Goal: Task Accomplishment & Management: Manage account settings

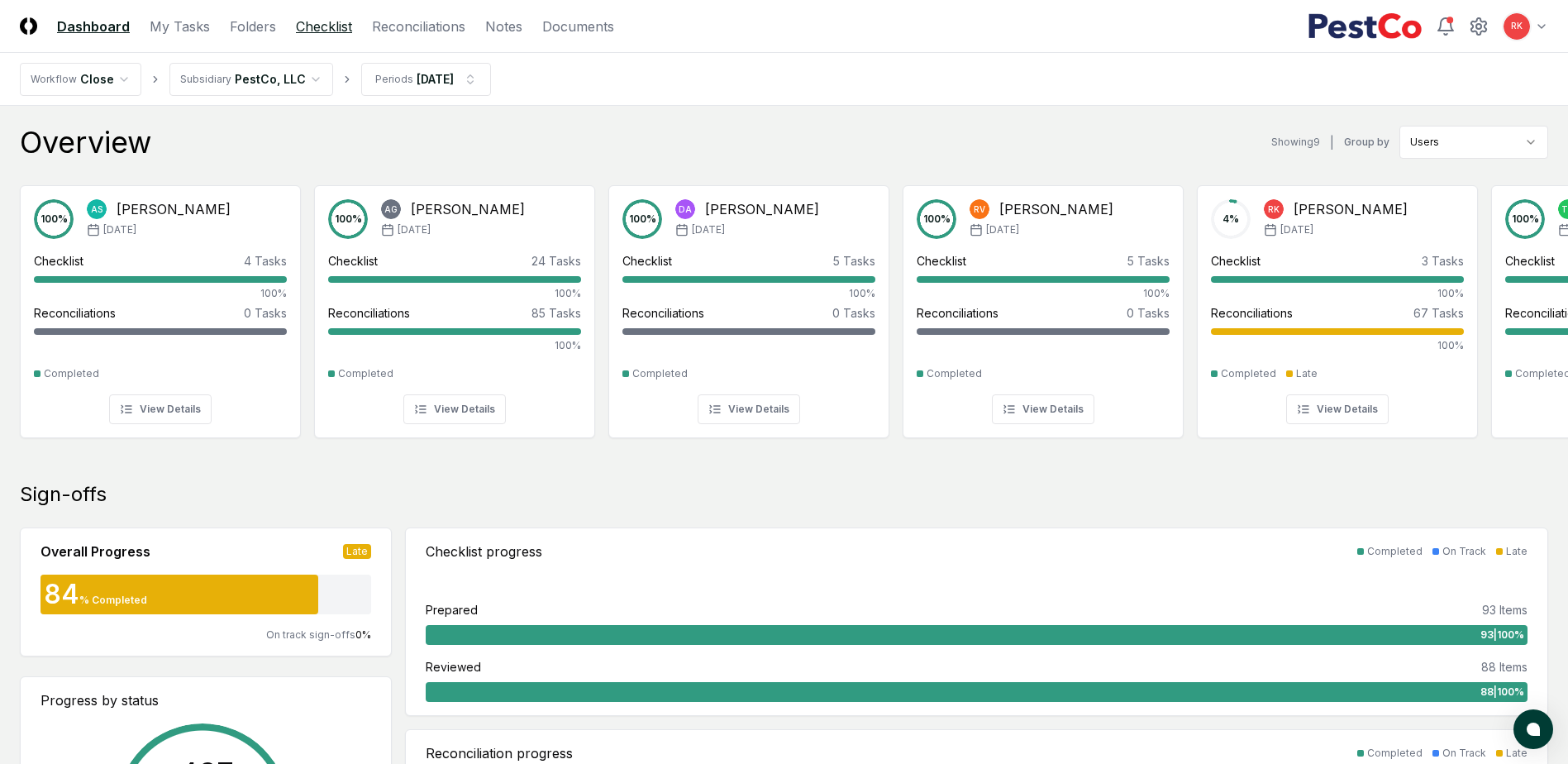
click at [334, 23] on link "Checklist" at bounding box center [323, 27] width 56 height 20
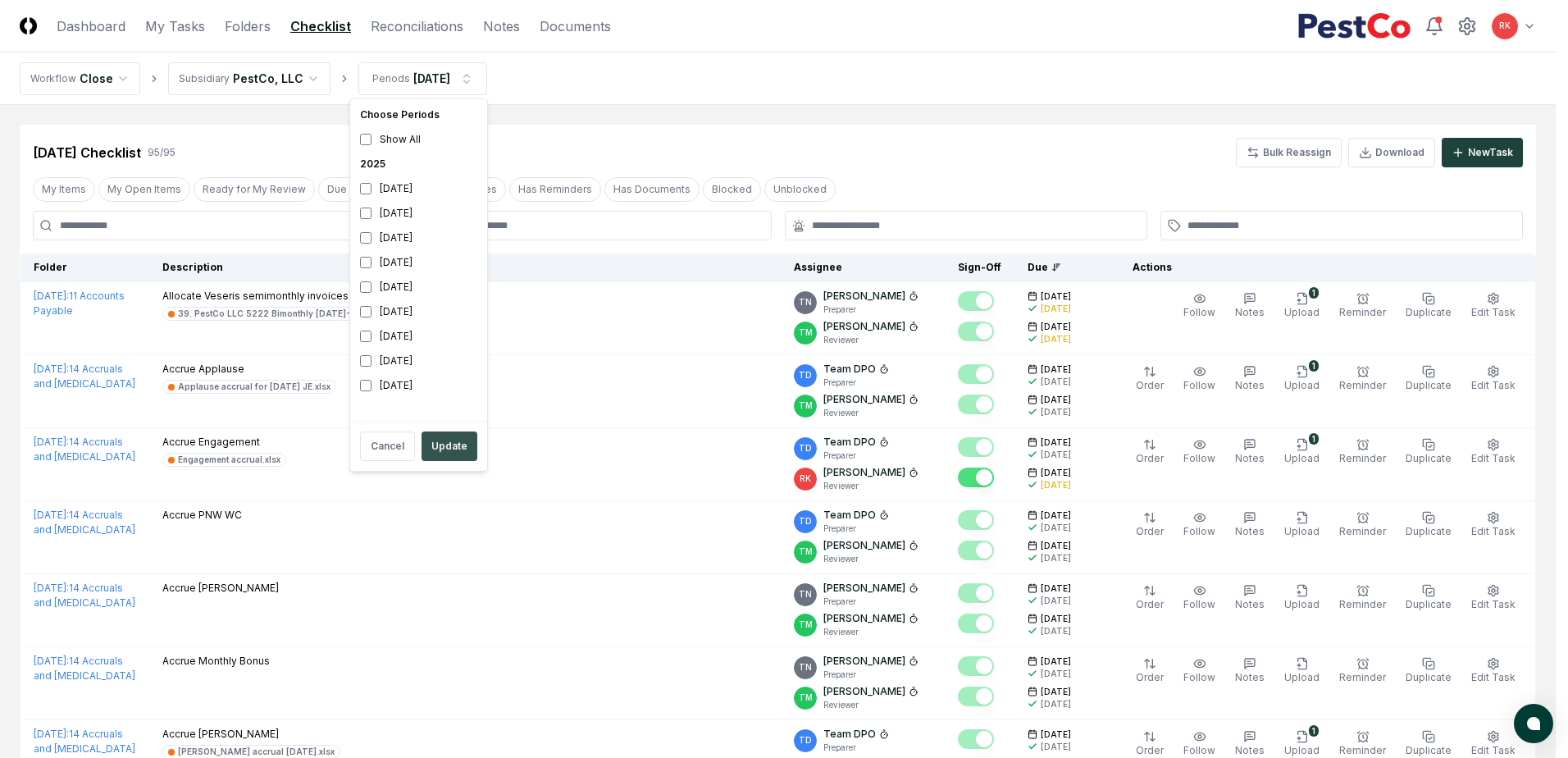
click at [429, 450] on button "Update" at bounding box center [449, 445] width 56 height 29
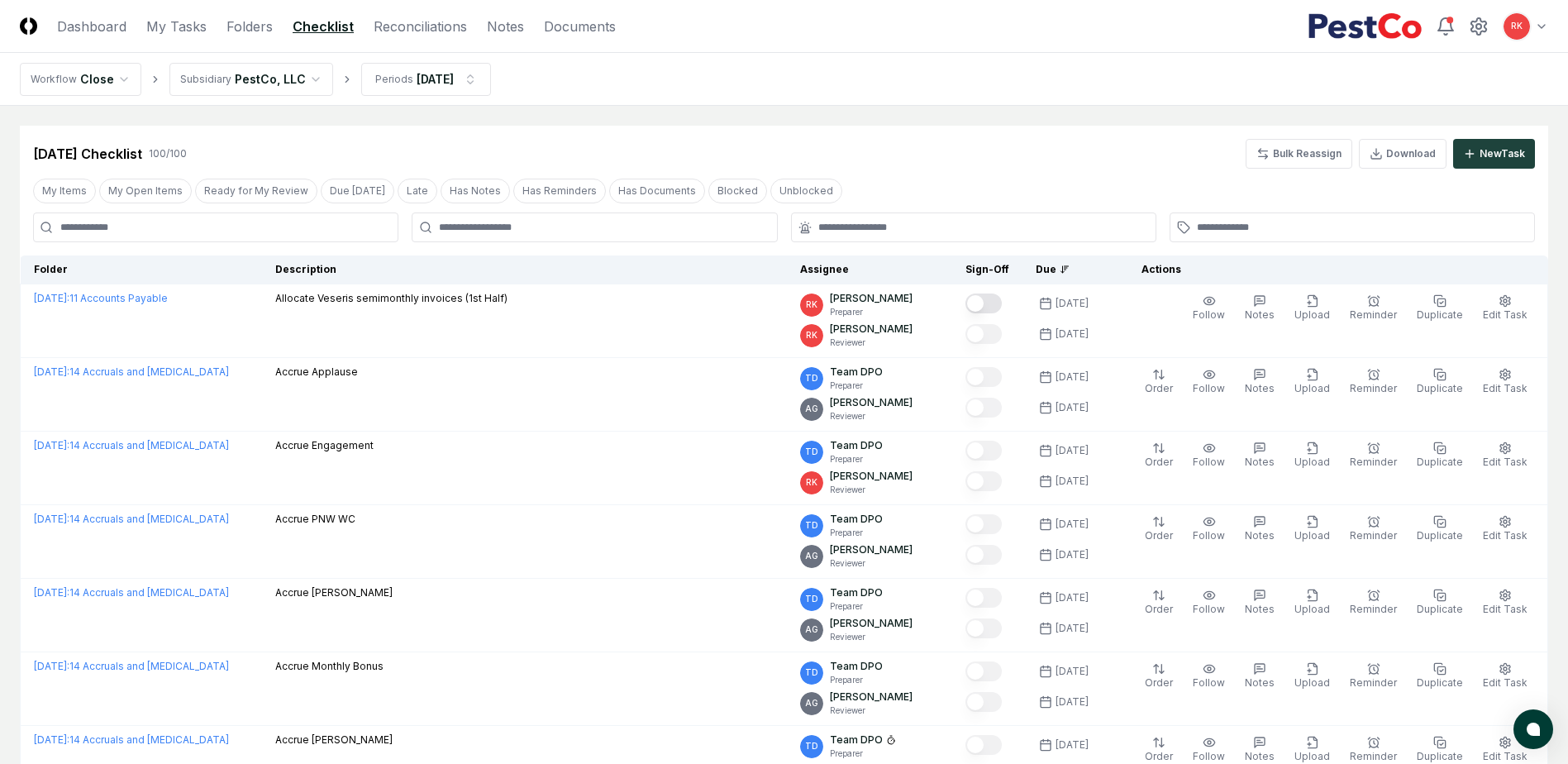
click at [147, 232] on input at bounding box center [216, 227] width 365 height 29
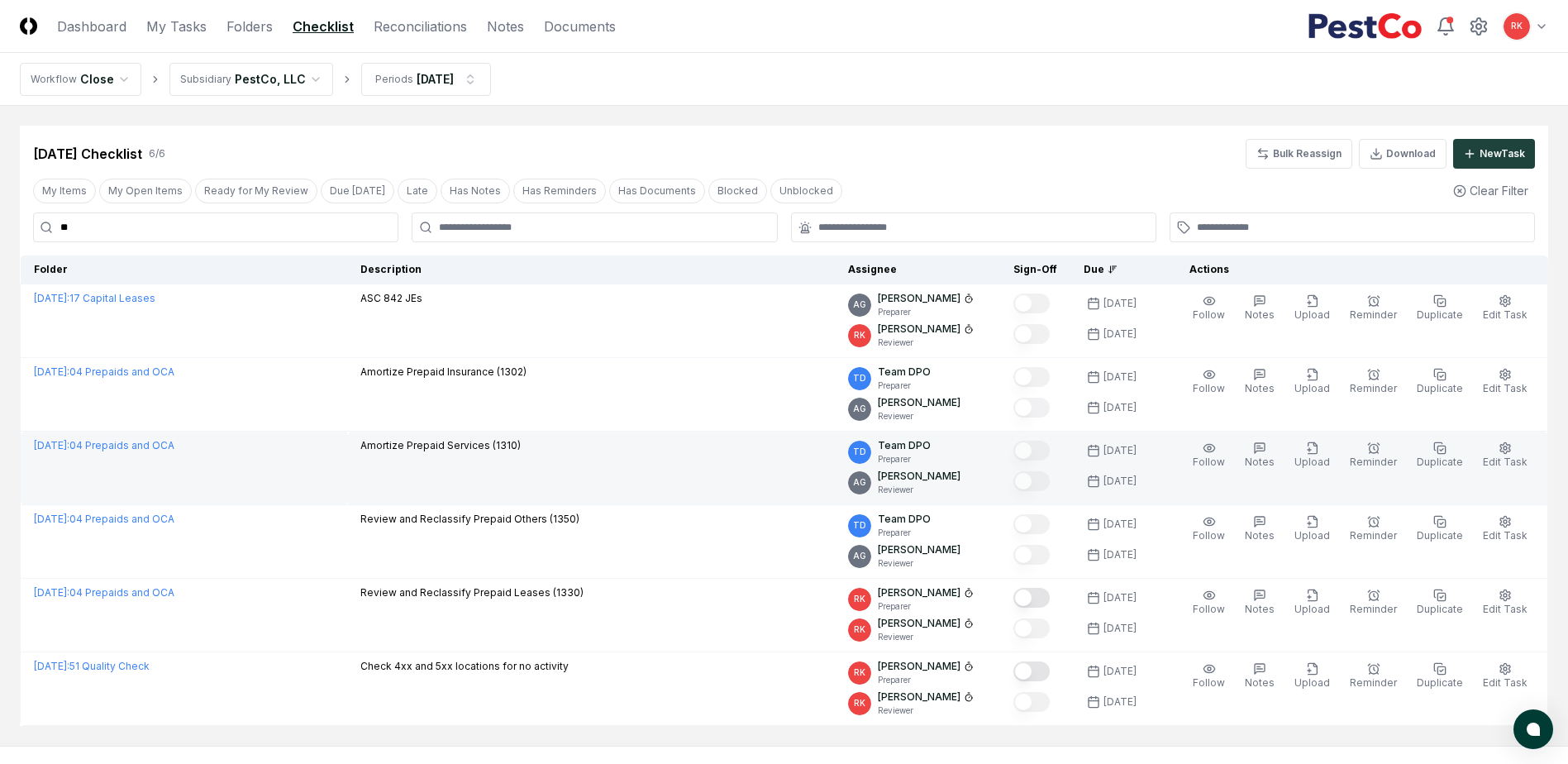
type input "**"
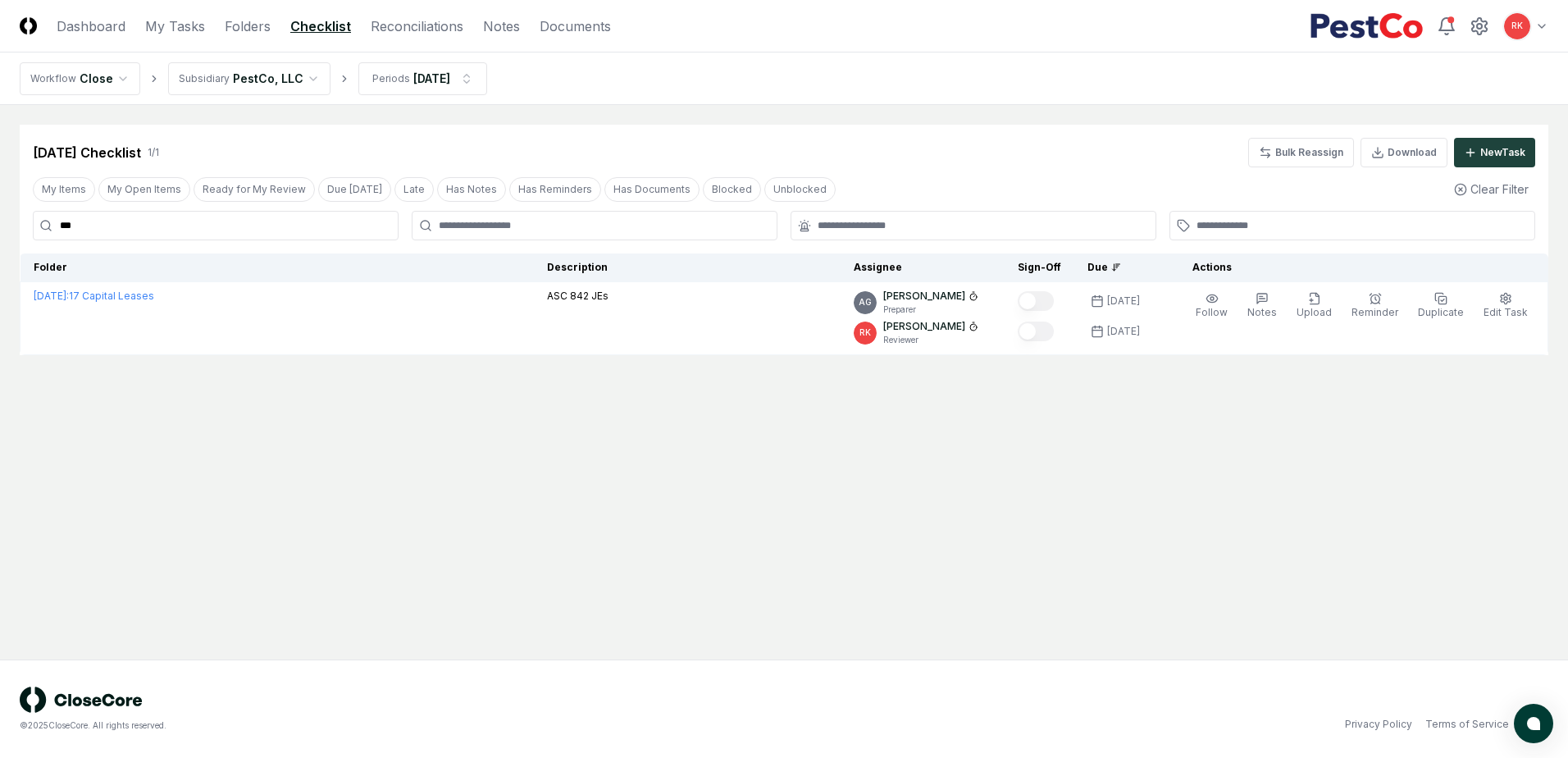
drag, startPoint x: 100, startPoint y: 222, endPoint x: -322, endPoint y: 206, distance: 422.3
click at [0, 206] on html "CloseCore Dashboard My Tasks Folders Checklist Reconciliations Notes Documents …" at bounding box center [784, 379] width 1568 height 758
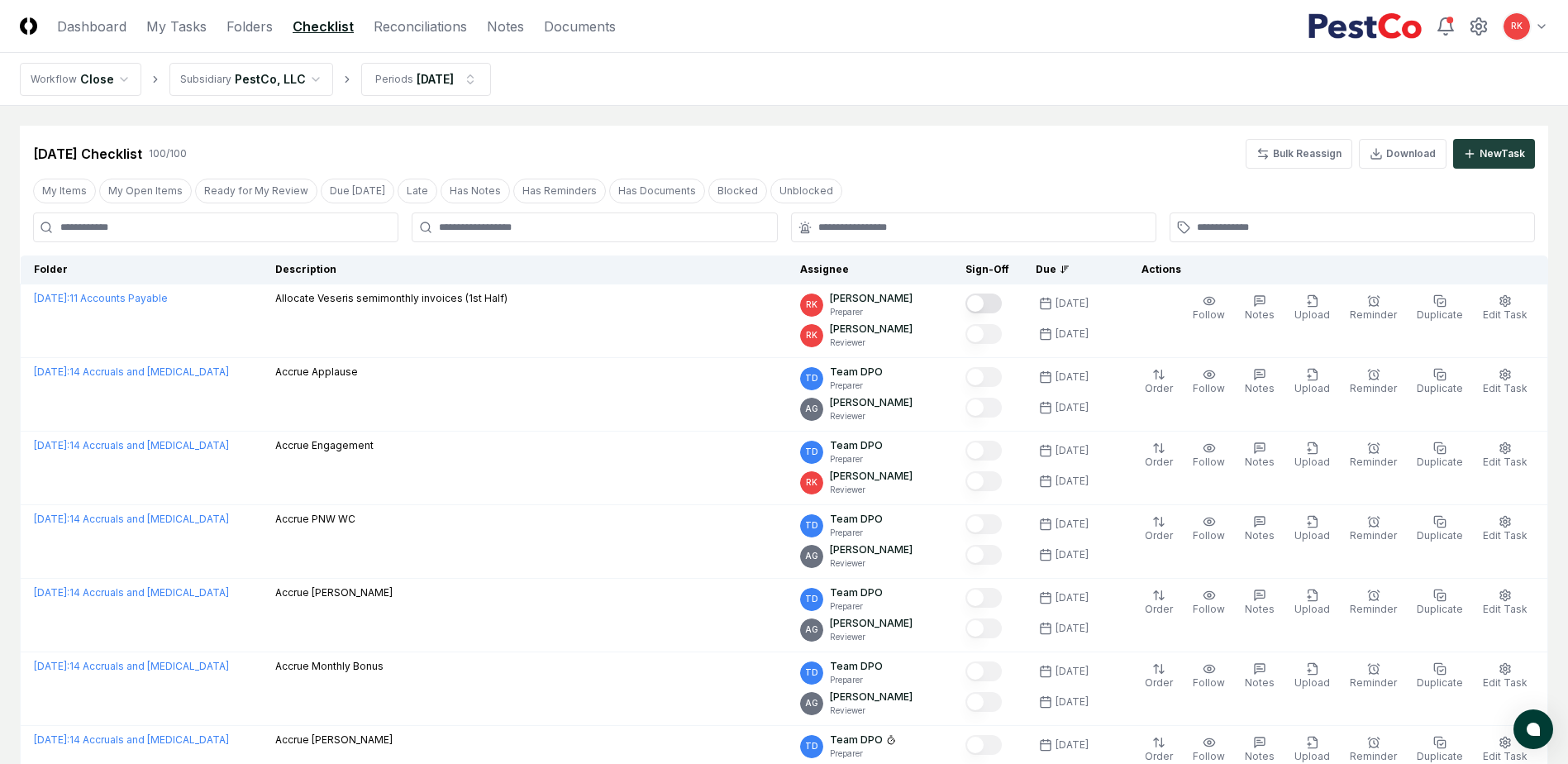
drag, startPoint x: 116, startPoint y: 228, endPoint x: 127, endPoint y: 222, distance: 12.5
click at [116, 228] on input at bounding box center [216, 227] width 365 height 29
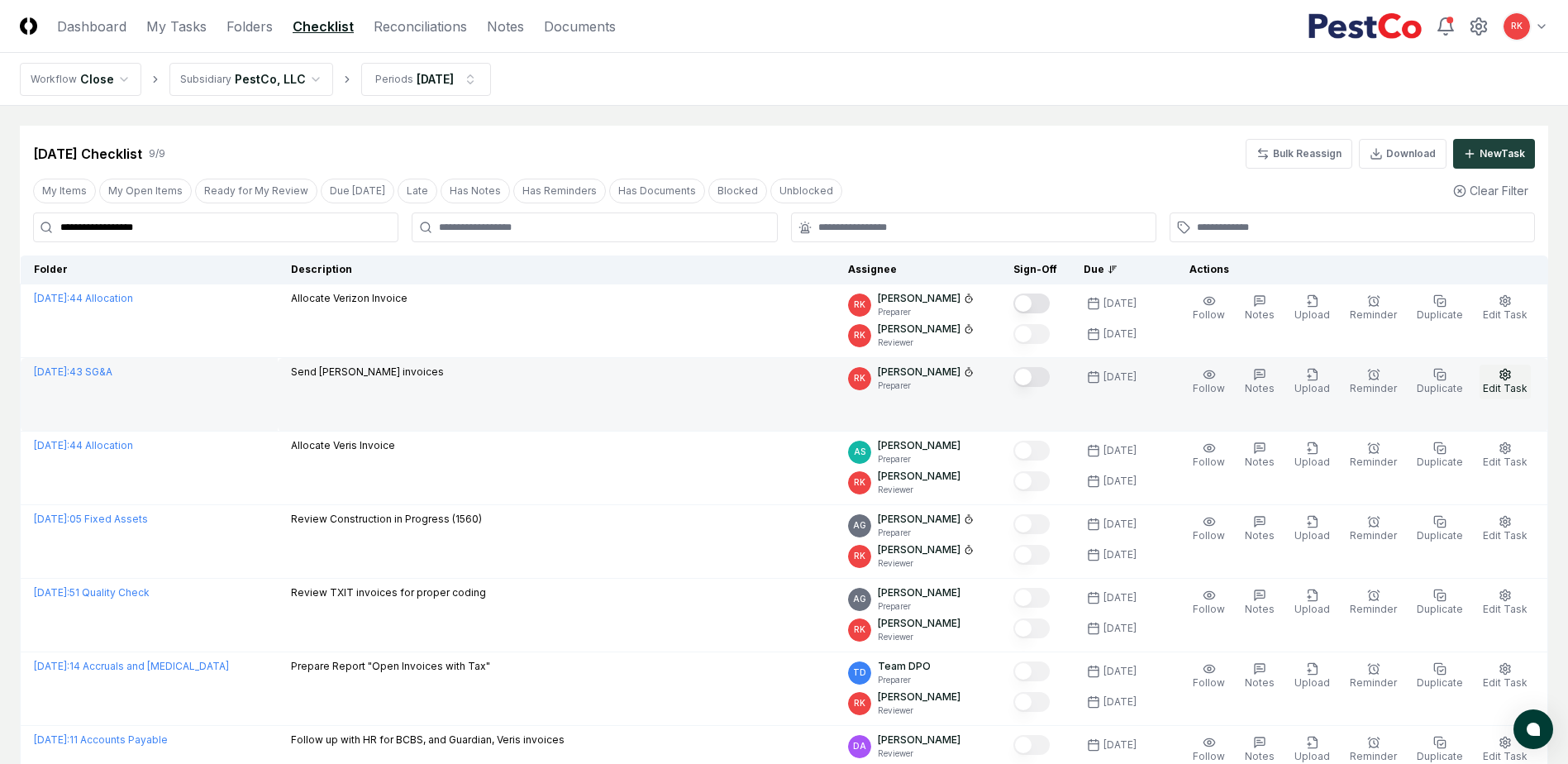
type input "**********"
click at [1506, 382] on span "Edit Task" at bounding box center [1505, 387] width 45 height 13
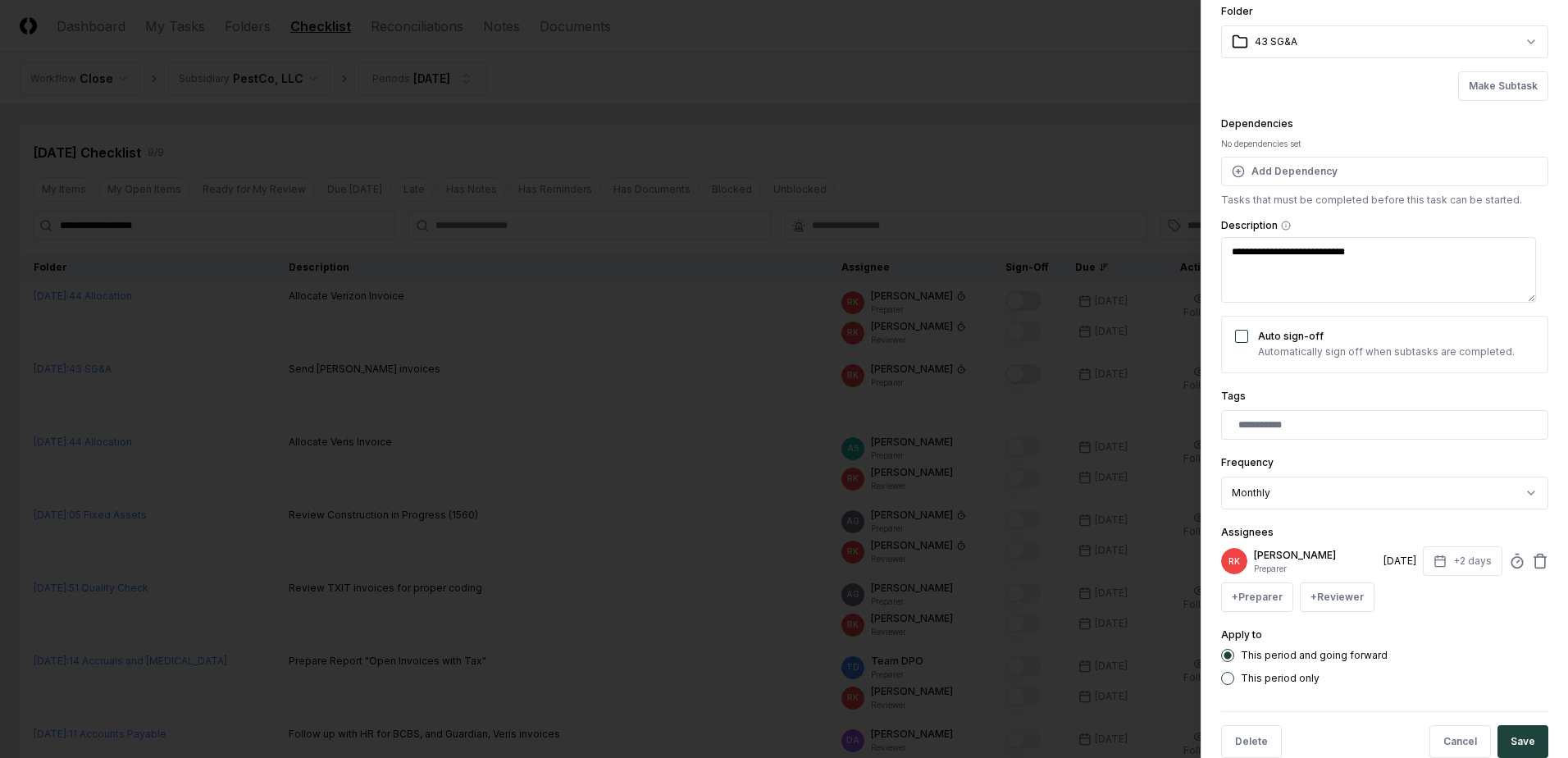
scroll to position [97, 0]
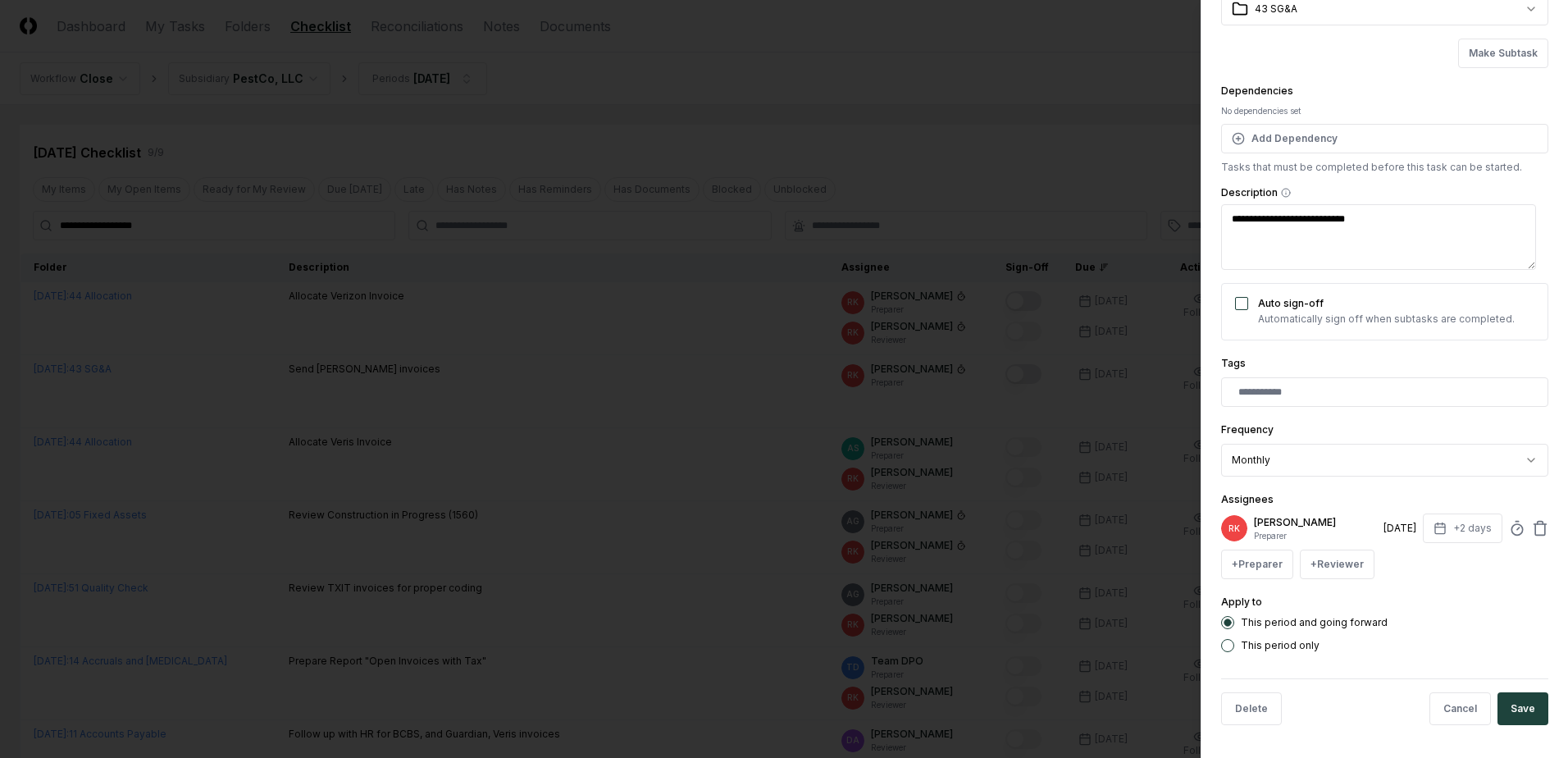
click at [1266, 527] on p "[PERSON_NAME]" at bounding box center [1315, 522] width 123 height 15
click at [1281, 562] on button "+ Preparer" at bounding box center [1256, 564] width 72 height 29
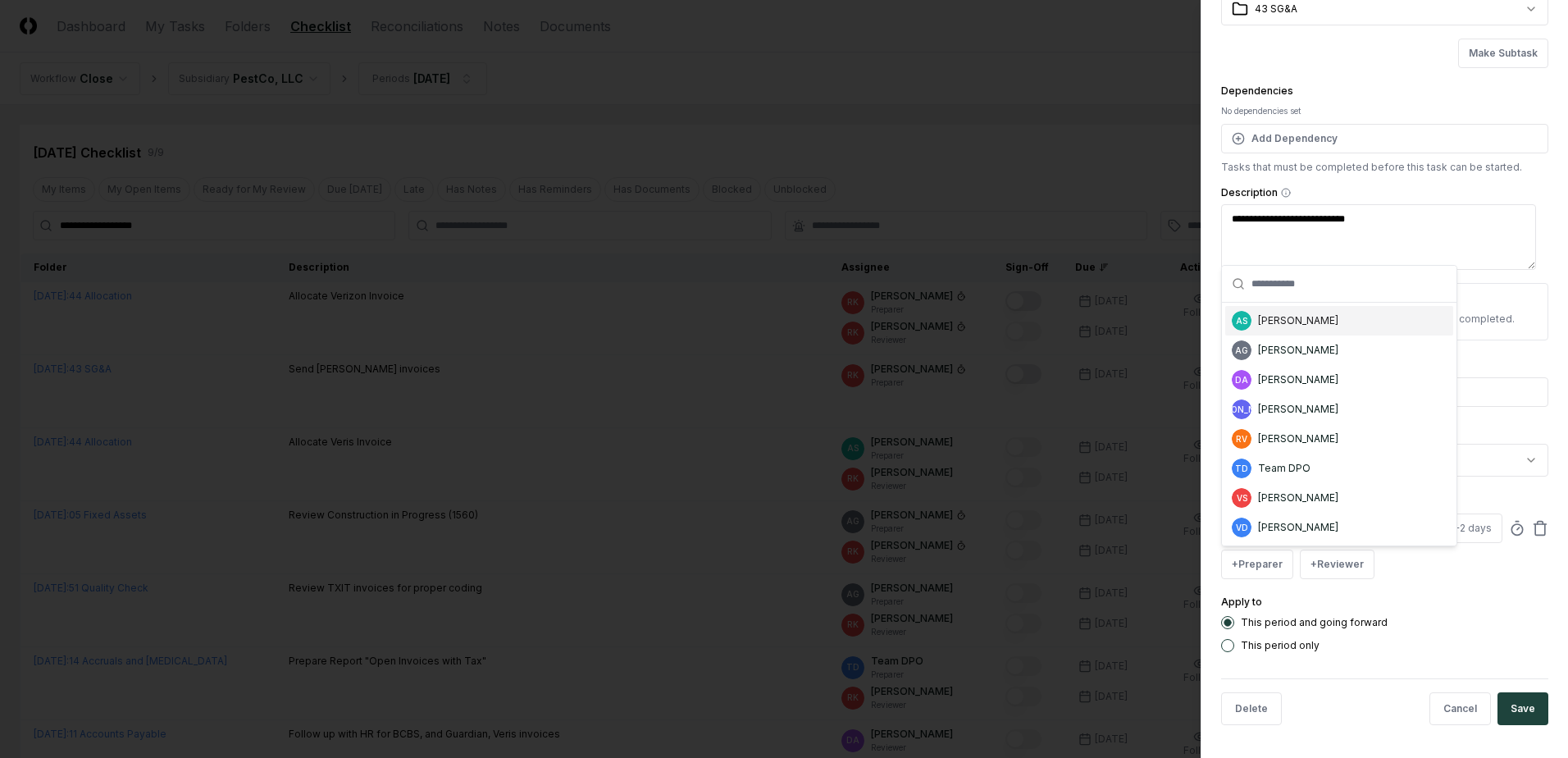
click at [1294, 321] on div "[PERSON_NAME]" at bounding box center [1298, 321] width 80 height 15
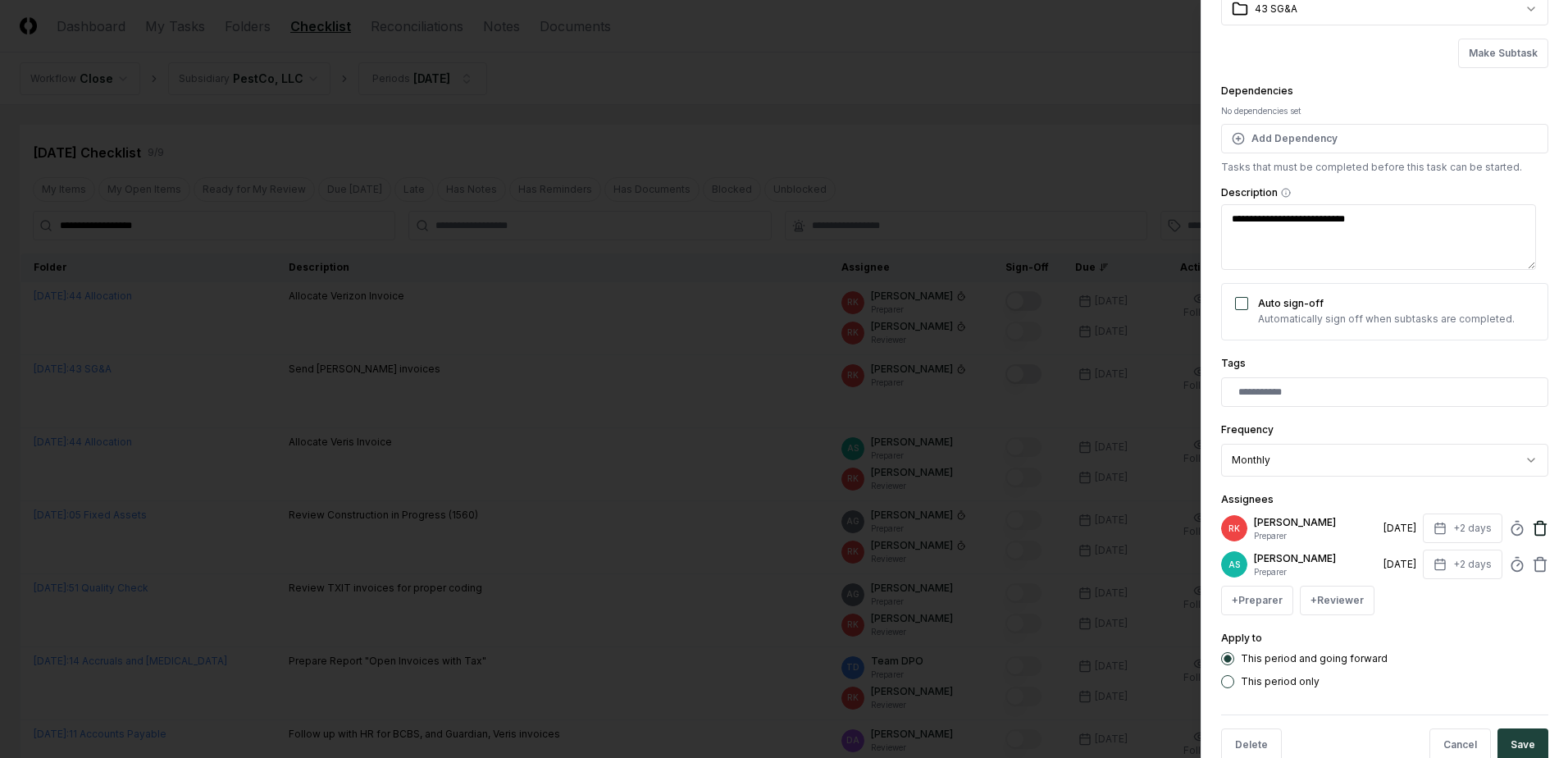
click at [1531, 527] on icon at bounding box center [1540, 528] width 17 height 17
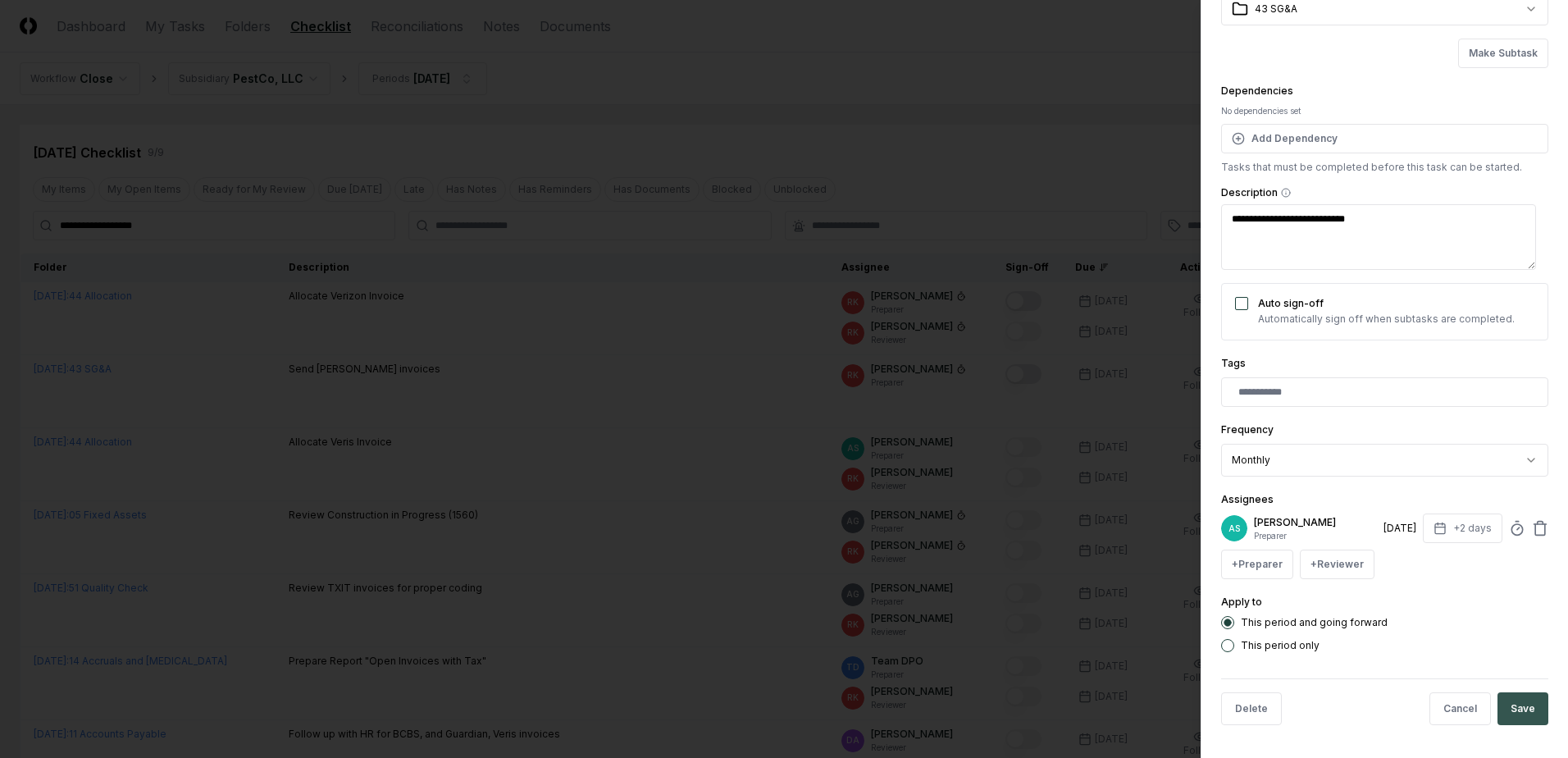
click at [1504, 717] on button "Save" at bounding box center [1522, 708] width 51 height 33
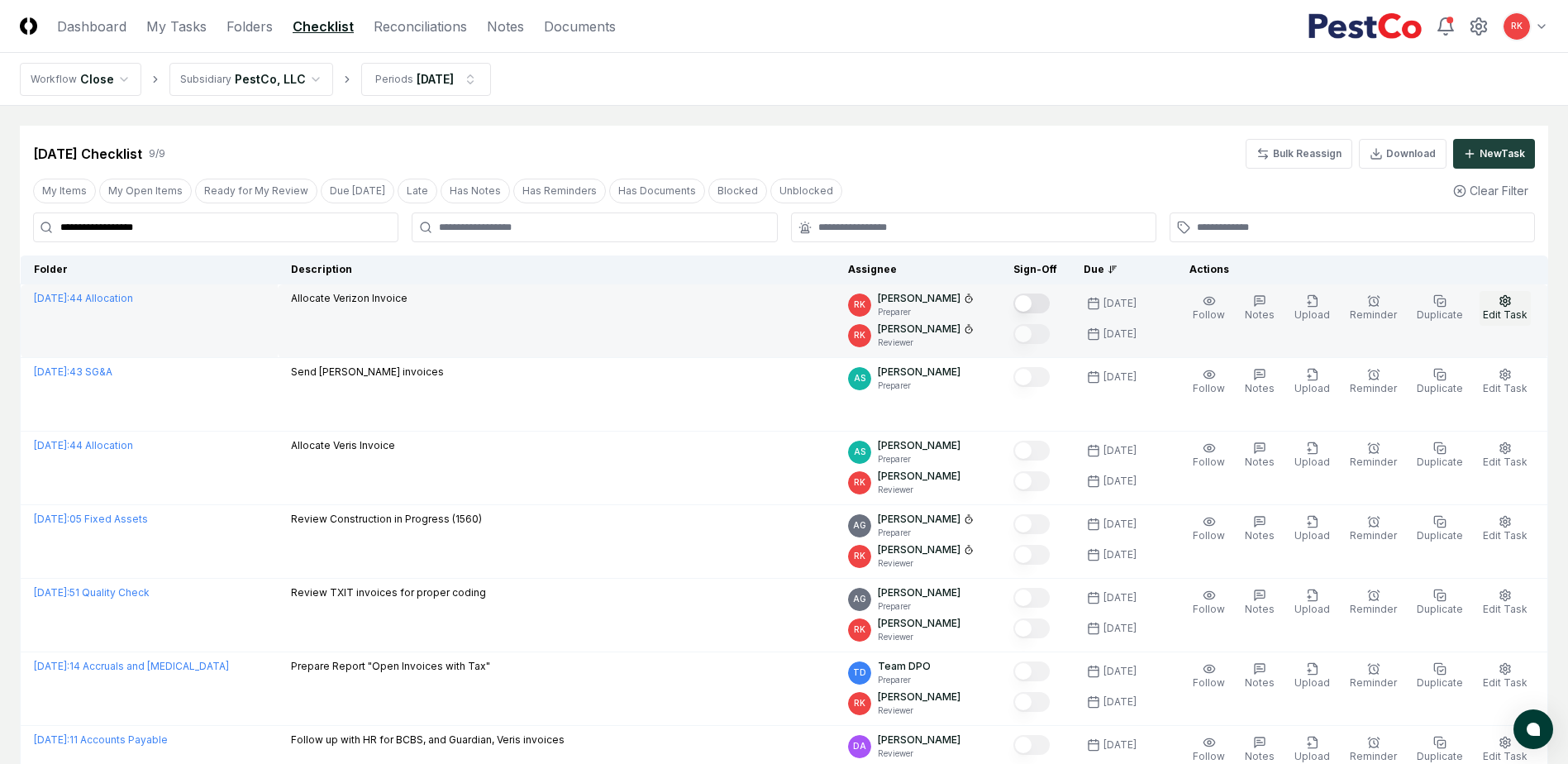
click at [1501, 314] on span "Edit Task" at bounding box center [1505, 314] width 45 height 13
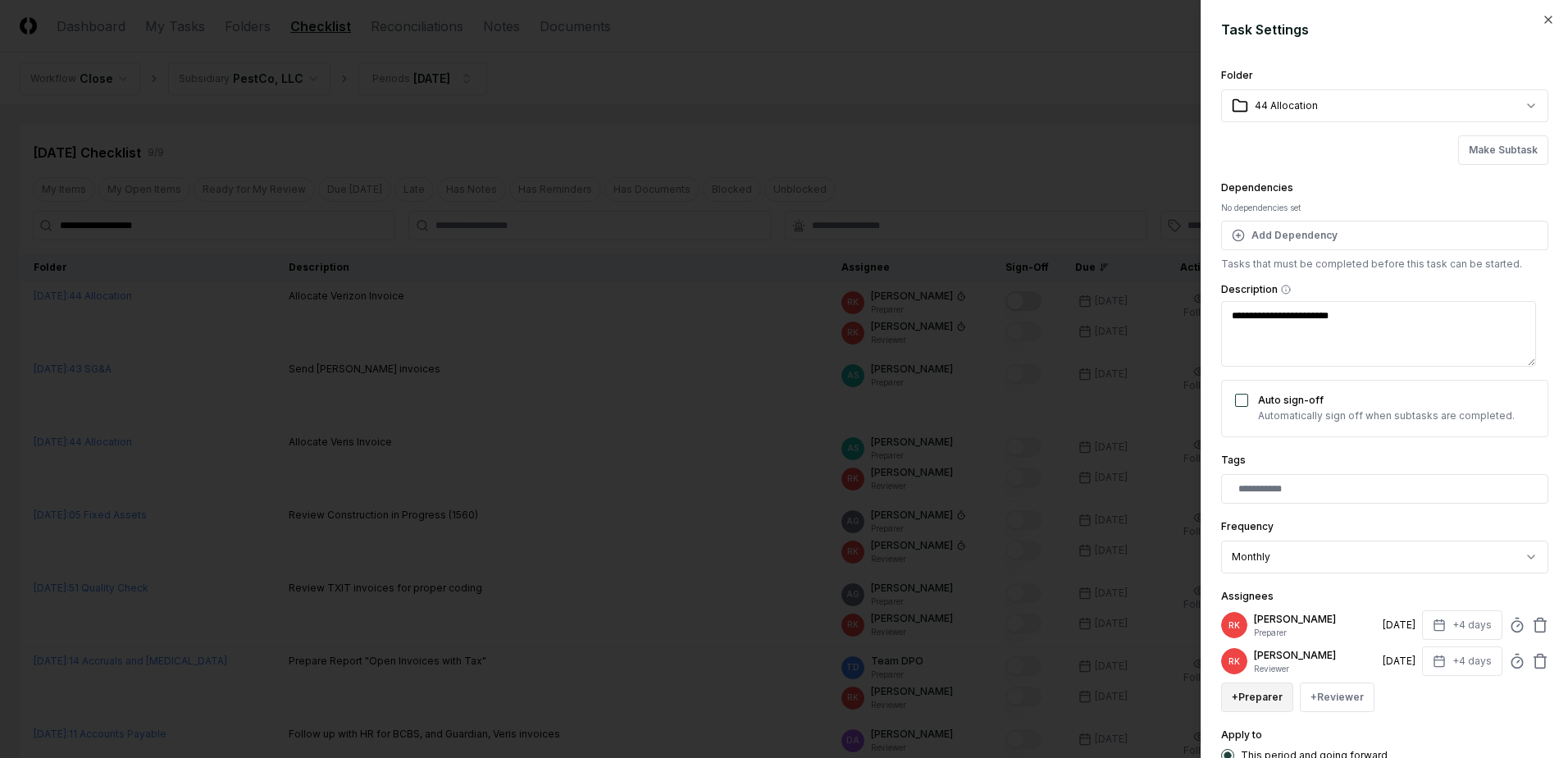
click at [1239, 695] on button "+ Preparer" at bounding box center [1256, 697] width 72 height 29
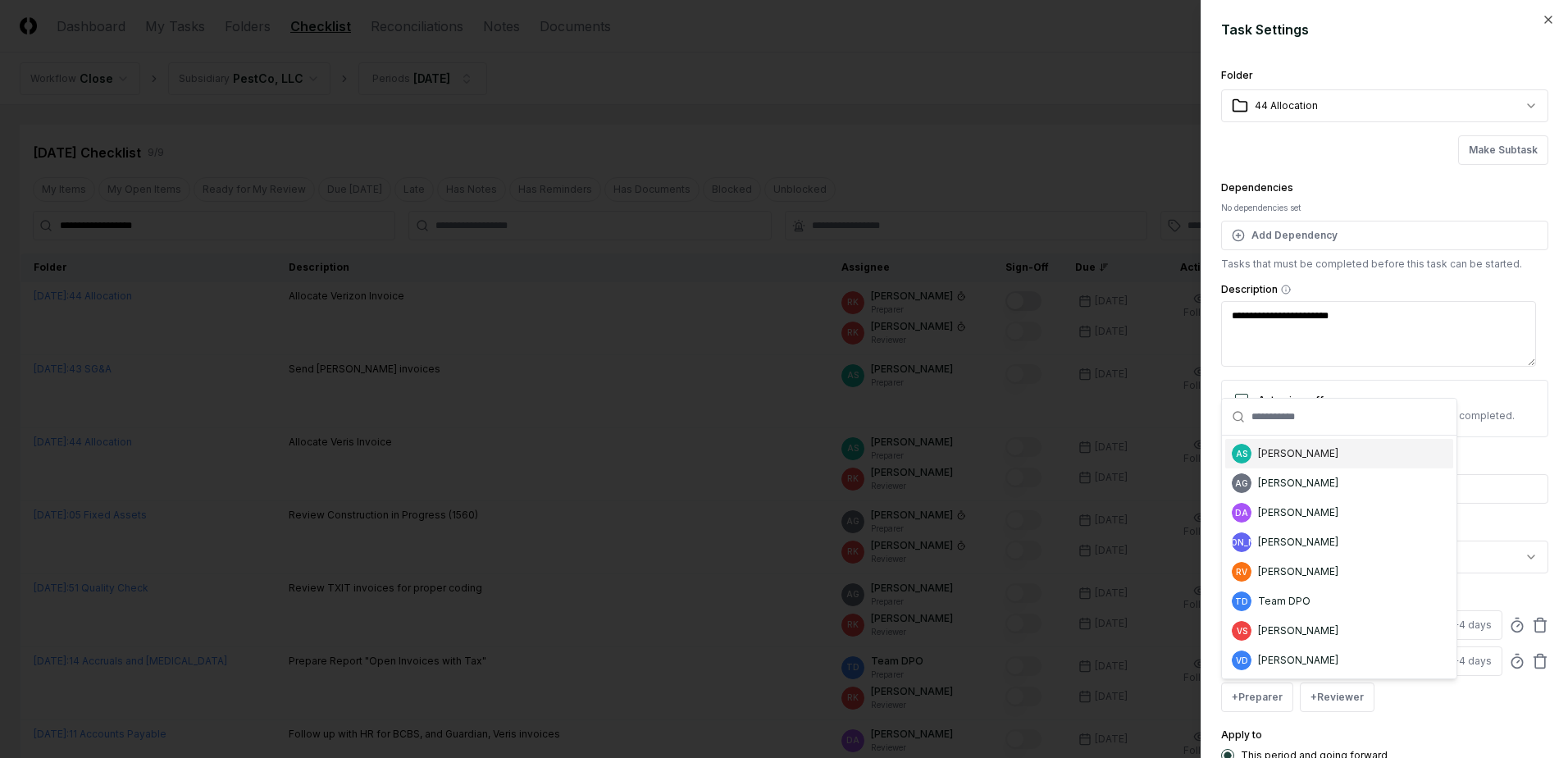
click at [1307, 440] on div "AS Aaron Steele" at bounding box center [1338, 453] width 228 height 29
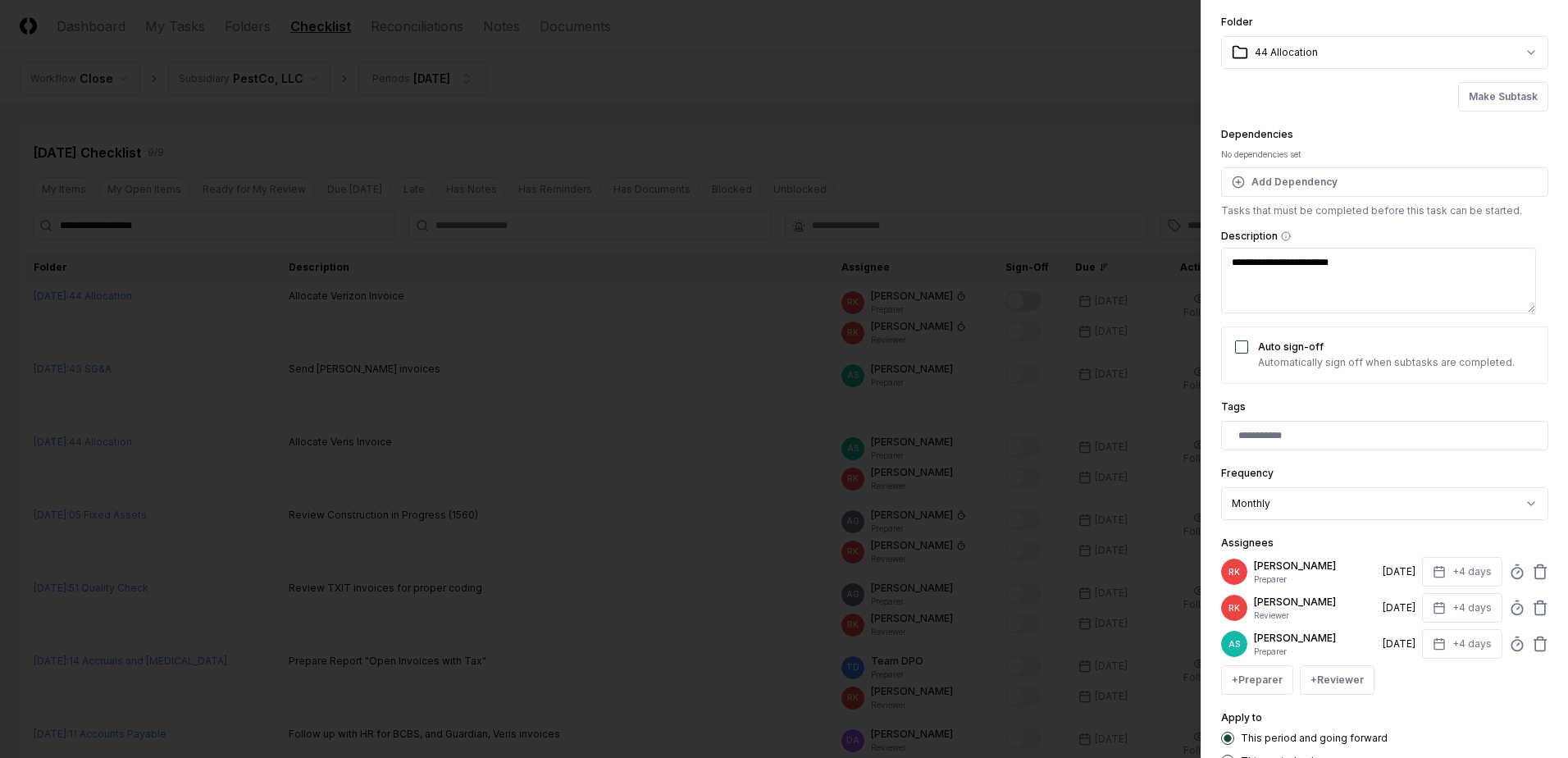
scroll to position [82, 0]
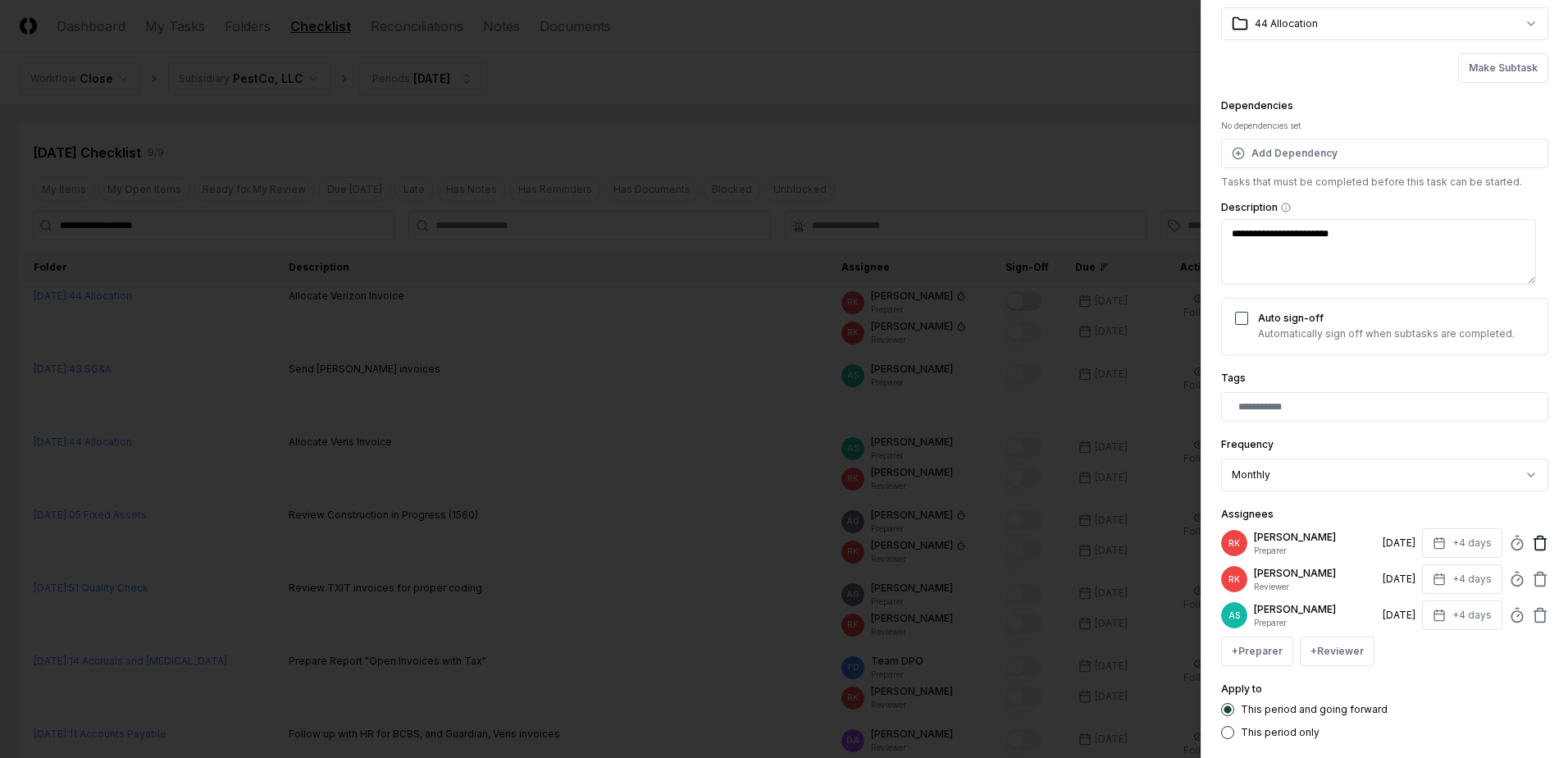
click at [1535, 546] on icon at bounding box center [1540, 544] width 10 height 11
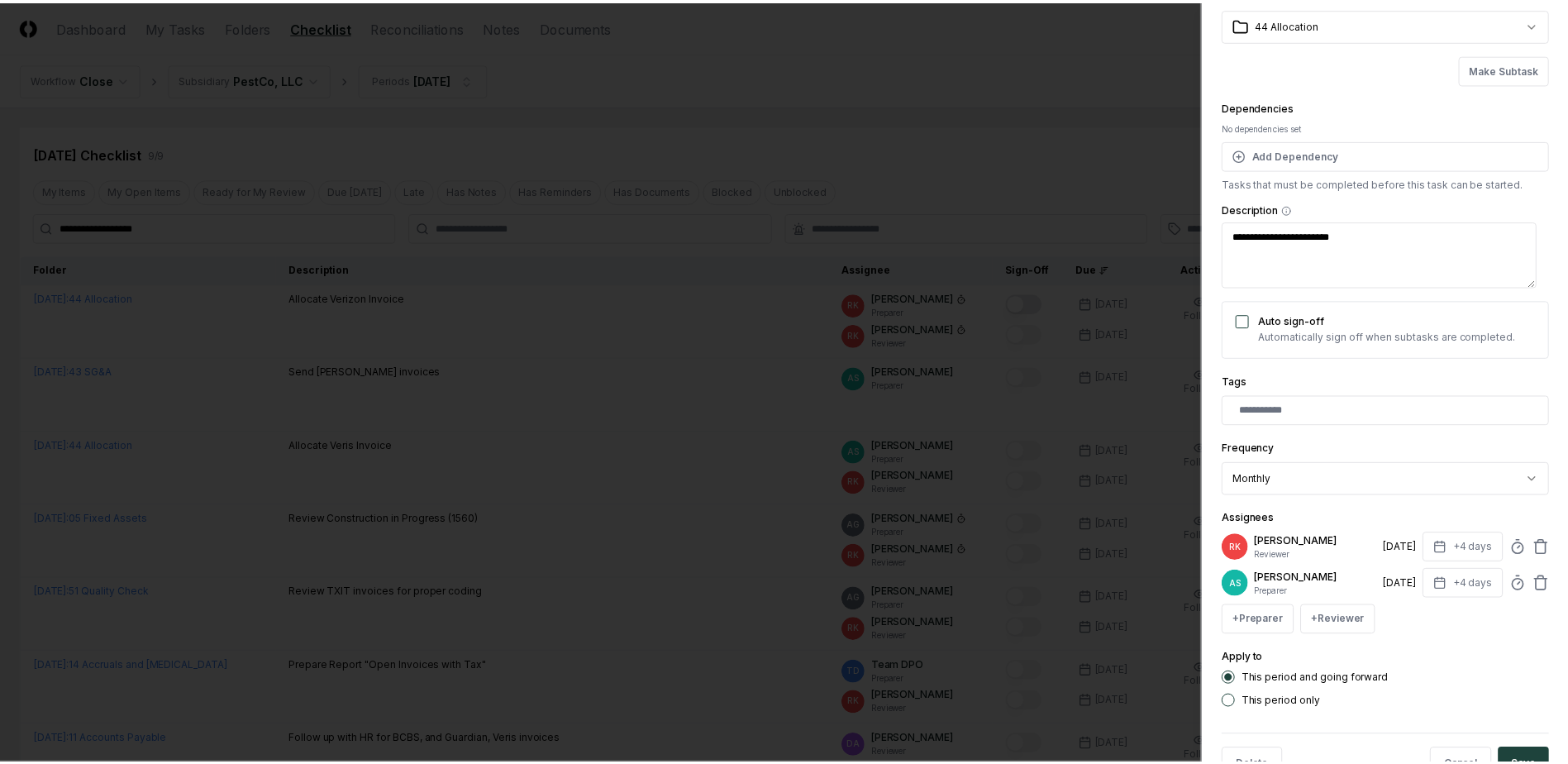
scroll to position [134, 0]
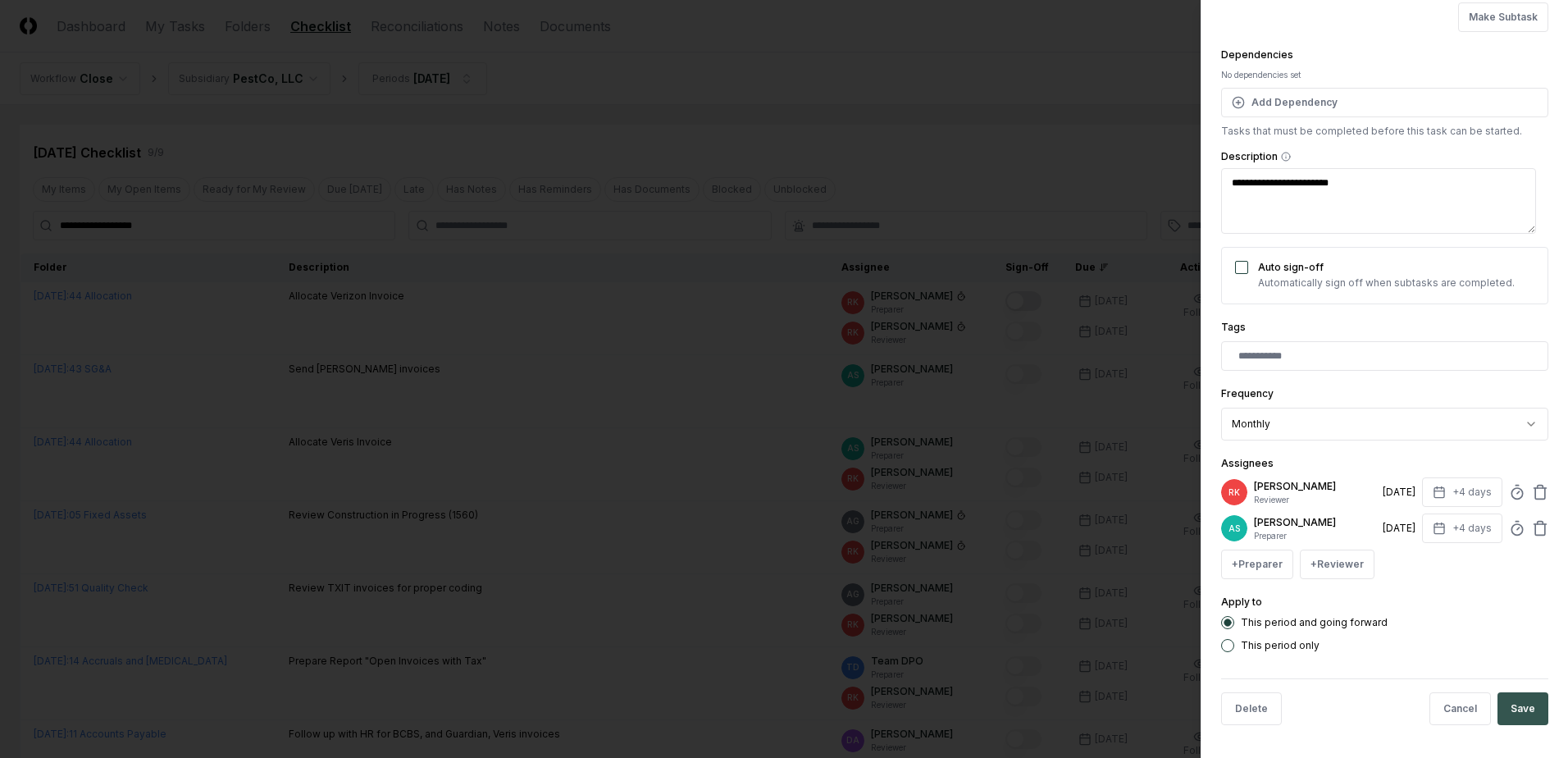
click at [1520, 705] on button "Save" at bounding box center [1522, 708] width 51 height 33
type textarea "*"
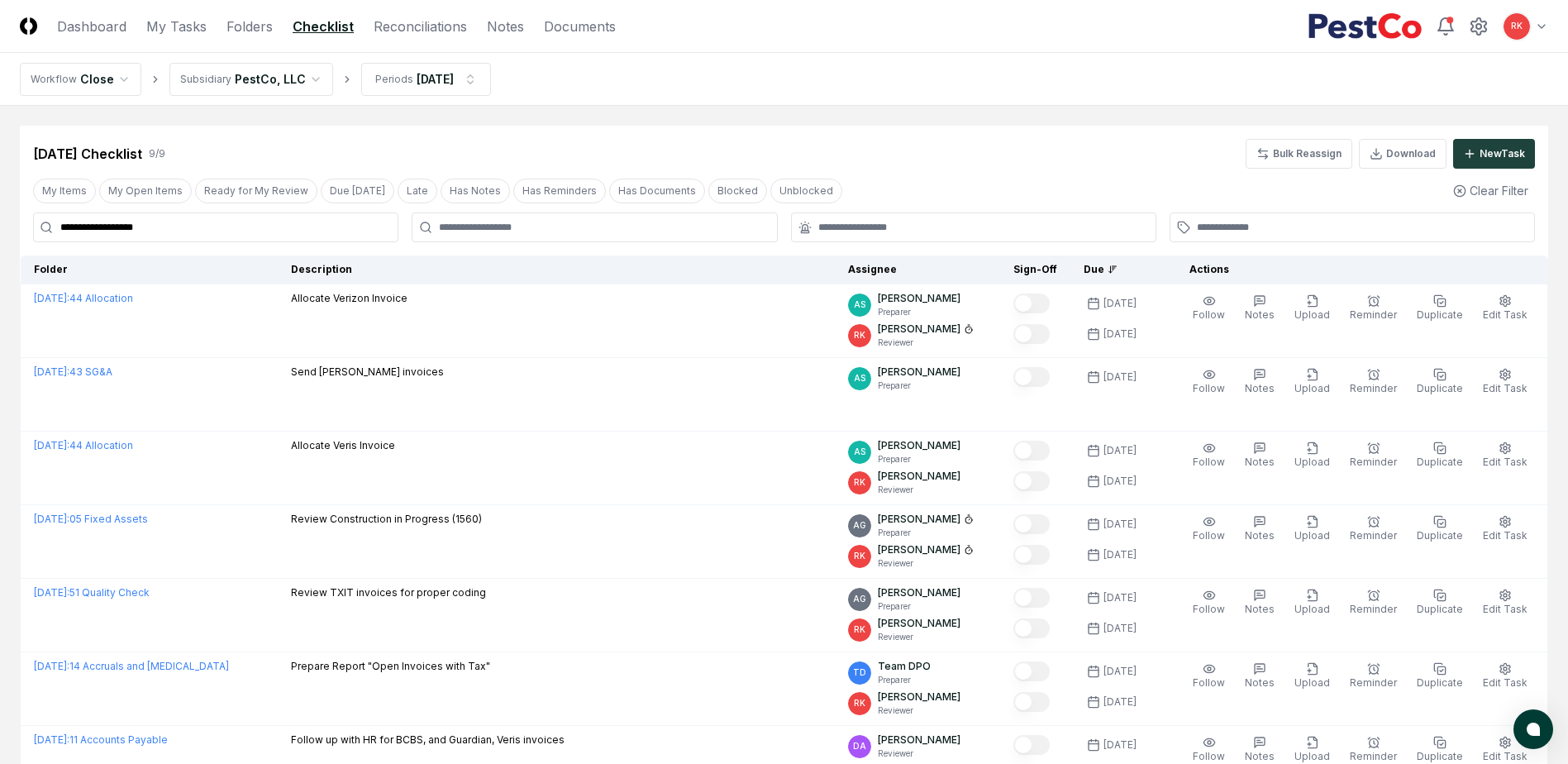
drag, startPoint x: 170, startPoint y: 221, endPoint x: -341, endPoint y: 232, distance: 511.1
click at [0, 232] on html "**********" at bounding box center [784, 532] width 1568 height 1066
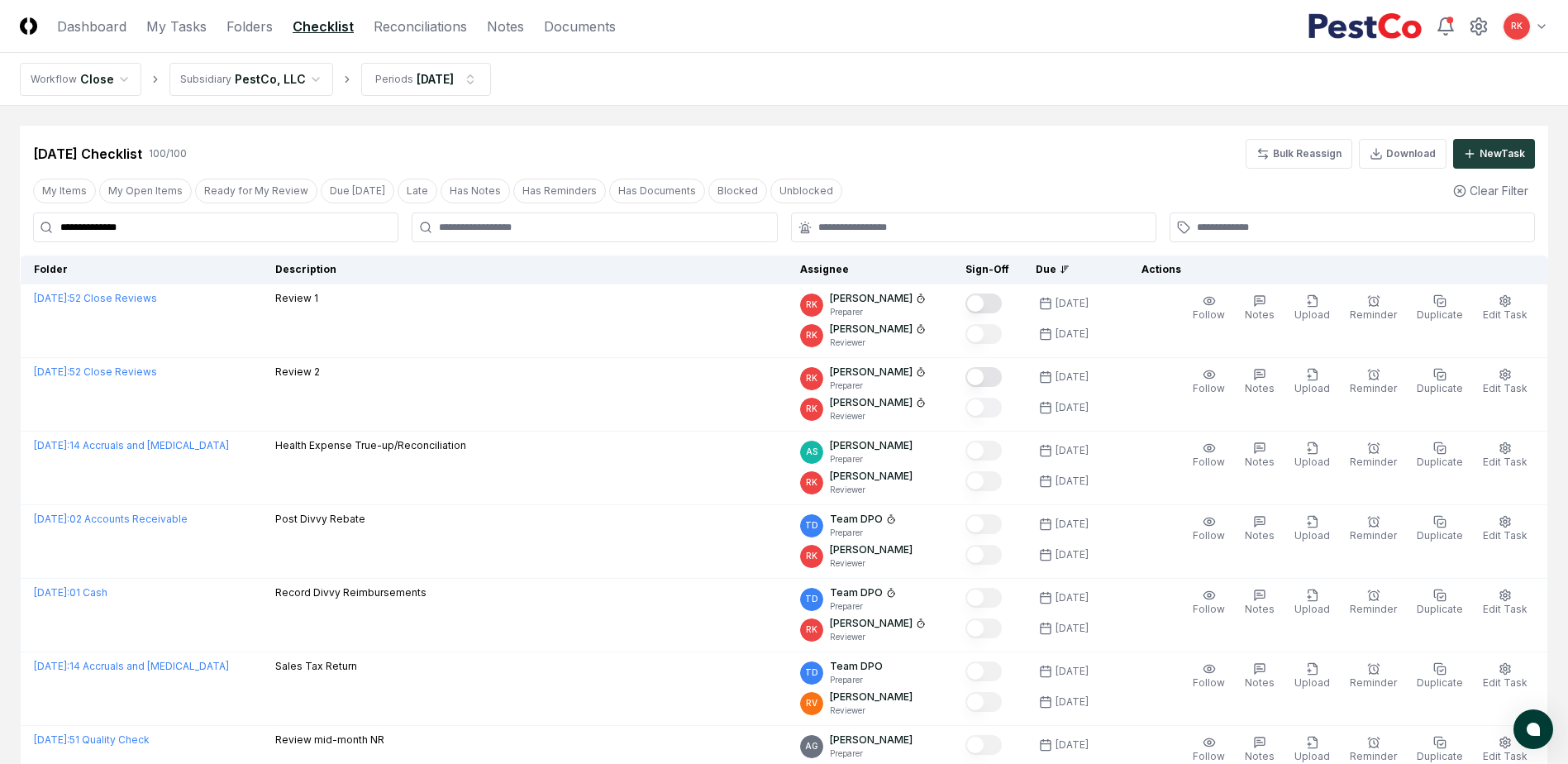
type input "**********"
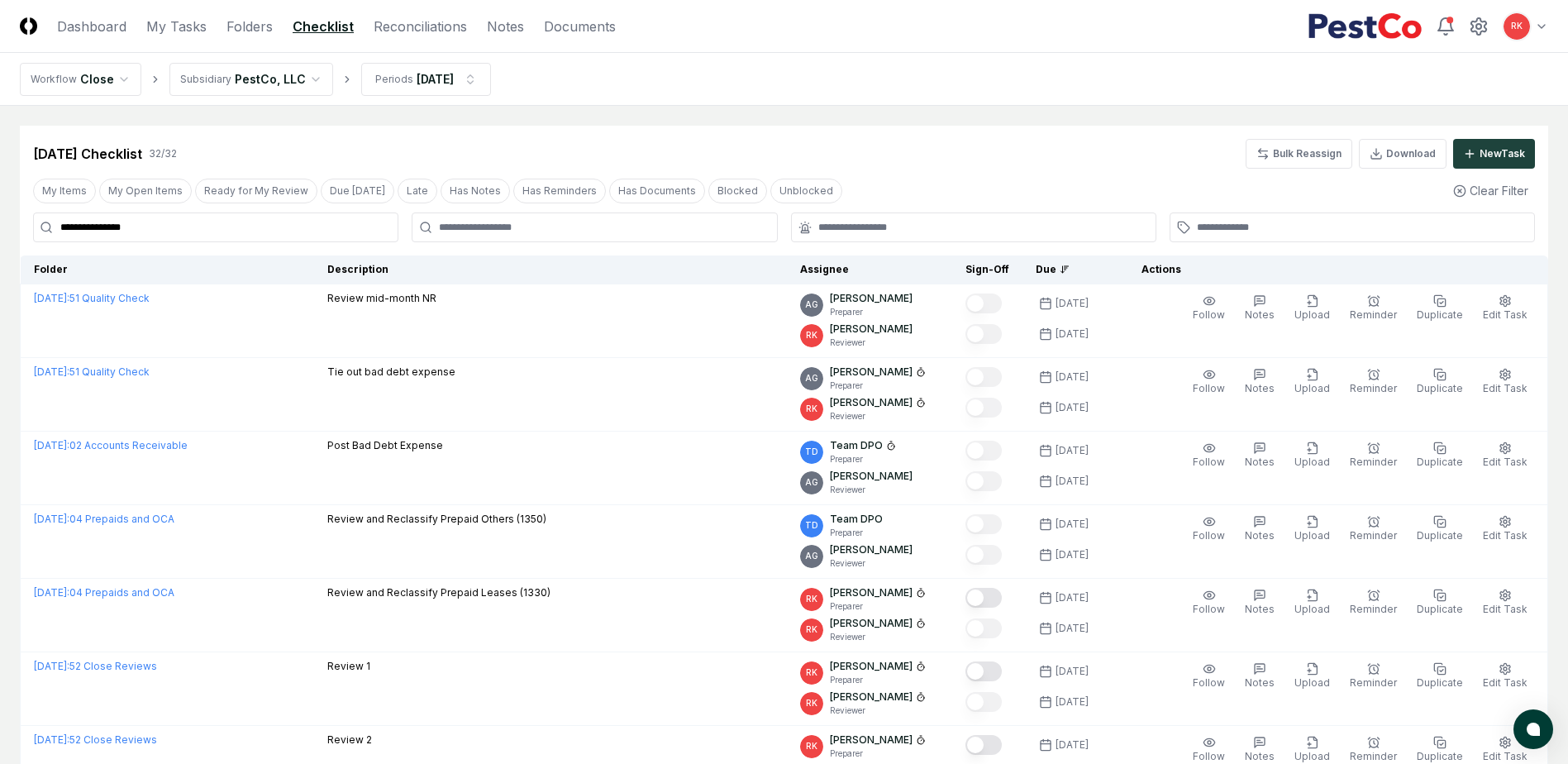
drag, startPoint x: 174, startPoint y: 228, endPoint x: -525, endPoint y: 143, distance: 704.1
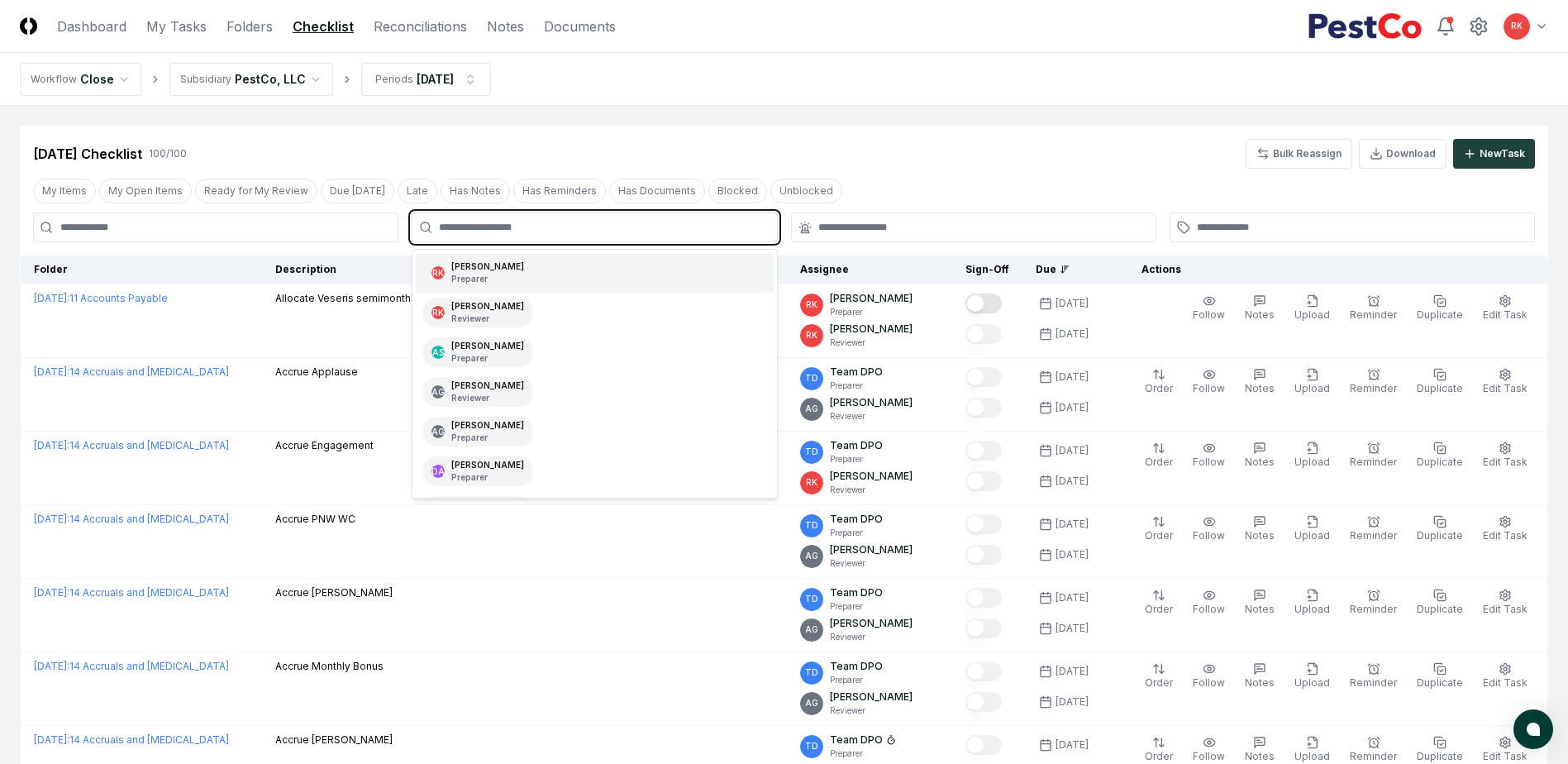
click at [556, 225] on input "text" at bounding box center [602, 227] width 328 height 15
click at [490, 269] on div "Ryan Klapper Preparer" at bounding box center [488, 272] width 72 height 24
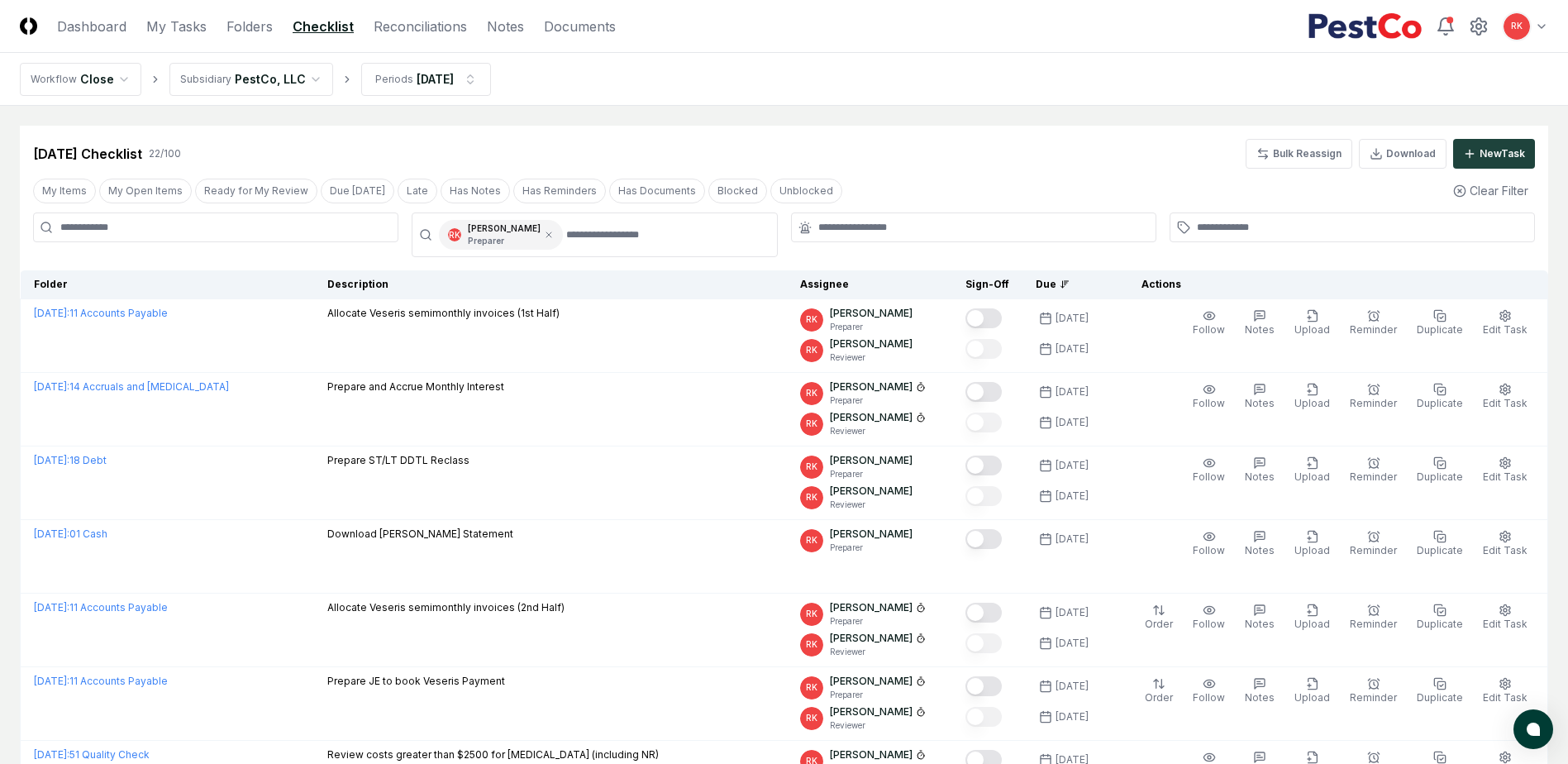
click at [912, 147] on div "Sep 2025 Checklist 22 / 100 Bulk Reassign Download New Task" at bounding box center [783, 153] width 1501 height 29
click at [1061, 278] on div "Due" at bounding box center [1069, 285] width 67 height 15
drag, startPoint x: 1072, startPoint y: 285, endPoint x: 1091, endPoint y: 284, distance: 19.0
click at [1069, 282] on icon at bounding box center [1064, 285] width 10 height 10
click at [1069, 285] on icon at bounding box center [1064, 285] width 10 height 10
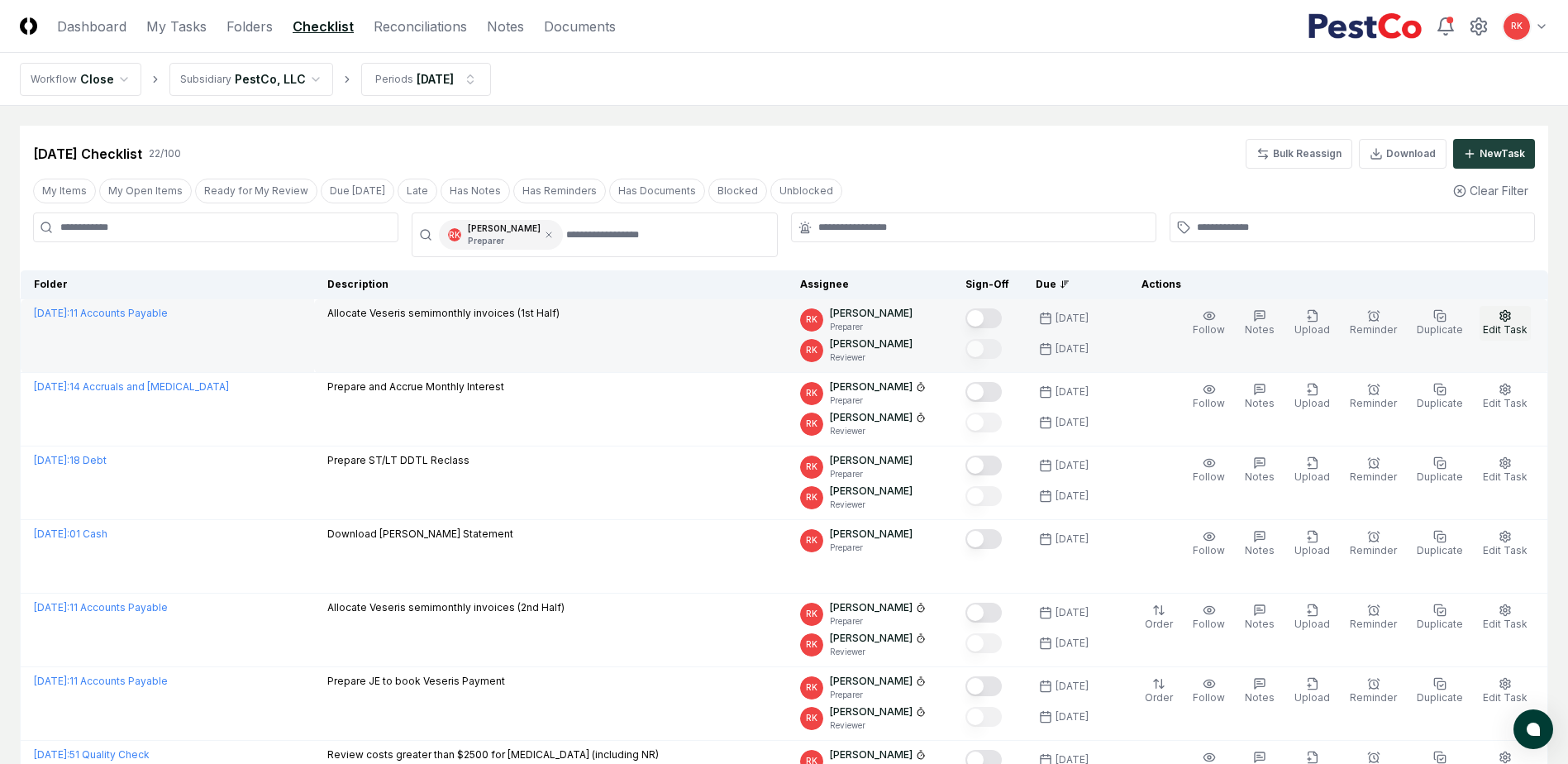
click at [1513, 324] on span "Edit Task" at bounding box center [1505, 329] width 45 height 13
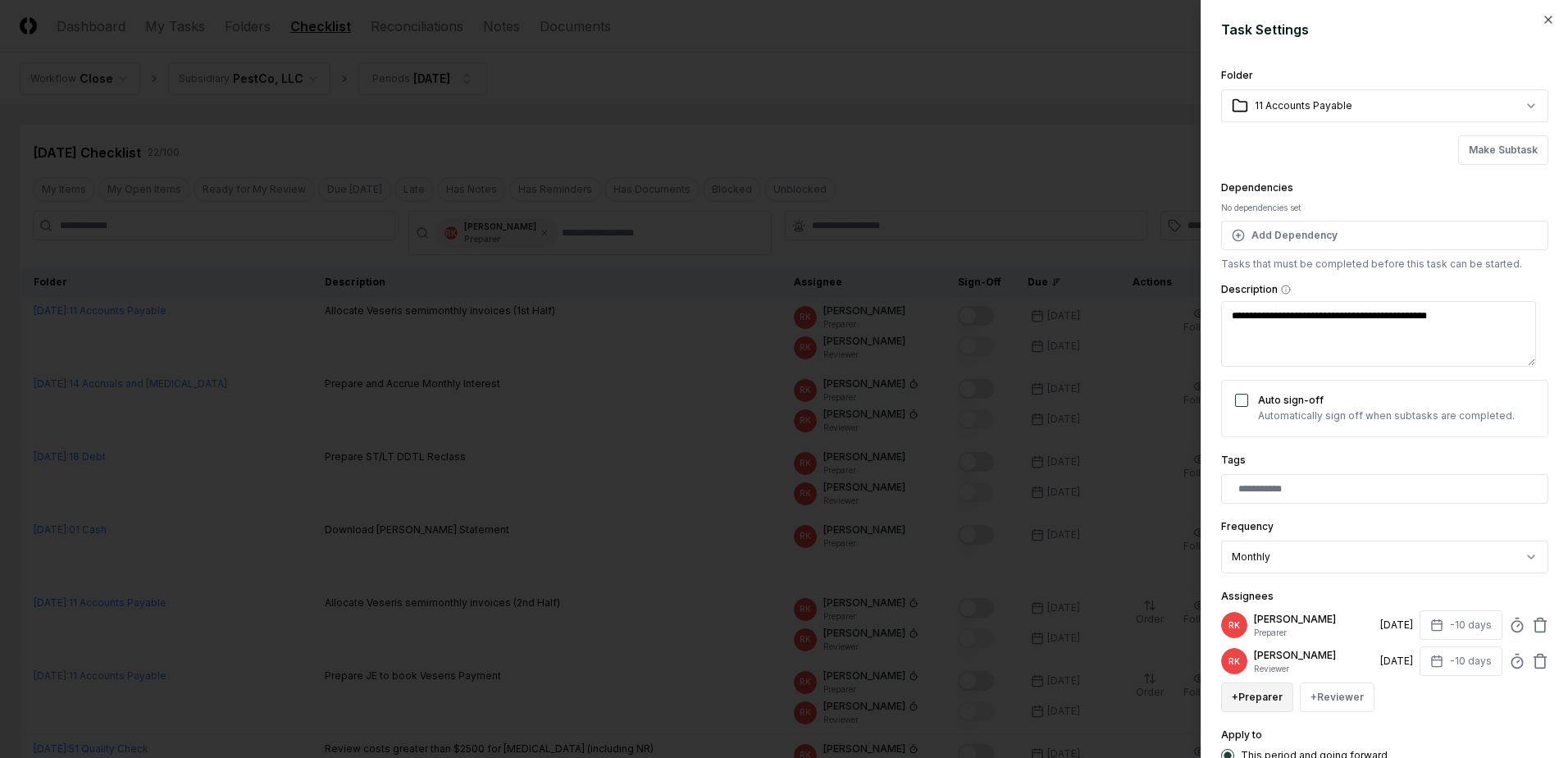
click at [1274, 694] on button "+ Preparer" at bounding box center [1256, 697] width 72 height 29
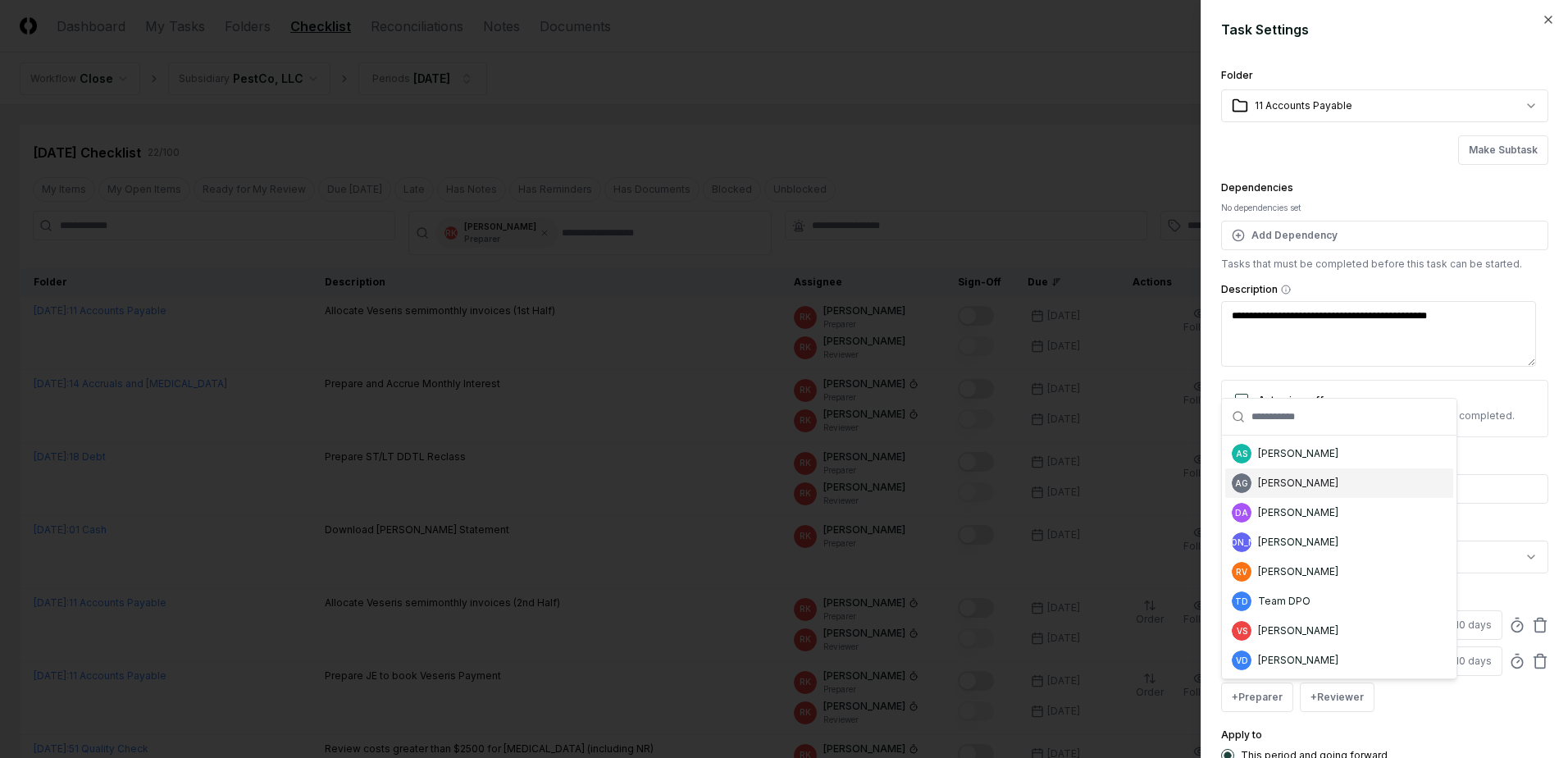
click at [1297, 485] on div "[PERSON_NAME]" at bounding box center [1298, 483] width 80 height 15
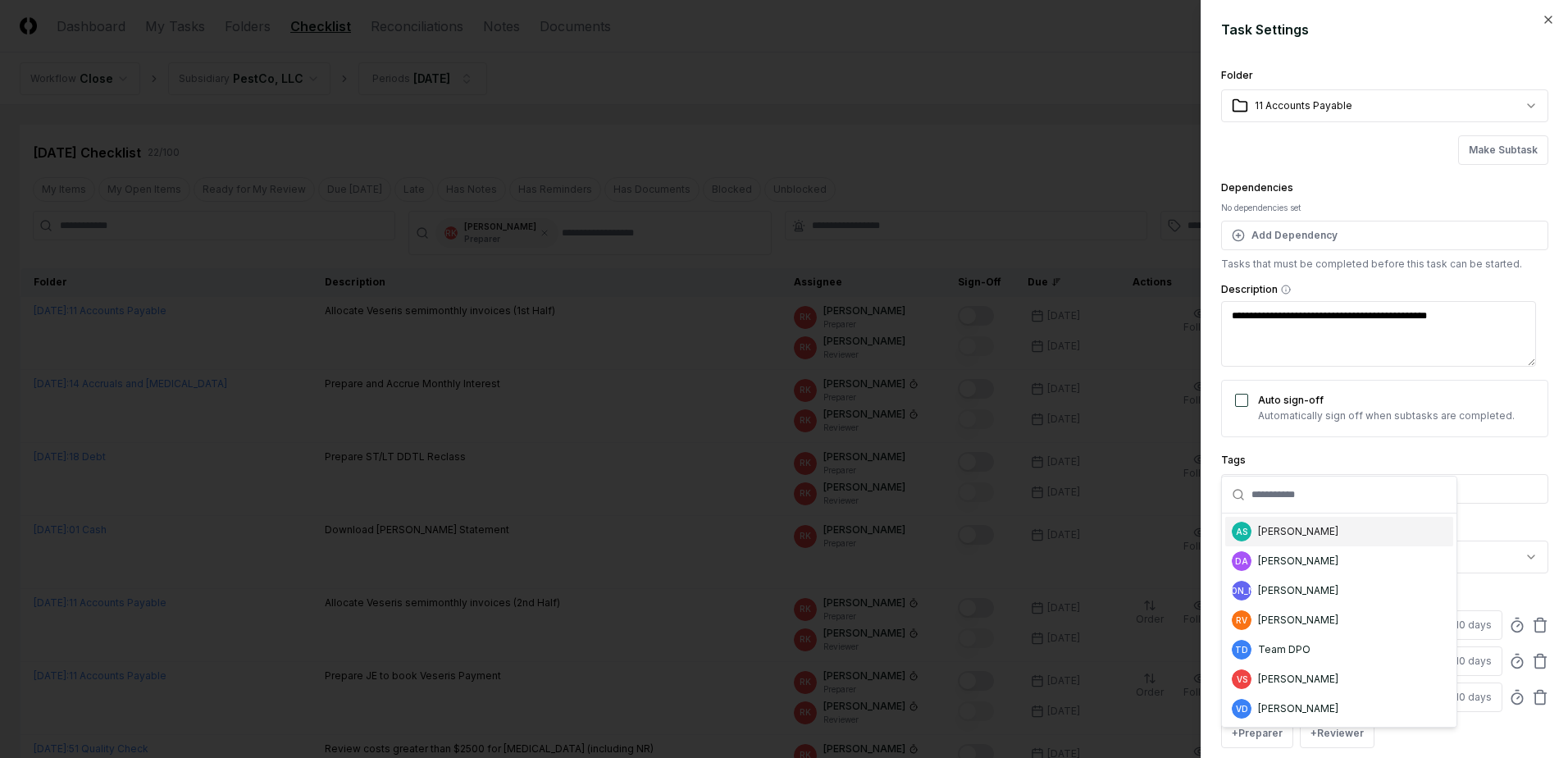
scroll to position [3, 0]
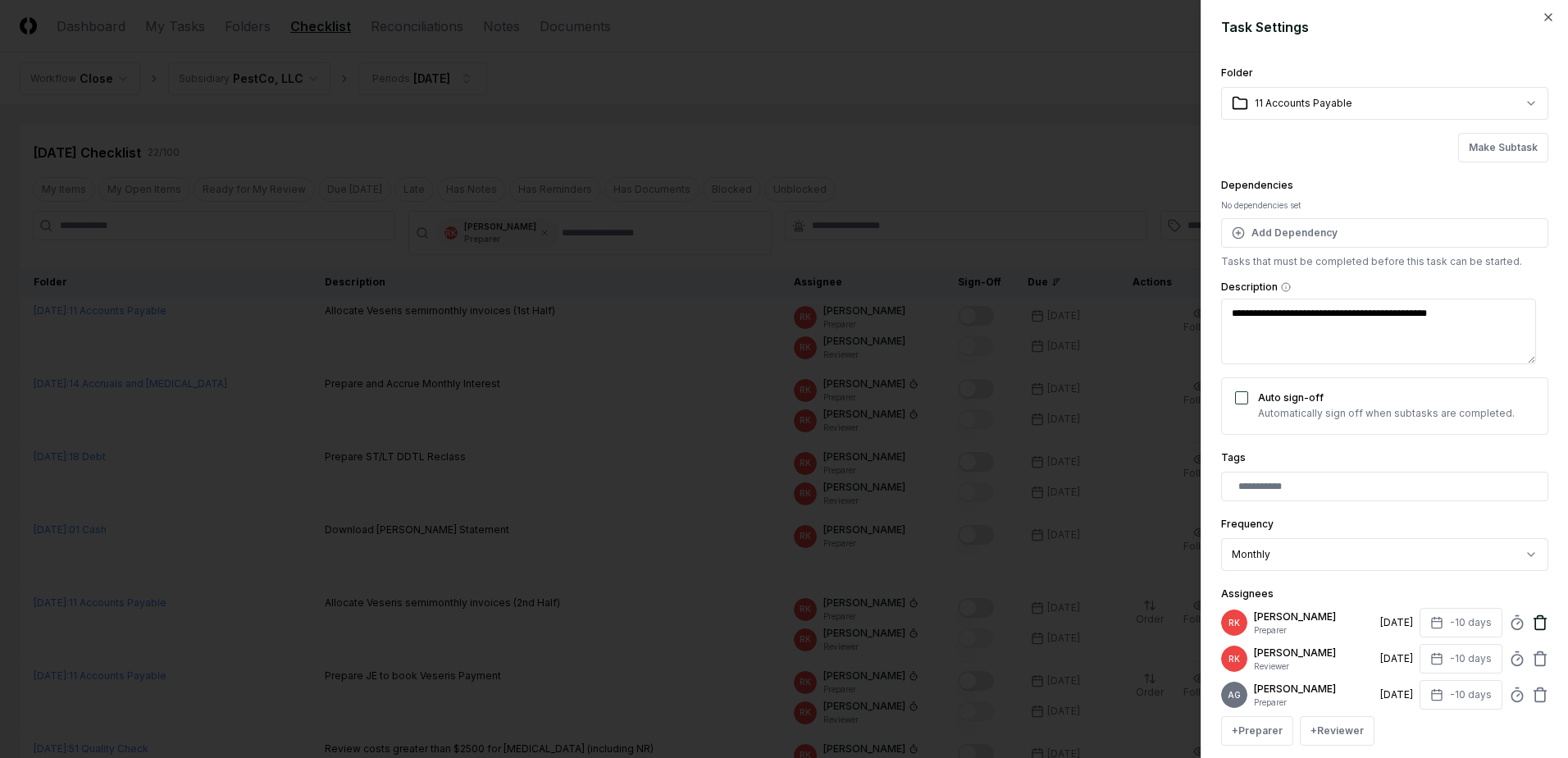
click at [1533, 622] on icon at bounding box center [1540, 623] width 17 height 17
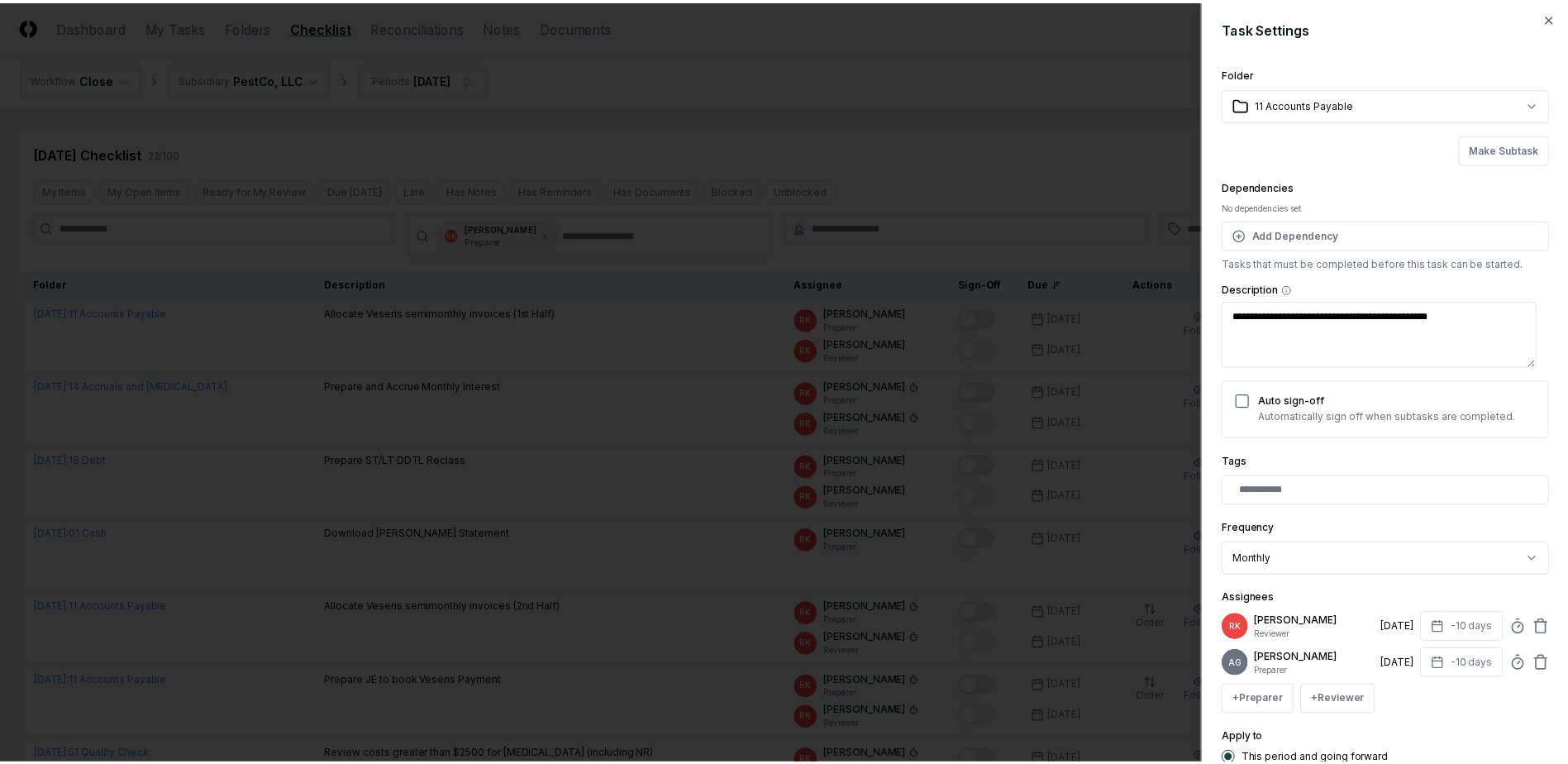
scroll to position [147, 0]
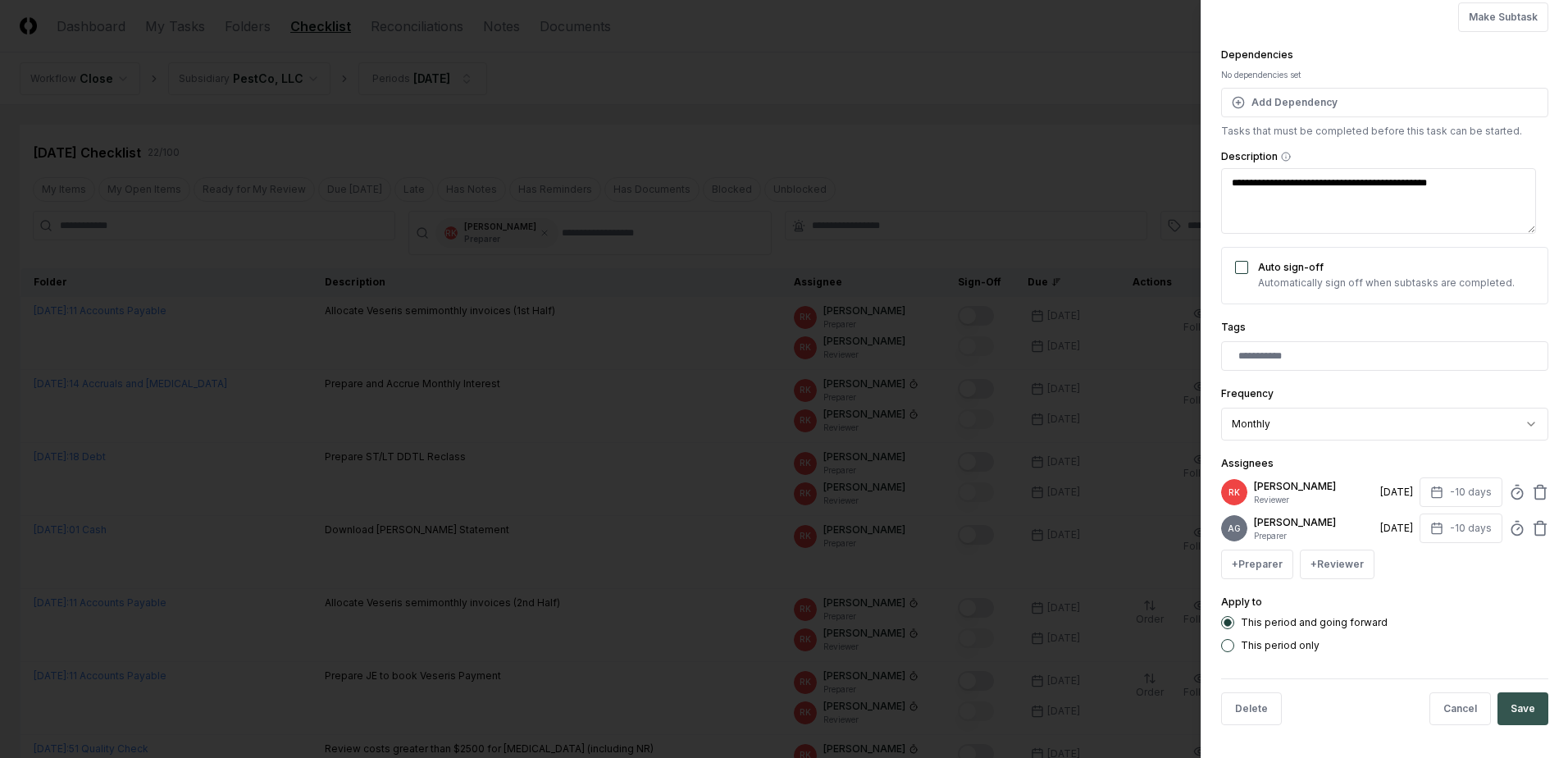
click at [1502, 711] on button "Save" at bounding box center [1522, 708] width 51 height 33
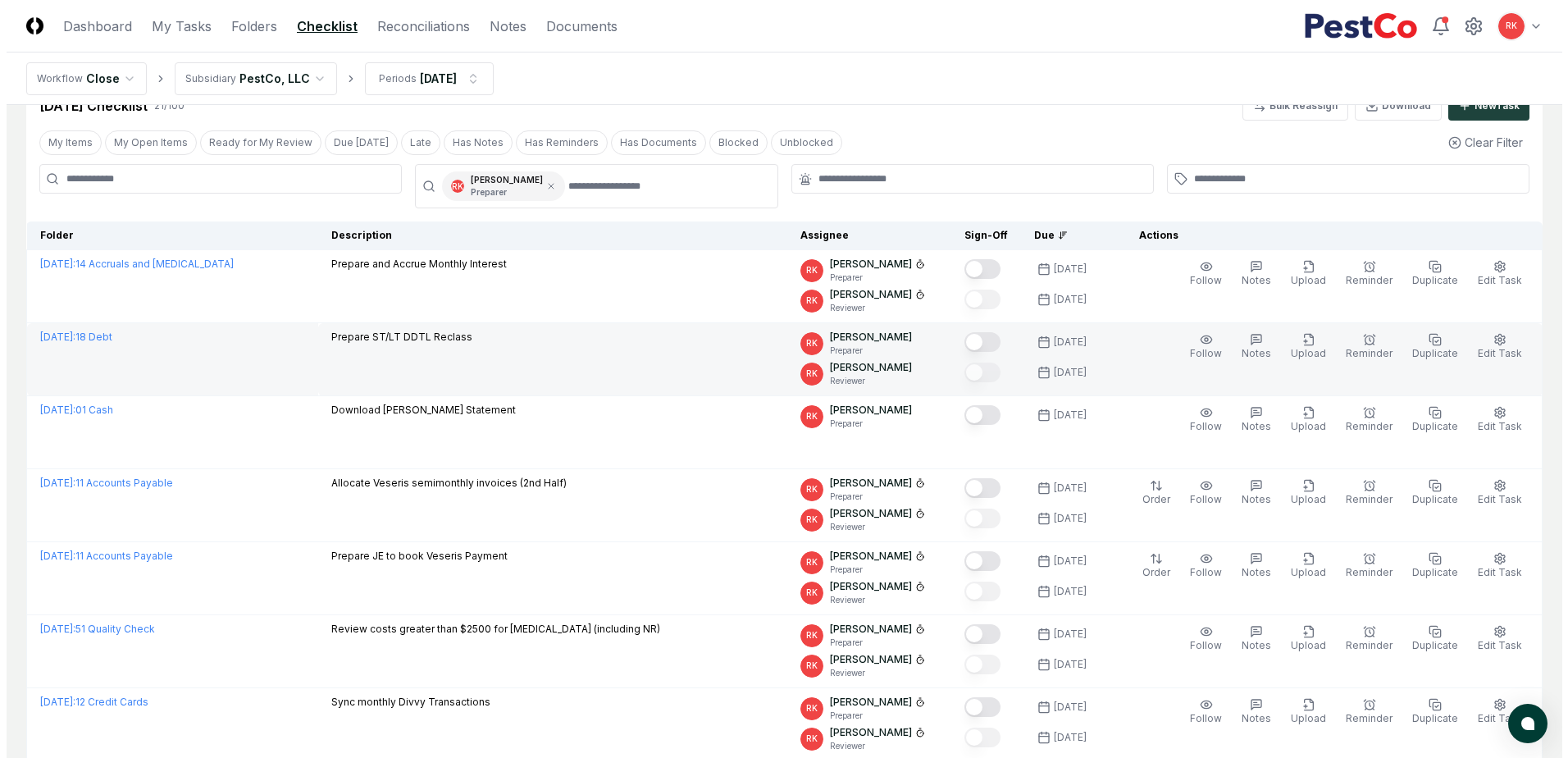
scroll to position [0, 0]
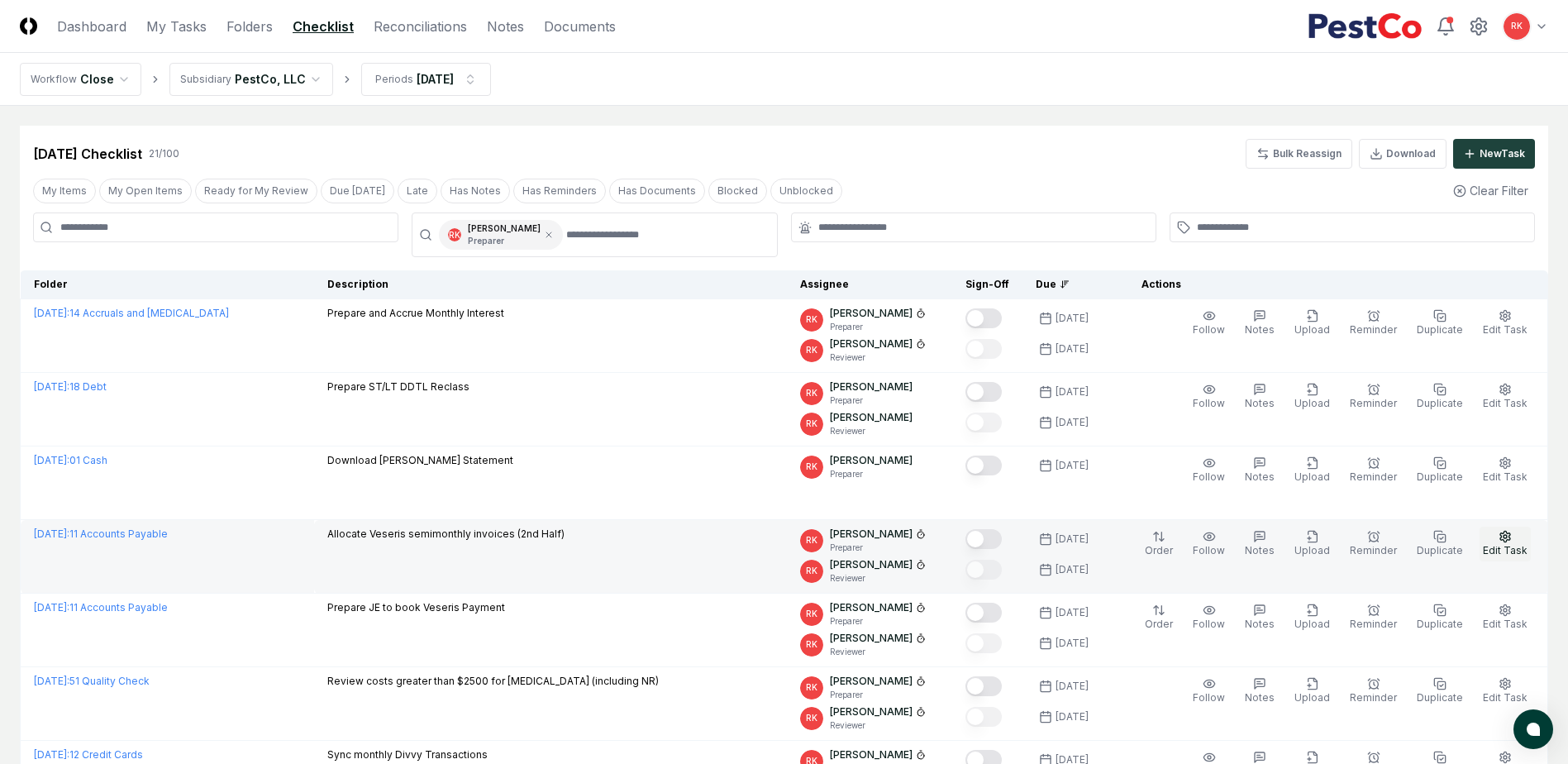
click at [1507, 535] on circle "button" at bounding box center [1505, 537] width 3 height 3
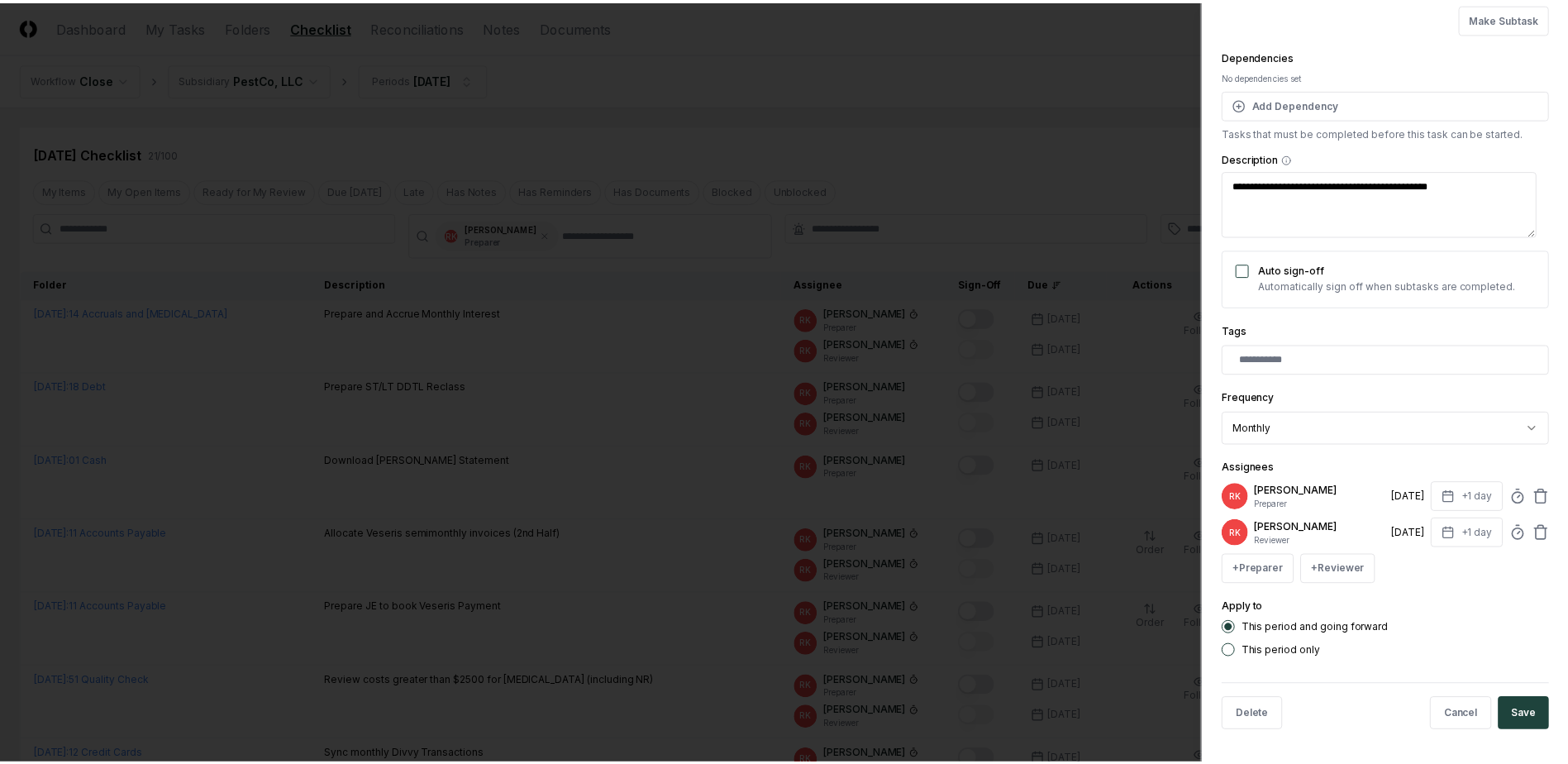
scroll to position [134, 0]
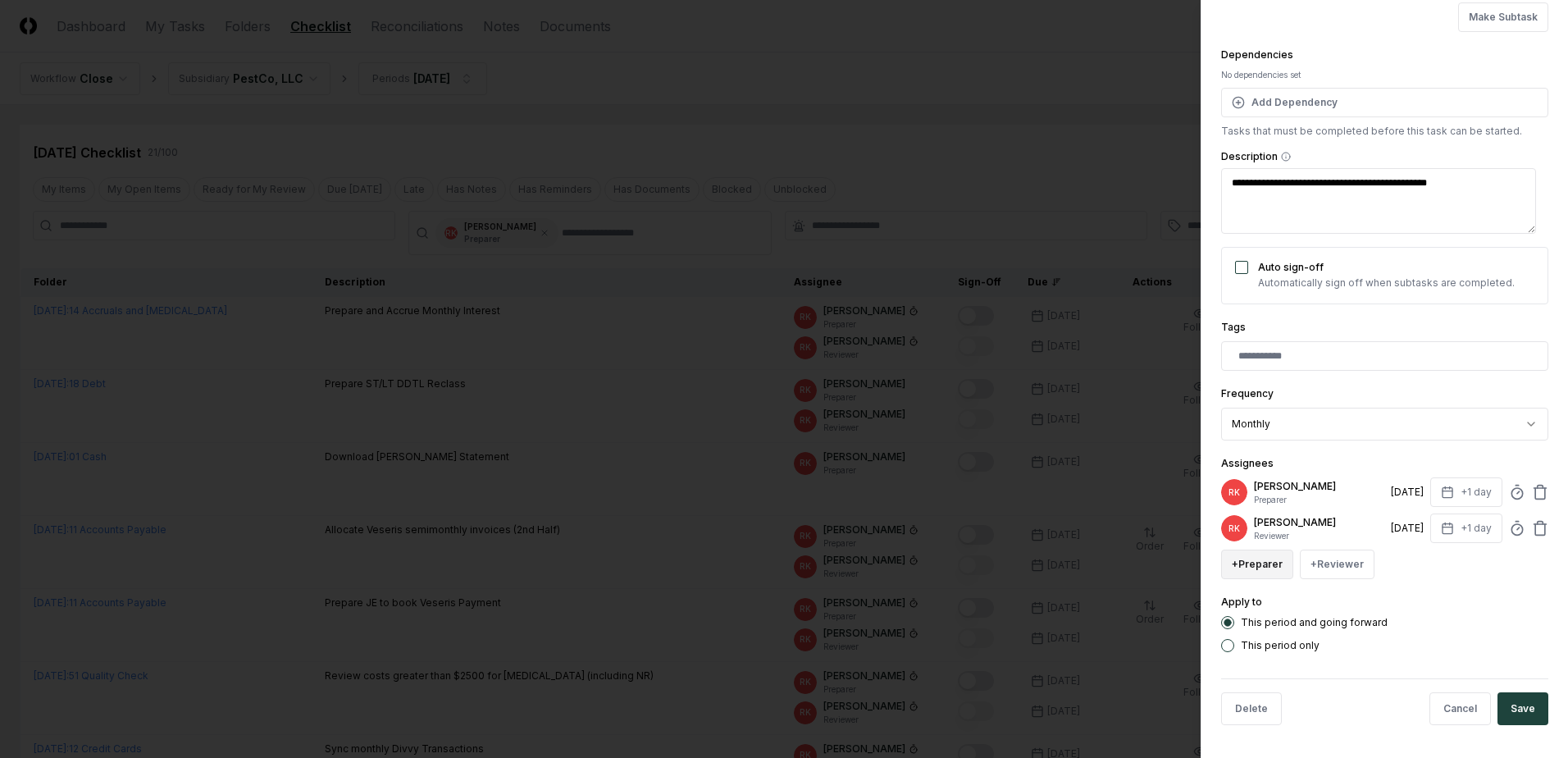
click at [1261, 566] on button "+ Preparer" at bounding box center [1256, 564] width 72 height 29
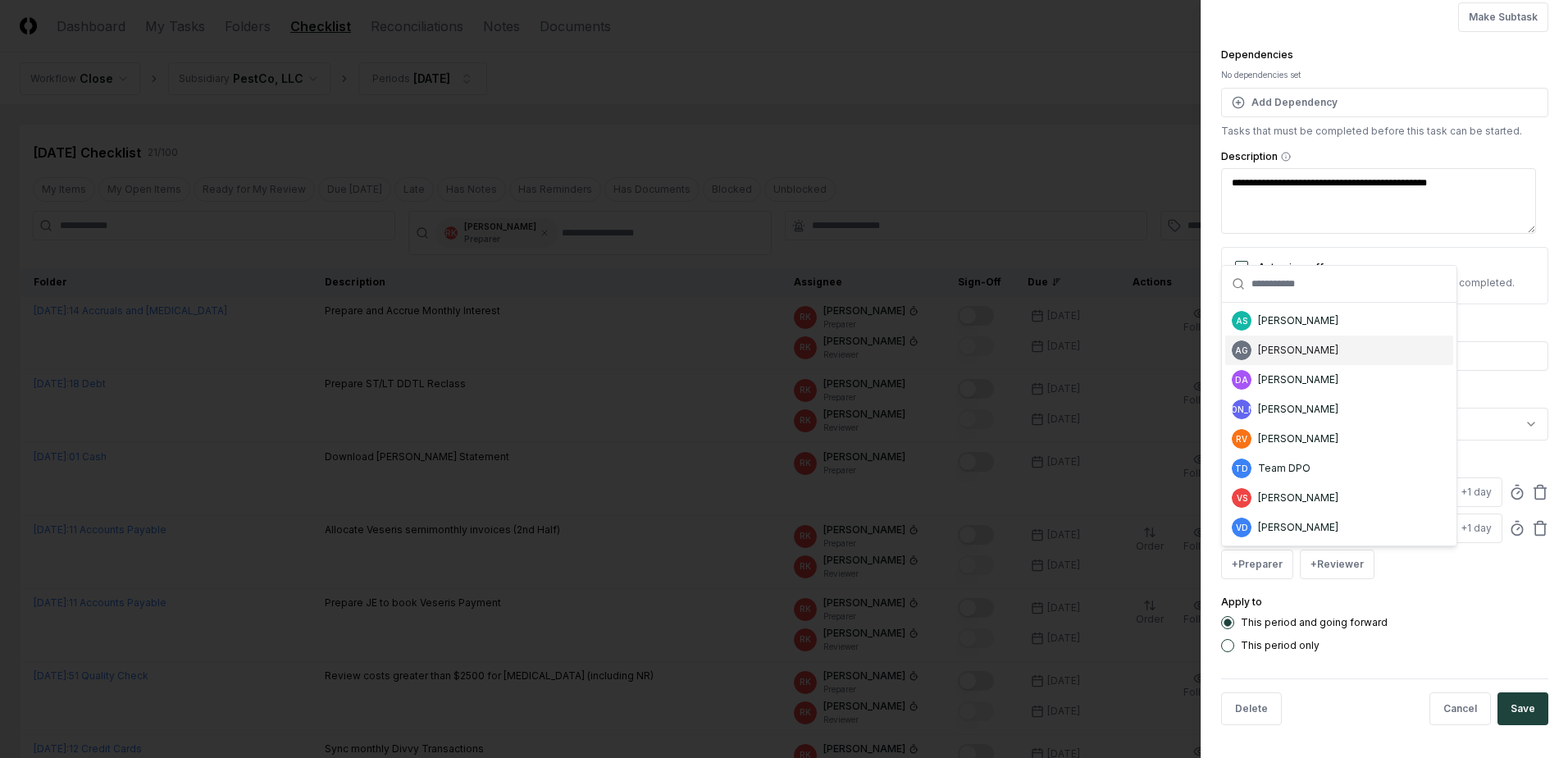
click at [1303, 349] on div "[PERSON_NAME]" at bounding box center [1298, 350] width 80 height 15
type textarea "*"
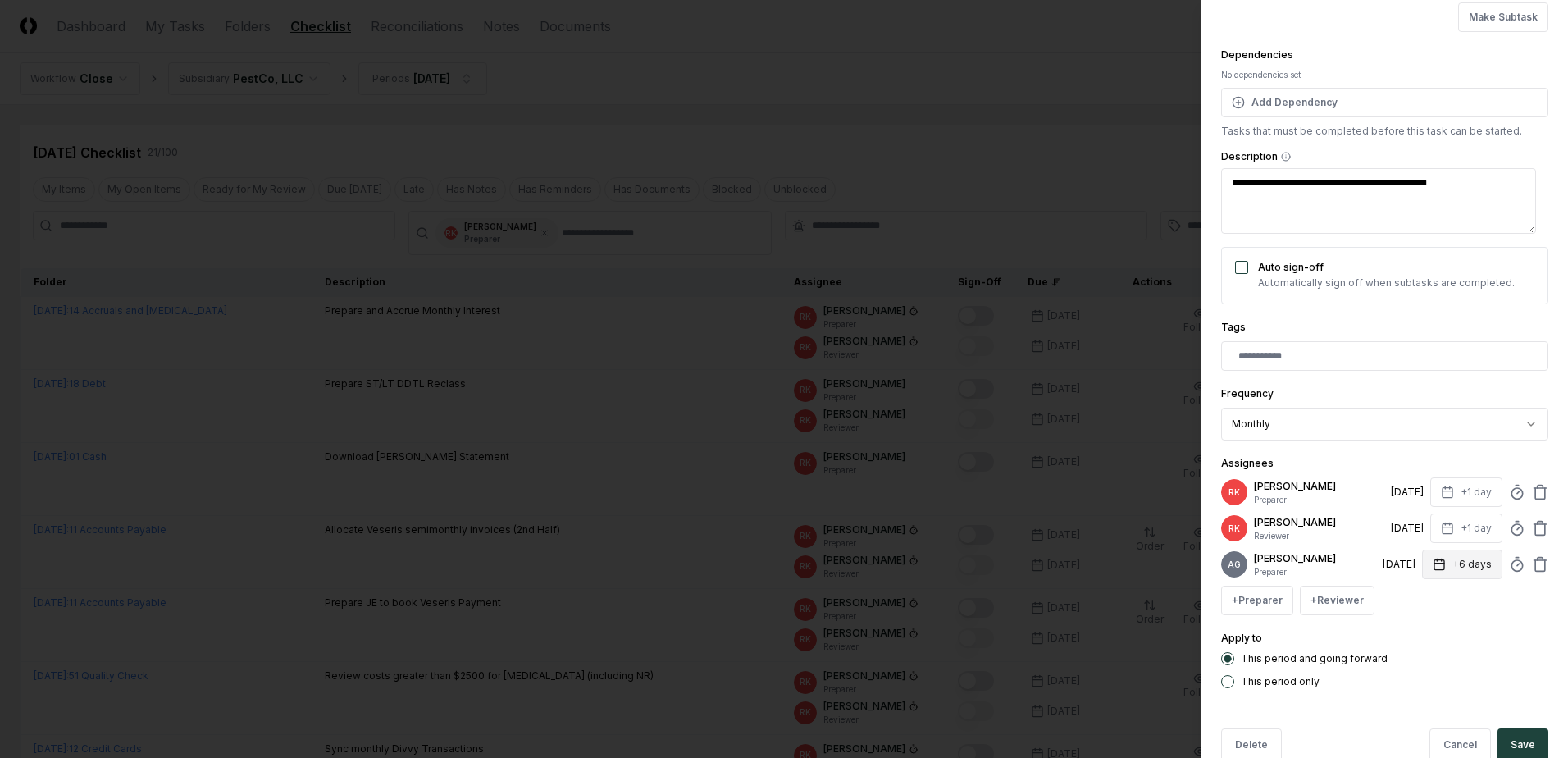
click at [1454, 569] on button "+6 days" at bounding box center [1462, 564] width 80 height 29
click at [1408, 638] on input "*" at bounding box center [1399, 635] width 58 height 29
click at [1412, 638] on input "*" at bounding box center [1399, 635] width 58 height 29
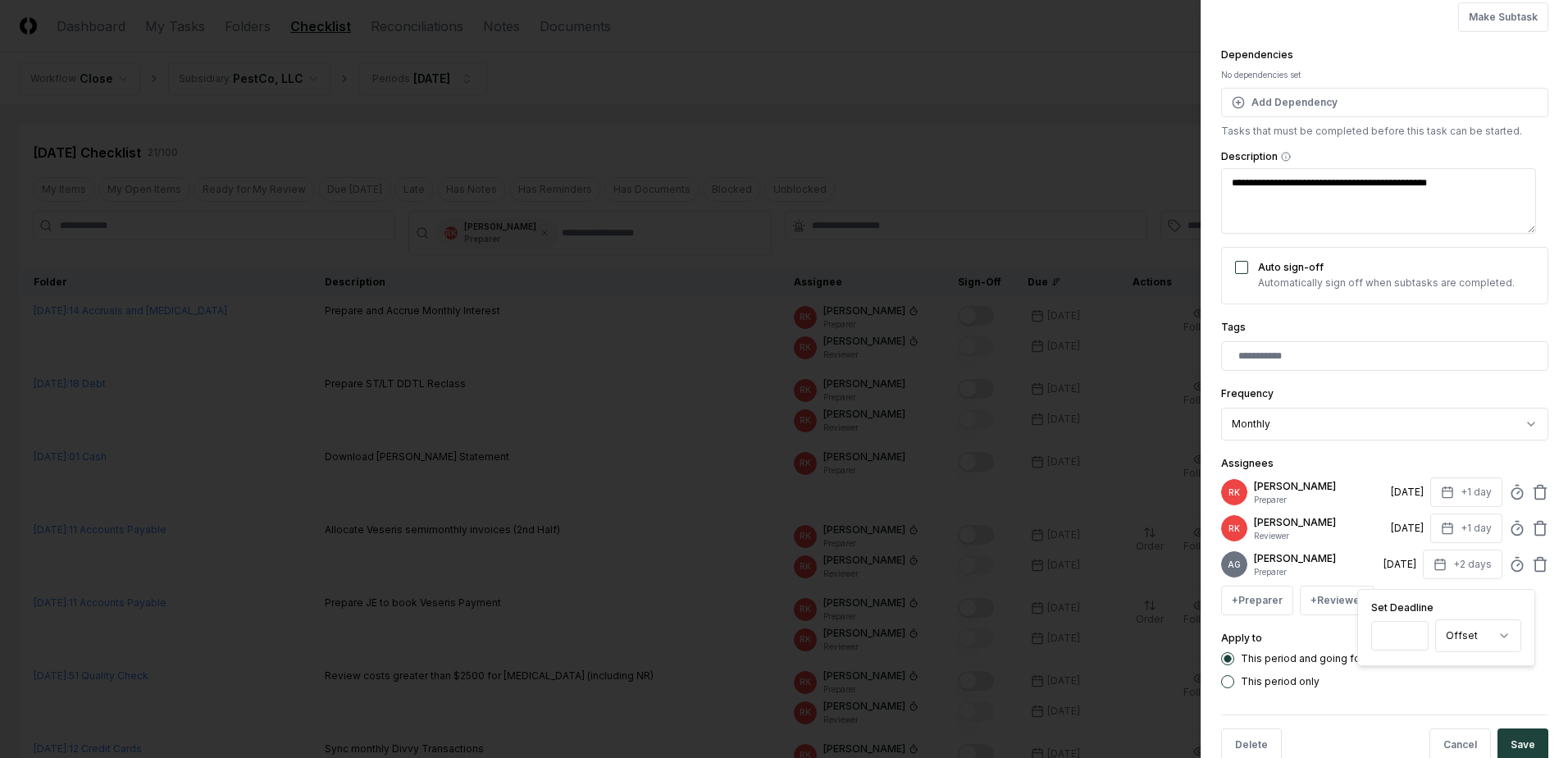
type input "*"
click at [1412, 638] on input "*" at bounding box center [1399, 635] width 58 height 29
click at [1427, 680] on div "This period and going forward This period only" at bounding box center [1384, 669] width 327 height 36
click at [1533, 491] on icon at bounding box center [1540, 492] width 17 height 17
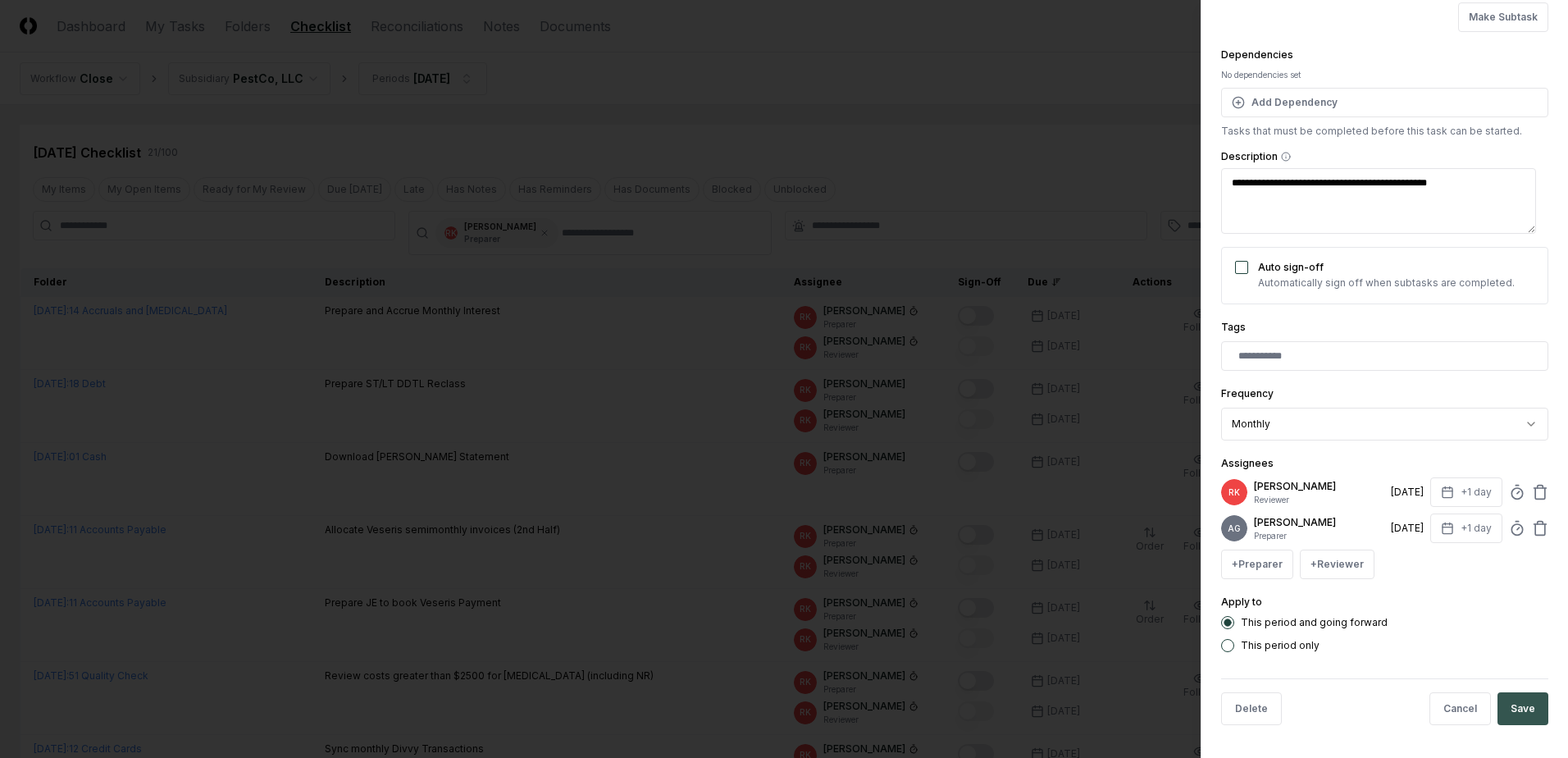
click at [1512, 720] on button "Save" at bounding box center [1522, 708] width 51 height 33
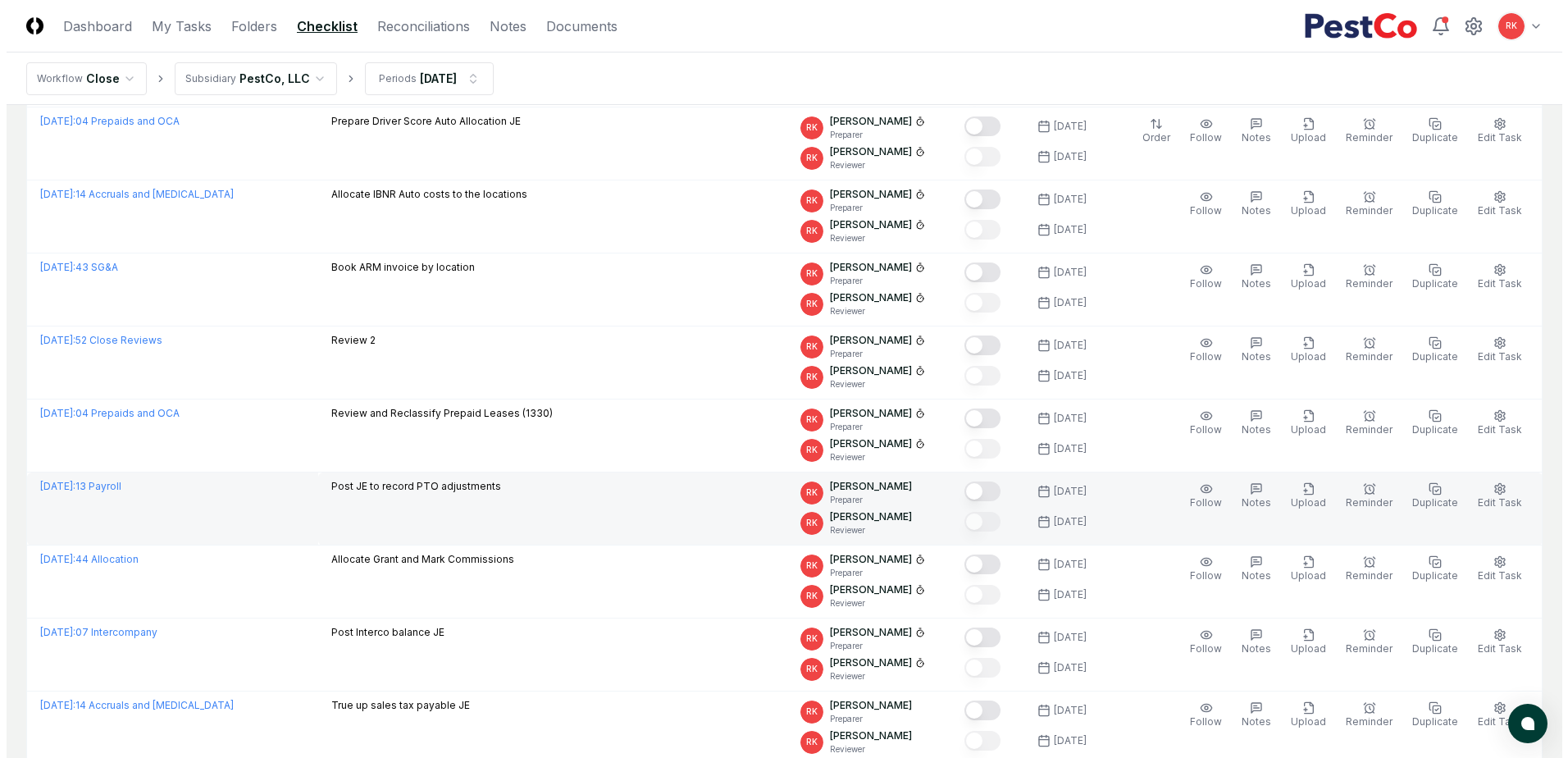
scroll to position [1066, 0]
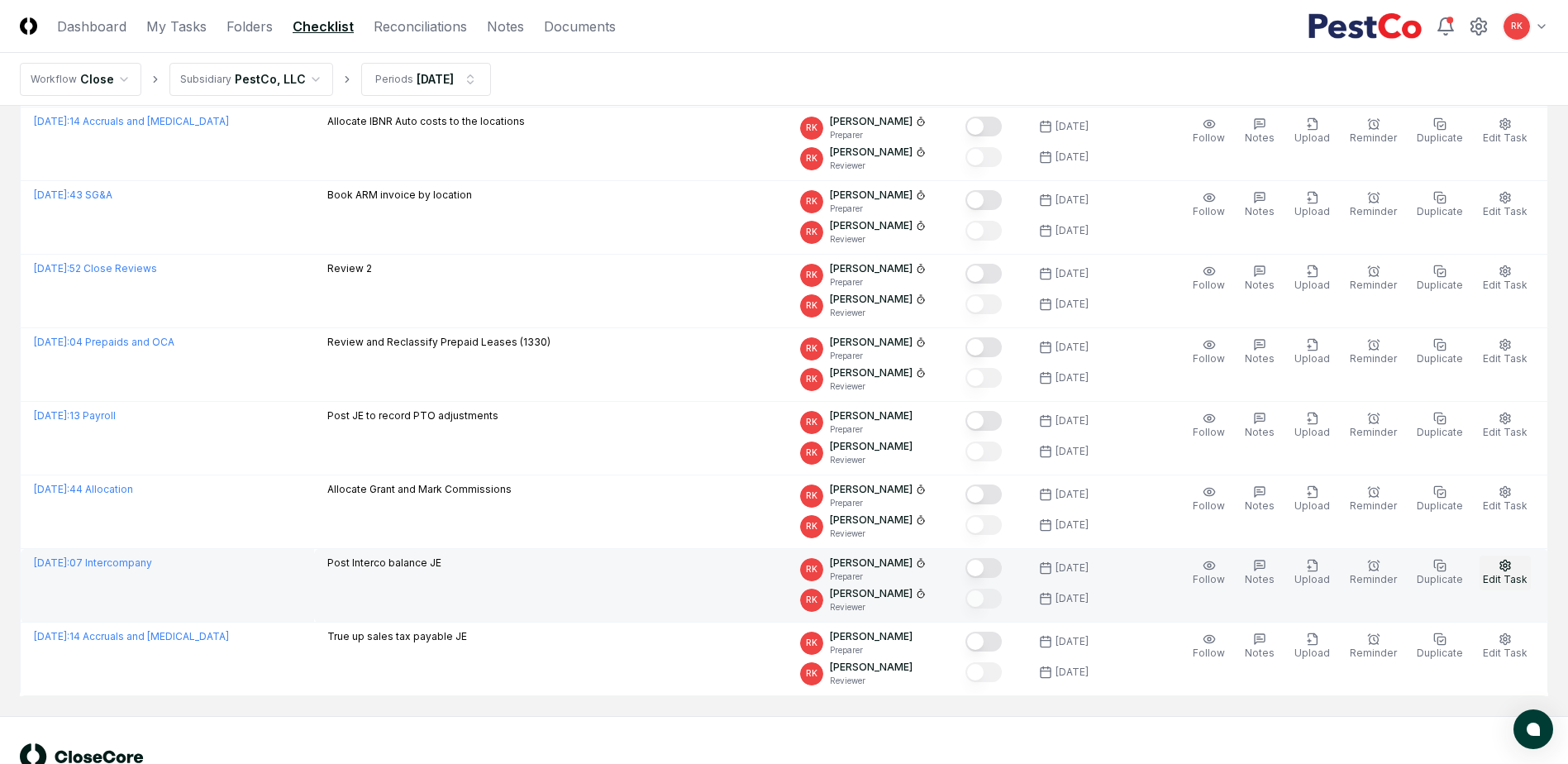
click at [1512, 576] on span "Edit Task" at bounding box center [1505, 579] width 45 height 13
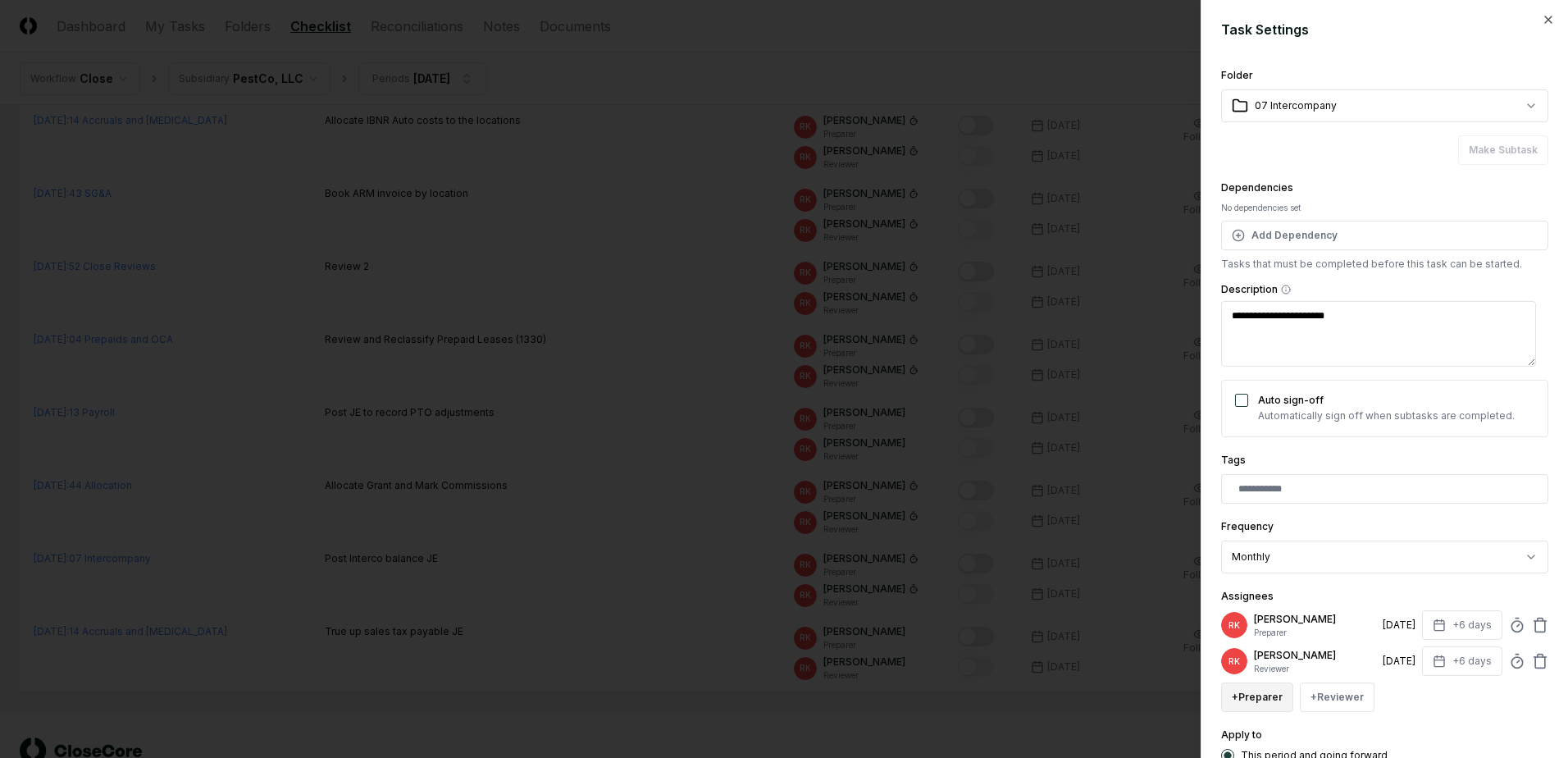
click at [1251, 704] on button "+ Preparer" at bounding box center [1256, 697] width 72 height 29
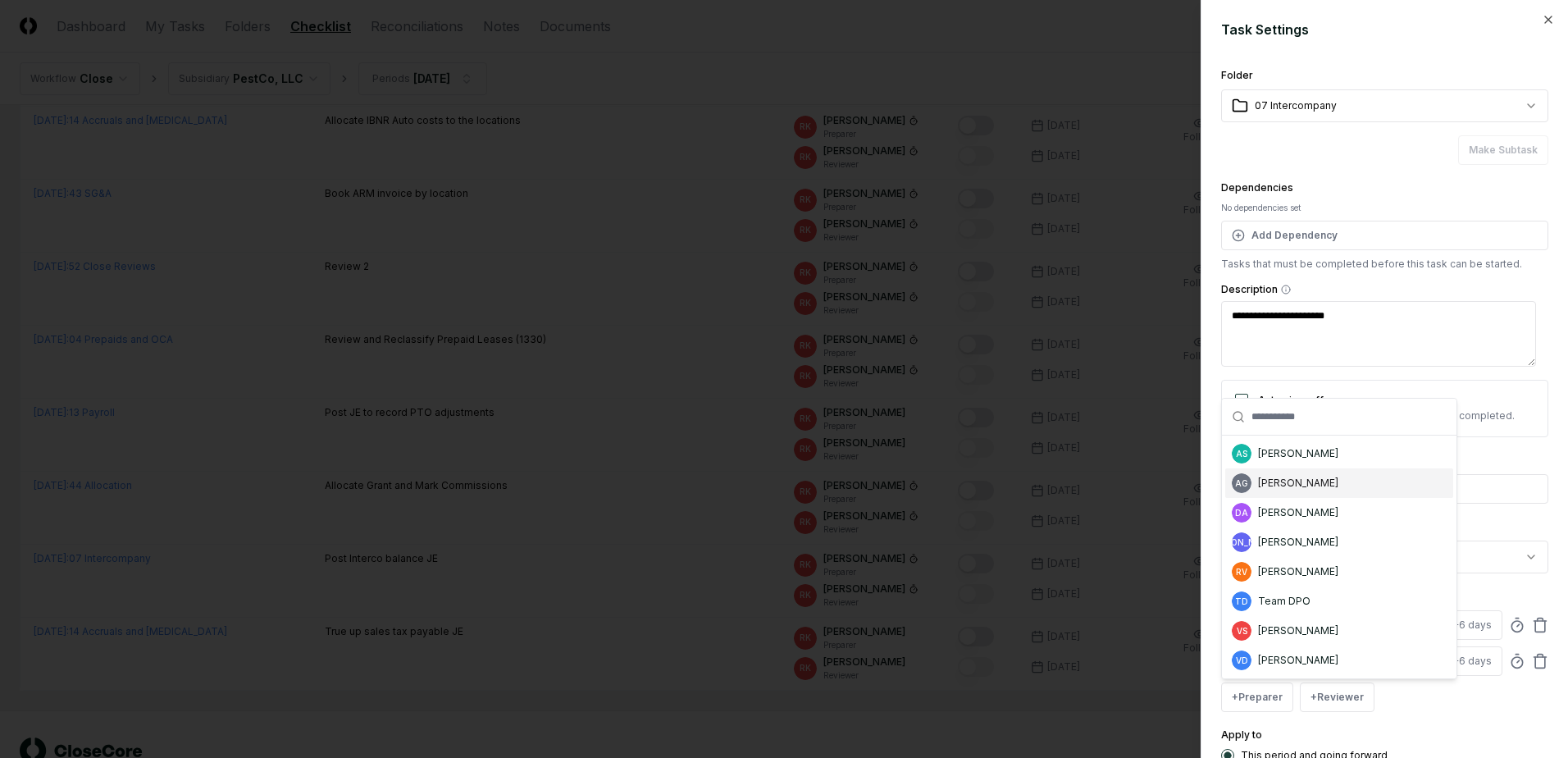
click at [1277, 484] on div "[PERSON_NAME]" at bounding box center [1298, 483] width 80 height 15
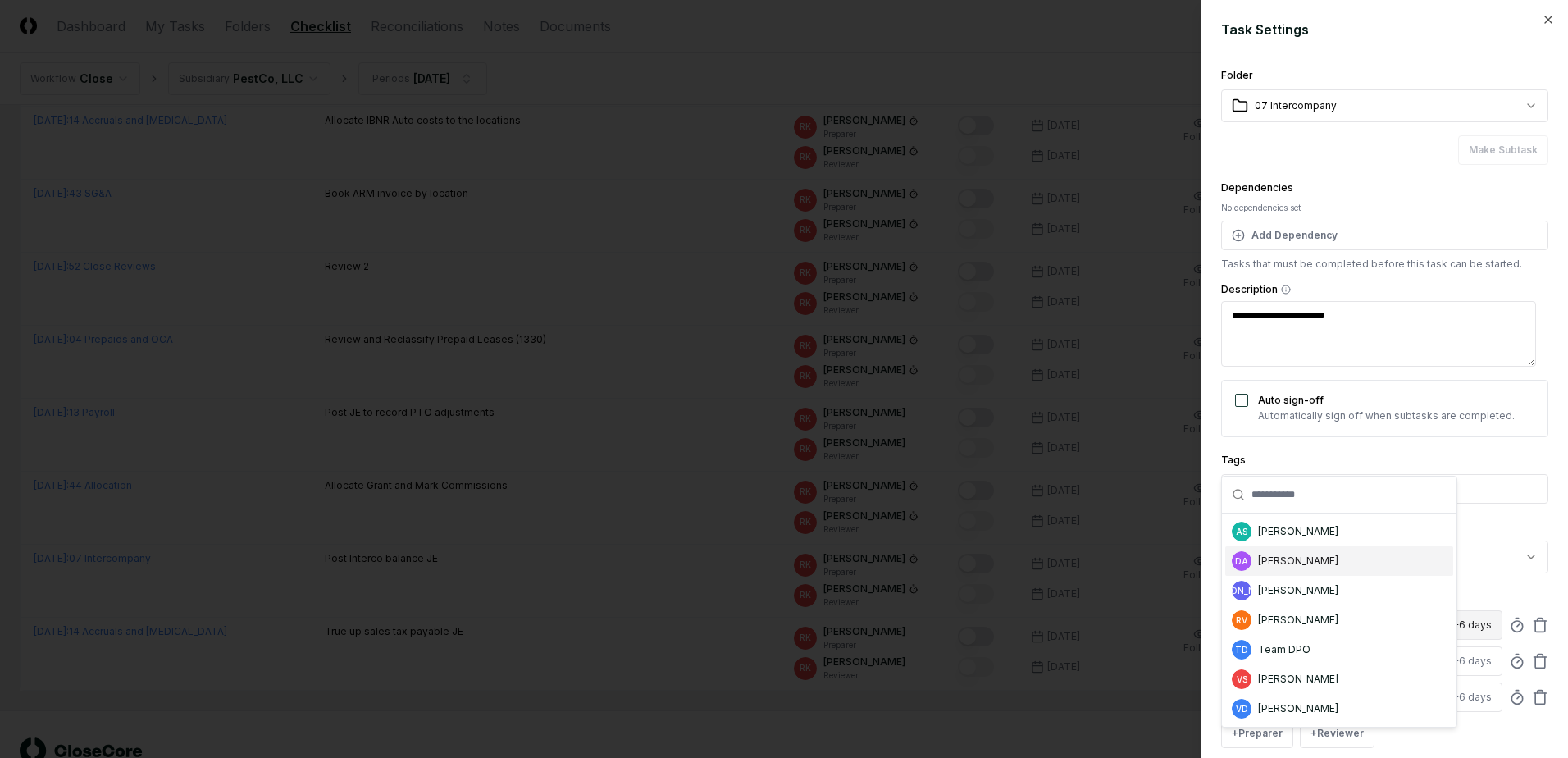
scroll to position [3, 0]
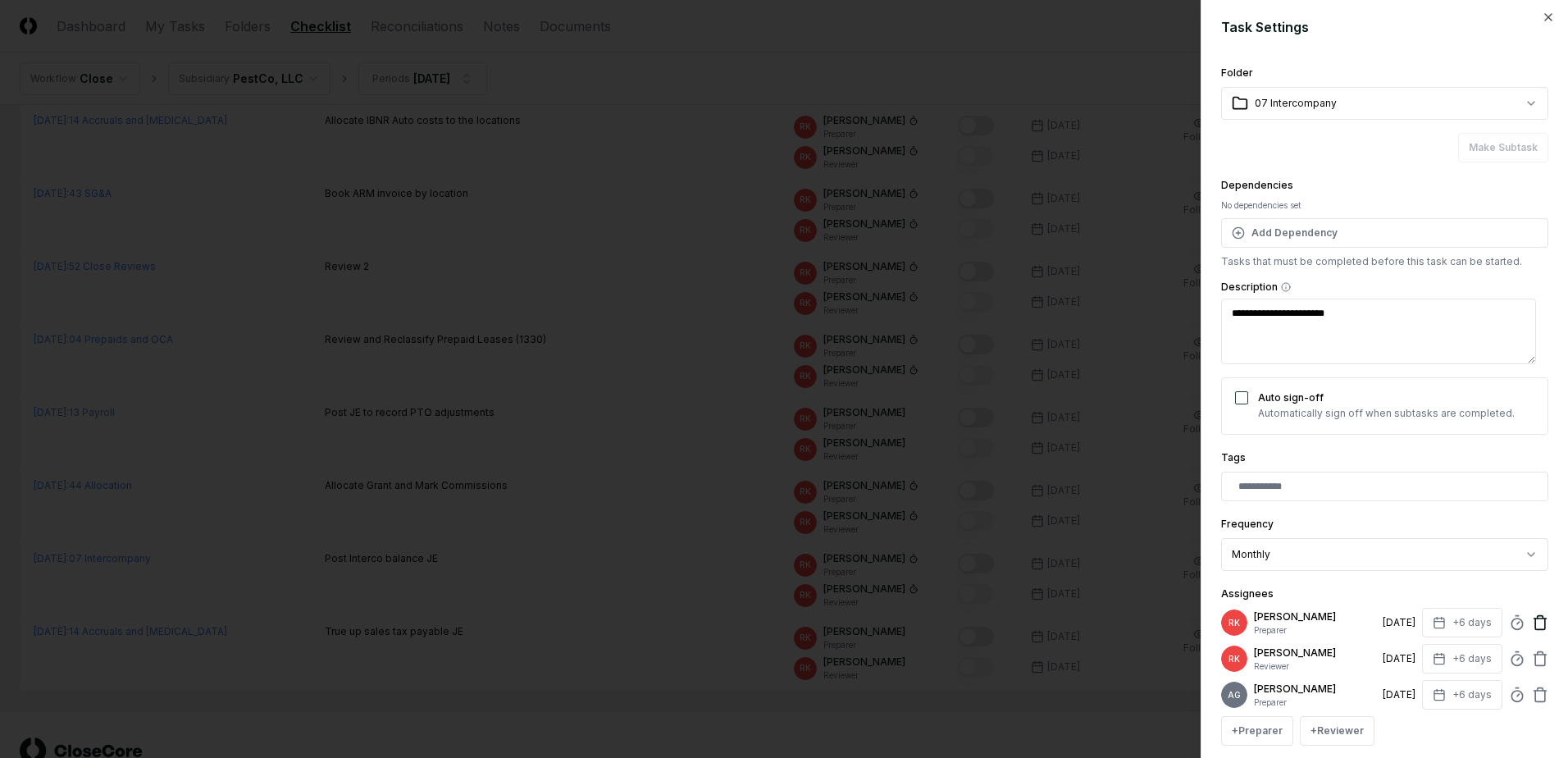
click at [1533, 625] on icon at bounding box center [1540, 623] width 17 height 17
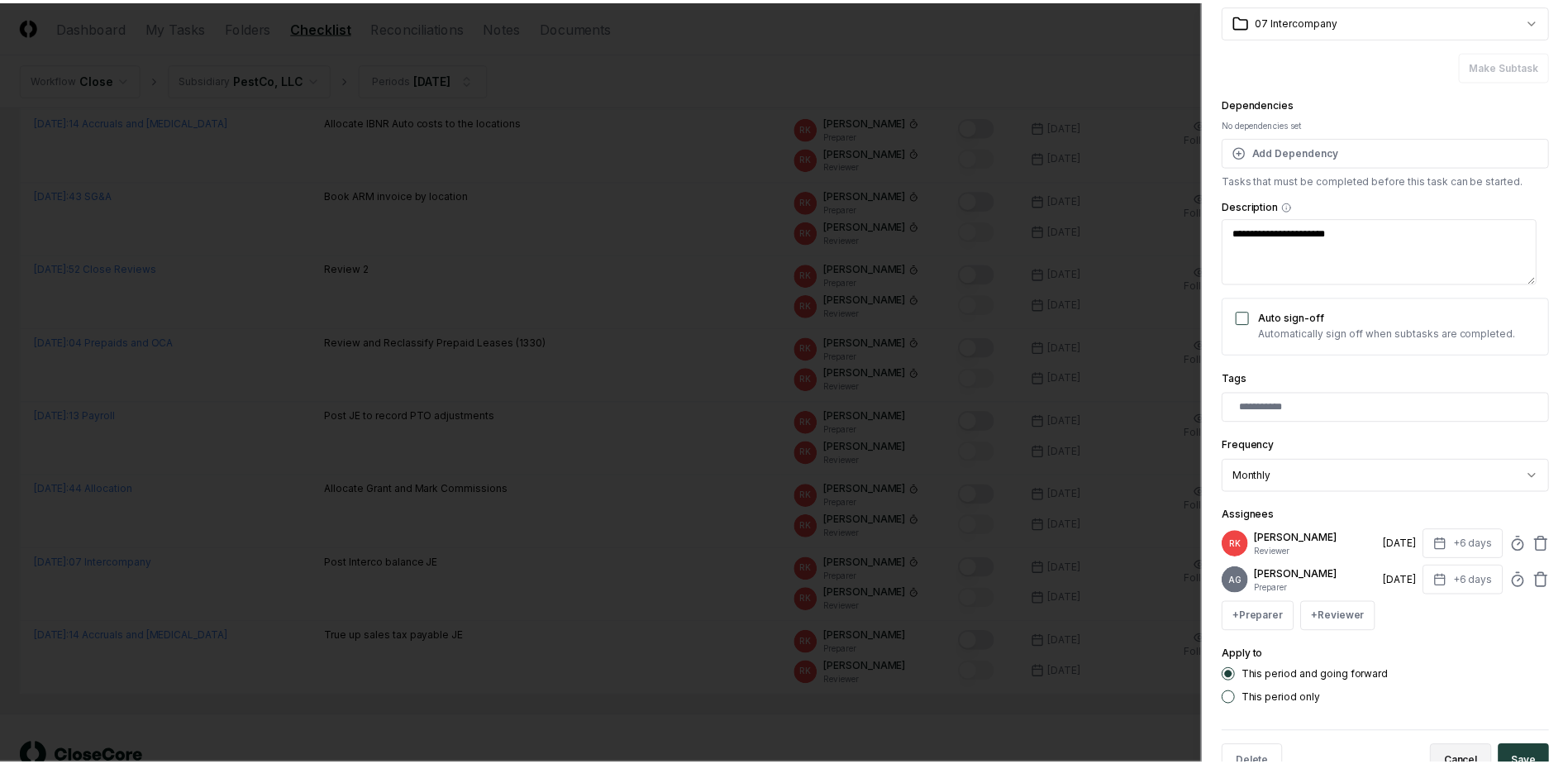
scroll to position [147, 0]
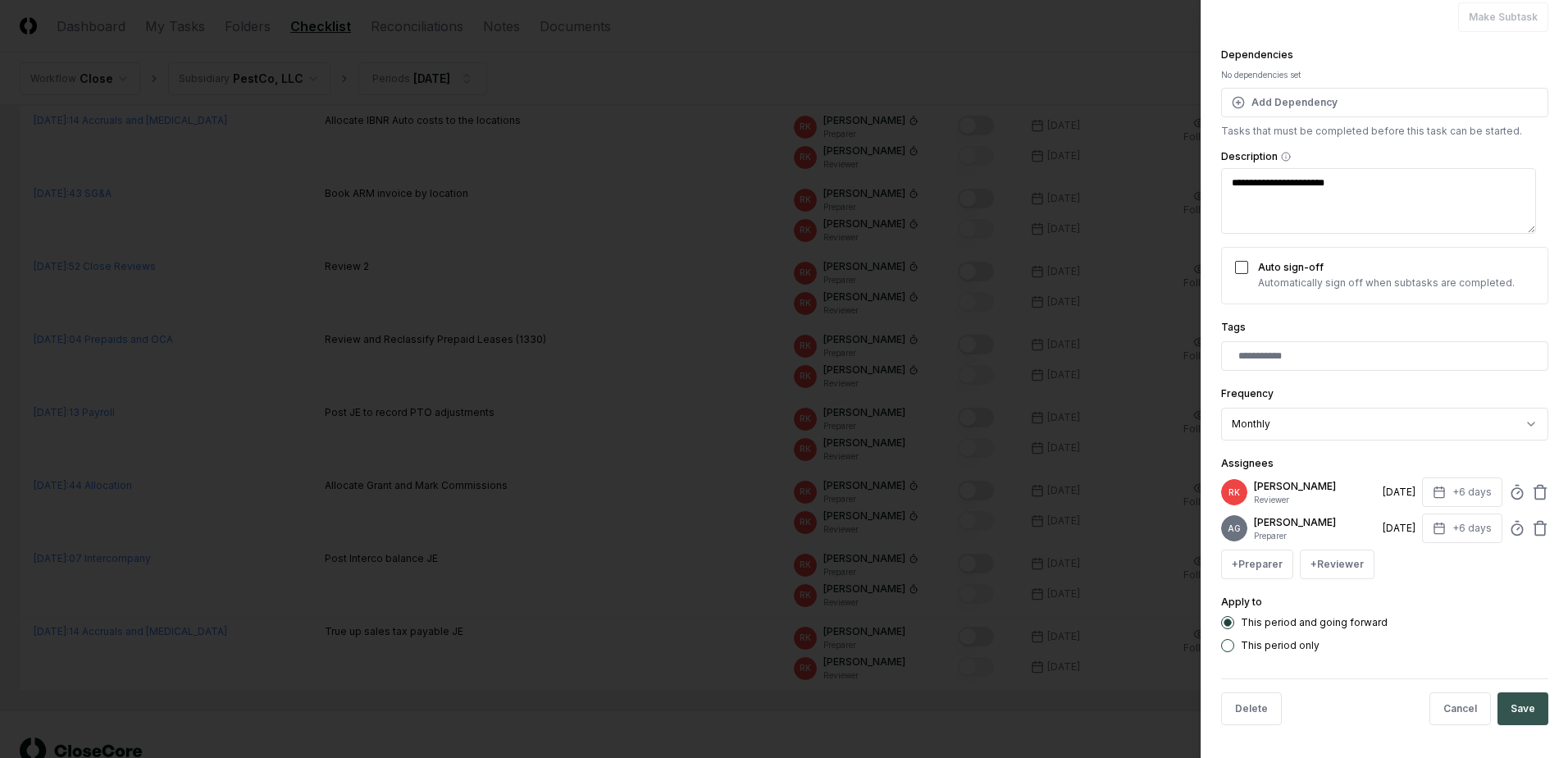
click at [1497, 706] on button "Save" at bounding box center [1522, 708] width 51 height 33
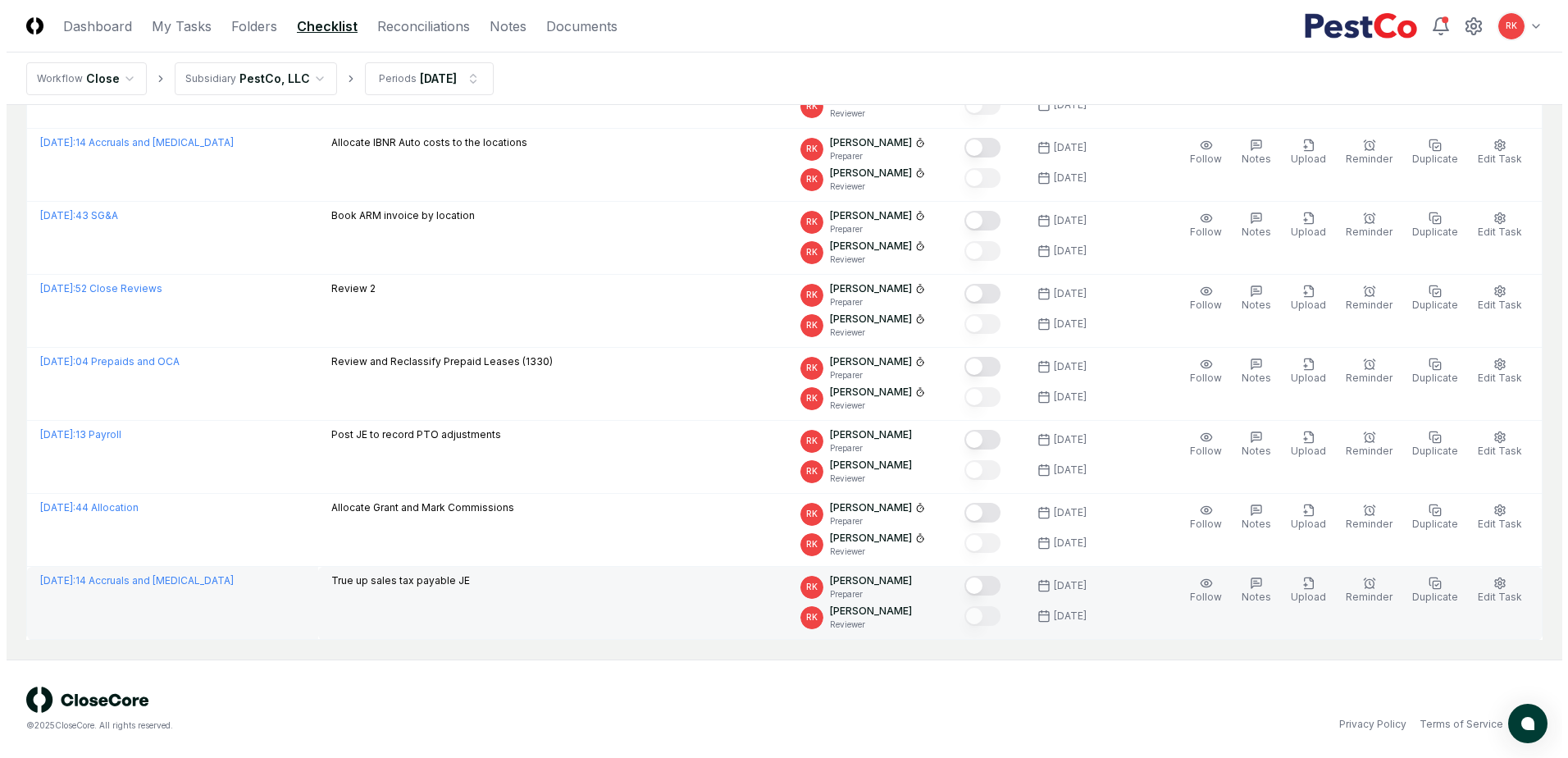
scroll to position [1044, 0]
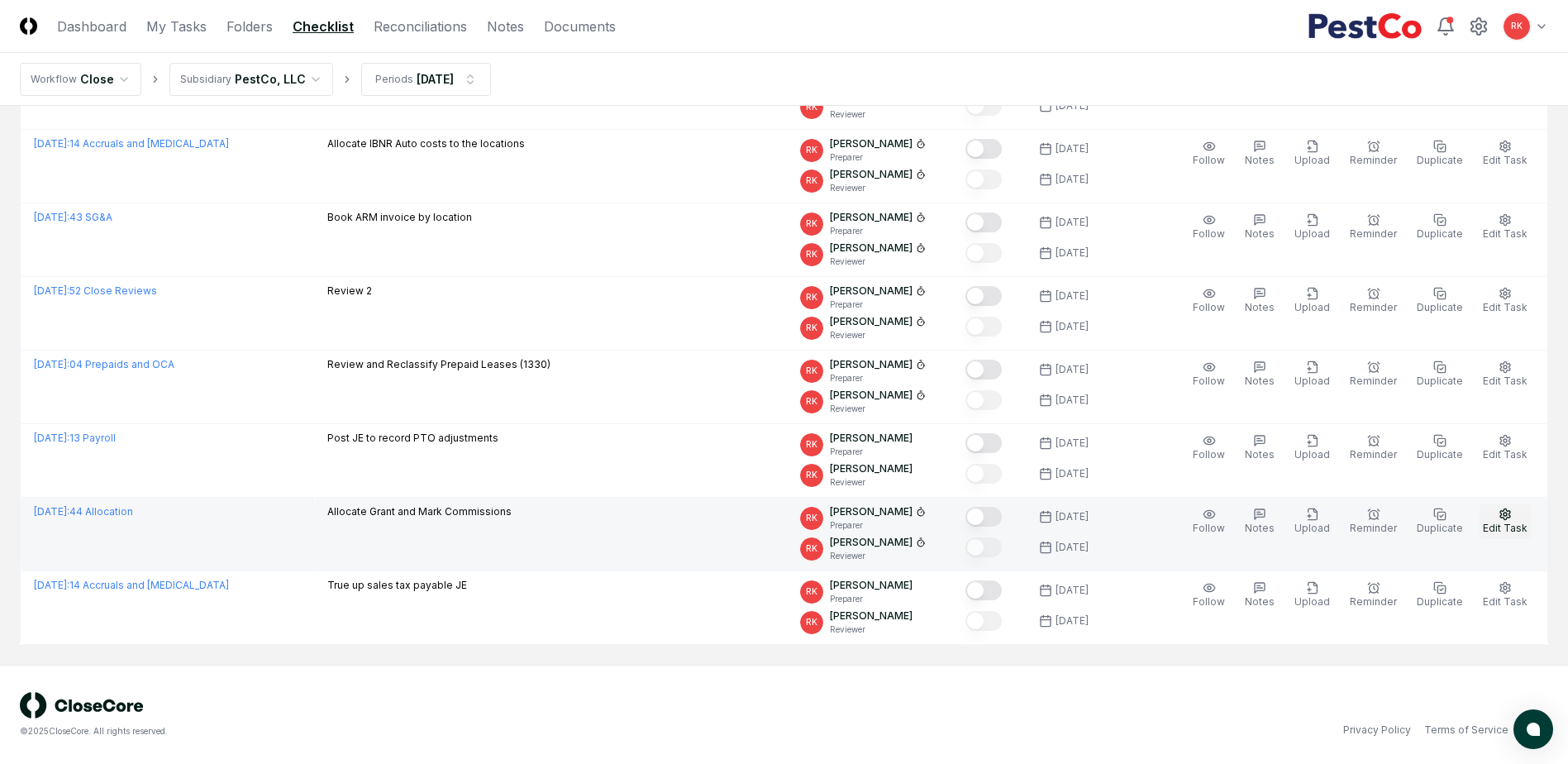
click at [1506, 519] on icon "button" at bounding box center [1505, 514] width 10 height 11
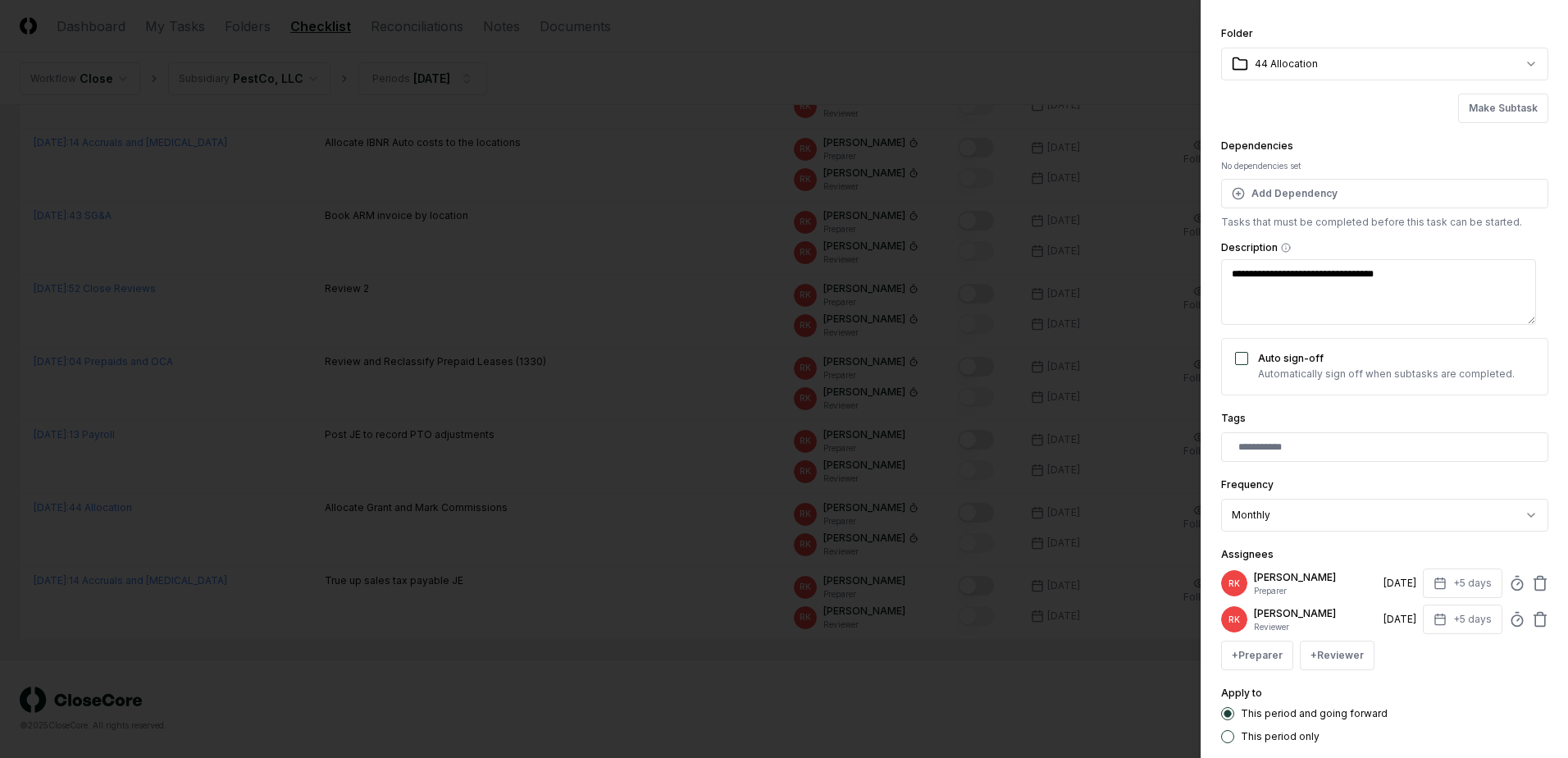
scroll to position [82, 0]
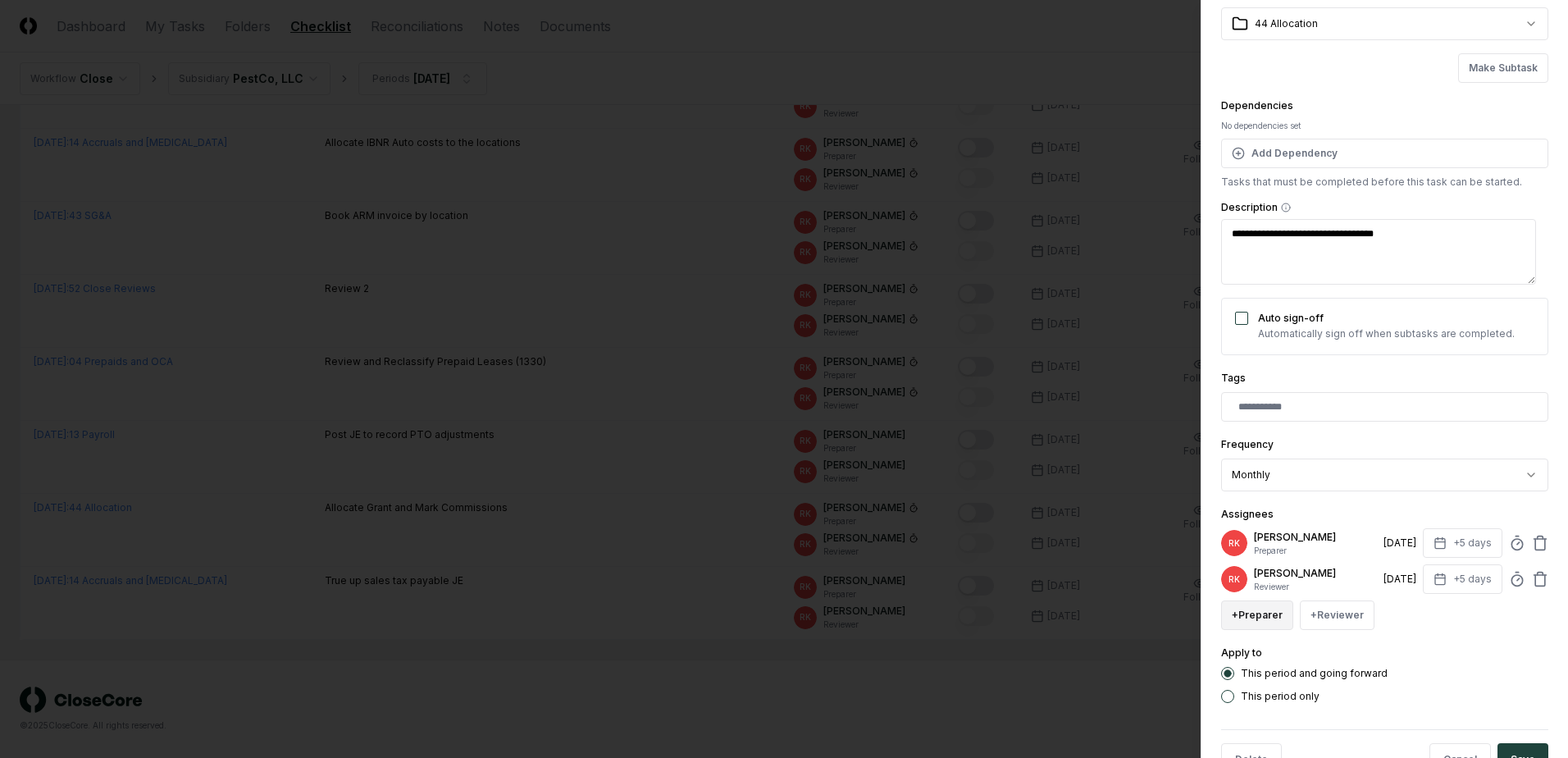
click at [1271, 619] on button "+ Preparer" at bounding box center [1256, 614] width 72 height 29
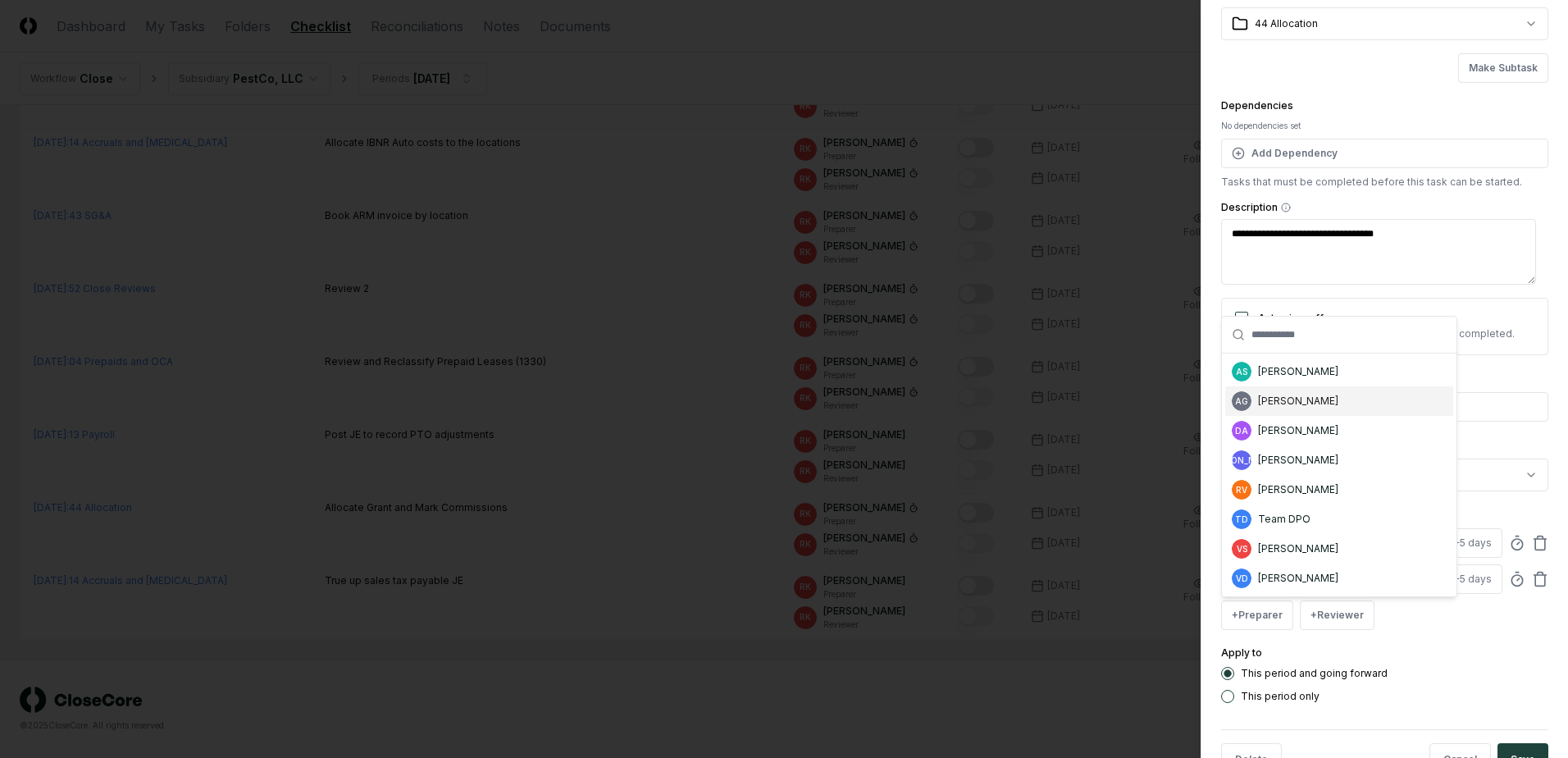
click at [1302, 399] on div "[PERSON_NAME]" at bounding box center [1298, 401] width 80 height 15
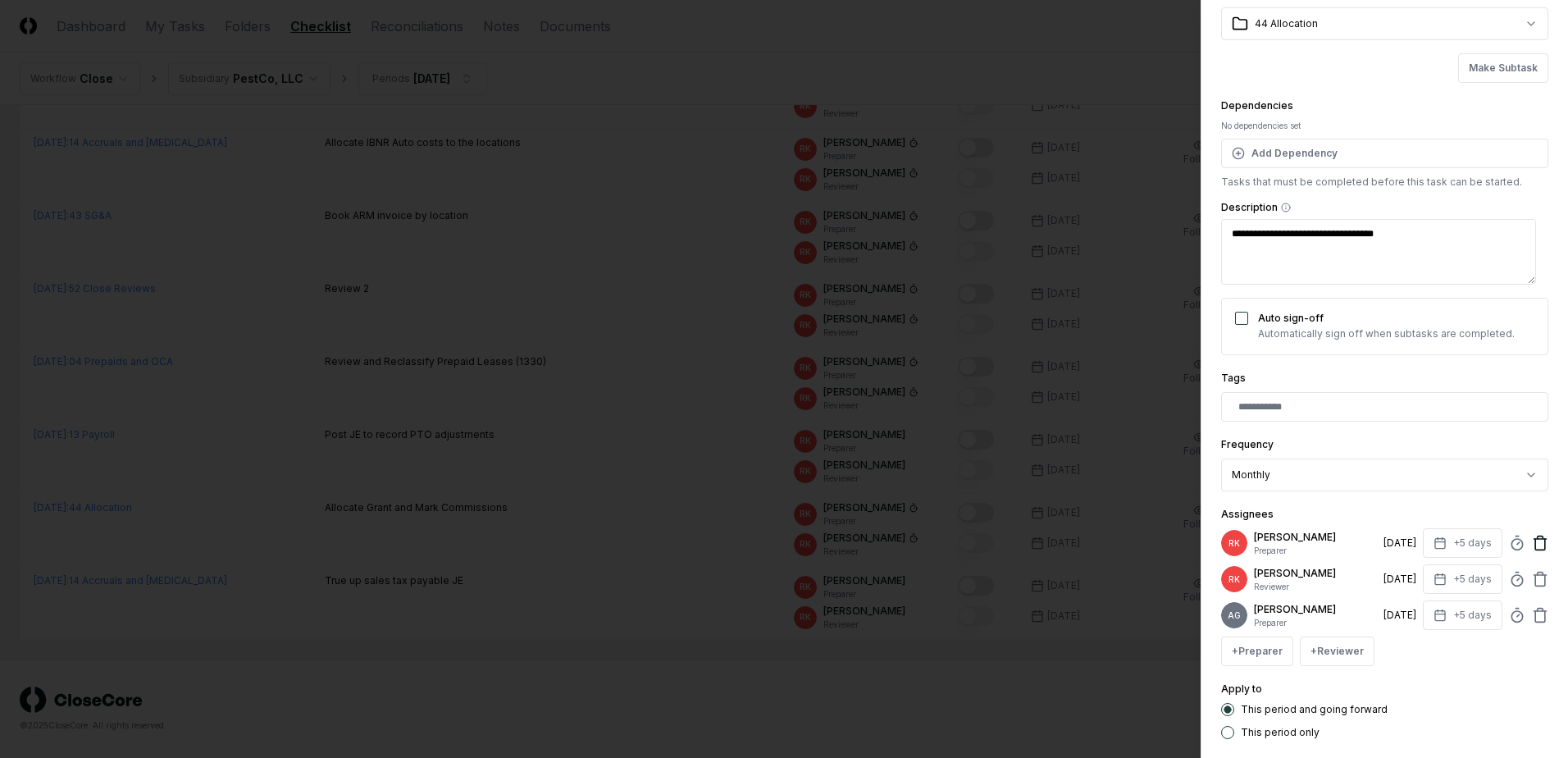
click at [1531, 535] on icon at bounding box center [1540, 543] width 17 height 17
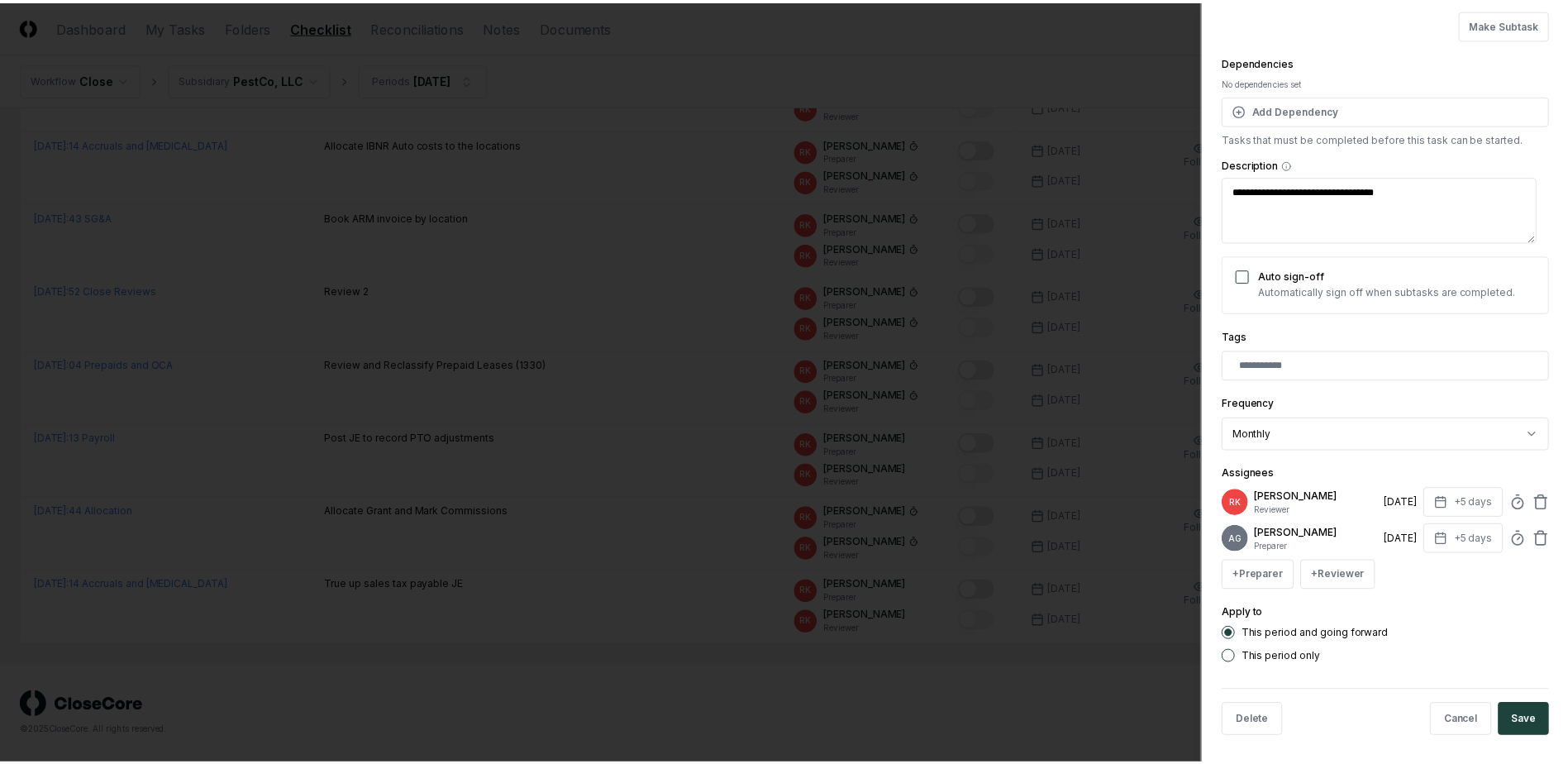
scroll to position [147, 0]
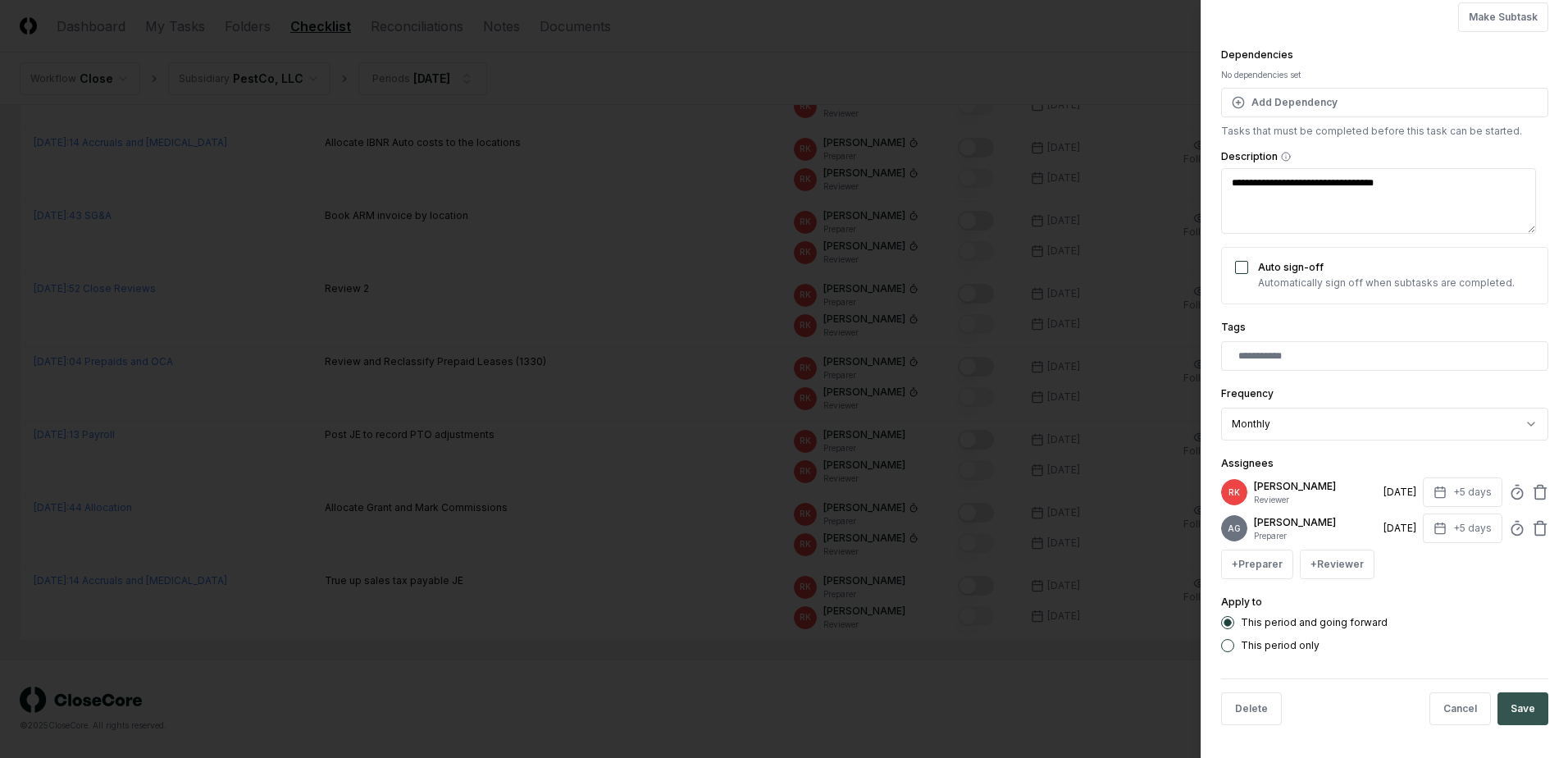
click at [1509, 705] on button "Save" at bounding box center [1522, 708] width 51 height 33
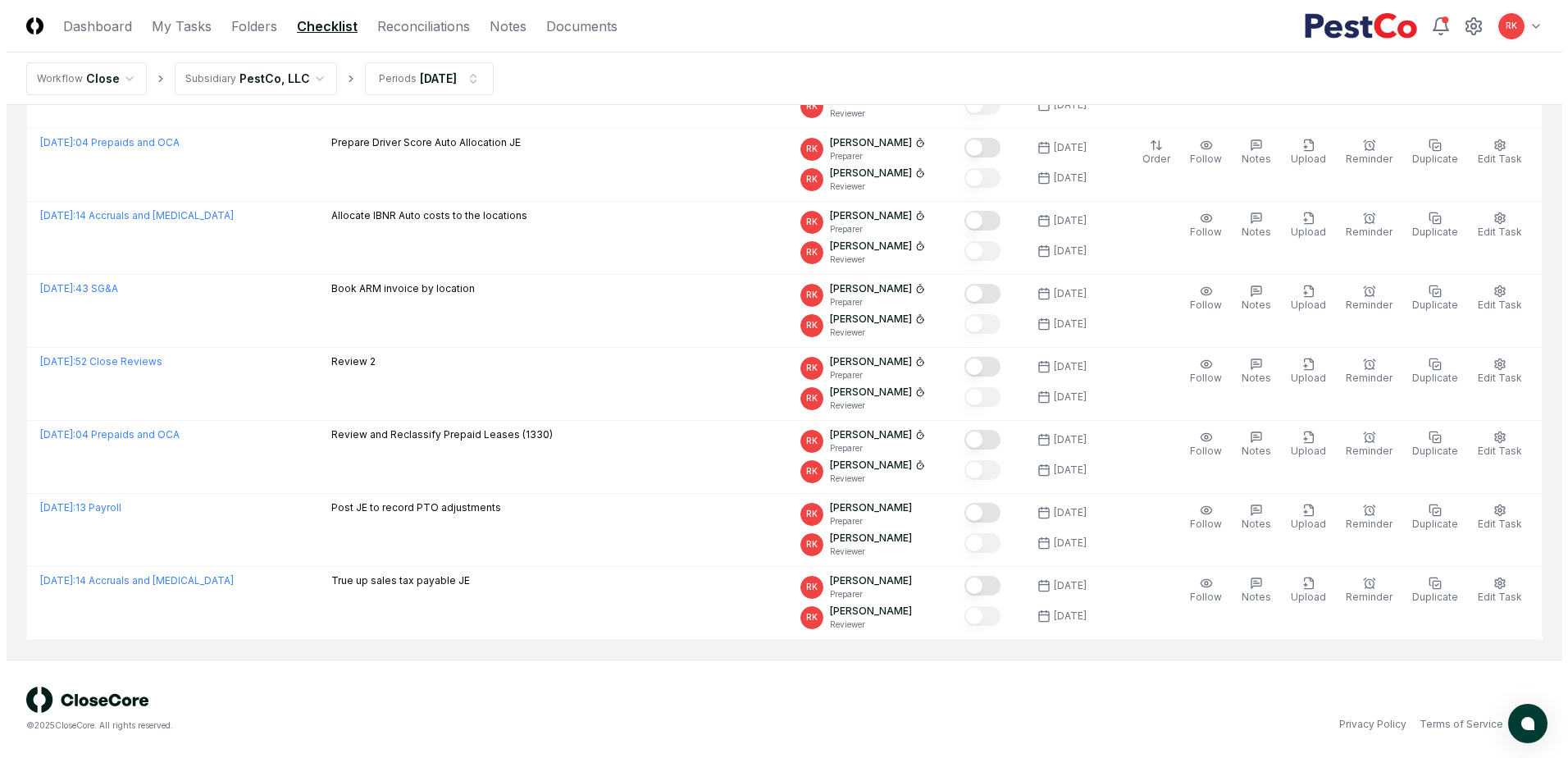
scroll to position [971, 0]
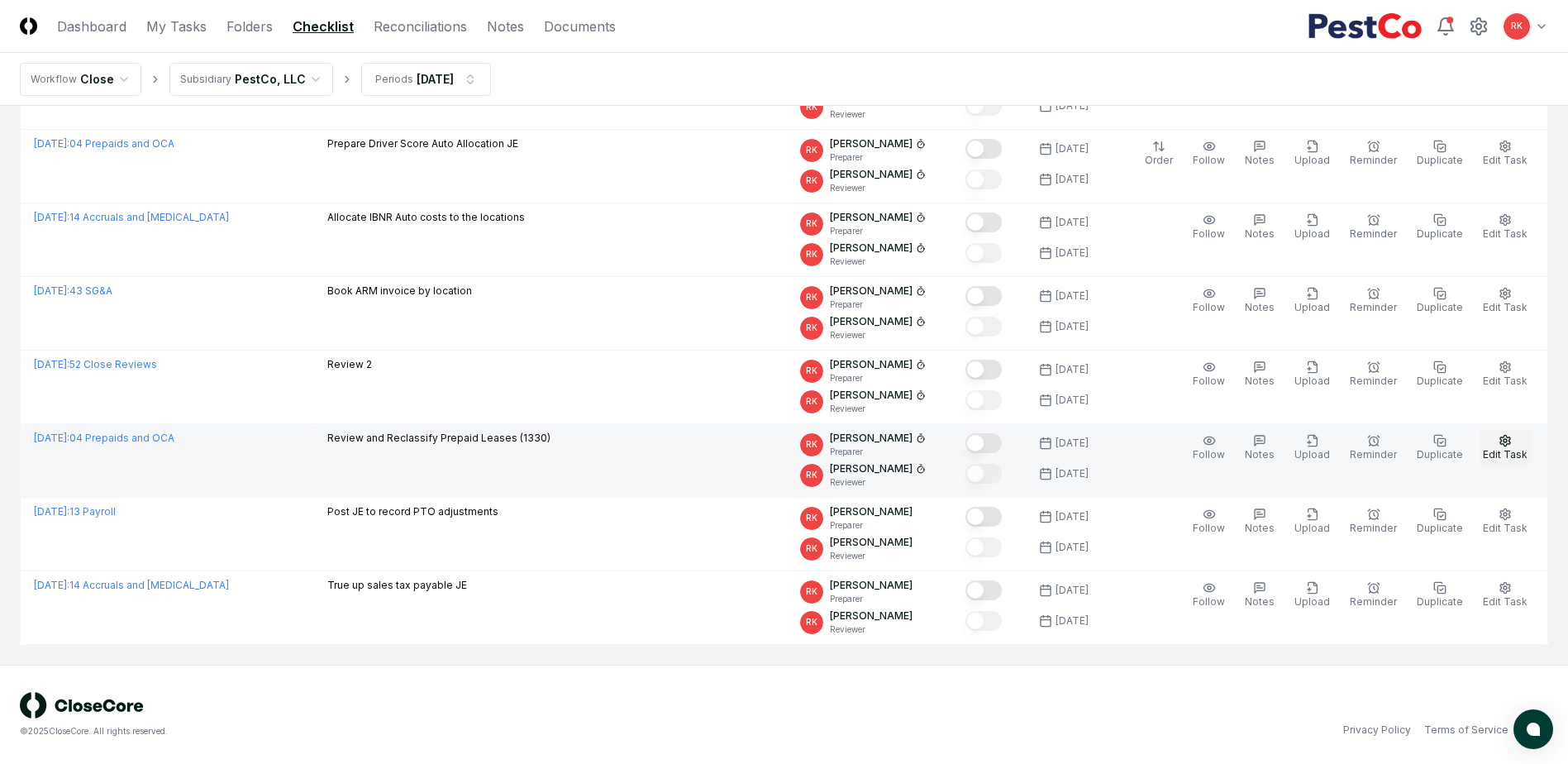
click at [1501, 449] on span "Edit Task" at bounding box center [1505, 454] width 45 height 13
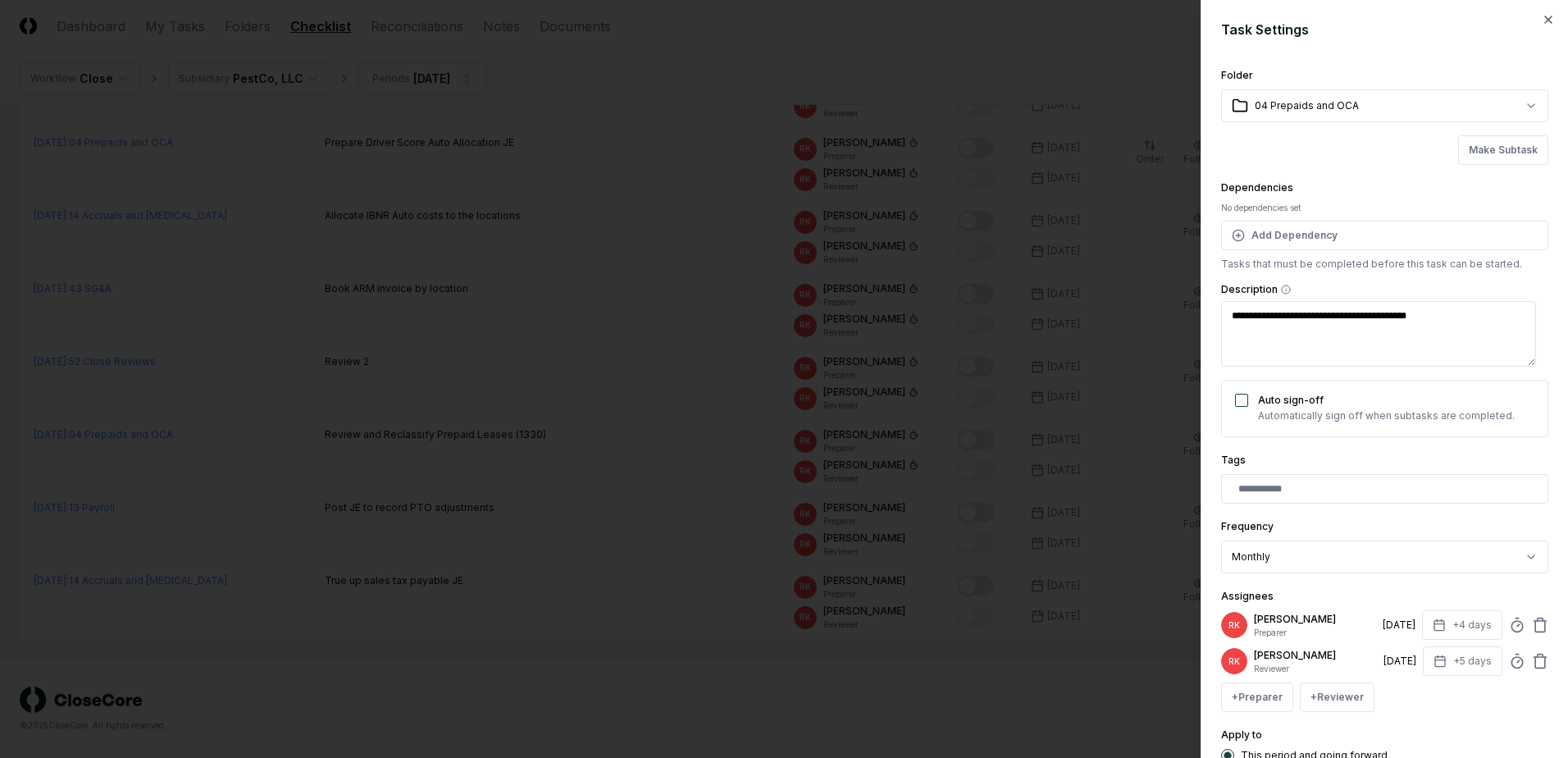
scroll to position [82, 0]
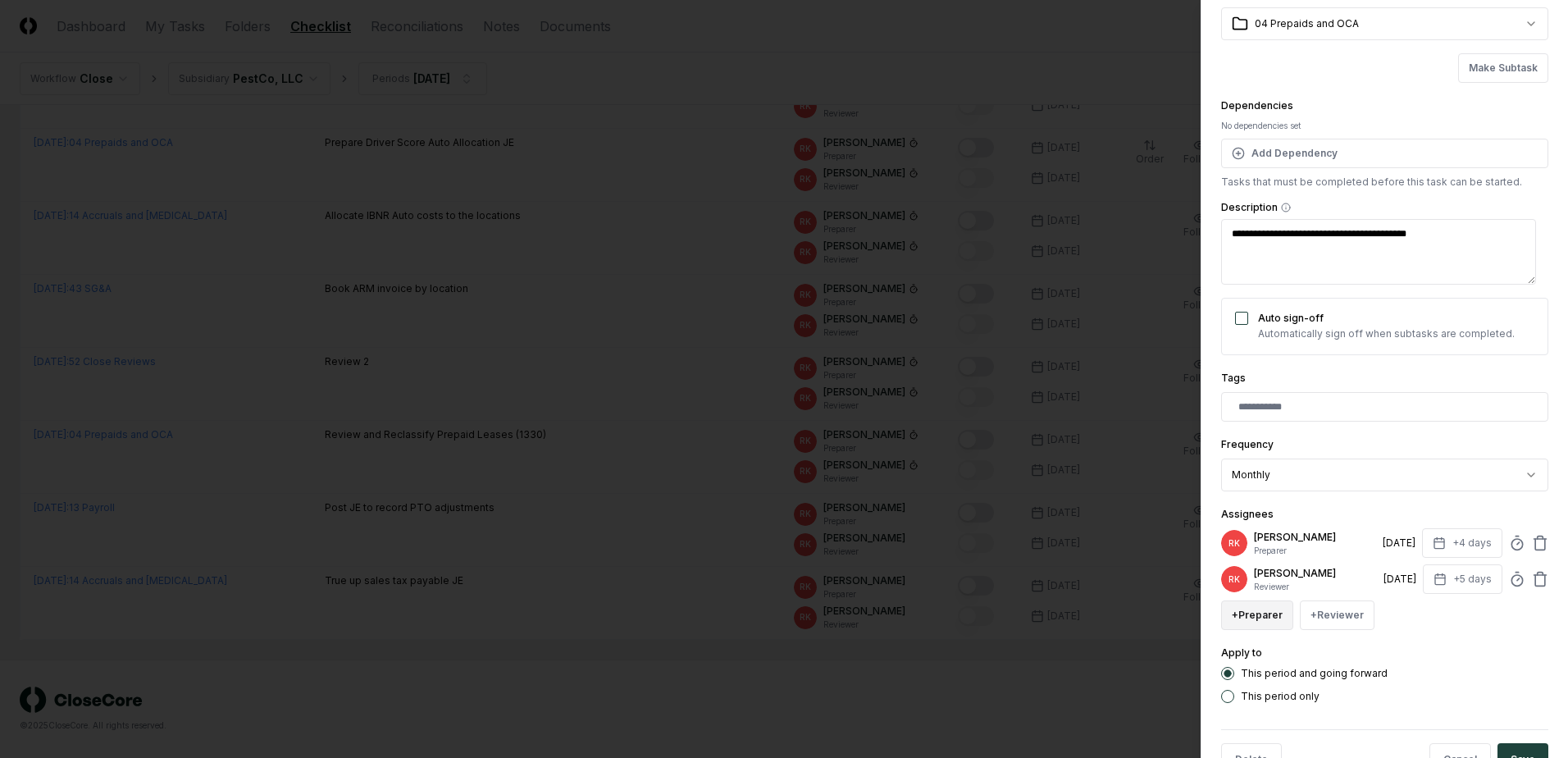
click at [1271, 613] on button "+ Preparer" at bounding box center [1256, 614] width 72 height 29
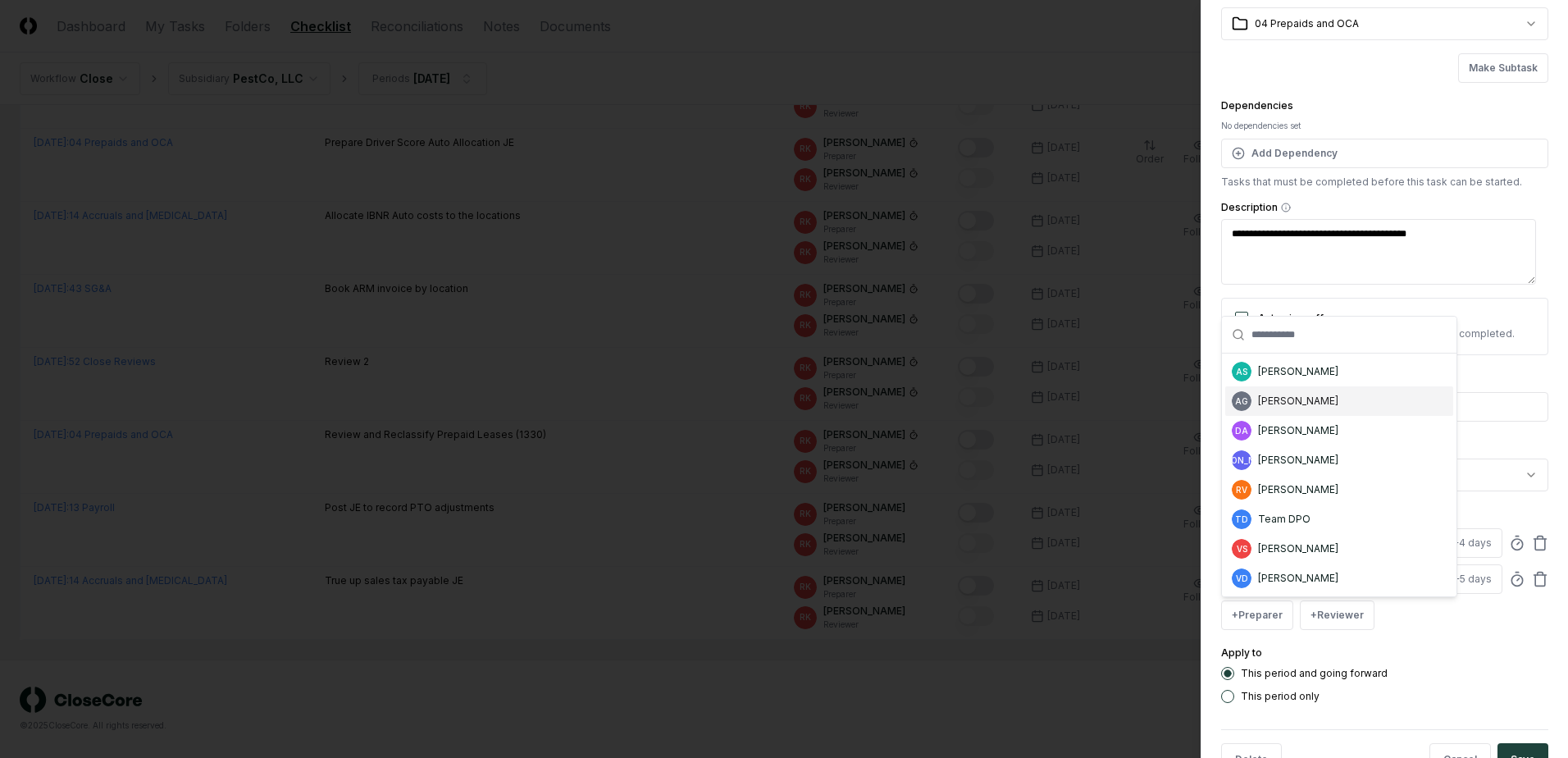
click at [1314, 402] on div "[PERSON_NAME]" at bounding box center [1298, 401] width 80 height 15
type textarea "*"
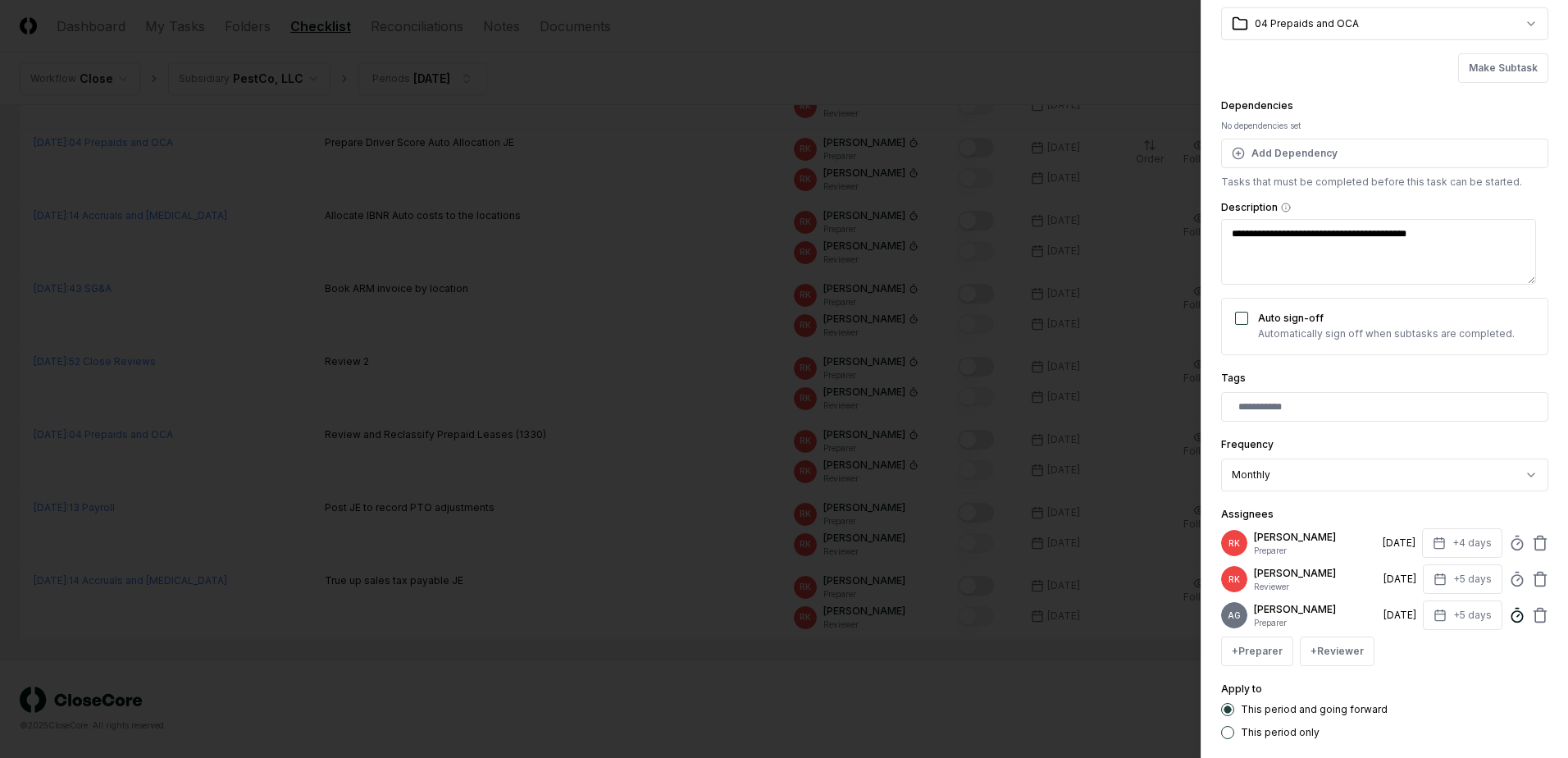
click at [1511, 622] on circle at bounding box center [1516, 616] width 11 height 11
click at [1446, 619] on button "+5 days" at bounding box center [1462, 614] width 79 height 29
type input "*"
click at [1410, 689] on input "*" at bounding box center [1399, 686] width 58 height 29
click at [1531, 544] on icon at bounding box center [1540, 543] width 17 height 17
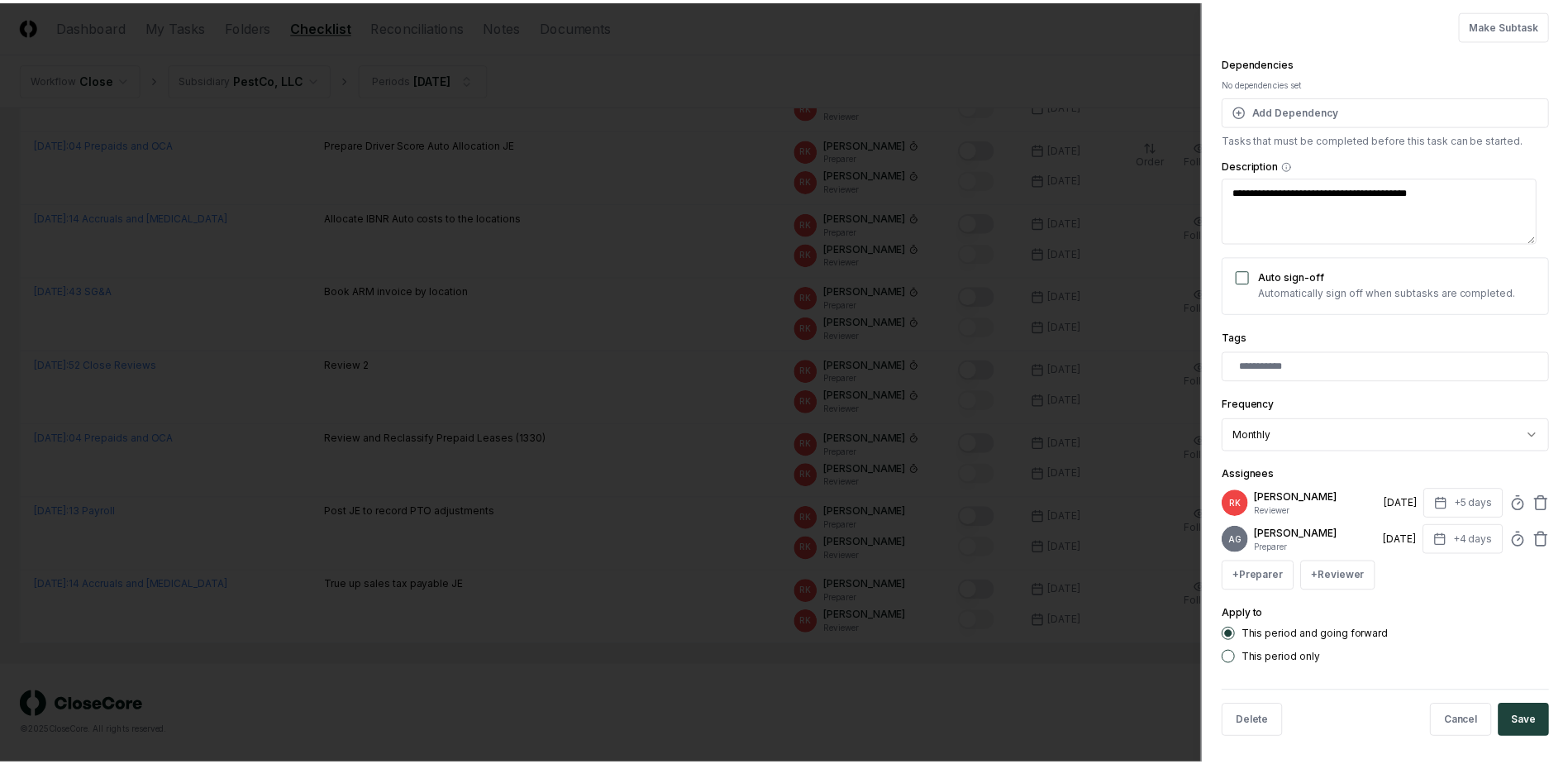
scroll to position [147, 0]
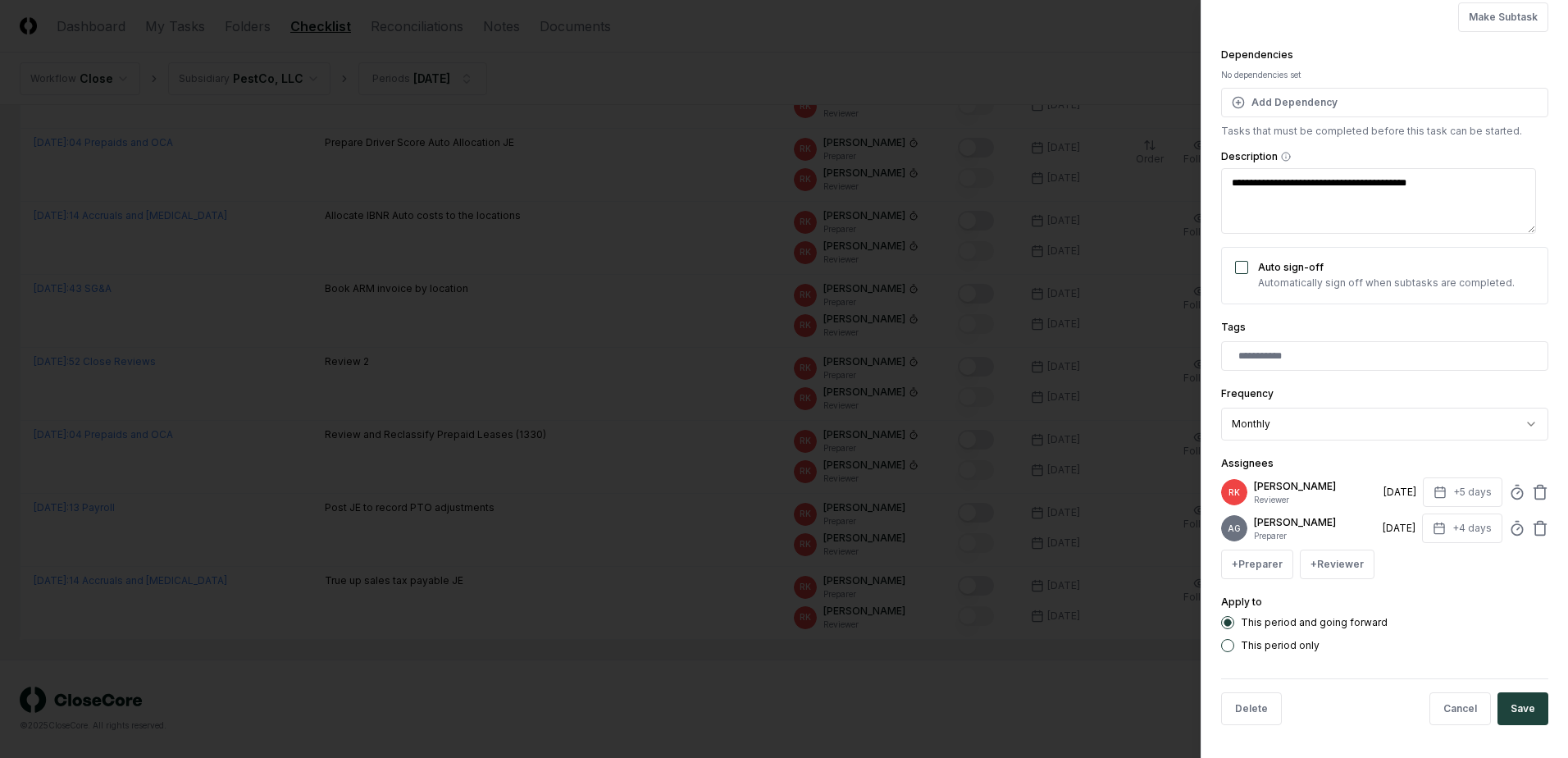
click at [1505, 690] on div "Delete Cancel Save" at bounding box center [1384, 709] width 327 height 60
click at [1506, 705] on button "Save" at bounding box center [1522, 708] width 51 height 33
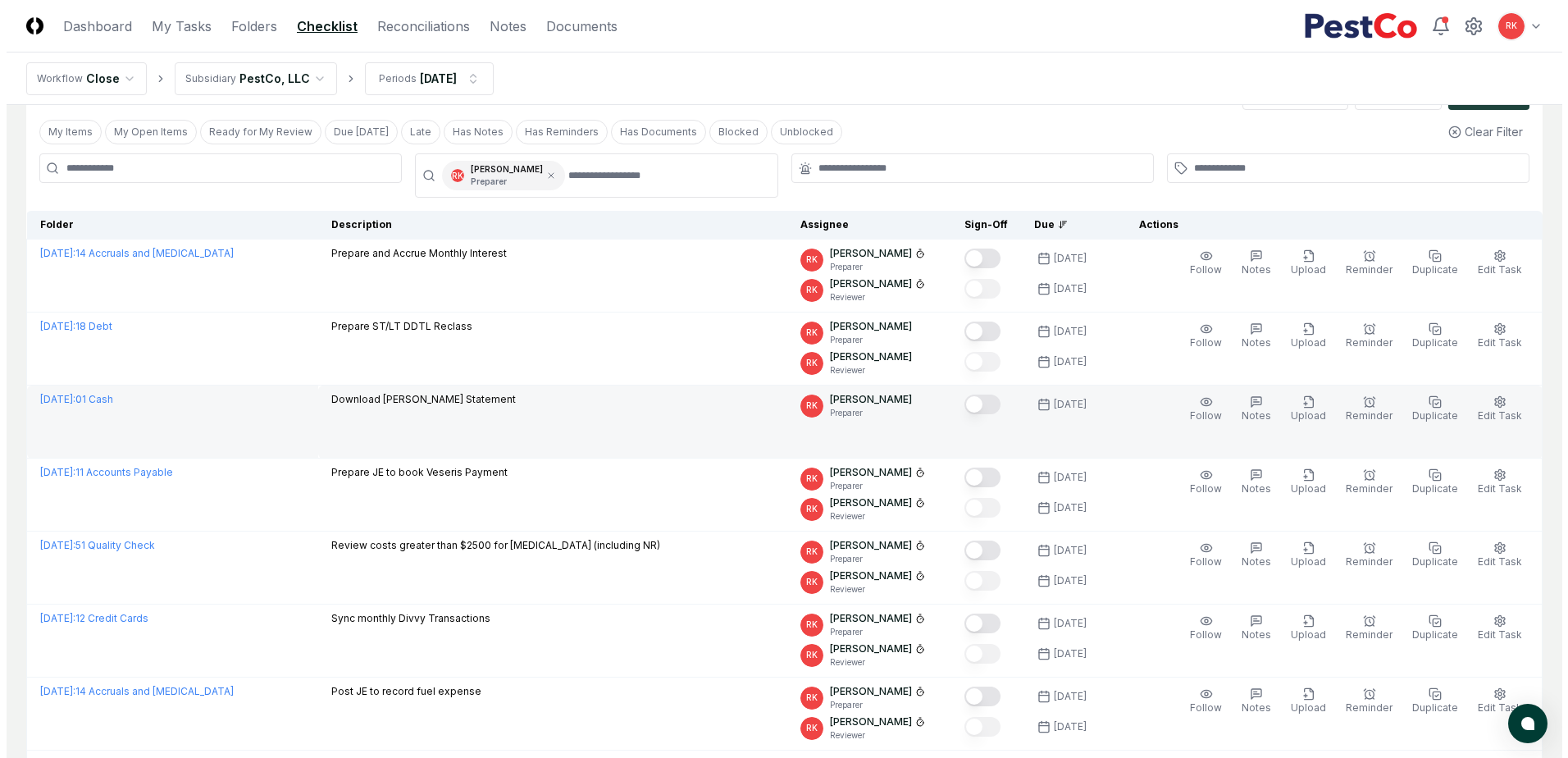
scroll to position [82, 0]
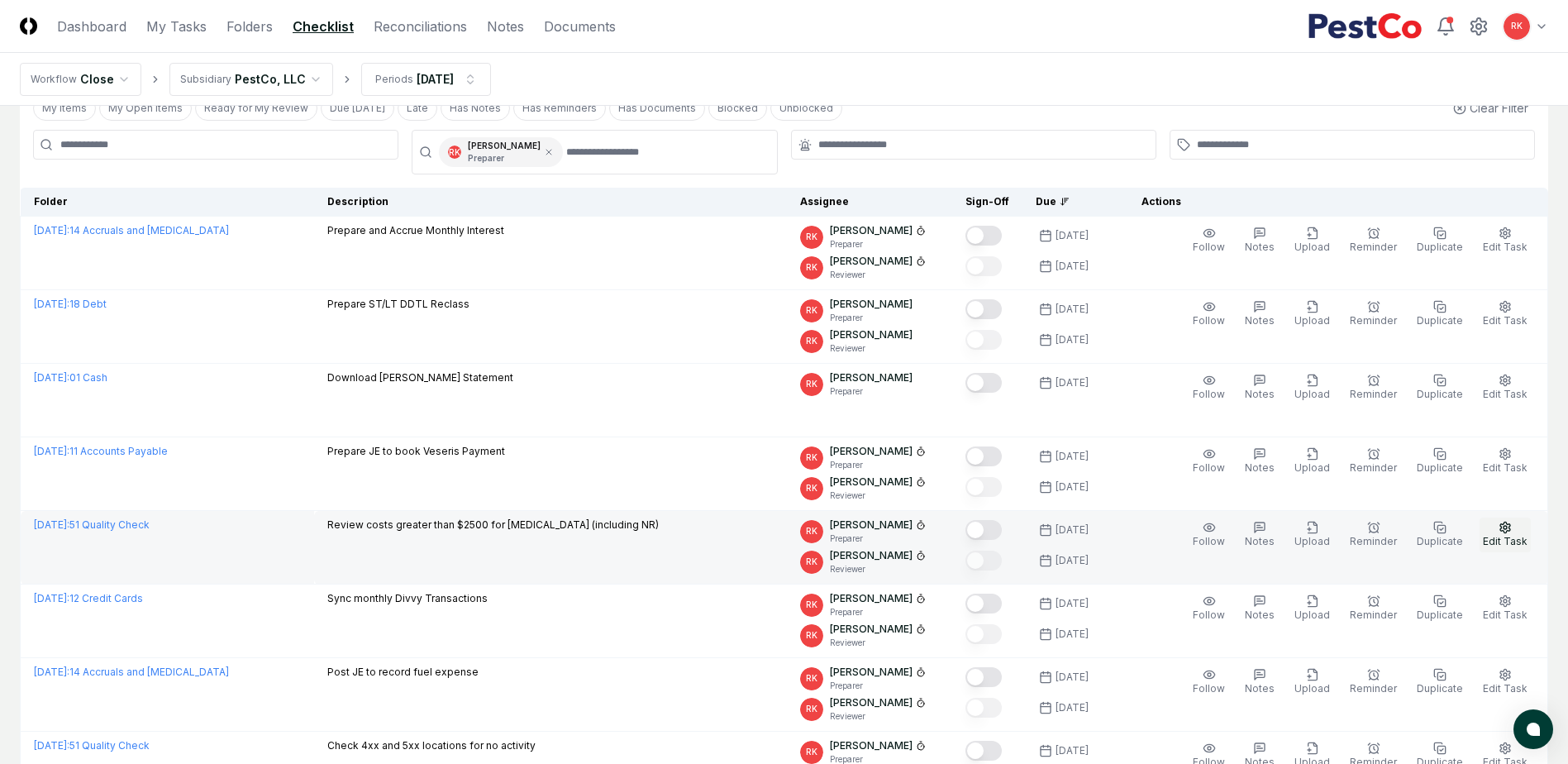
click at [1512, 531] on icon "button" at bounding box center [1505, 527] width 13 height 13
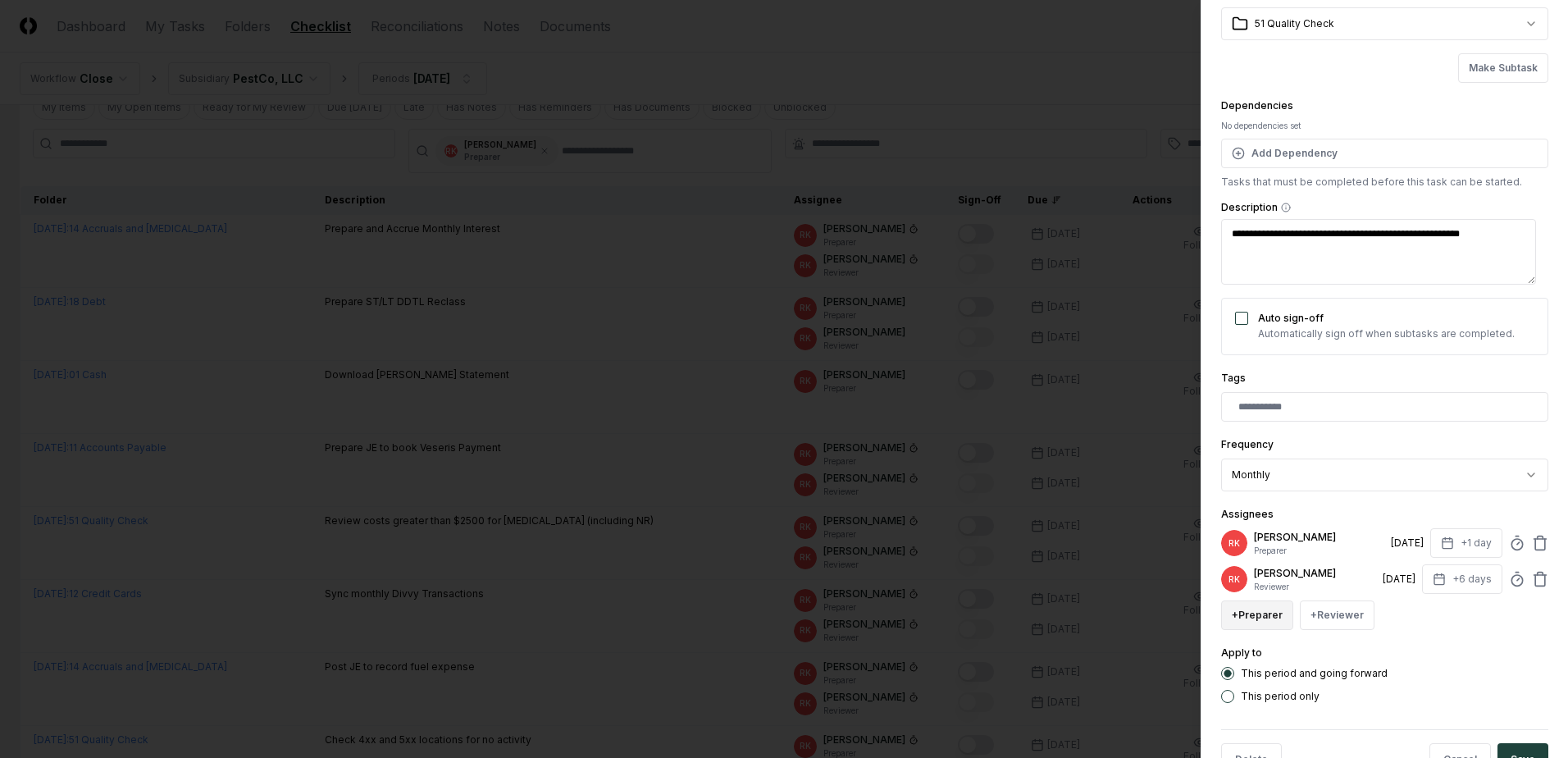
click at [1272, 623] on button "+ Preparer" at bounding box center [1256, 614] width 72 height 29
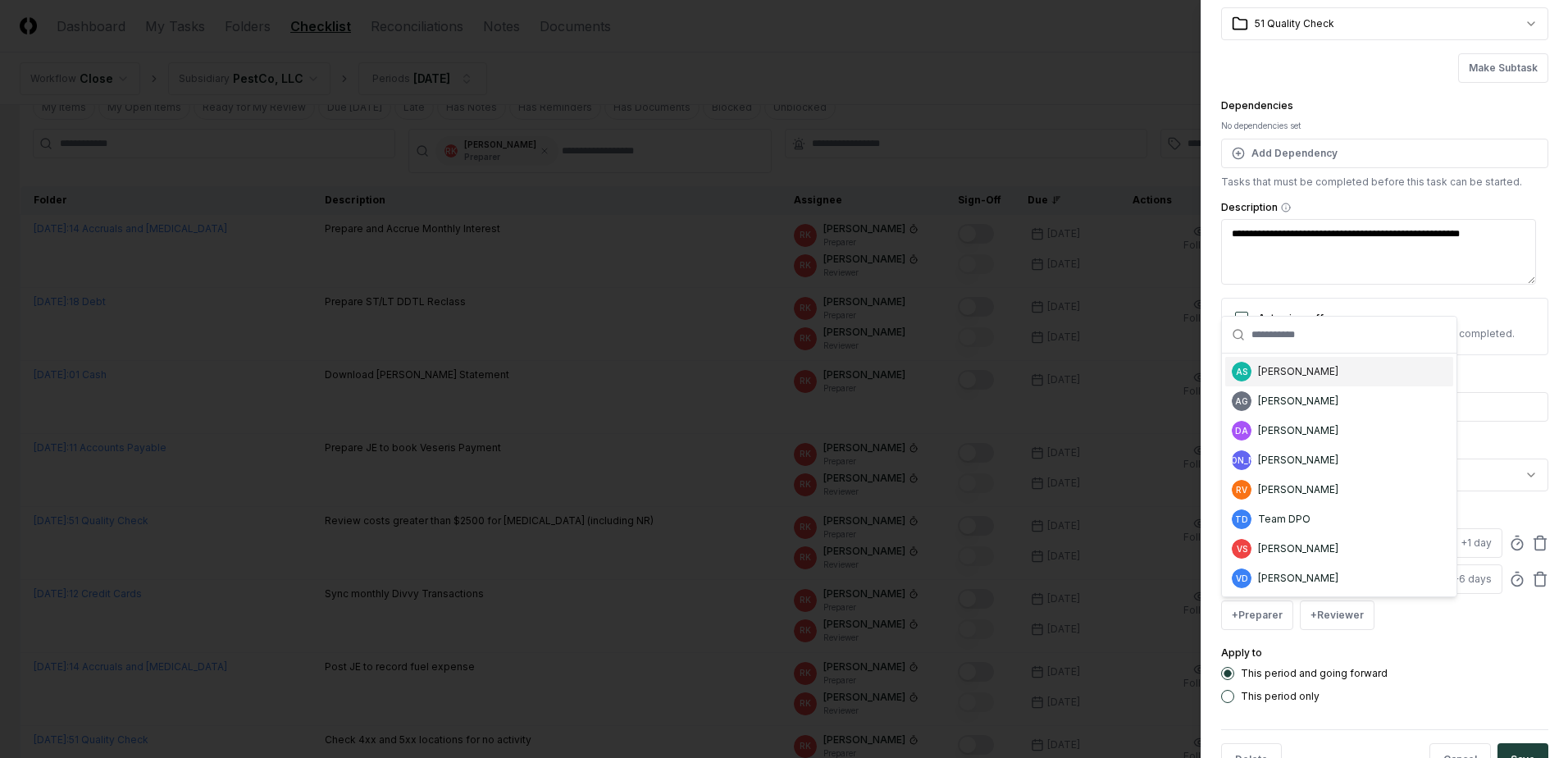
click at [1287, 374] on div "[PERSON_NAME]" at bounding box center [1298, 372] width 80 height 15
type textarea "*"
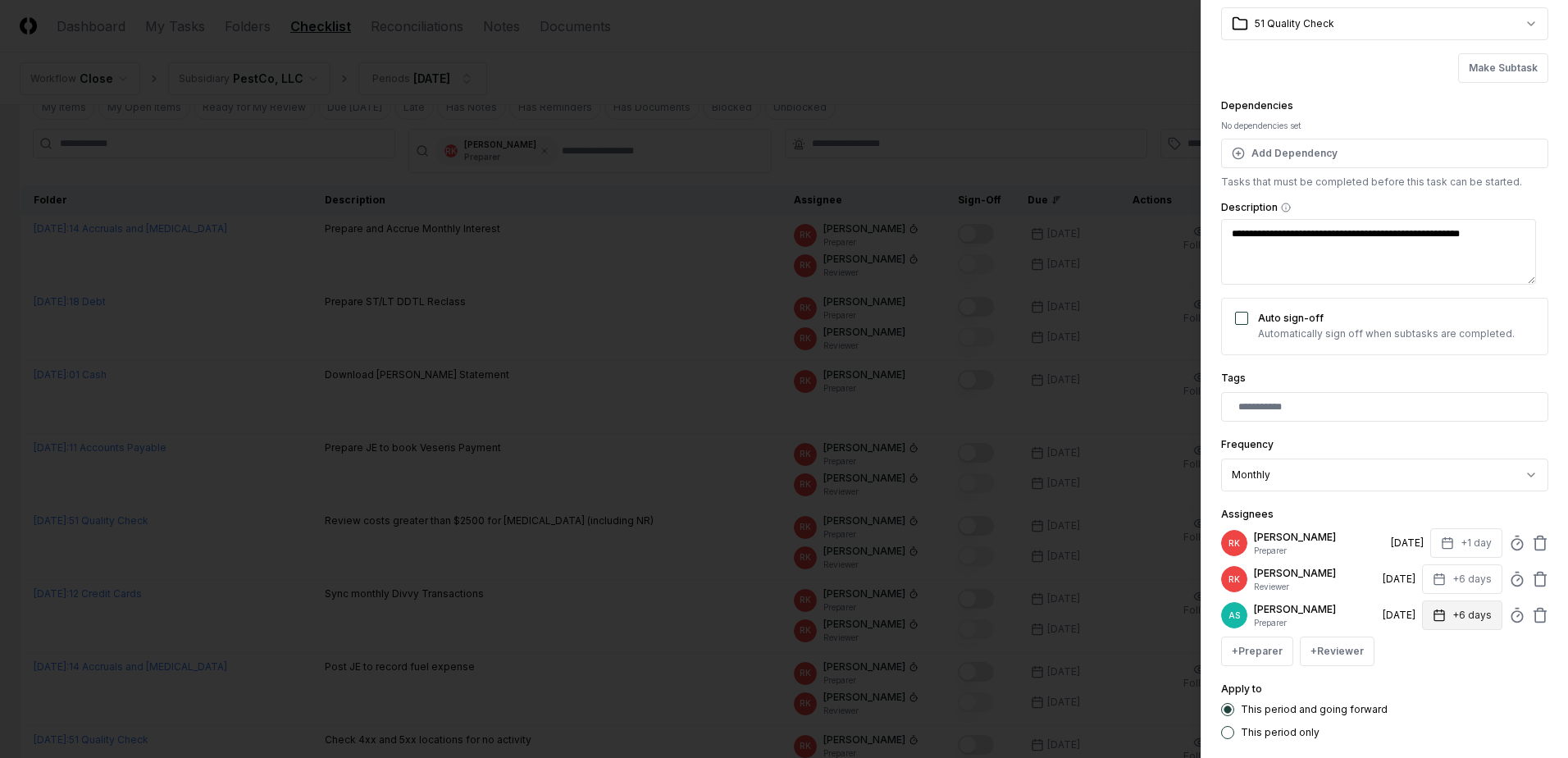
click at [1449, 612] on button "+6 days" at bounding box center [1462, 614] width 80 height 29
click at [1411, 684] on input "*" at bounding box center [1399, 679] width 58 height 29
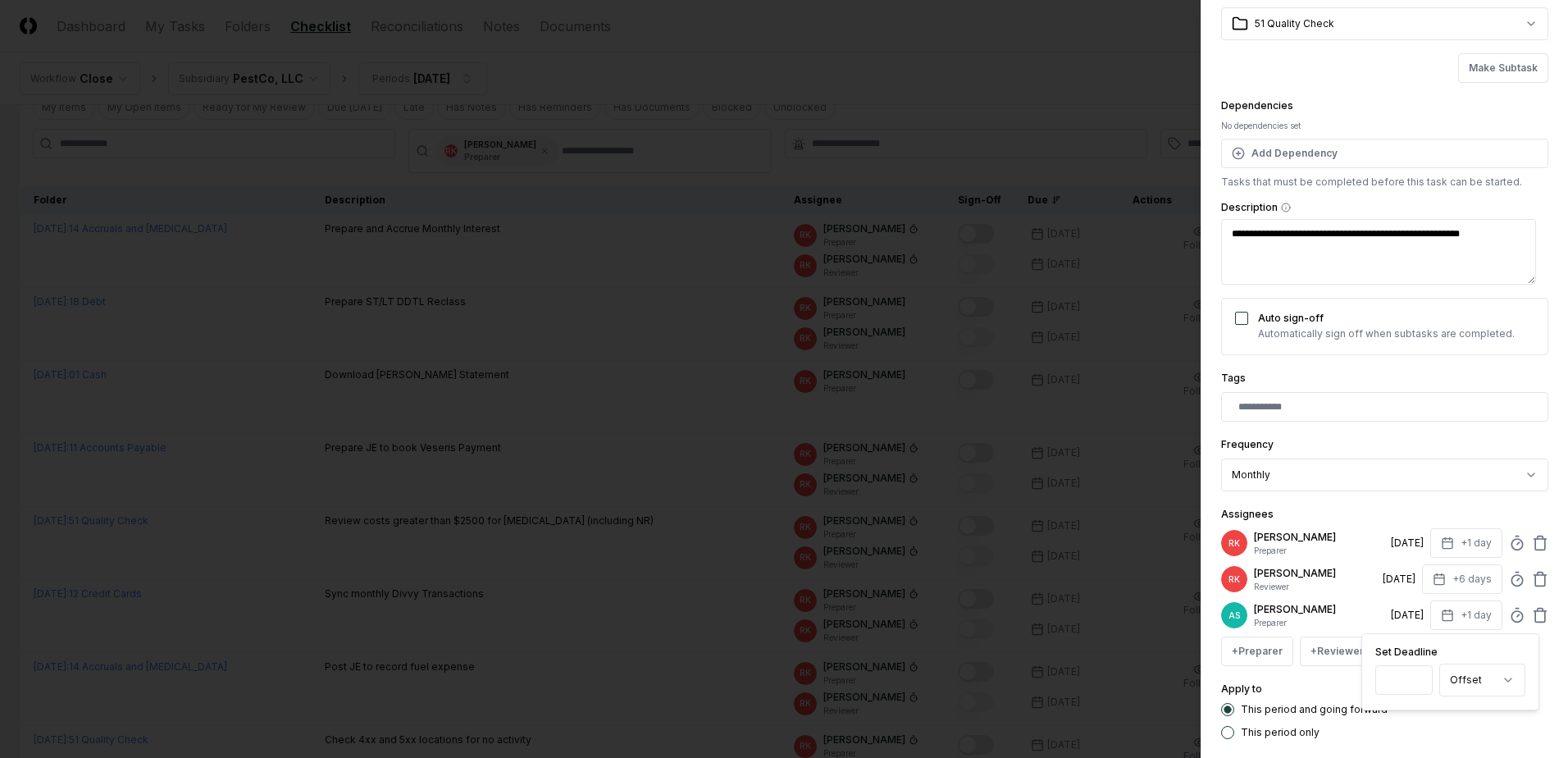
type input "*"
click at [1411, 684] on input "*" at bounding box center [1403, 679] width 58 height 29
click at [1425, 731] on div "This period only" at bounding box center [1384, 733] width 327 height 13
click at [1532, 538] on icon at bounding box center [1540, 543] width 17 height 17
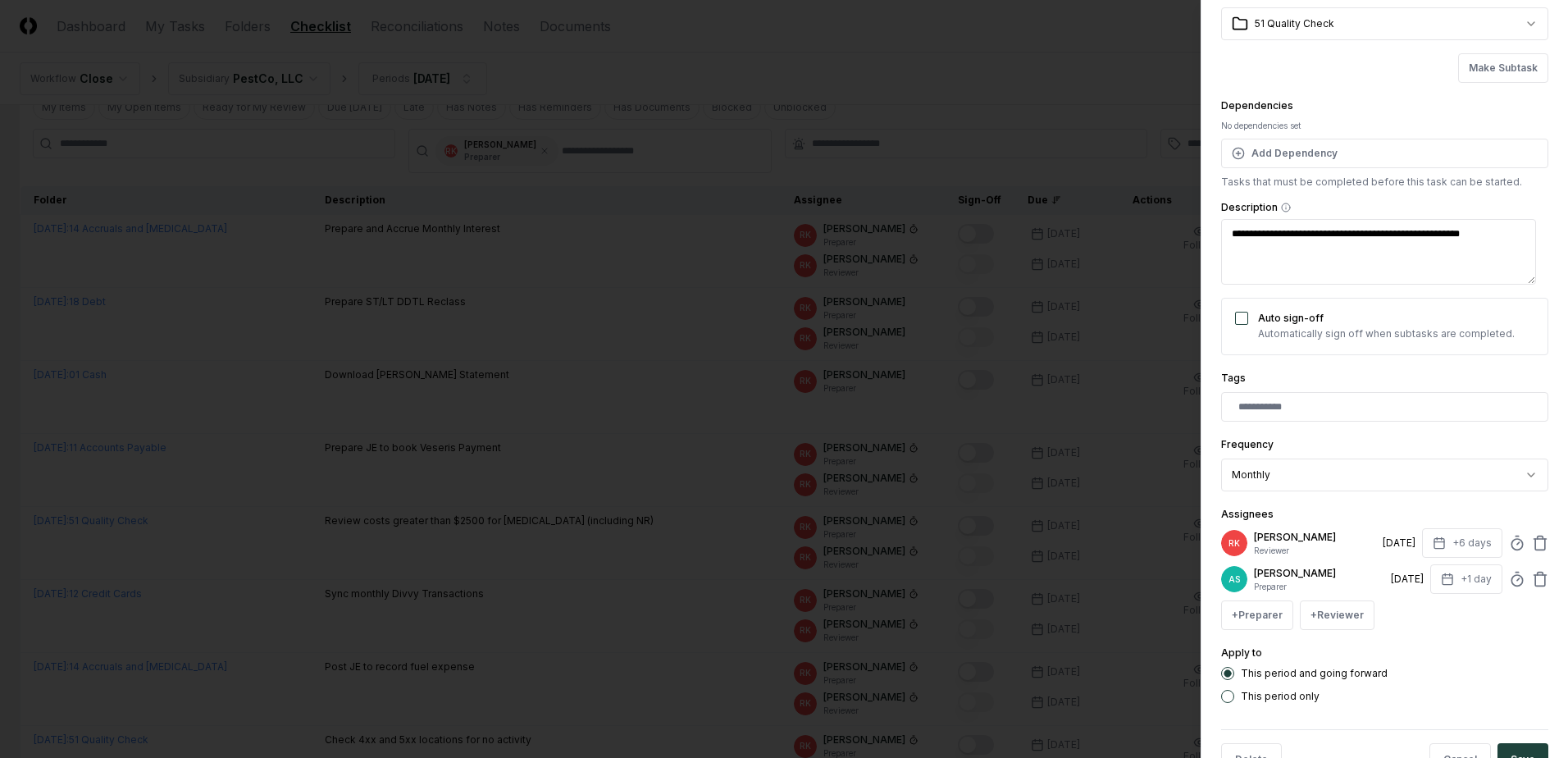
scroll to position [133, 0]
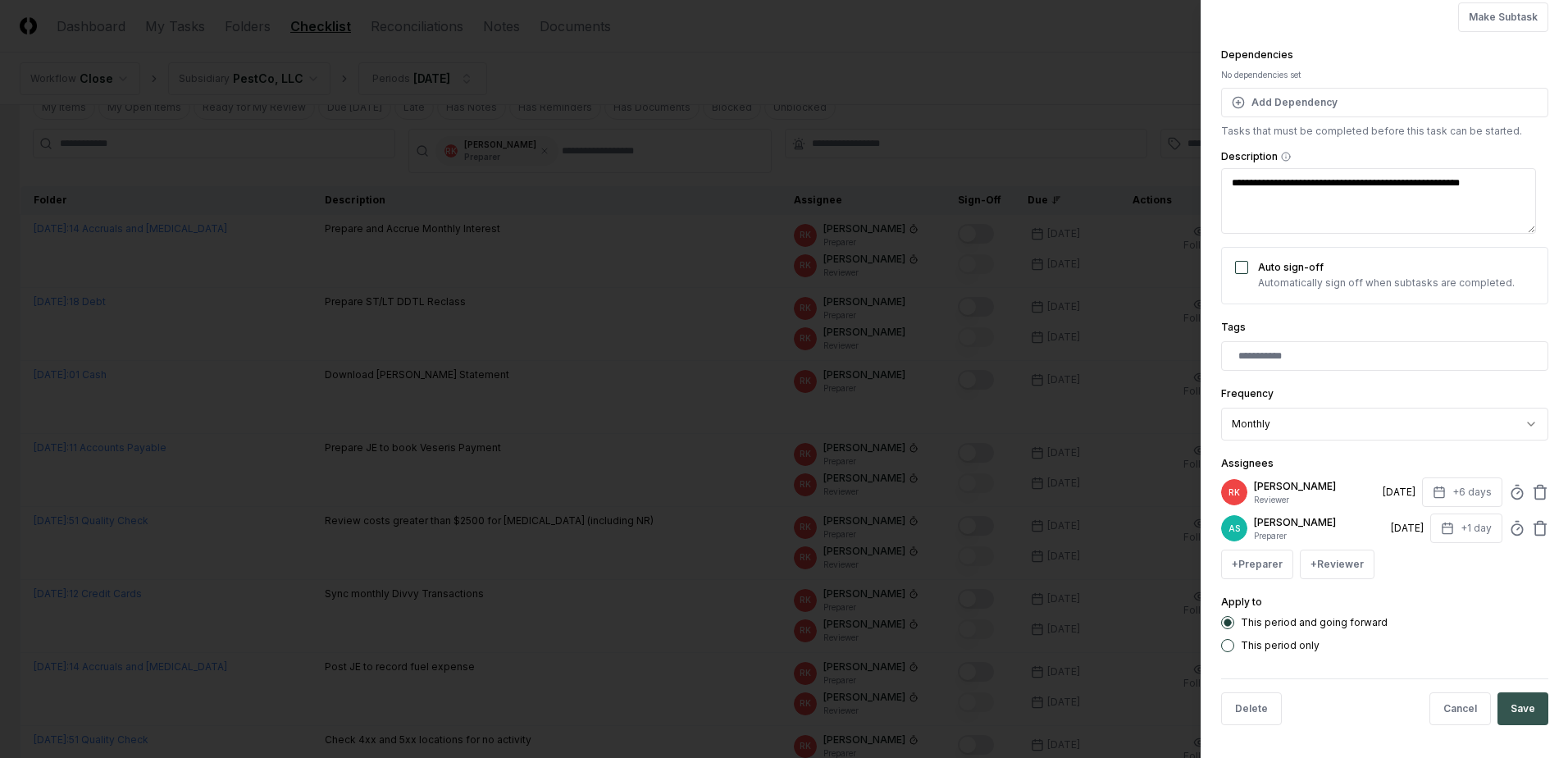
click at [1519, 705] on button "Save" at bounding box center [1522, 708] width 51 height 33
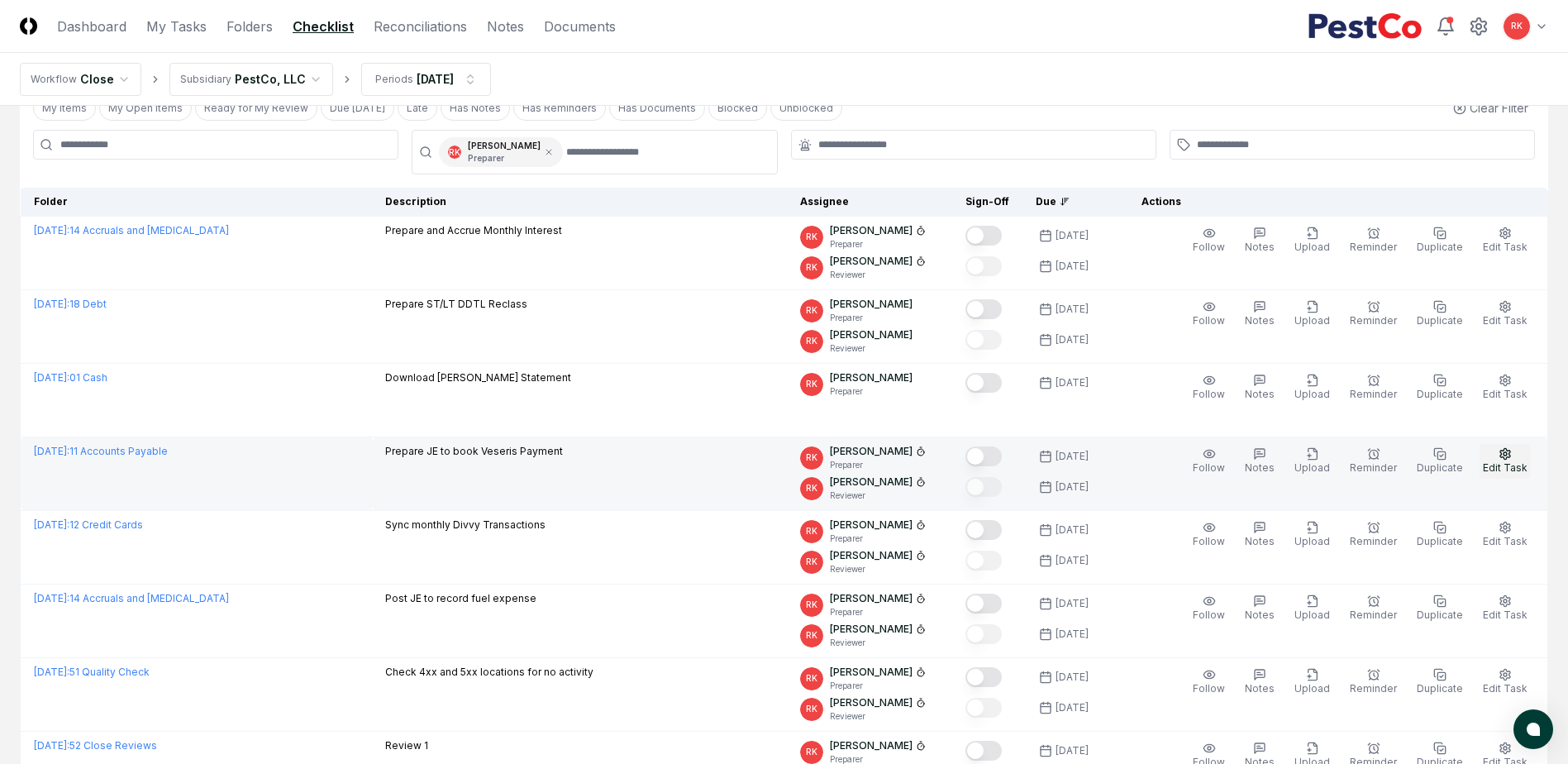
click at [1506, 472] on span "Edit Task" at bounding box center [1505, 467] width 45 height 13
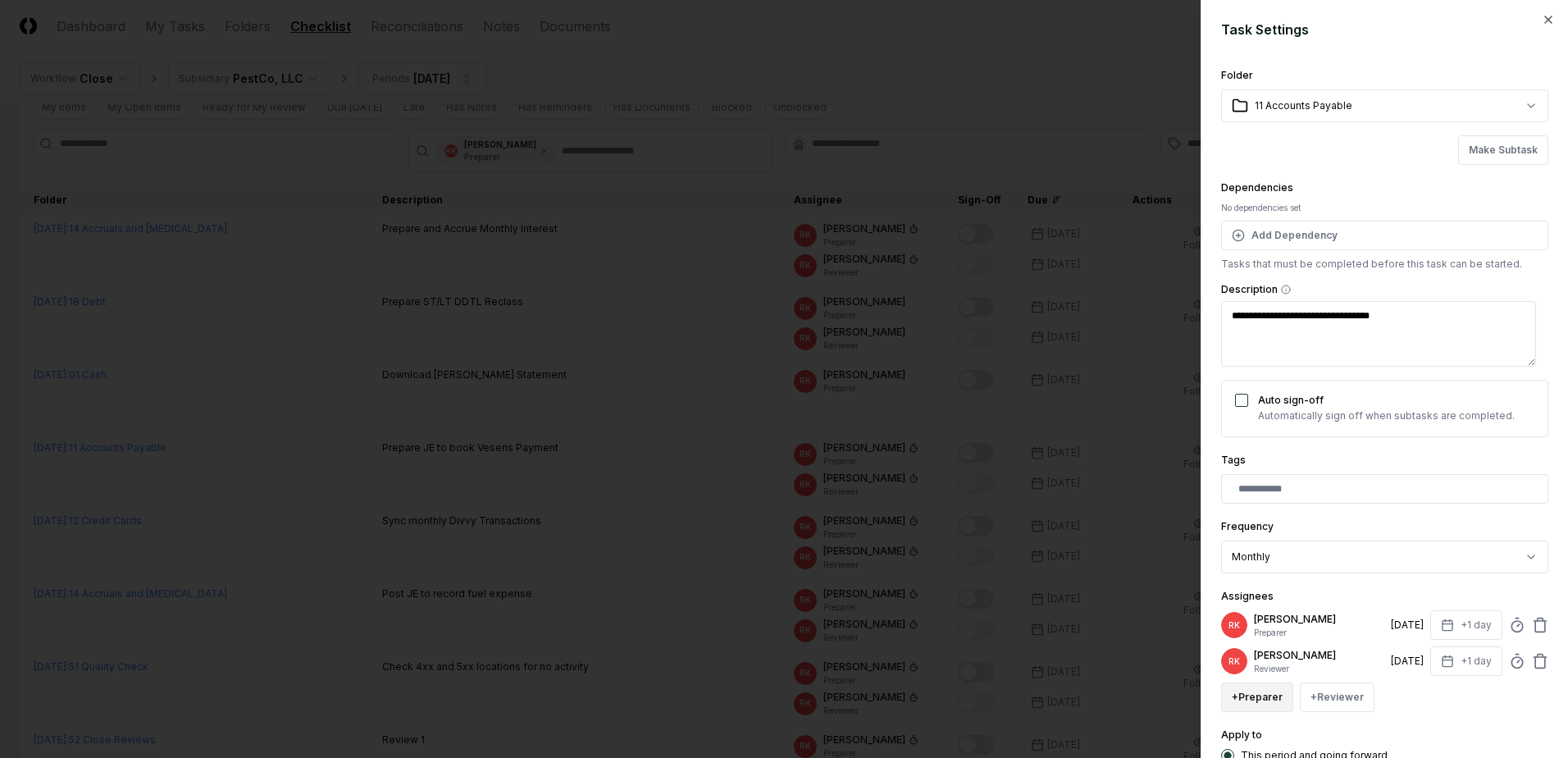
click at [1271, 695] on button "+ Preparer" at bounding box center [1256, 697] width 72 height 29
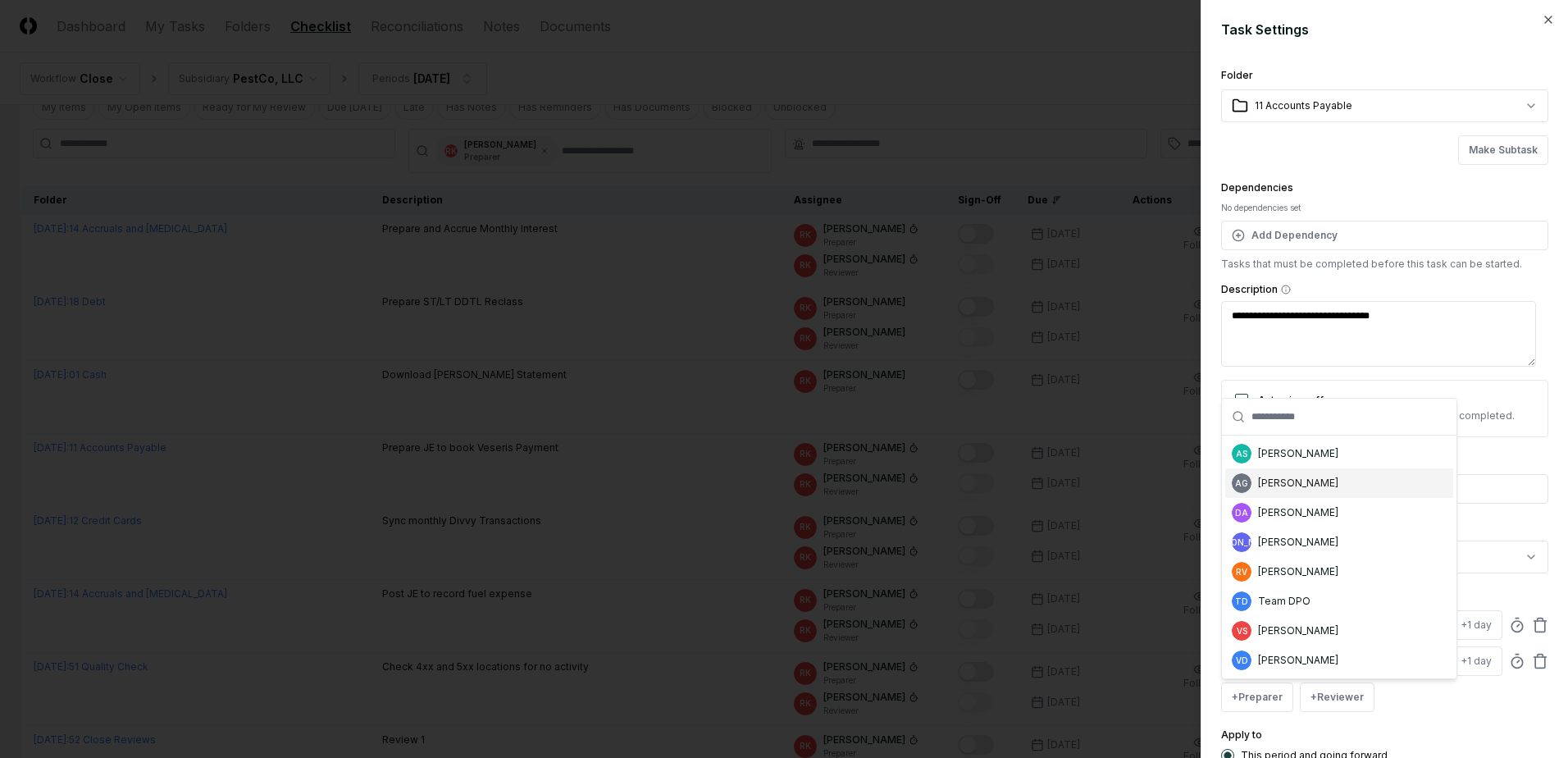
click at [1315, 486] on div "[PERSON_NAME]" at bounding box center [1298, 483] width 80 height 15
type textarea "*"
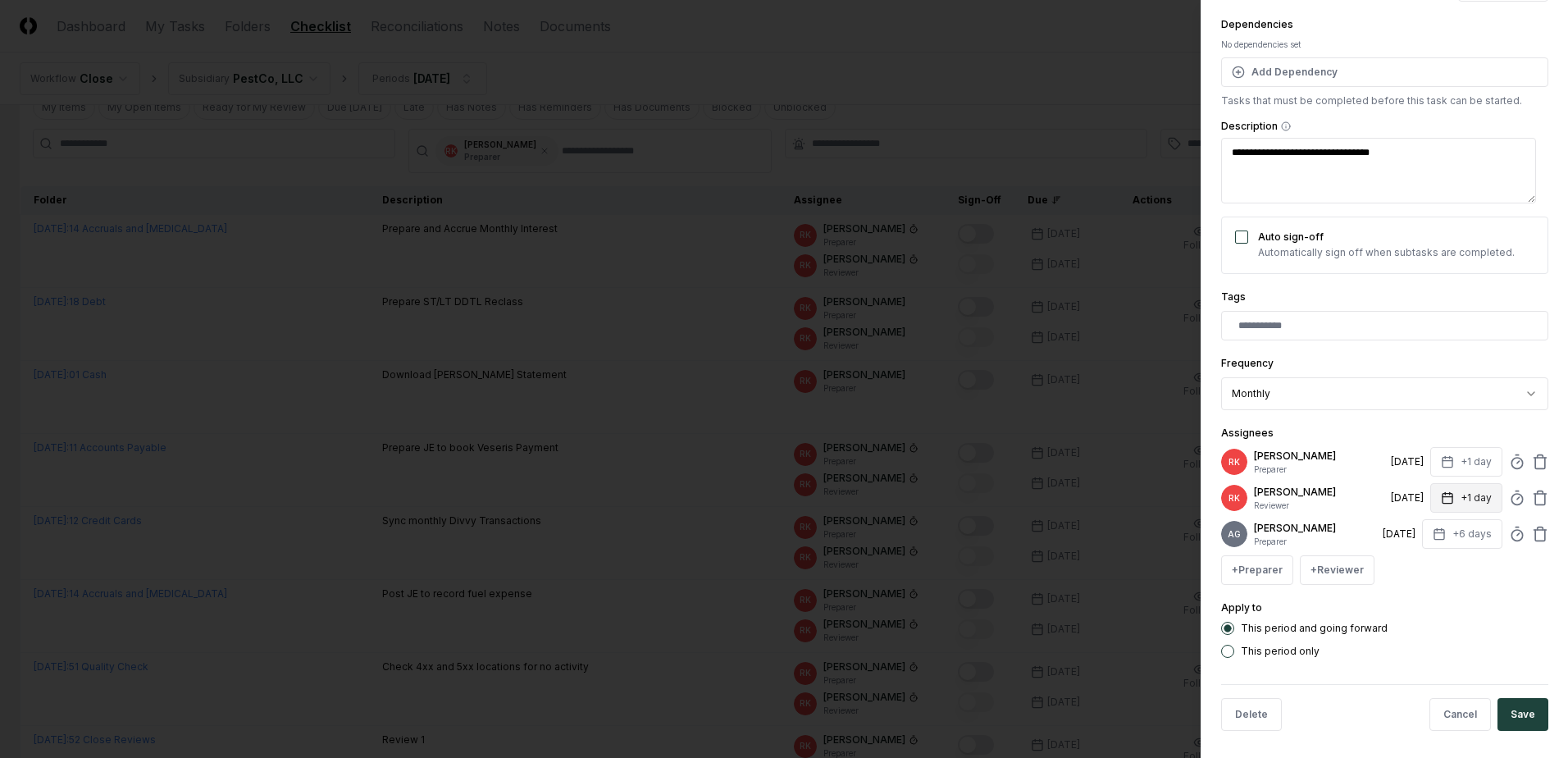
scroll to position [166, 0]
click at [1509, 539] on icon at bounding box center [1517, 531] width 17 height 17
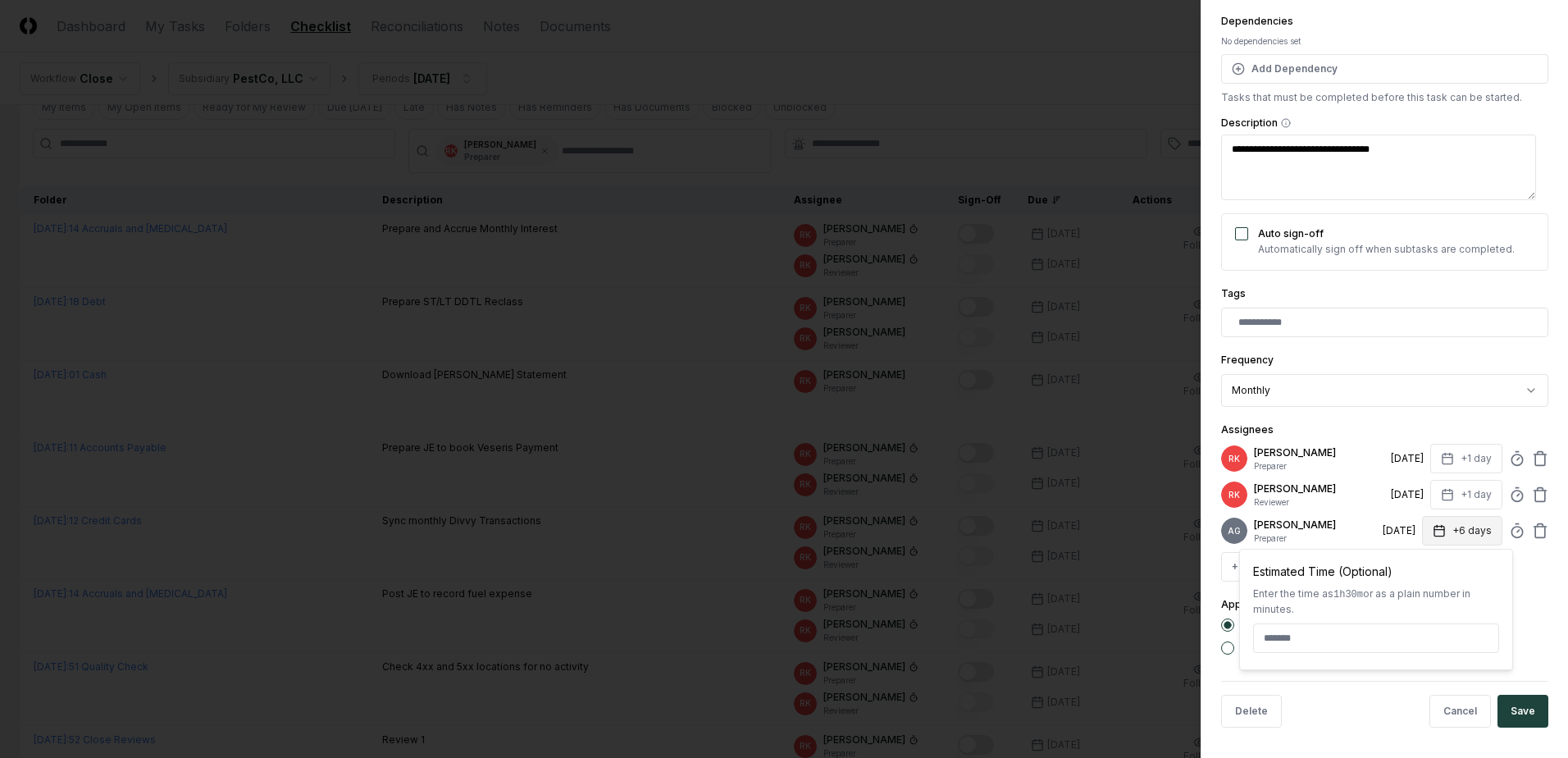
type input "*****"
click at [1440, 531] on button "+6 days" at bounding box center [1462, 530] width 80 height 29
click at [1416, 608] on input "*" at bounding box center [1399, 602] width 58 height 29
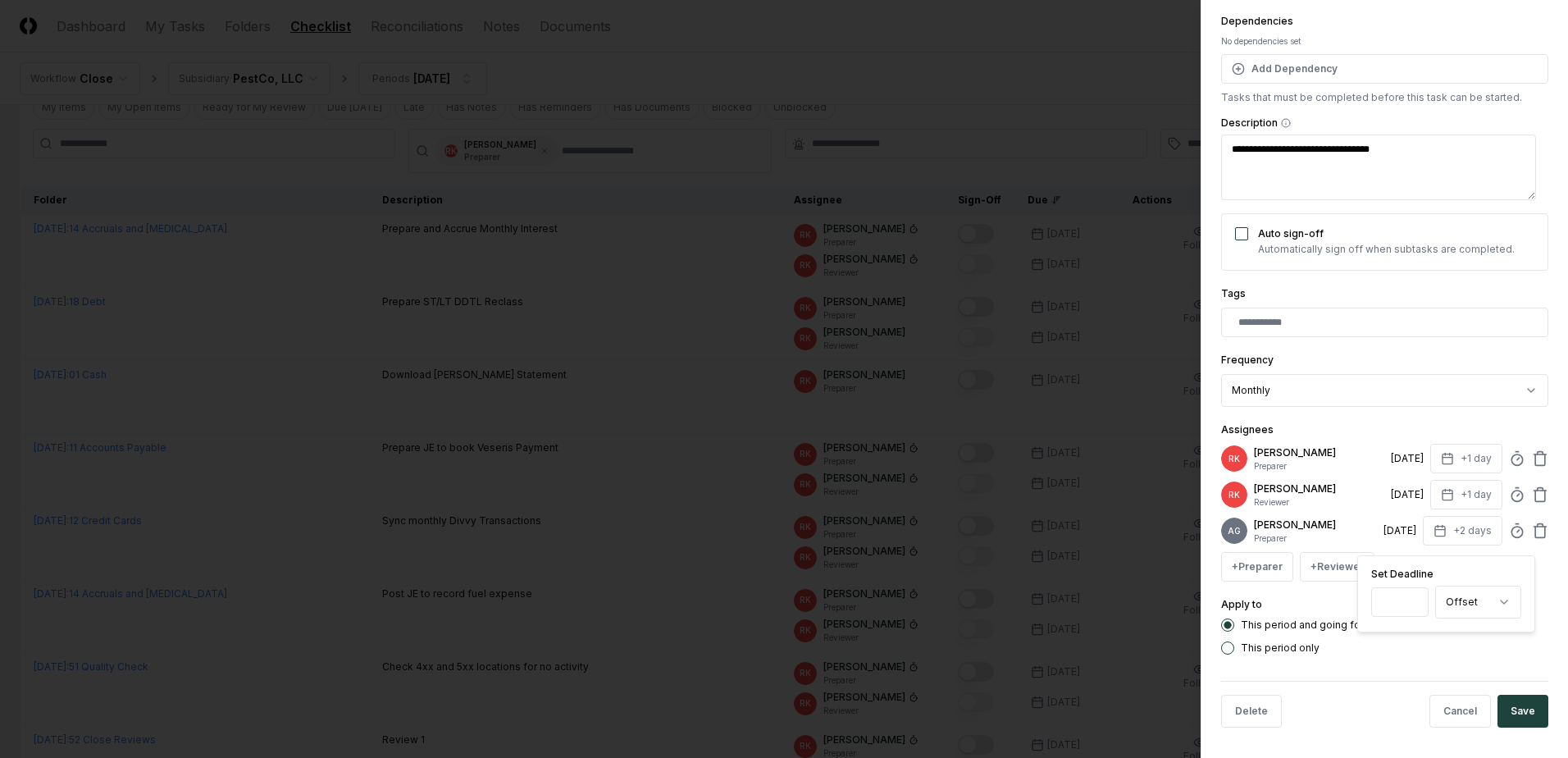
click at [1416, 608] on input "*" at bounding box center [1399, 602] width 58 height 29
type input "*"
click at [1416, 608] on input "*" at bounding box center [1403, 602] width 58 height 29
click at [1420, 646] on div "This period and going forward This period only" at bounding box center [1384, 636] width 327 height 36
click at [1531, 457] on icon at bounding box center [1540, 459] width 17 height 17
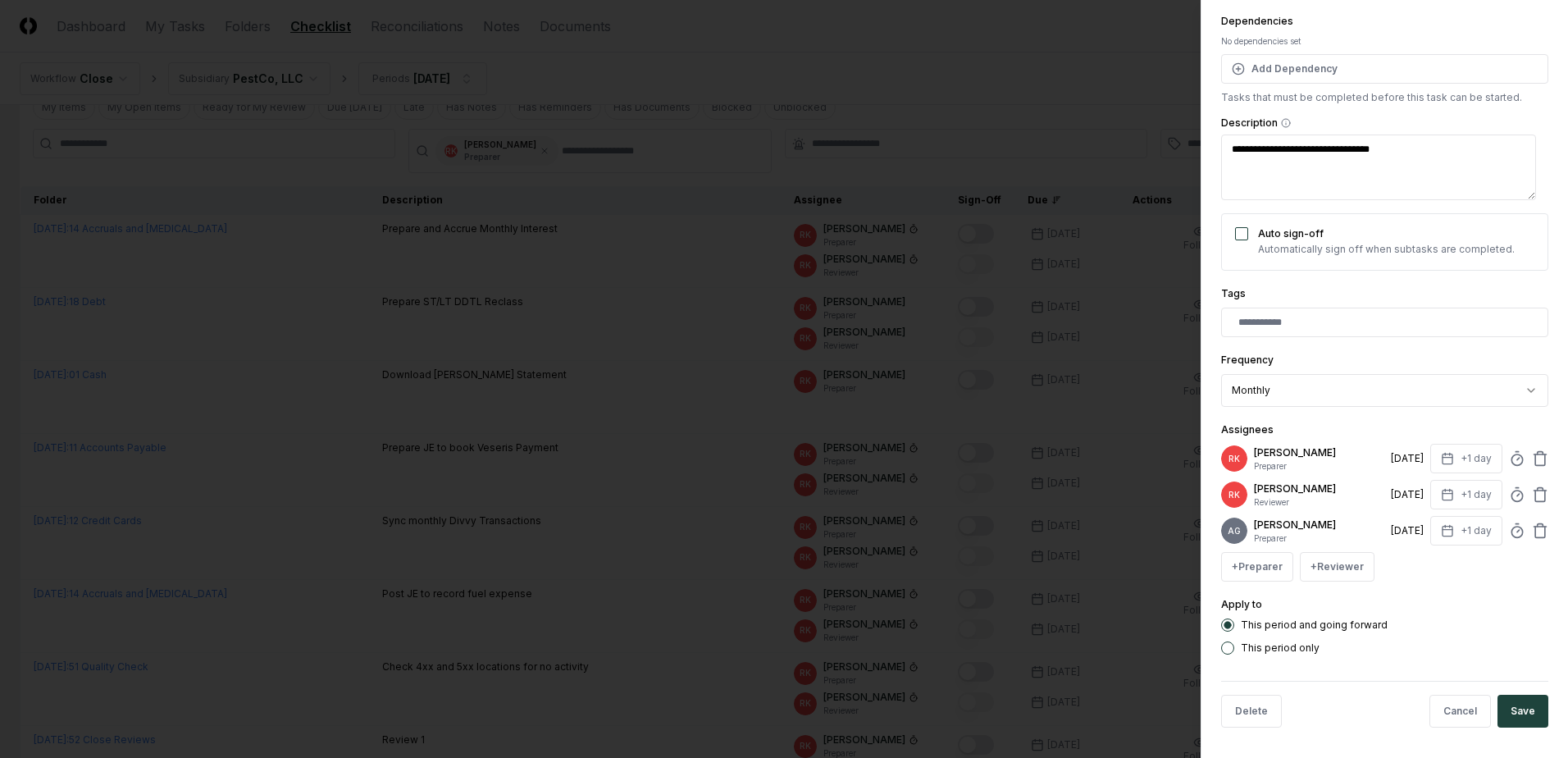
scroll to position [145, 0]
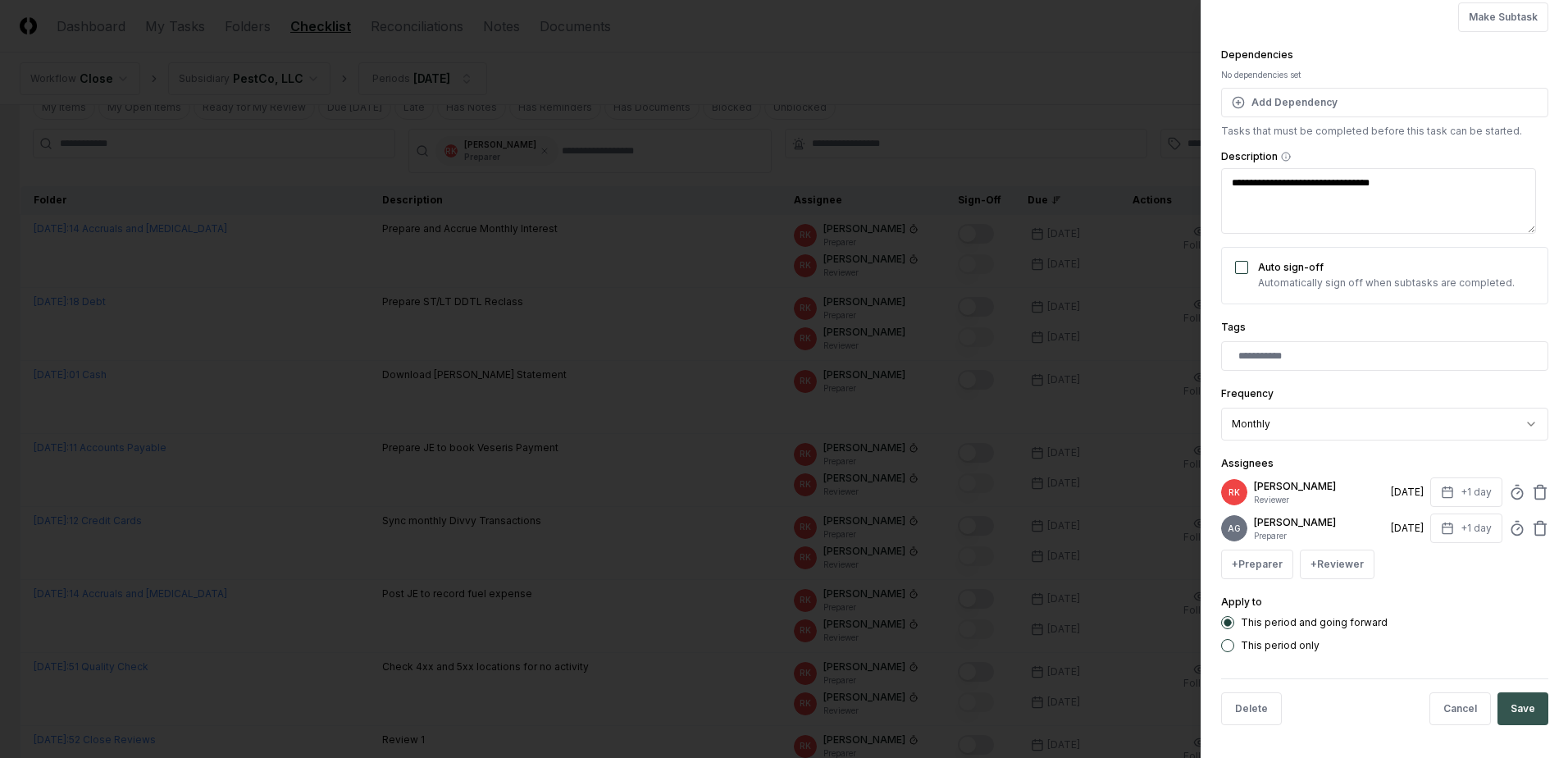
click at [1524, 702] on button "Save" at bounding box center [1522, 708] width 51 height 33
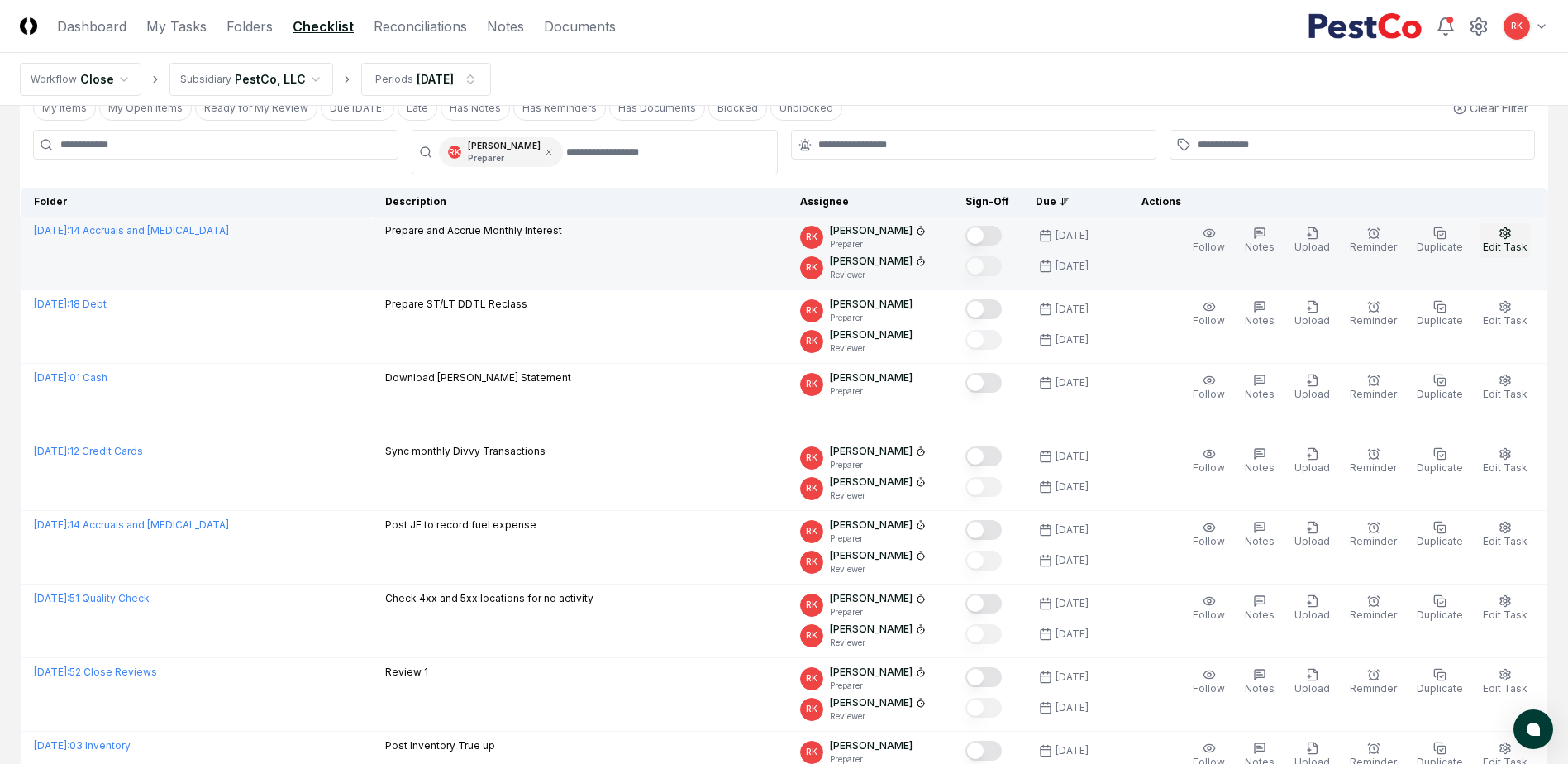
click at [1496, 233] on button "Edit Task" at bounding box center [1505, 240] width 51 height 35
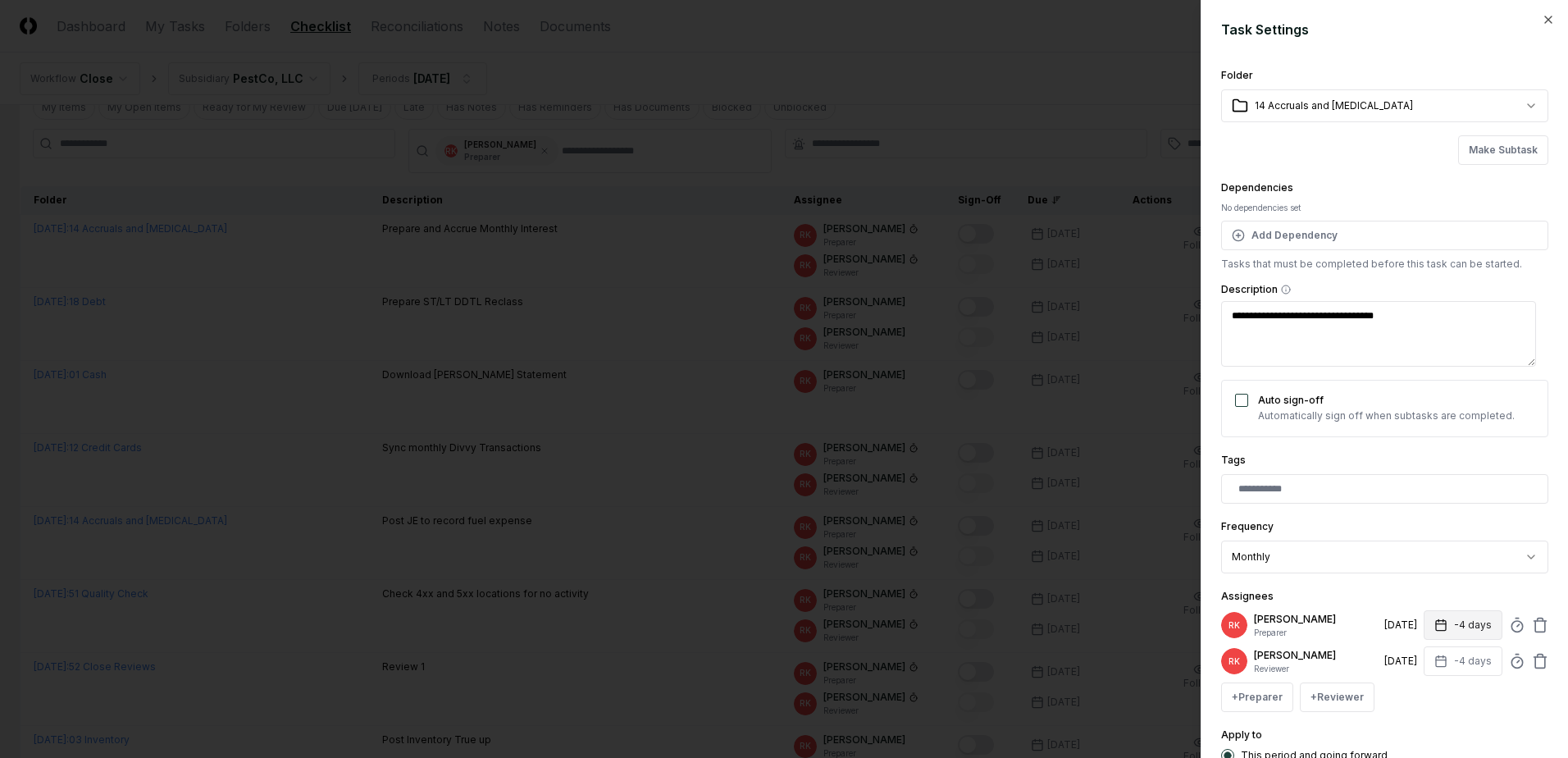
scroll to position [82, 0]
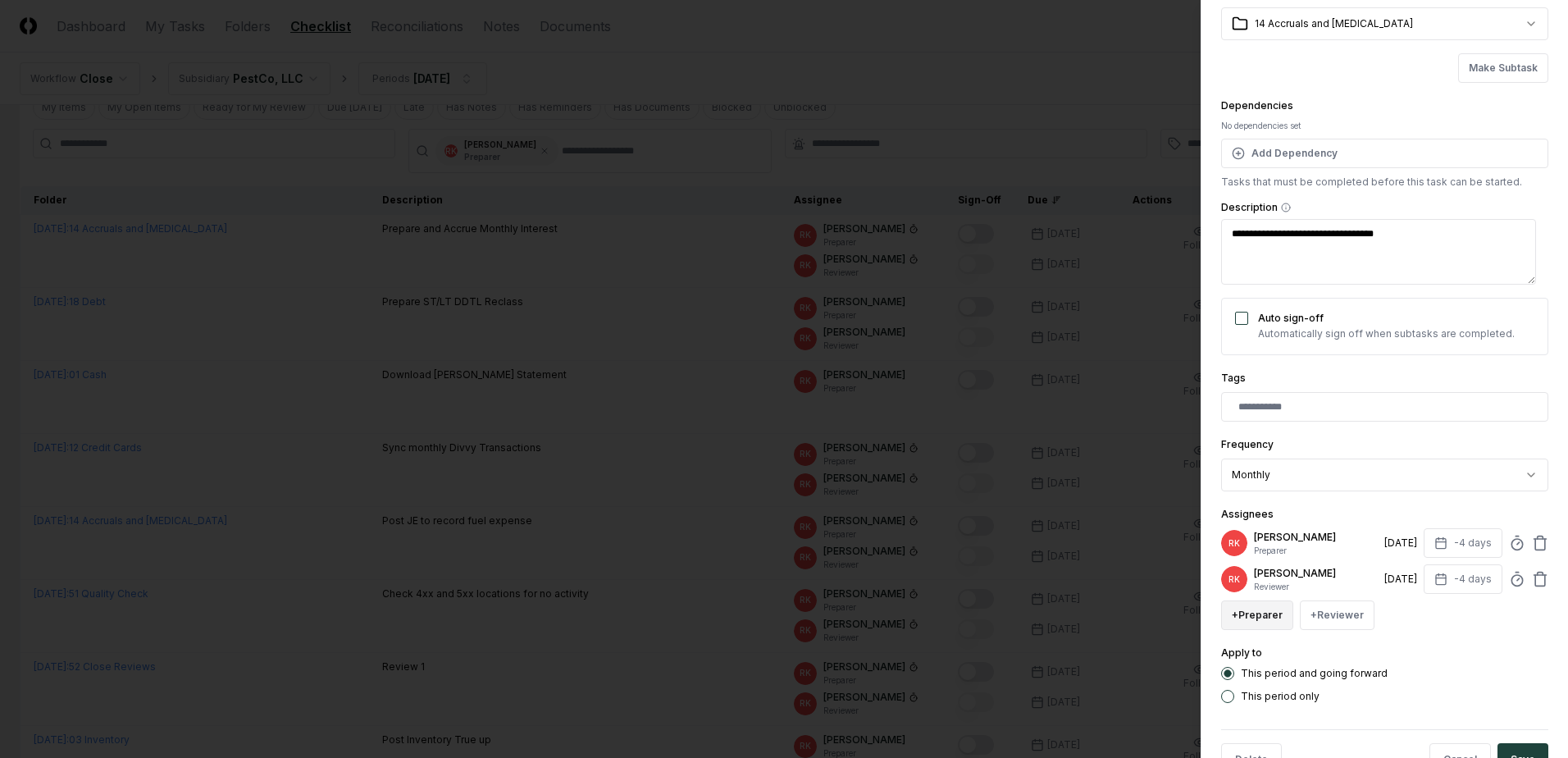
click at [1261, 616] on button "+ Preparer" at bounding box center [1256, 614] width 72 height 29
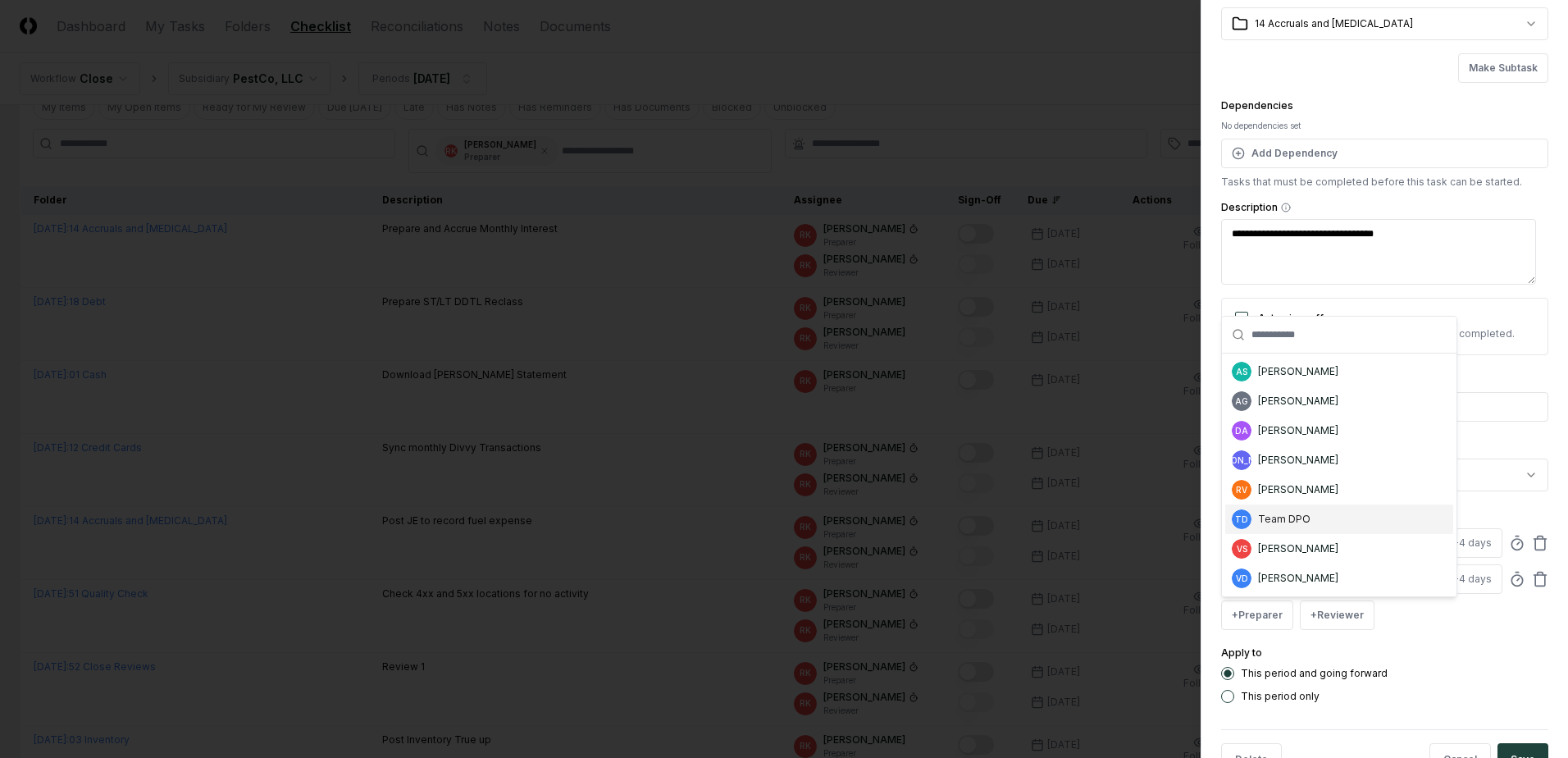
click at [1307, 514] on div "Team DPO" at bounding box center [1284, 519] width 53 height 15
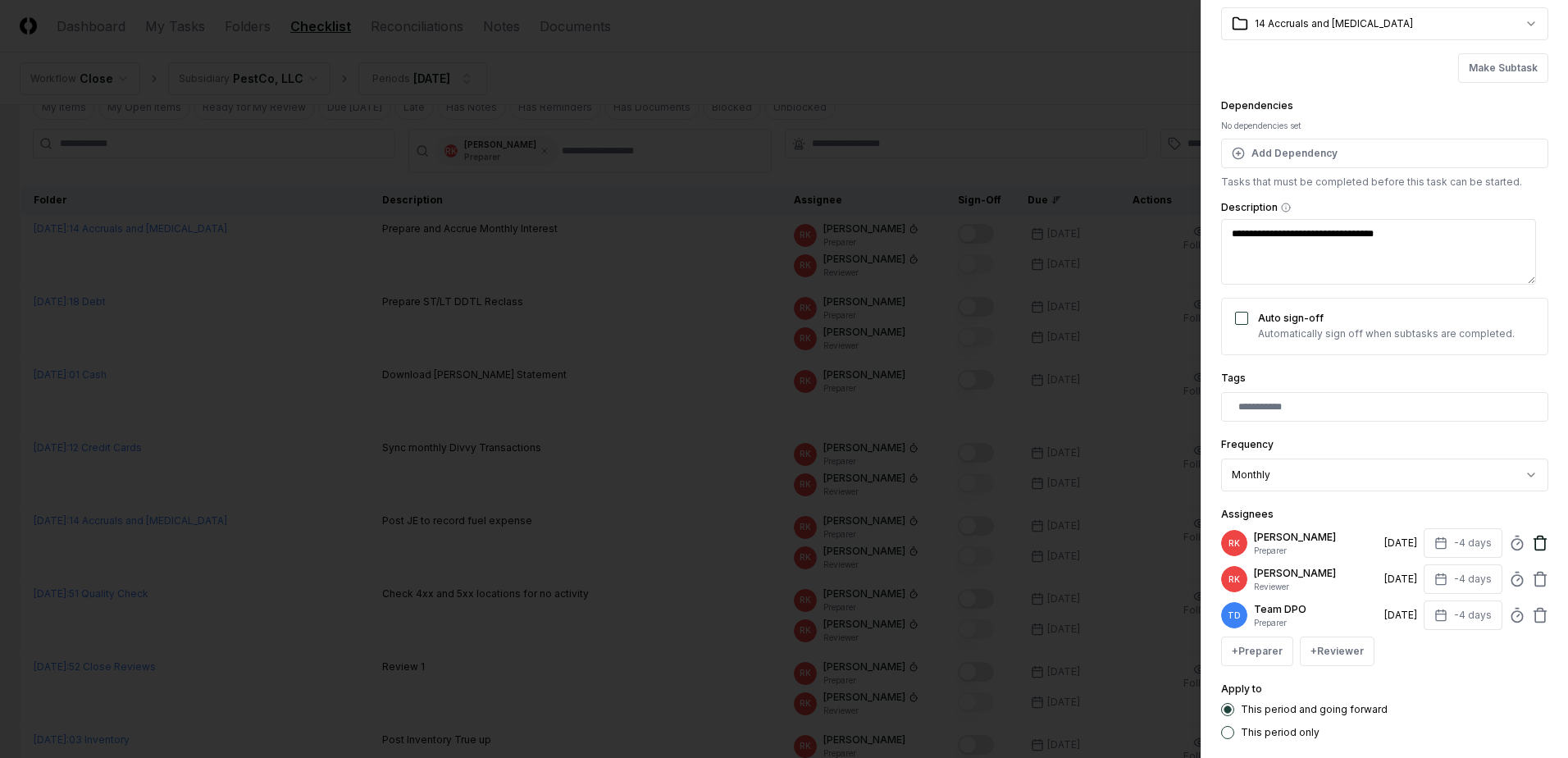
click at [1531, 540] on icon at bounding box center [1540, 543] width 17 height 17
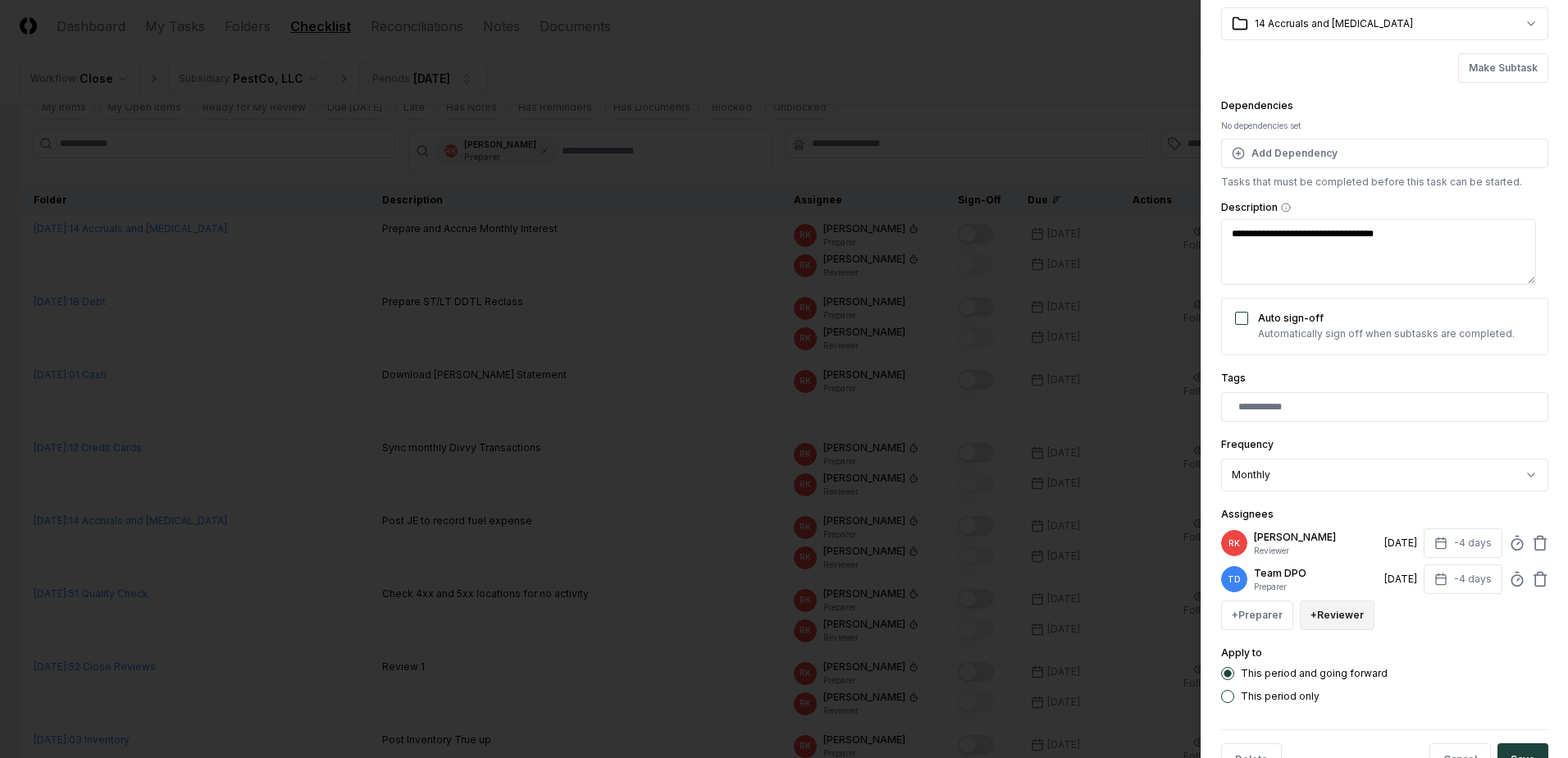
click at [1351, 612] on button "+ Reviewer" at bounding box center [1337, 614] width 74 height 29
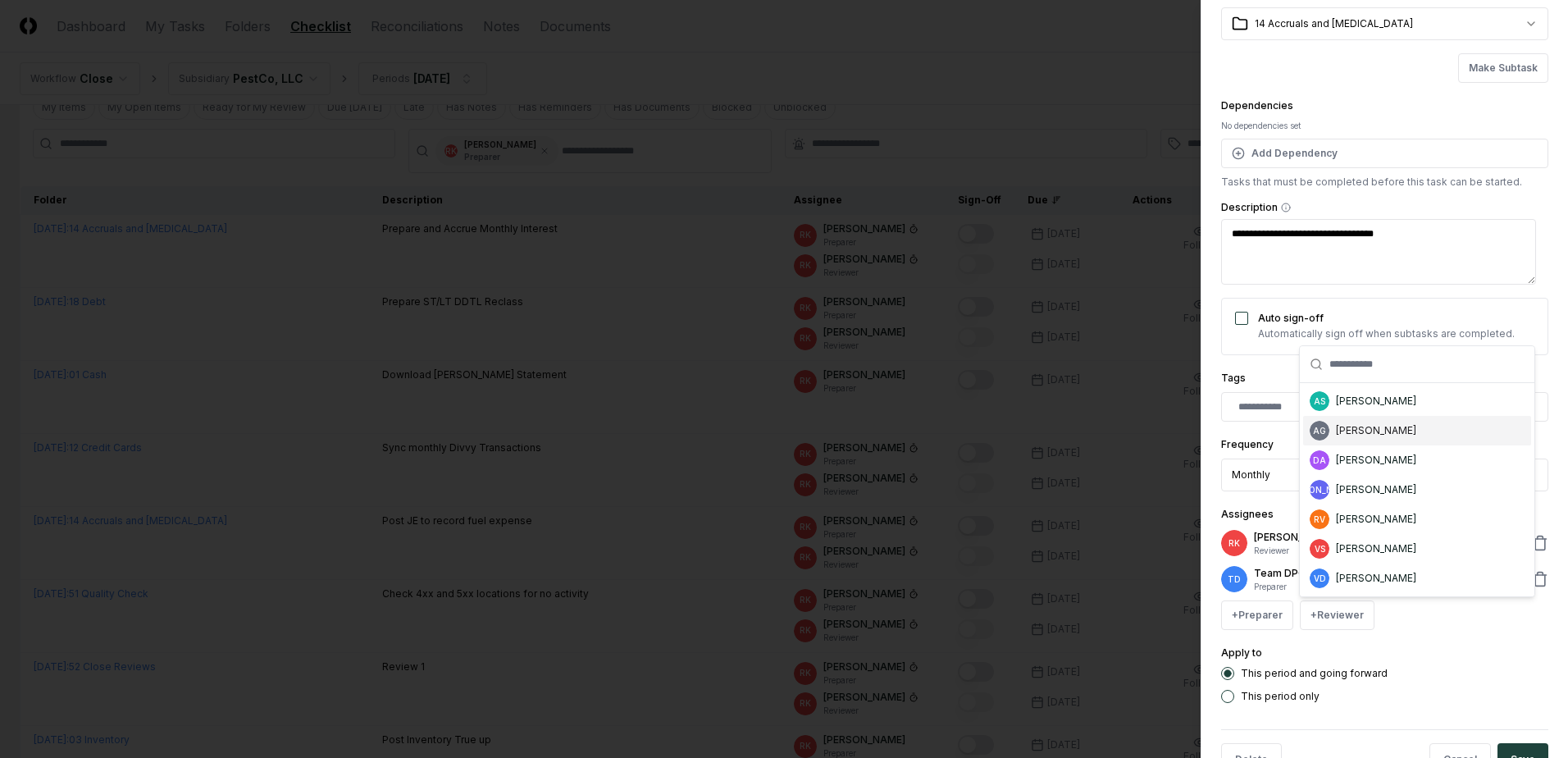
click at [1389, 430] on div "[PERSON_NAME]" at bounding box center [1376, 430] width 80 height 15
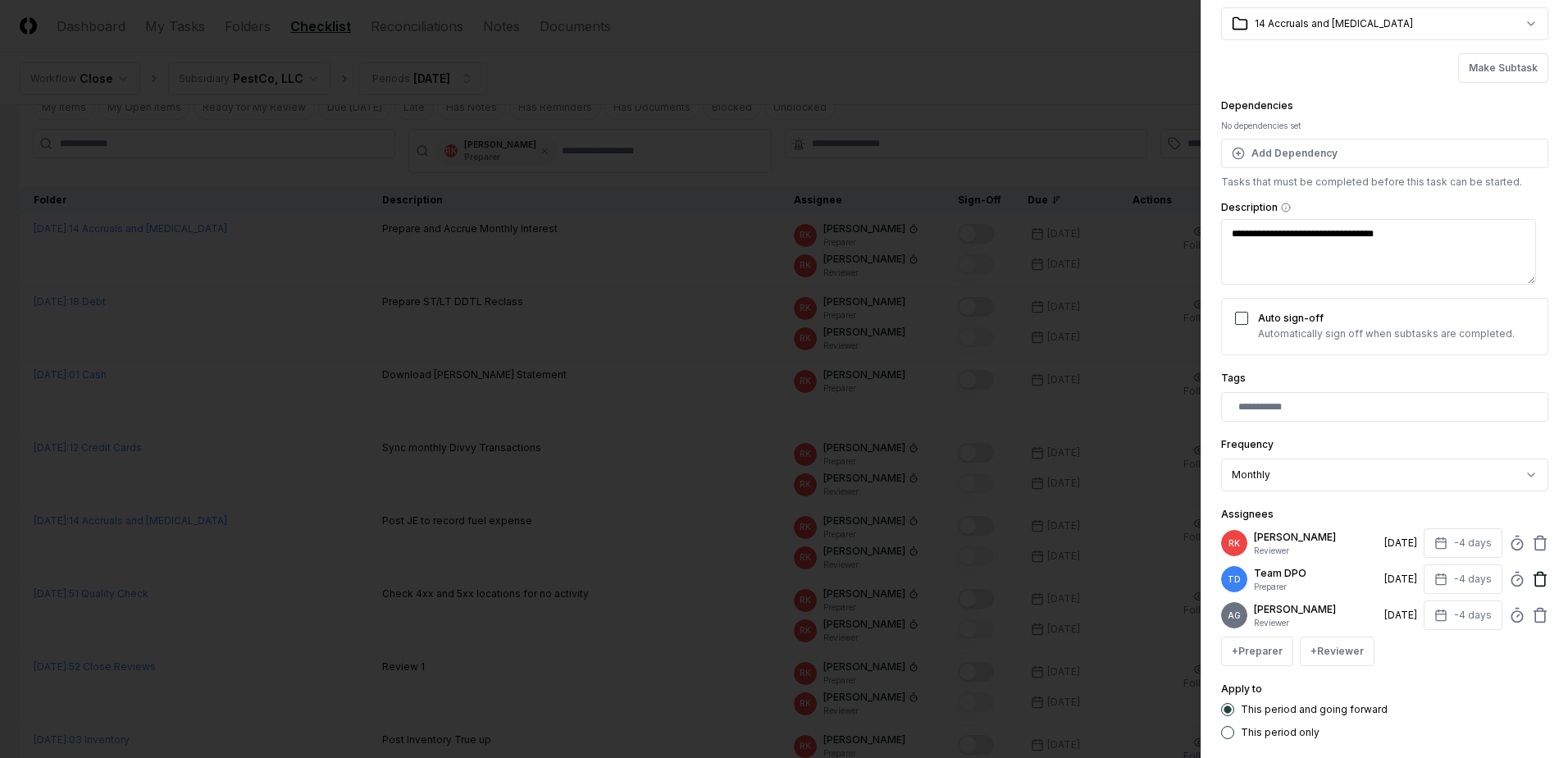
click at [1535, 579] on icon at bounding box center [1540, 580] width 10 height 11
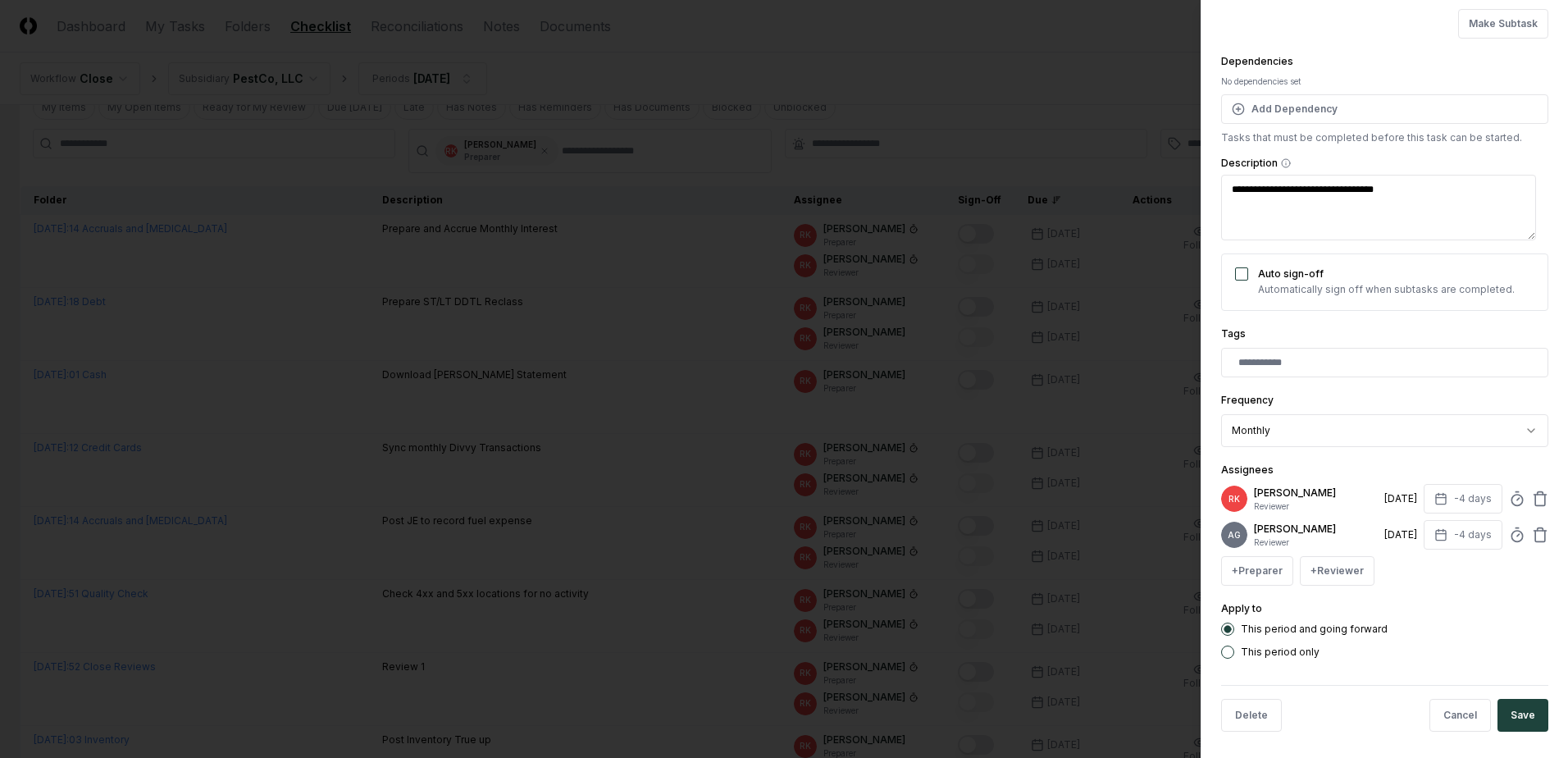
scroll to position [145, 0]
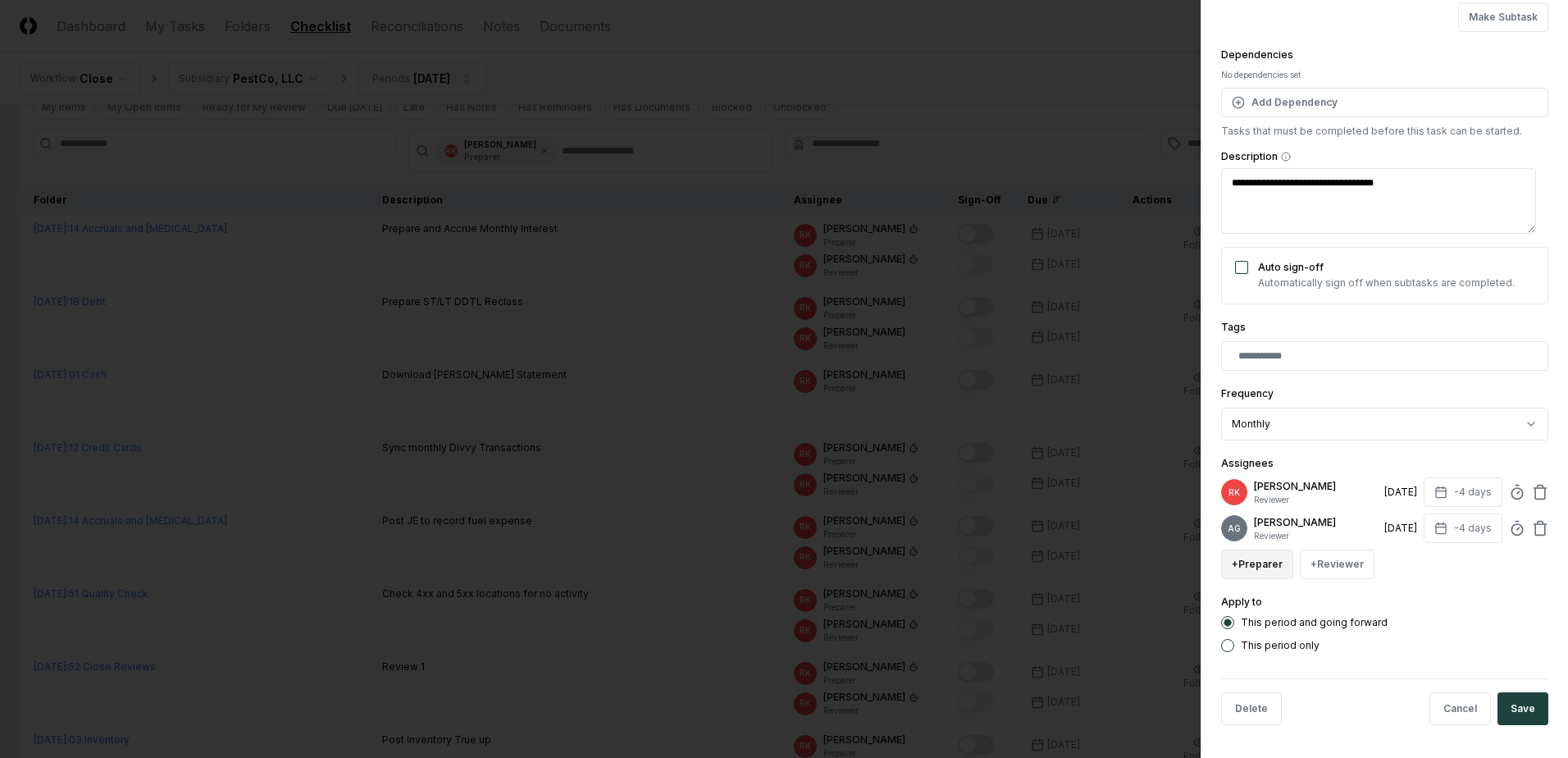
click at [1261, 565] on button "+ Preparer" at bounding box center [1256, 564] width 72 height 29
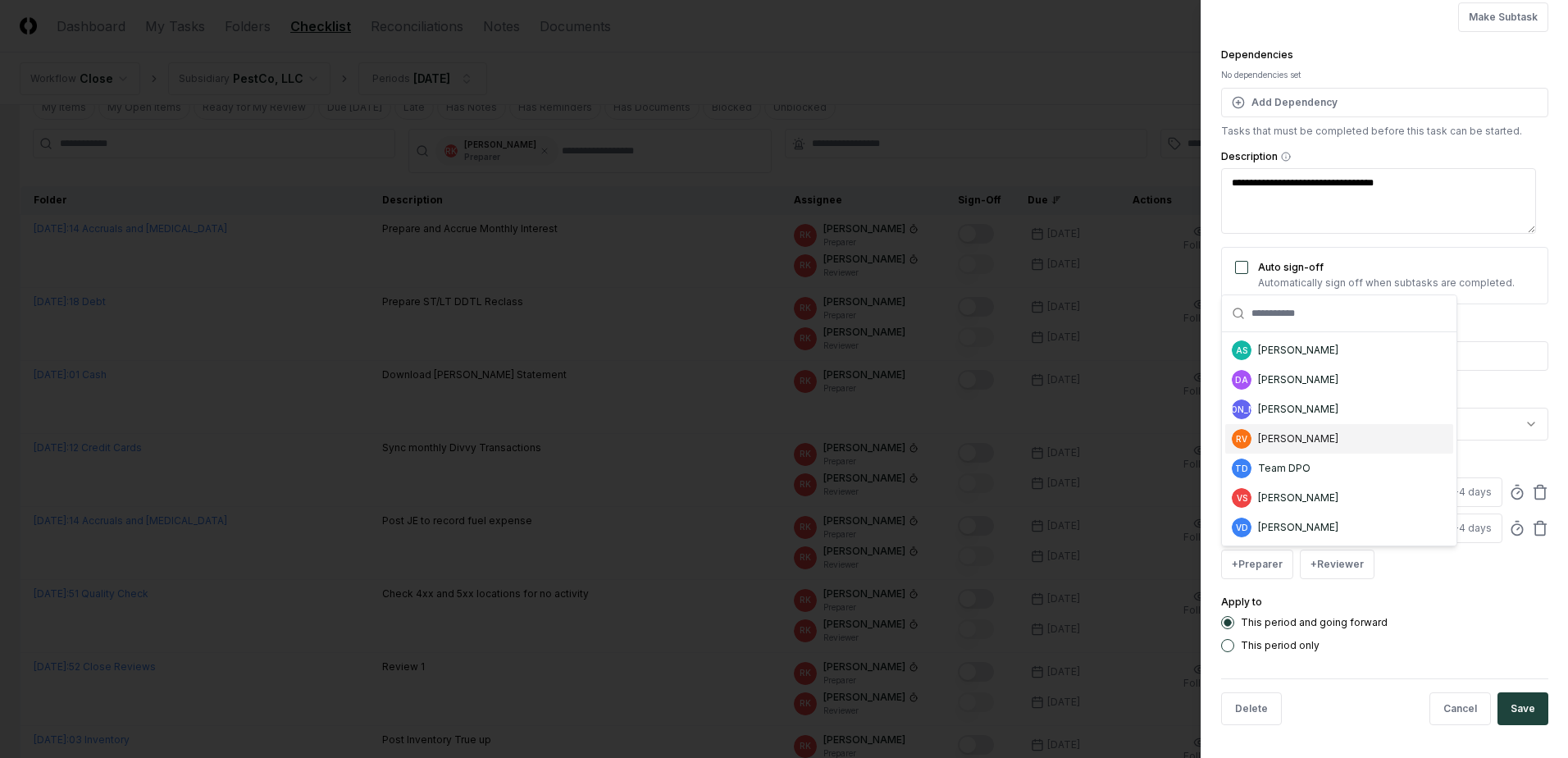
click at [1301, 452] on div "RV Rafeeah Vanover" at bounding box center [1338, 438] width 228 height 29
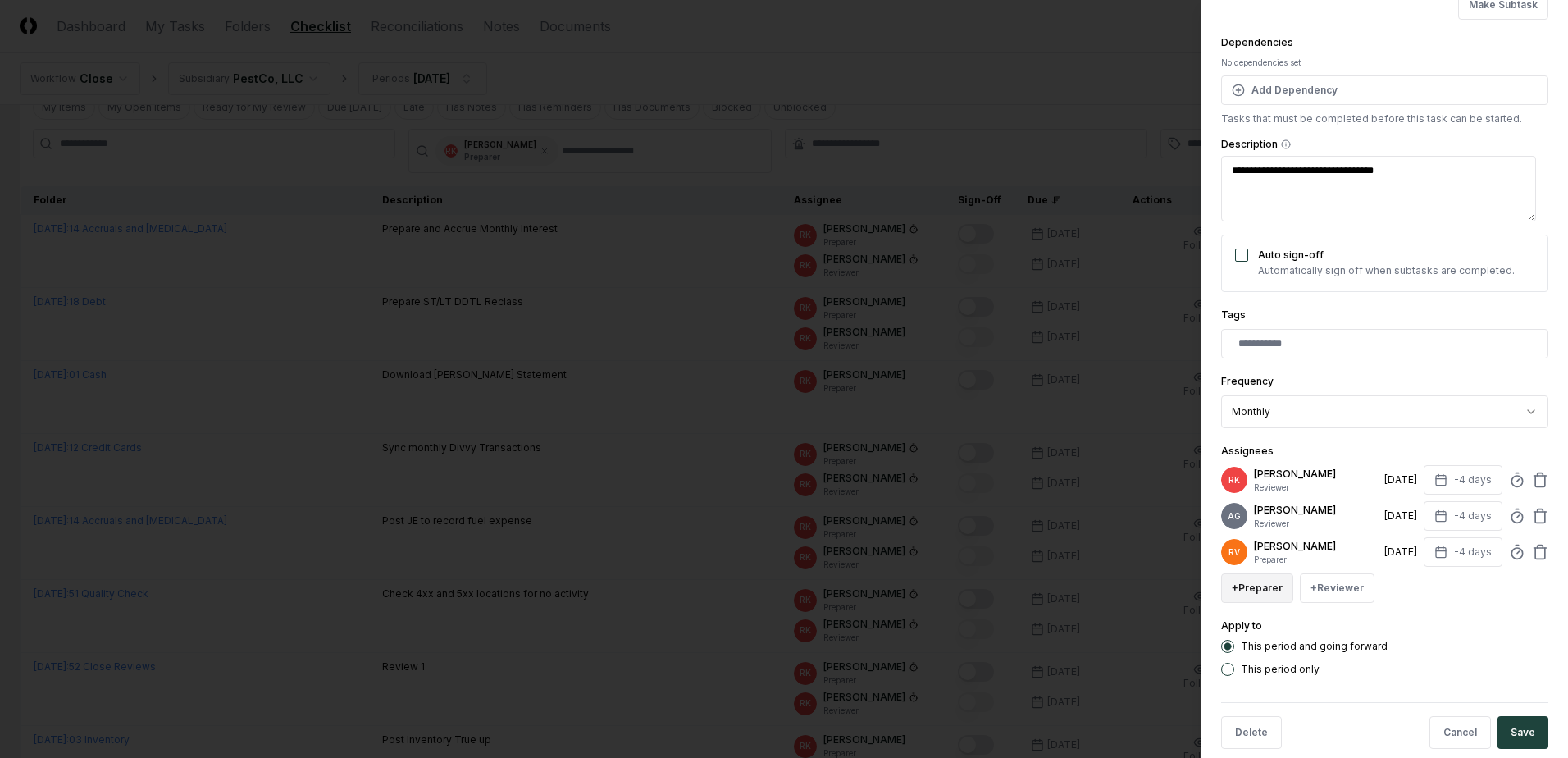
click at [1261, 603] on button "+ Preparer" at bounding box center [1256, 588] width 72 height 29
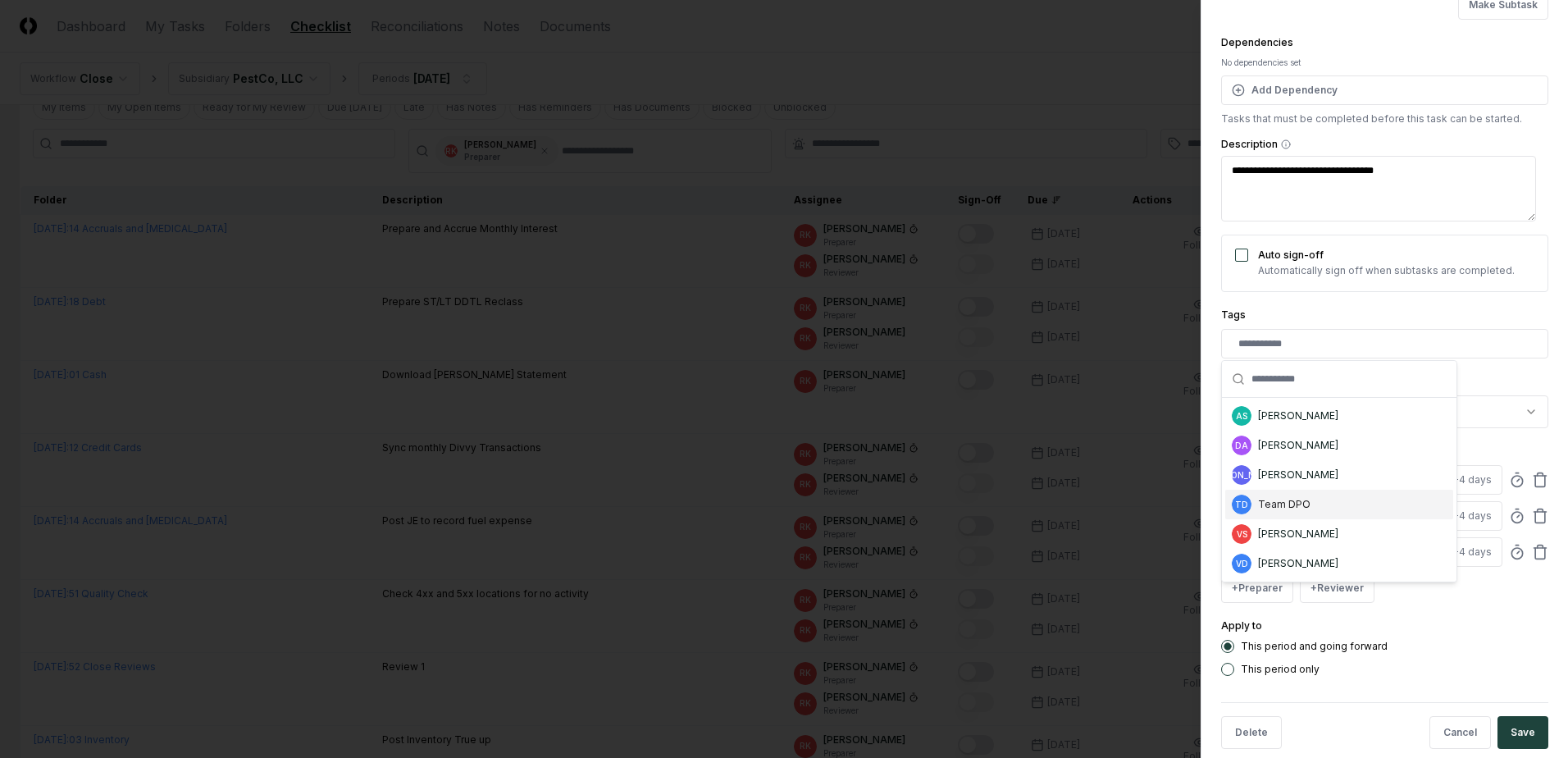
click at [1280, 509] on div "Team DPO" at bounding box center [1284, 505] width 53 height 15
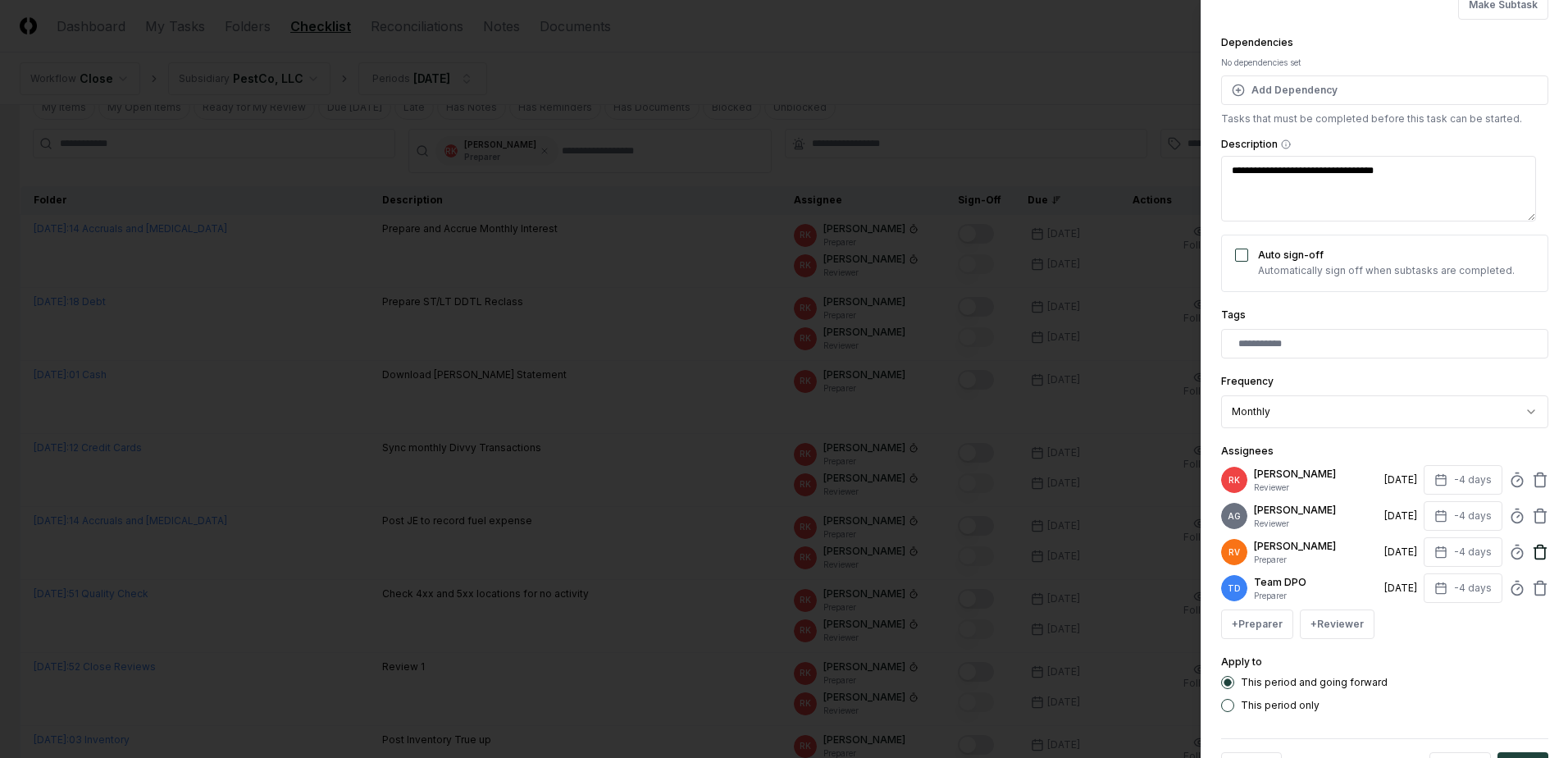
click at [1537, 548] on icon at bounding box center [1540, 547] width 6 height 3
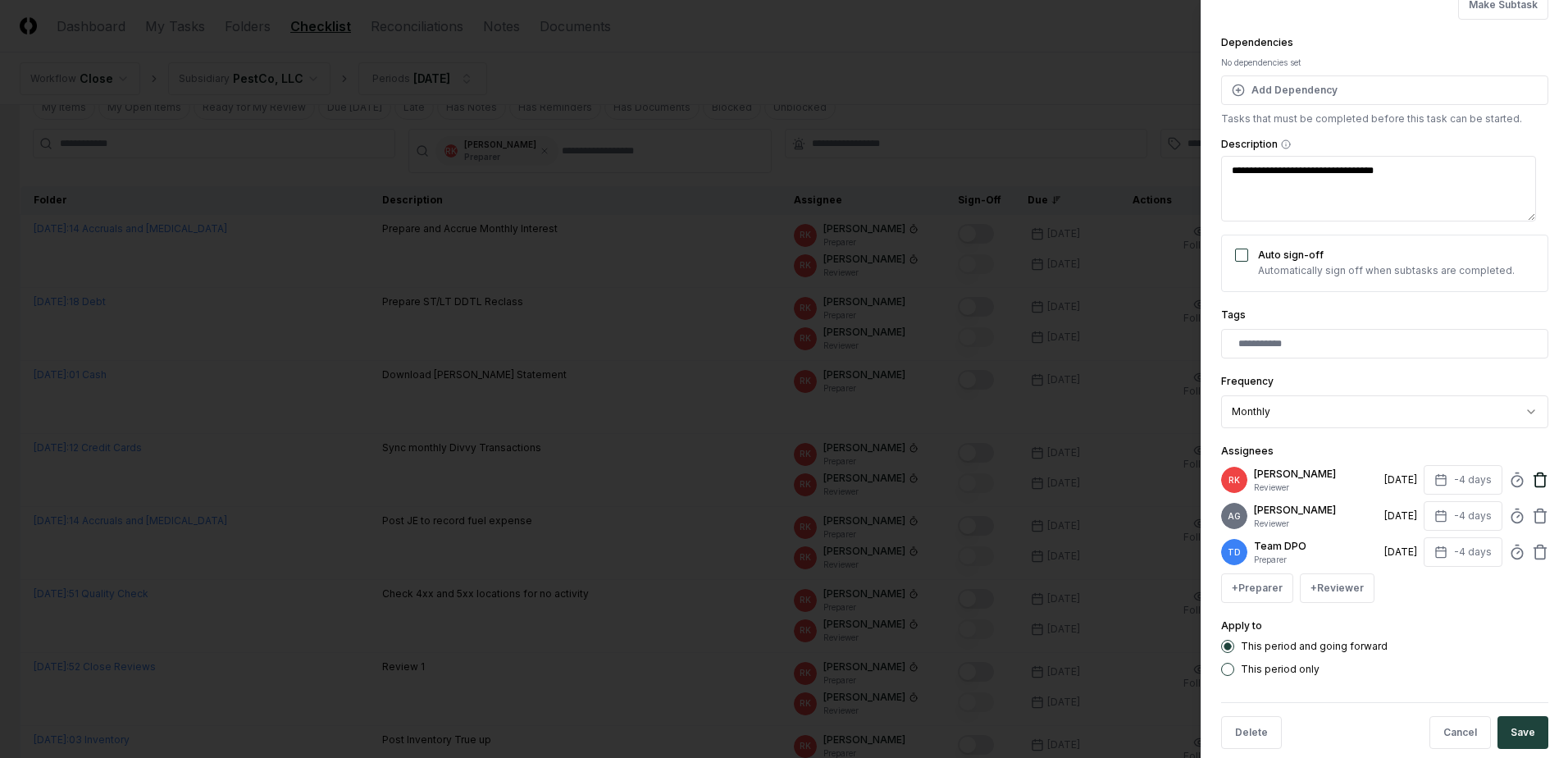
click at [1531, 477] on icon at bounding box center [1540, 480] width 17 height 17
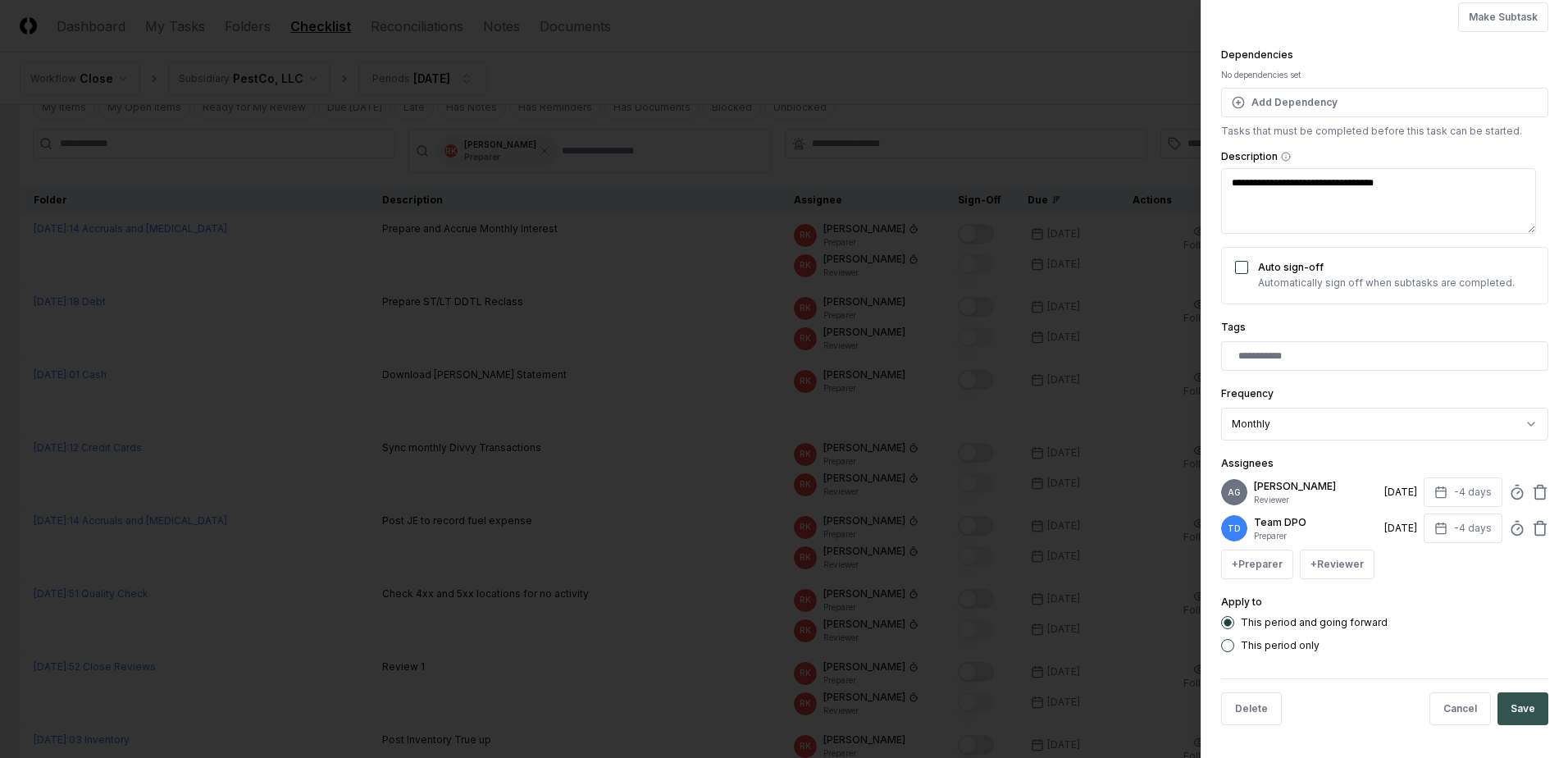
click at [1529, 721] on button "Save" at bounding box center [1522, 708] width 51 height 33
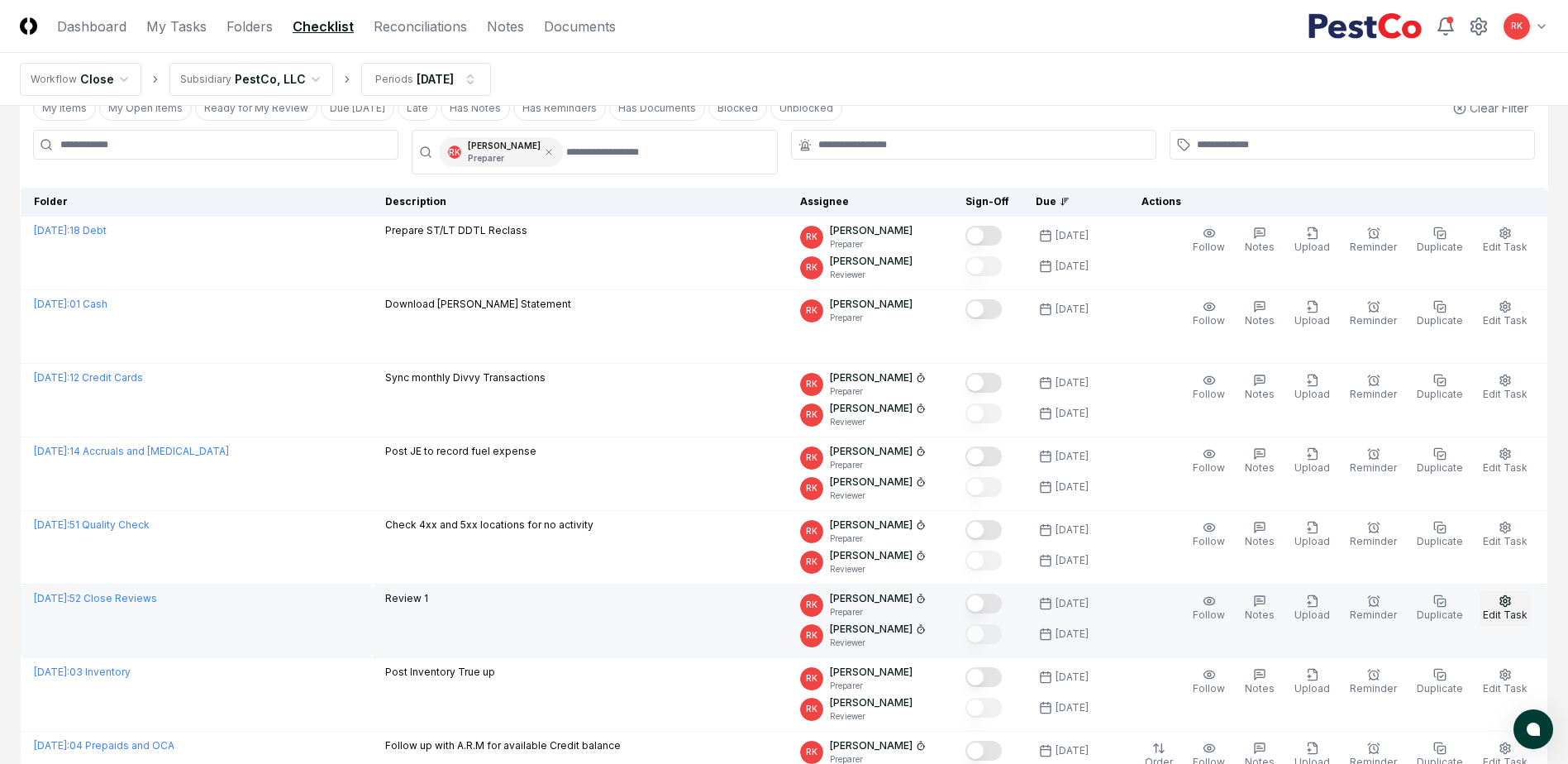
click at [1503, 614] on span "Edit Task" at bounding box center [1505, 614] width 45 height 13
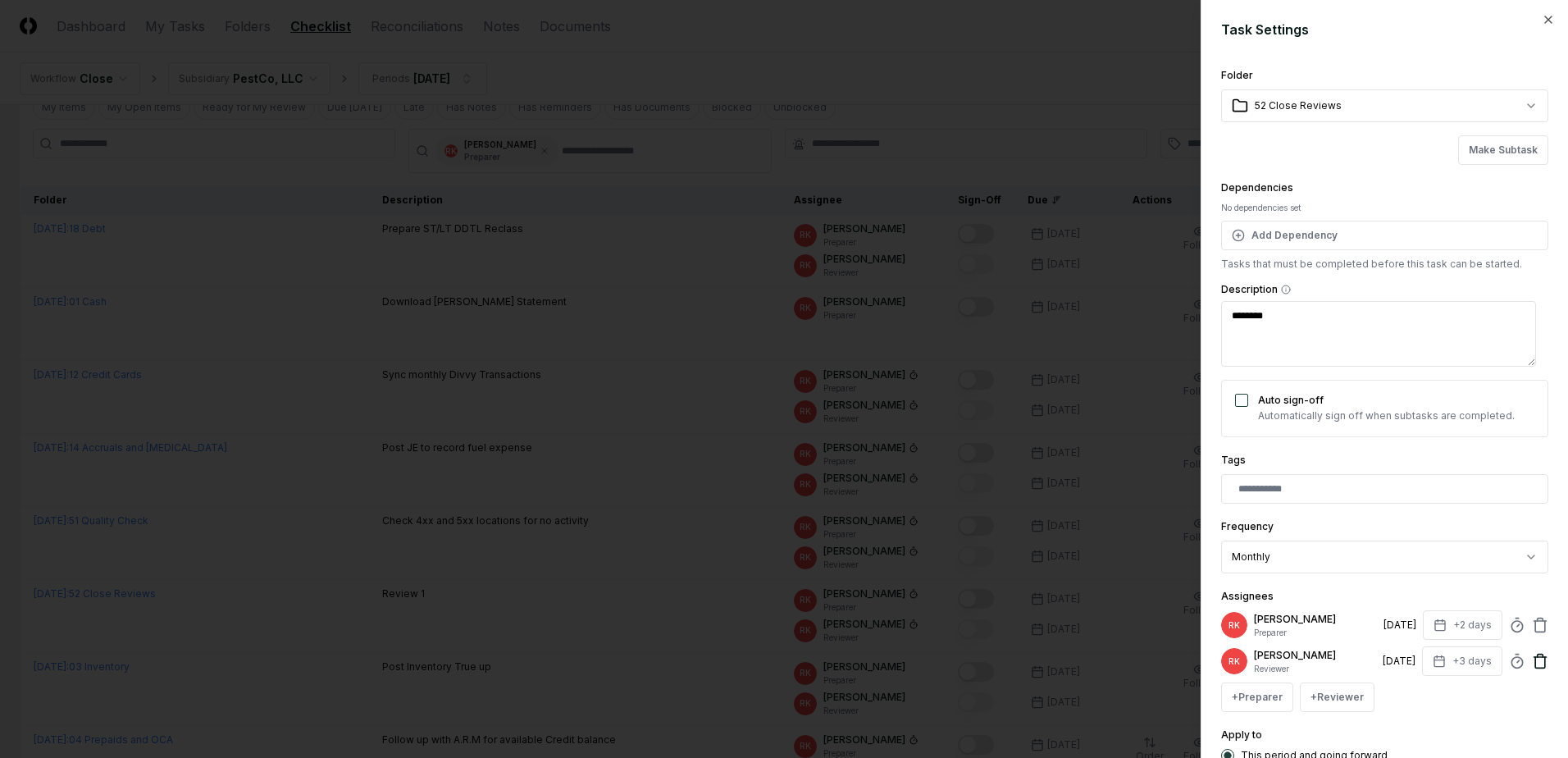
click at [1533, 668] on icon at bounding box center [1540, 661] width 17 height 17
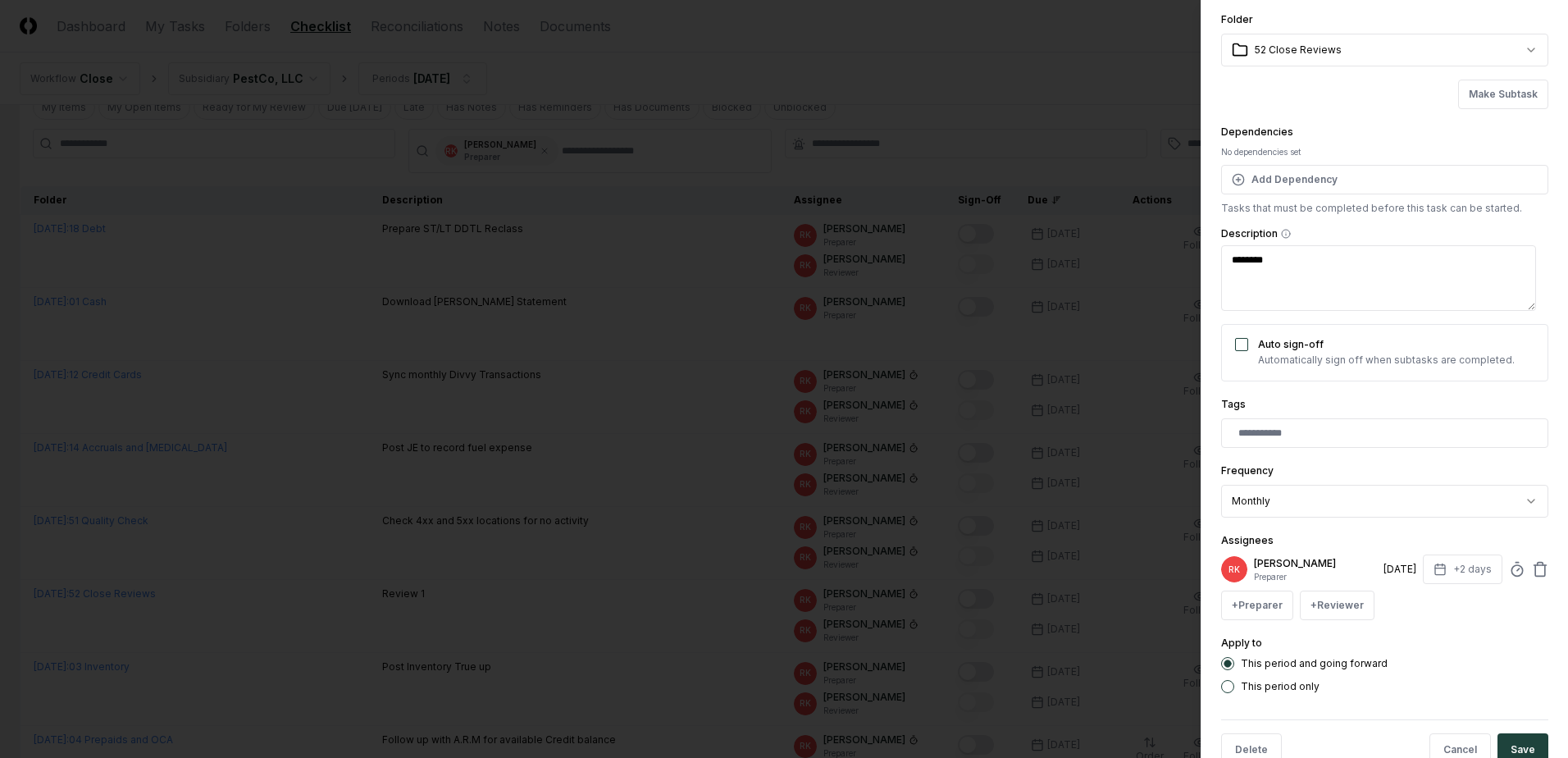
scroll to position [97, 0]
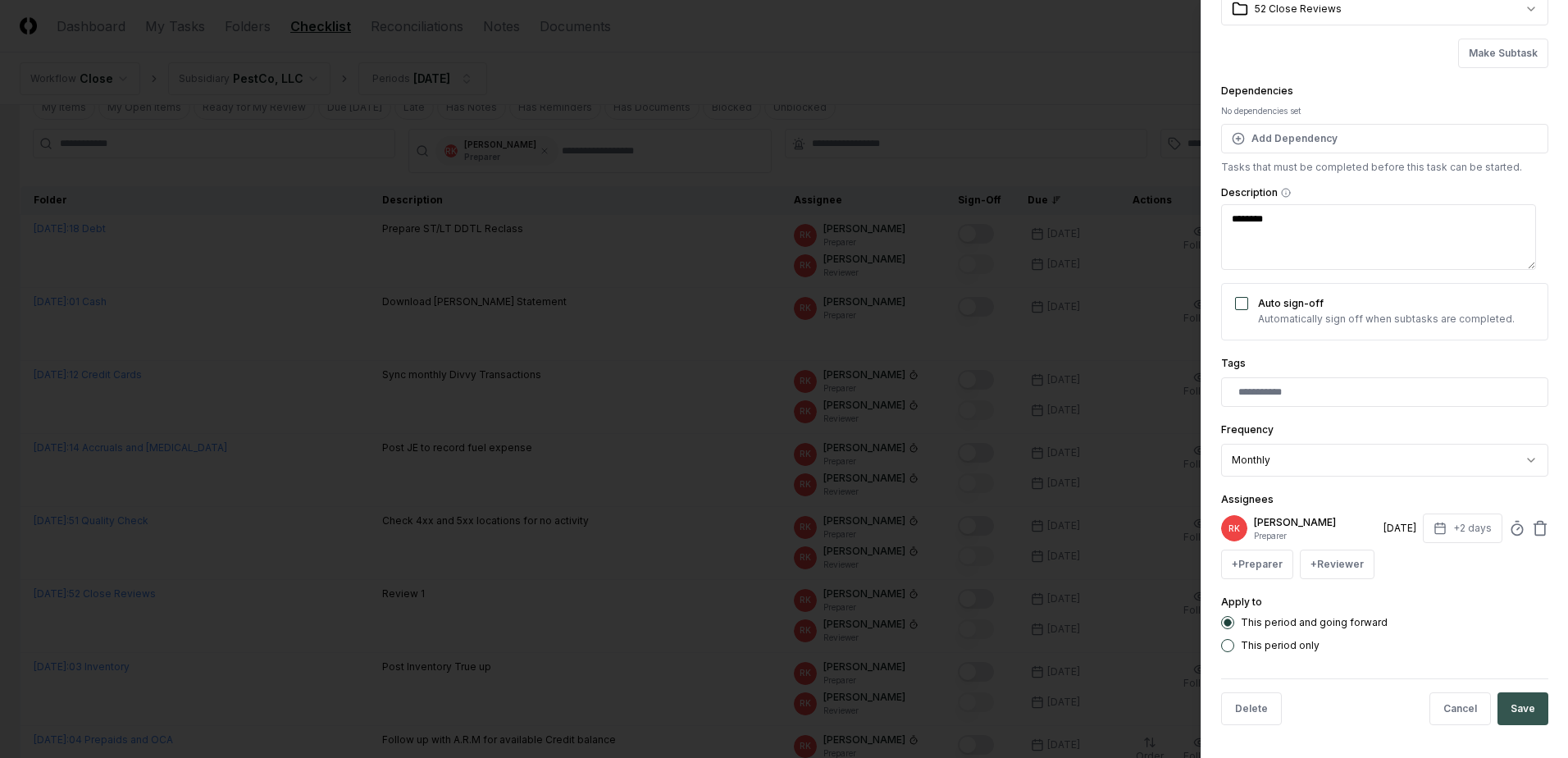
click at [1497, 700] on button "Save" at bounding box center [1522, 708] width 51 height 33
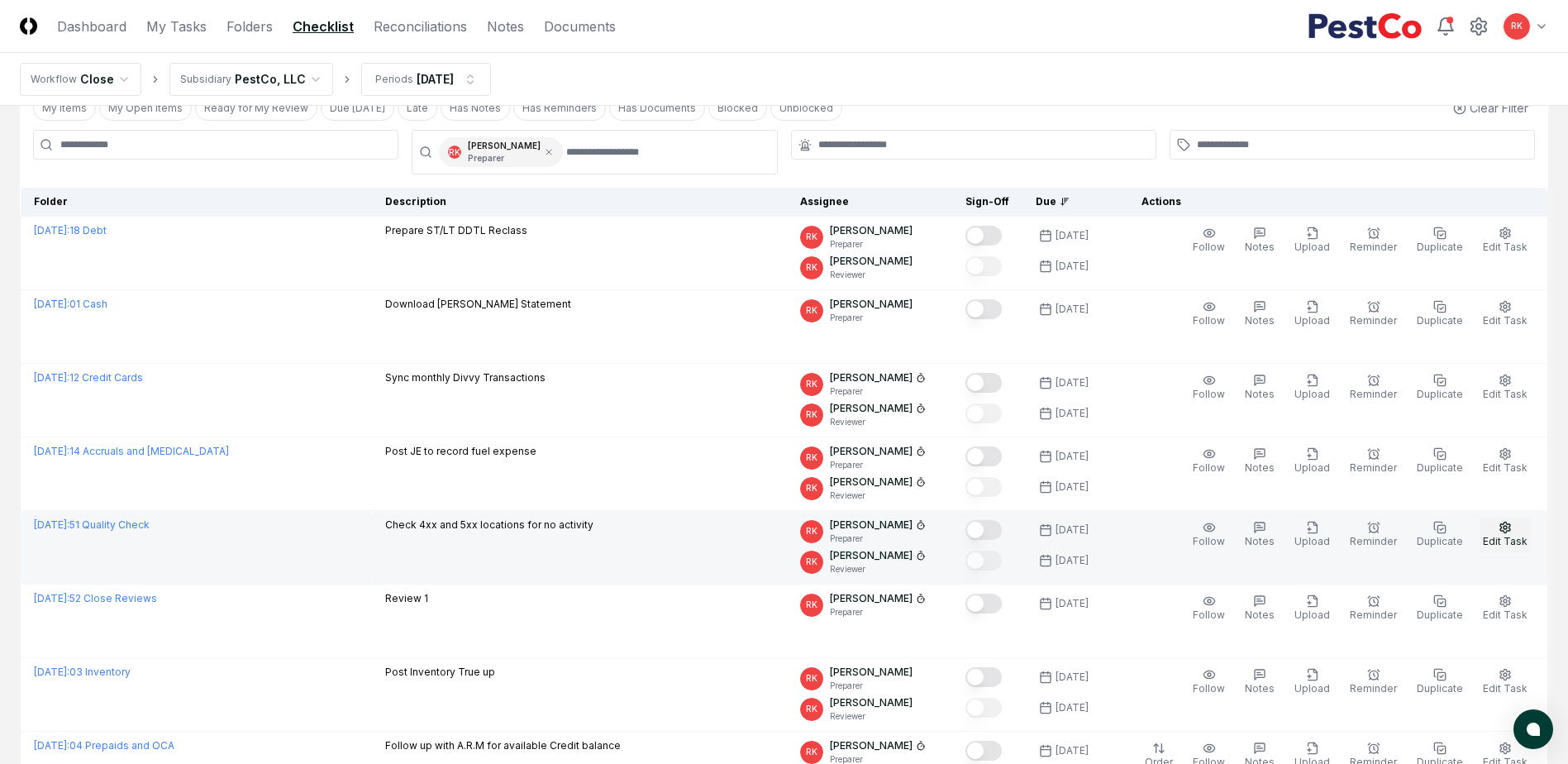
click at [1503, 539] on span "Edit Task" at bounding box center [1505, 541] width 45 height 13
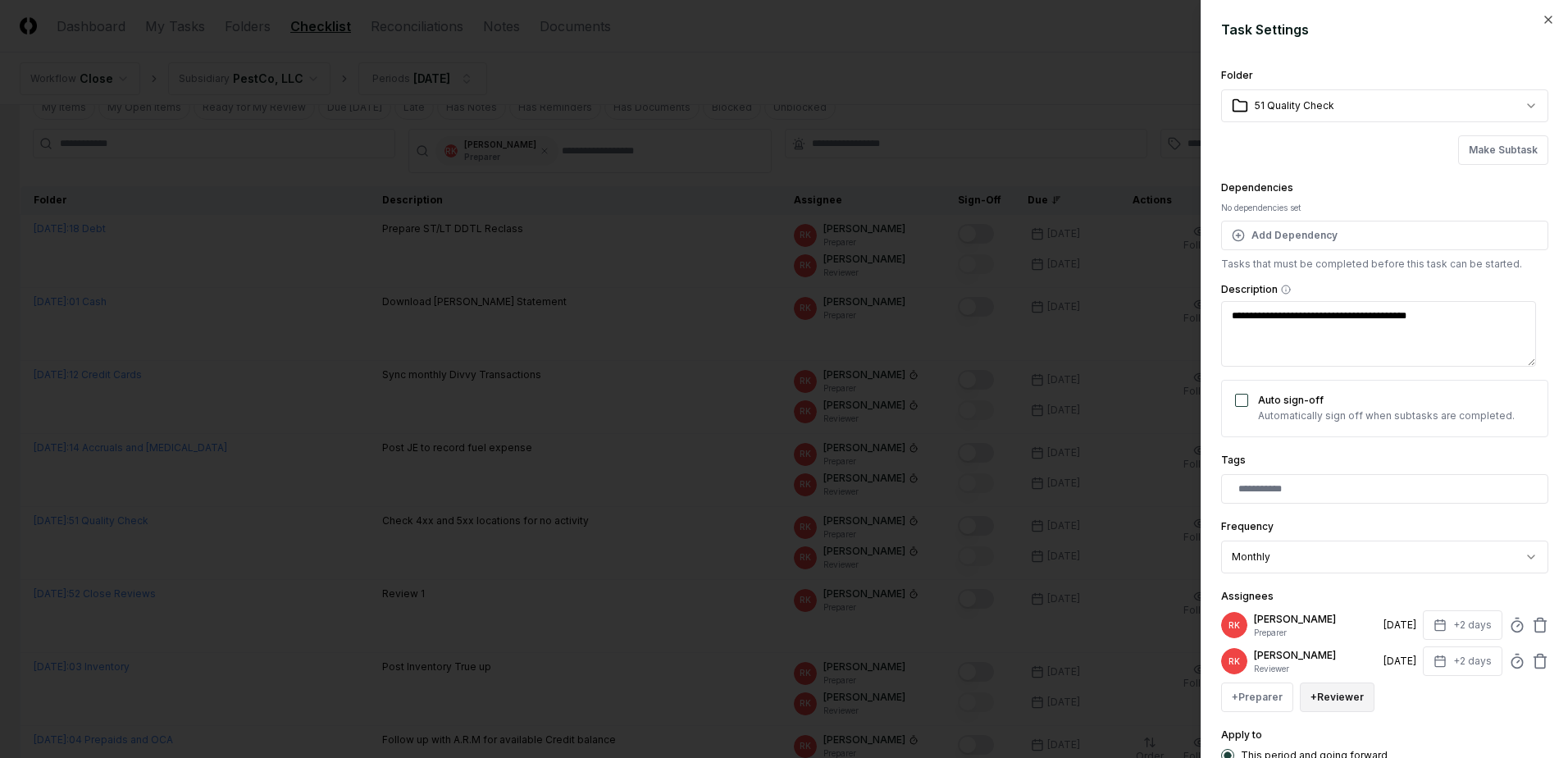
click at [1322, 703] on button "+ Reviewer" at bounding box center [1337, 697] width 74 height 29
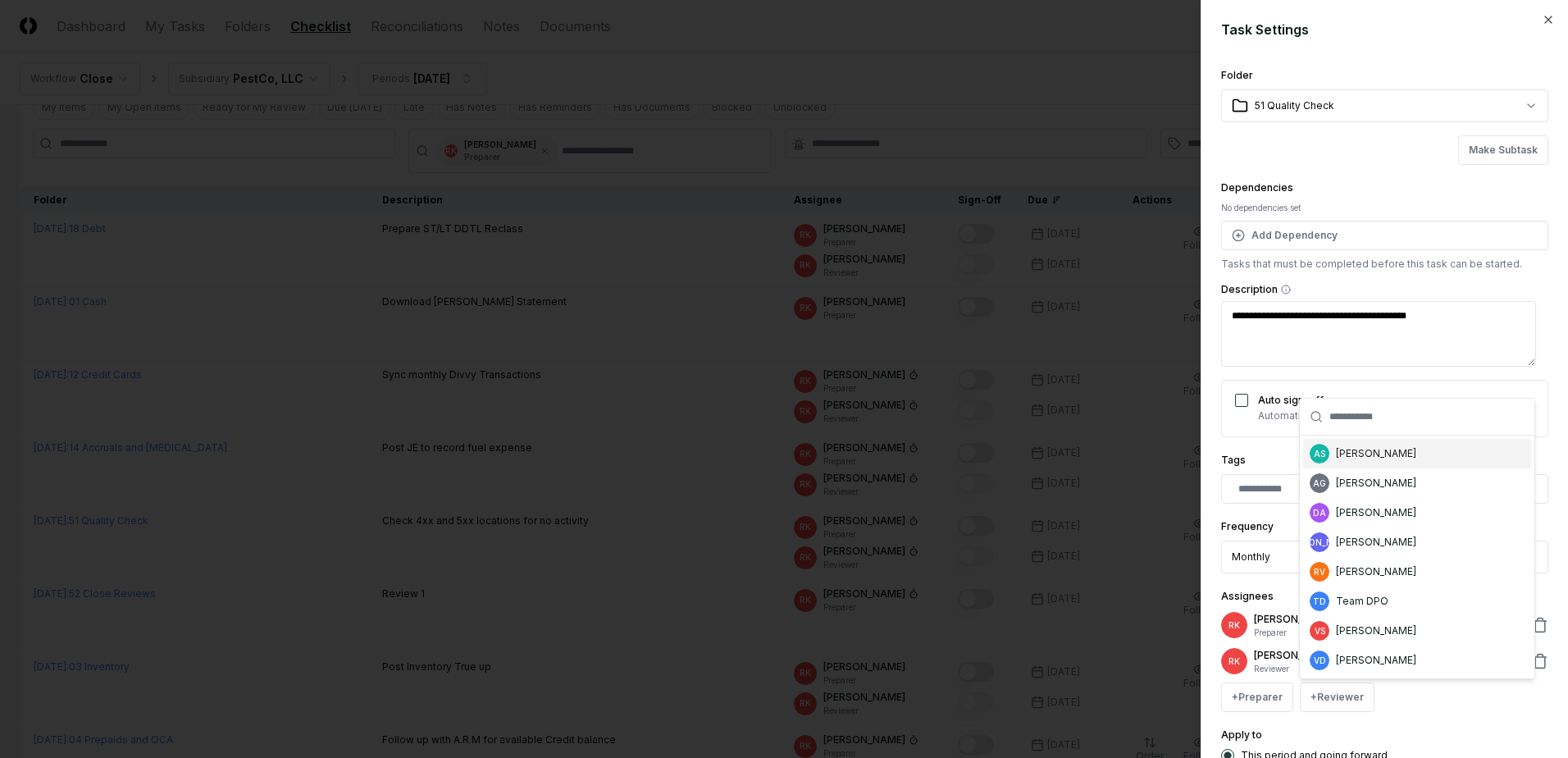
click at [1361, 457] on div "[PERSON_NAME]" at bounding box center [1376, 454] width 80 height 15
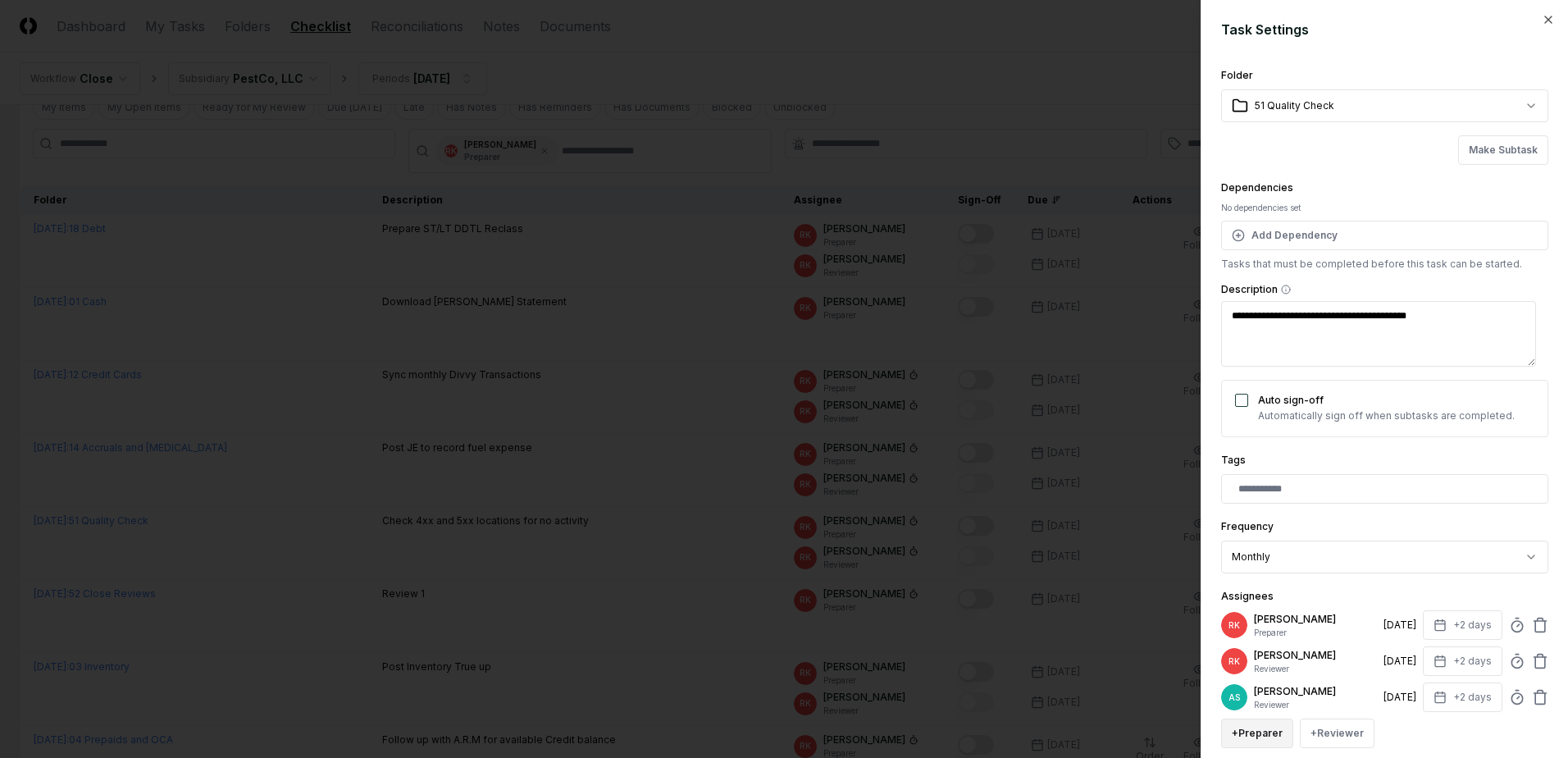
click at [1258, 728] on button "+ Preparer" at bounding box center [1256, 733] width 72 height 29
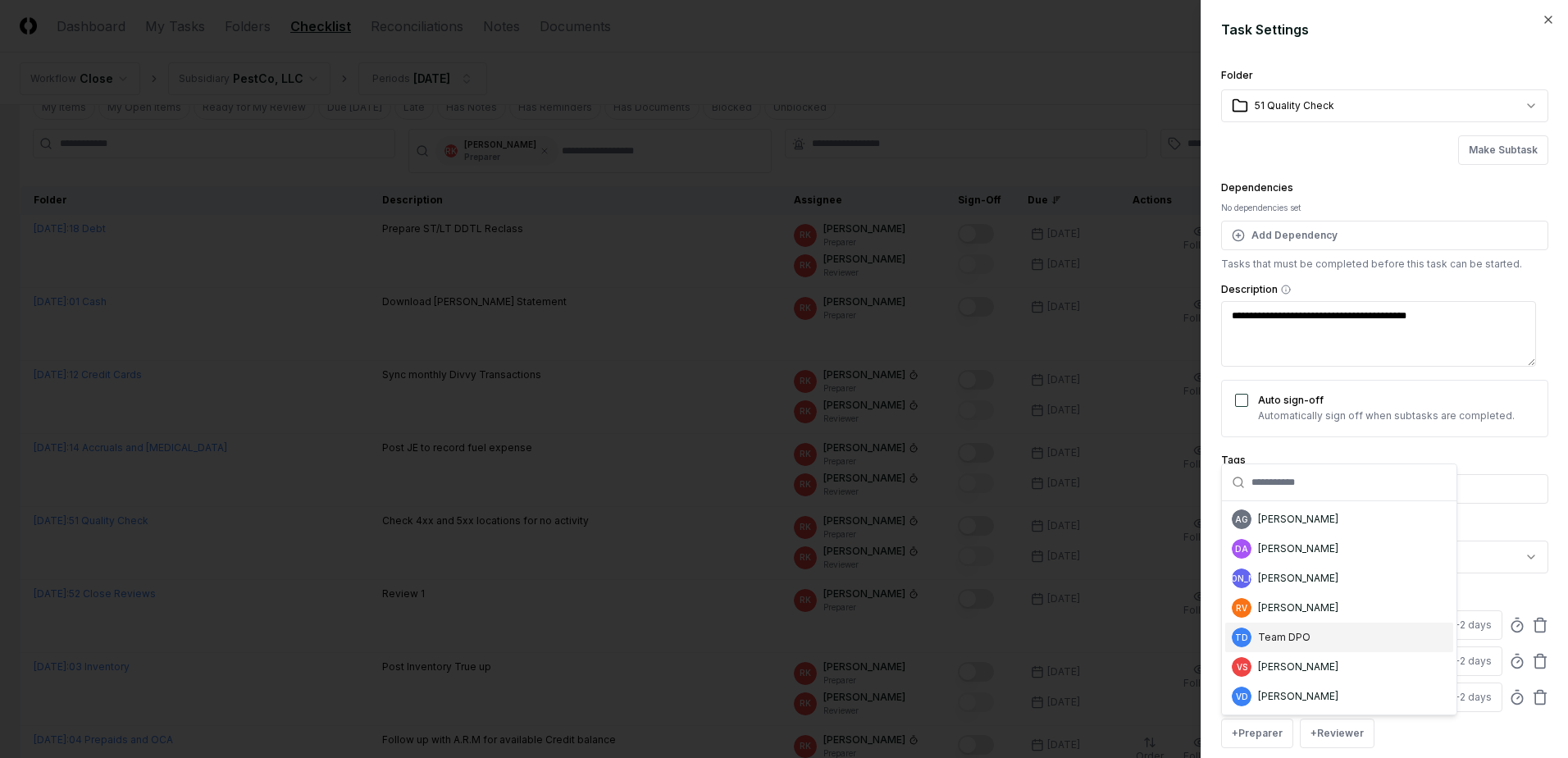
click at [1282, 638] on div "Team DPO" at bounding box center [1284, 638] width 53 height 15
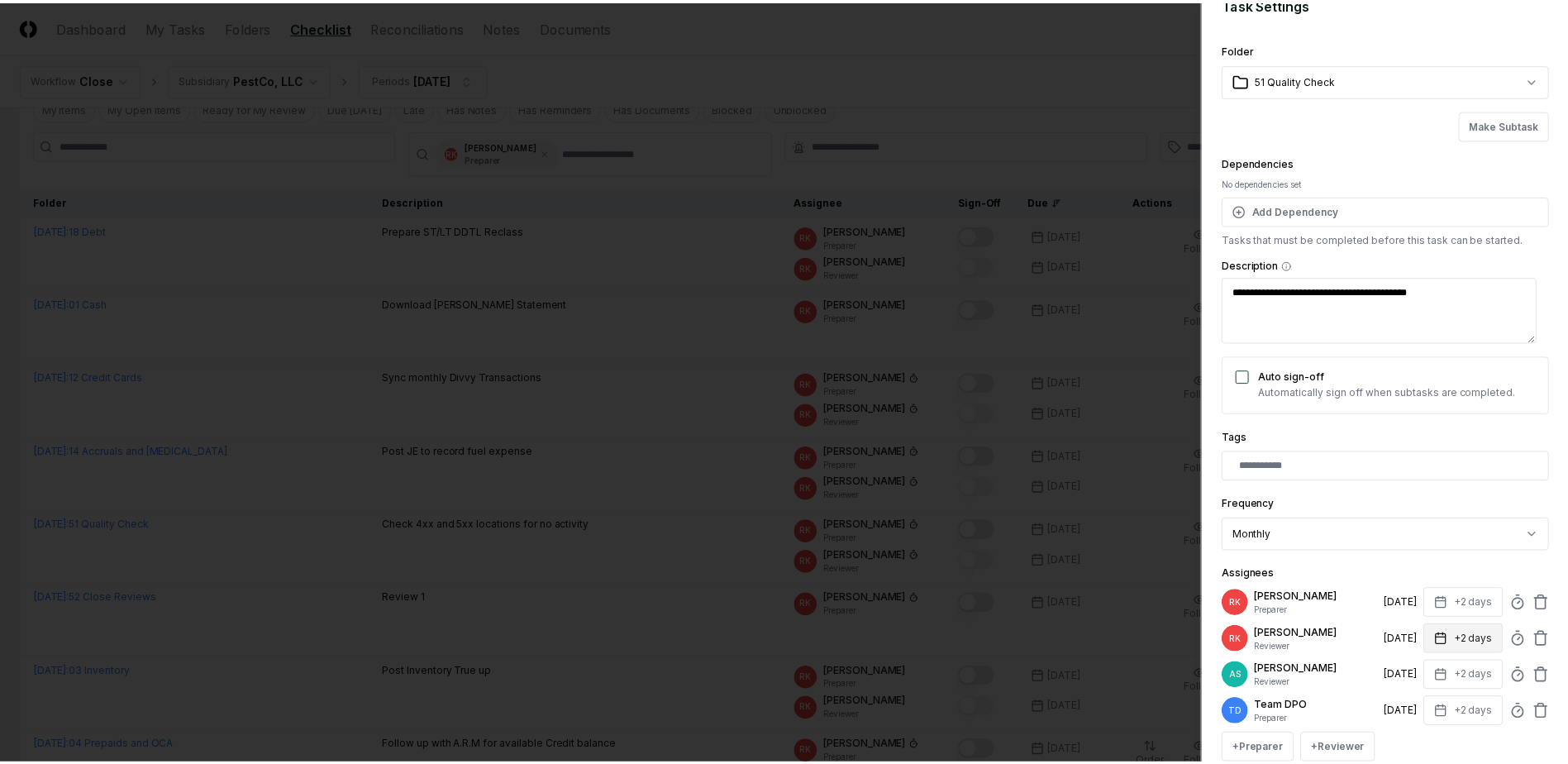
scroll to position [110, 0]
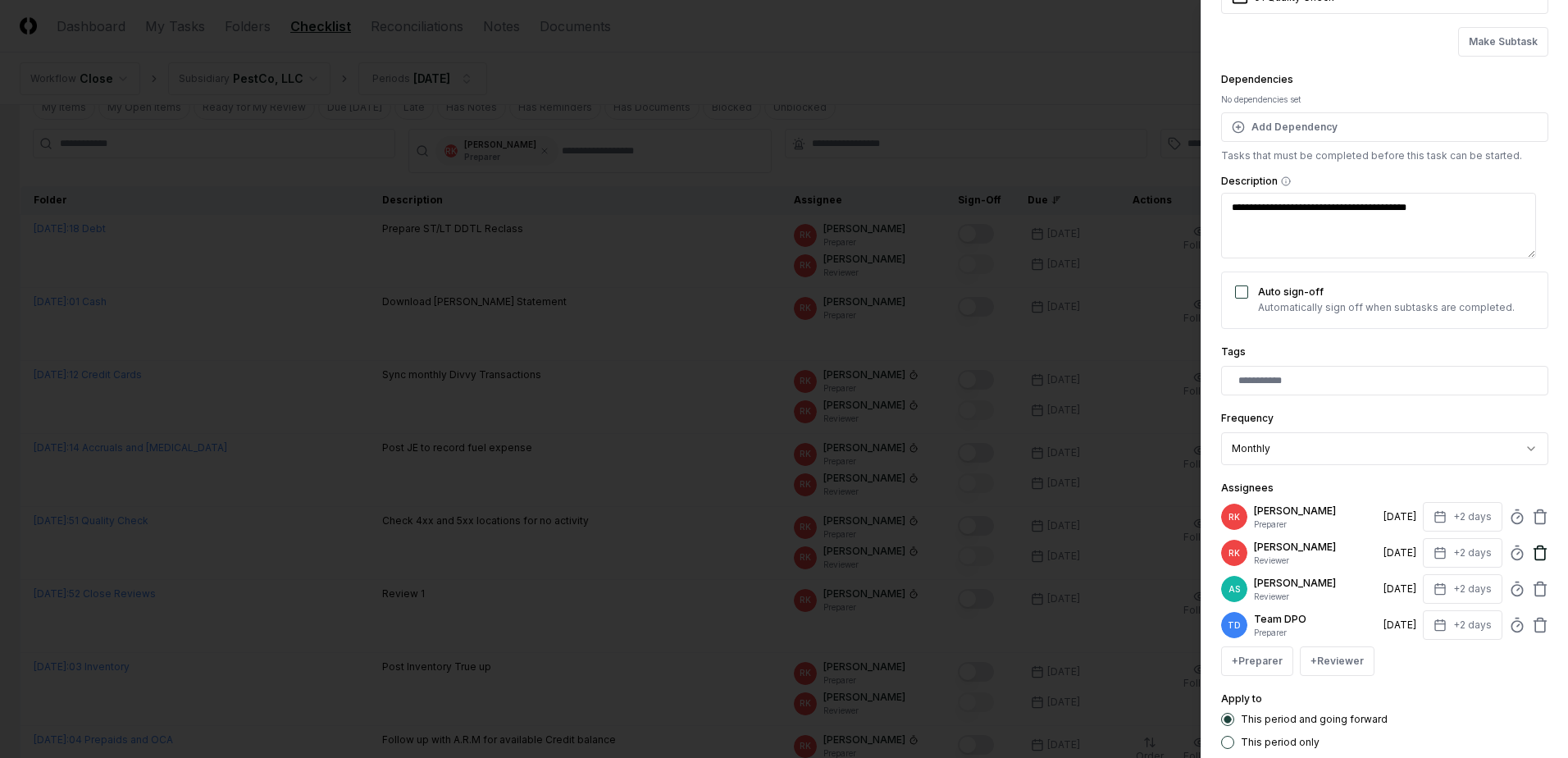
click at [1535, 551] on icon at bounding box center [1540, 553] width 17 height 17
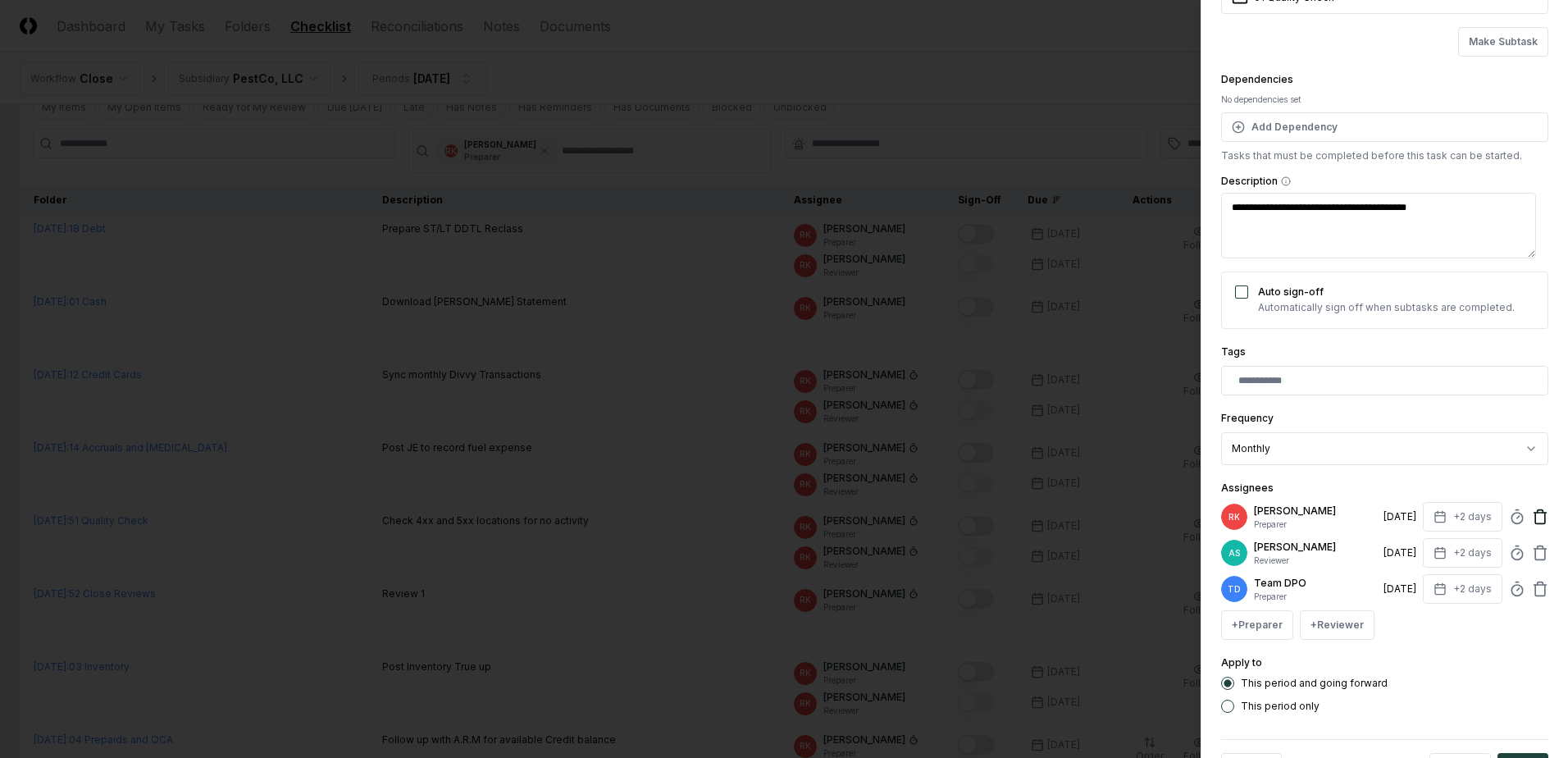
click at [1535, 514] on icon at bounding box center [1540, 517] width 10 height 11
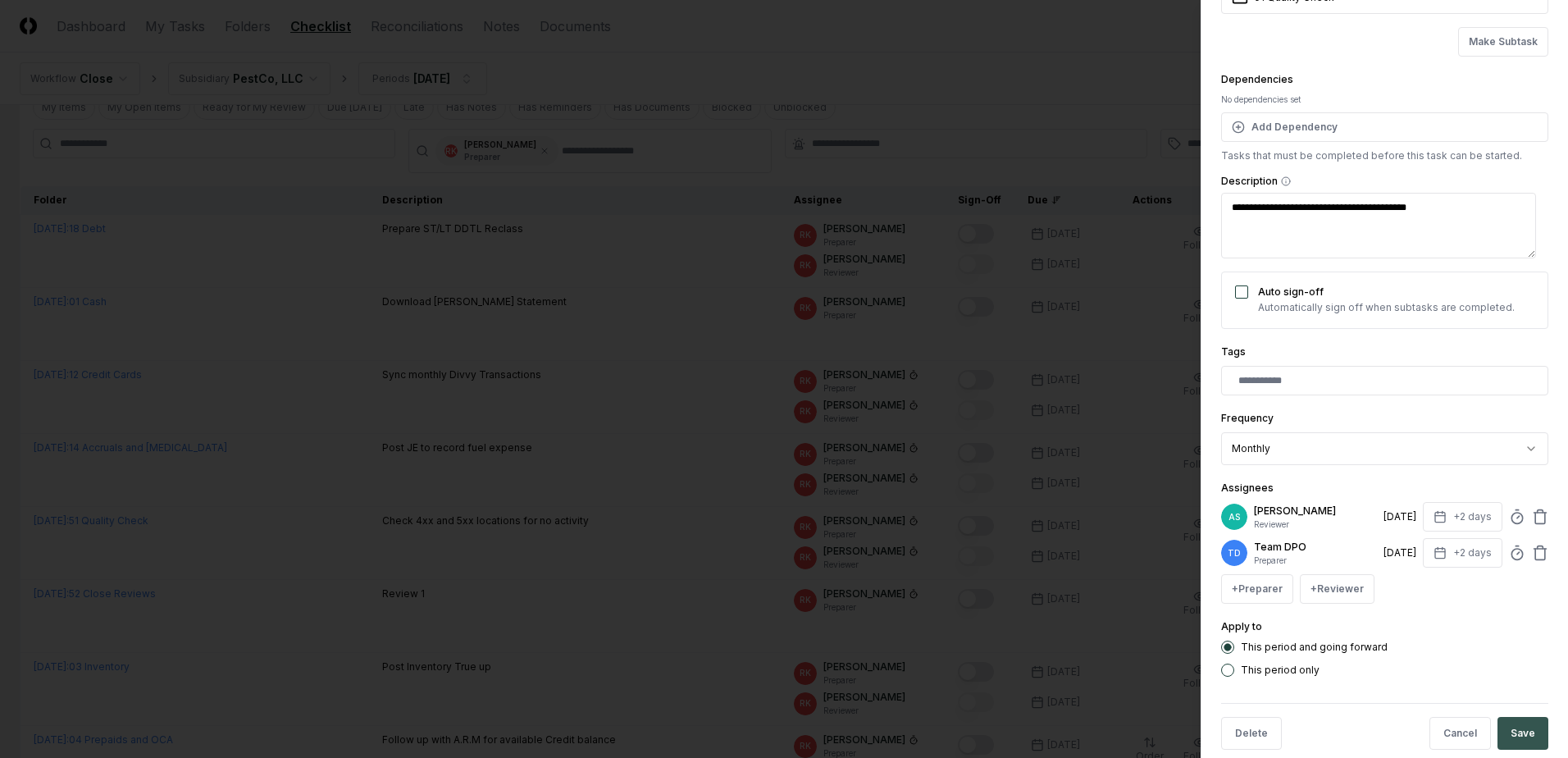
click at [1497, 732] on button "Save" at bounding box center [1522, 733] width 51 height 33
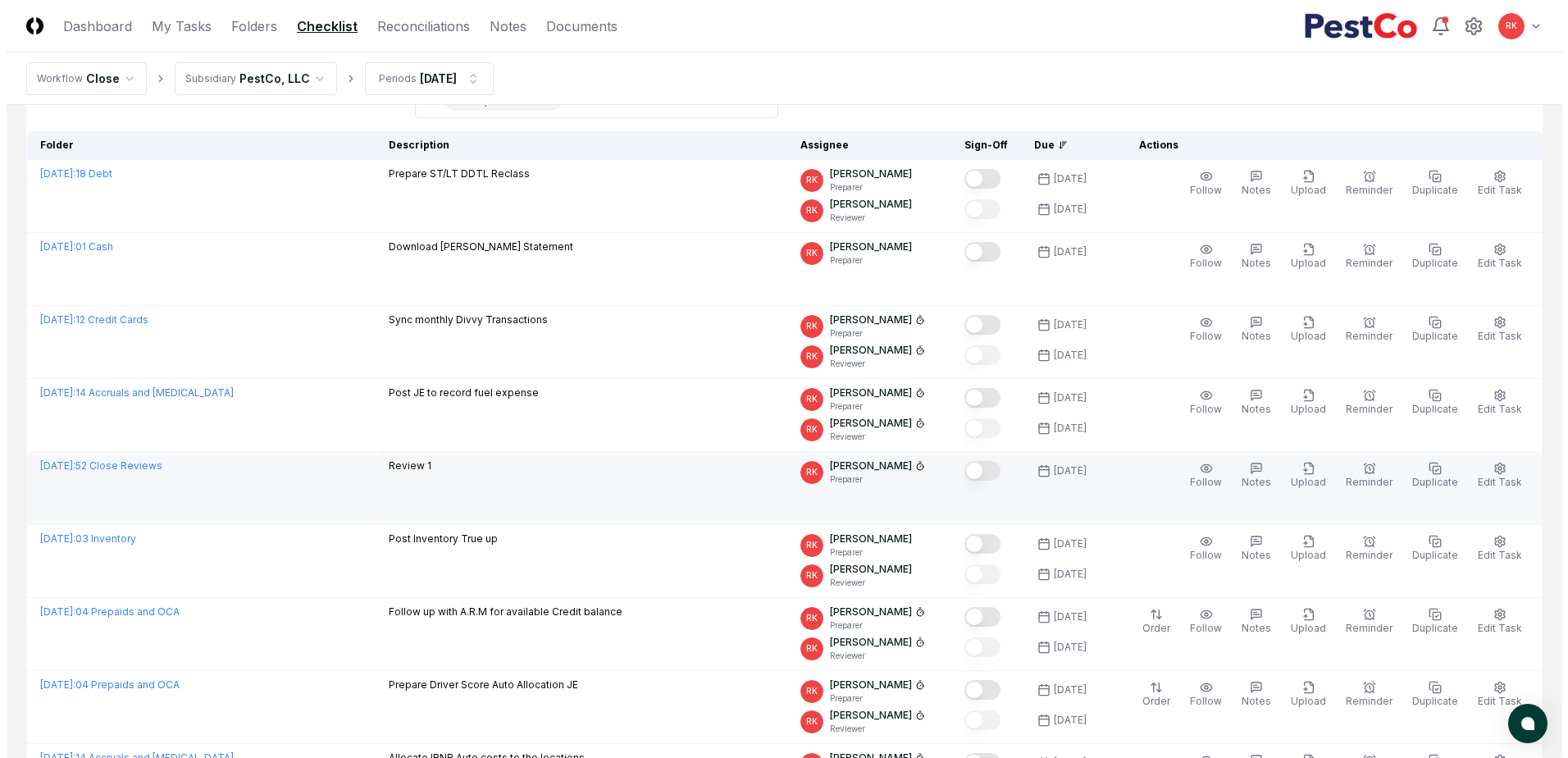
scroll to position [164, 0]
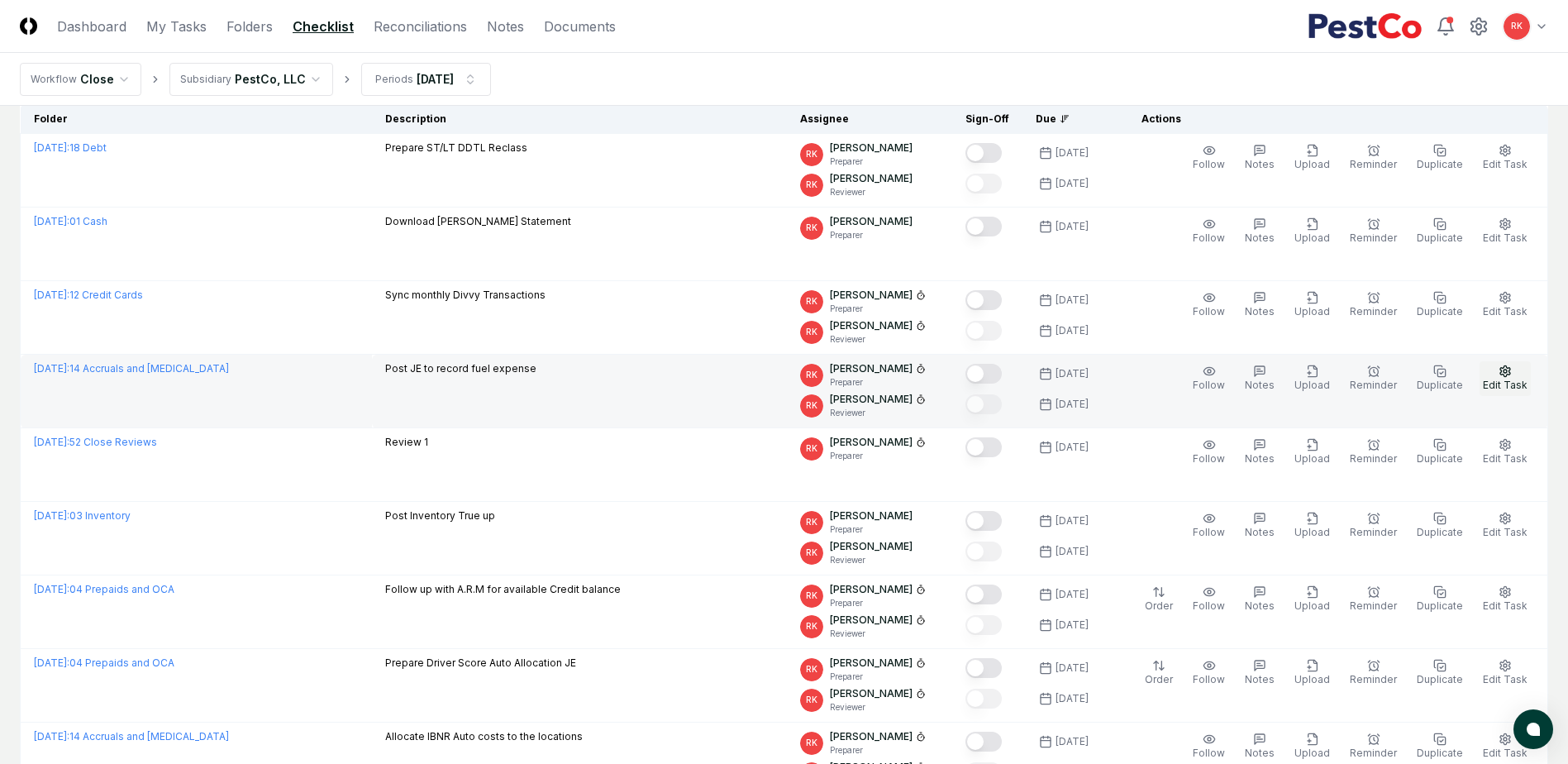
click at [1506, 379] on span "Edit Task" at bounding box center [1505, 385] width 45 height 13
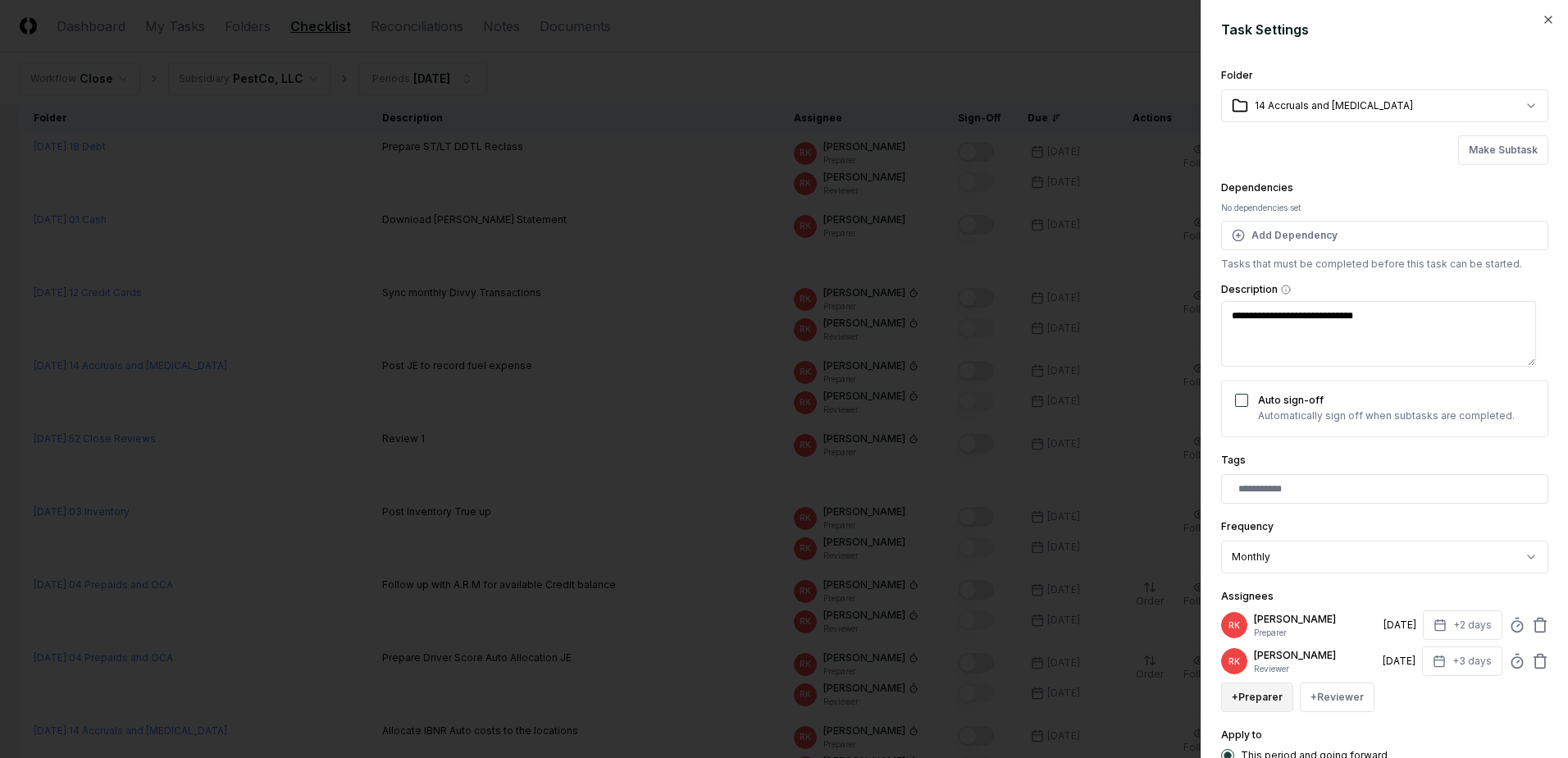
click at [1269, 694] on button "+ Preparer" at bounding box center [1256, 697] width 72 height 29
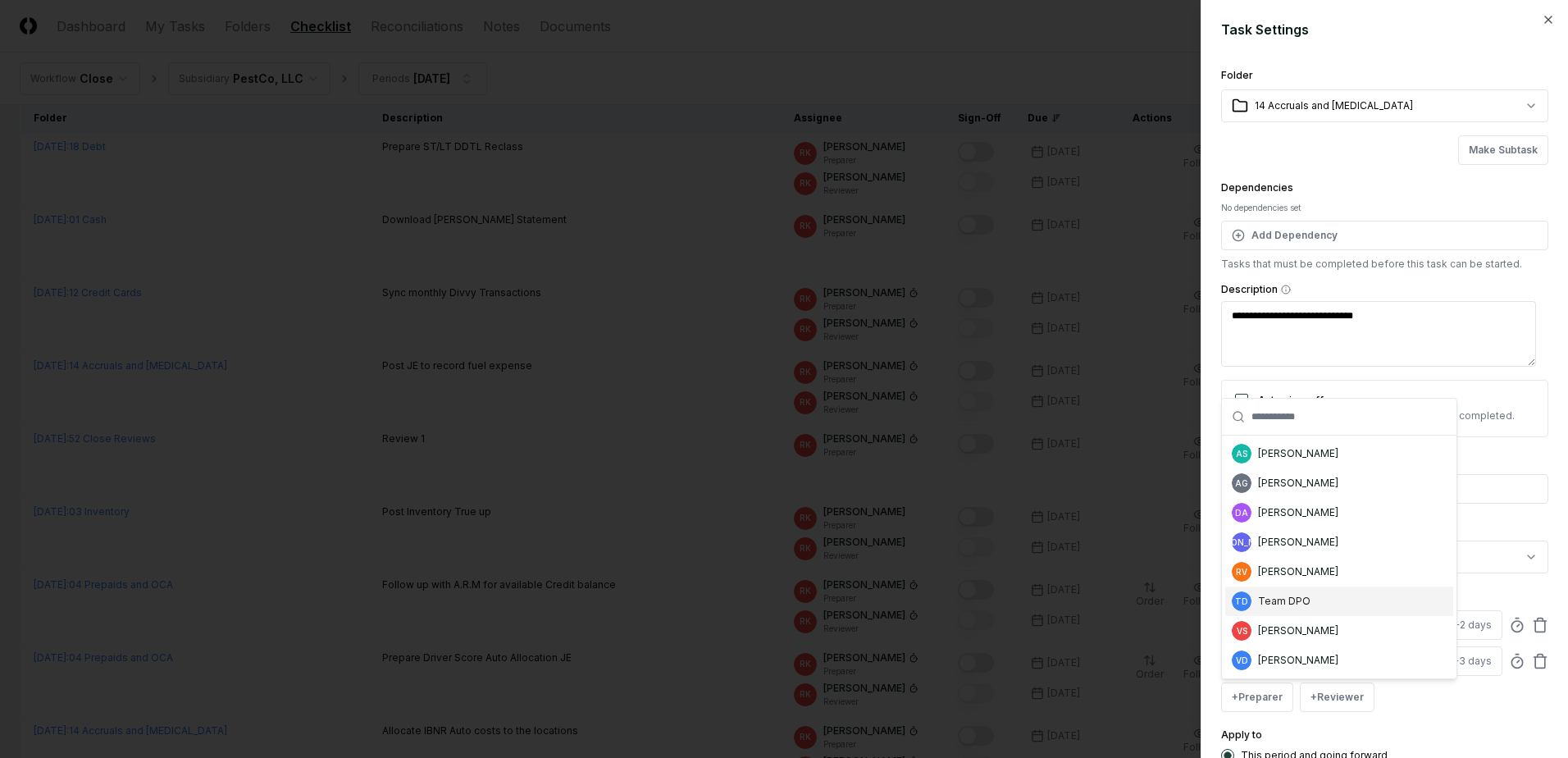
click at [1282, 603] on div "Team DPO" at bounding box center [1284, 602] width 53 height 15
type textarea "*"
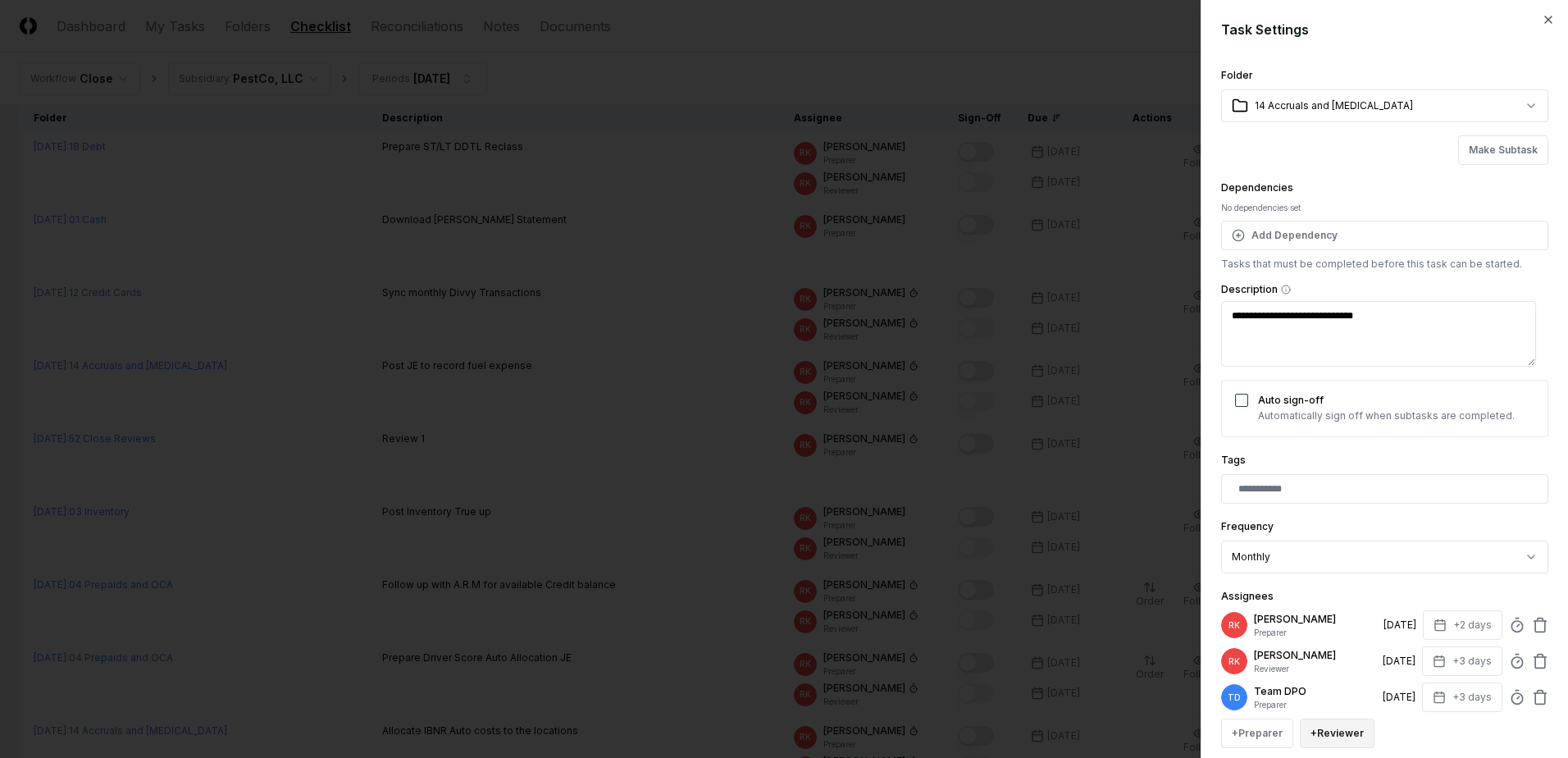
click at [1332, 737] on button "+ Reviewer" at bounding box center [1337, 733] width 74 height 29
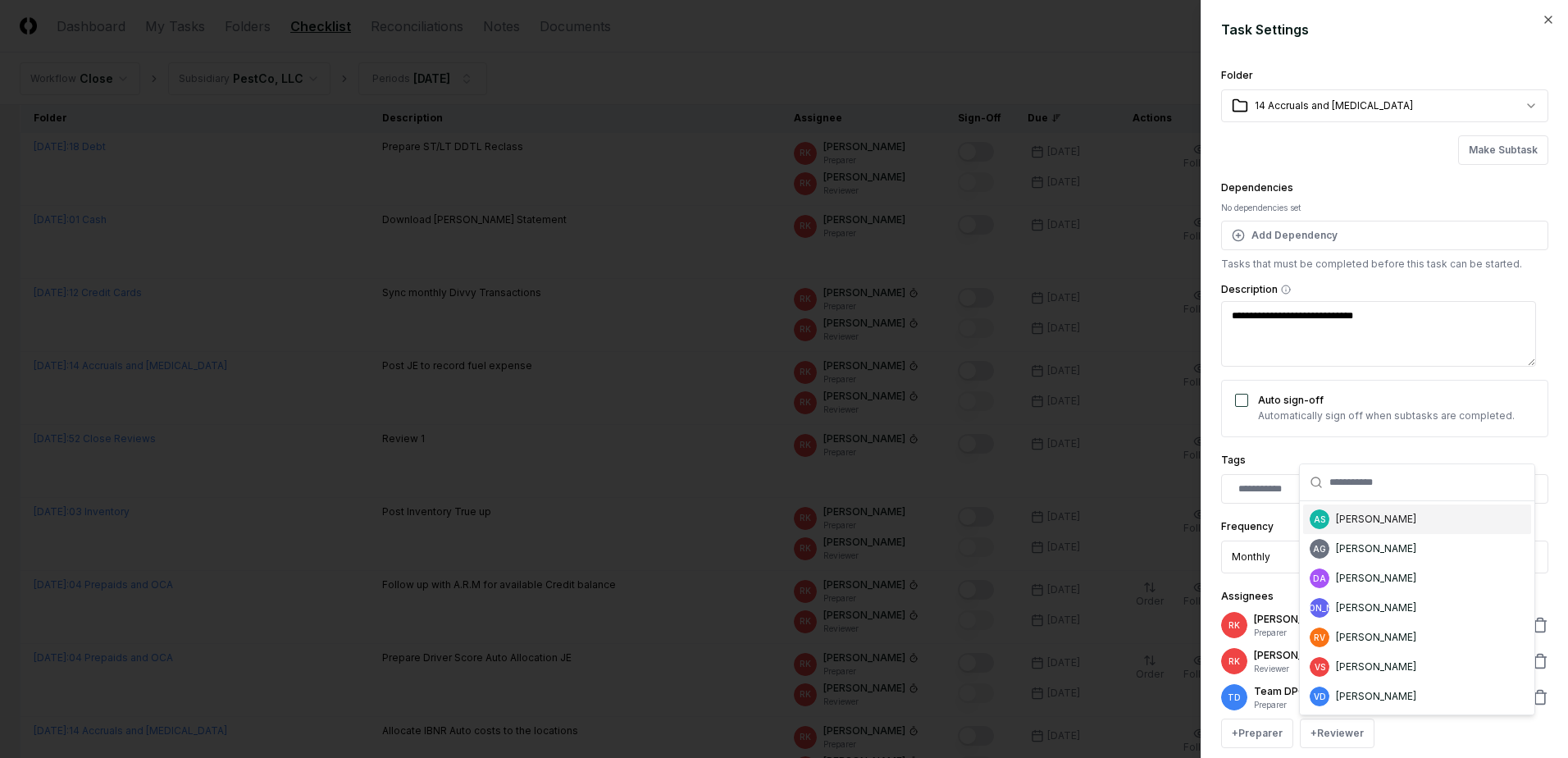
click at [1371, 529] on div "AS Aaron Steele" at bounding box center [1417, 519] width 228 height 29
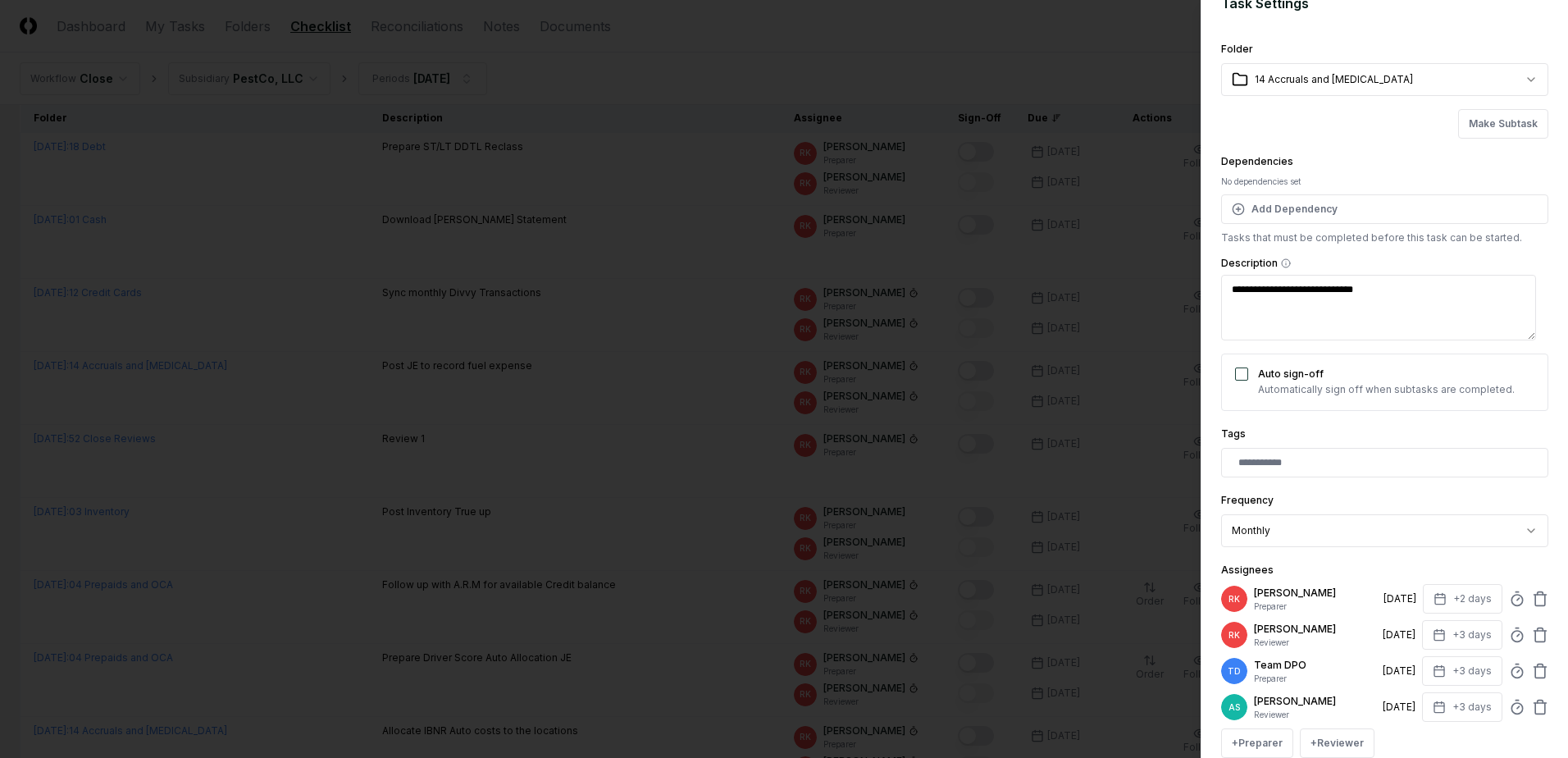
scroll to position [109, 0]
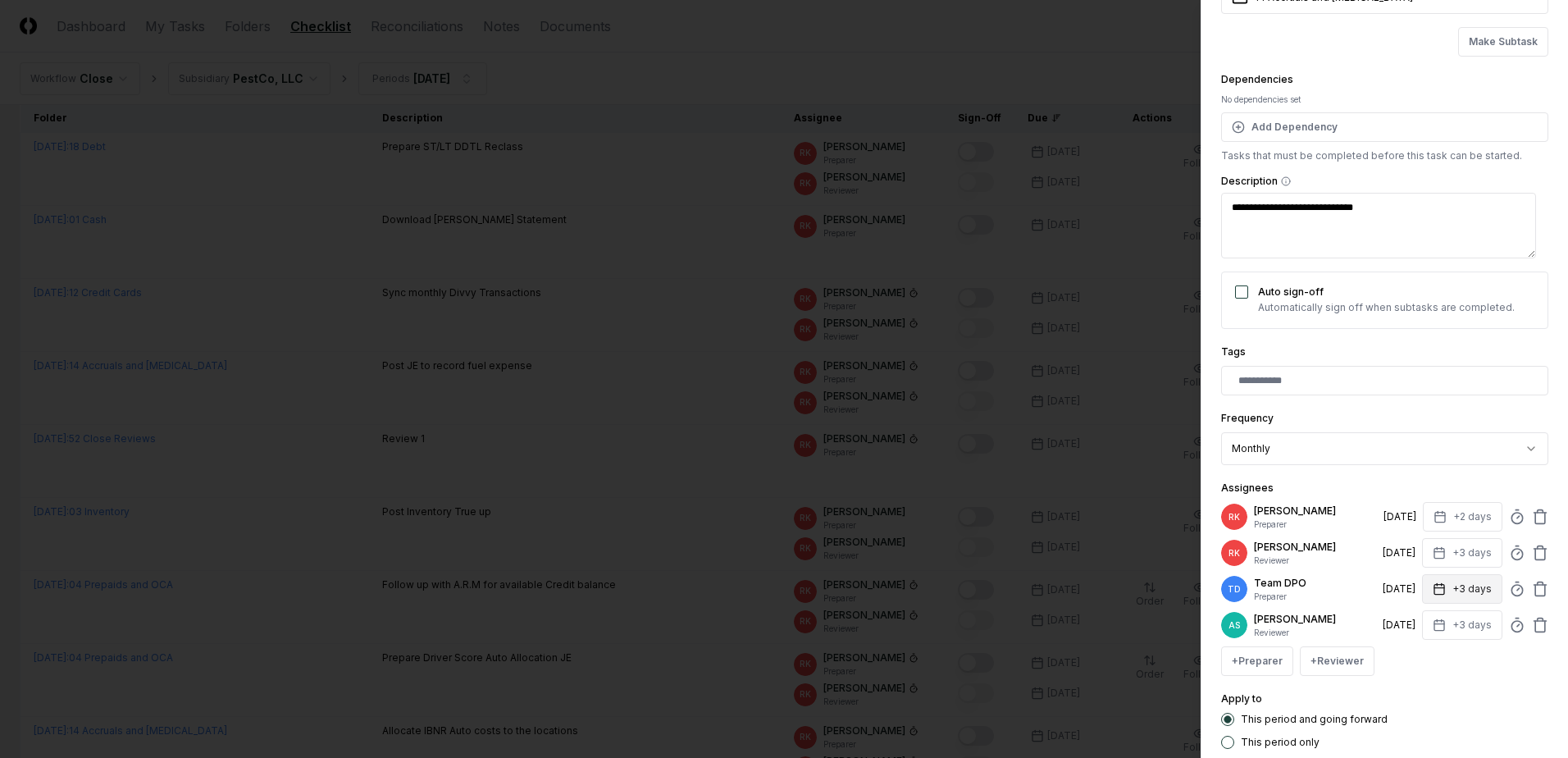
click at [1452, 590] on button "+3 days" at bounding box center [1462, 588] width 80 height 29
type input "*"
click at [1415, 656] on input "*" at bounding box center [1399, 654] width 58 height 29
click at [1449, 708] on div "Apply to This period and going forward This period only" at bounding box center [1384, 719] width 327 height 60
click at [1531, 553] on icon at bounding box center [1540, 553] width 17 height 17
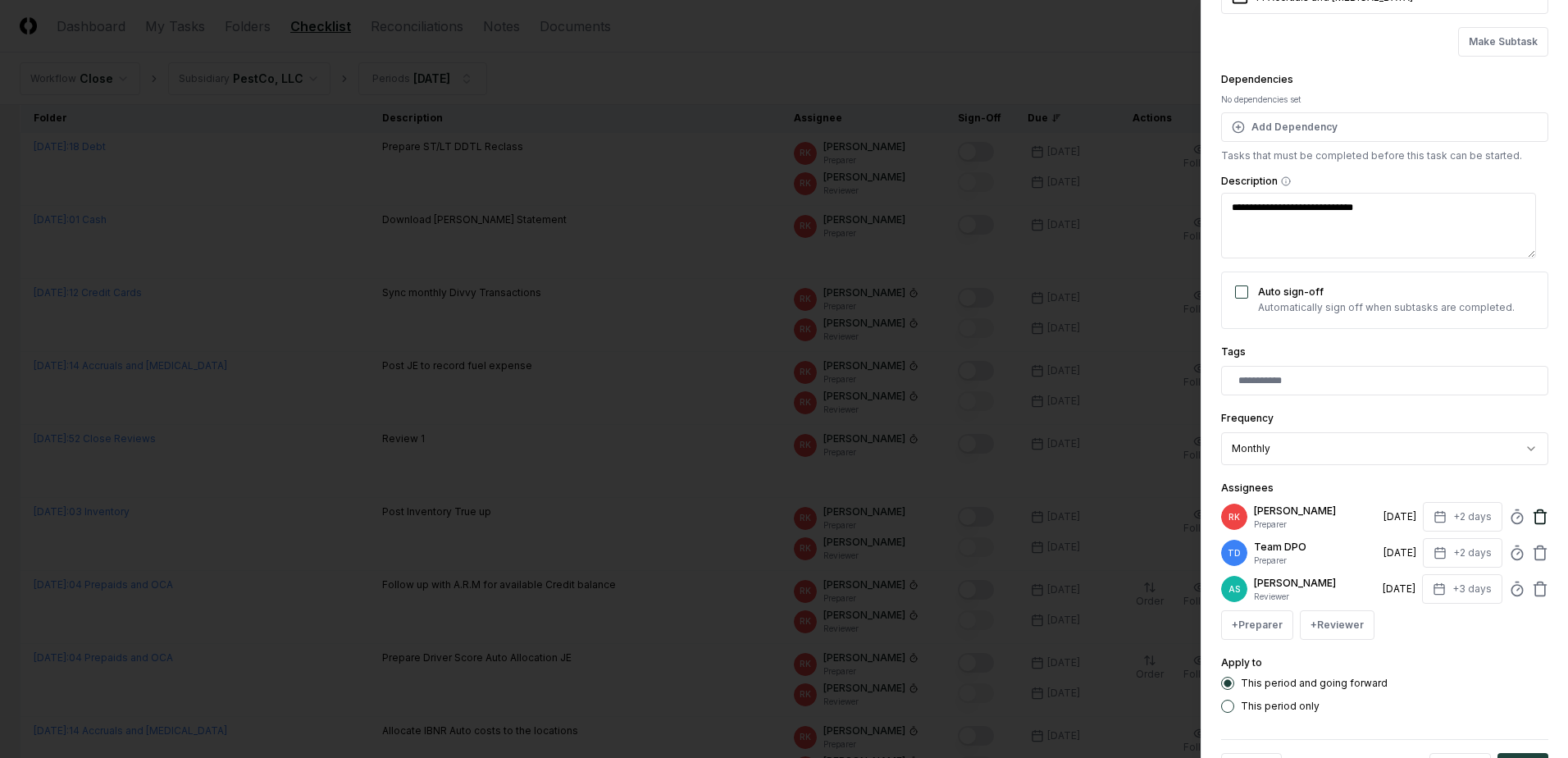
click at [1531, 518] on icon at bounding box center [1540, 517] width 17 height 17
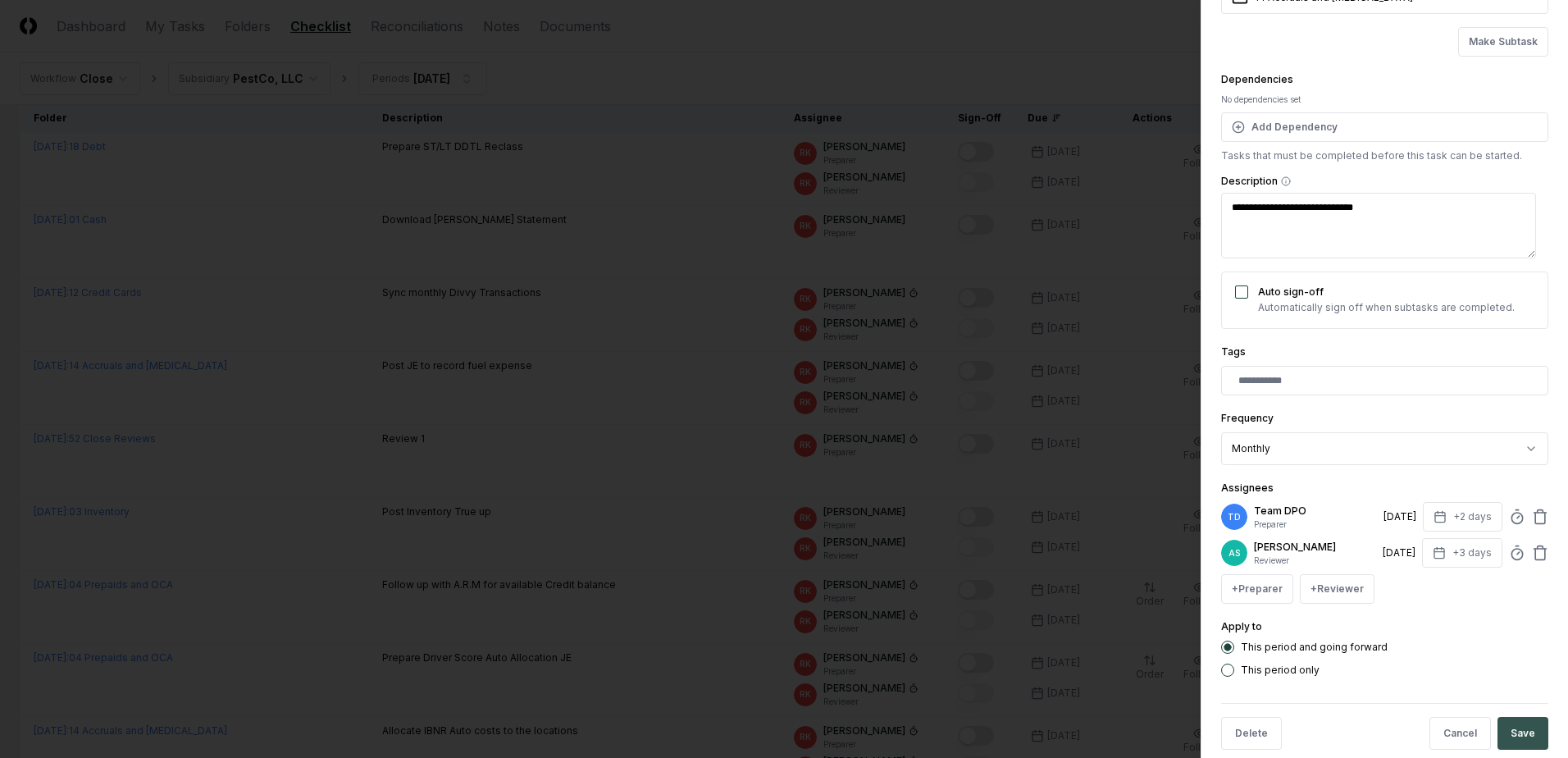
click at [1512, 720] on button "Save" at bounding box center [1522, 733] width 51 height 33
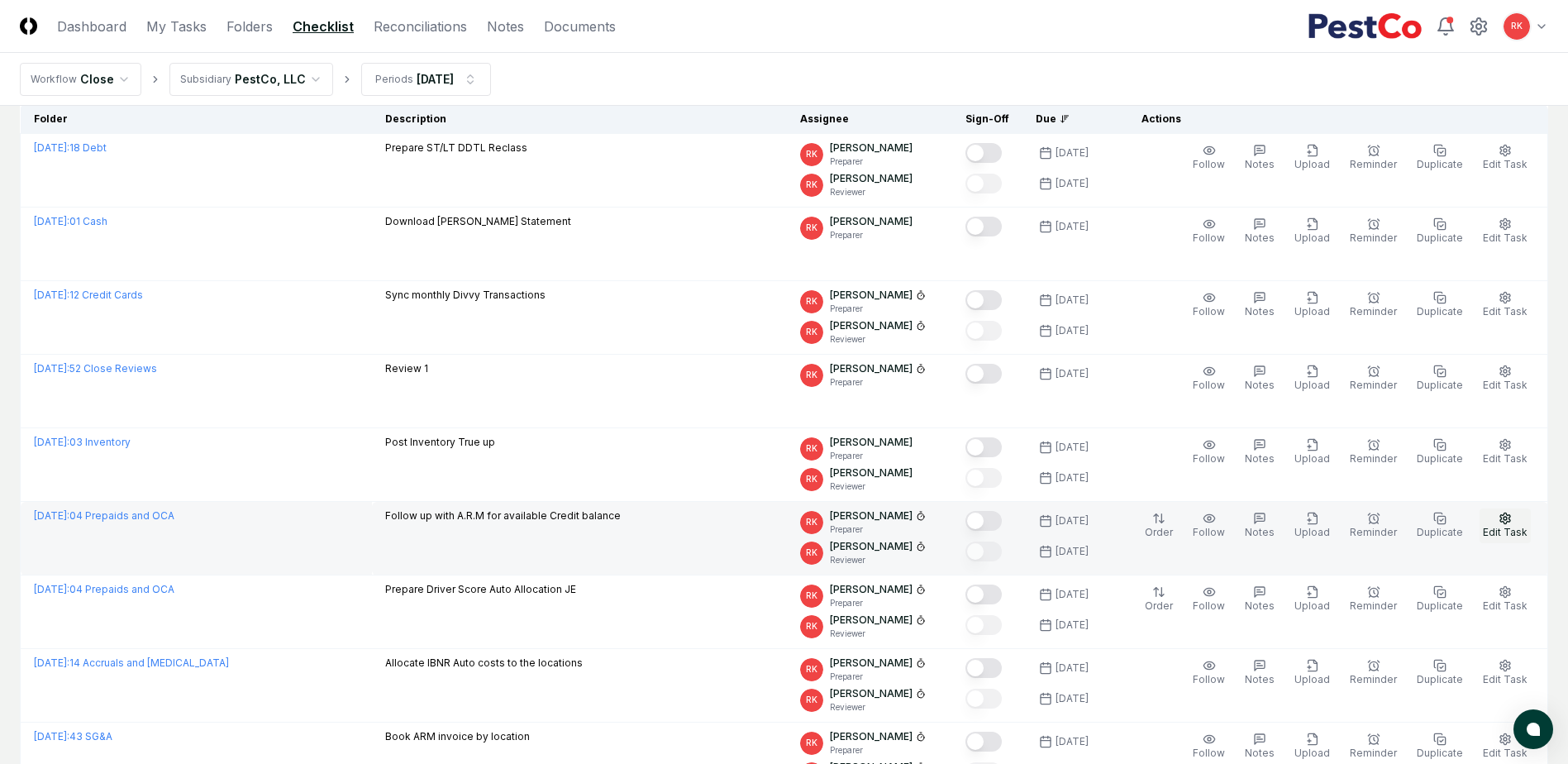
click at [1510, 521] on icon "button" at bounding box center [1505, 518] width 10 height 11
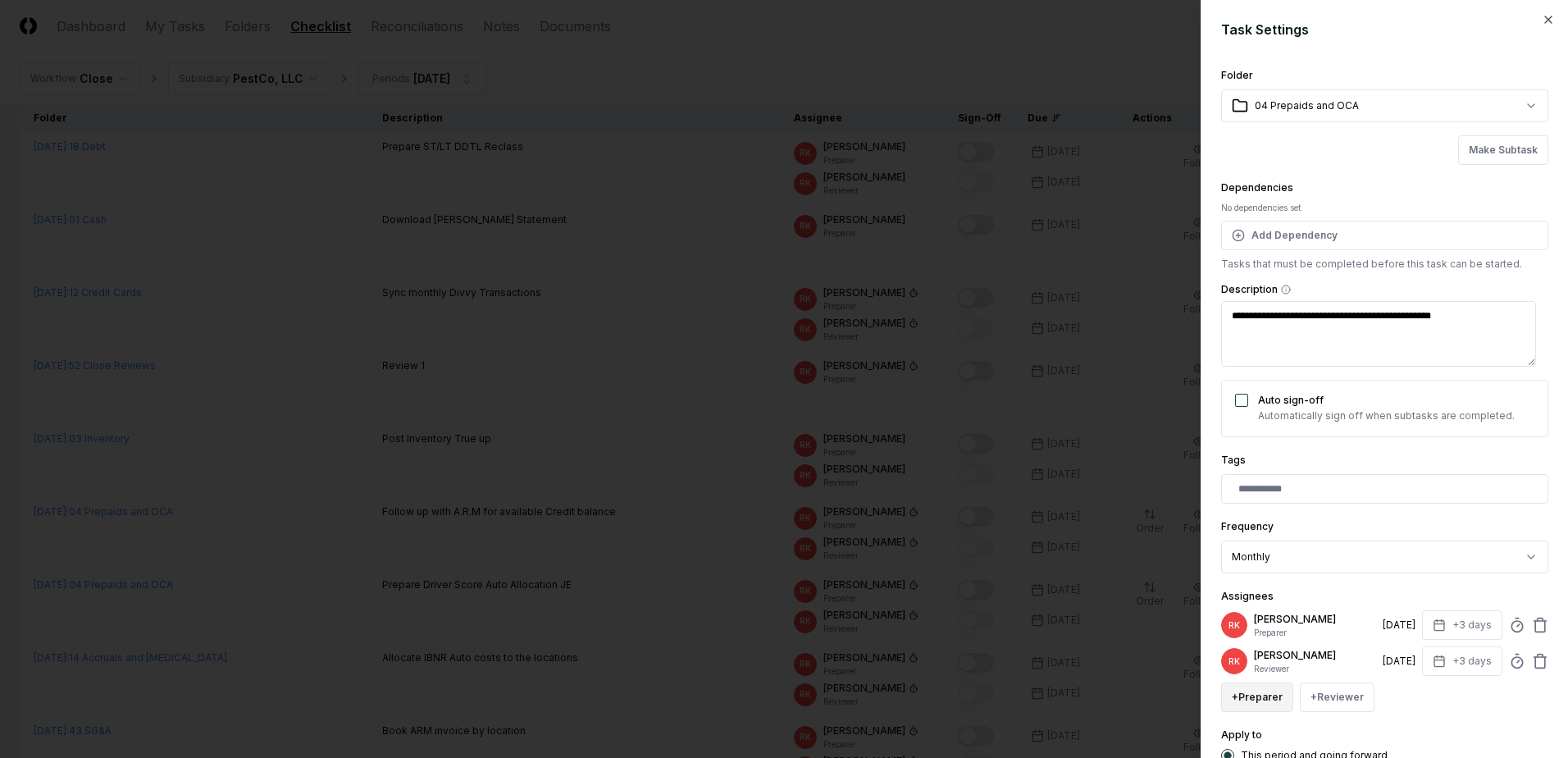
click at [1262, 696] on button "+ Preparer" at bounding box center [1256, 697] width 72 height 29
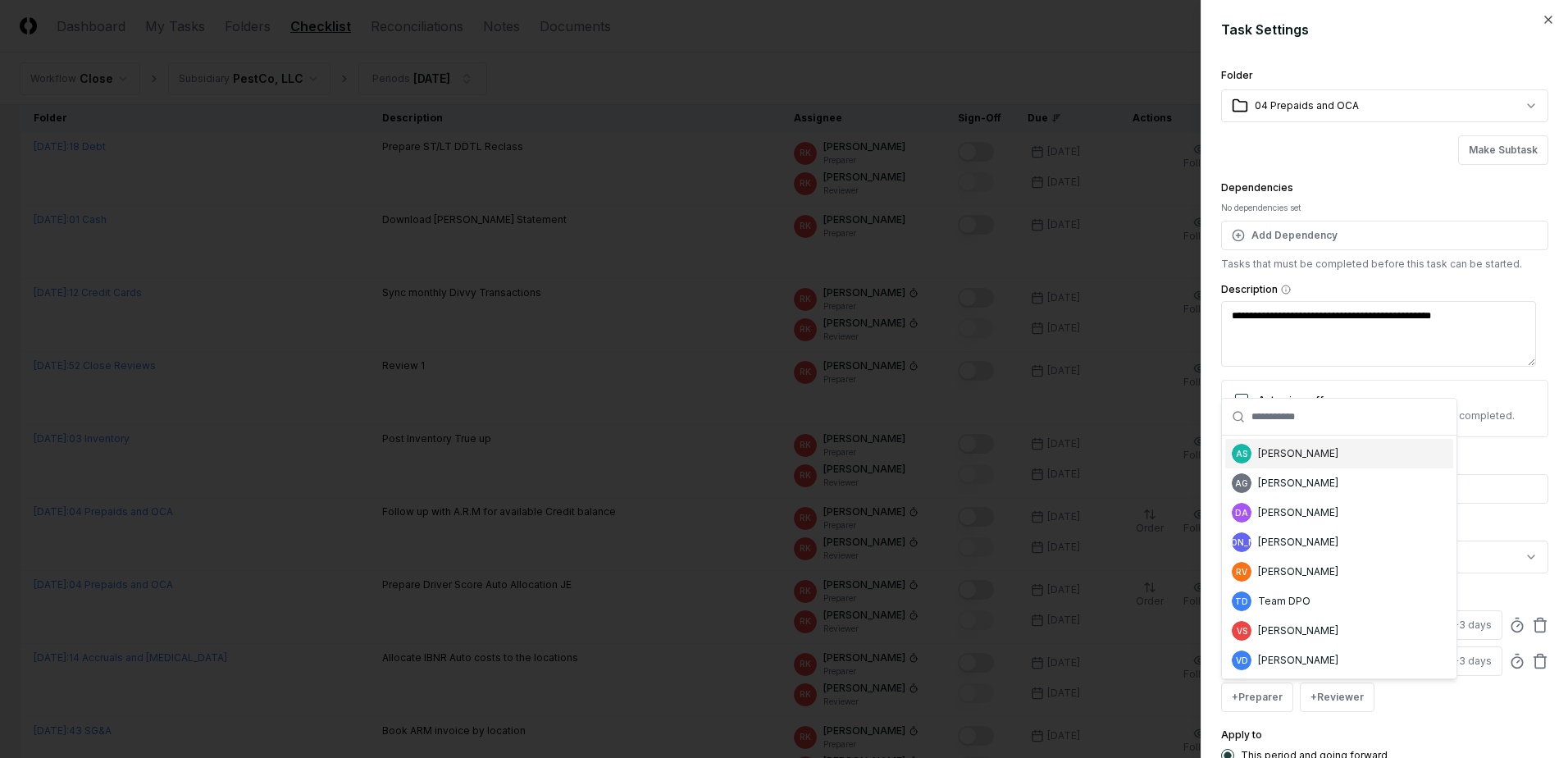
click at [1286, 461] on div "AS Aaron Steele" at bounding box center [1338, 453] width 228 height 29
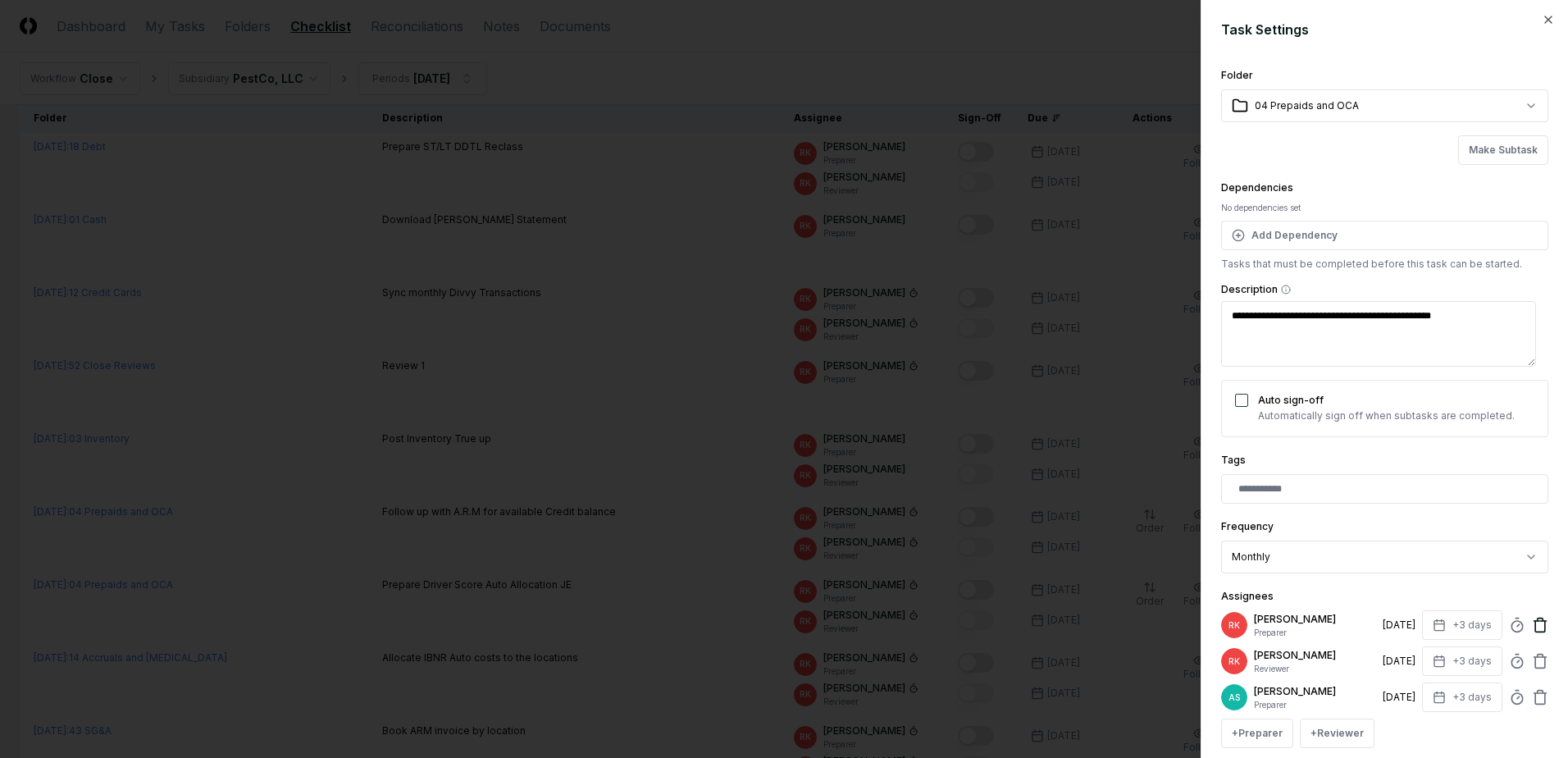
click at [1532, 618] on icon at bounding box center [1540, 625] width 17 height 17
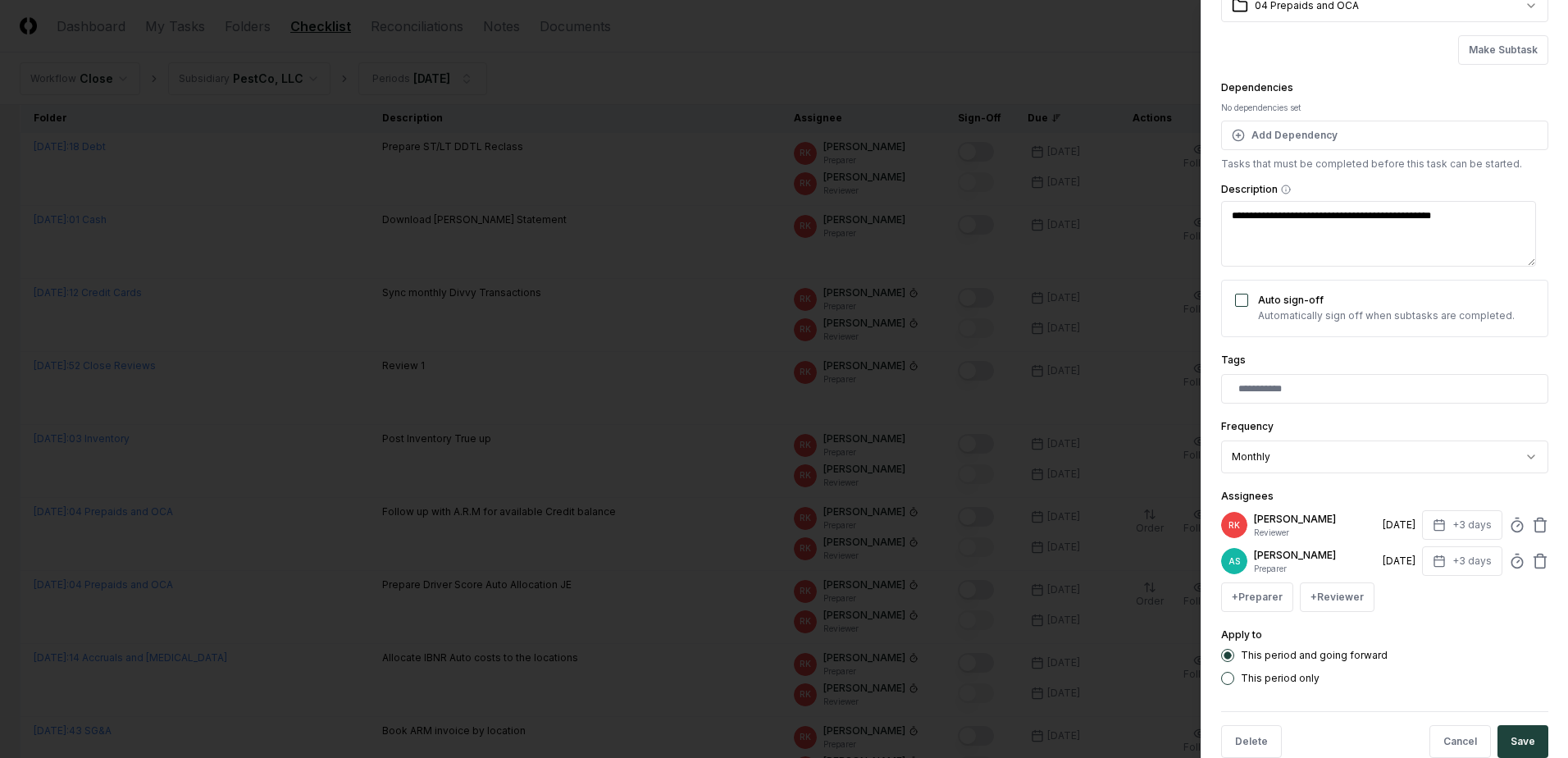
scroll to position [133, 0]
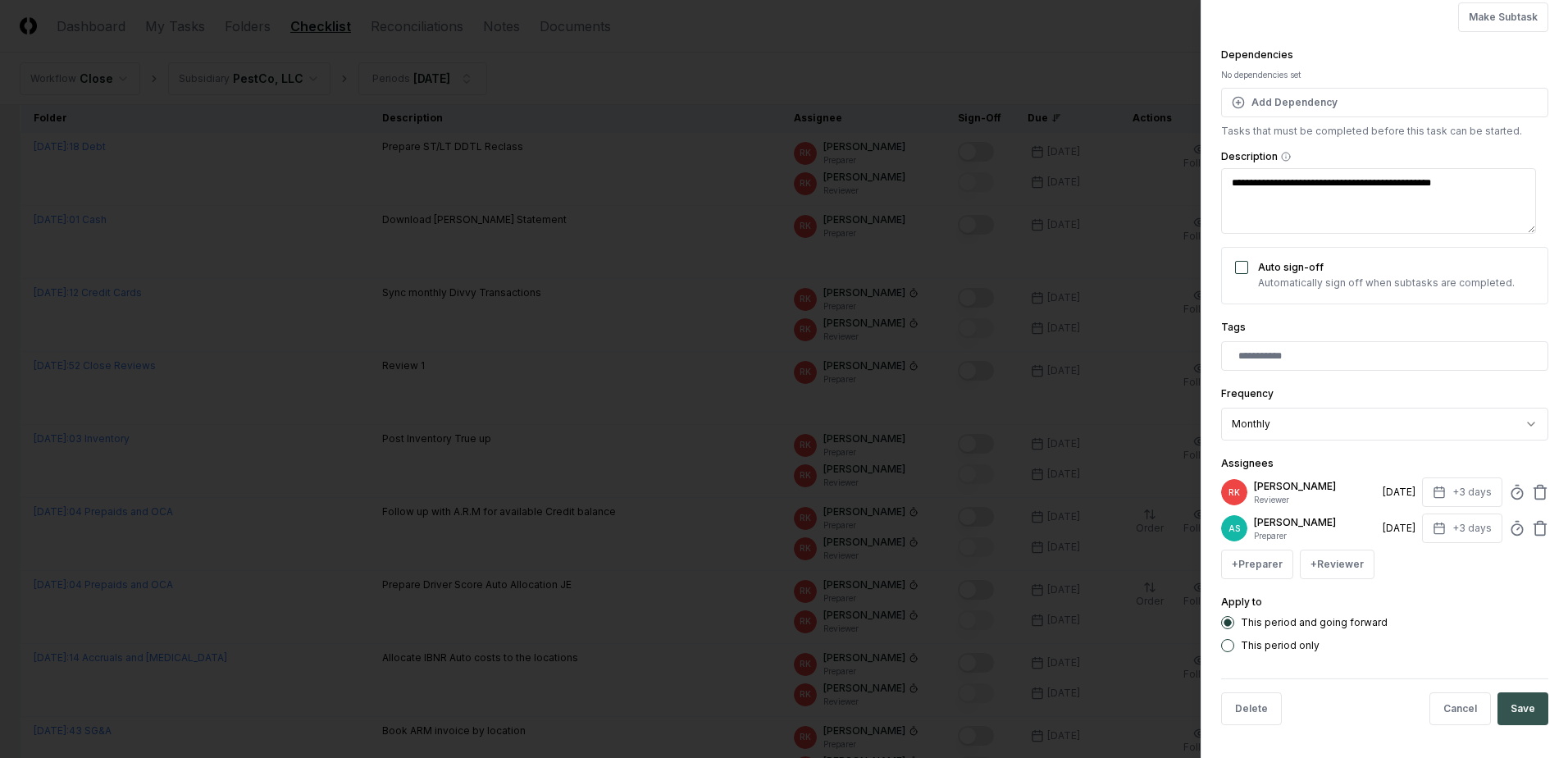
click at [1497, 719] on button "Save" at bounding box center [1522, 708] width 51 height 33
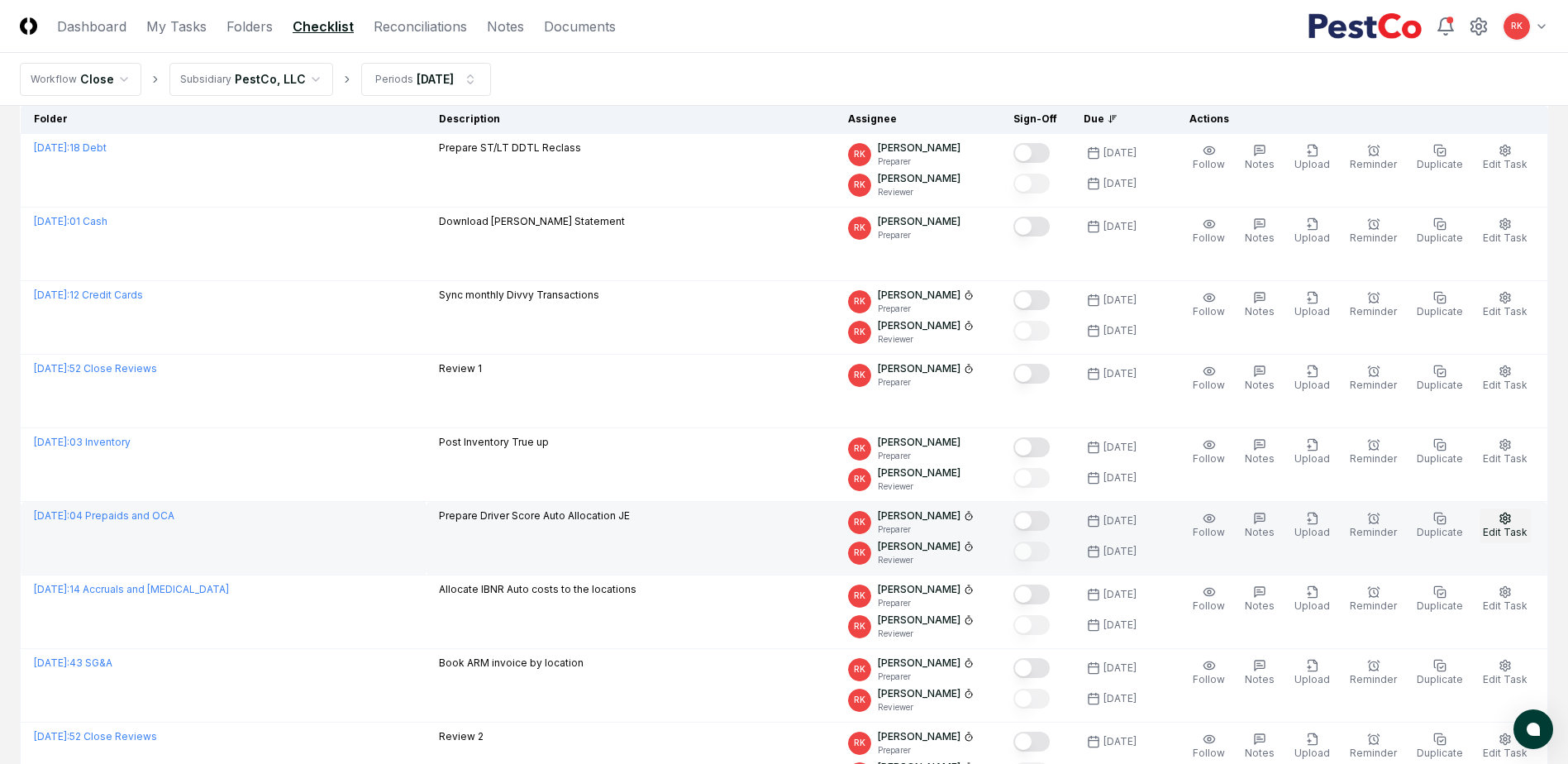
click at [1503, 522] on icon "button" at bounding box center [1505, 519] width 13 height 13
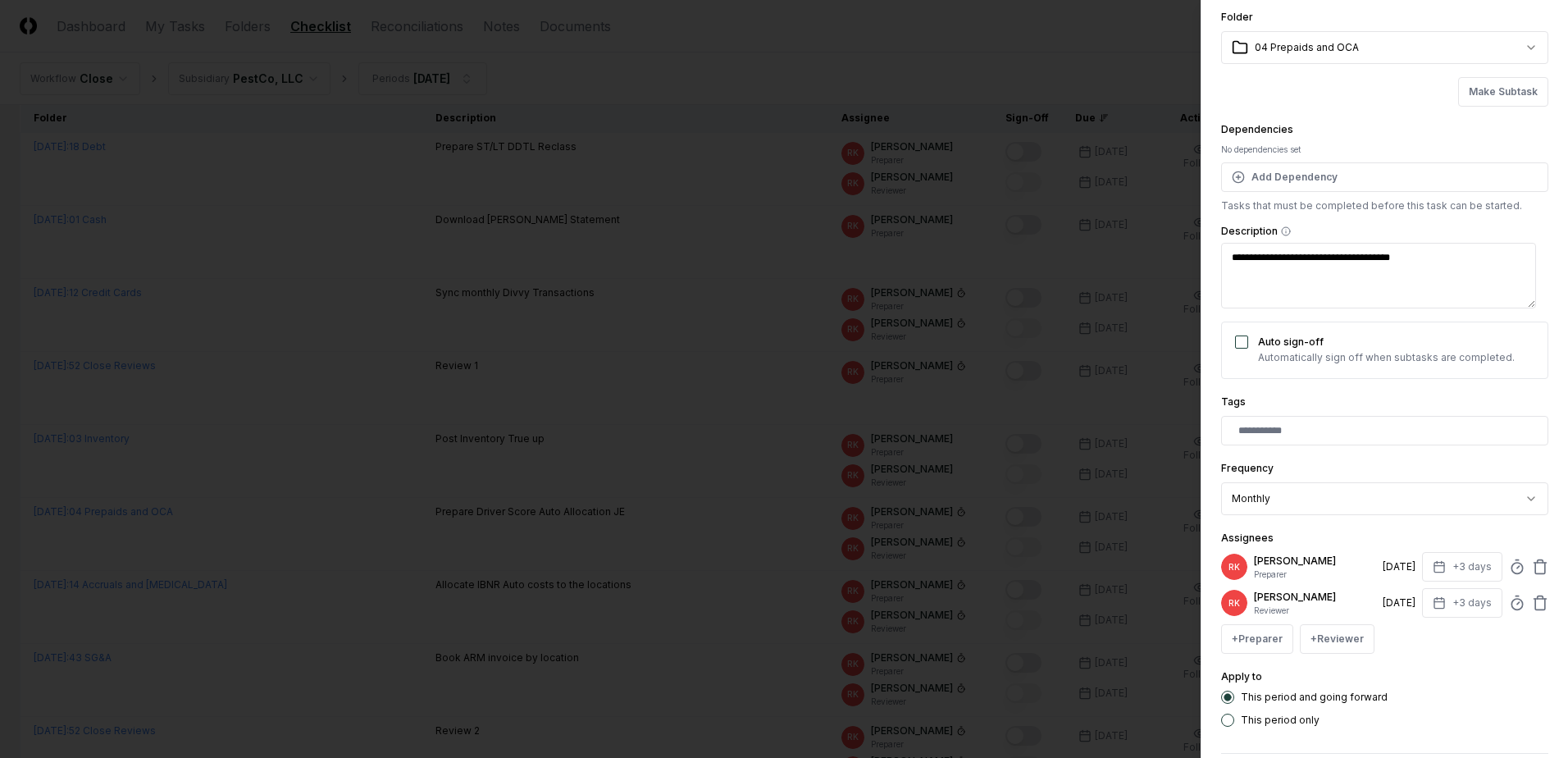
scroll to position [82, 0]
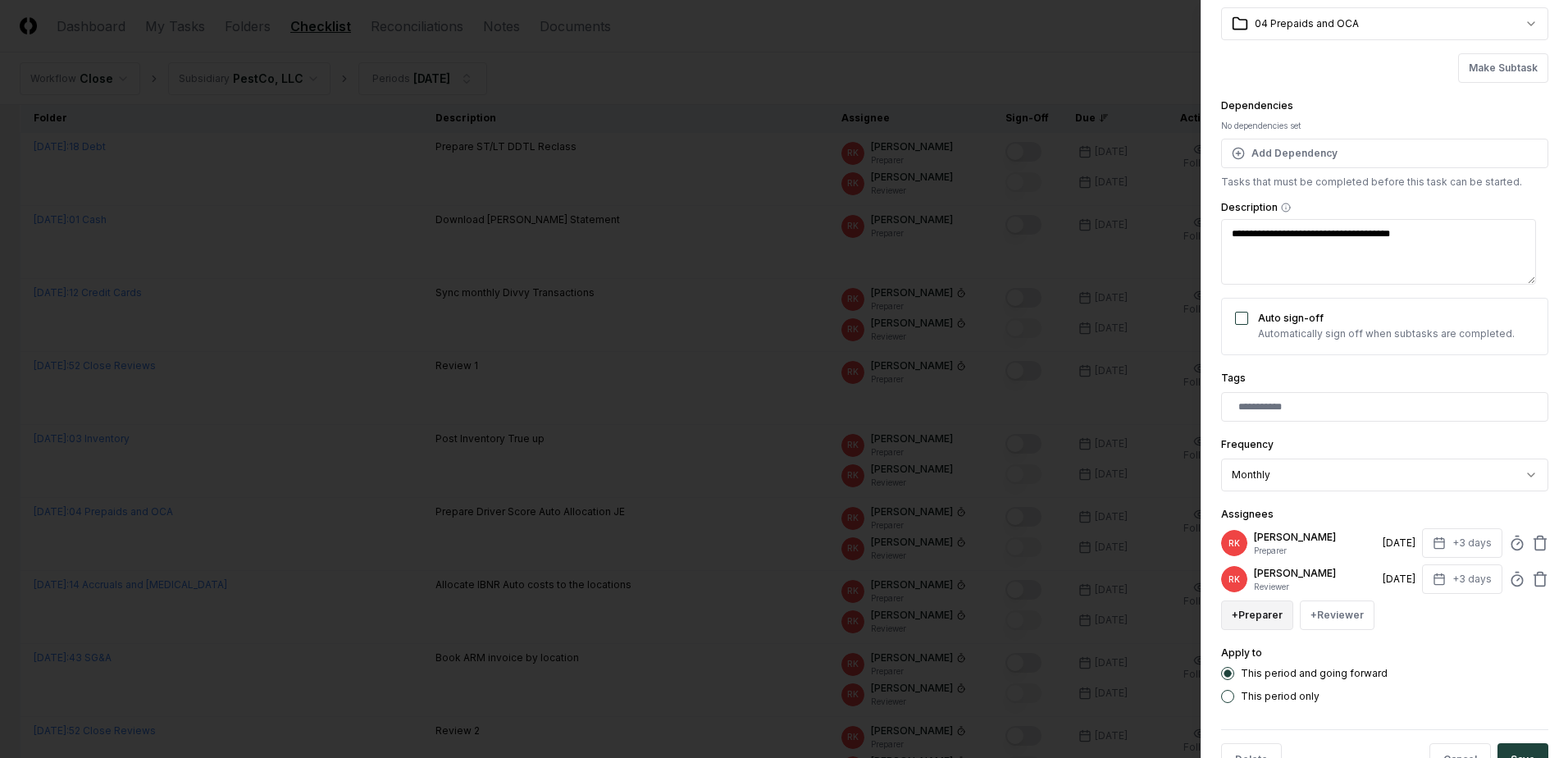
click at [1267, 616] on button "+ Preparer" at bounding box center [1256, 614] width 72 height 29
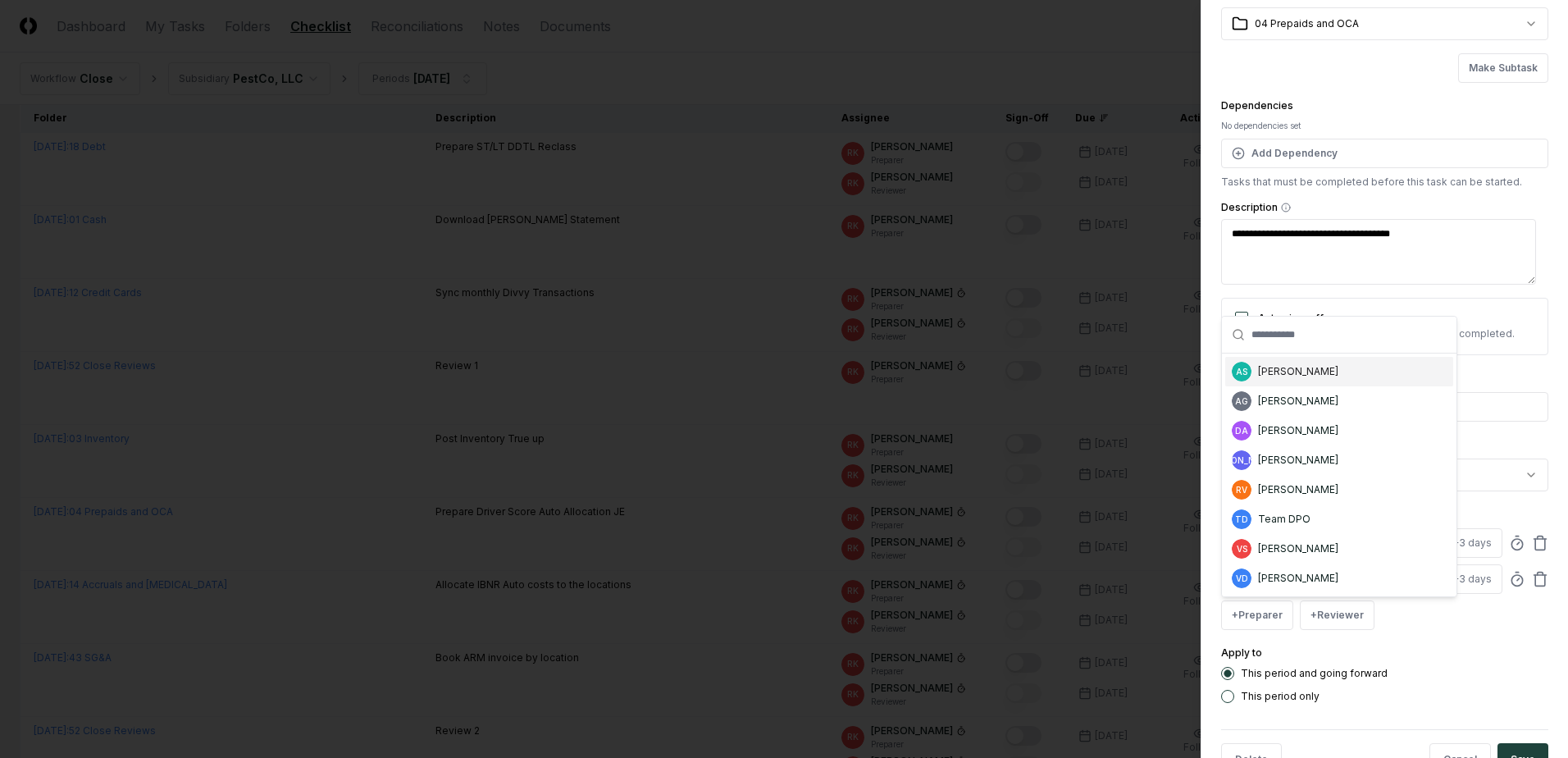
click at [1271, 369] on div "[PERSON_NAME]" at bounding box center [1298, 372] width 80 height 15
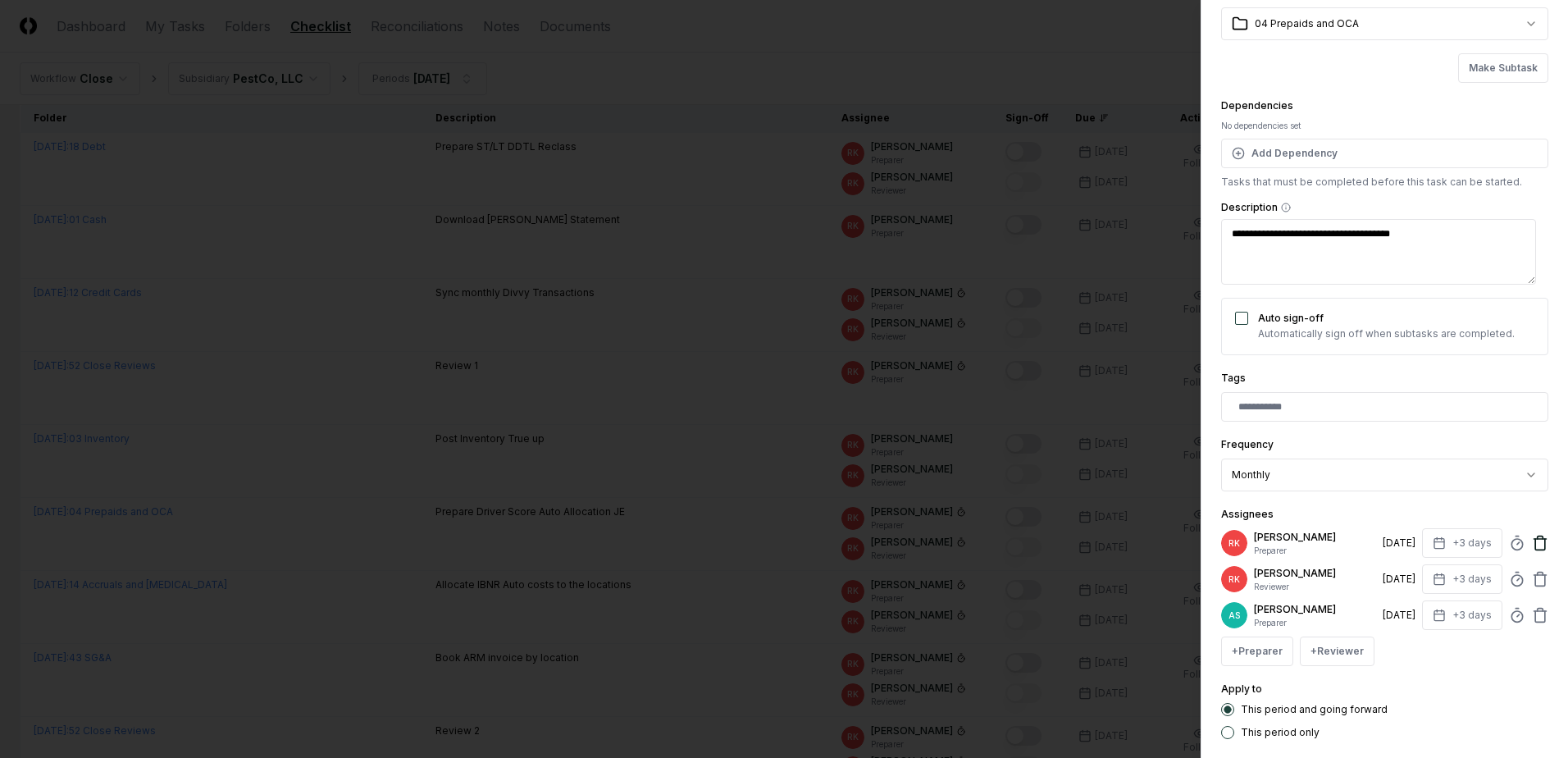
click at [1531, 542] on icon at bounding box center [1540, 543] width 17 height 17
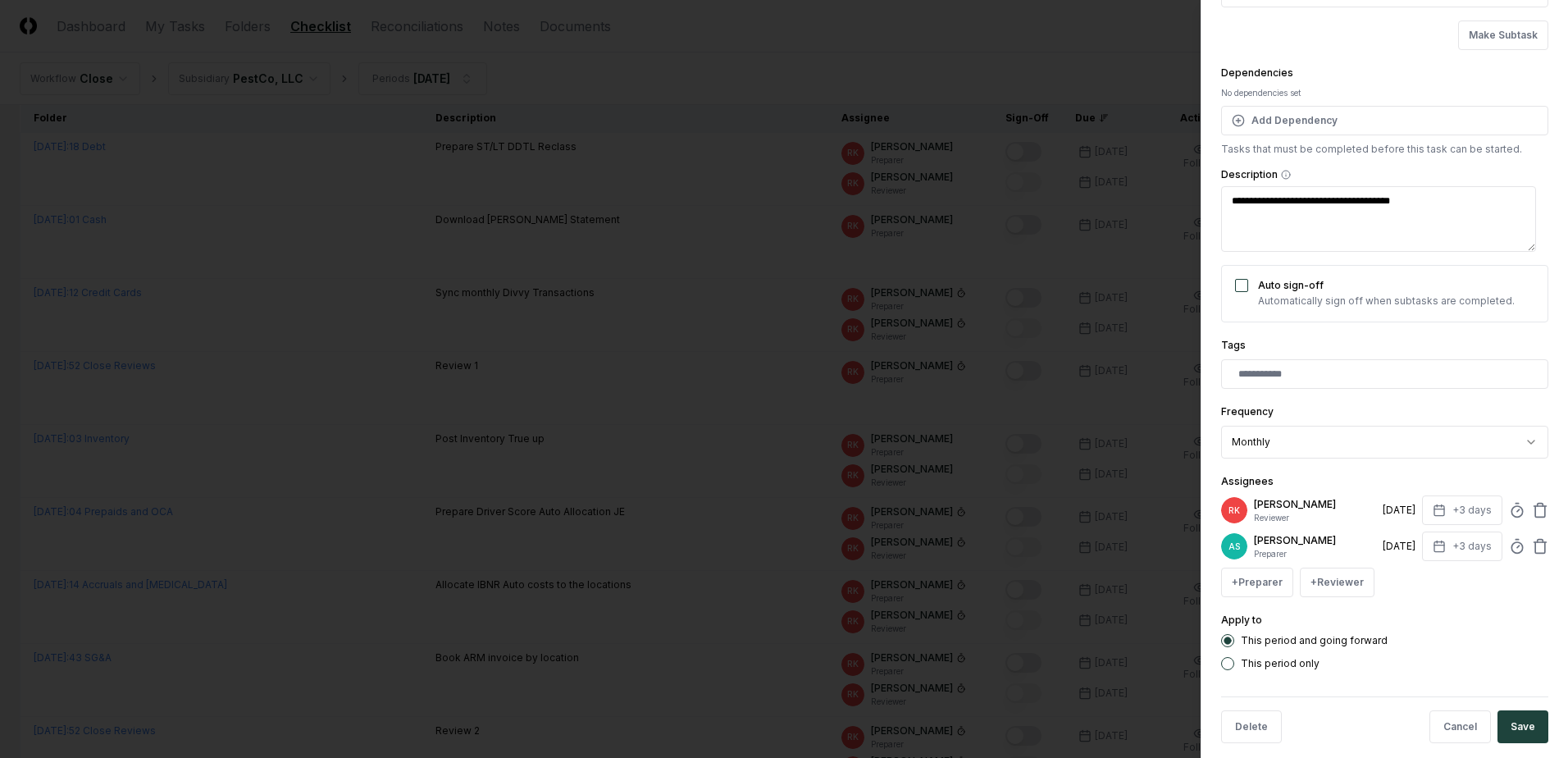
scroll to position [133, 0]
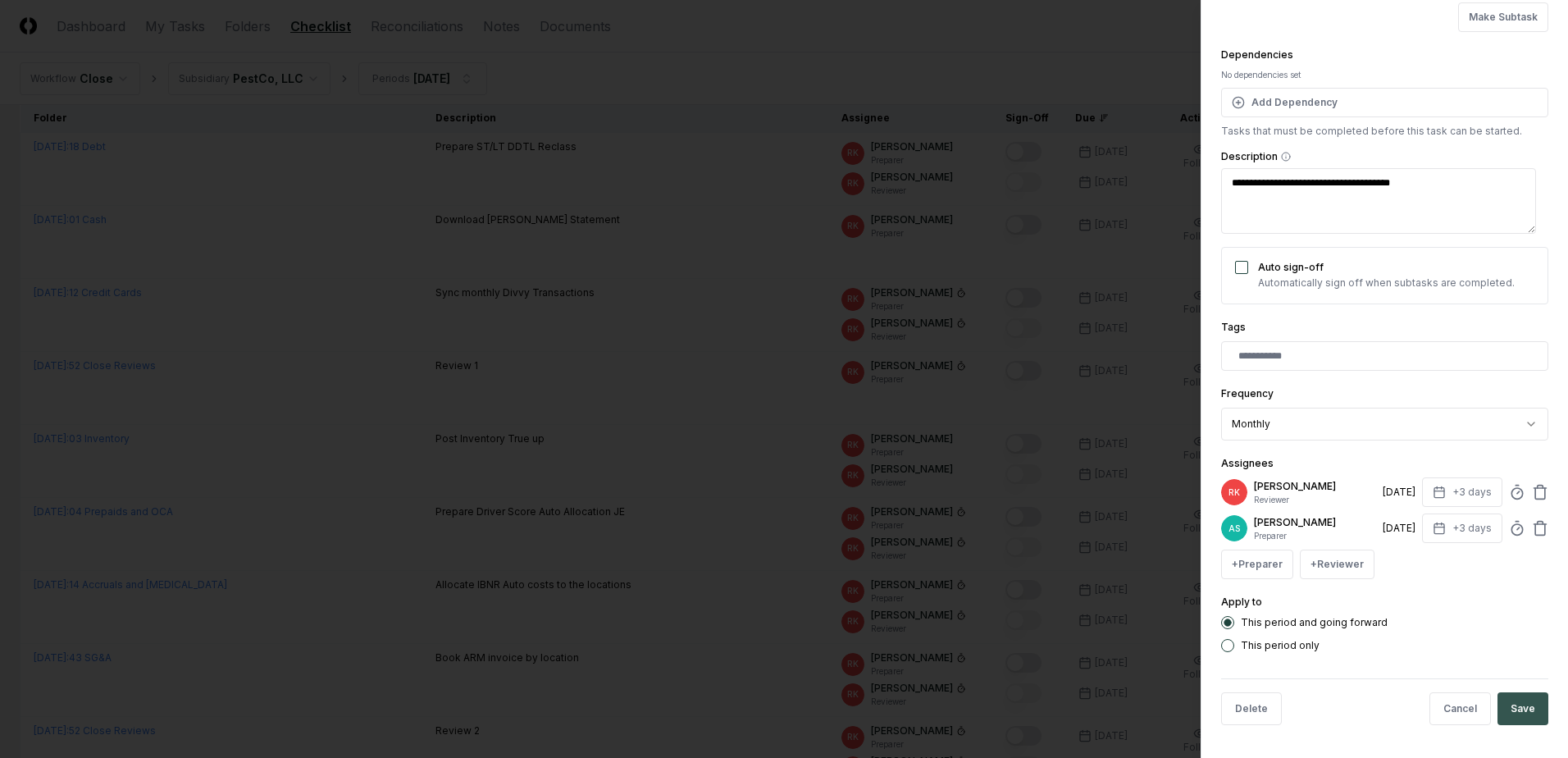
click at [1522, 696] on button "Save" at bounding box center [1522, 708] width 51 height 33
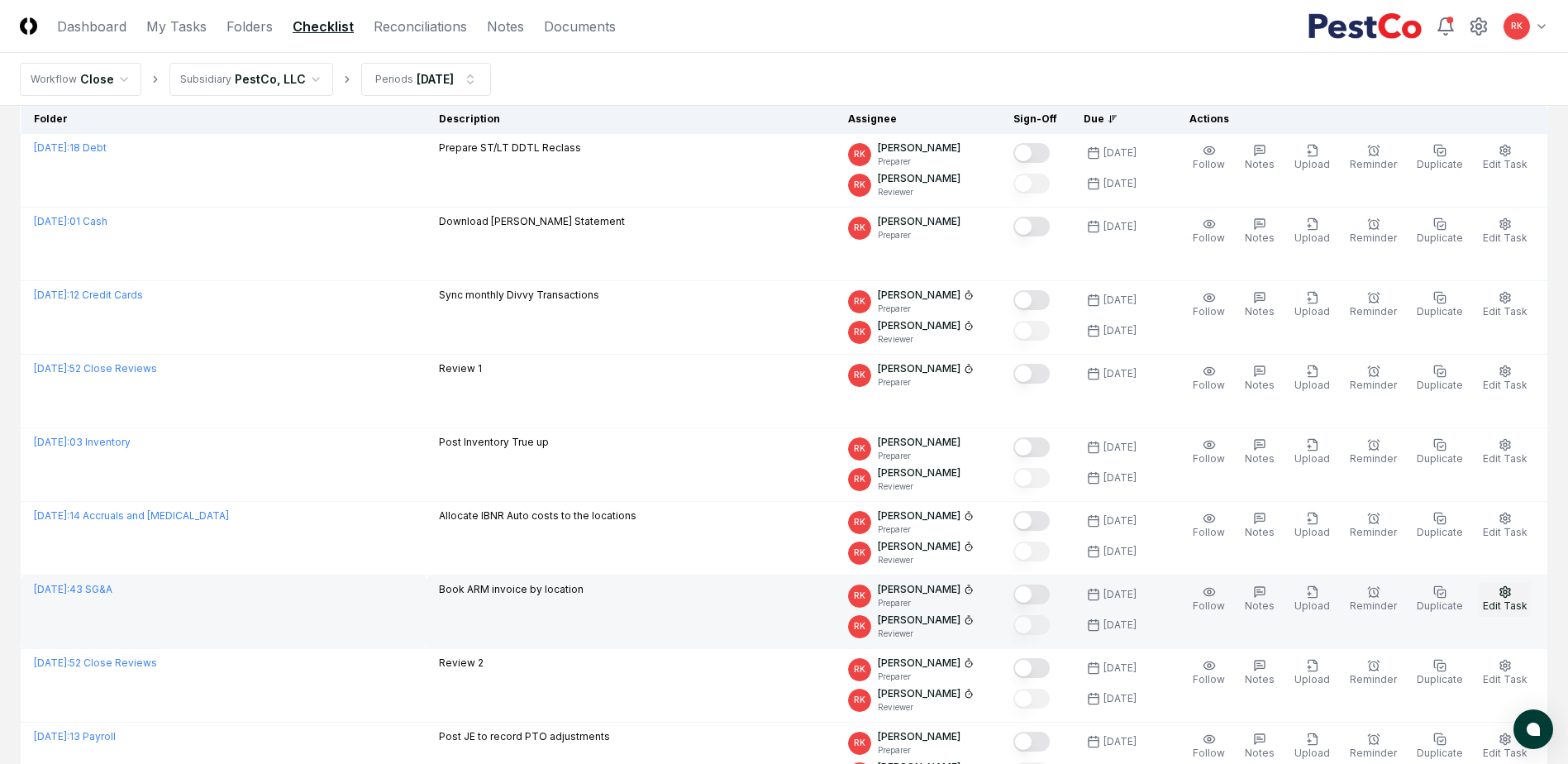
click at [1506, 596] on icon "button" at bounding box center [1505, 592] width 13 height 13
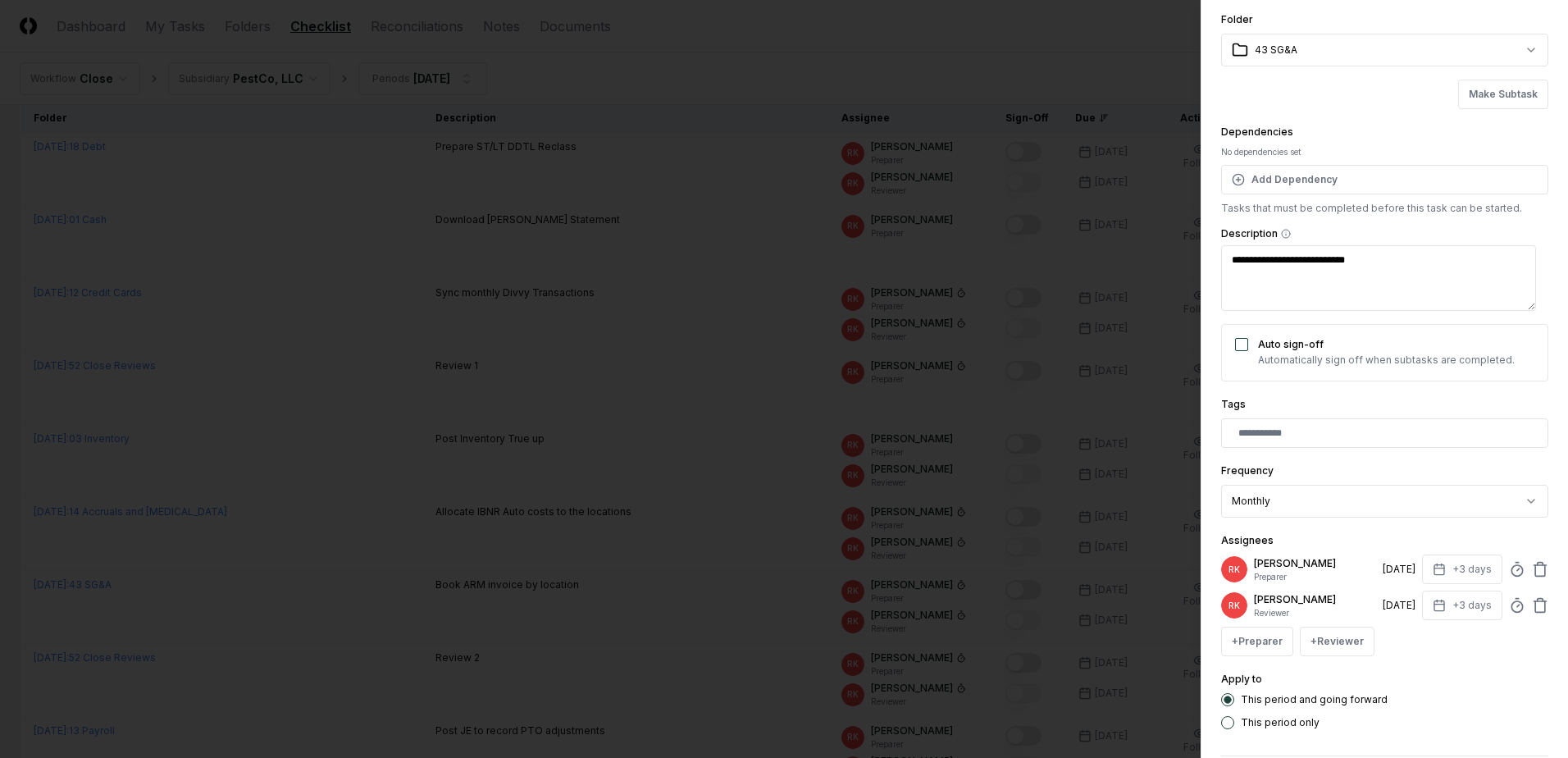
scroll to position [82, 0]
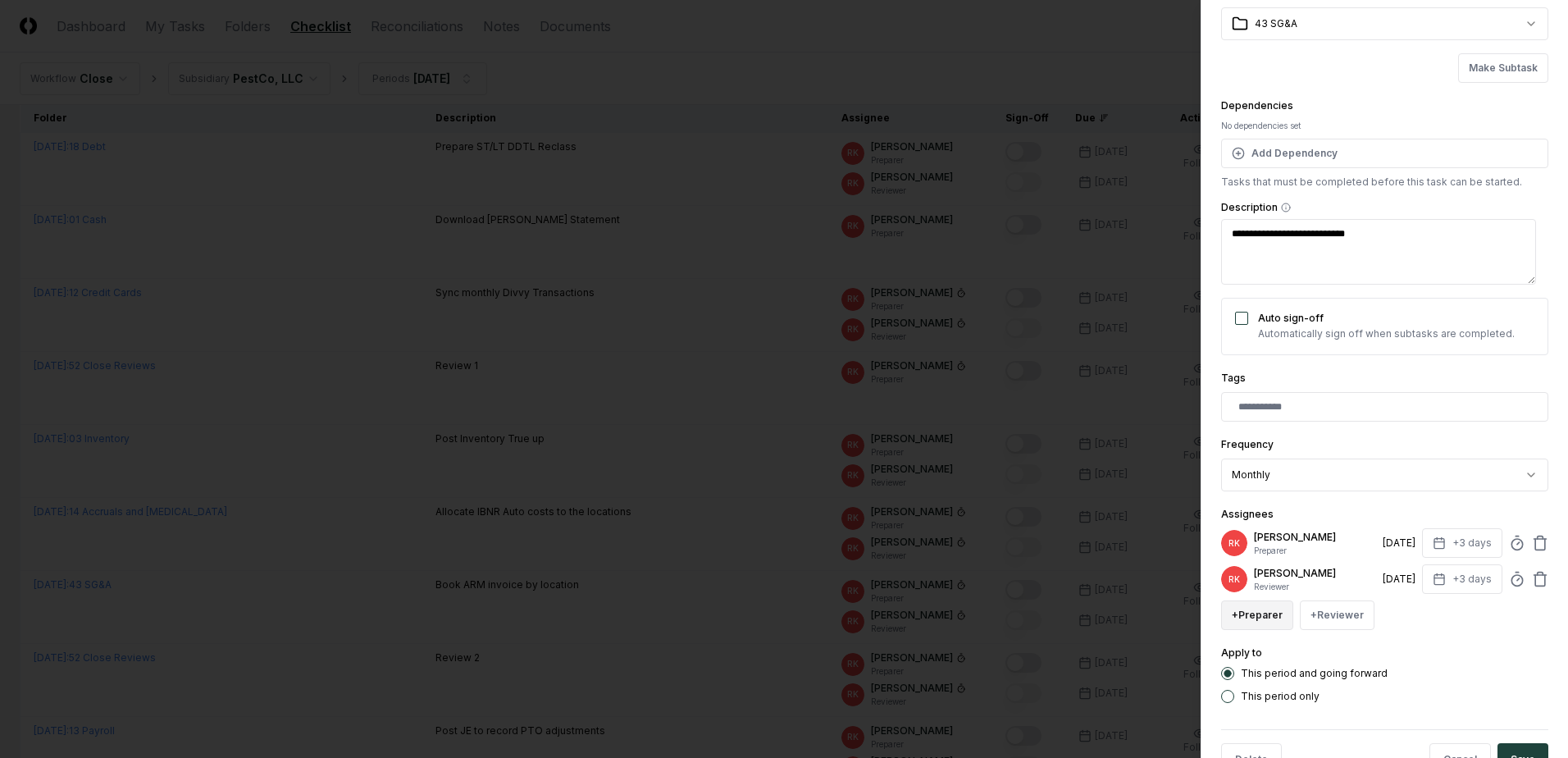
click at [1261, 613] on button "+ Preparer" at bounding box center [1256, 614] width 72 height 29
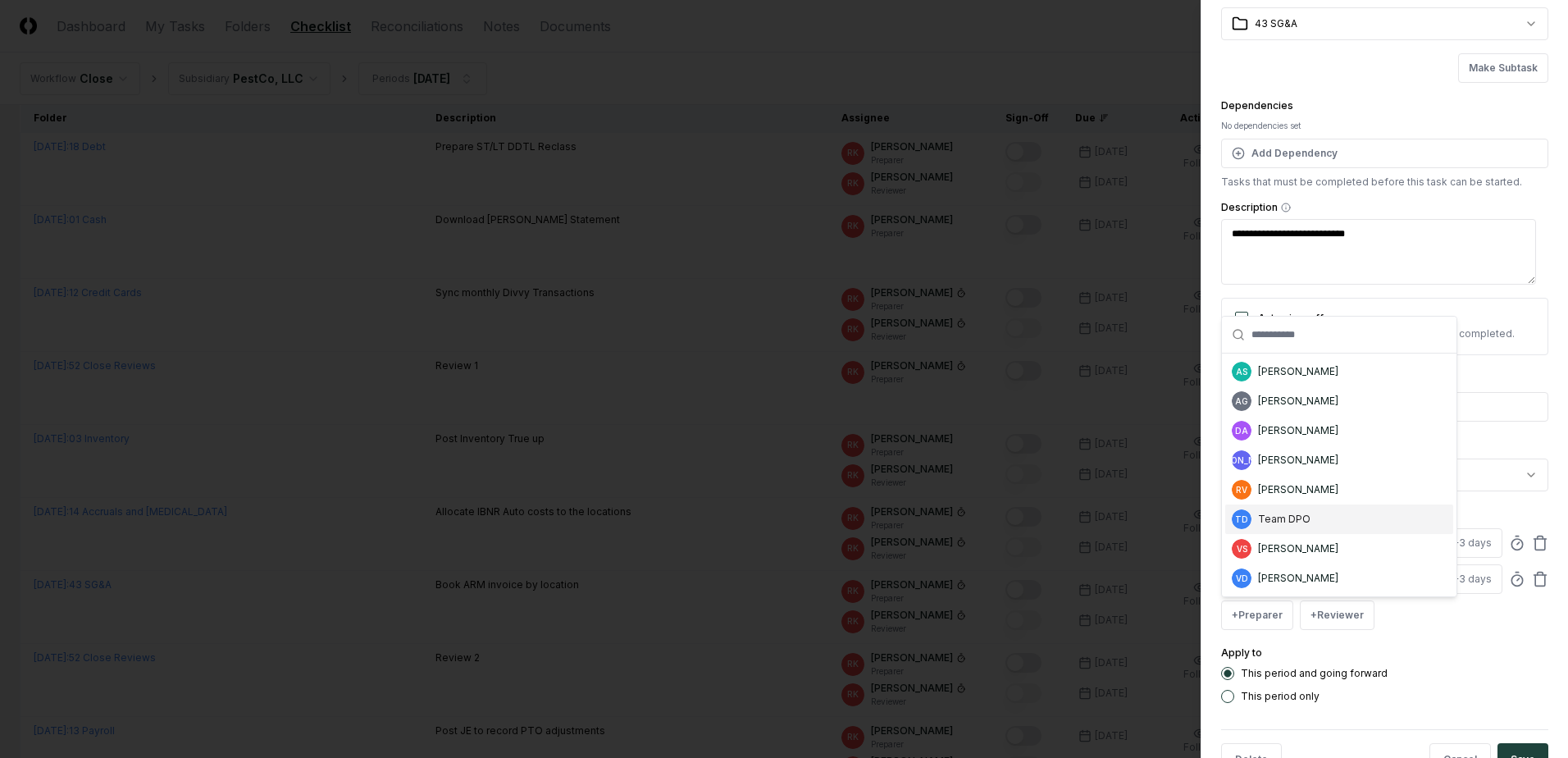
click at [1284, 525] on div "Team DPO" at bounding box center [1284, 519] width 53 height 15
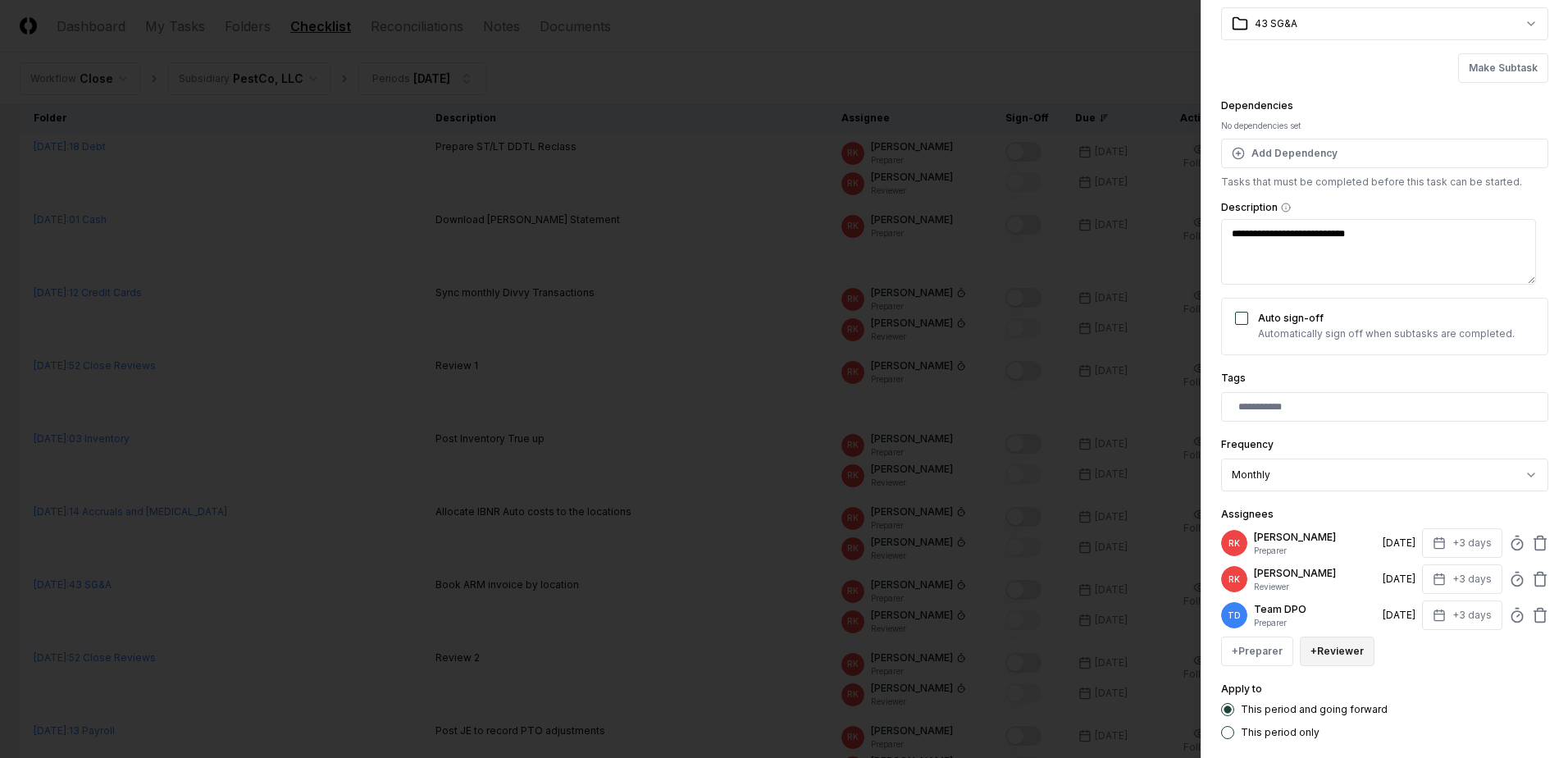
click at [1345, 643] on button "+ Reviewer" at bounding box center [1337, 651] width 74 height 29
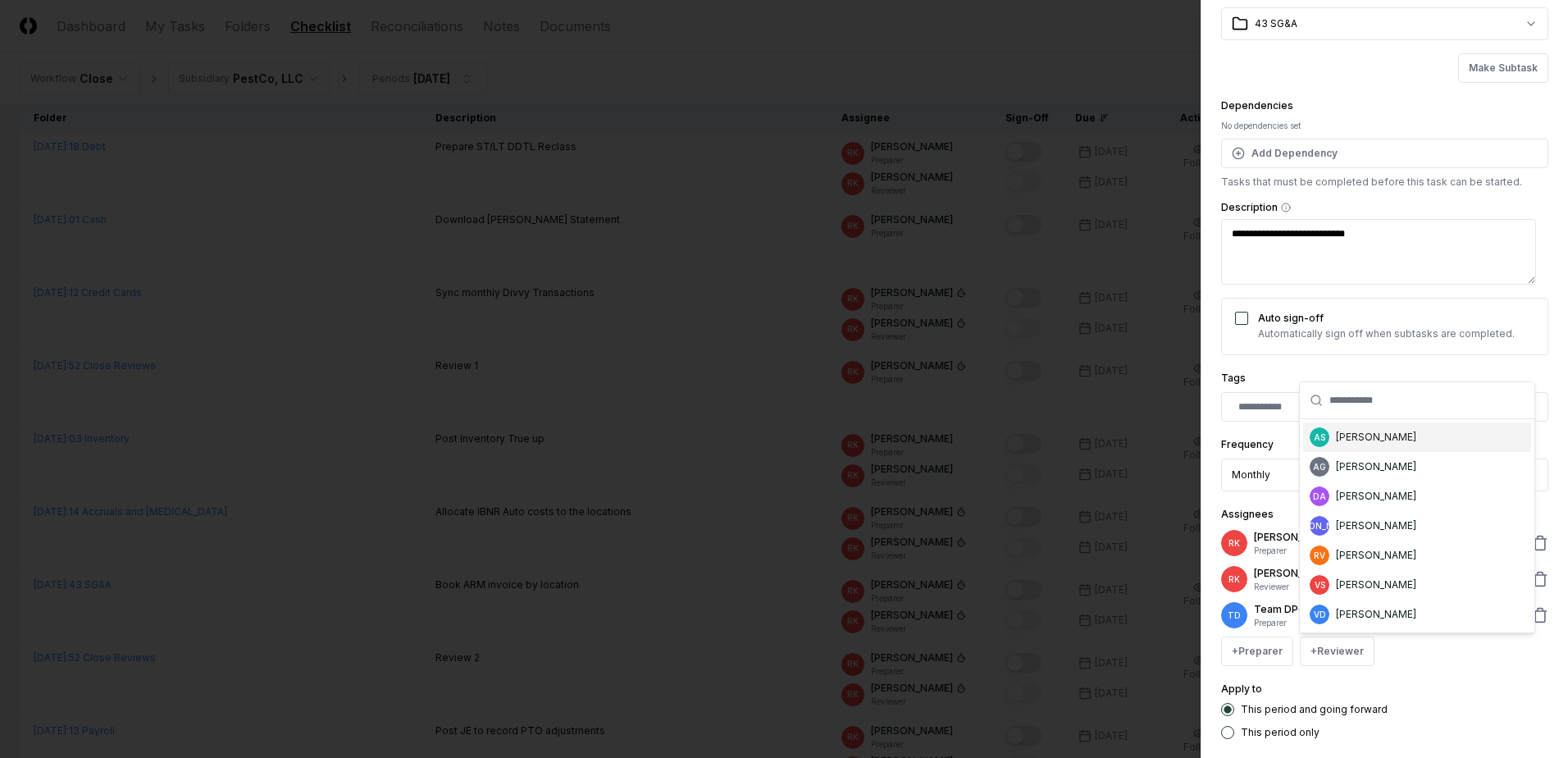
click at [1363, 445] on div "AS Aaron Steele" at bounding box center [1417, 436] width 228 height 29
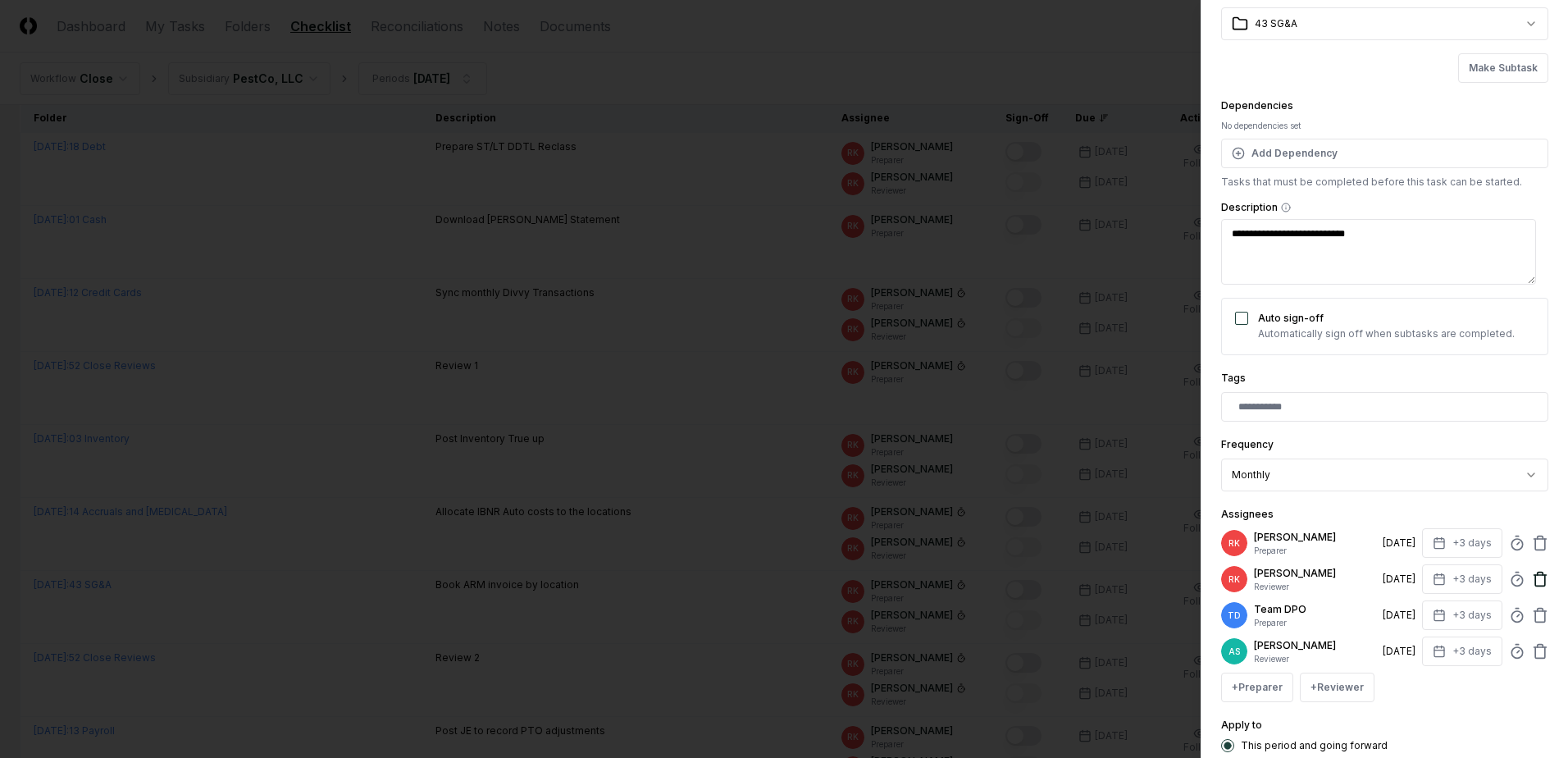
click at [1537, 573] on icon at bounding box center [1540, 573] width 6 height 3
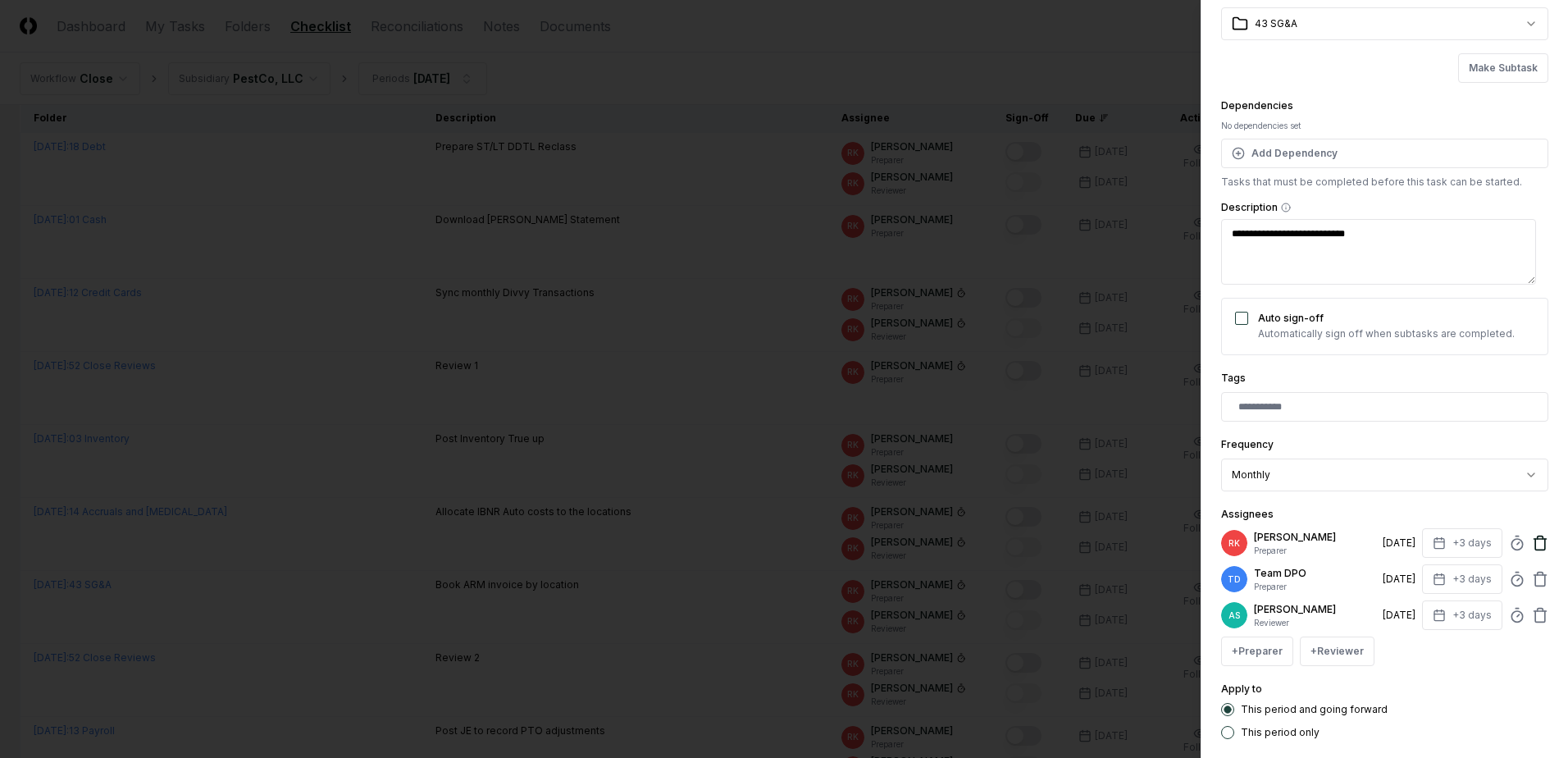
click at [1535, 541] on icon at bounding box center [1540, 544] width 10 height 11
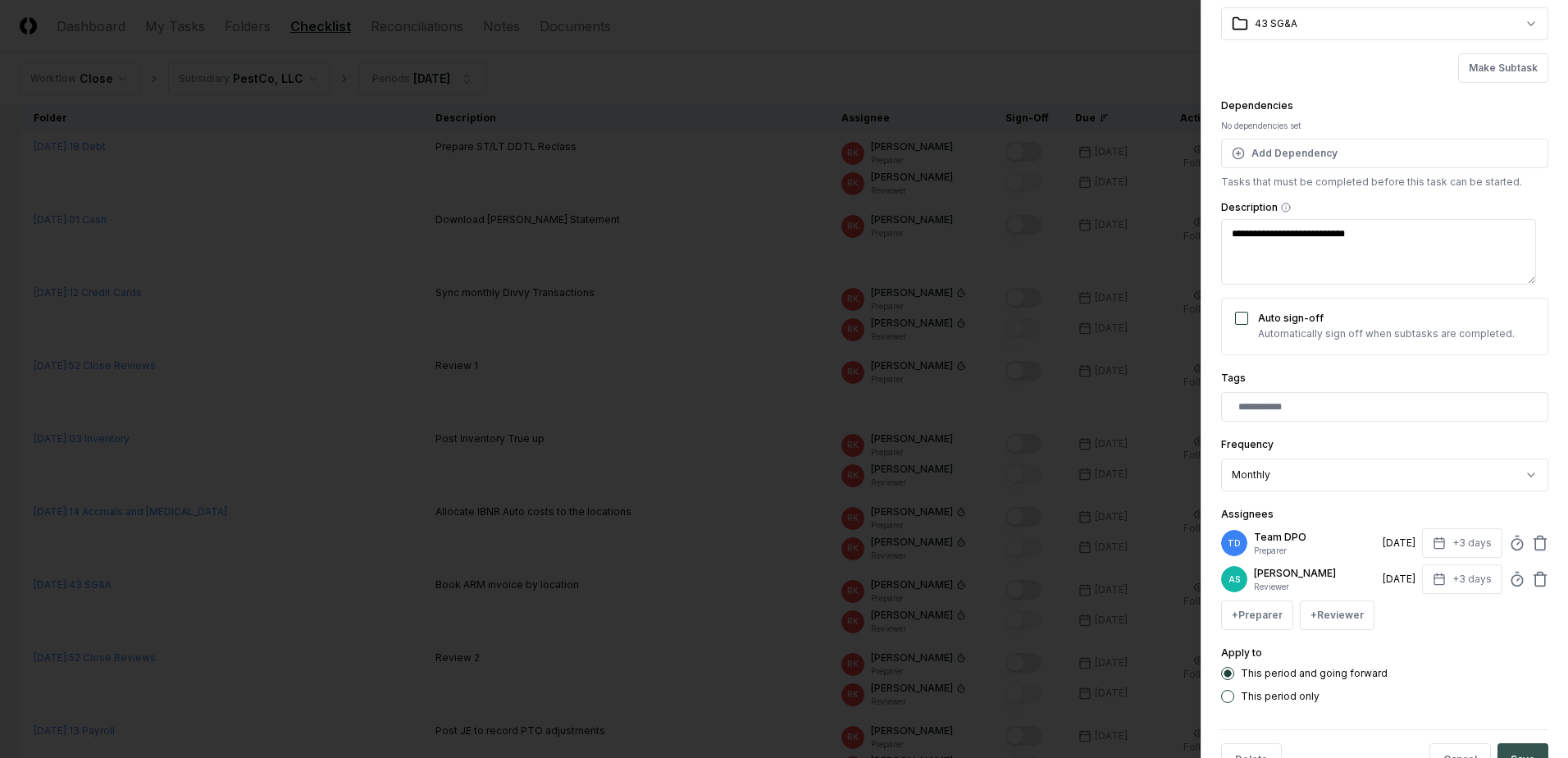
click at [1515, 745] on button "Save" at bounding box center [1522, 759] width 51 height 33
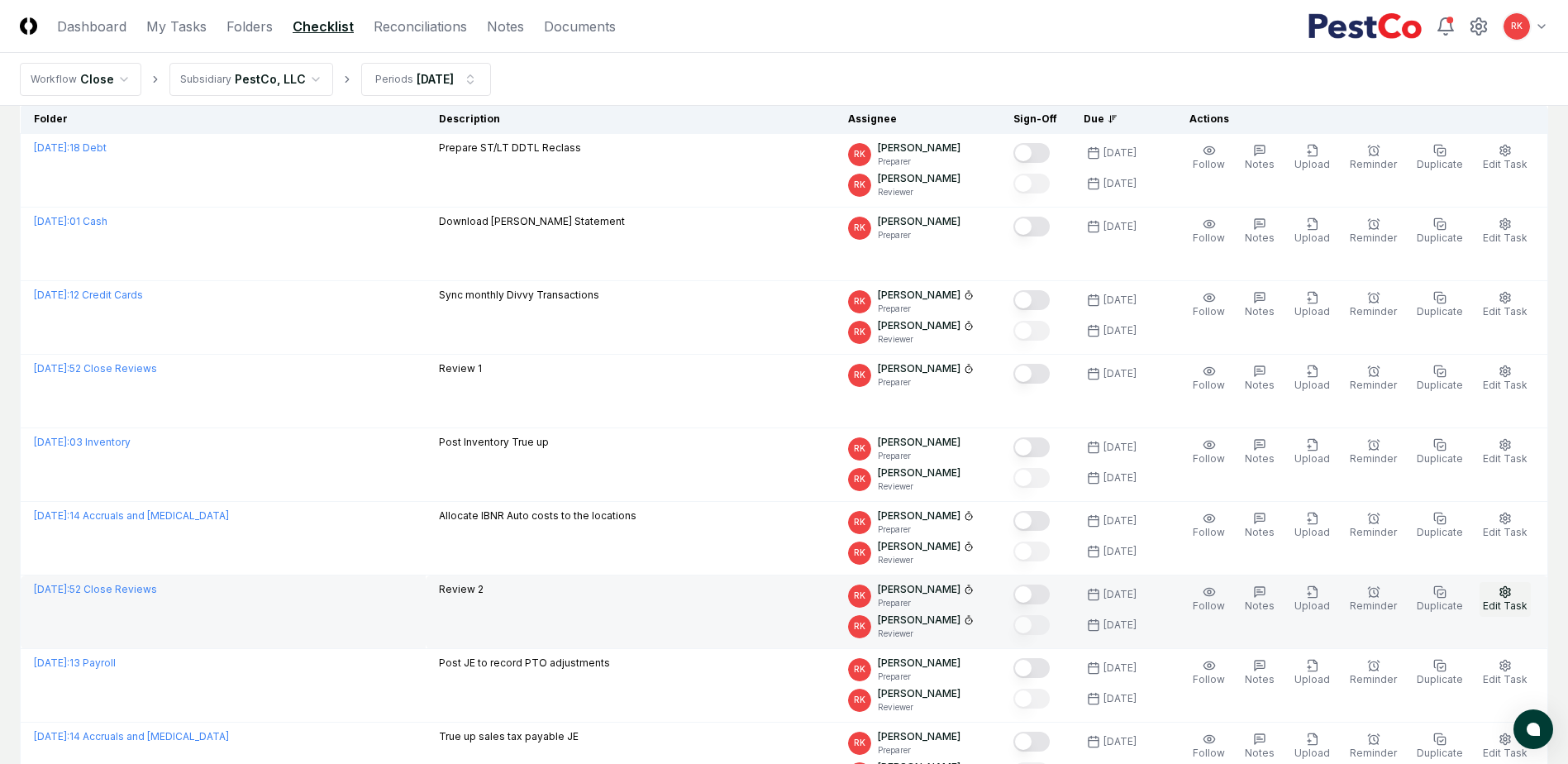
click at [1498, 599] on button "Edit Task" at bounding box center [1505, 599] width 51 height 35
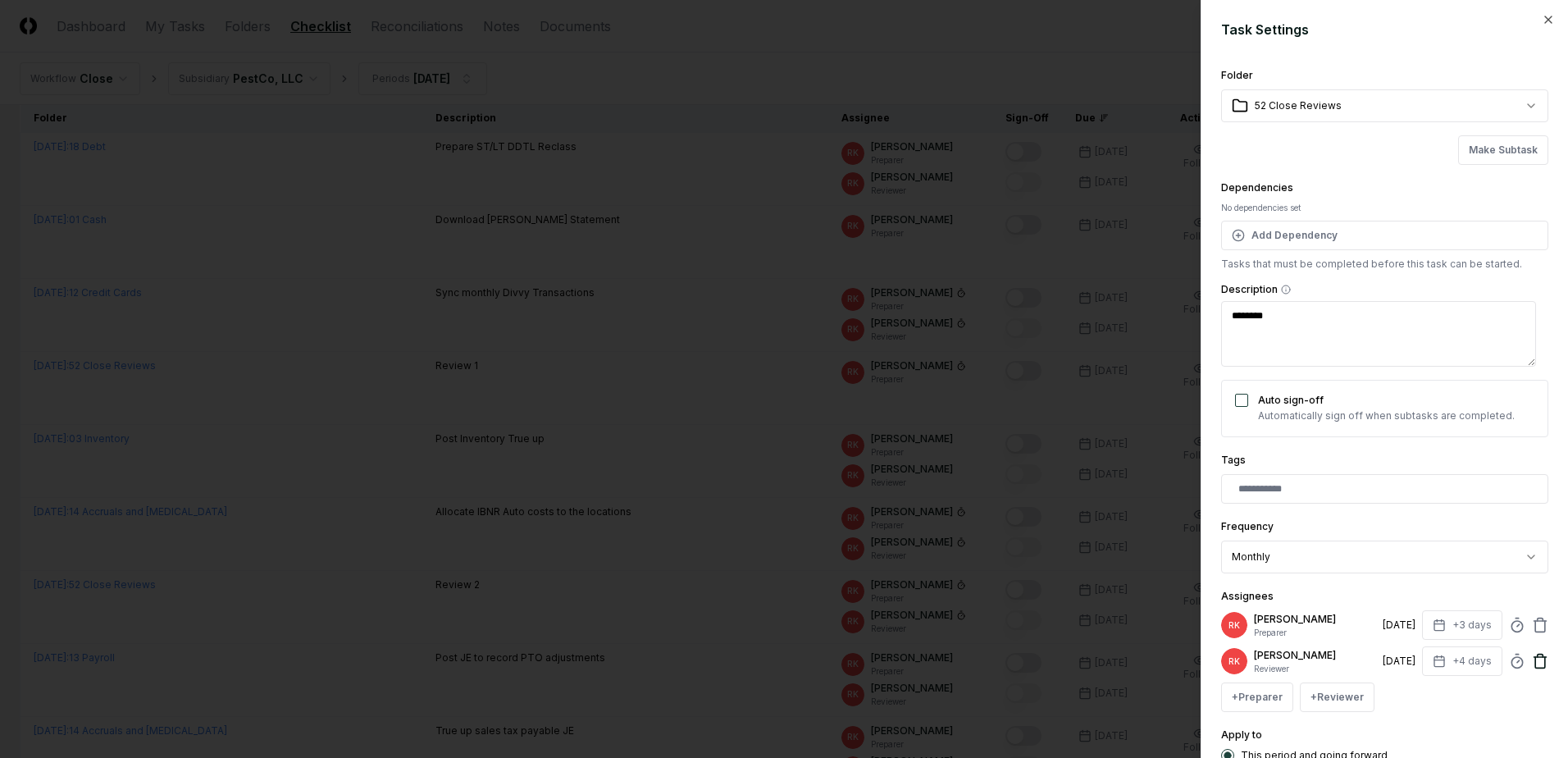
click at [1531, 656] on icon at bounding box center [1540, 661] width 17 height 17
click at [1518, 625] on div "RK Ryan Klapper Preparer 10/3/2025 +3 days" at bounding box center [1384, 624] width 327 height 29
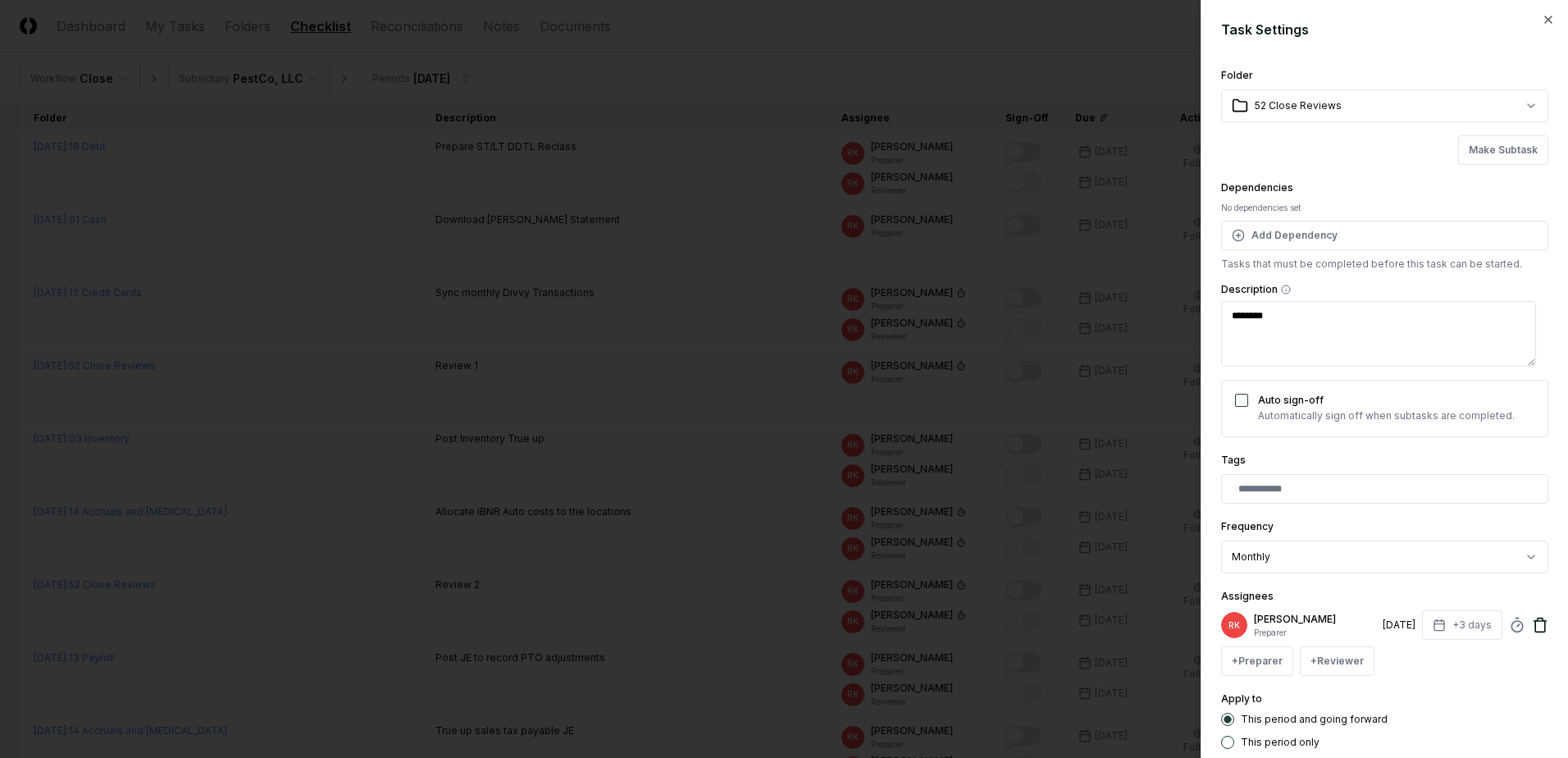
click at [1531, 622] on icon at bounding box center [1540, 625] width 17 height 17
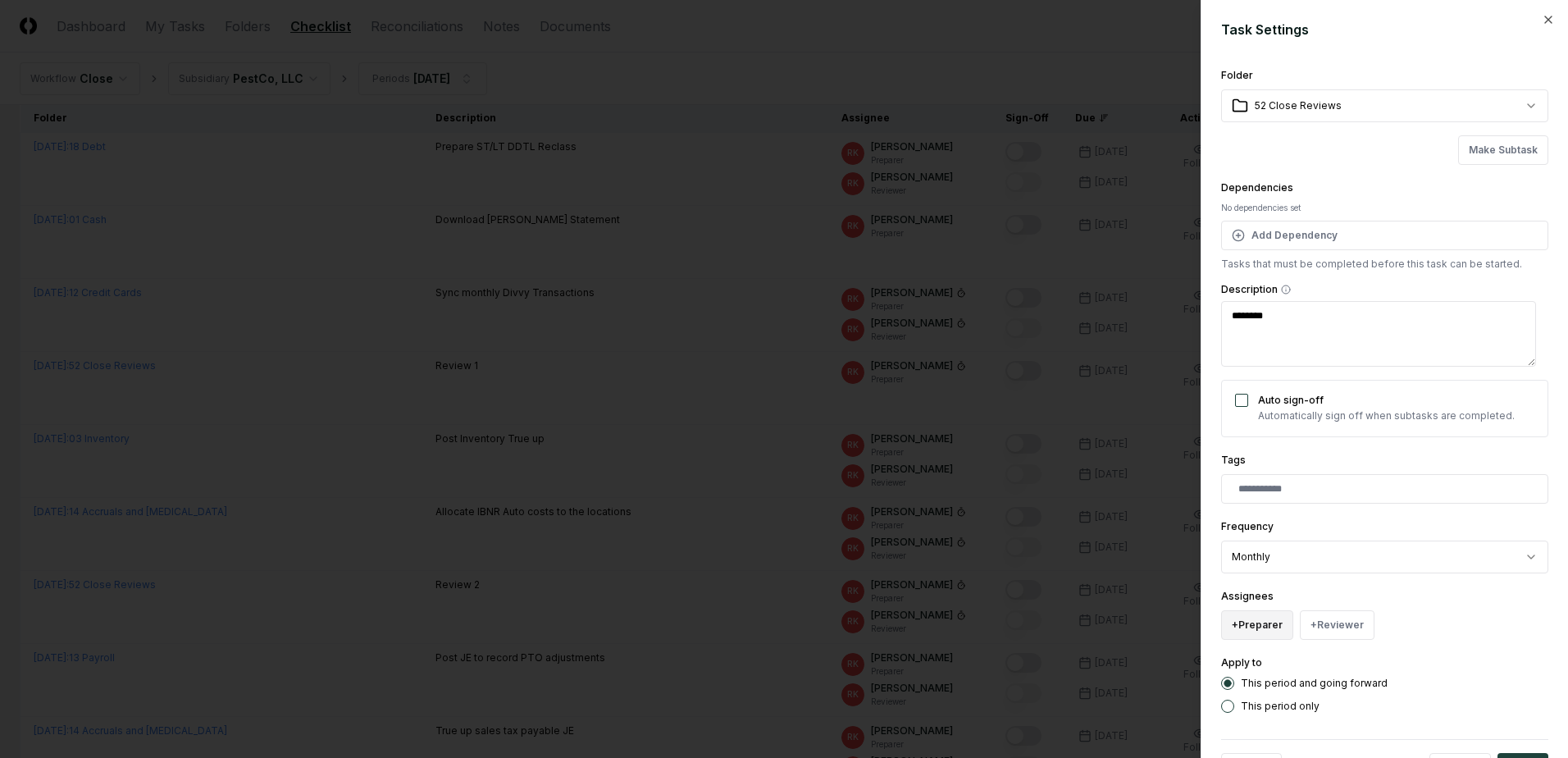
click at [1272, 618] on button "+ Preparer" at bounding box center [1256, 624] width 72 height 29
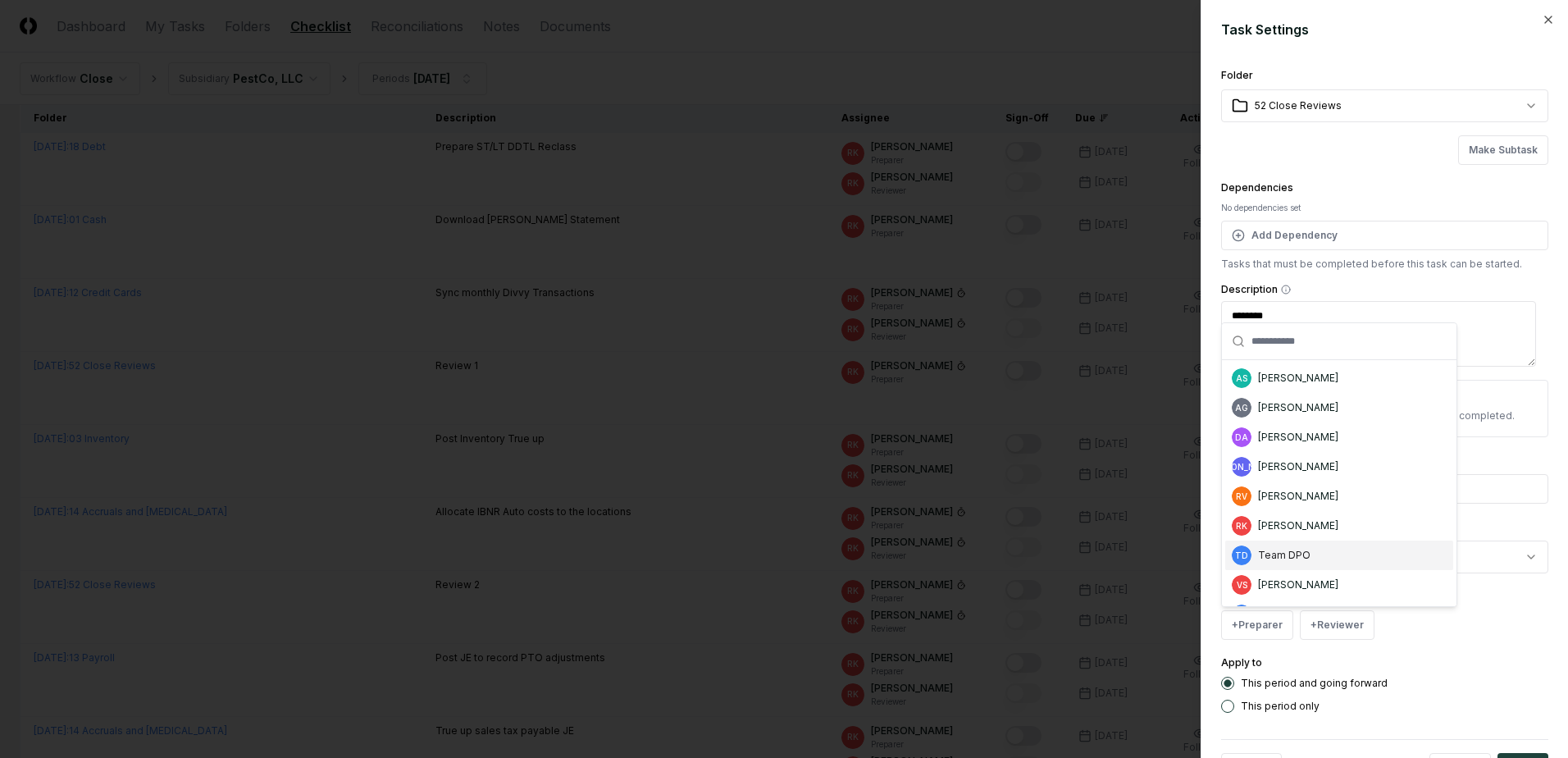
scroll to position [26, 0]
click at [1267, 560] on div "[PERSON_NAME]" at bounding box center [1298, 559] width 80 height 15
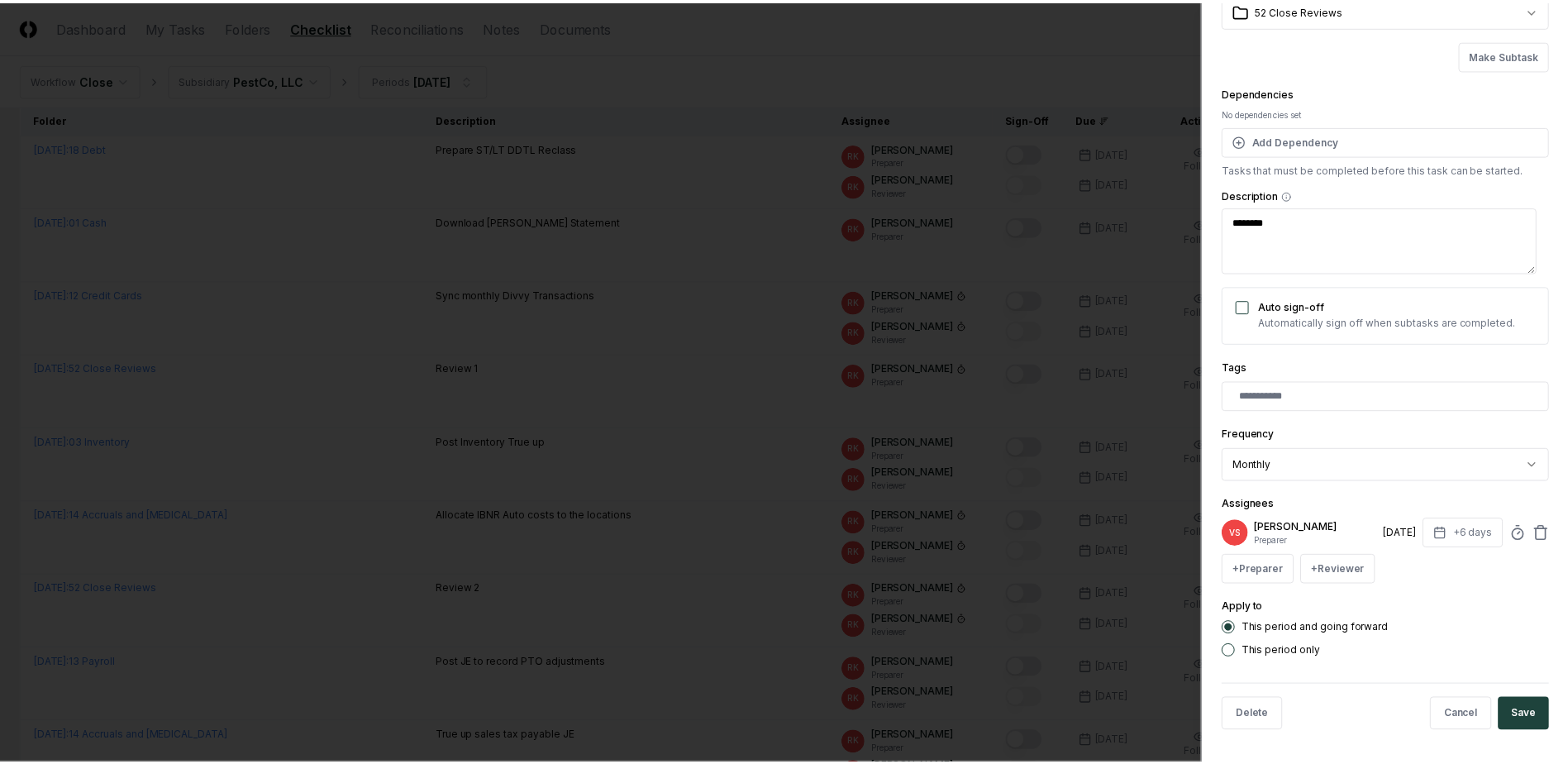
scroll to position [98, 0]
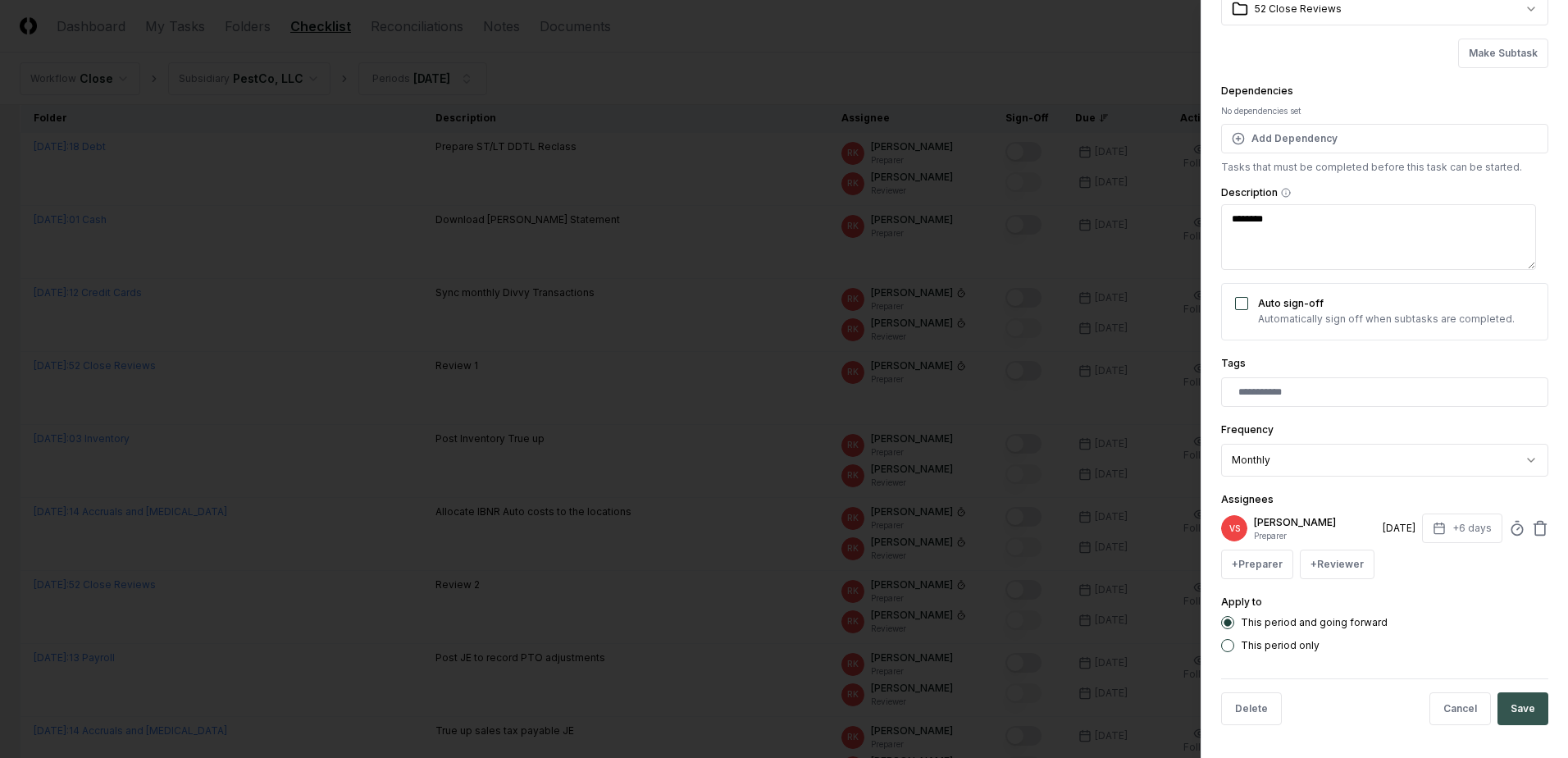
click at [1509, 714] on button "Save" at bounding box center [1522, 708] width 51 height 33
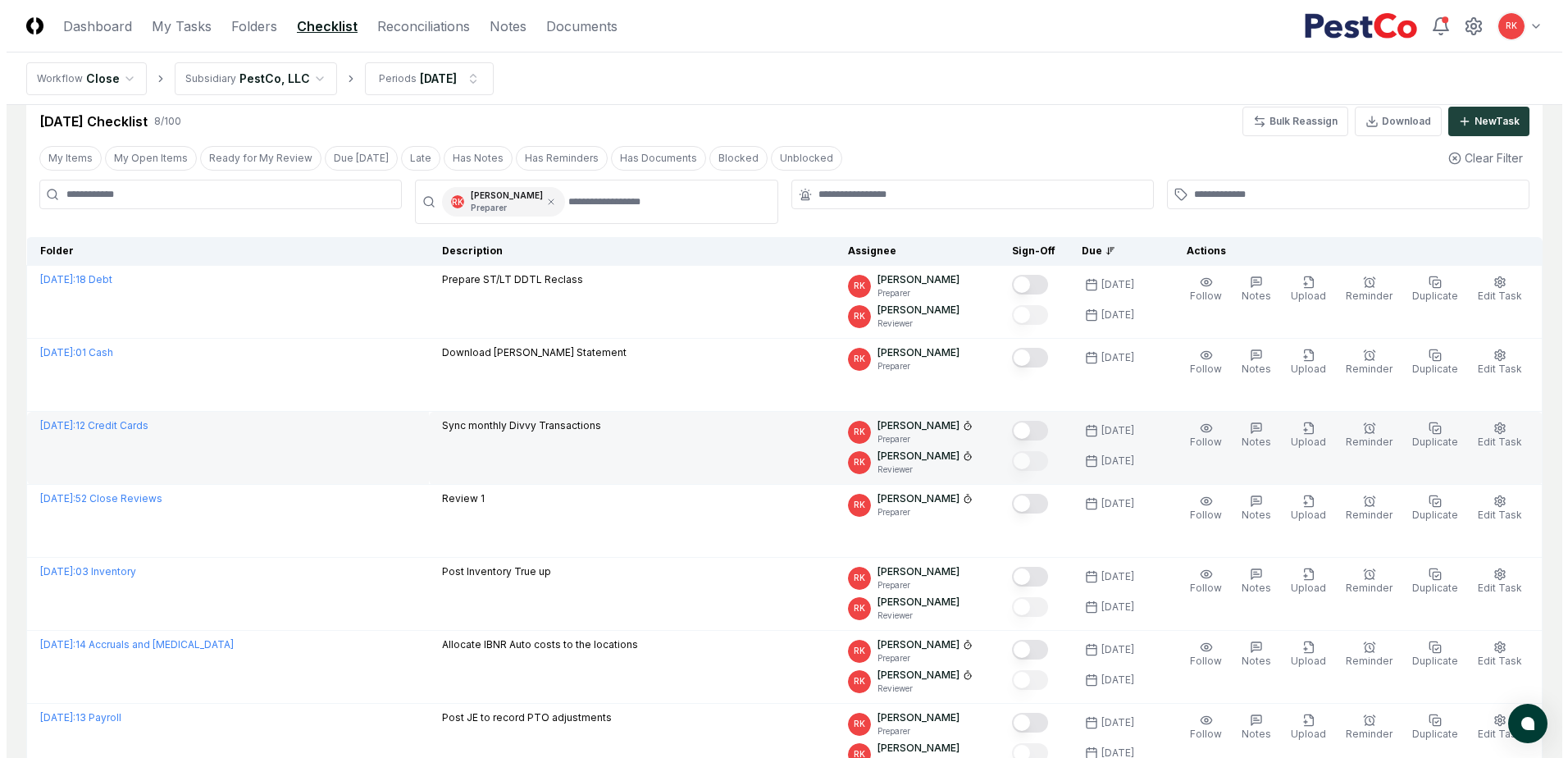
scroll to position [82, 0]
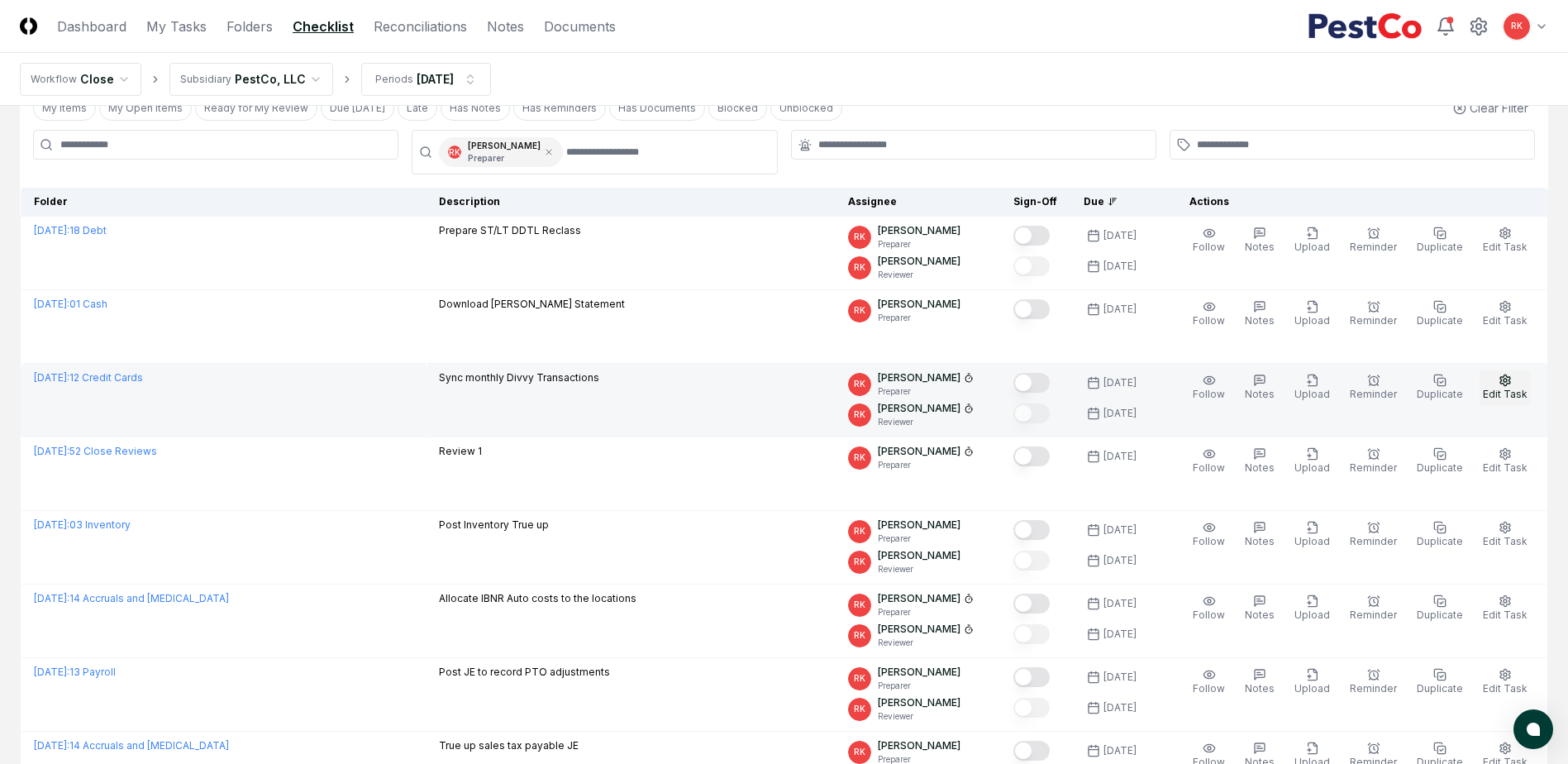
click at [1498, 393] on span "Edit Task" at bounding box center [1505, 393] width 45 height 13
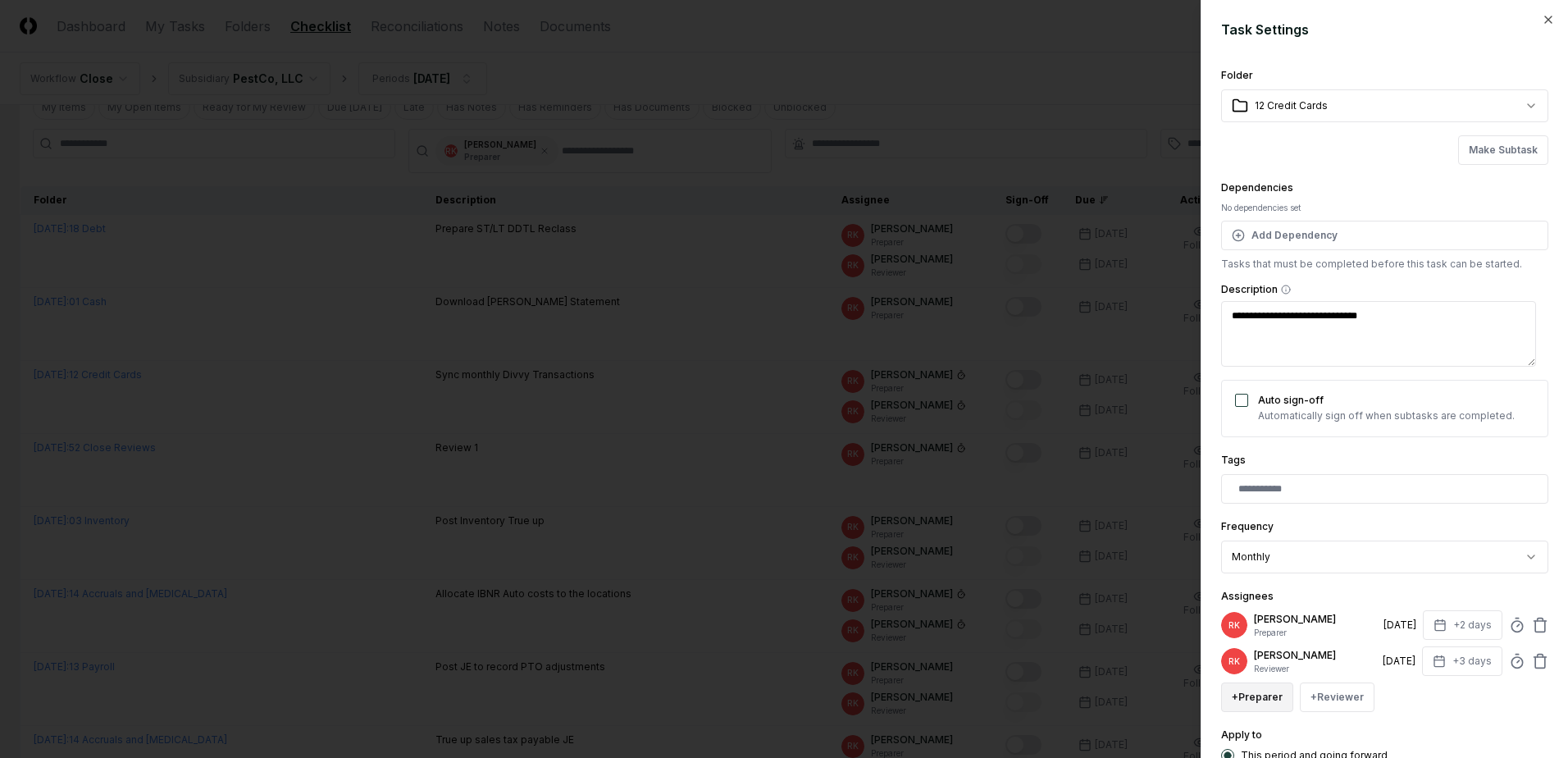
click at [1269, 702] on button "+ Preparer" at bounding box center [1256, 697] width 72 height 29
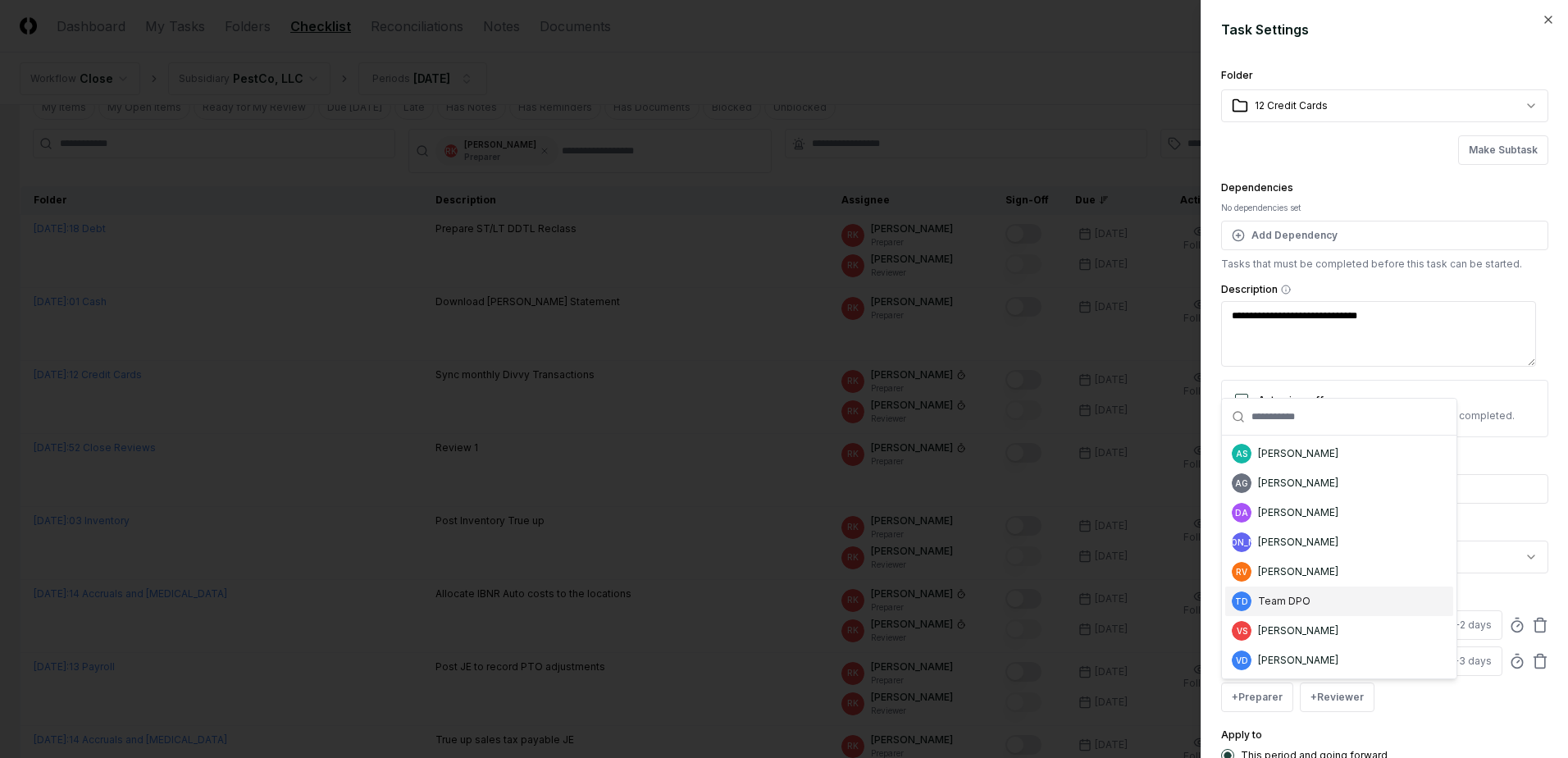
click at [1284, 603] on div "Team DPO" at bounding box center [1284, 602] width 53 height 15
type textarea "*"
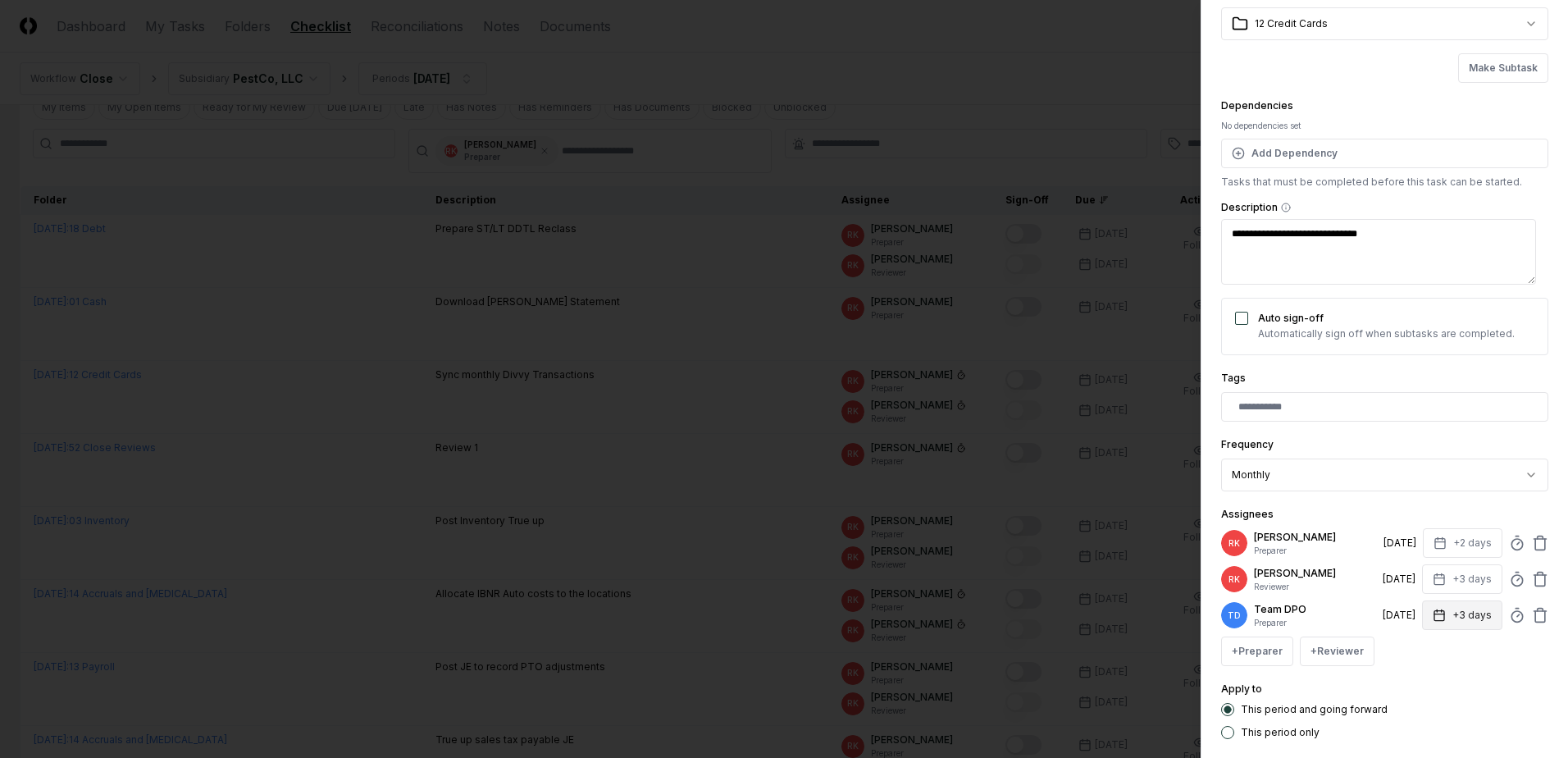
click at [1453, 618] on button "+3 days" at bounding box center [1462, 614] width 80 height 29
type input "*"
click at [1411, 681] on input "*" at bounding box center [1399, 679] width 58 height 29
click at [1319, 687] on div "Apply to This period and going forward This period only" at bounding box center [1384, 710] width 327 height 60
click at [1324, 645] on button "+ Reviewer" at bounding box center [1337, 651] width 74 height 29
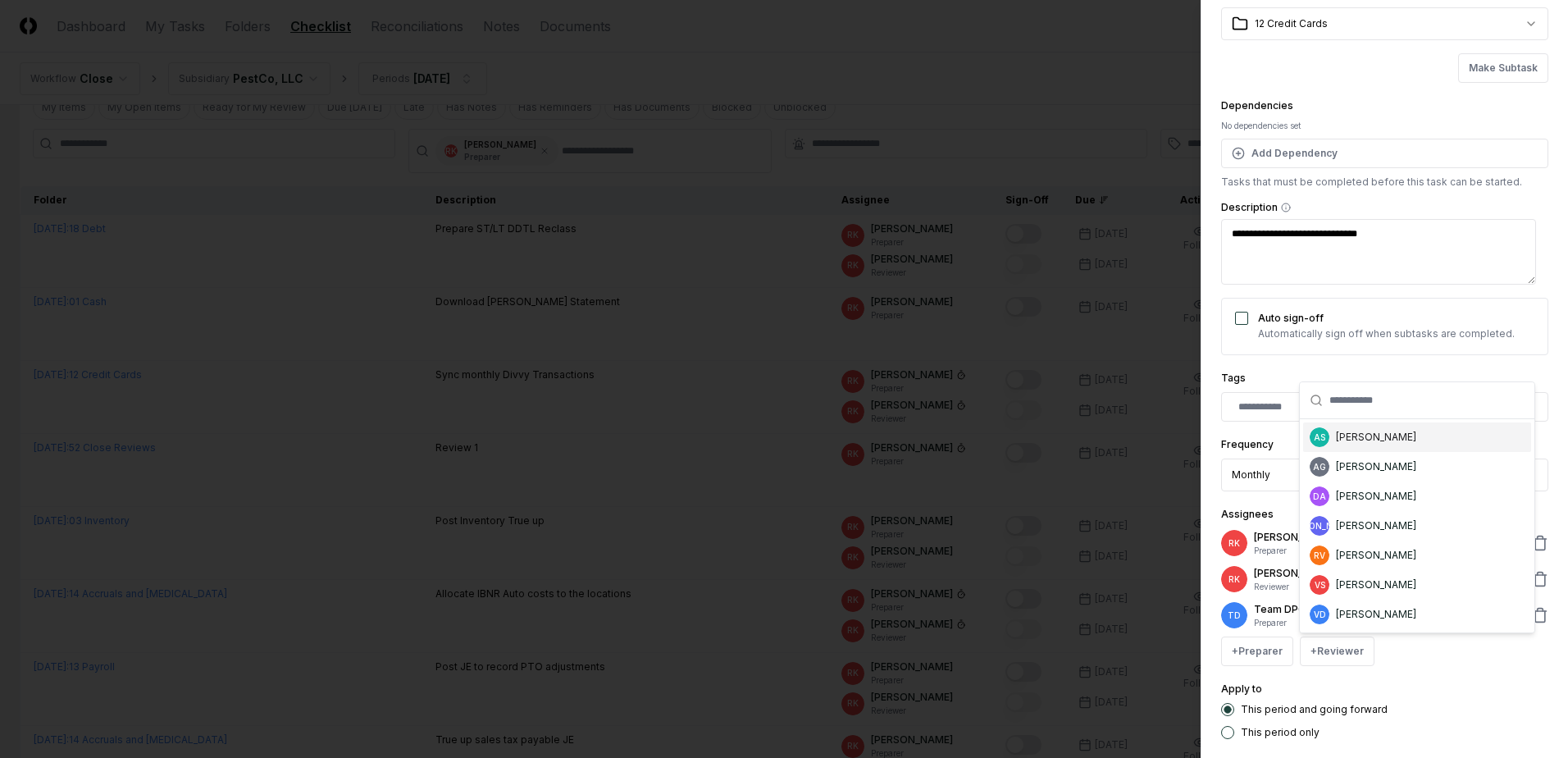
click at [1358, 433] on div "[PERSON_NAME]" at bounding box center [1376, 437] width 80 height 15
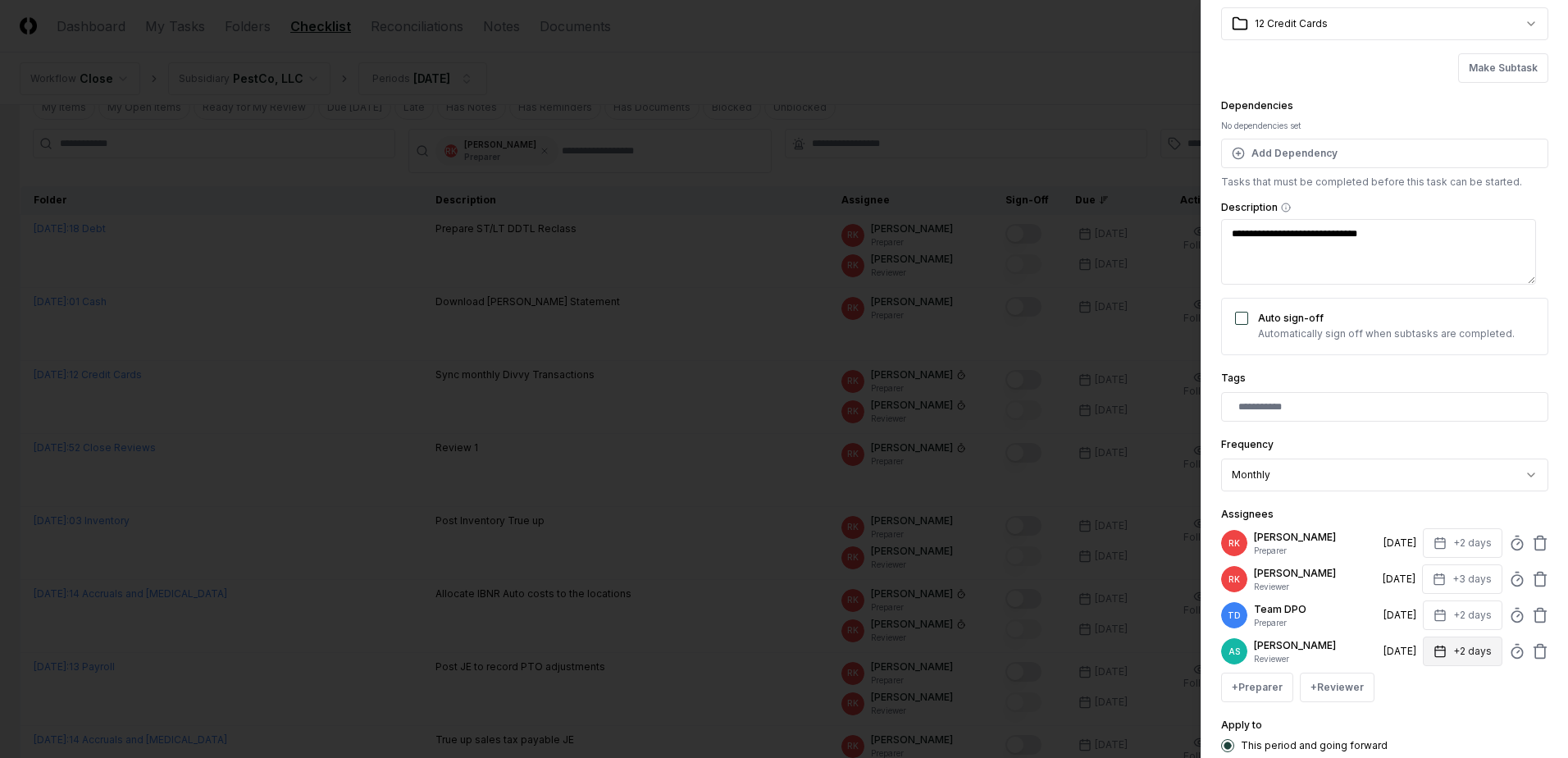
click at [1455, 651] on button "+2 days" at bounding box center [1462, 651] width 79 height 29
click at [1410, 716] on input "*" at bounding box center [1403, 715] width 58 height 29
click at [1416, 709] on input "*" at bounding box center [1403, 715] width 58 height 29
click at [1413, 711] on input "*" at bounding box center [1403, 715] width 58 height 29
type input "*"
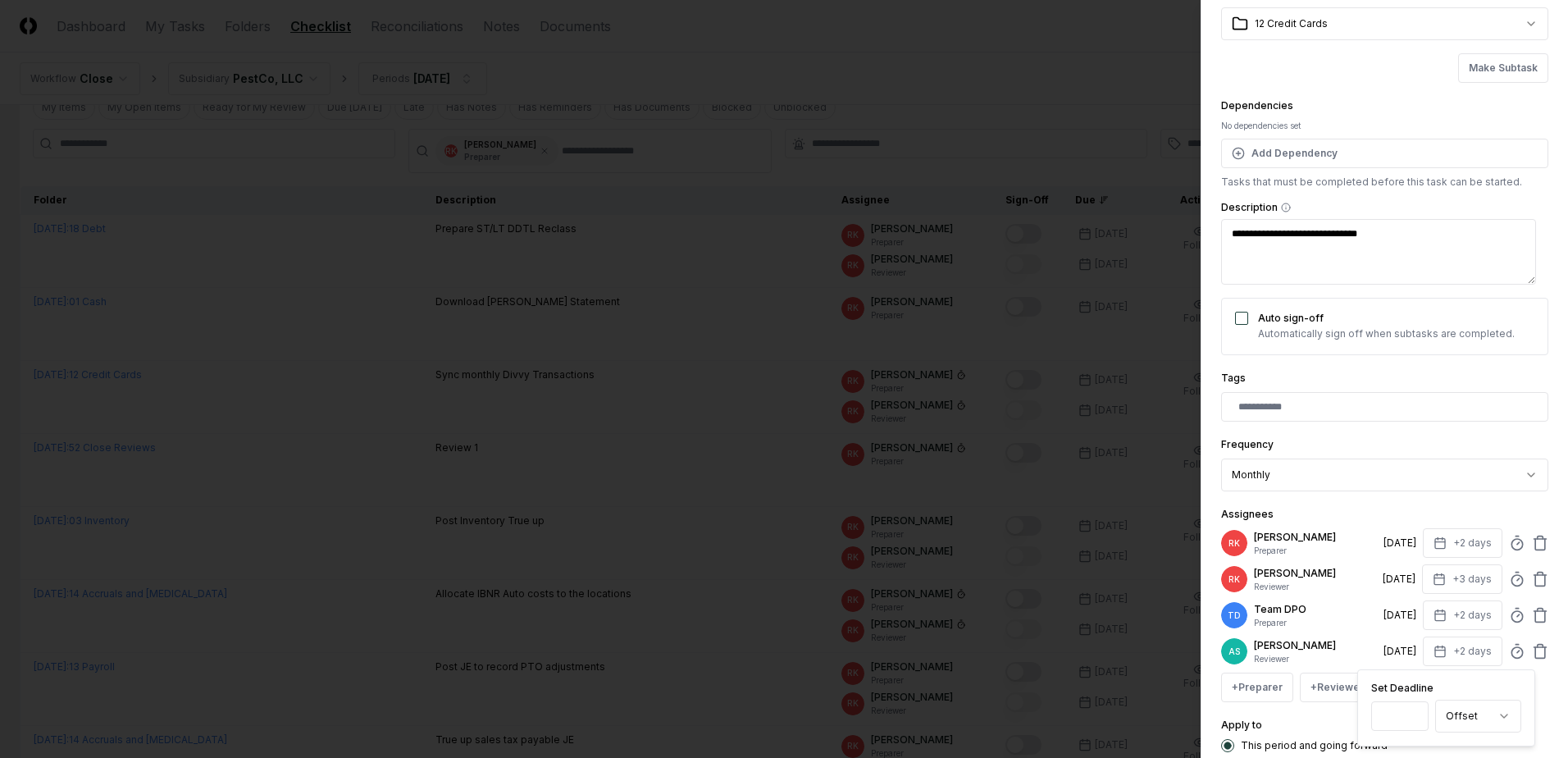
click at [1413, 711] on input "*" at bounding box center [1399, 715] width 58 height 29
click at [1447, 500] on div "**********" at bounding box center [1384, 379] width 327 height 791
click at [1531, 544] on icon at bounding box center [1540, 543] width 17 height 17
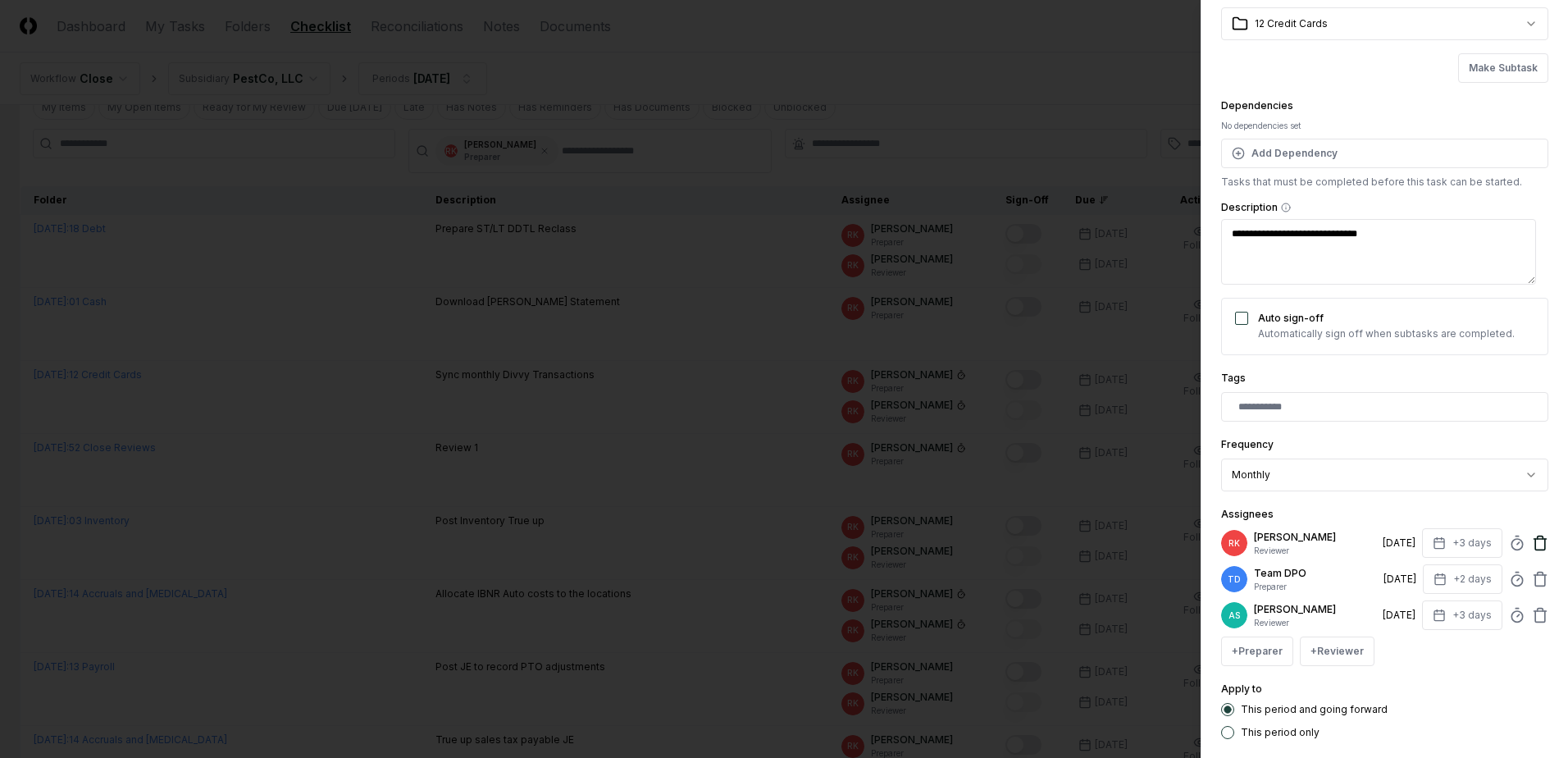
click at [1531, 547] on icon at bounding box center [1540, 543] width 17 height 17
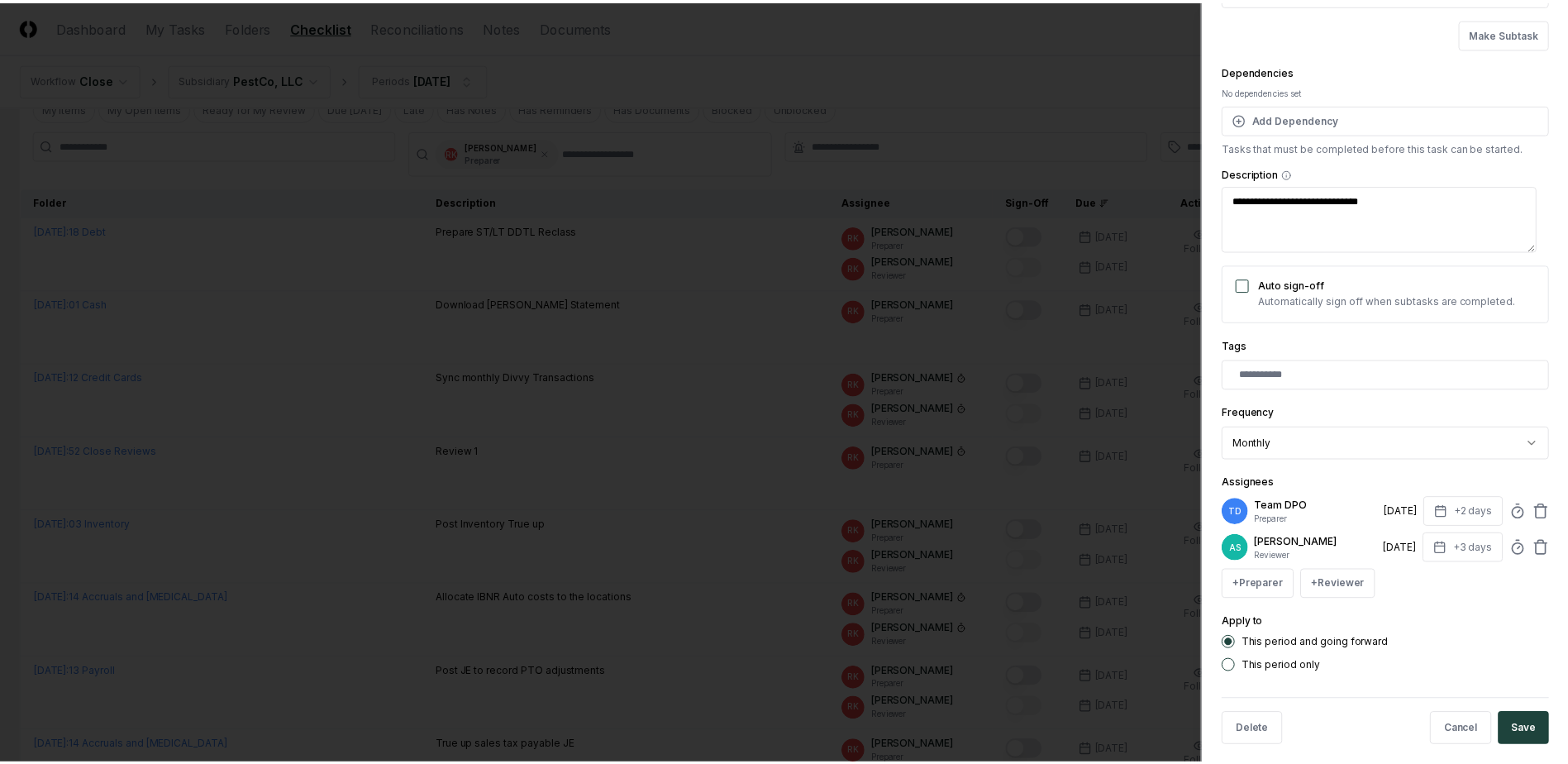
scroll to position [134, 0]
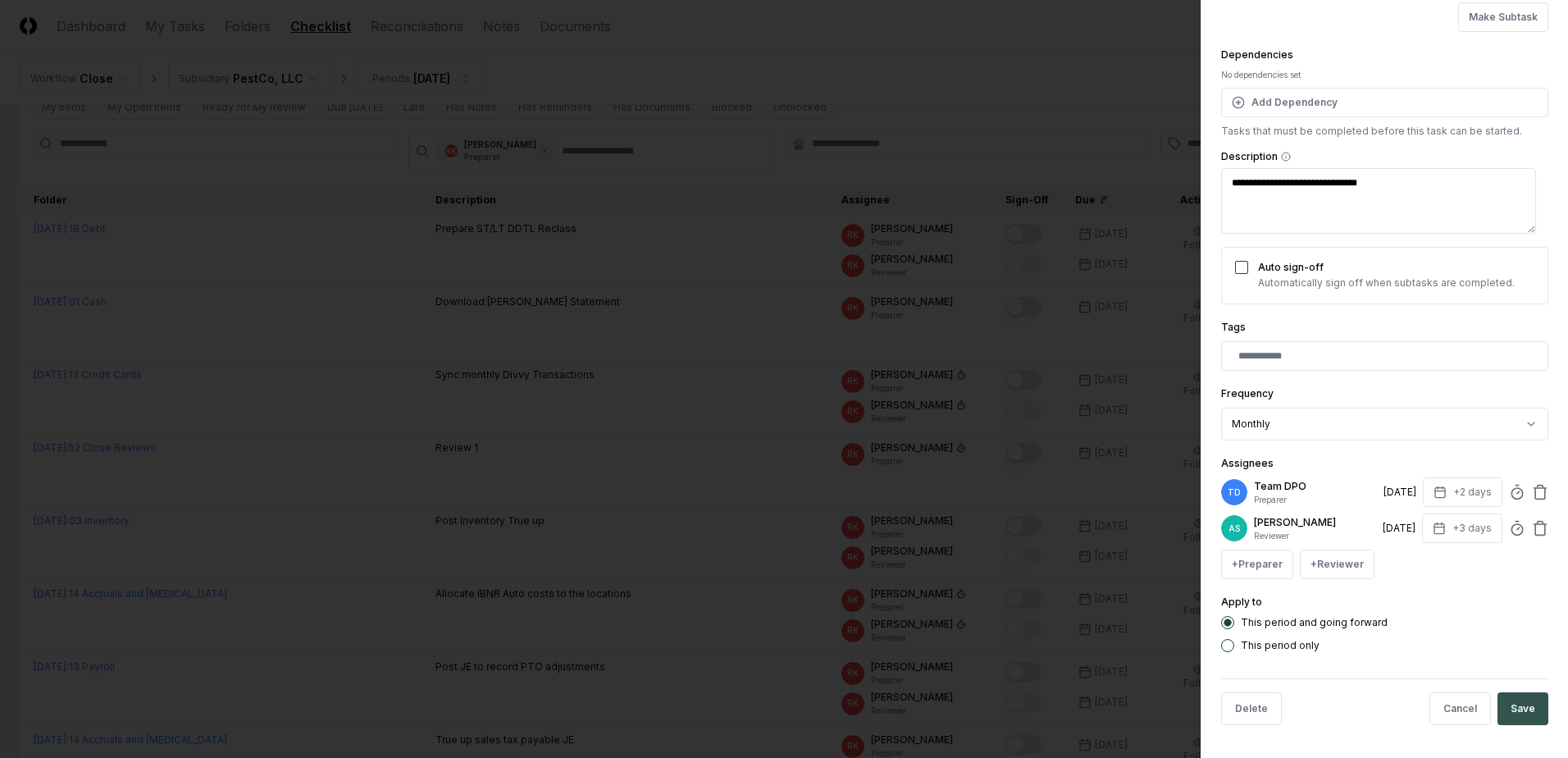
click at [1507, 708] on button "Save" at bounding box center [1522, 708] width 51 height 33
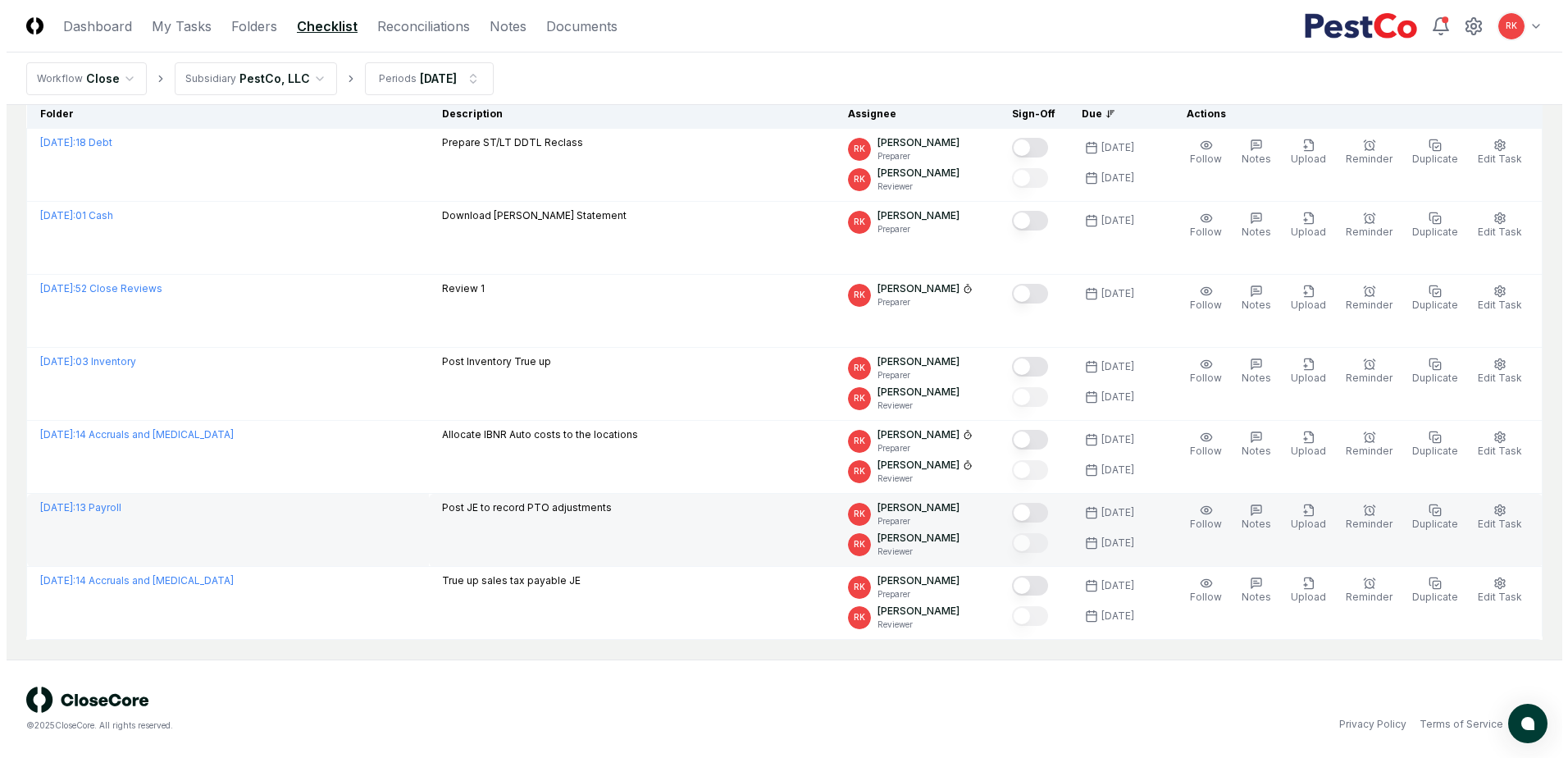
scroll to position [86, 0]
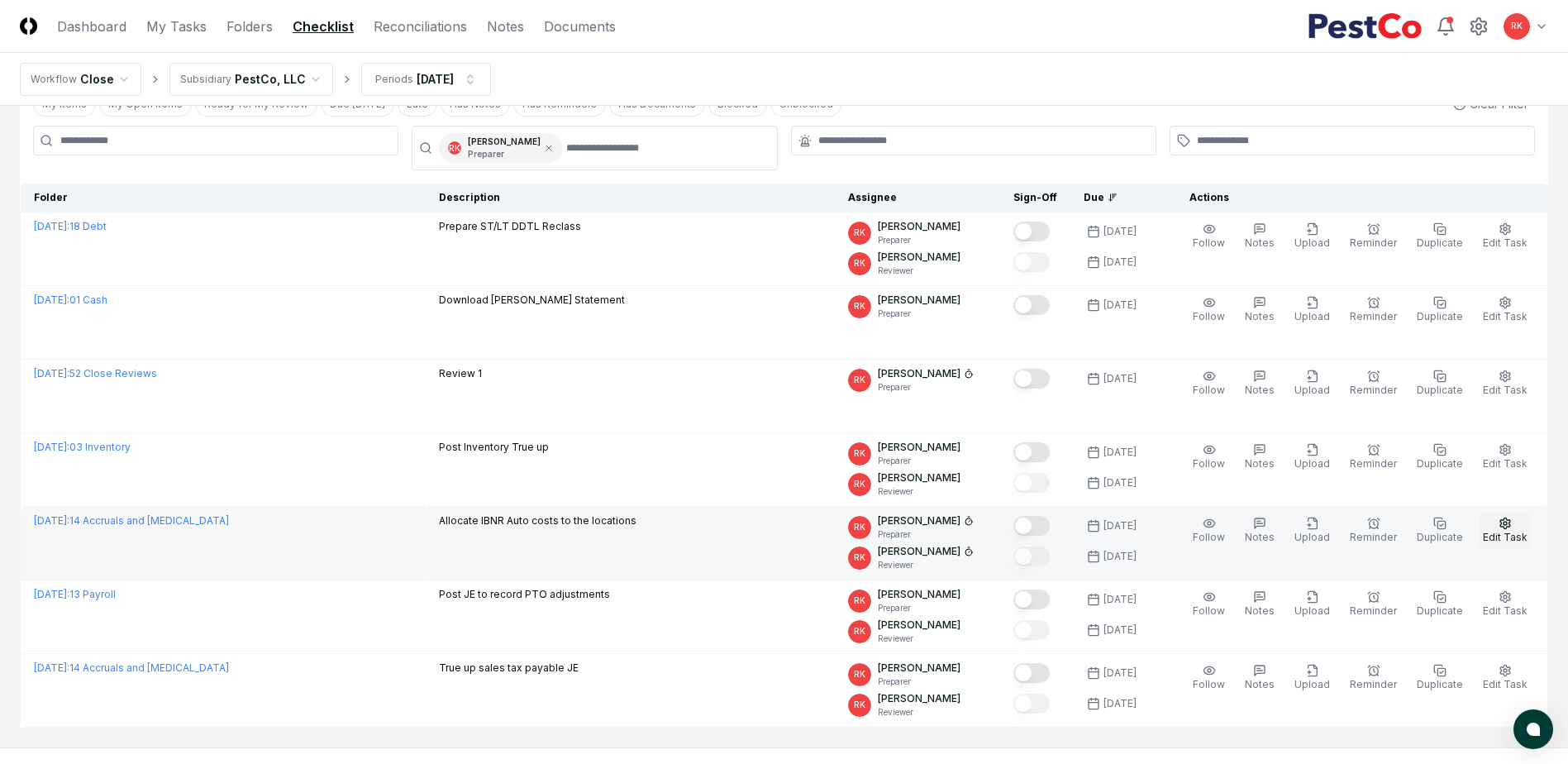
click at [1501, 536] on span "Edit Task" at bounding box center [1505, 537] width 45 height 13
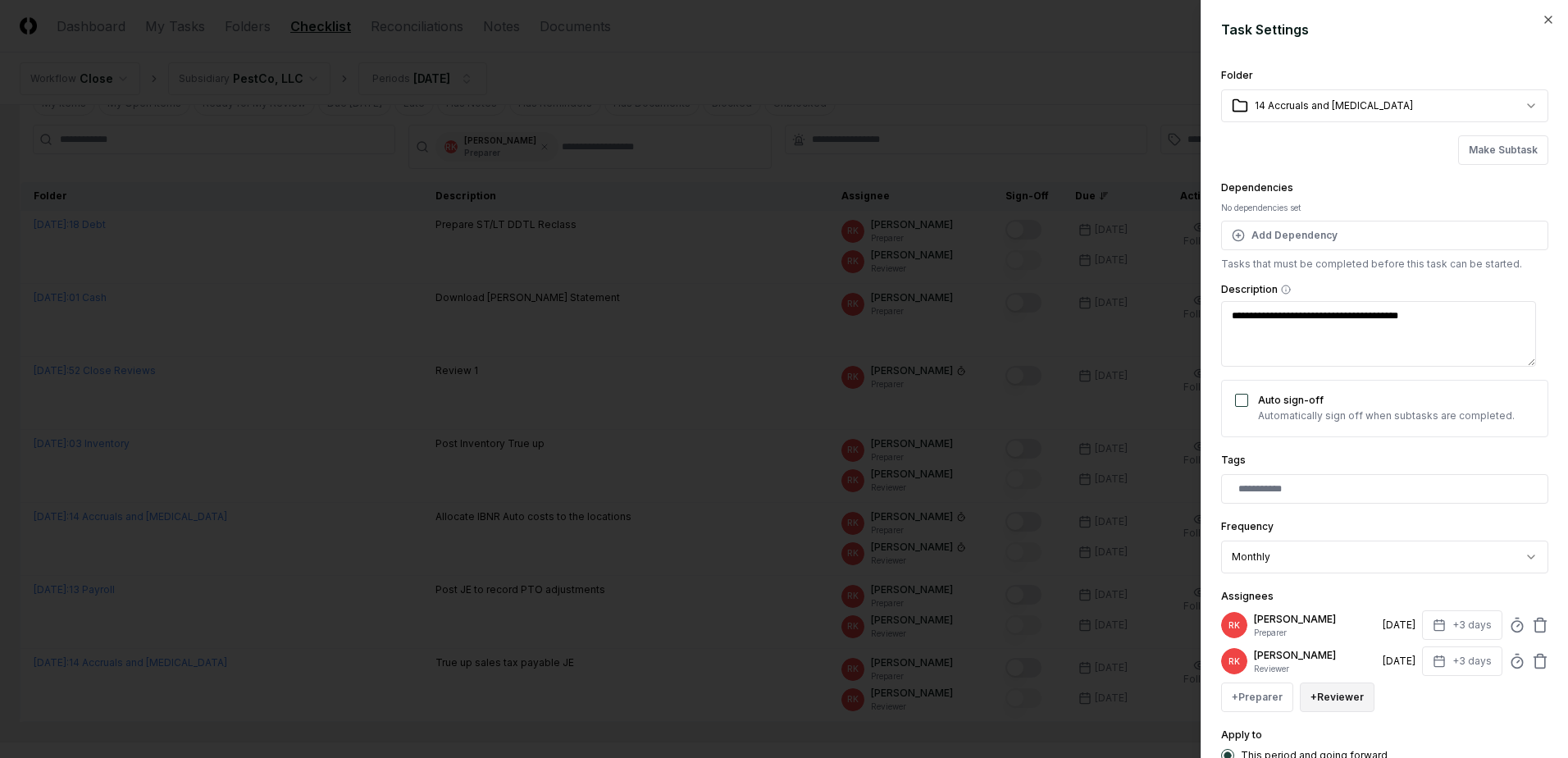
drag, startPoint x: 1267, startPoint y: 693, endPoint x: 1329, endPoint y: 693, distance: 62.0
click at [1267, 693] on button "+ Preparer" at bounding box center [1256, 697] width 72 height 29
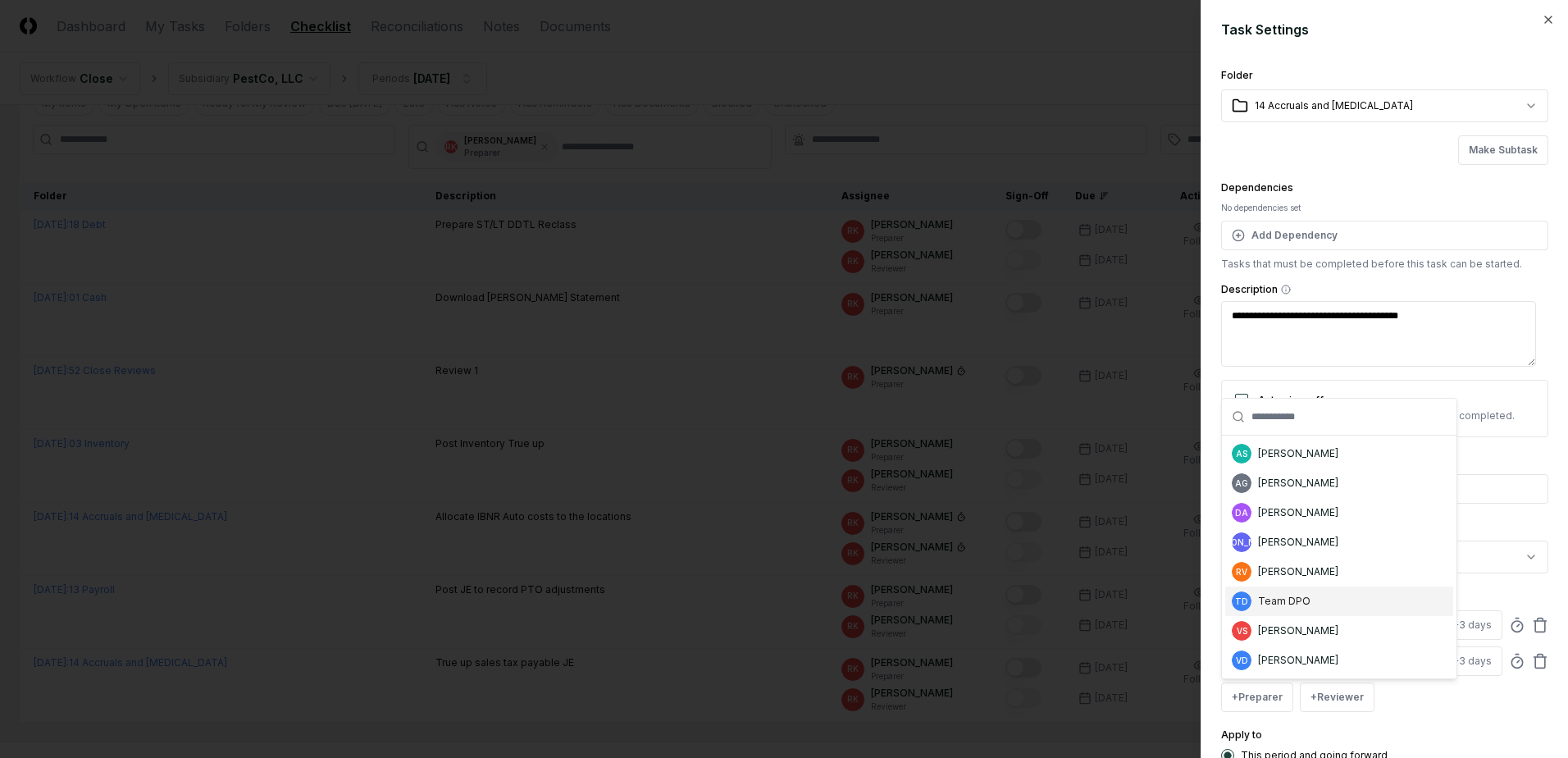
click at [1309, 596] on div "TD Team DPO" at bounding box center [1338, 601] width 228 height 29
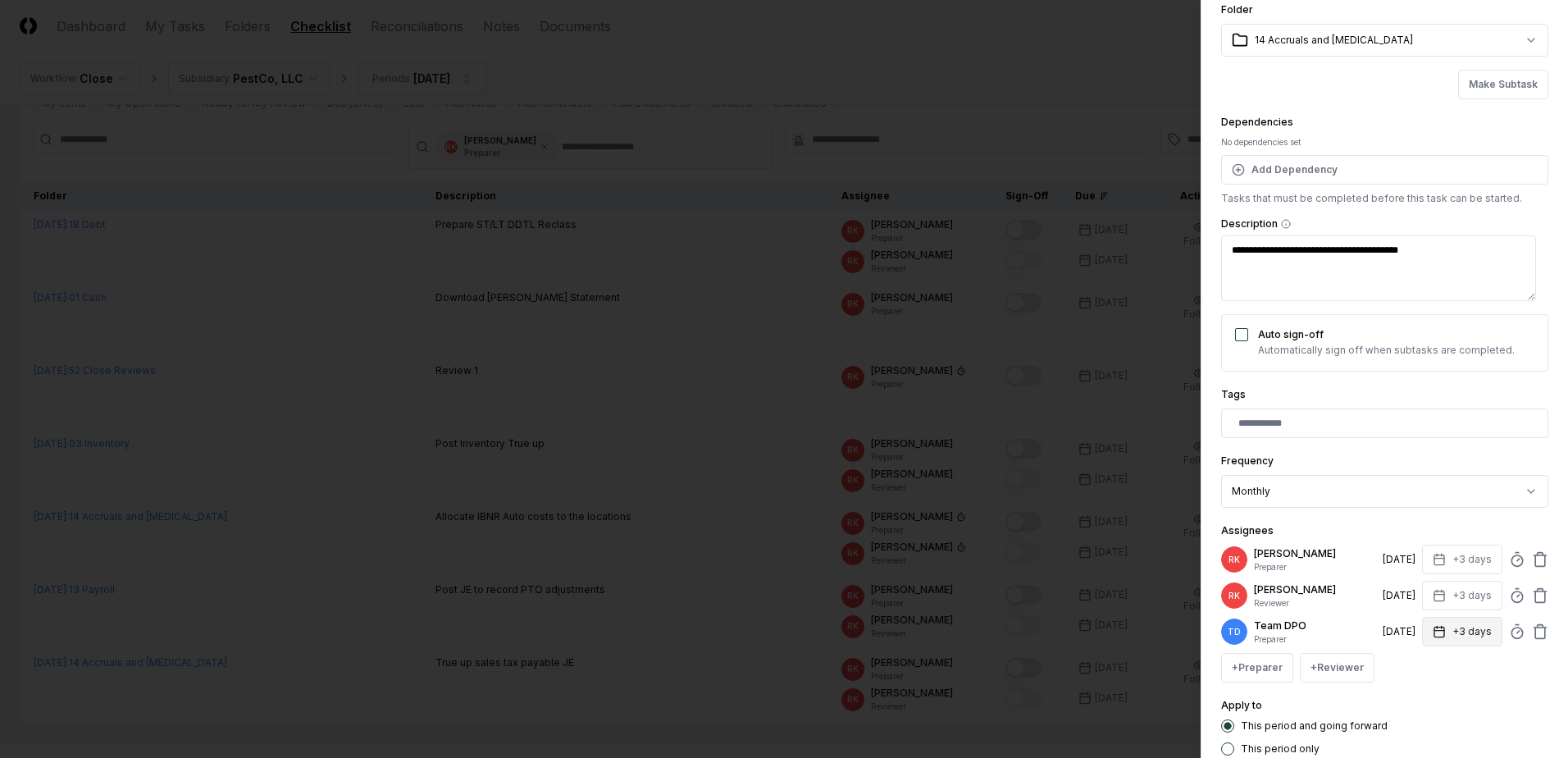
scroll to position [82, 0]
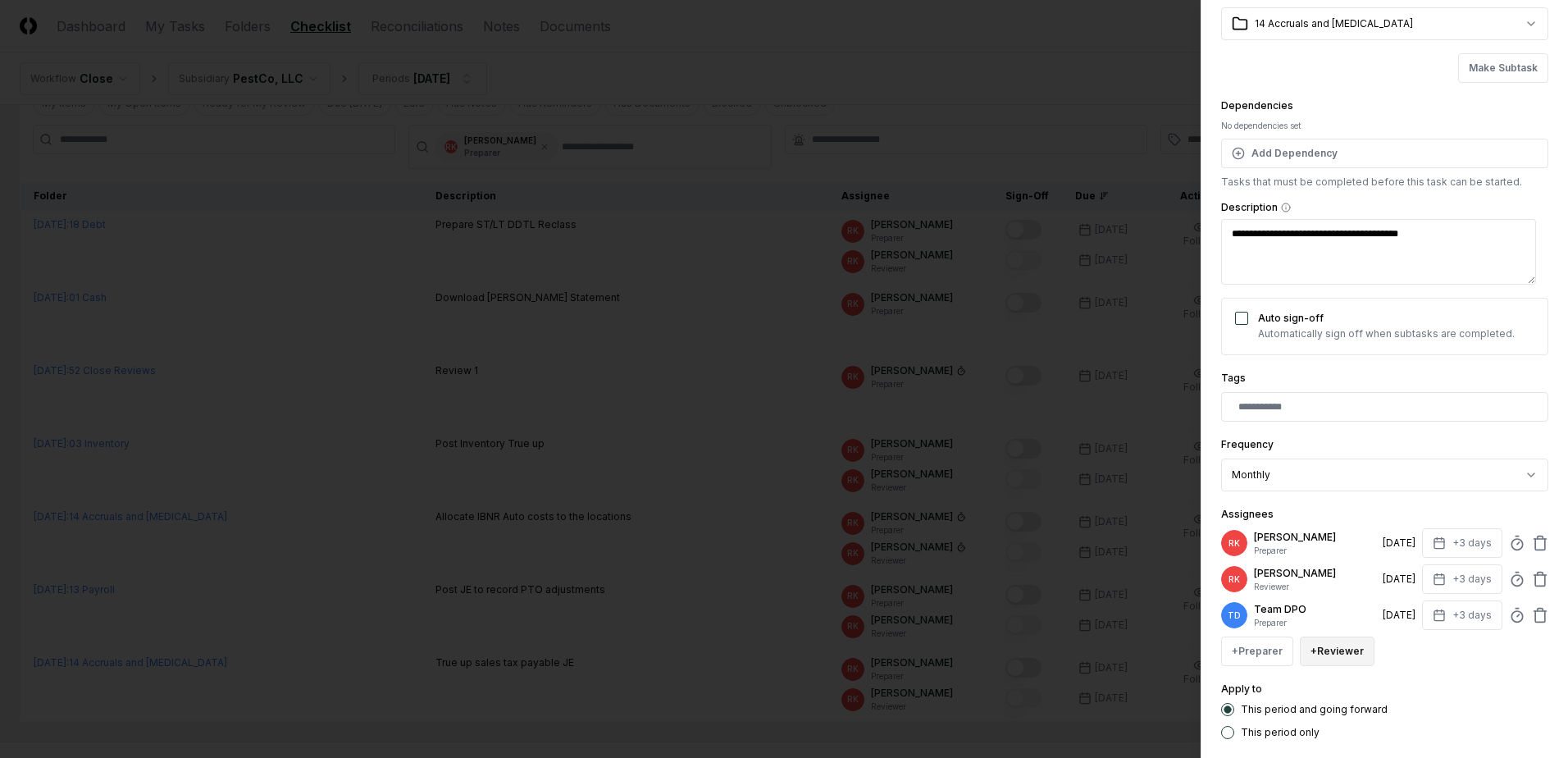
click at [1352, 656] on button "+ Reviewer" at bounding box center [1337, 651] width 74 height 29
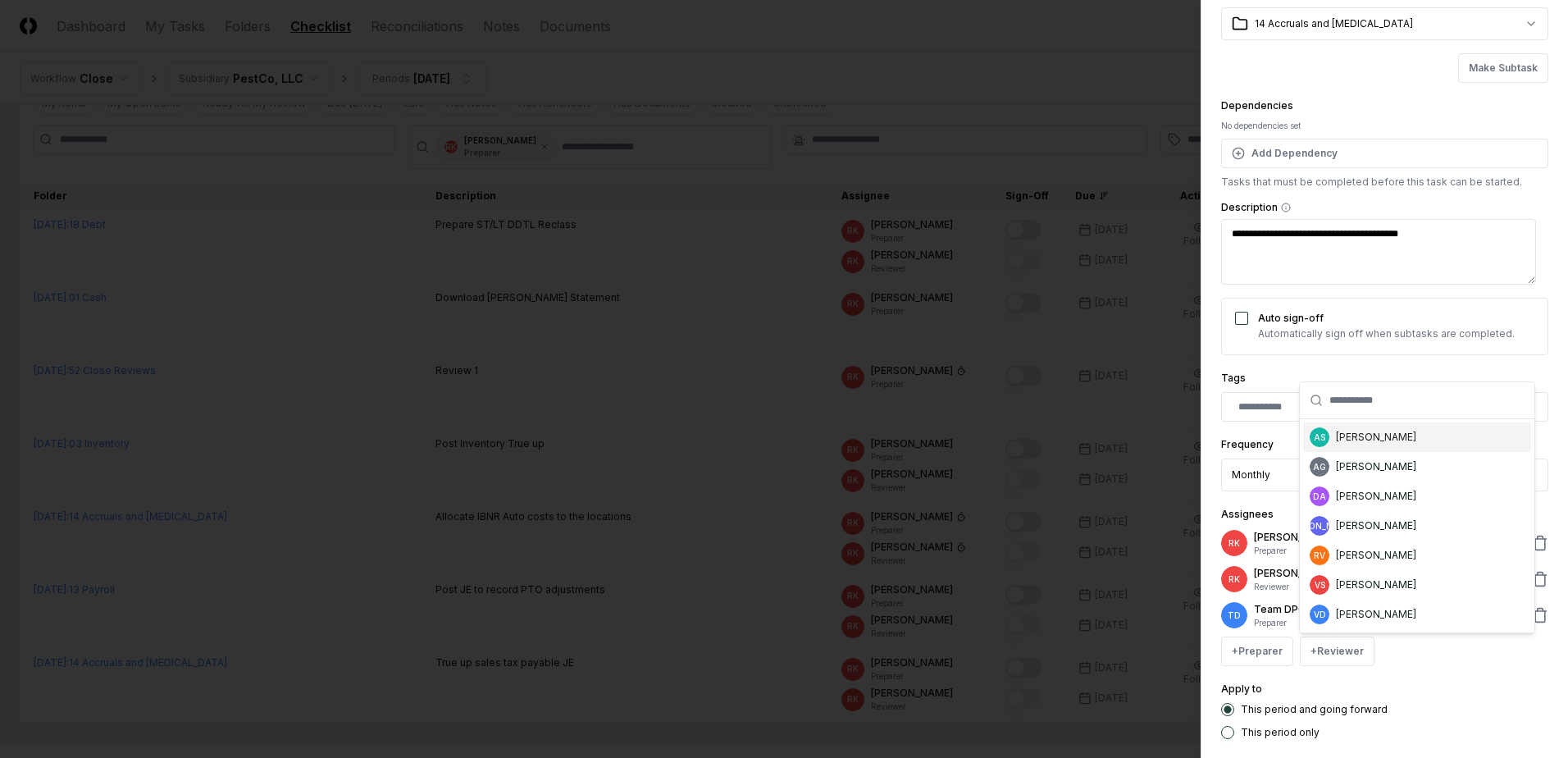
click at [1373, 435] on div "[PERSON_NAME]" at bounding box center [1376, 437] width 80 height 15
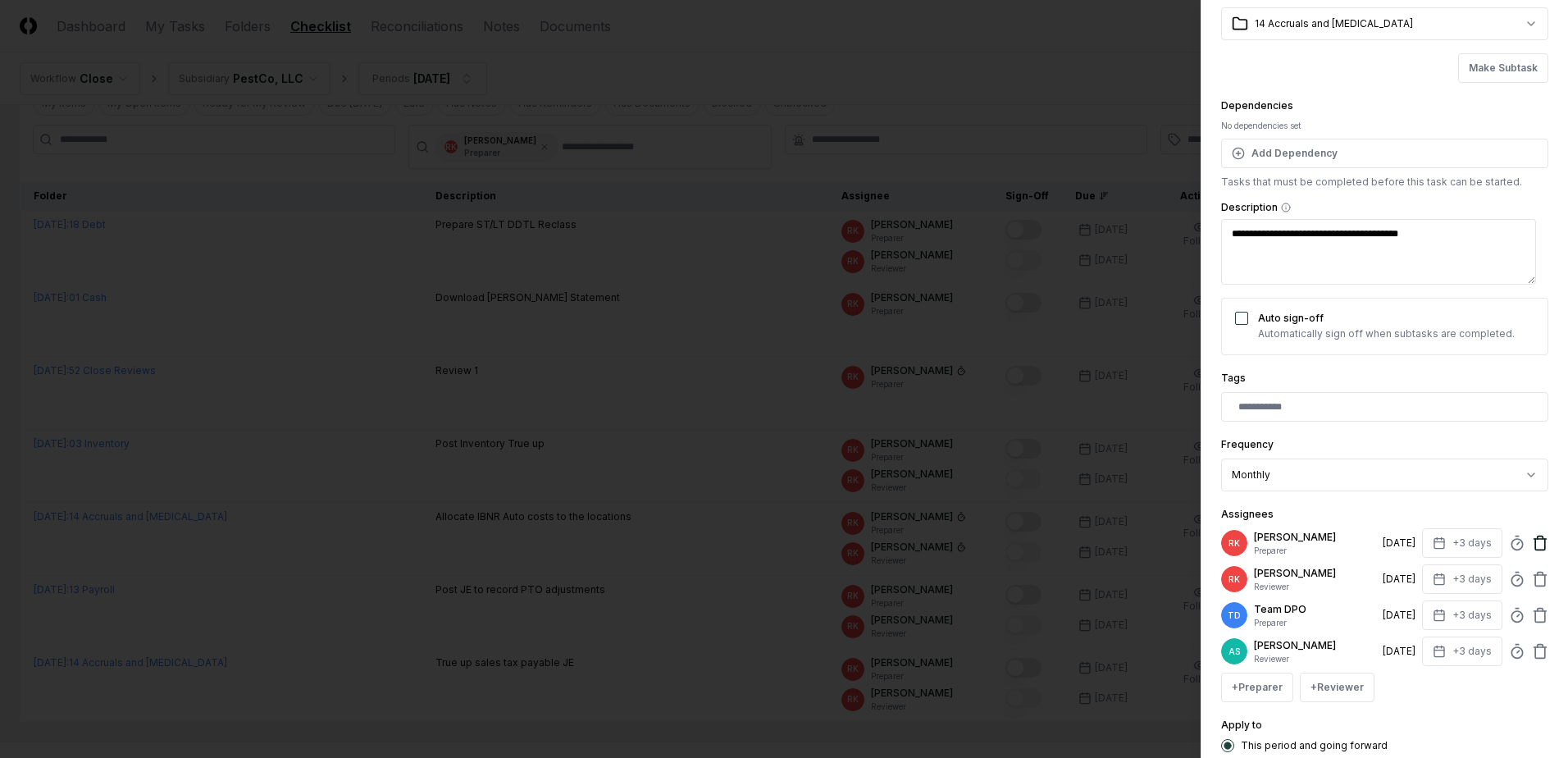
click at [1531, 542] on icon at bounding box center [1540, 543] width 17 height 17
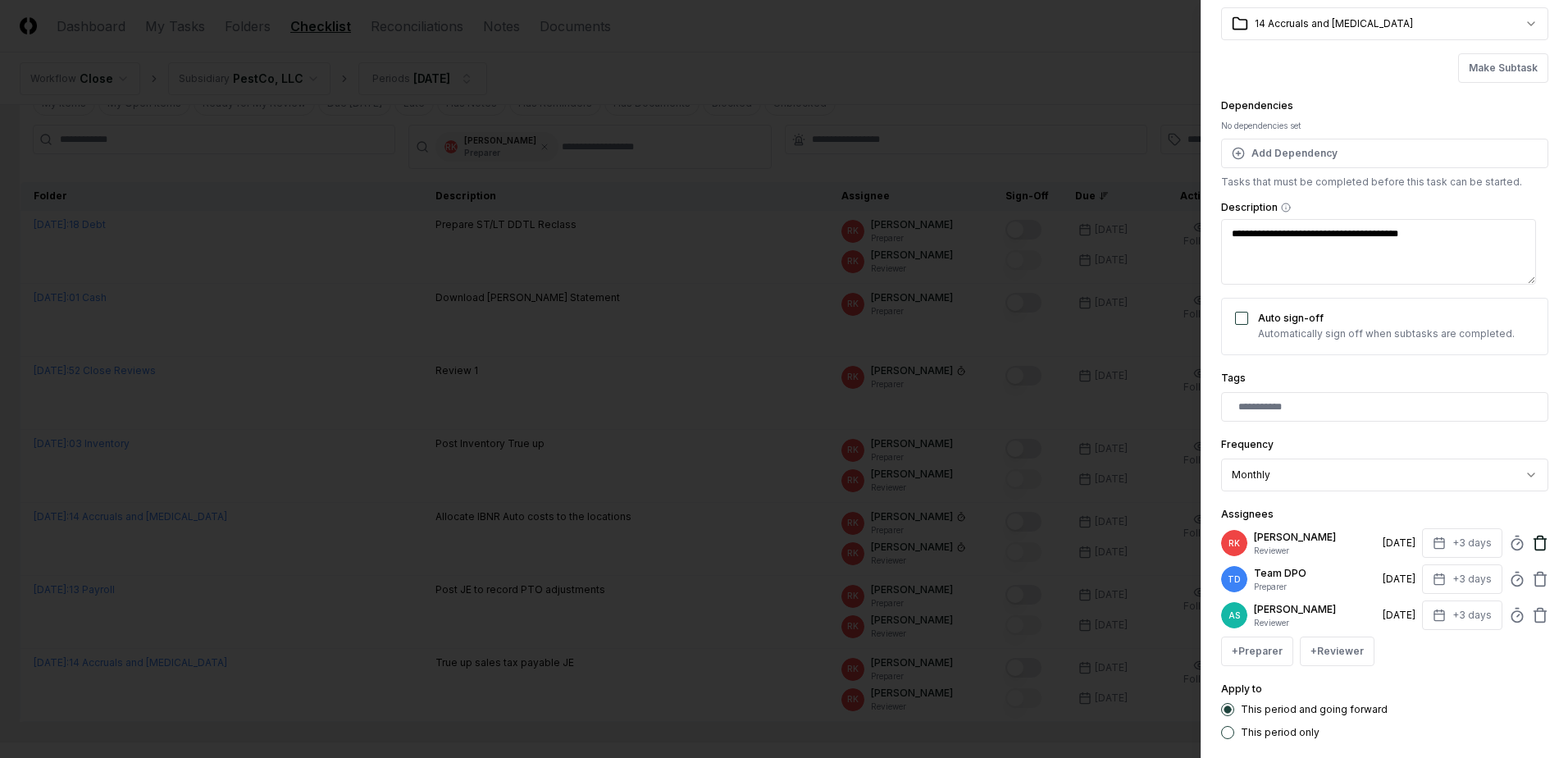
click at [1531, 542] on icon at bounding box center [1540, 543] width 17 height 17
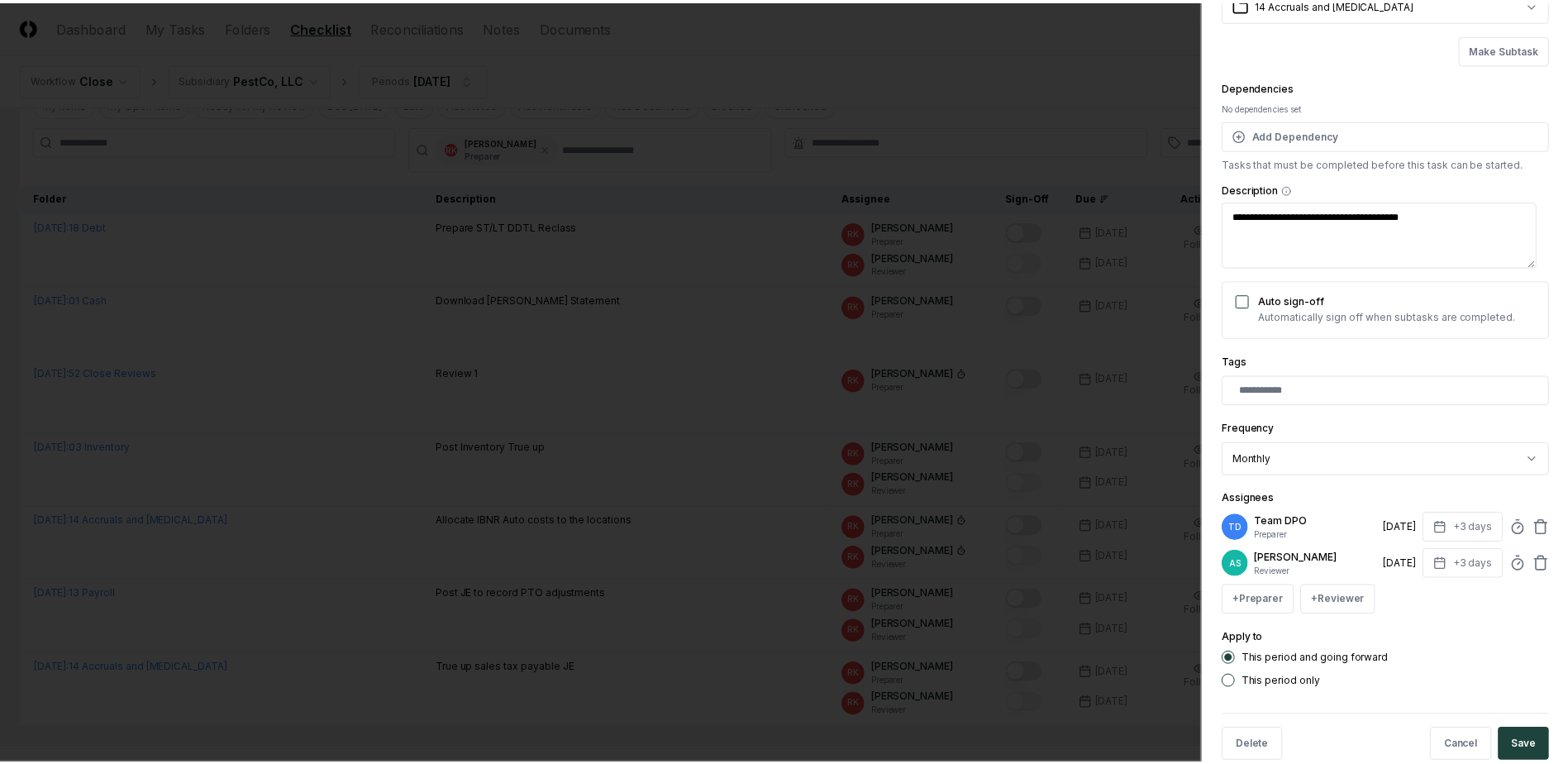
scroll to position [134, 0]
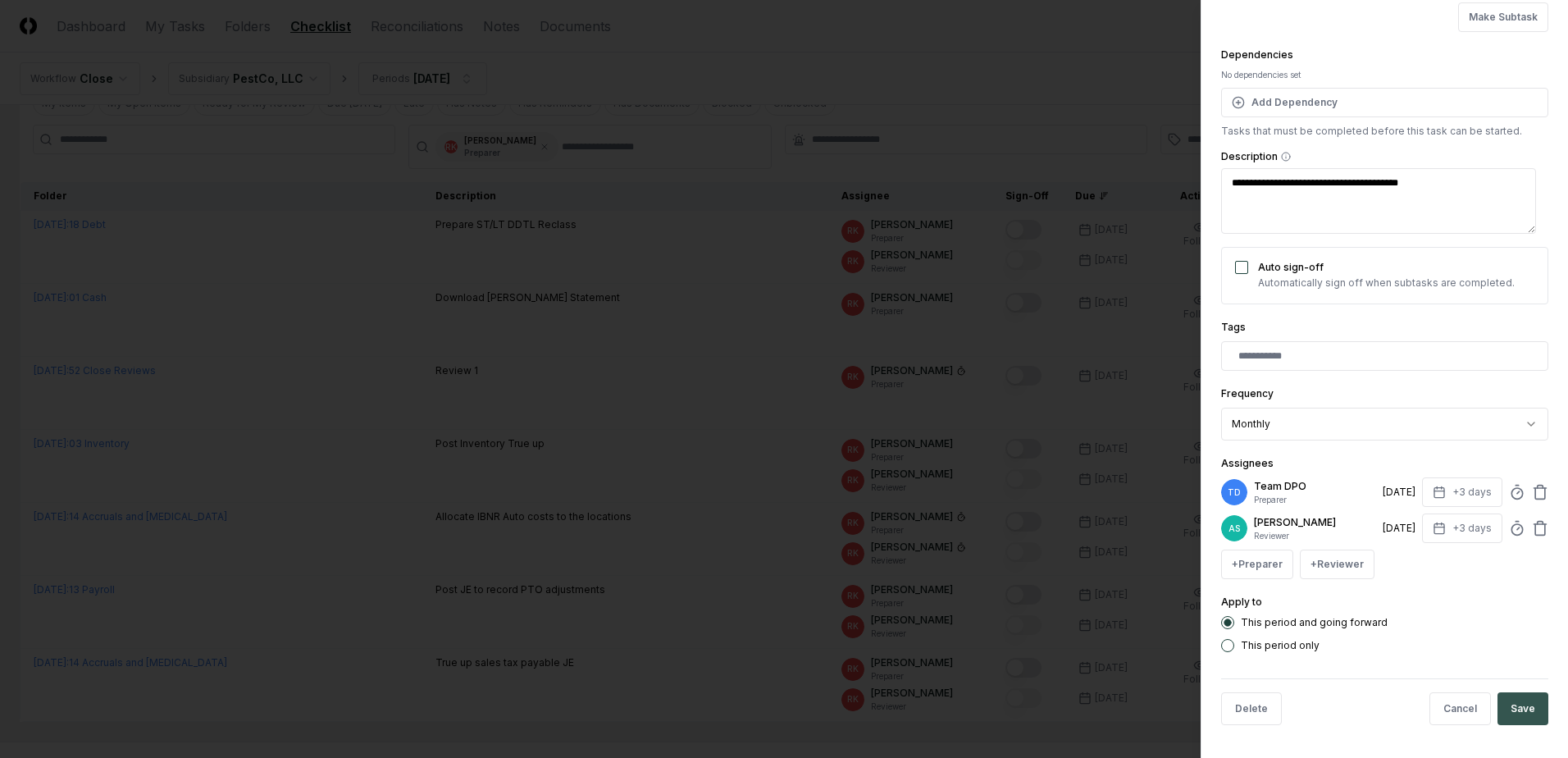
click at [1521, 702] on button "Save" at bounding box center [1522, 708] width 51 height 33
type textarea "*"
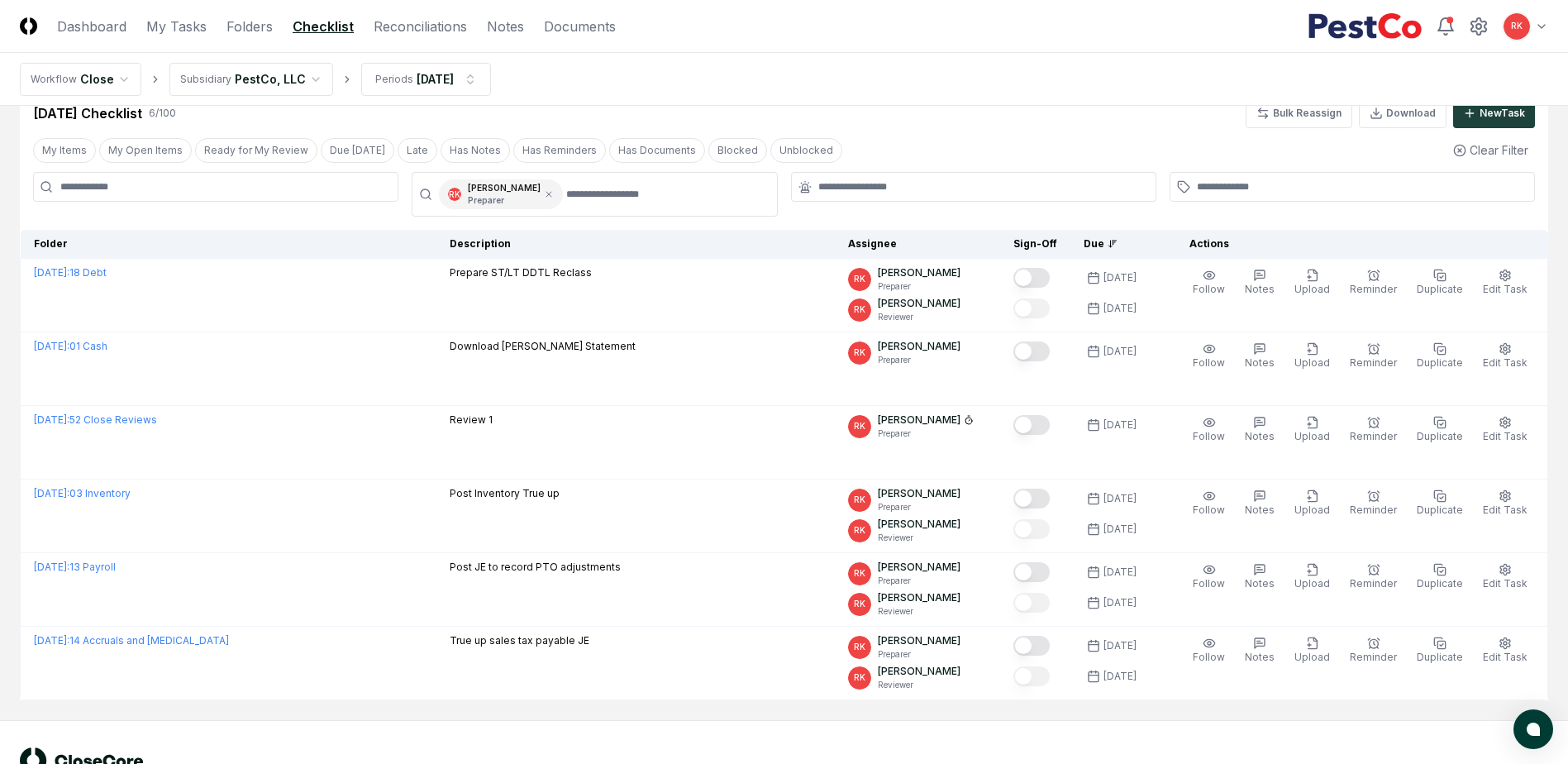
scroll to position [13, 0]
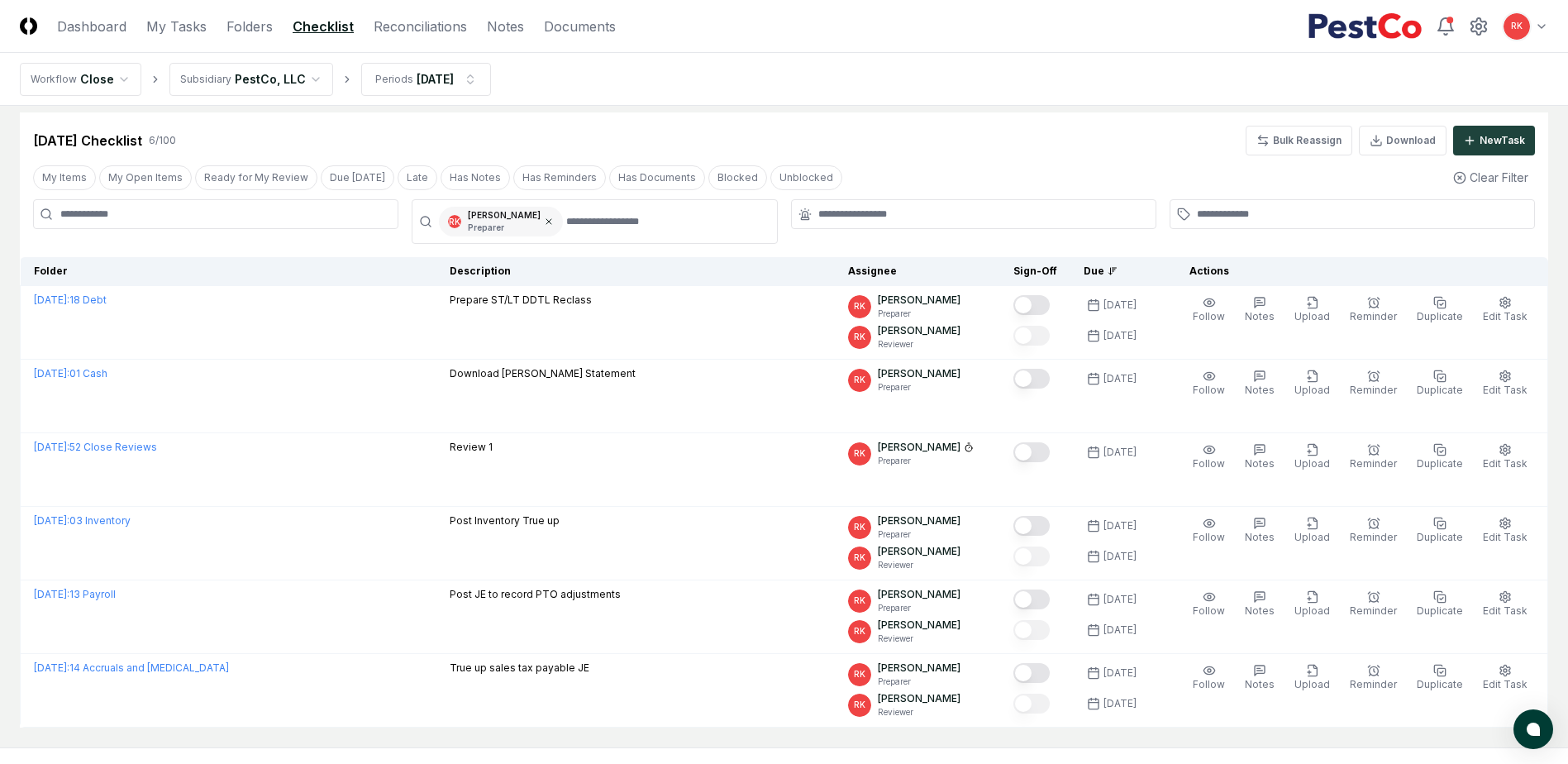
click at [544, 219] on icon at bounding box center [549, 222] width 10 height 10
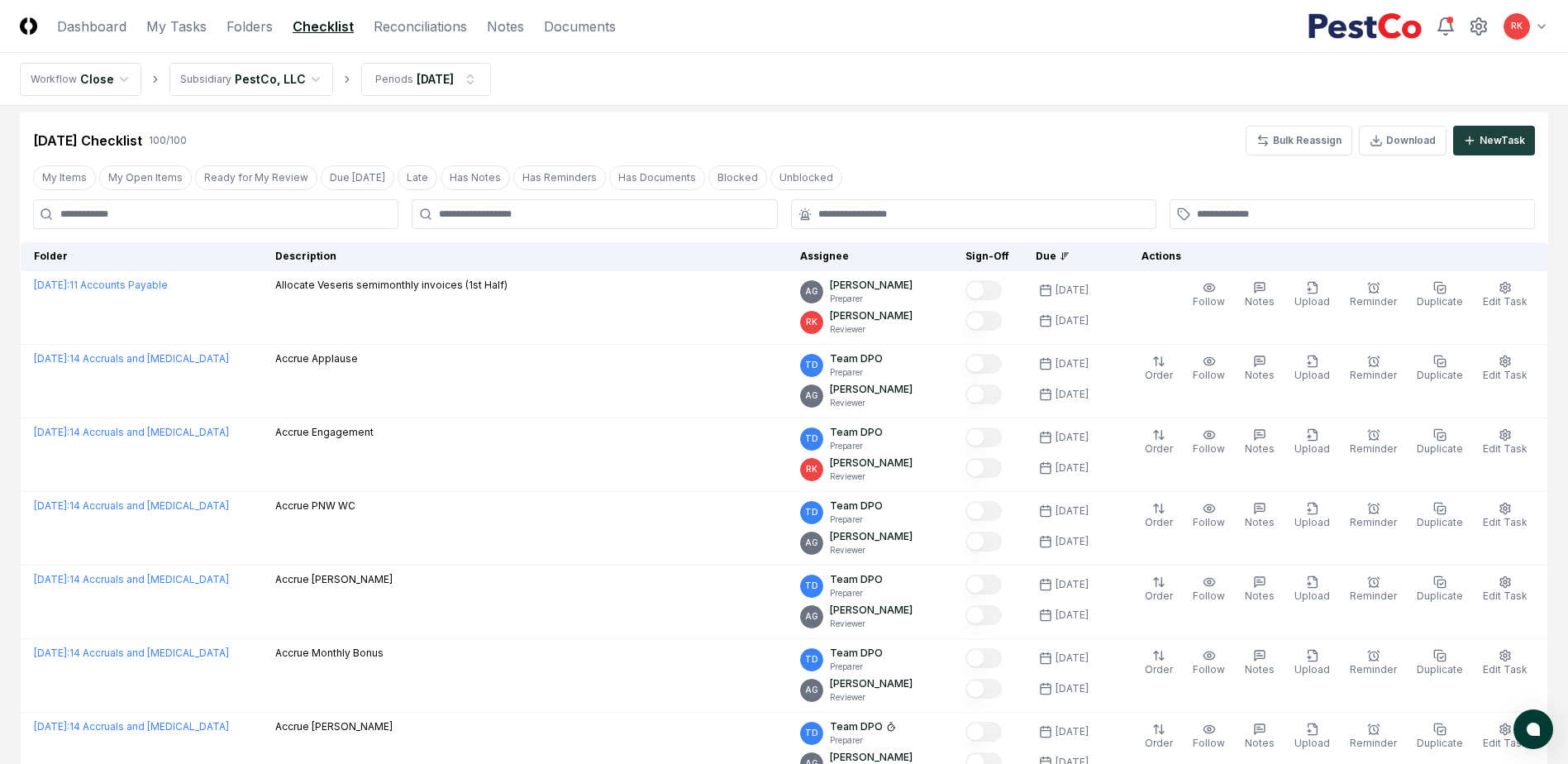
click at [182, 219] on input at bounding box center [216, 214] width 365 height 29
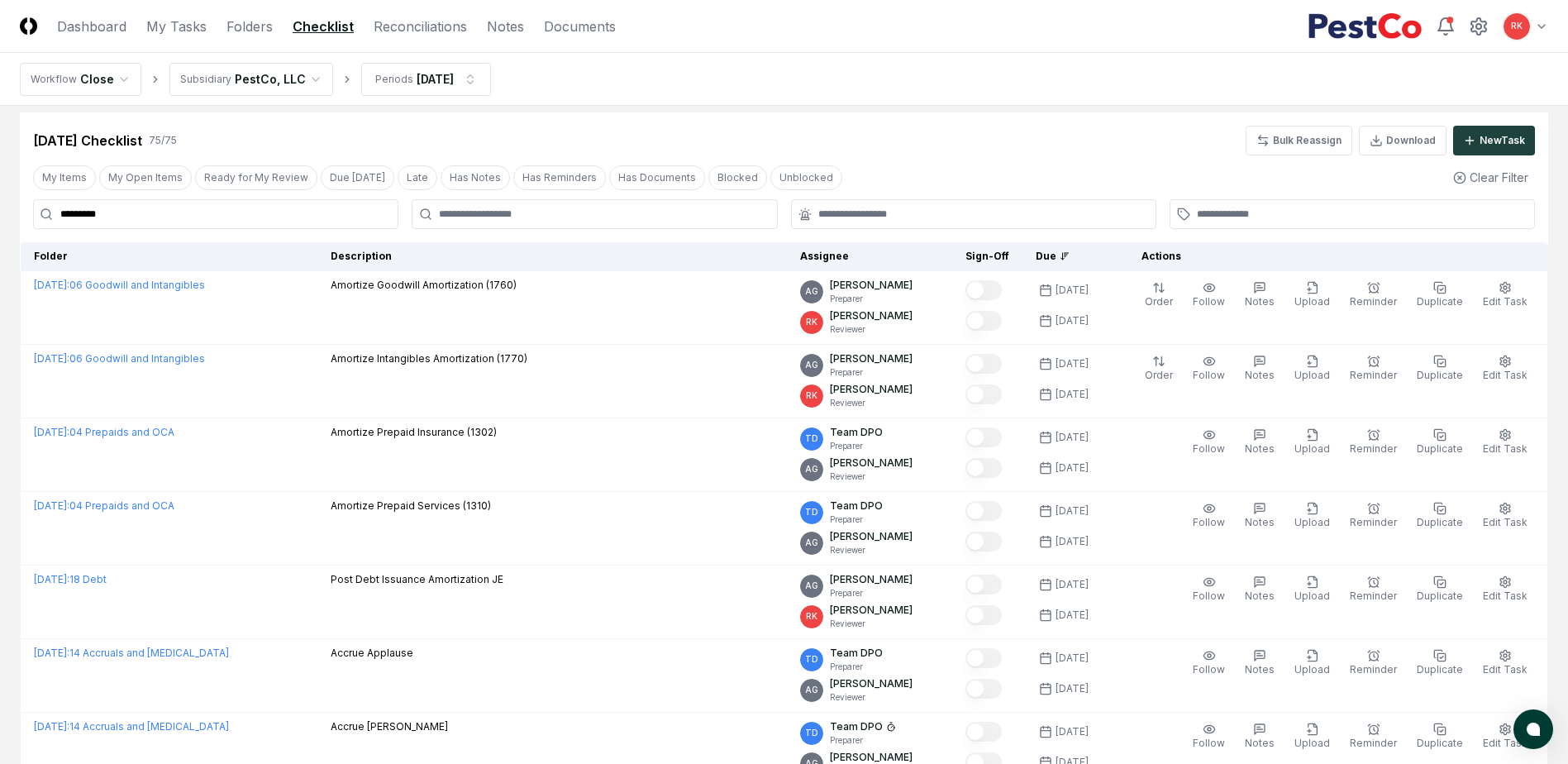
drag, startPoint x: 112, startPoint y: 211, endPoint x: -173, endPoint y: 201, distance: 285.2
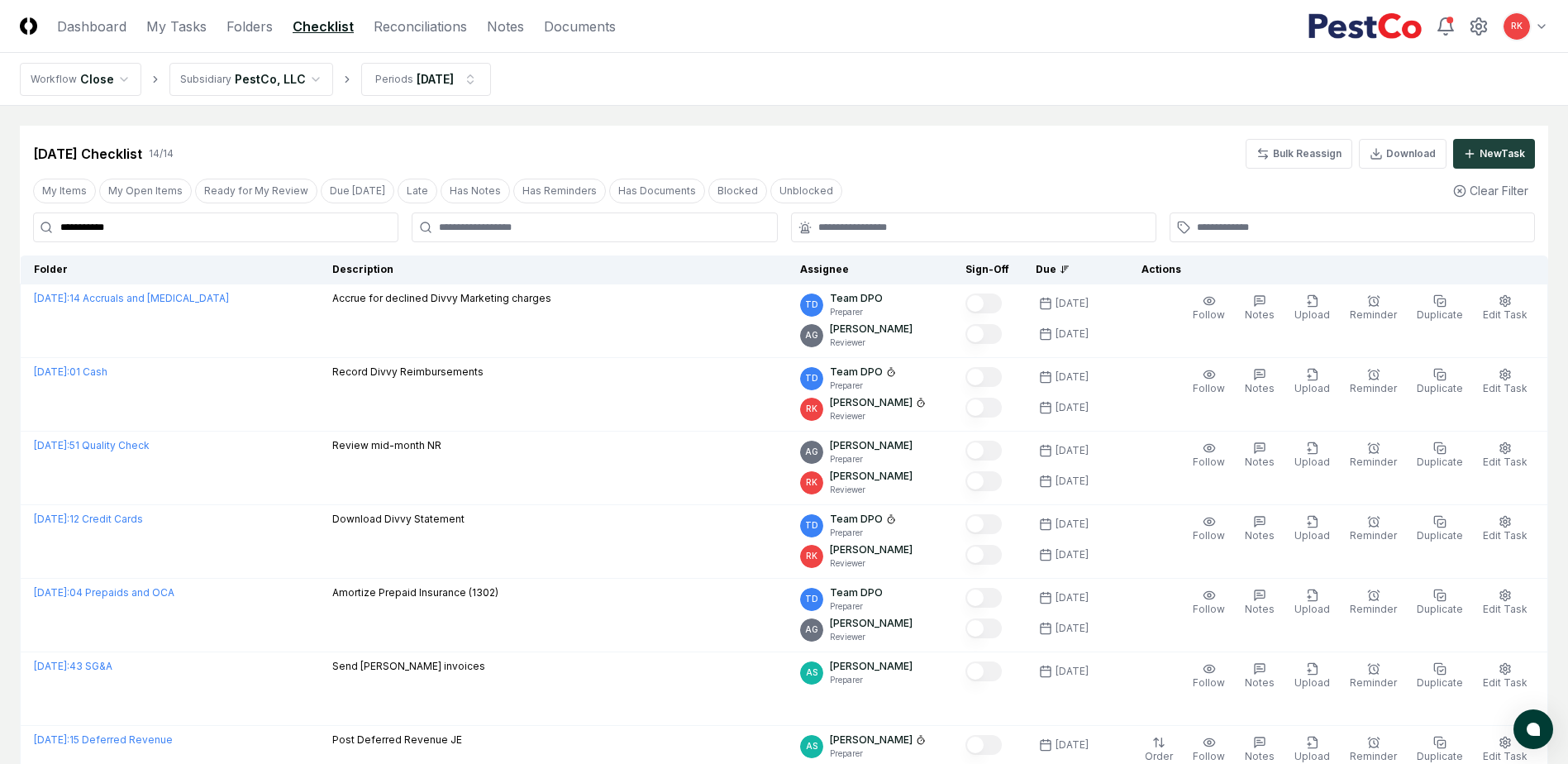
drag, startPoint x: 130, startPoint y: 224, endPoint x: -503, endPoint y: 157, distance: 636.5
click at [0, 157] on html "**********" at bounding box center [784, 717] width 1568 height 1434
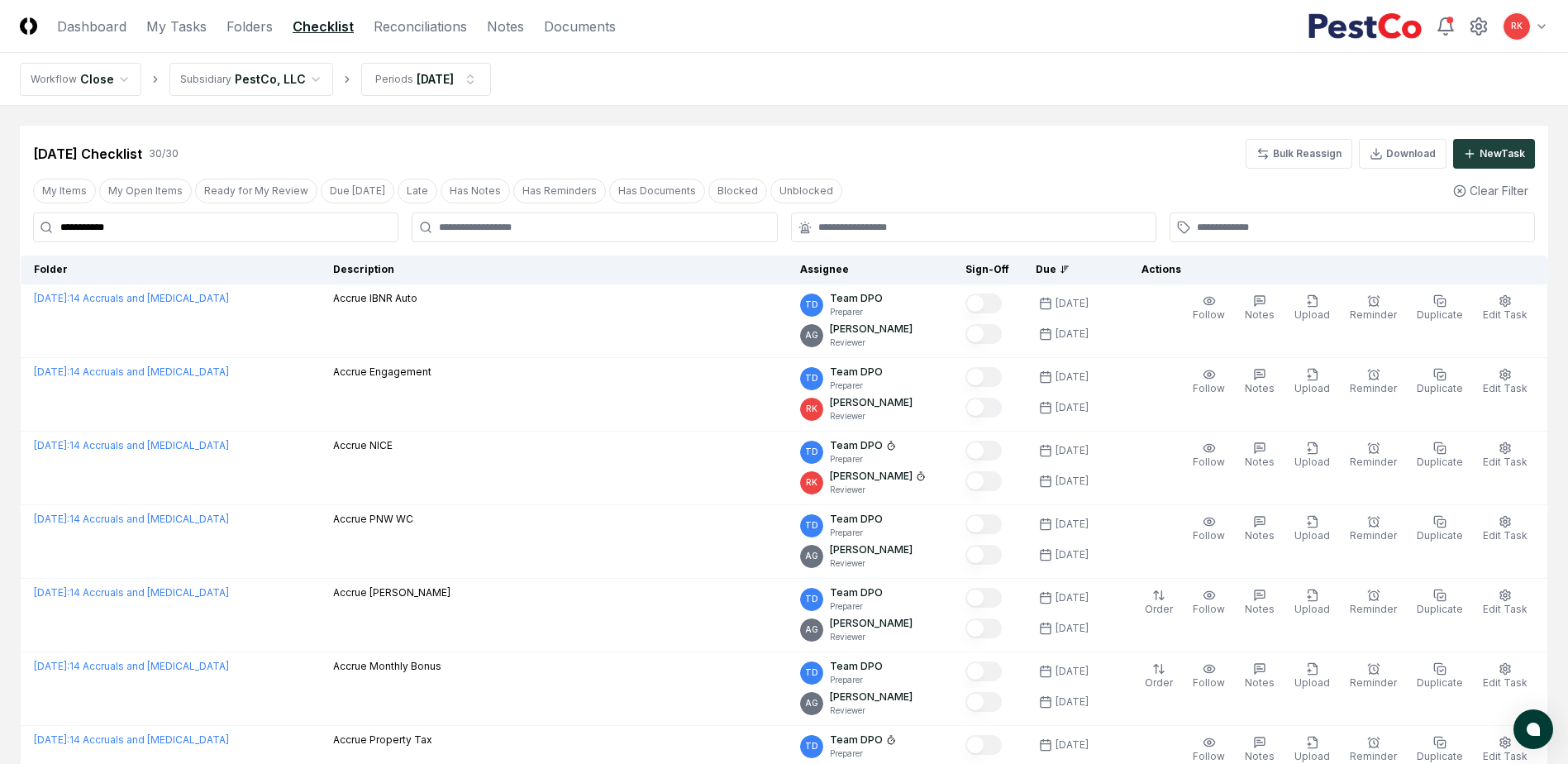
drag, startPoint x: -301, startPoint y: 217, endPoint x: -443, endPoint y: 210, distance: 142.2
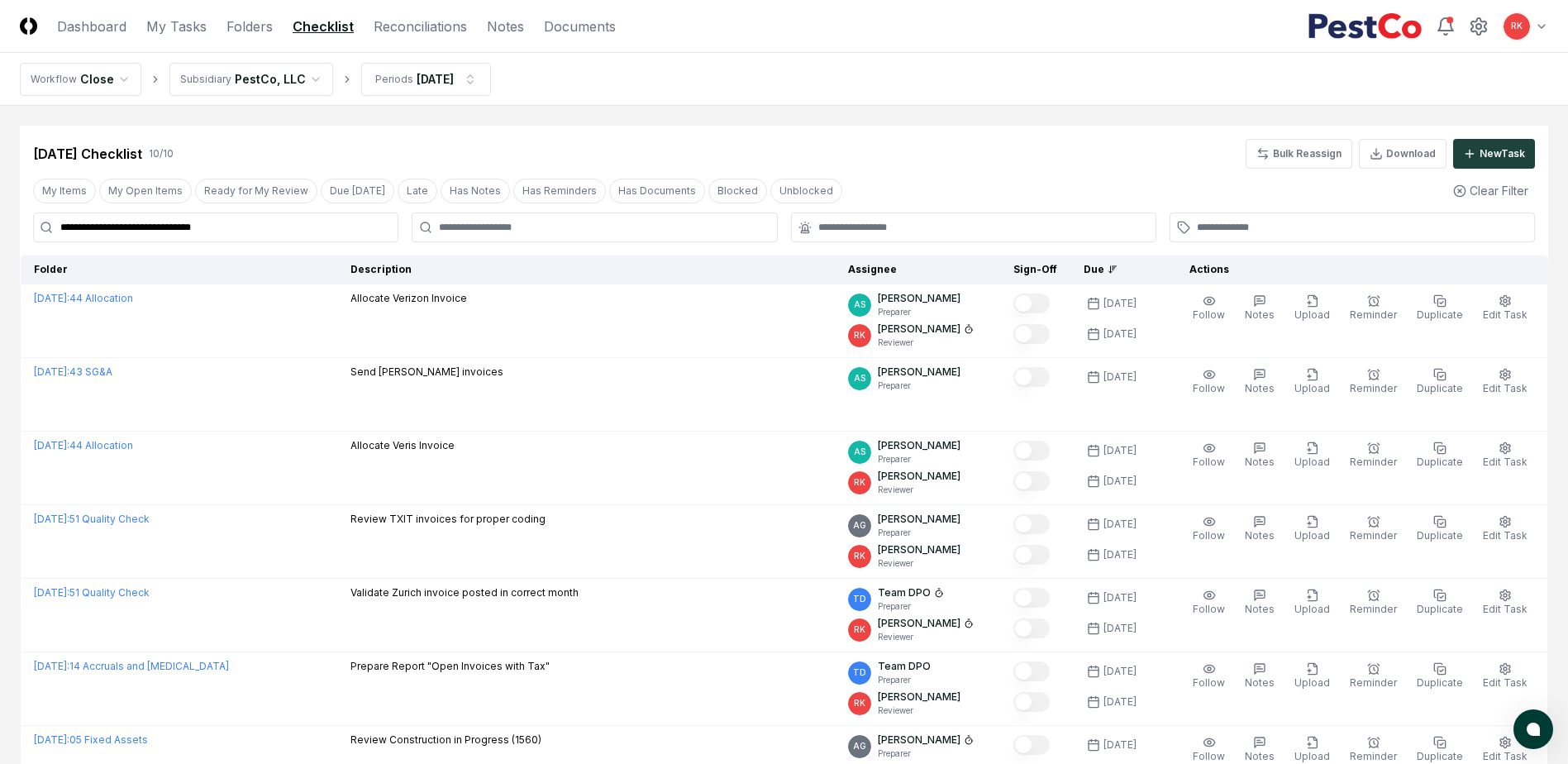
type input "**********"
drag, startPoint x: 149, startPoint y: 219, endPoint x: -600, endPoint y: 190, distance: 749.6
click at [0, 190] on html "**********" at bounding box center [784, 569] width 1568 height 1139
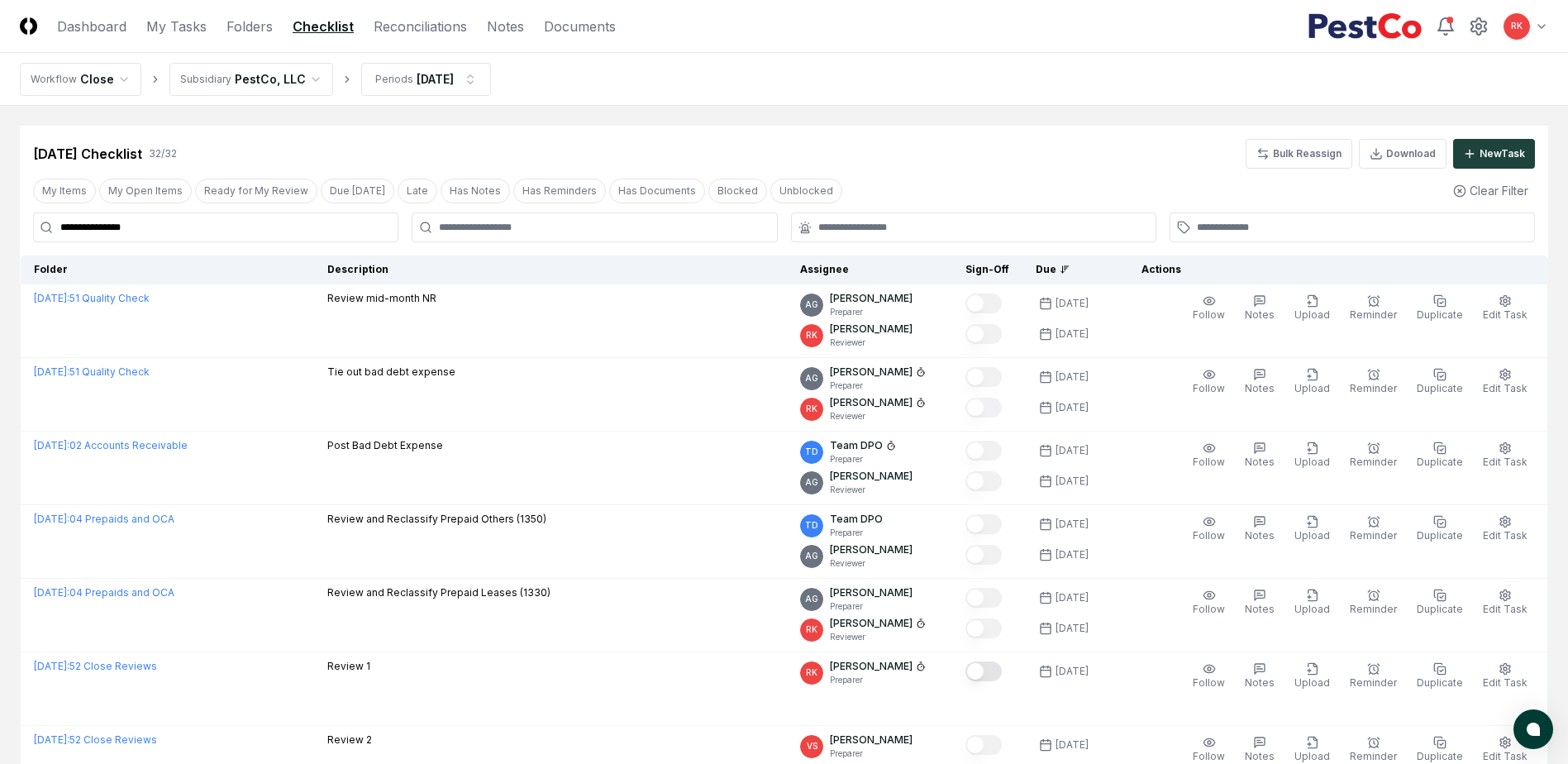
drag, startPoint x: 140, startPoint y: 232, endPoint x: -68, endPoint y: 231, distance: 208.0
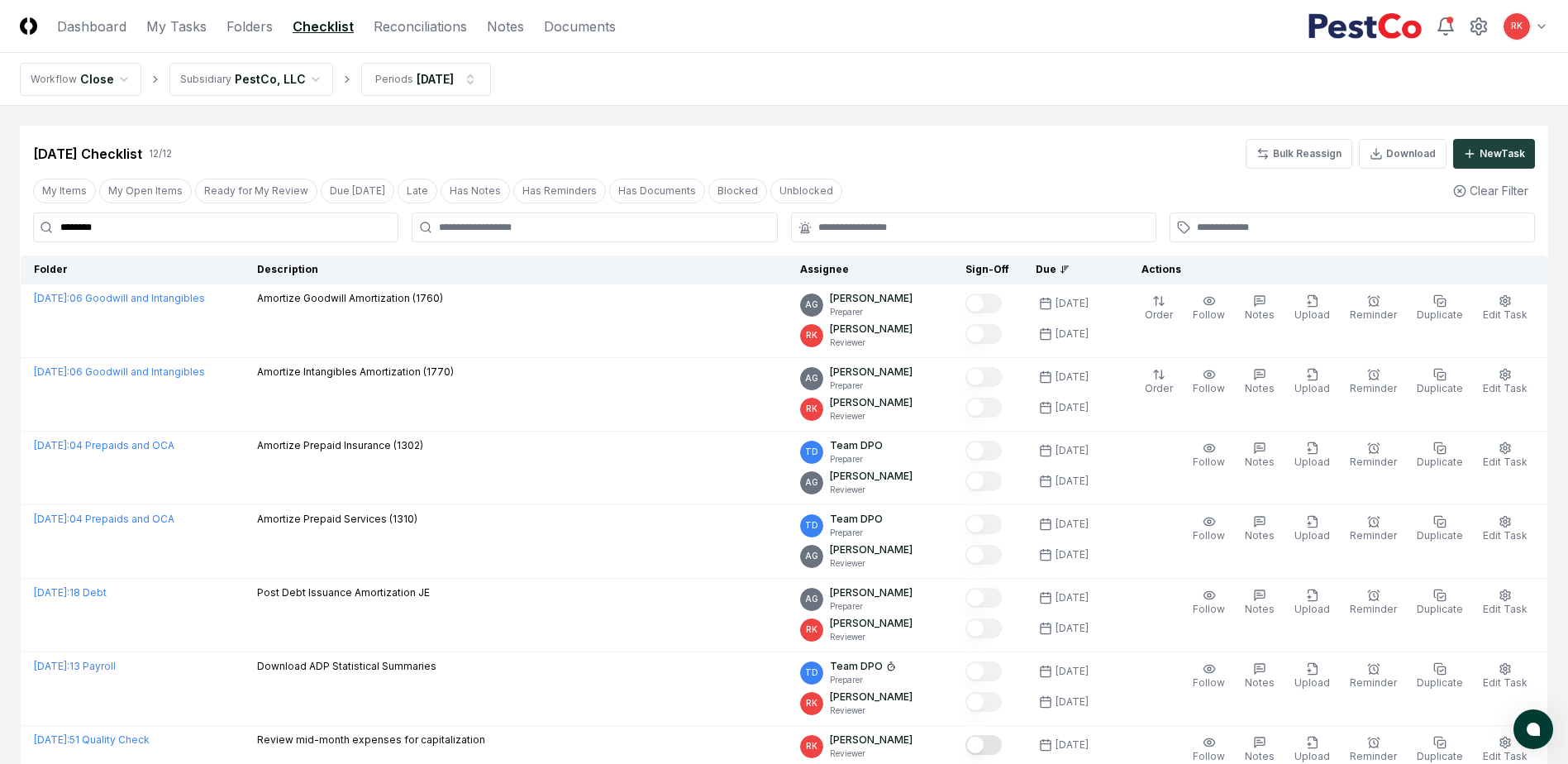
drag, startPoint x: 135, startPoint y: 215, endPoint x: -26, endPoint y: 238, distance: 162.6
click at [0, 238] on html "CloseCore Dashboard My Tasks Folders Checklist Reconciliations Notes Documents …" at bounding box center [784, 643] width 1568 height 1286
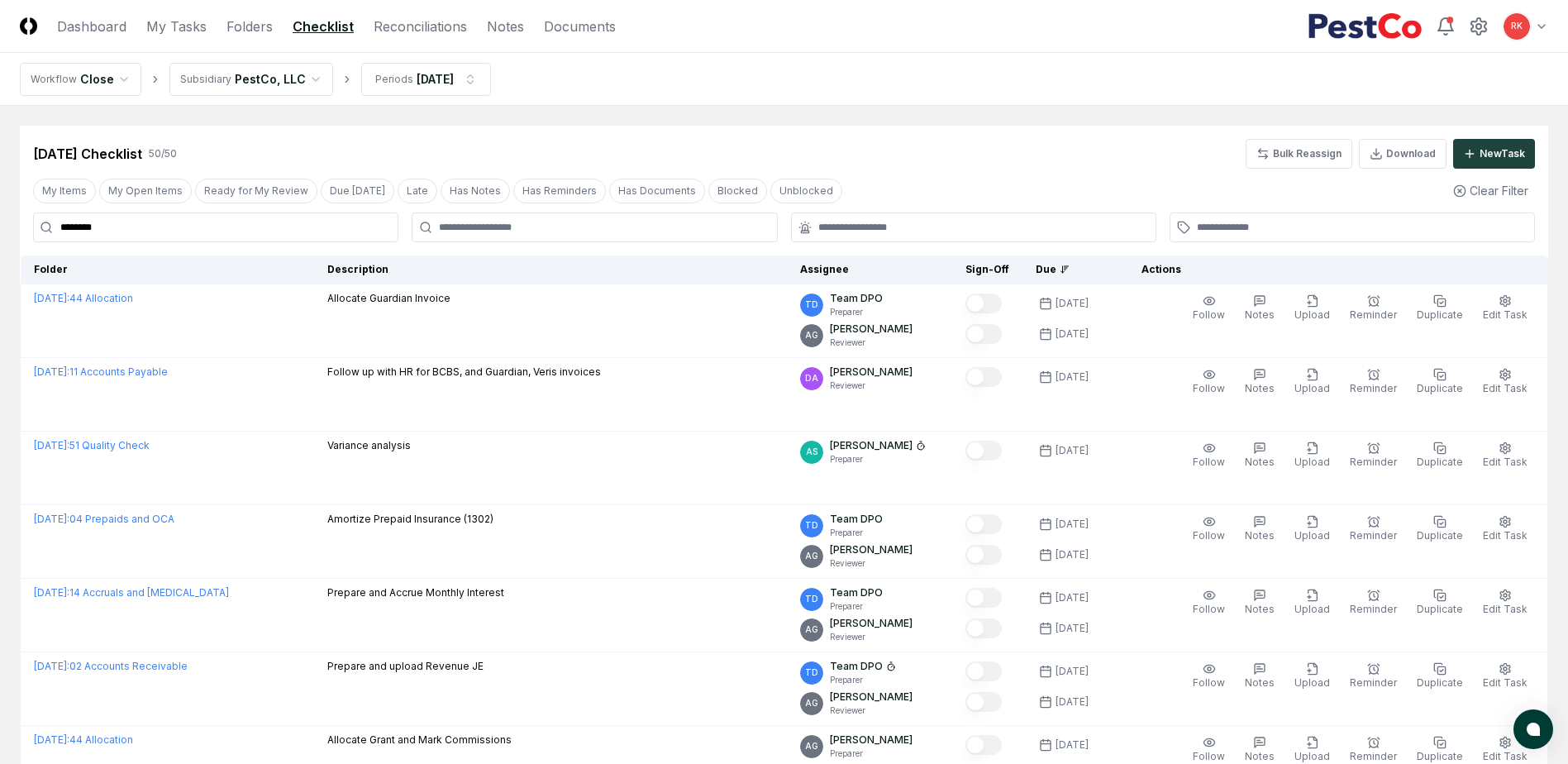
drag, startPoint x: 219, startPoint y: 224, endPoint x: -402, endPoint y: 197, distance: 621.6
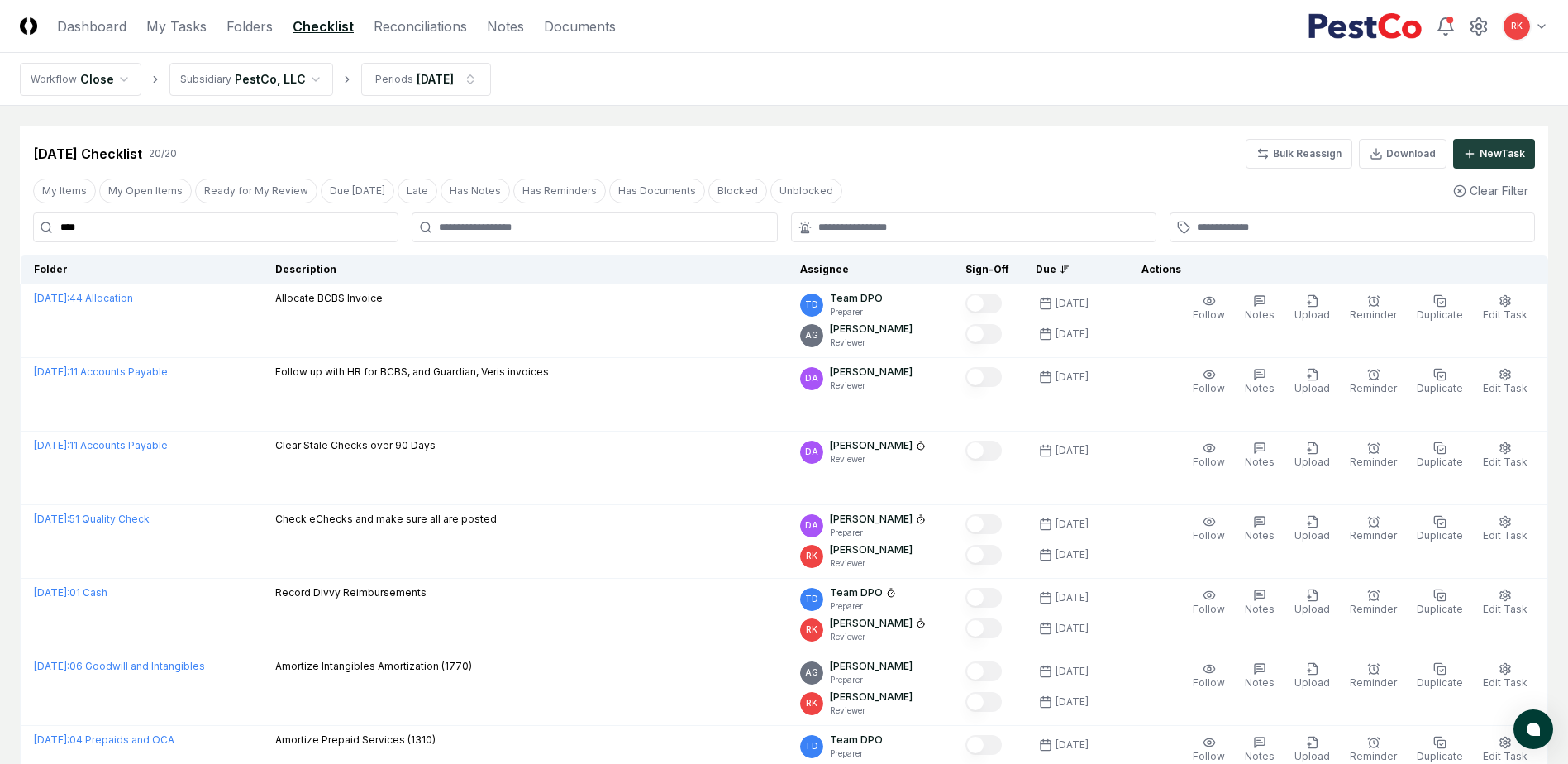
drag, startPoint x: 95, startPoint y: 232, endPoint x: -311, endPoint y: 231, distance: 406.0
type input "*"
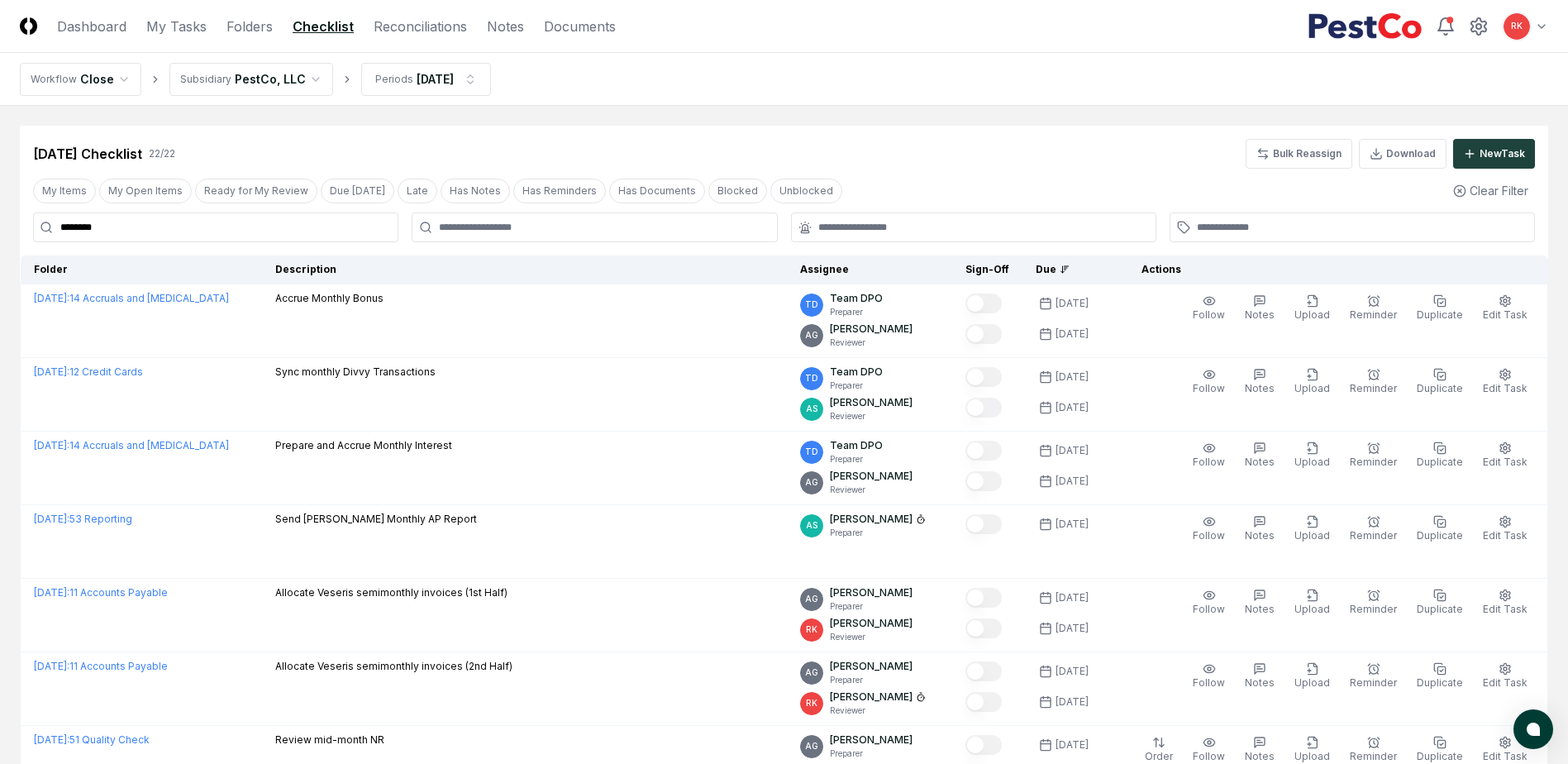
drag, startPoint x: 165, startPoint y: 228, endPoint x: -365, endPoint y: 210, distance: 530.3
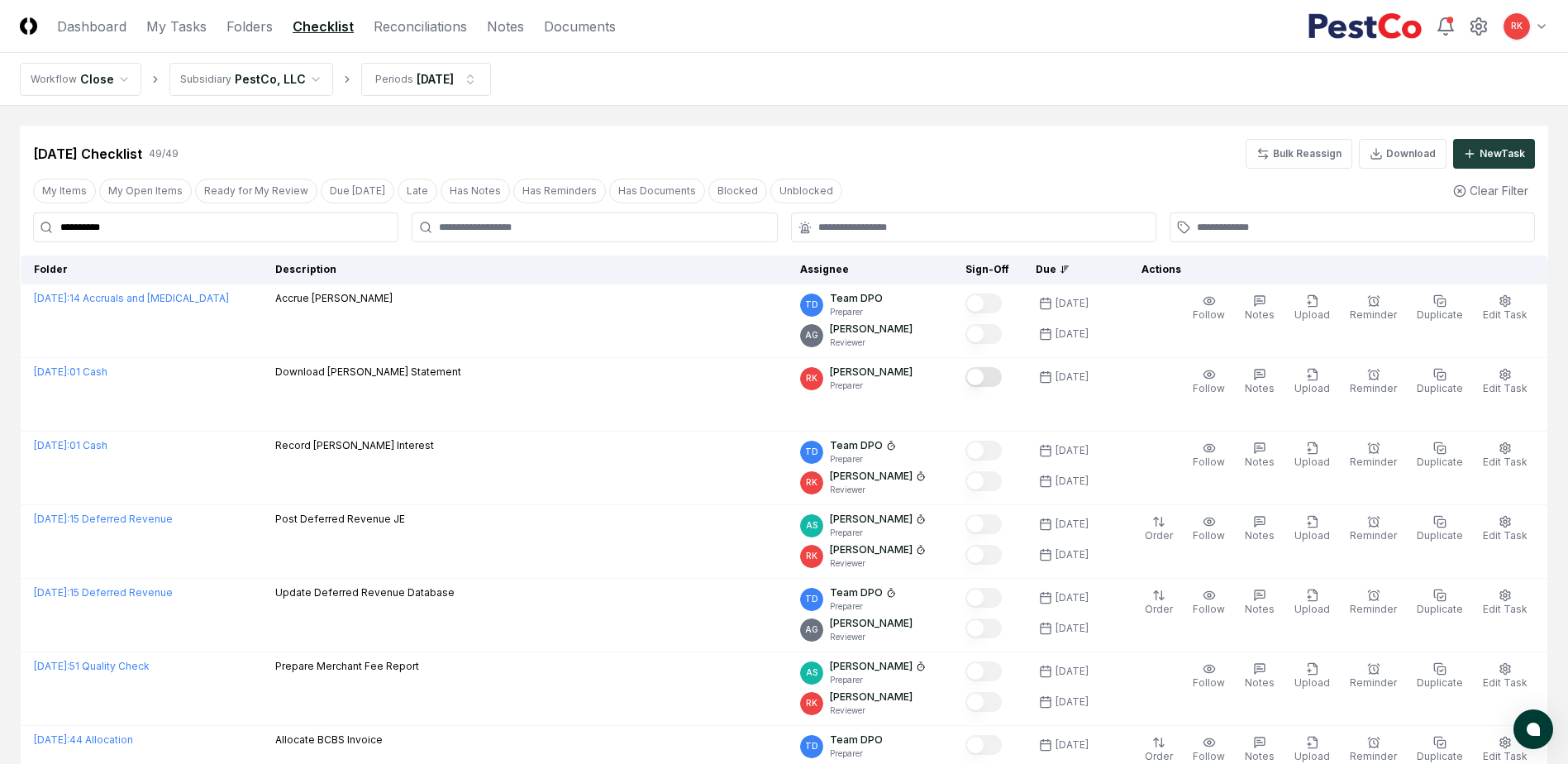
drag, startPoint x: 117, startPoint y: 219, endPoint x: -138, endPoint y: 211, distance: 255.1
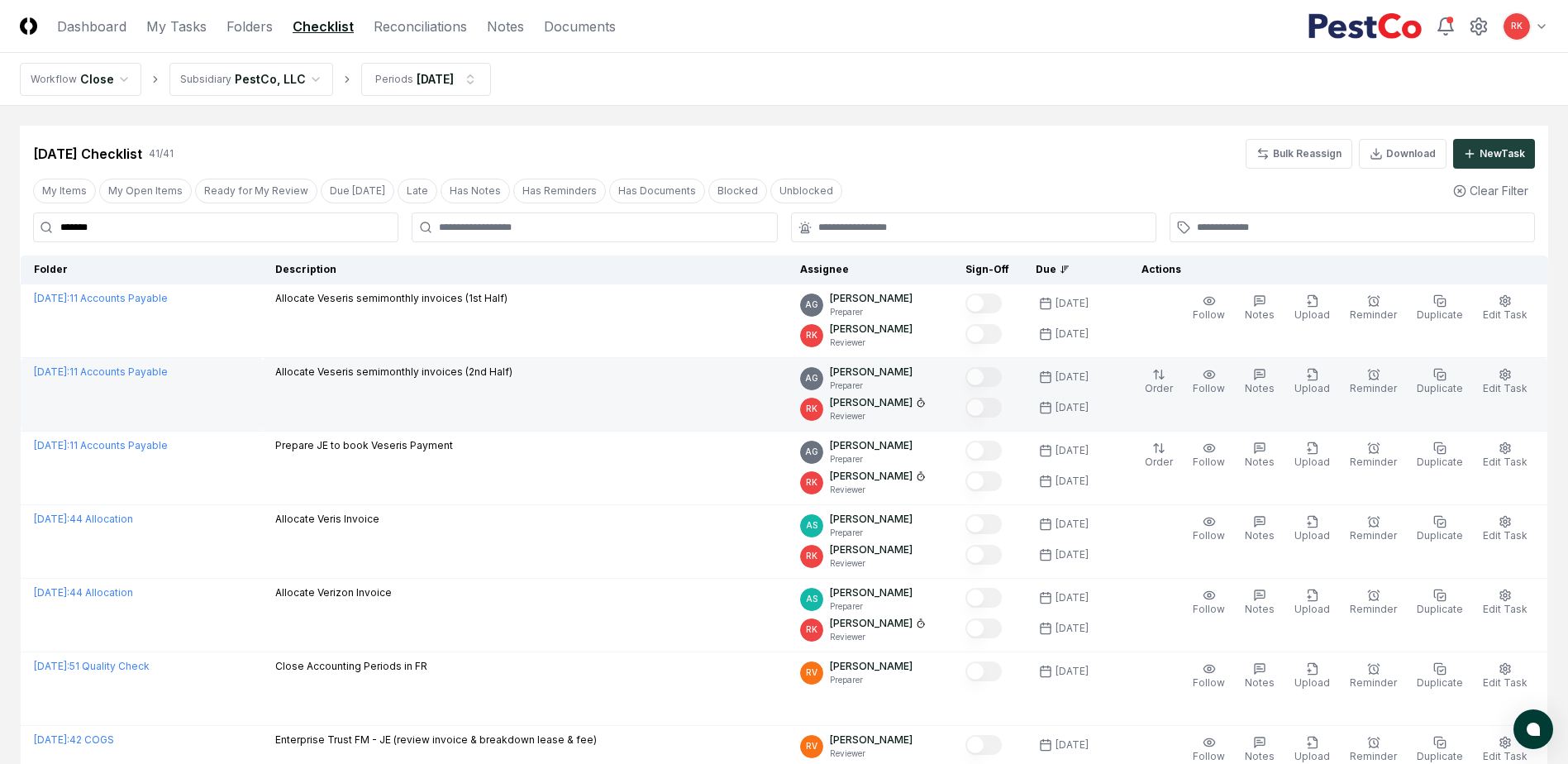
type input "*******"
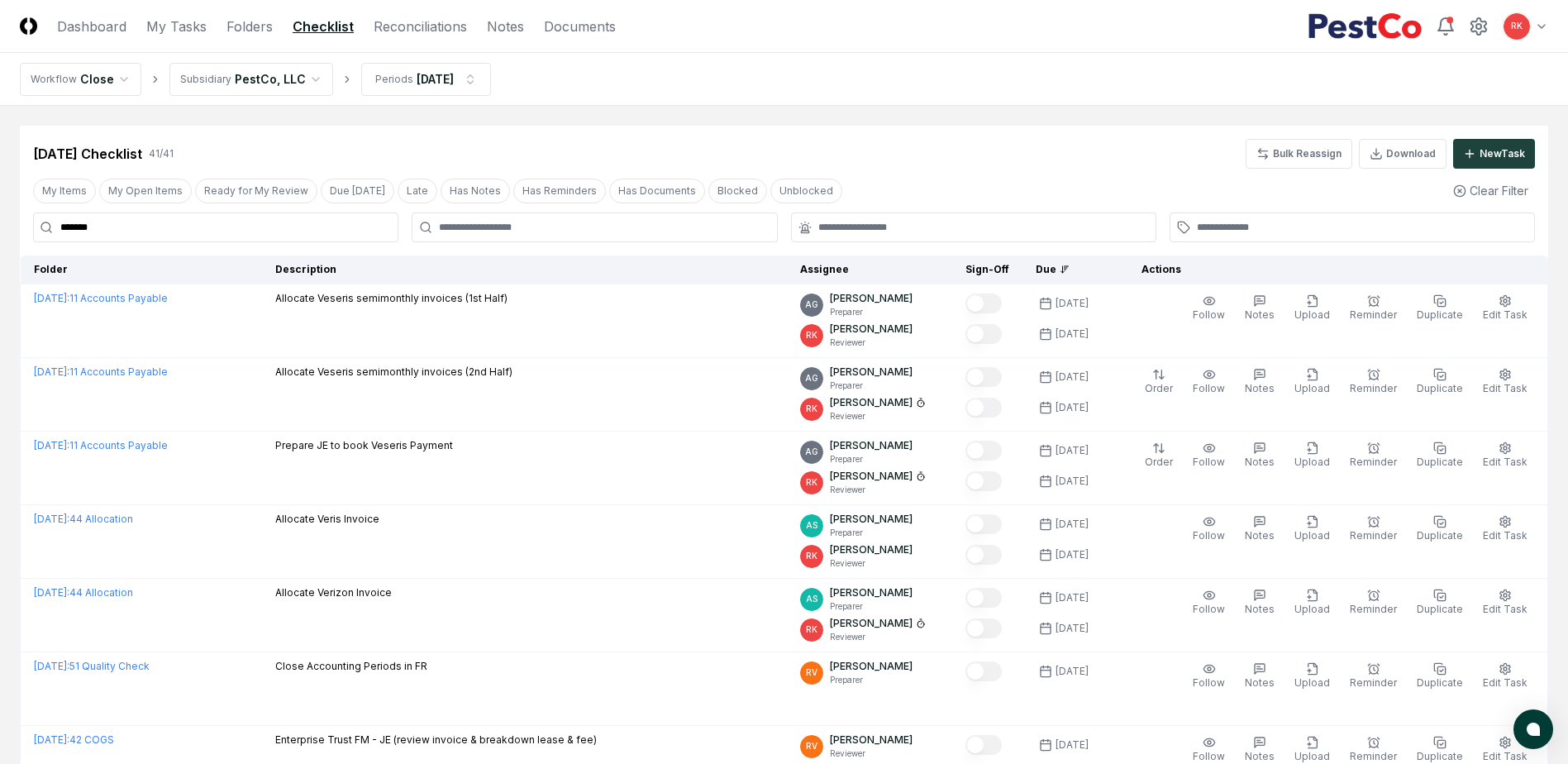
click at [269, 134] on div "Sep 2025 Checklist 41 / 41 Bulk Reassign Download New Task" at bounding box center [784, 147] width 1528 height 43
click at [66, 188] on button "My Items" at bounding box center [64, 190] width 63 height 24
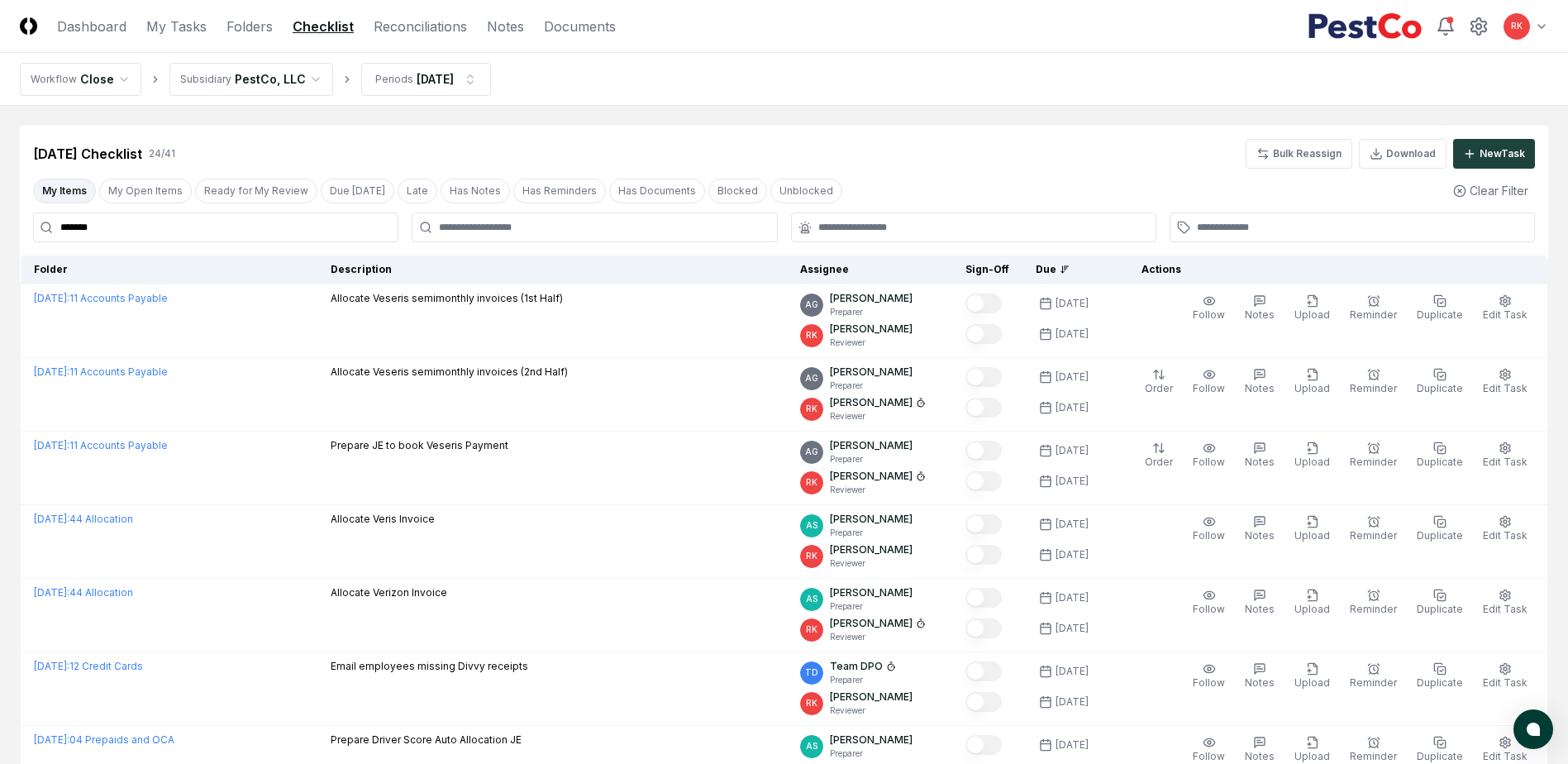
drag, startPoint x: 59, startPoint y: 179, endPoint x: 373, endPoint y: 230, distance: 318.1
click at [59, 179] on button "My Items" at bounding box center [64, 190] width 63 height 24
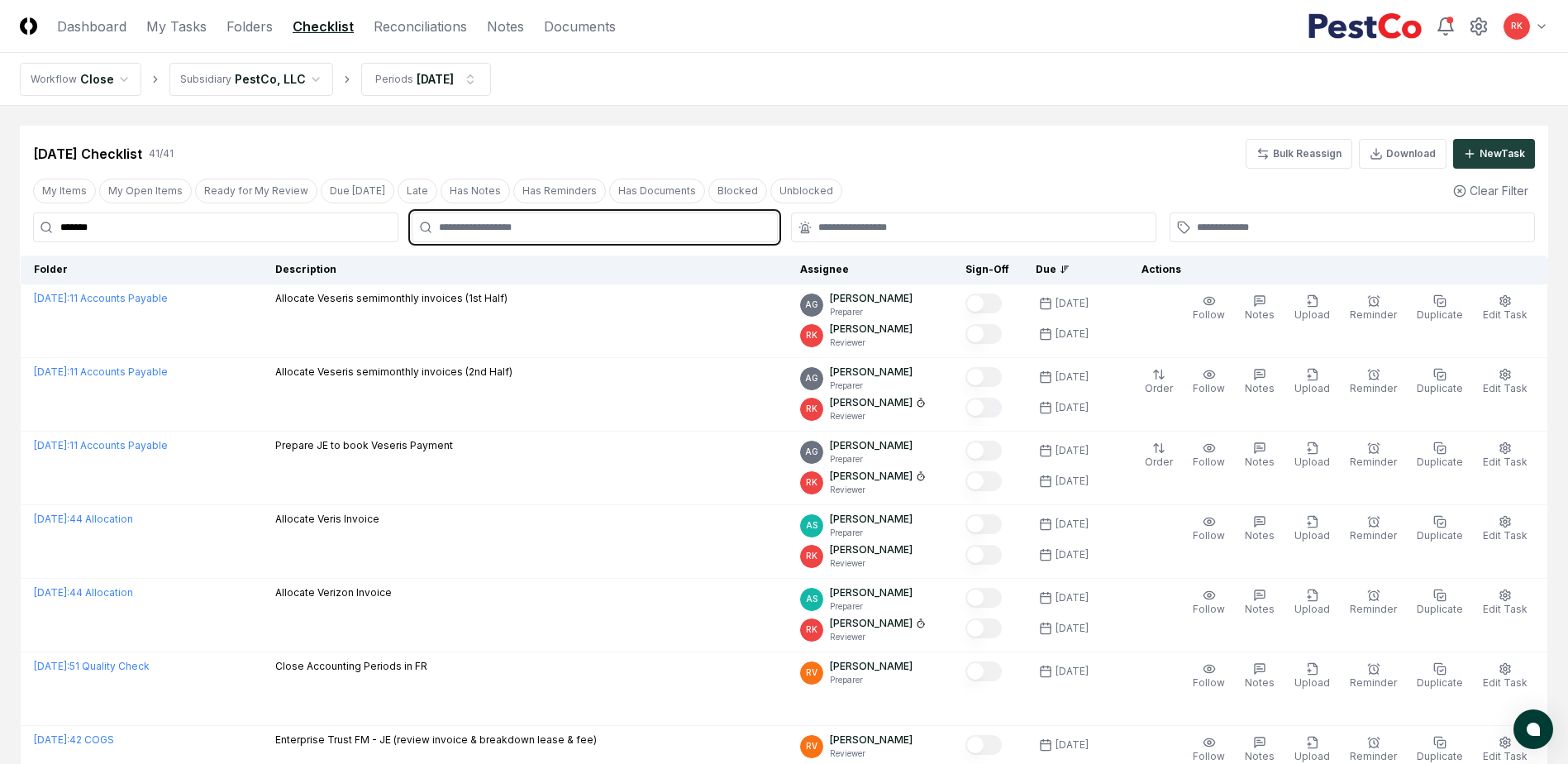
click at [502, 226] on input "text" at bounding box center [602, 227] width 328 height 15
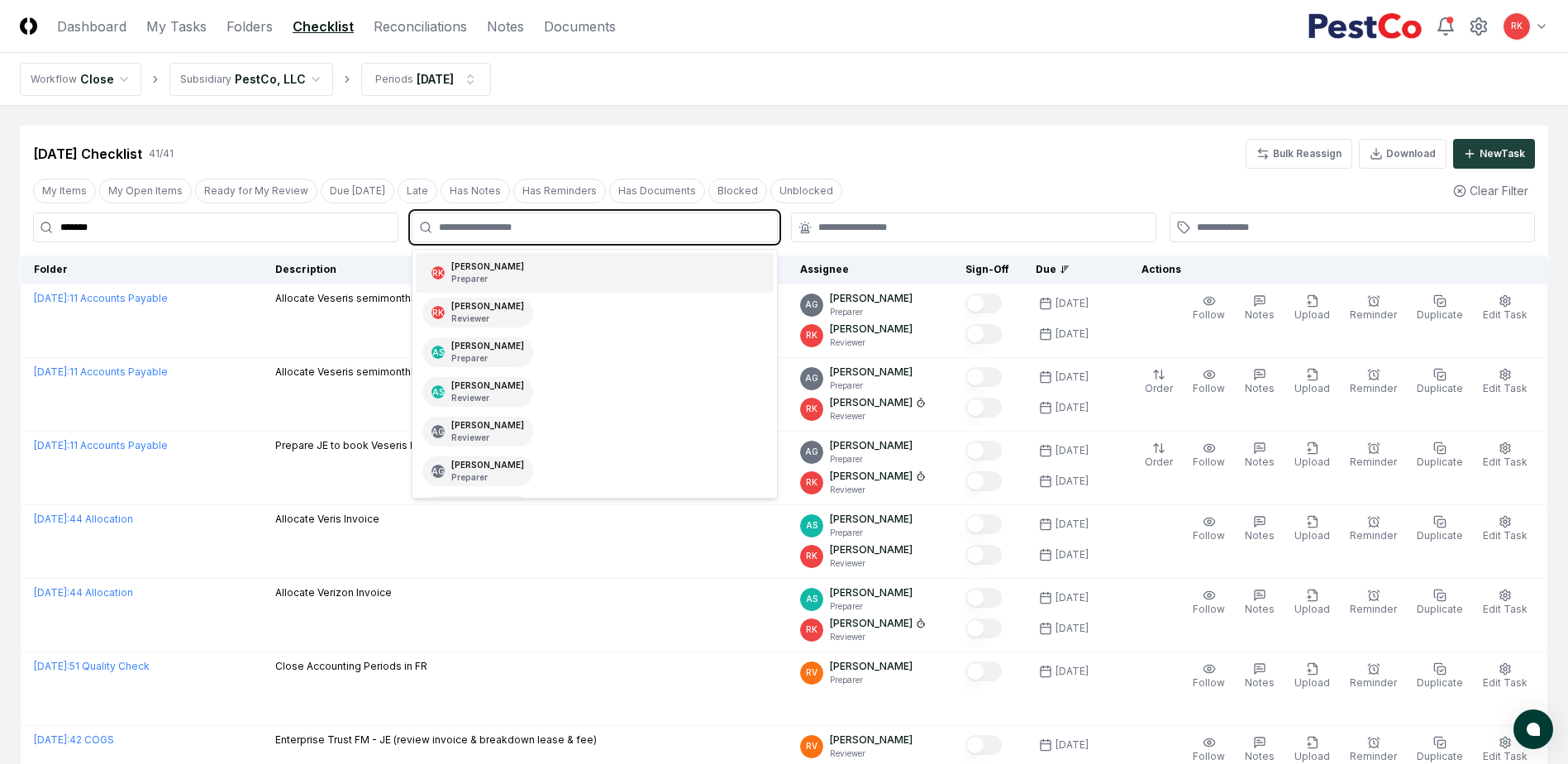
click at [479, 276] on p "Preparer" at bounding box center [488, 279] width 72 height 13
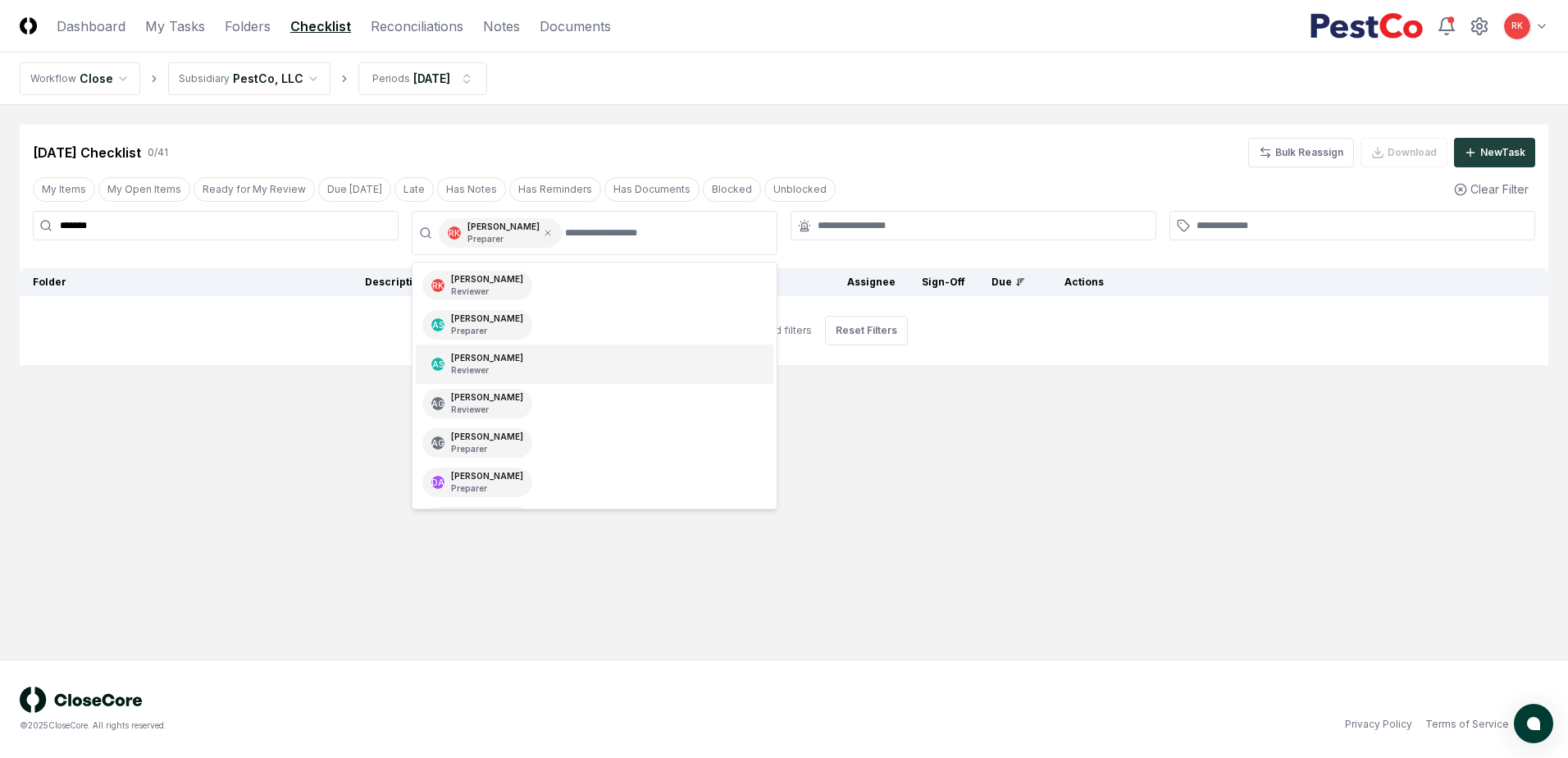
click at [1047, 504] on main "Cancel Reassign [DATE] Checklist 0 / 41 Bulk Reassign Download New Task My Item…" at bounding box center [784, 382] width 1568 height 554
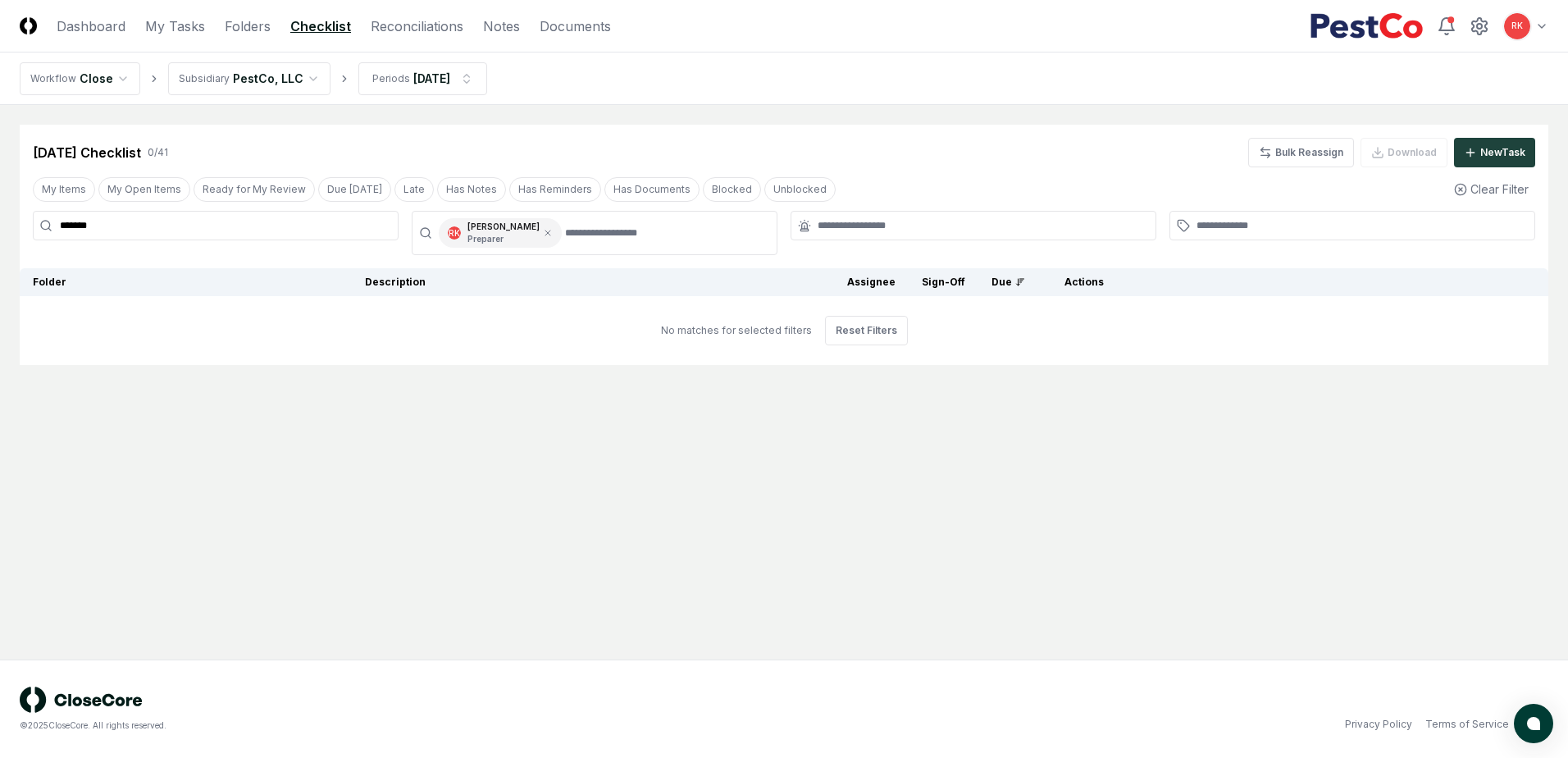
drag, startPoint x: 321, startPoint y: 221, endPoint x: -546, endPoint y: 138, distance: 871.0
click at [0, 138] on html "CloseCore Dashboard My Tasks Folders Checklist Reconciliations Notes Documents …" at bounding box center [784, 379] width 1568 height 758
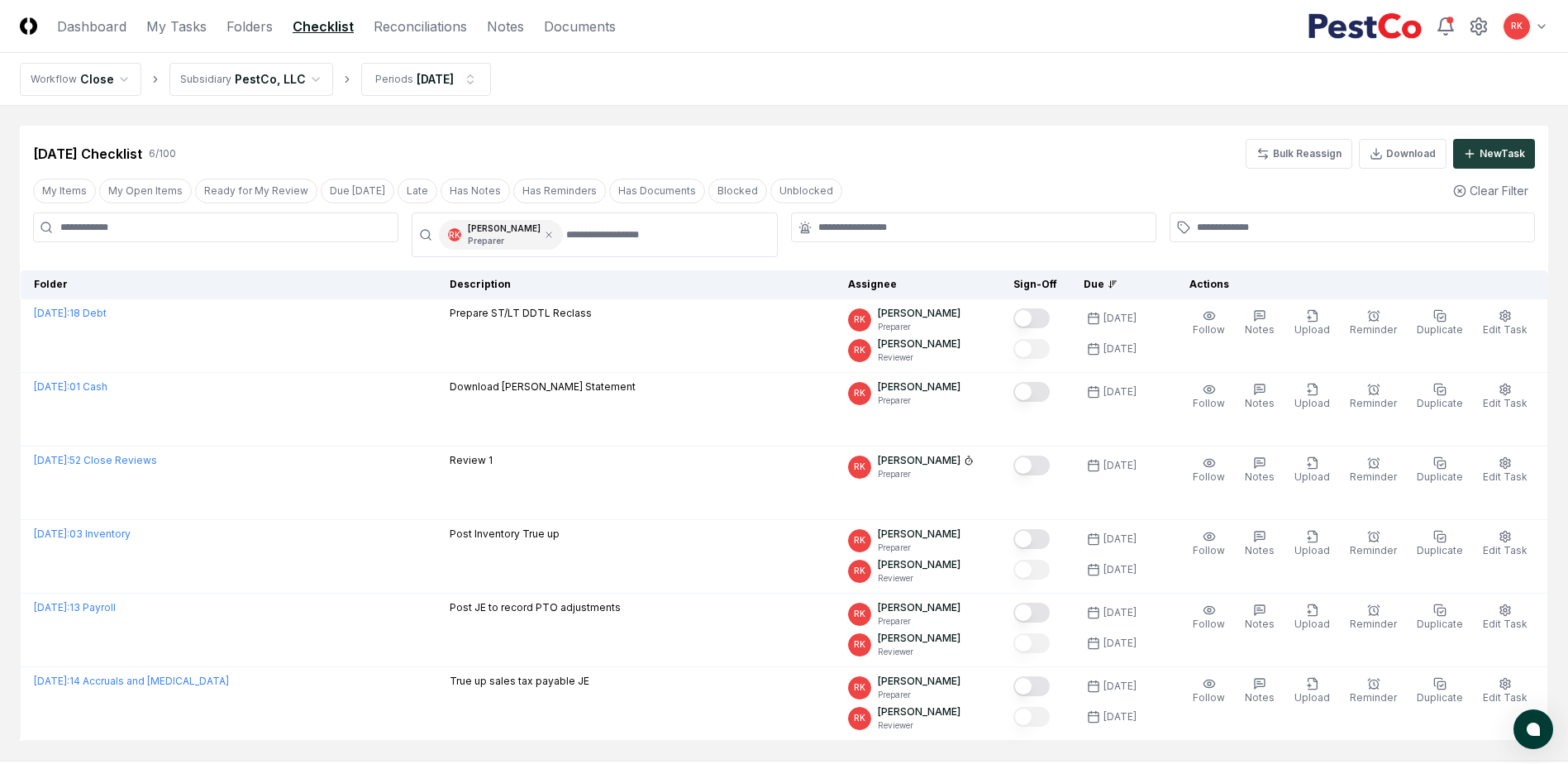
click at [993, 168] on div "[DATE] Checklist 6 / 100 Bulk Reassign Download New Task My Items My Open Items…" at bounding box center [784, 433] width 1528 height 615
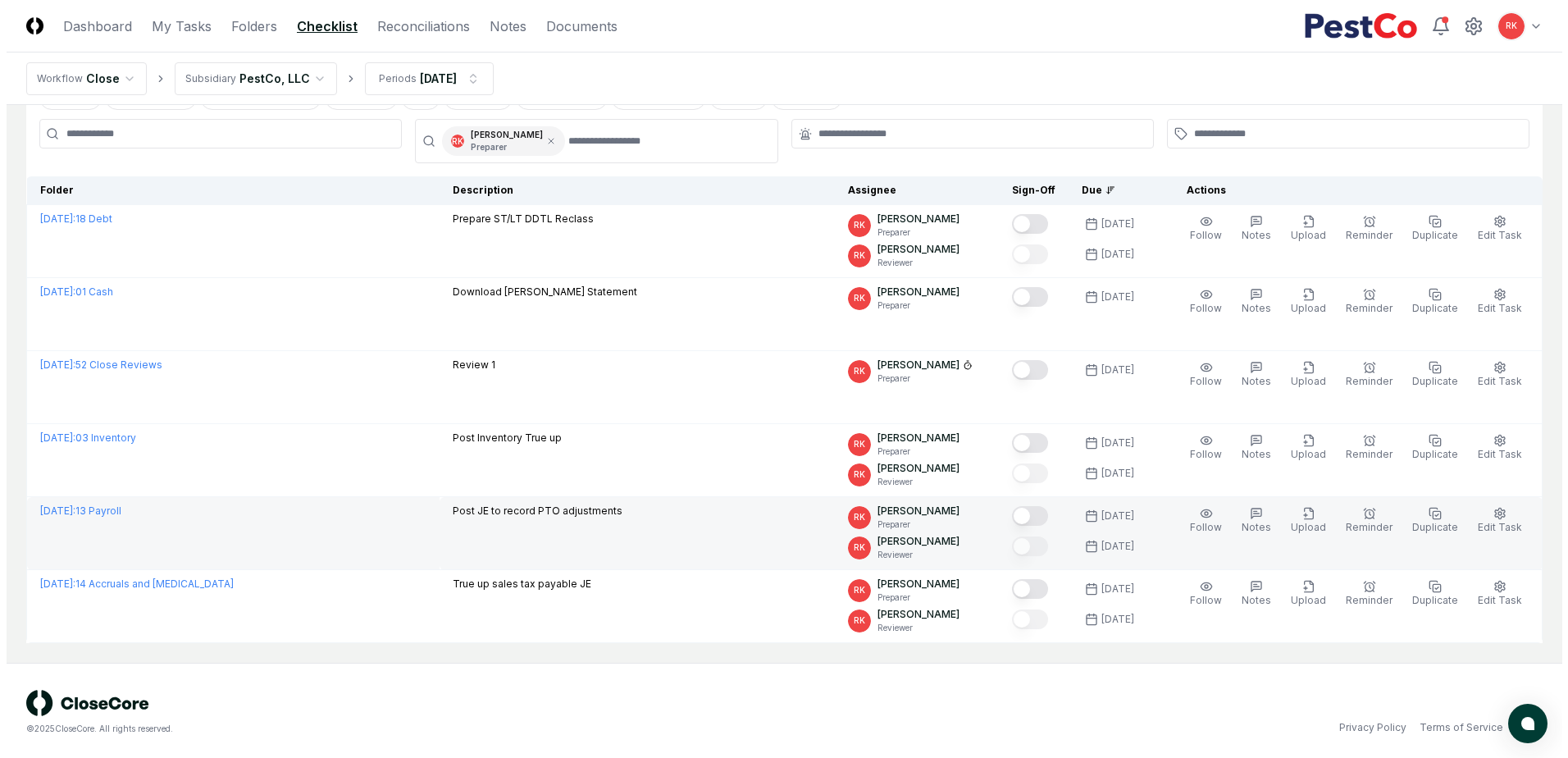
scroll to position [95, 0]
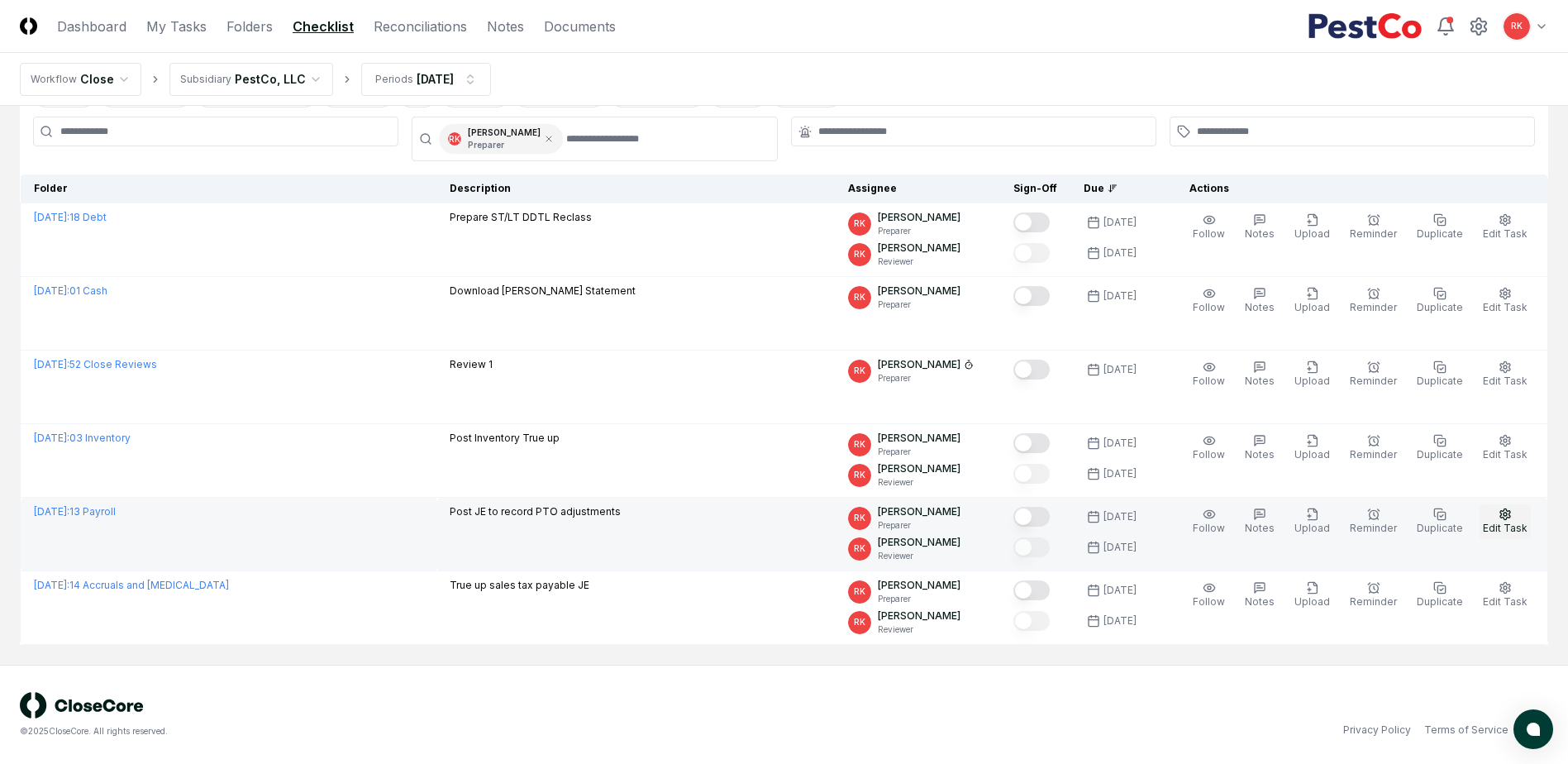
click at [1507, 518] on icon "button" at bounding box center [1505, 514] width 10 height 11
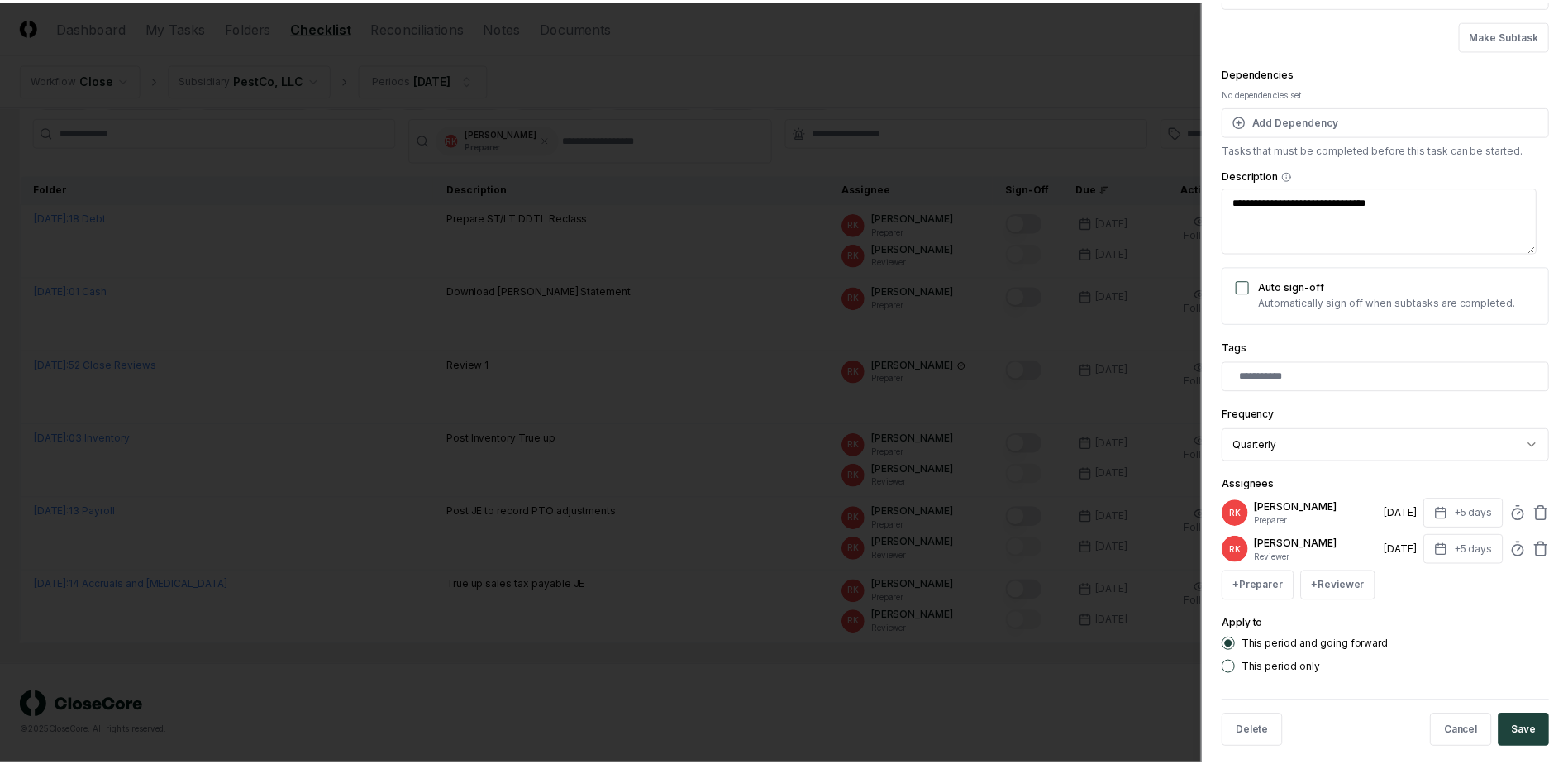
scroll to position [134, 0]
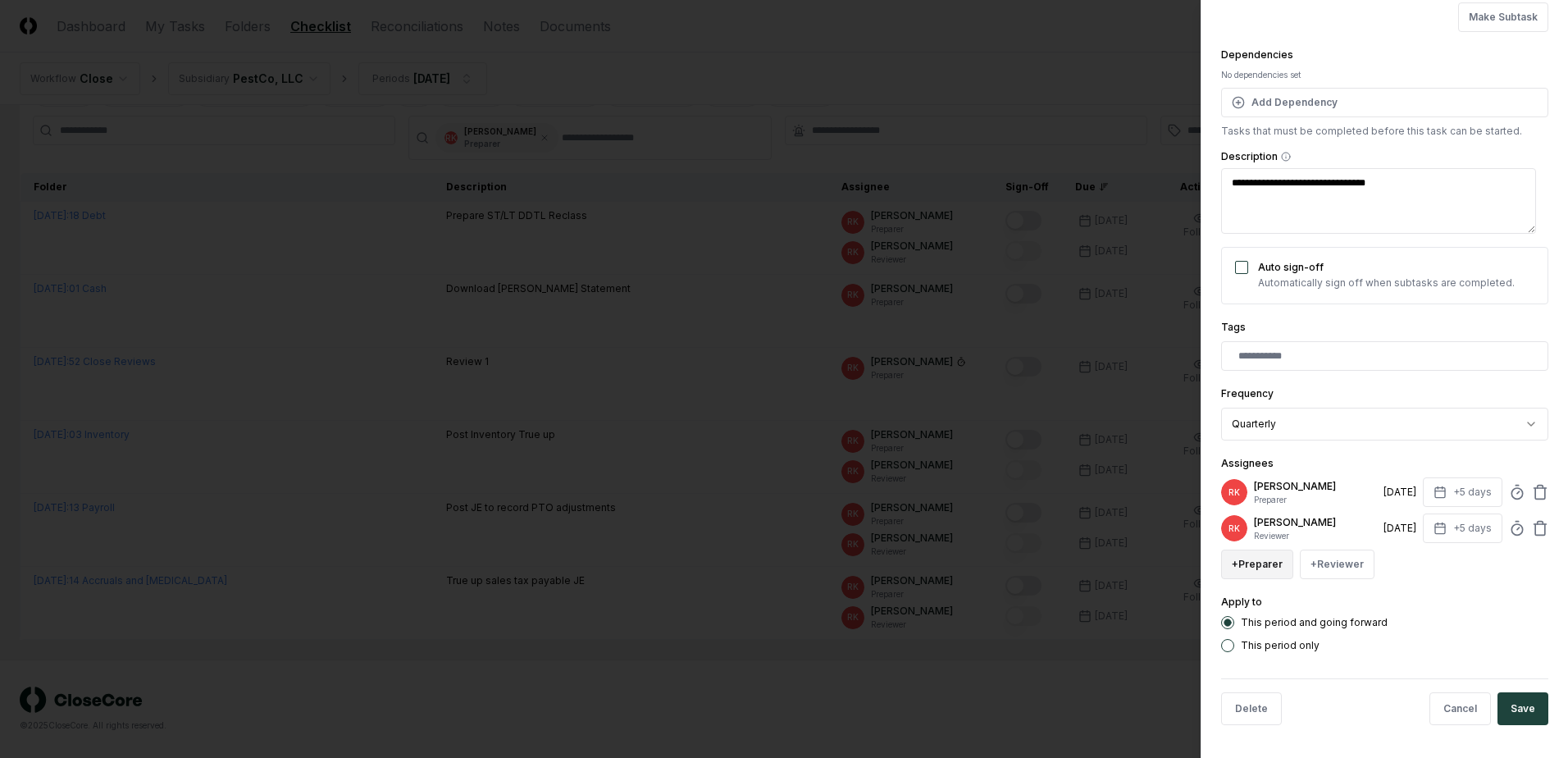
click at [1238, 558] on button "+ Preparer" at bounding box center [1256, 564] width 72 height 29
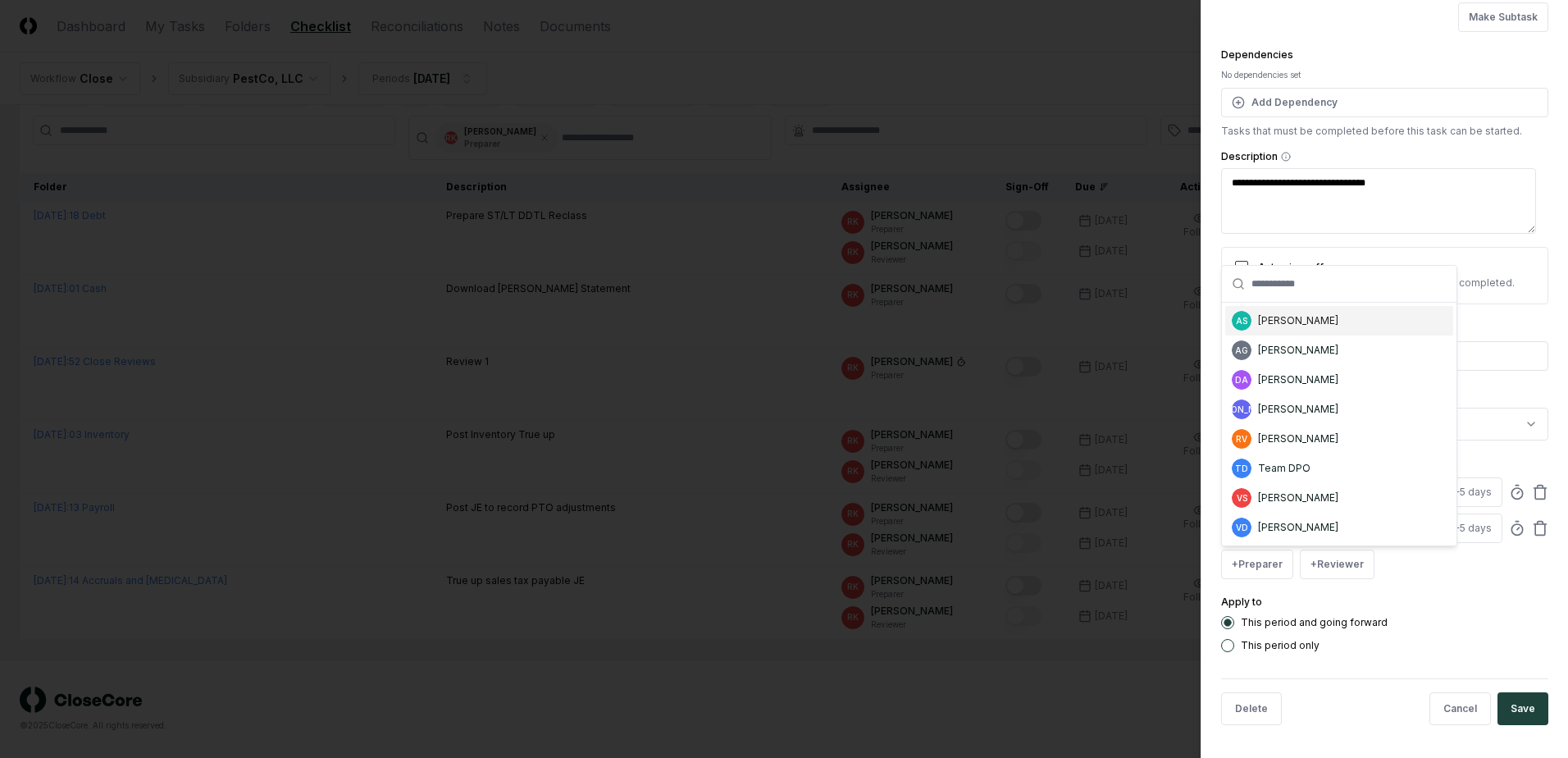
click at [1285, 318] on div "[PERSON_NAME]" at bounding box center [1298, 321] width 80 height 15
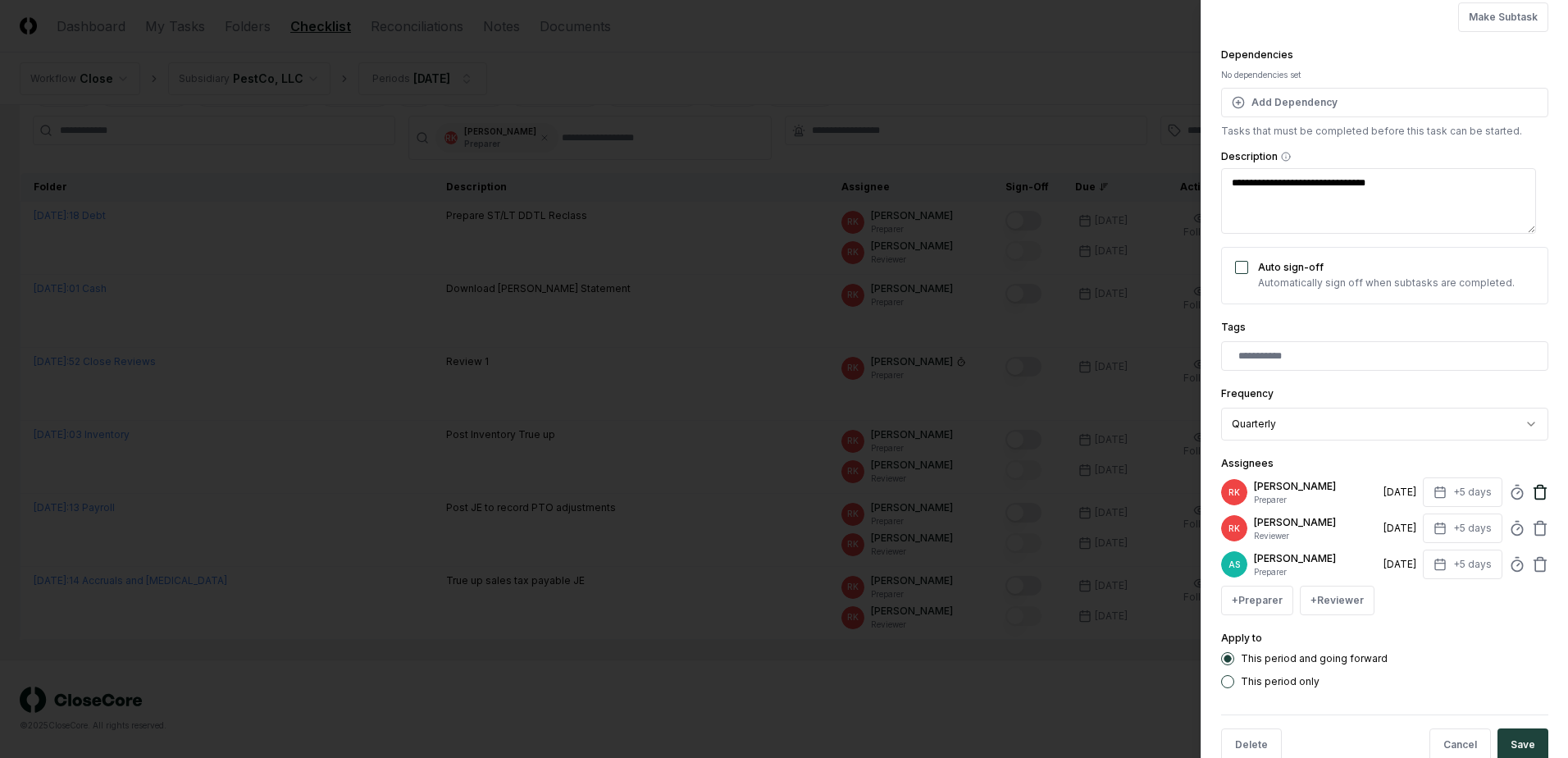
click at [1535, 489] on icon at bounding box center [1540, 493] width 10 height 11
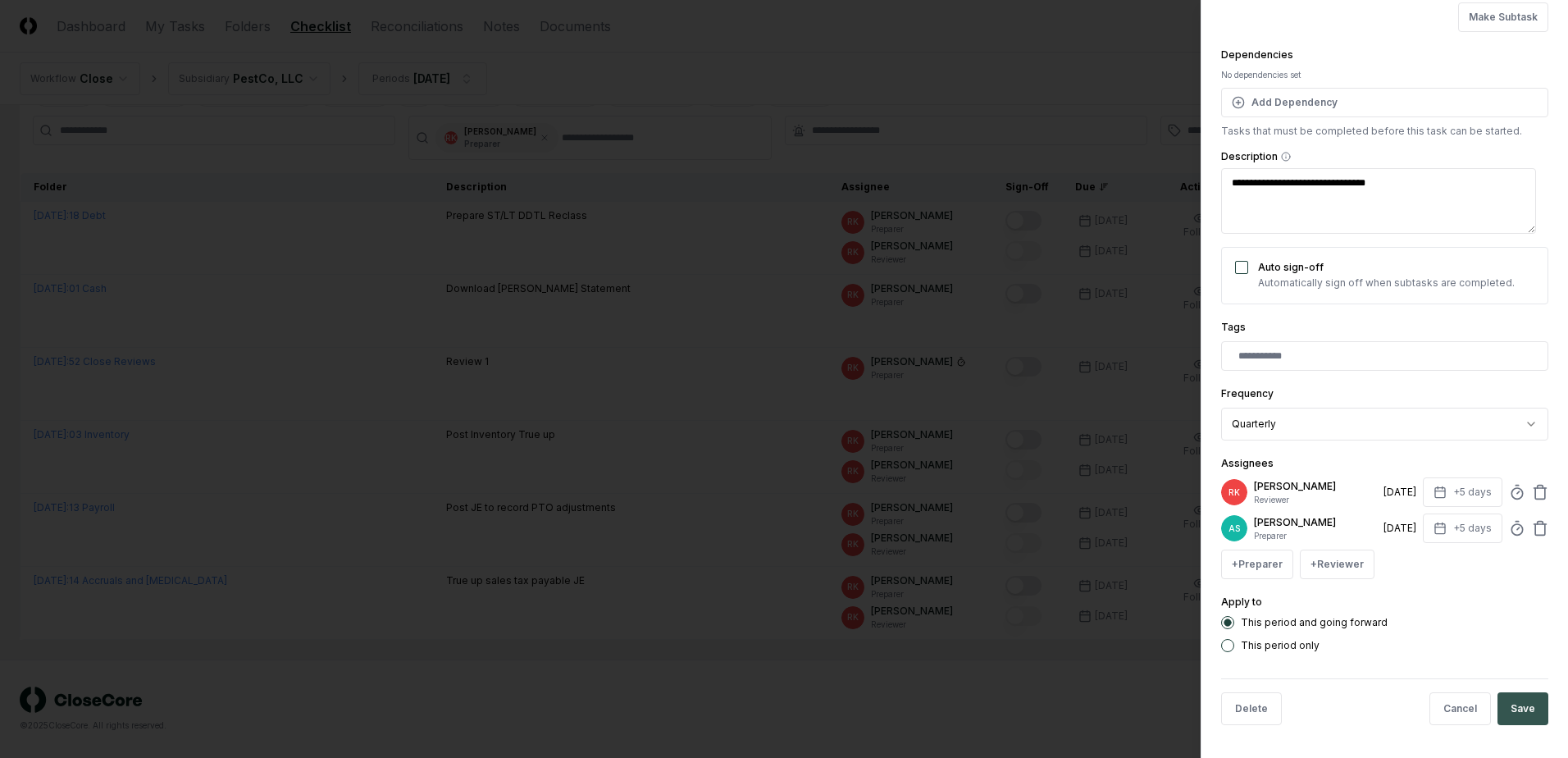
click at [1520, 721] on button "Save" at bounding box center [1522, 708] width 51 height 33
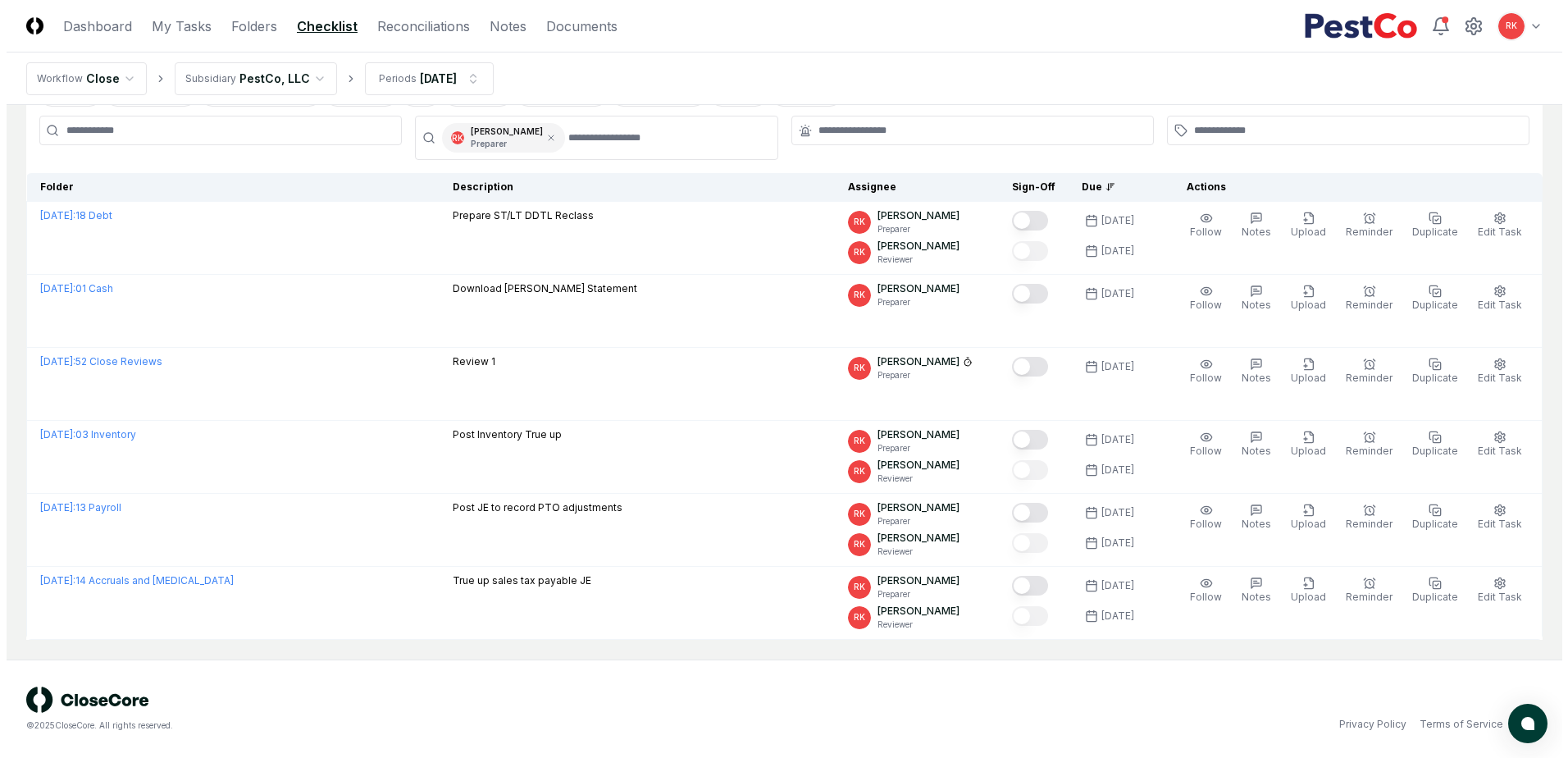
scroll to position [23, 0]
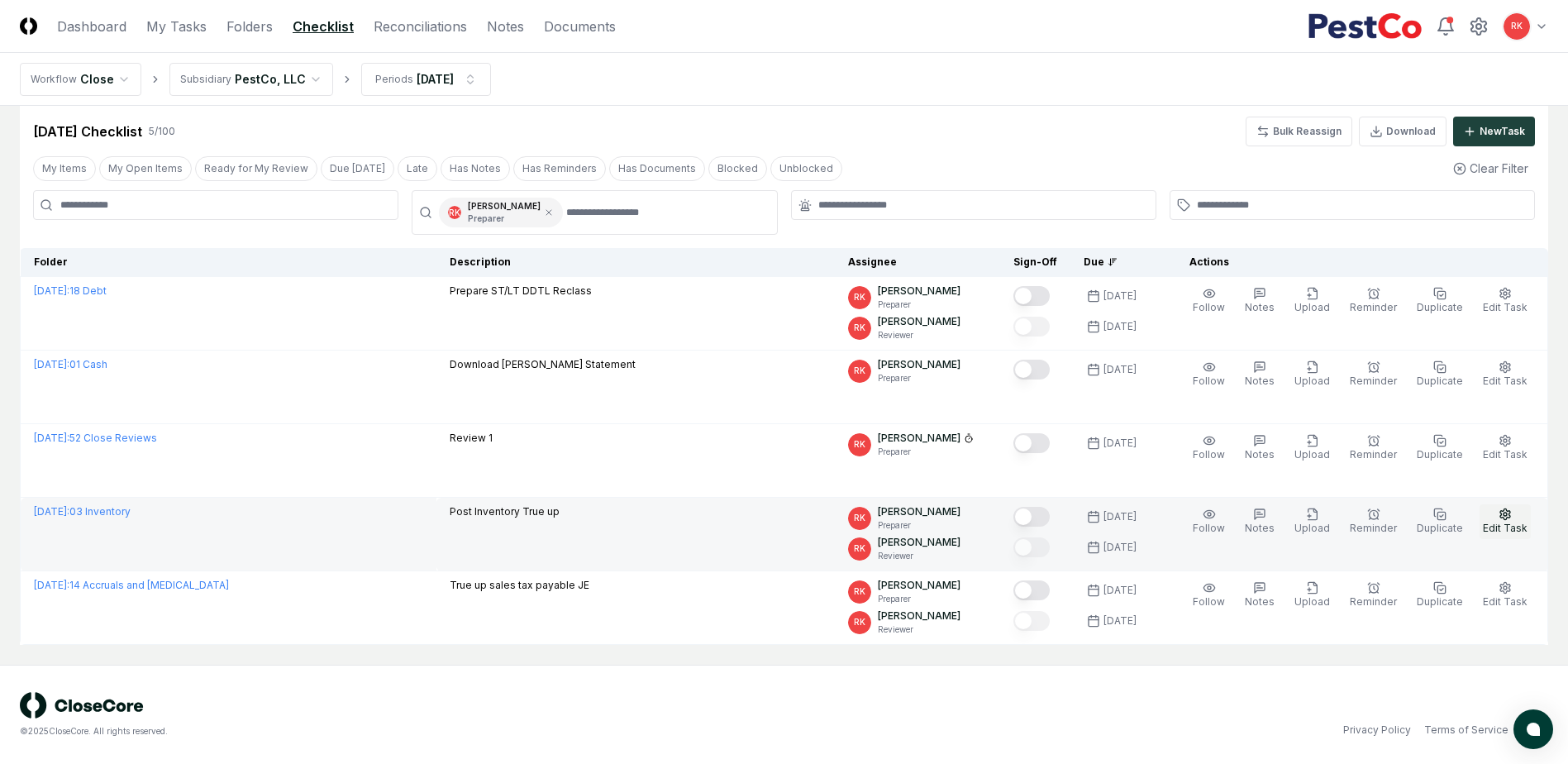
click at [1521, 514] on button "Edit Task" at bounding box center [1505, 521] width 51 height 35
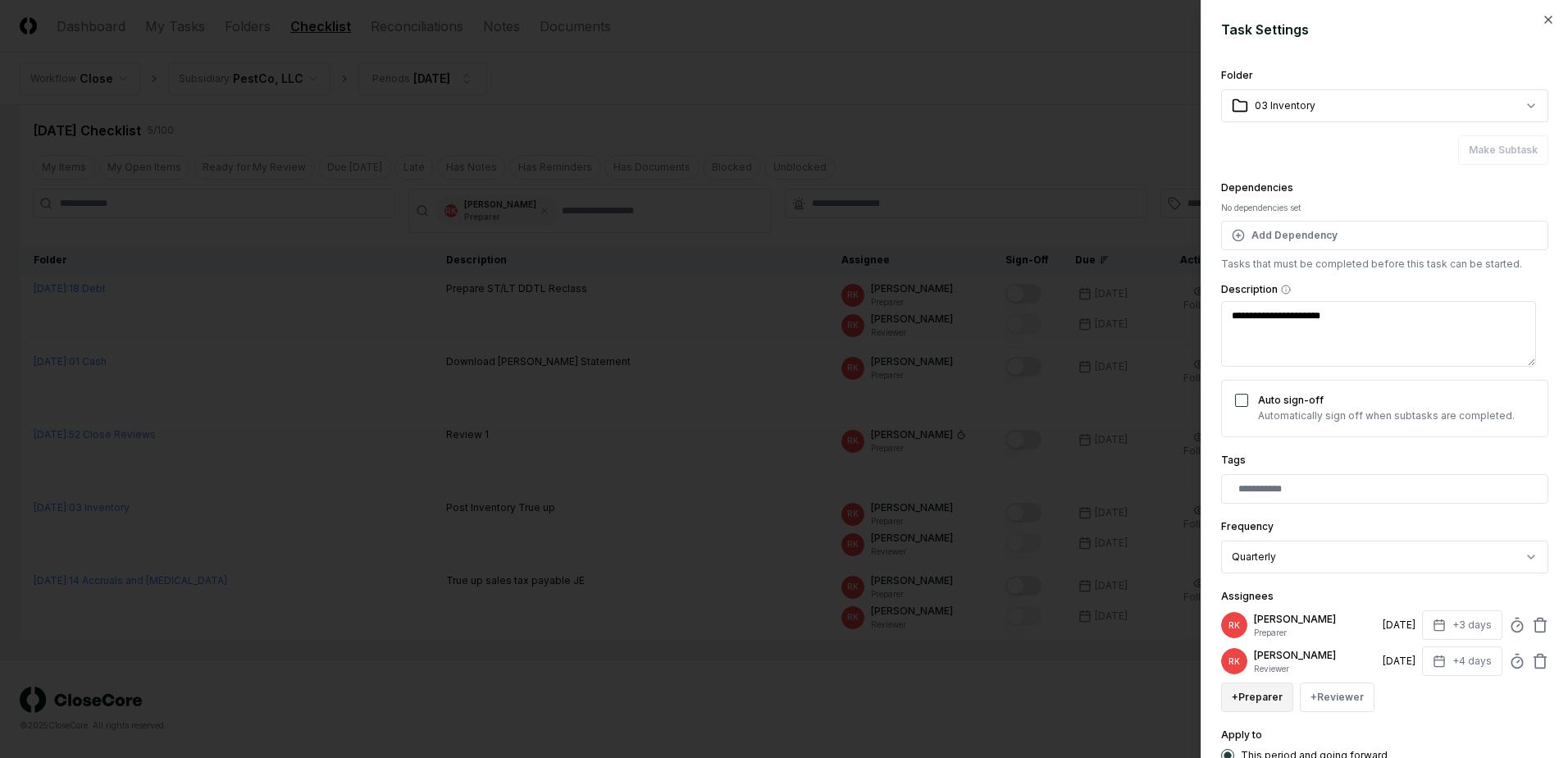
click at [1267, 689] on button "+ Preparer" at bounding box center [1256, 697] width 72 height 29
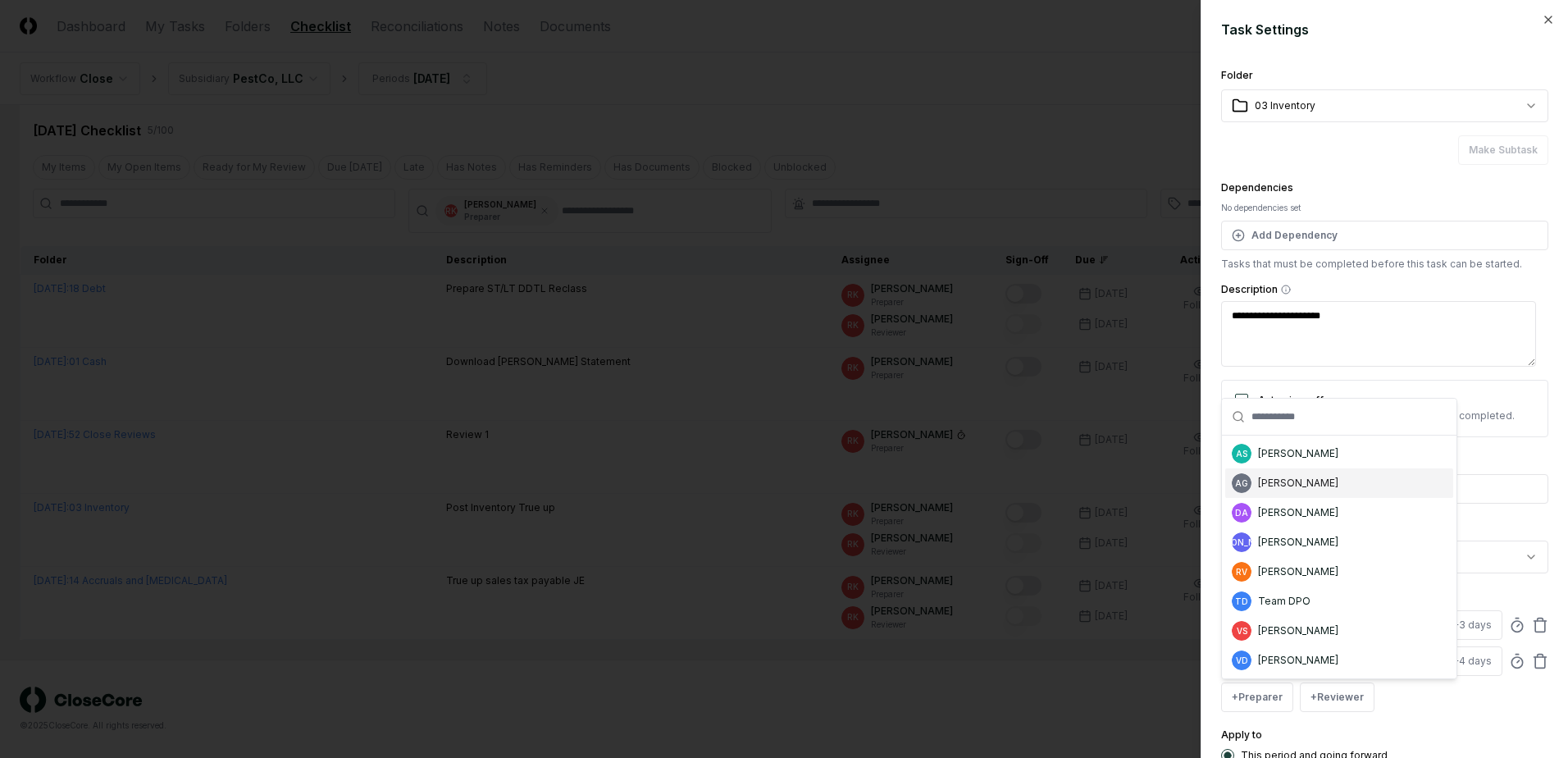
click at [1290, 483] on div "[PERSON_NAME]" at bounding box center [1298, 483] width 80 height 15
type textarea "*"
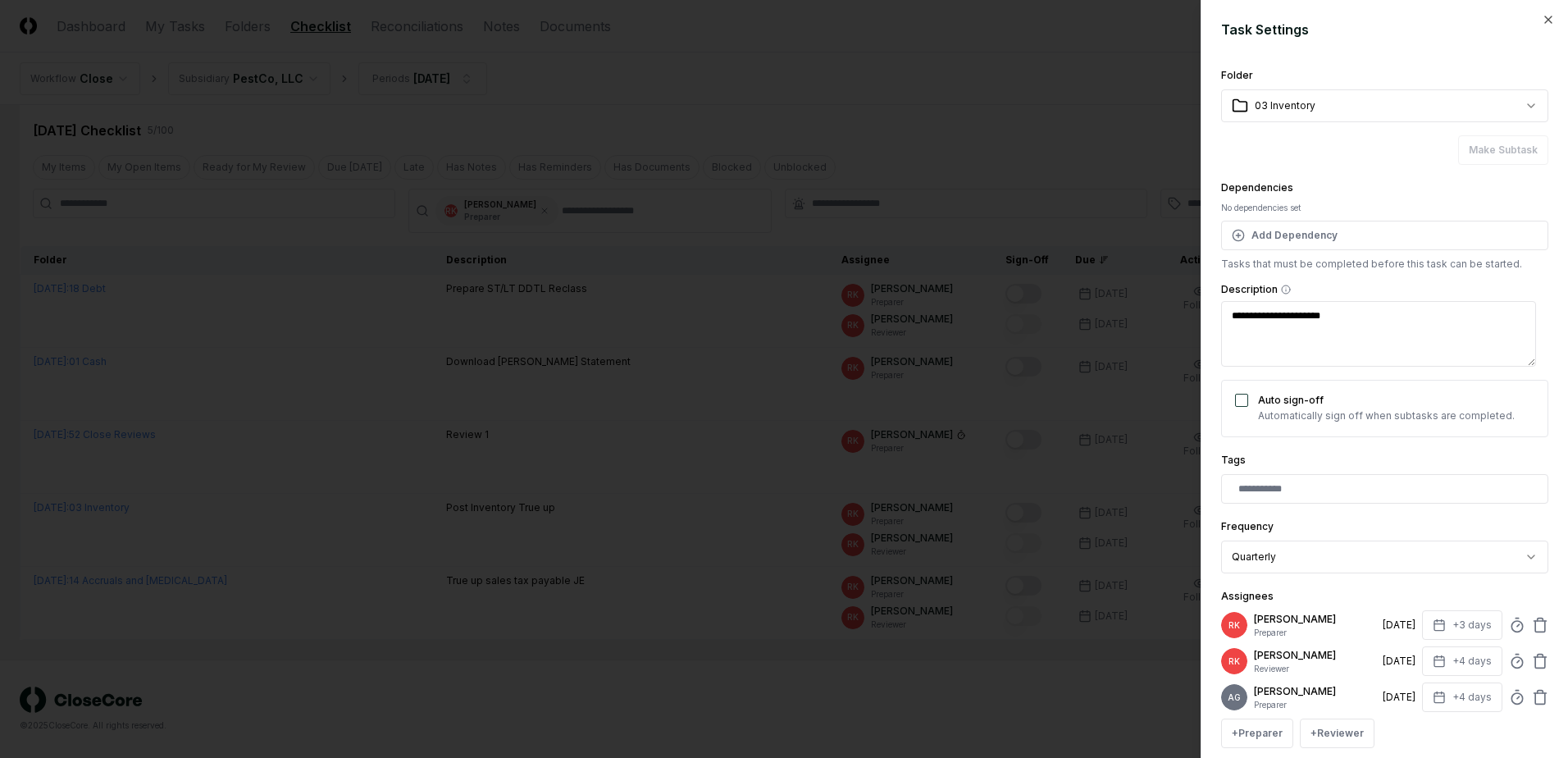
scroll to position [3, 0]
click at [1442, 700] on button "+4 days" at bounding box center [1462, 694] width 80 height 29
click at [1411, 660] on input "*" at bounding box center [1399, 653] width 58 height 29
type input "*"
click at [1409, 657] on input "*" at bounding box center [1399, 653] width 58 height 29
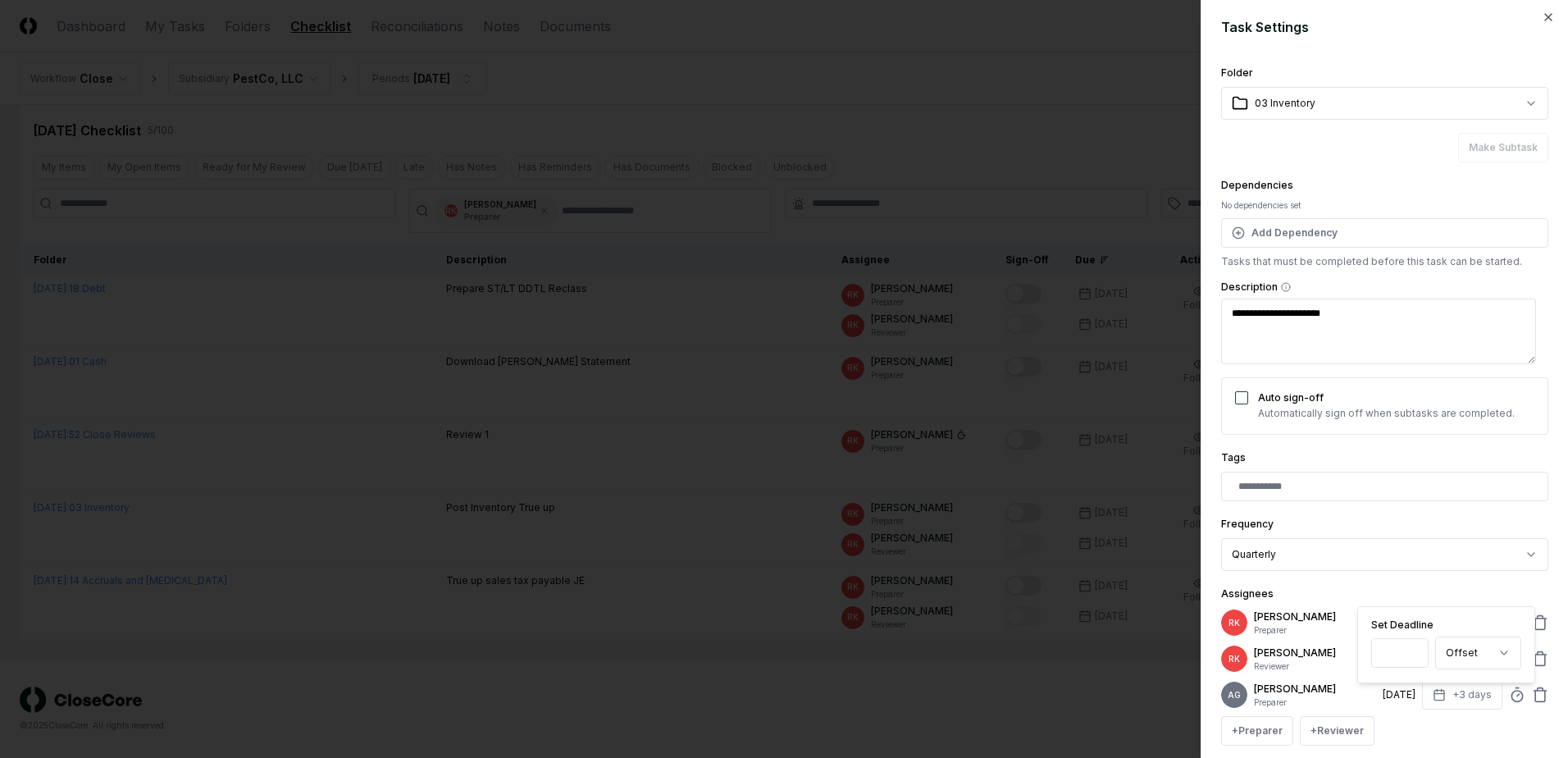
click at [1482, 587] on div "Assignees [PERSON_NAME] Preparer [DATE] +3 days [PERSON_NAME] Reviewer [DATE] +…" at bounding box center [1384, 664] width 327 height 161
click at [1531, 618] on icon at bounding box center [1540, 623] width 17 height 17
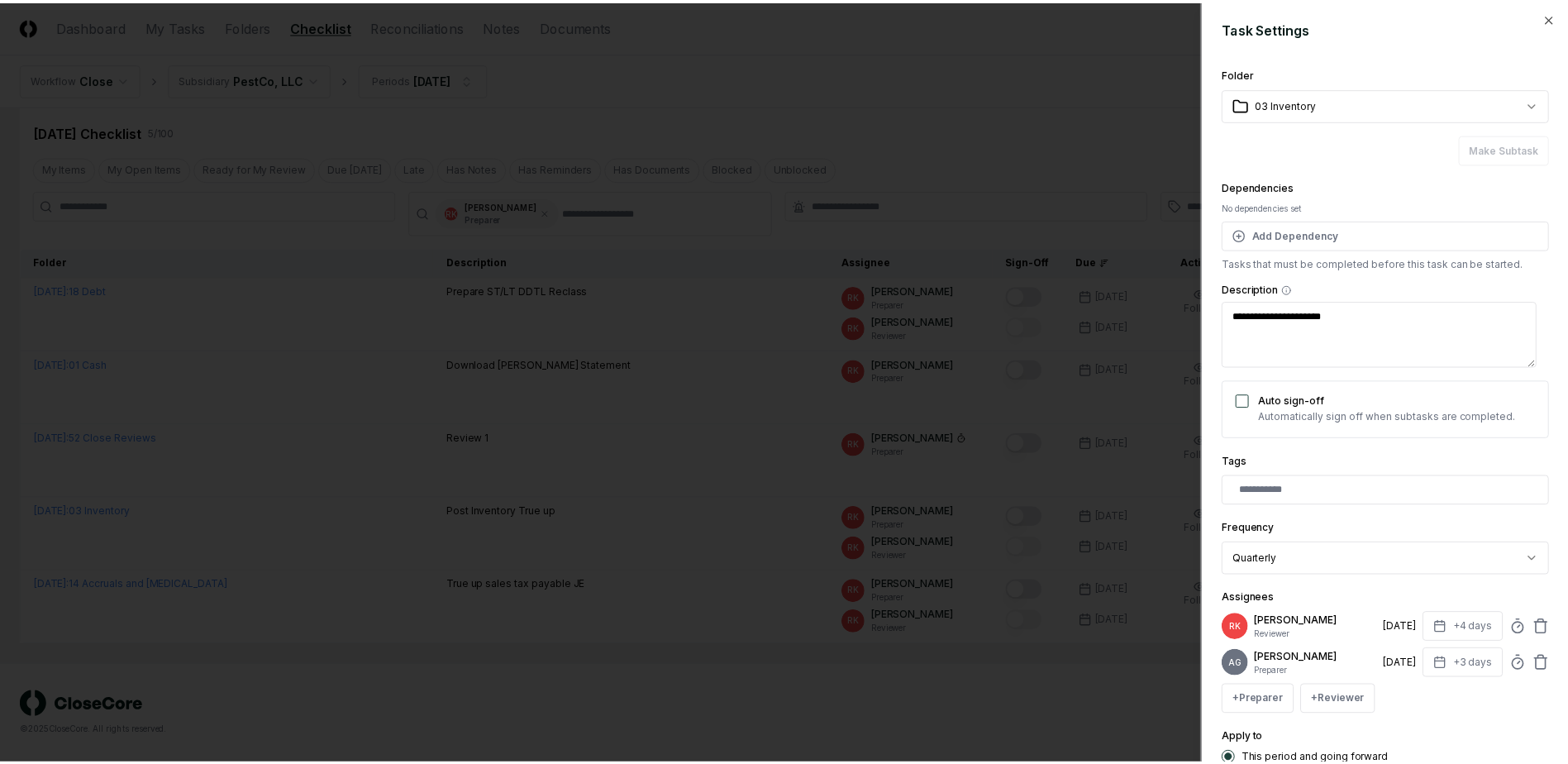
scroll to position [147, 0]
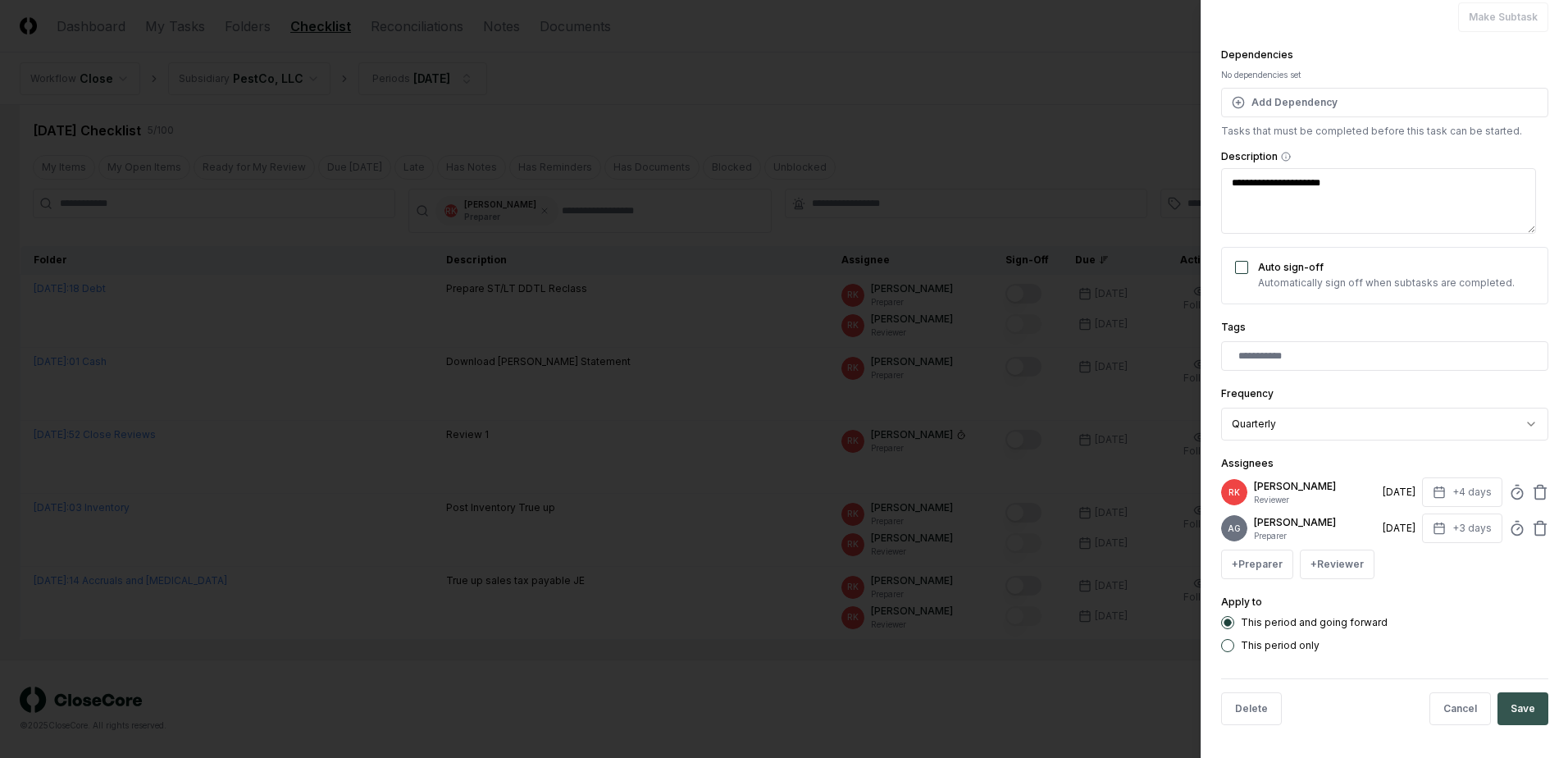
click at [1516, 706] on button "Save" at bounding box center [1522, 708] width 51 height 33
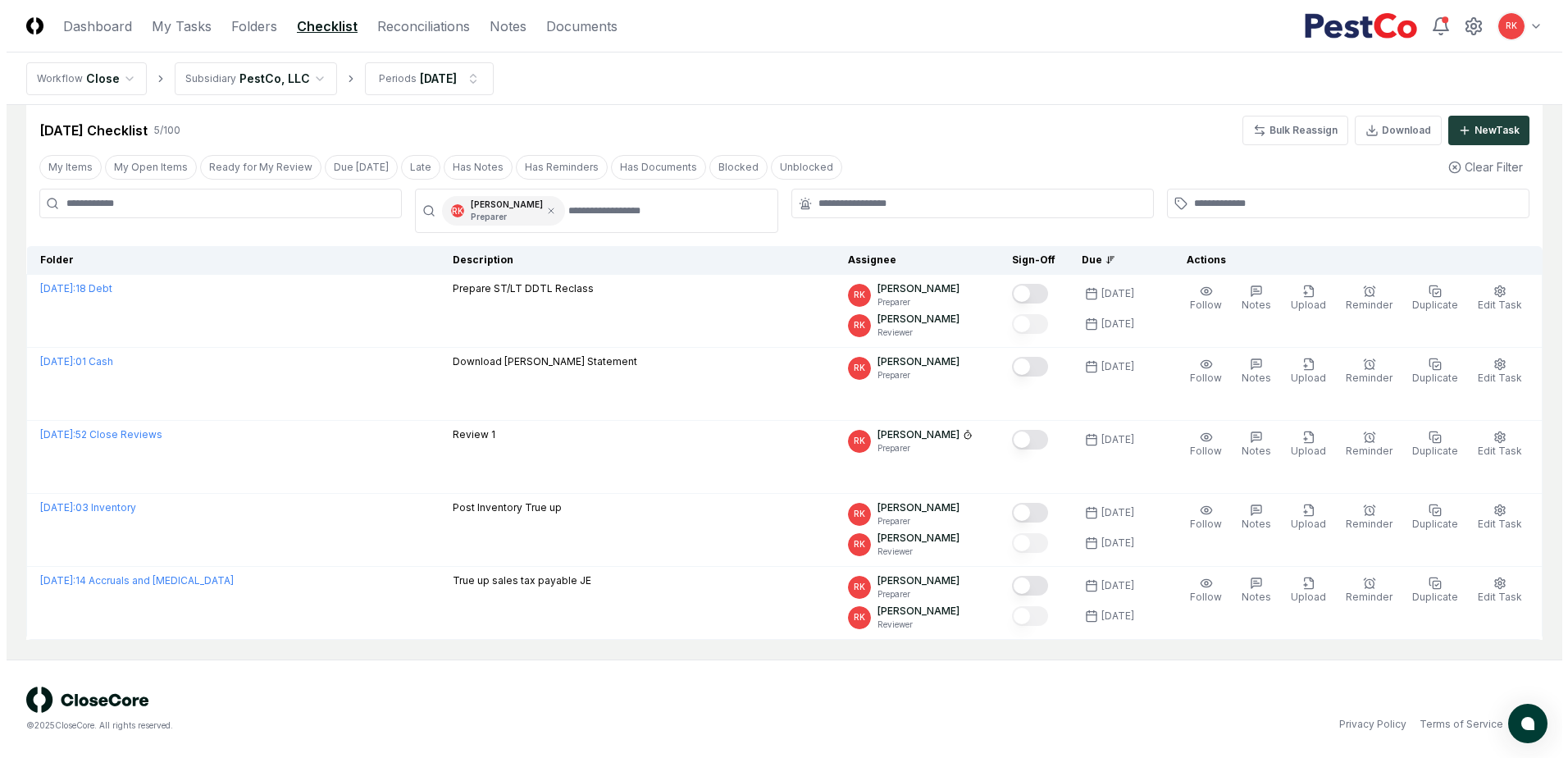
scroll to position [0, 0]
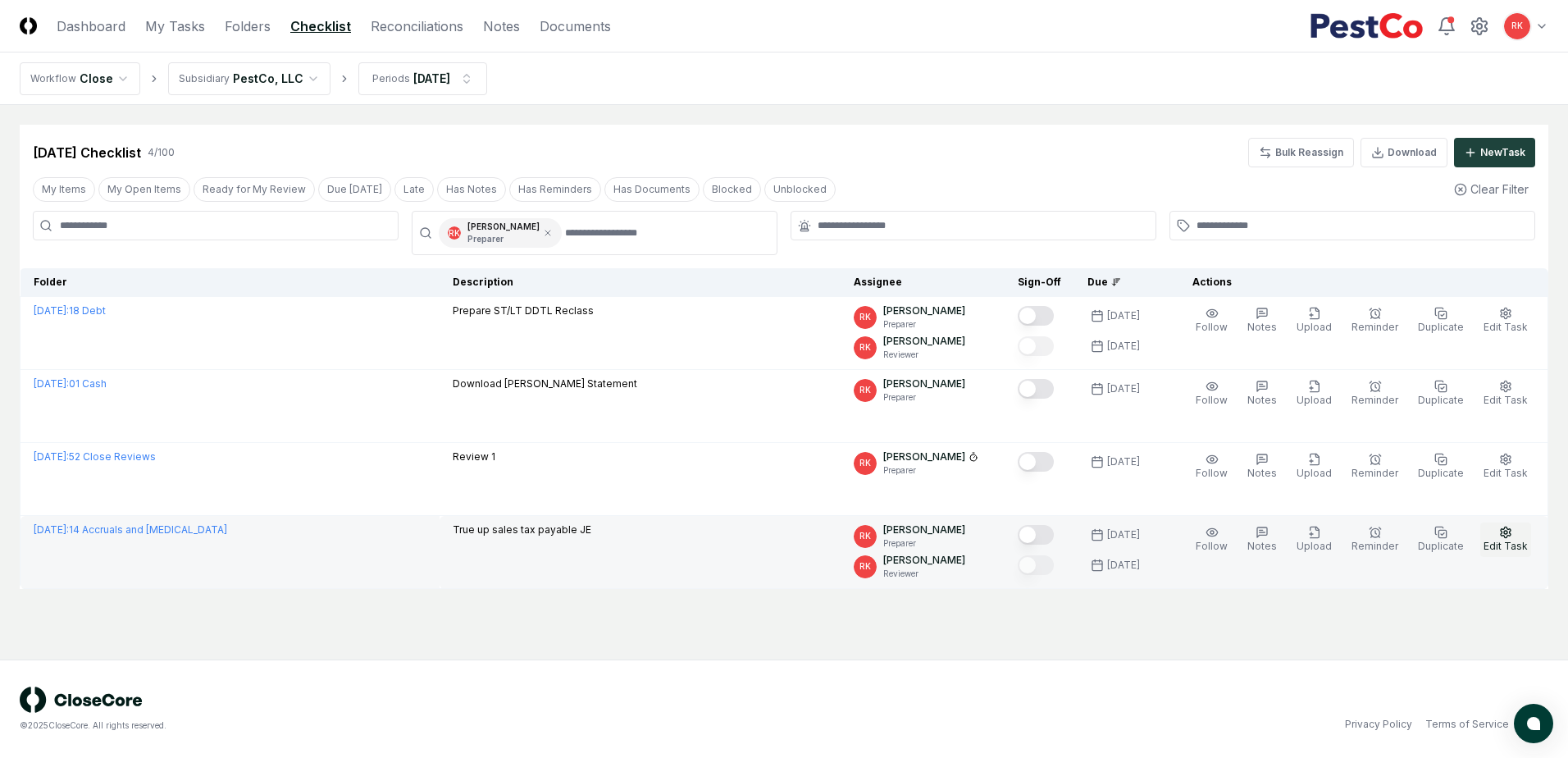
click at [1509, 539] on button "Edit Task" at bounding box center [1505, 539] width 51 height 34
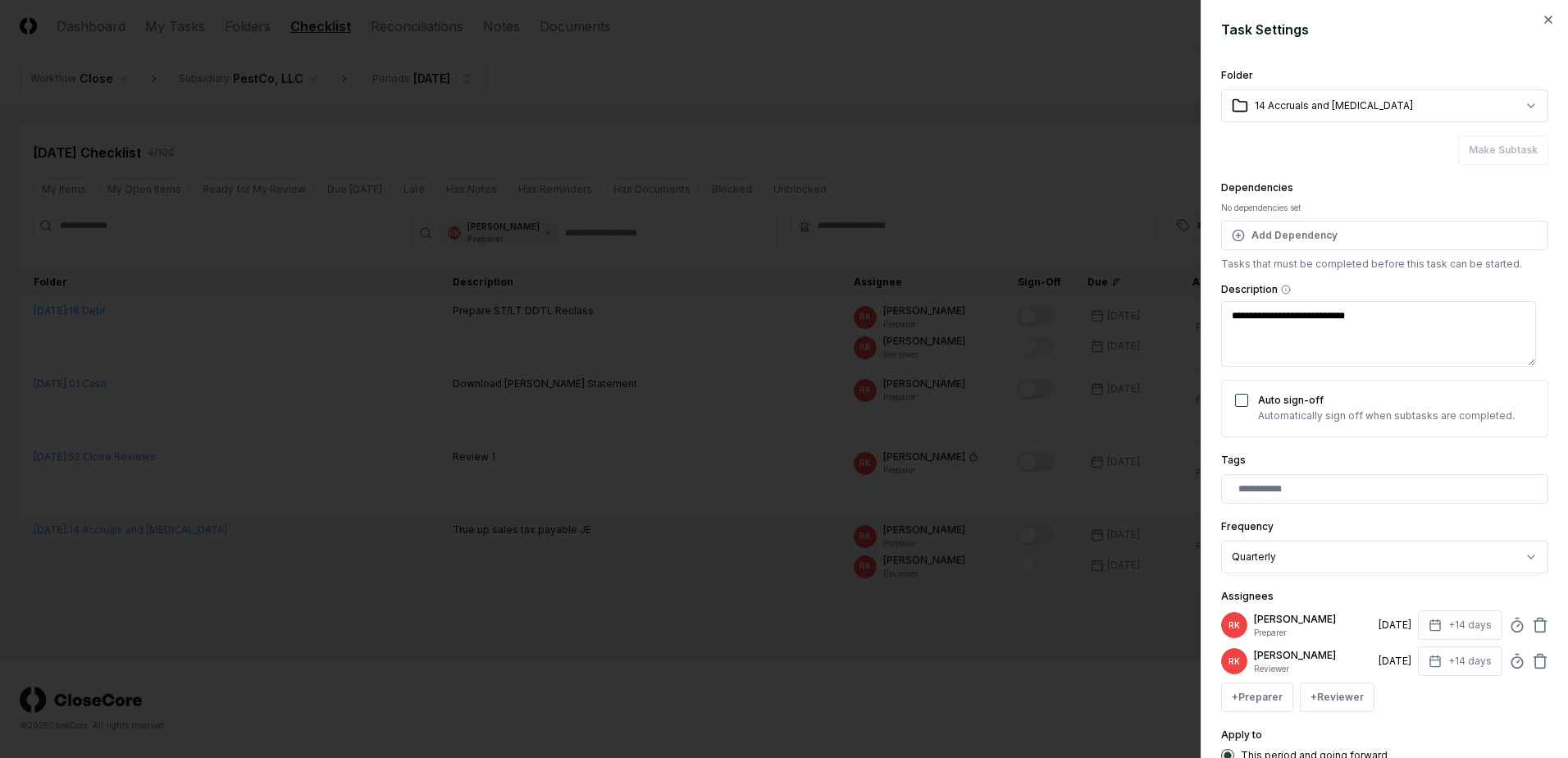
type textarea "*"
click at [1509, 625] on icon at bounding box center [1517, 625] width 17 height 17
type input "*****"
click at [1541, 512] on div "**********" at bounding box center [1384, 379] width 368 height 758
click at [1256, 694] on button "+ Preparer" at bounding box center [1256, 697] width 72 height 29
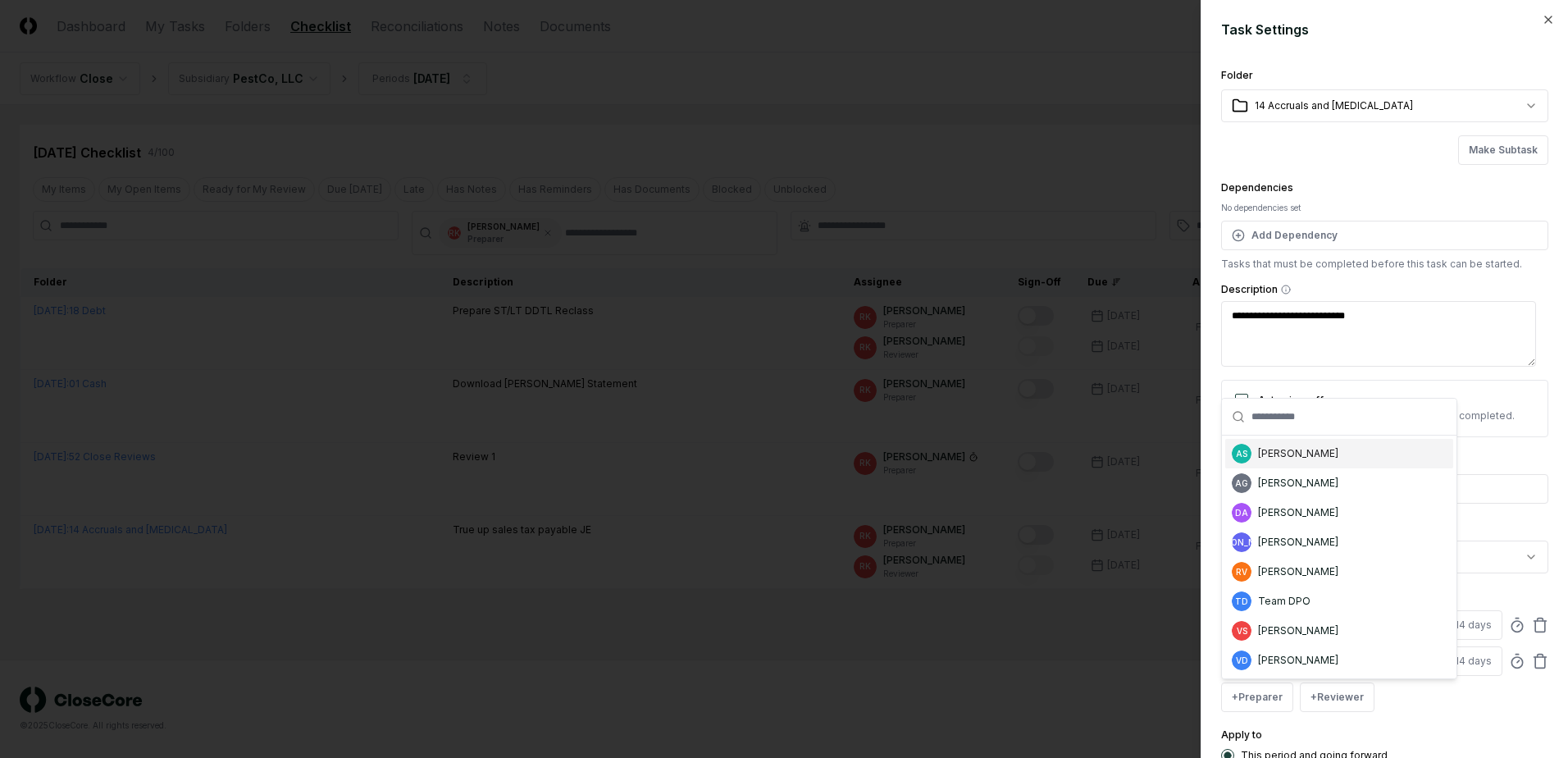
click at [1287, 446] on div "[PERSON_NAME]" at bounding box center [1298, 454] width 80 height 15
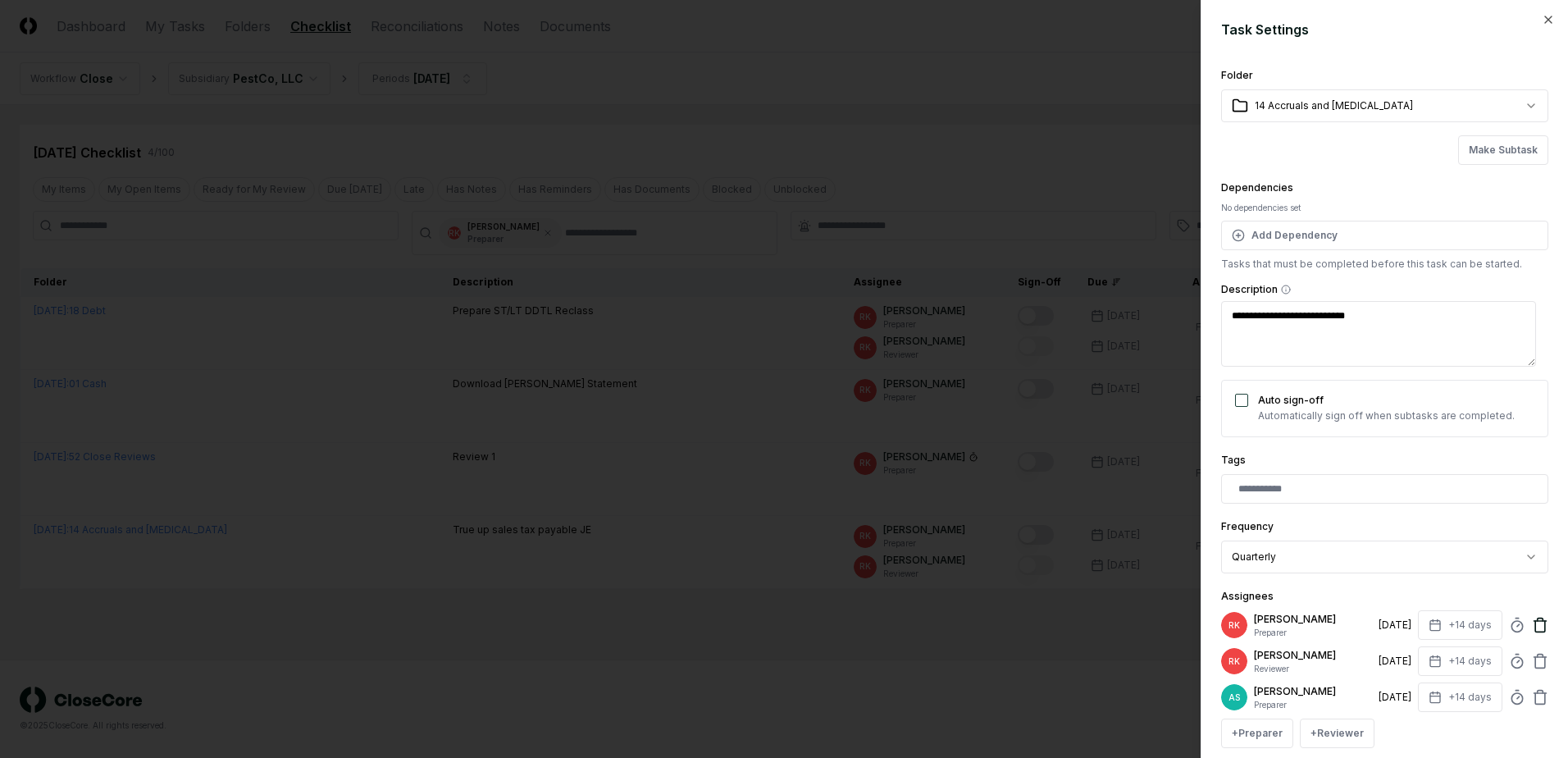
click at [1537, 619] on icon at bounding box center [1540, 619] width 6 height 3
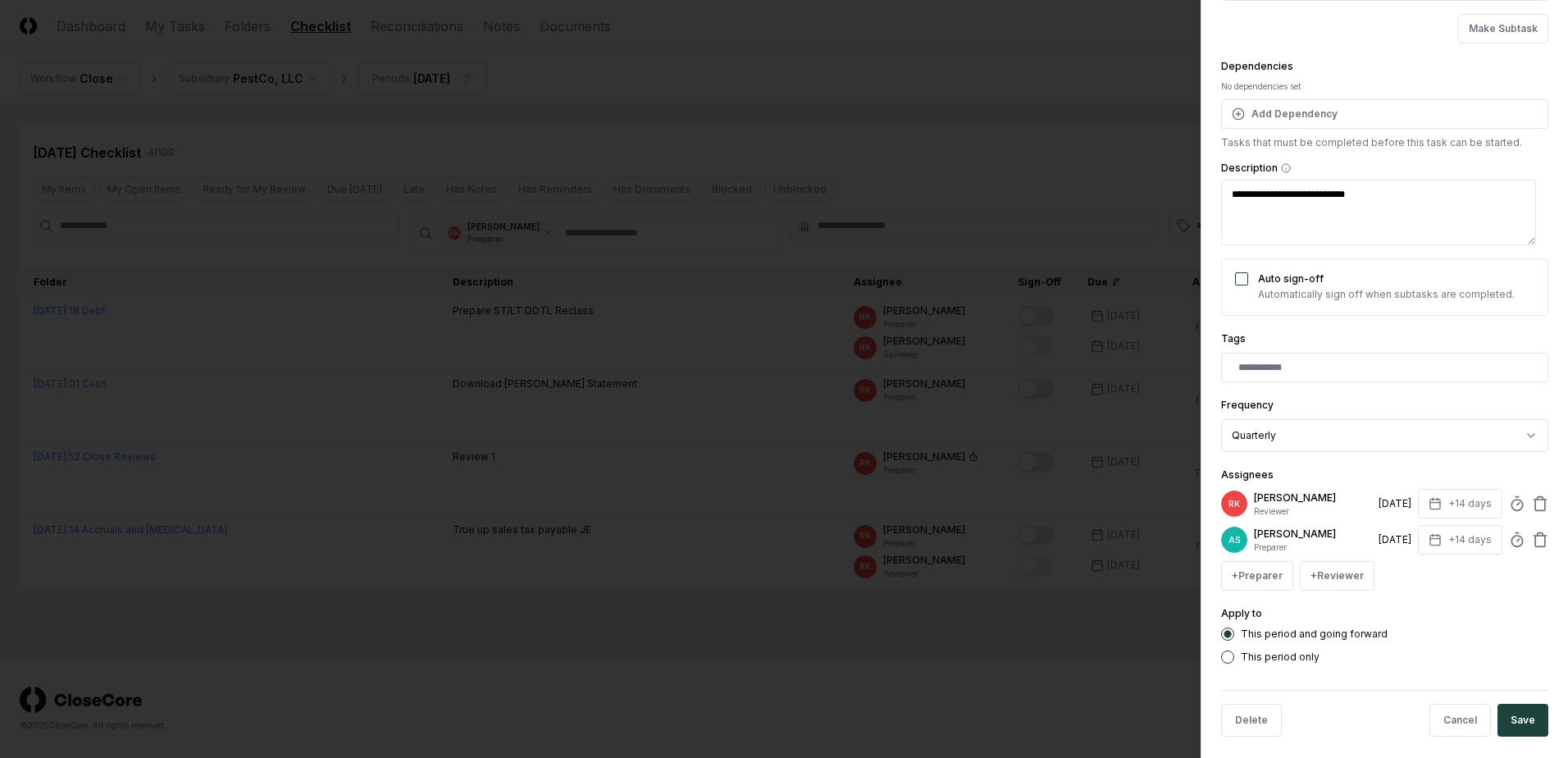
scroll to position [133, 0]
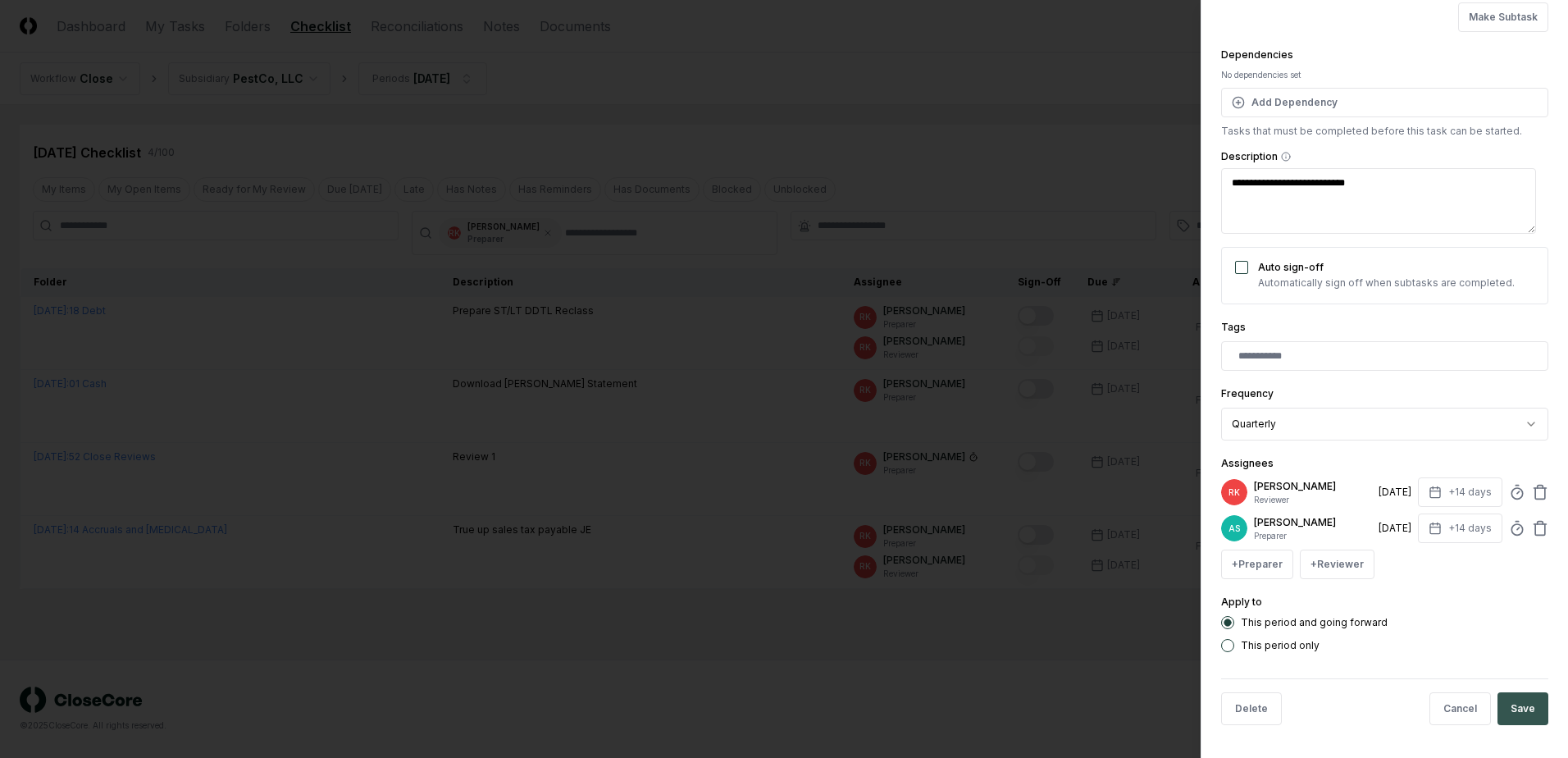
click at [1512, 700] on button "Save" at bounding box center [1522, 708] width 51 height 33
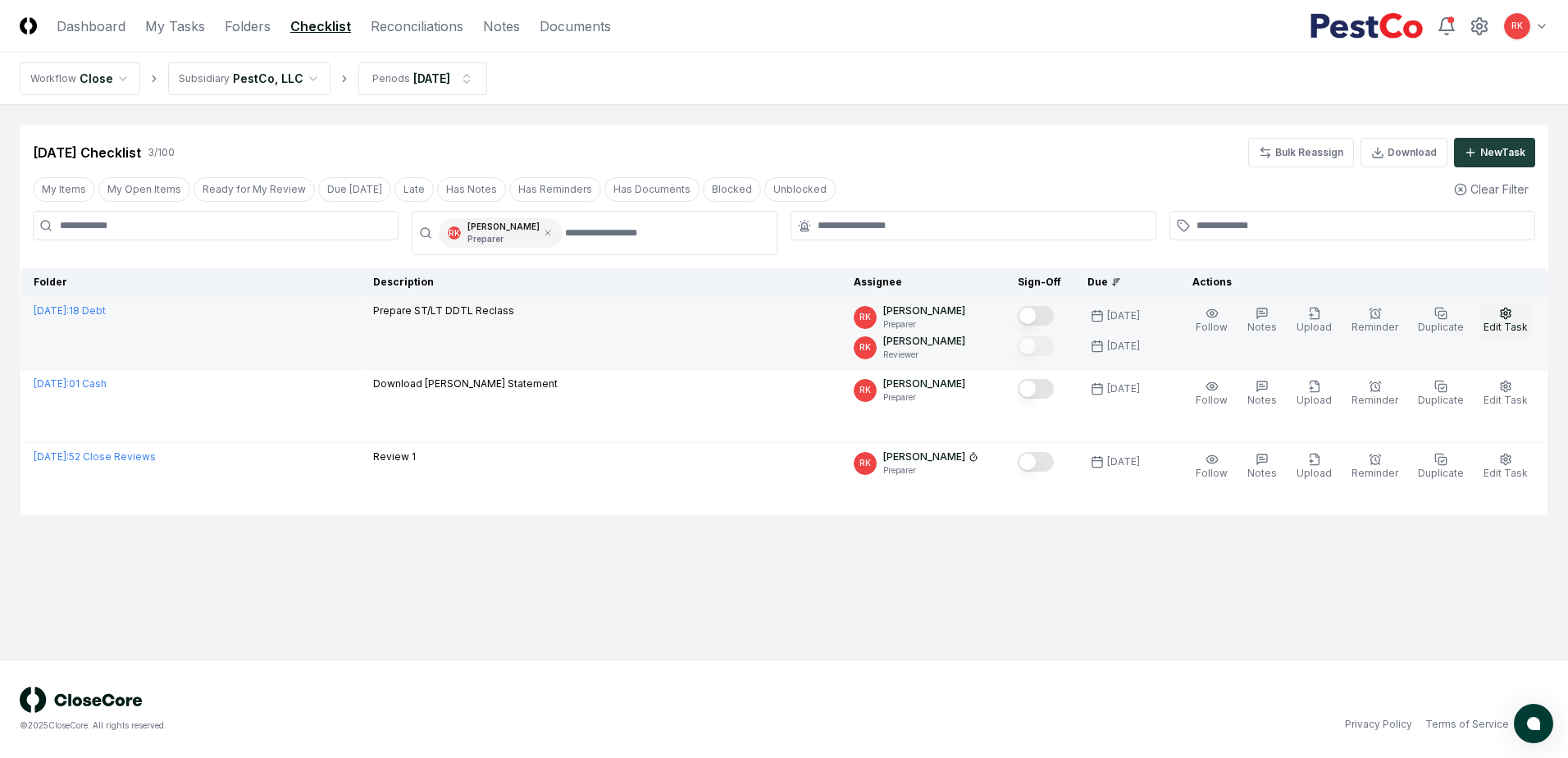
click at [1503, 319] on icon "button" at bounding box center [1505, 313] width 13 height 13
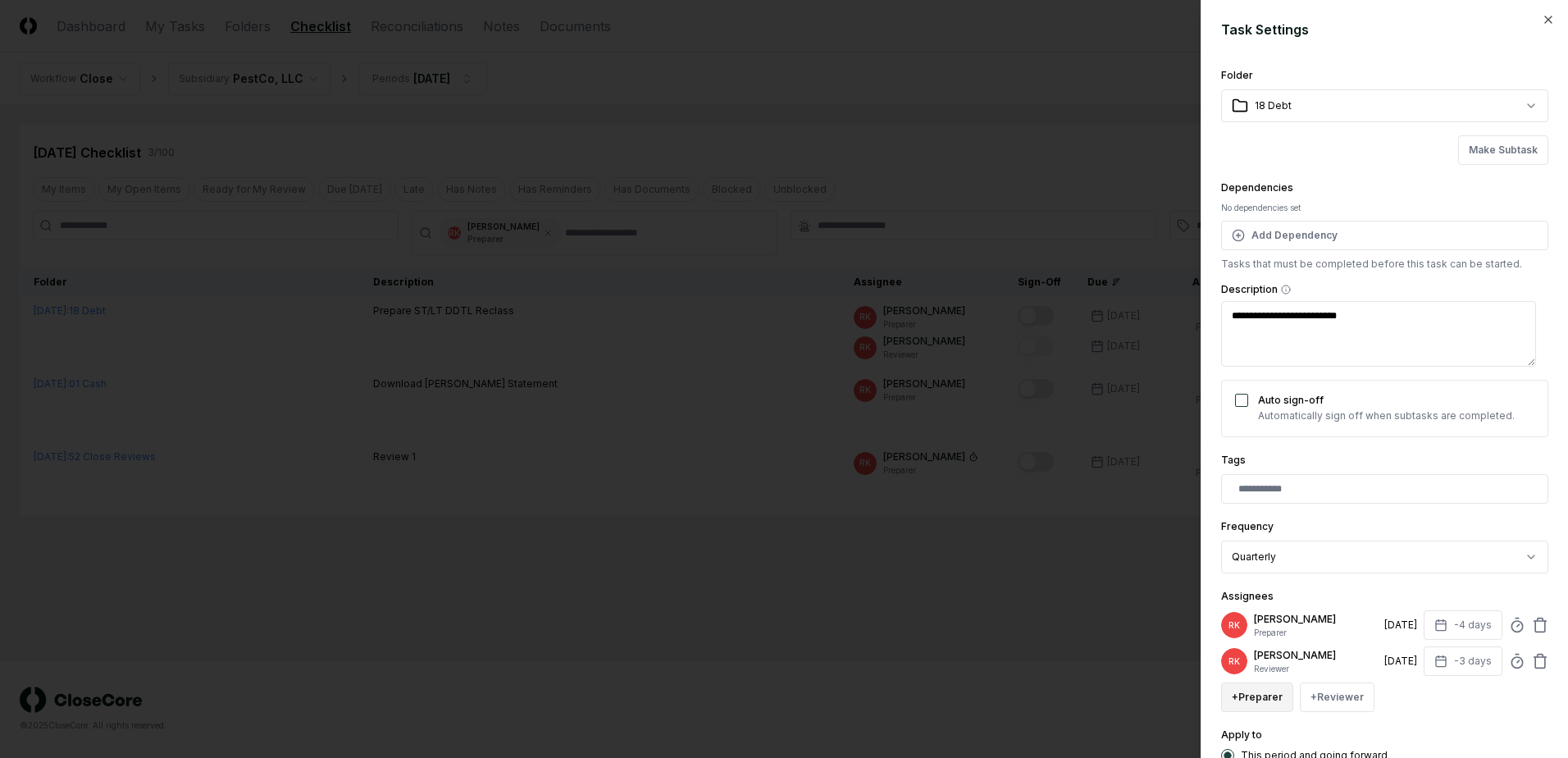
click at [1263, 701] on button "+ Preparer" at bounding box center [1256, 697] width 72 height 29
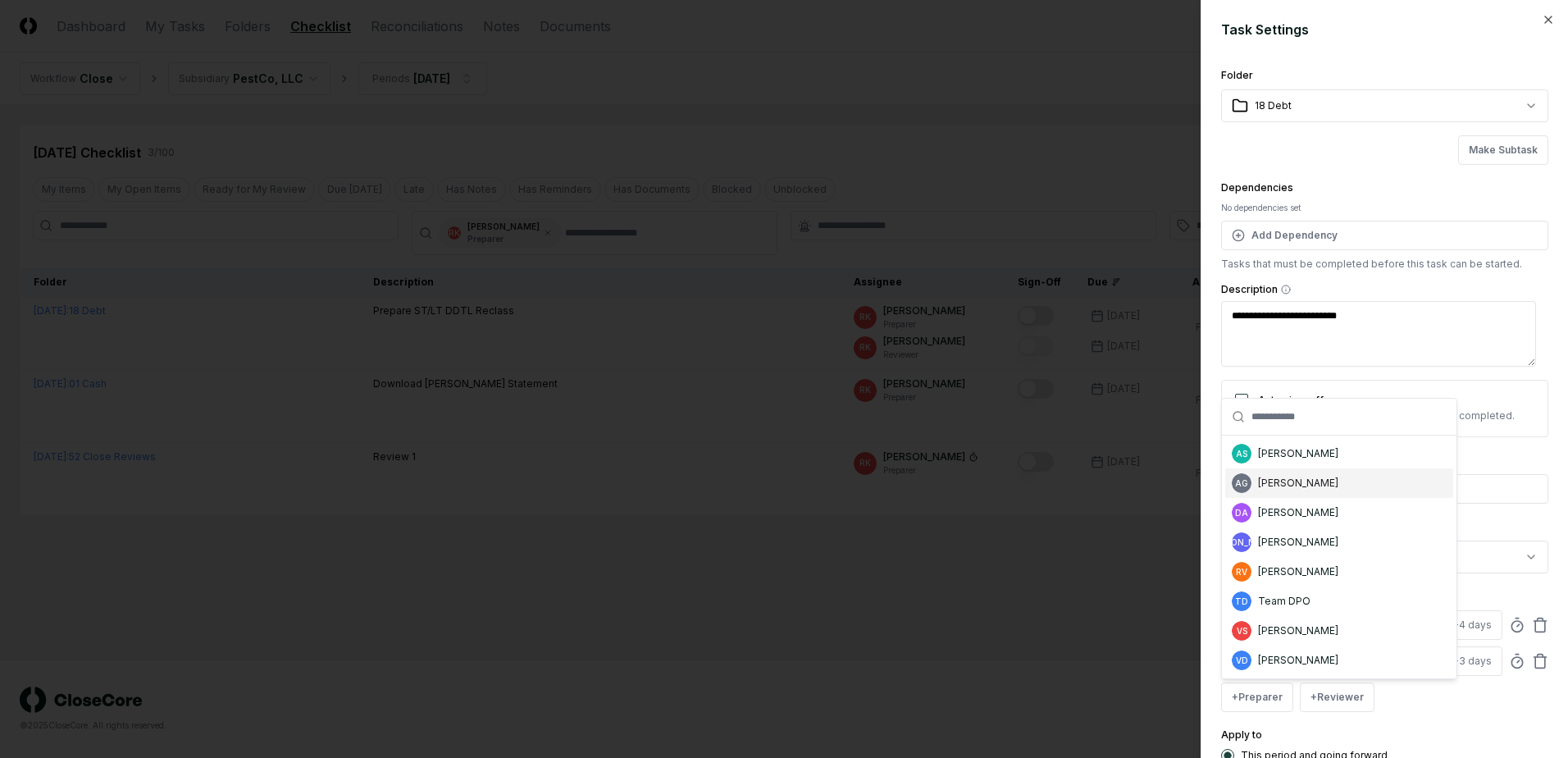
click at [1301, 475] on div "AG [PERSON_NAME]" at bounding box center [1338, 482] width 228 height 29
type textarea "*"
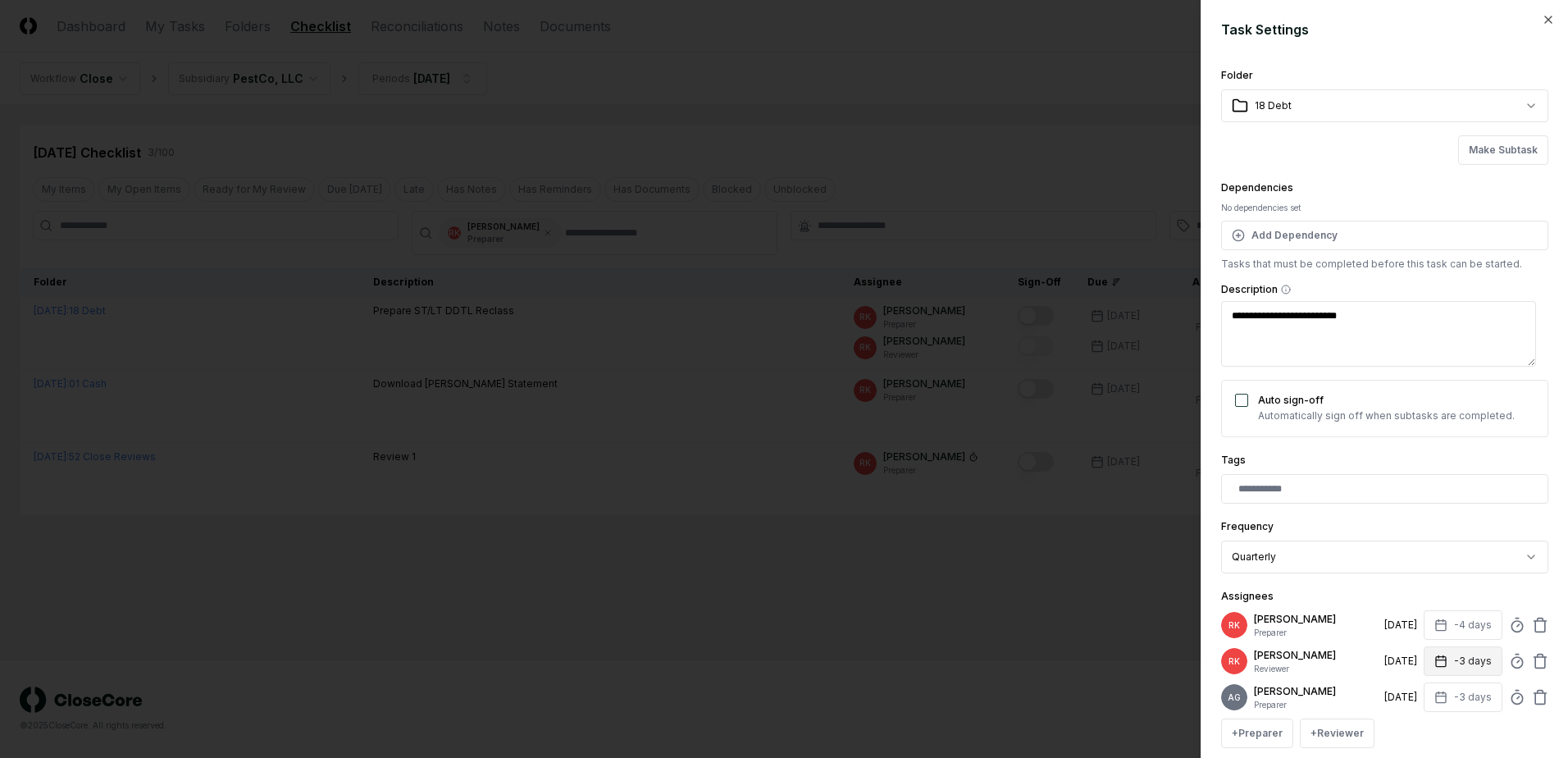
scroll to position [3, 0]
click at [1469, 703] on button "-3 days" at bounding box center [1463, 694] width 79 height 29
click at [1449, 738] on div "+ Preparer + Reviewer" at bounding box center [1384, 730] width 327 height 29
click at [1455, 664] on button "-3 days" at bounding box center [1463, 658] width 79 height 29
click at [1409, 718] on input "**" at bounding box center [1400, 723] width 58 height 29
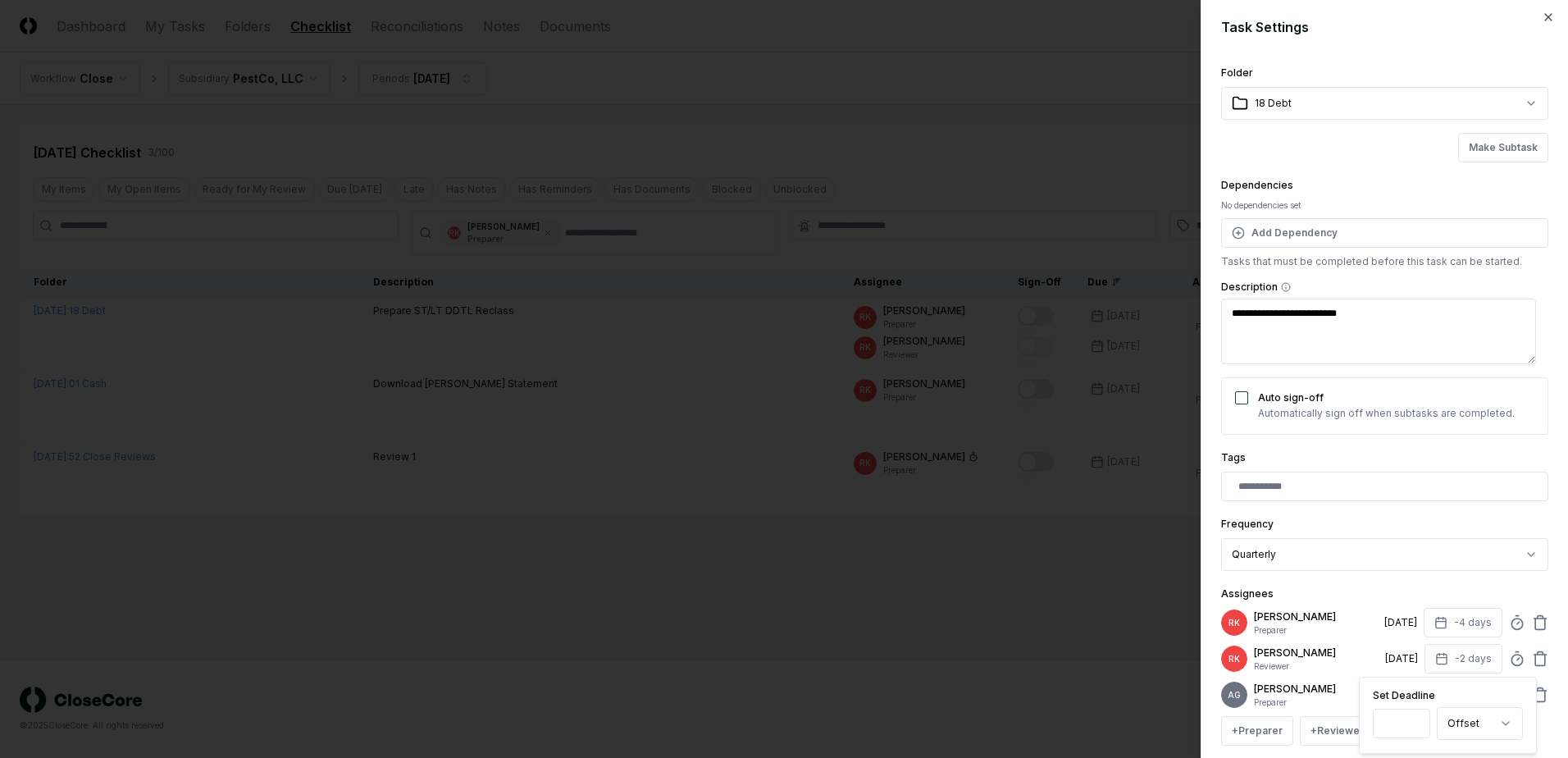
click at [1411, 730] on input "**" at bounding box center [1401, 723] width 58 height 29
click at [1411, 725] on input "**" at bounding box center [1401, 723] width 58 height 29
click at [1411, 725] on input "**" at bounding box center [1400, 723] width 58 height 29
click at [1414, 719] on input "**" at bounding box center [1400, 723] width 58 height 29
type input "**"
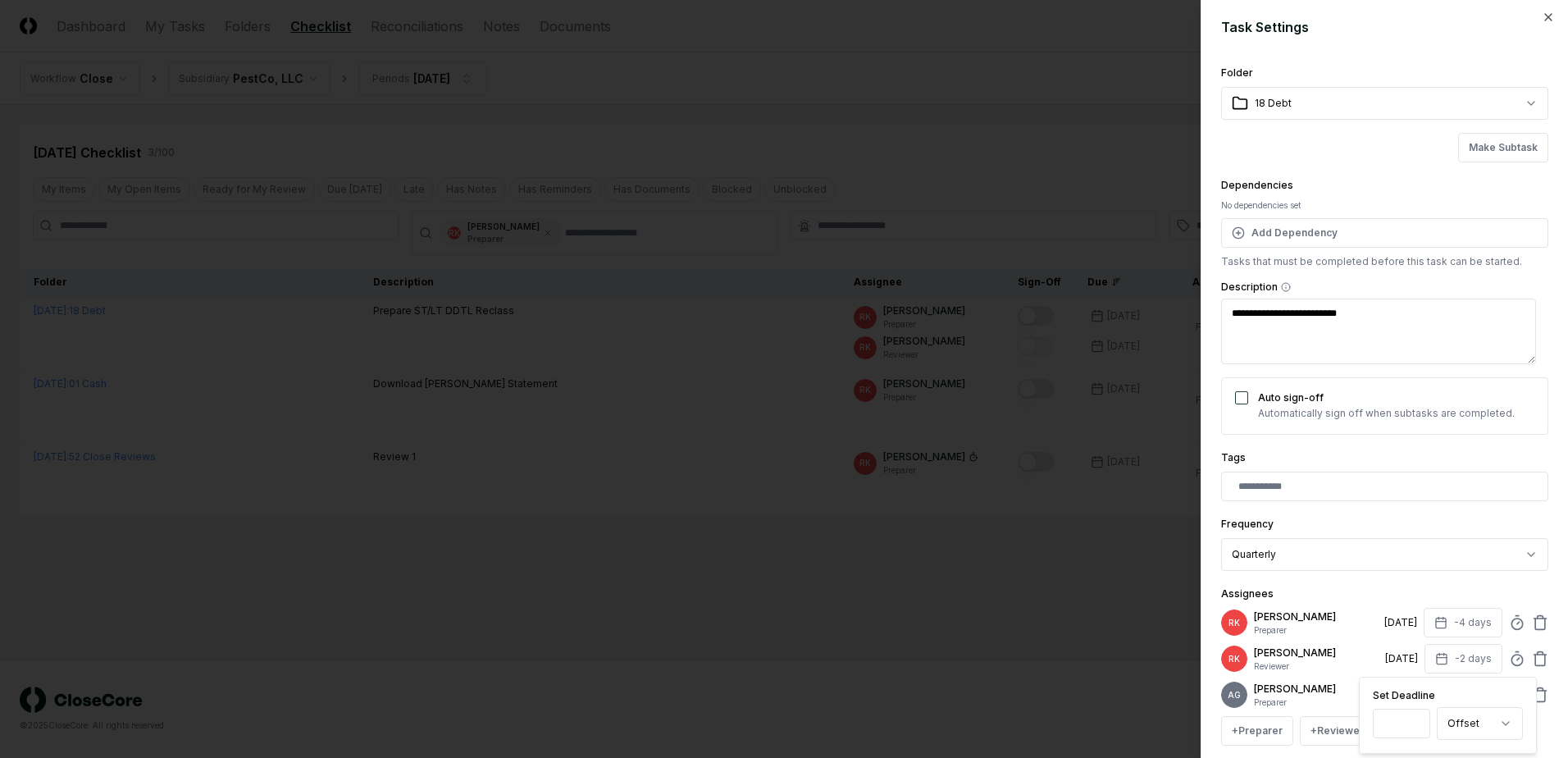
click at [1414, 719] on input "**" at bounding box center [1401, 723] width 58 height 29
click at [1459, 573] on div "**********" at bounding box center [1384, 441] width 327 height 755
click at [1531, 627] on icon at bounding box center [1540, 623] width 17 height 17
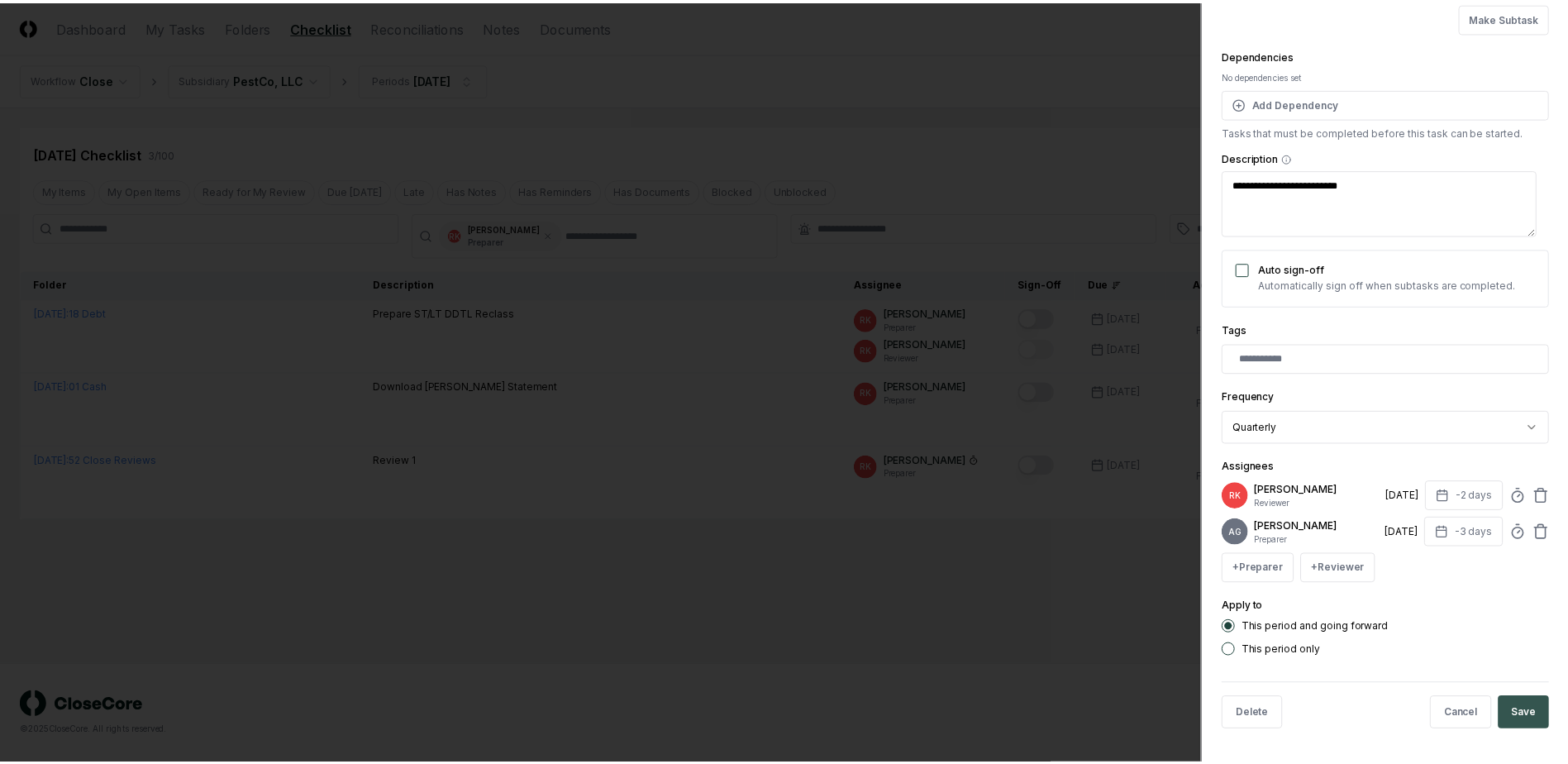
scroll to position [147, 0]
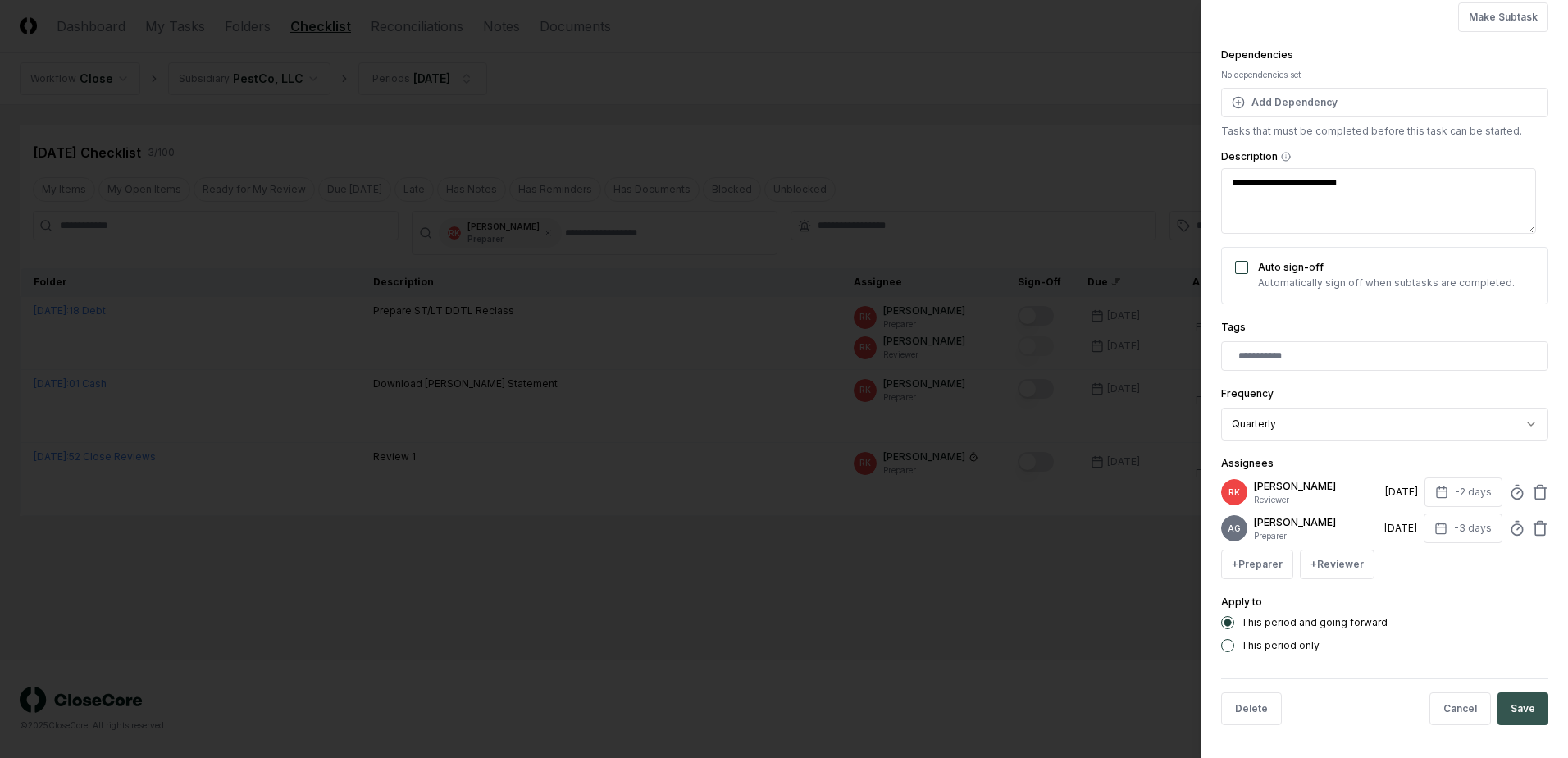
click at [1520, 715] on button "Save" at bounding box center [1522, 708] width 51 height 33
type textarea "*"
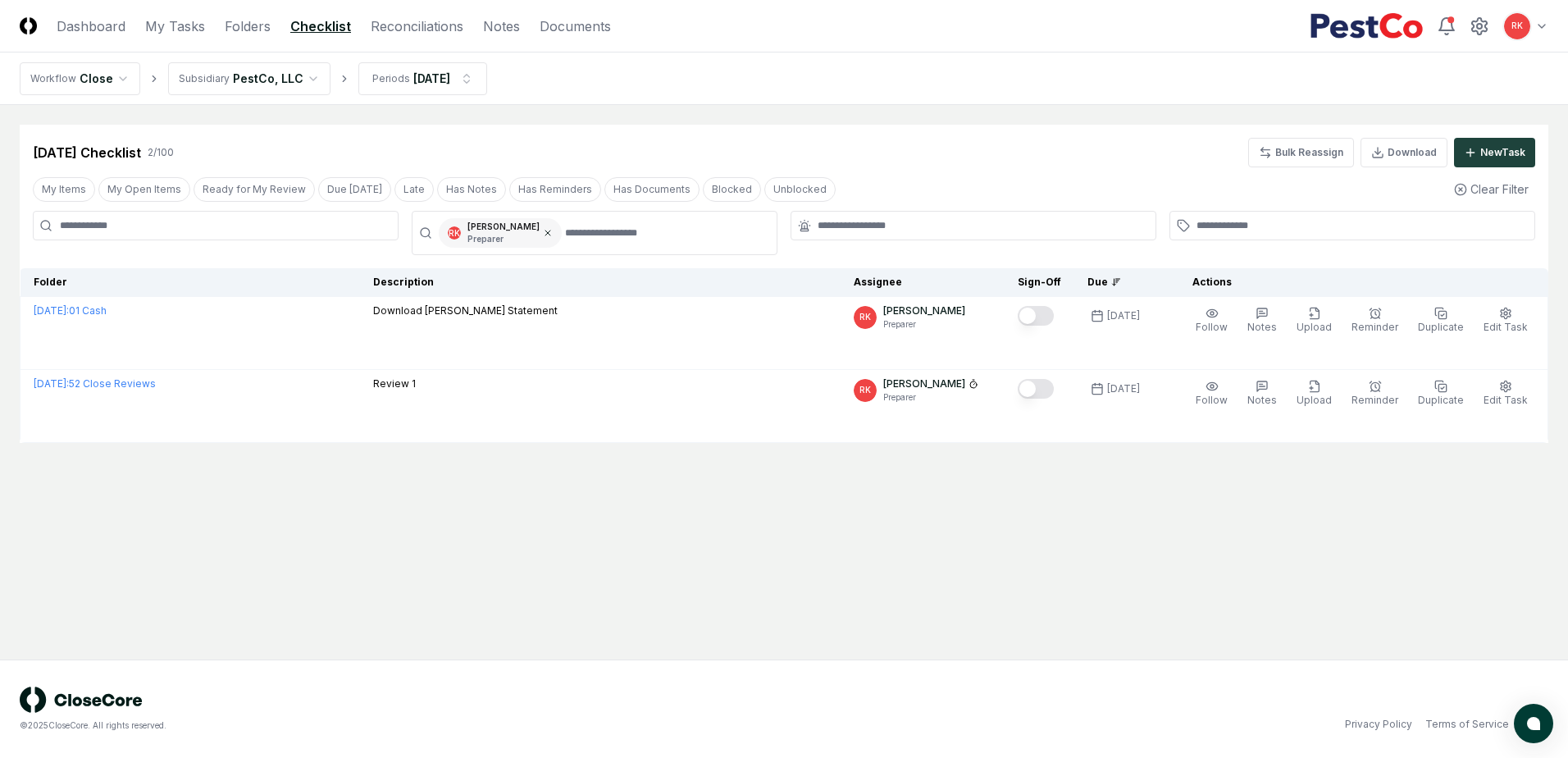
click at [543, 235] on icon at bounding box center [548, 233] width 10 height 10
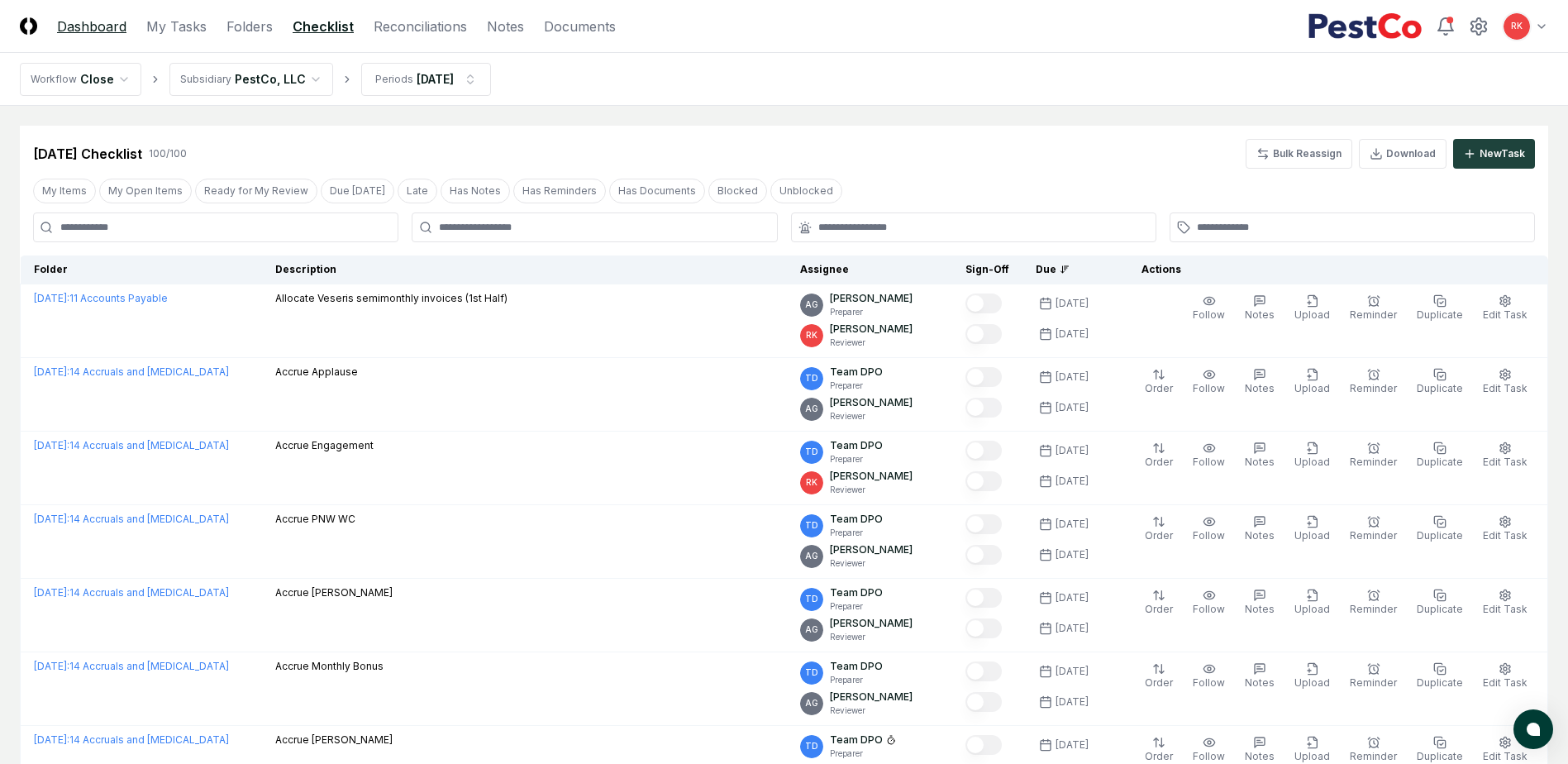
click at [94, 29] on link "Dashboard" at bounding box center [92, 27] width 69 height 20
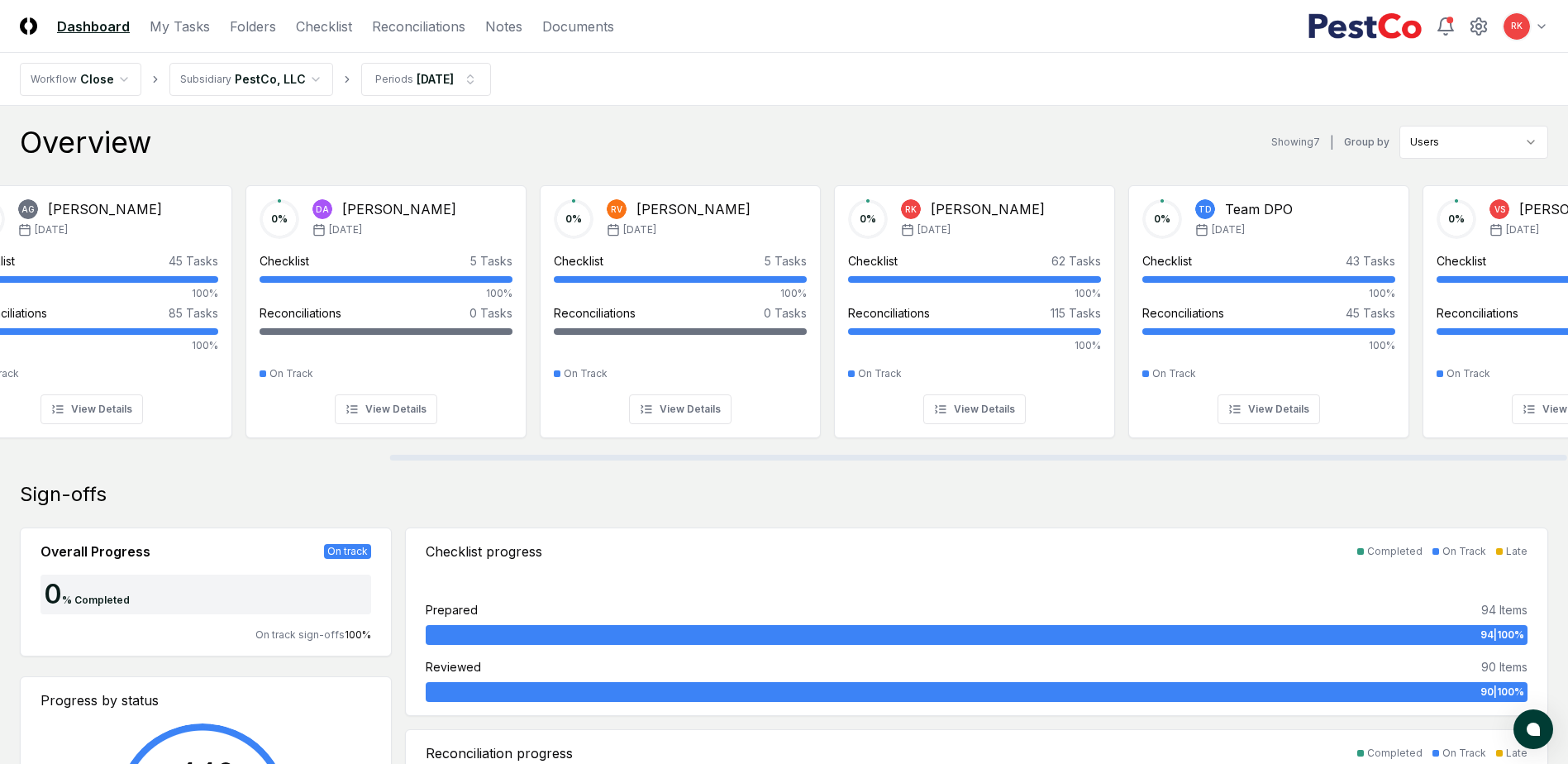
scroll to position [0, 518]
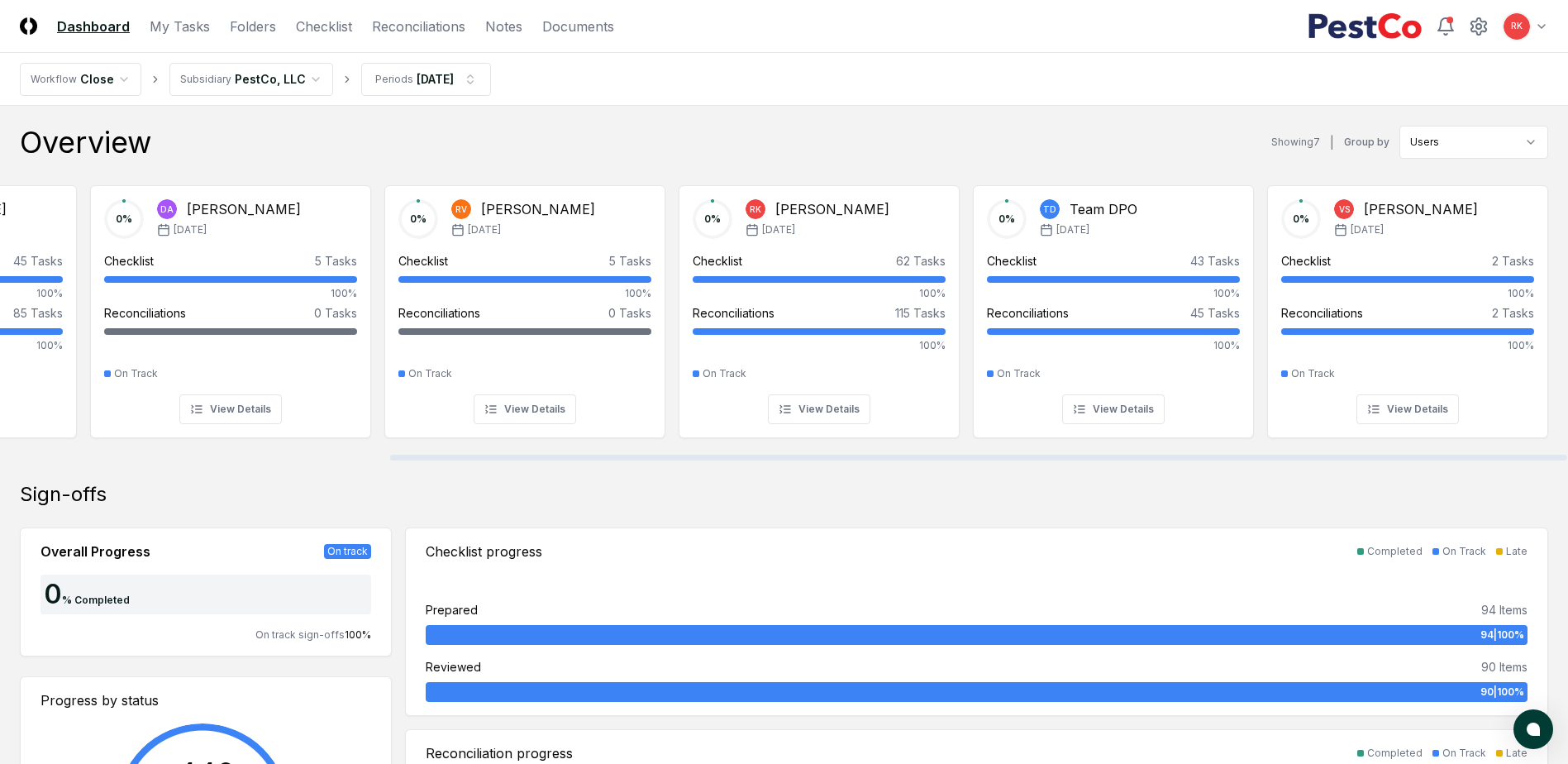
drag, startPoint x: 842, startPoint y: 461, endPoint x: 1161, endPoint y: 507, distance: 322.3
click at [1161, 462] on div at bounding box center [784, 457] width 1568 height 8
click at [446, 19] on link "Reconciliations" at bounding box center [419, 27] width 93 height 20
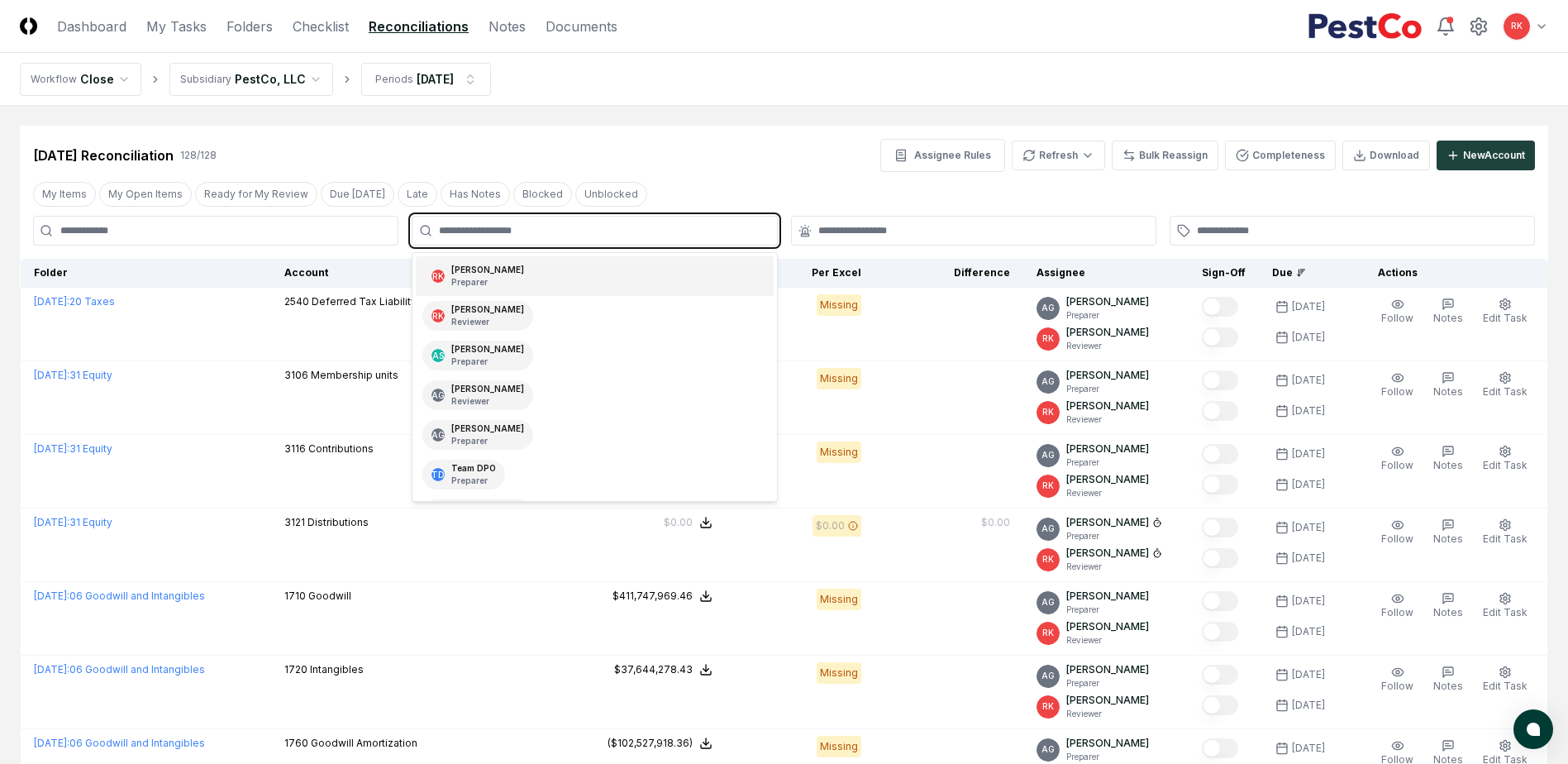
click at [454, 228] on input "text" at bounding box center [602, 231] width 328 height 15
click at [499, 279] on p "Preparer" at bounding box center [488, 282] width 72 height 13
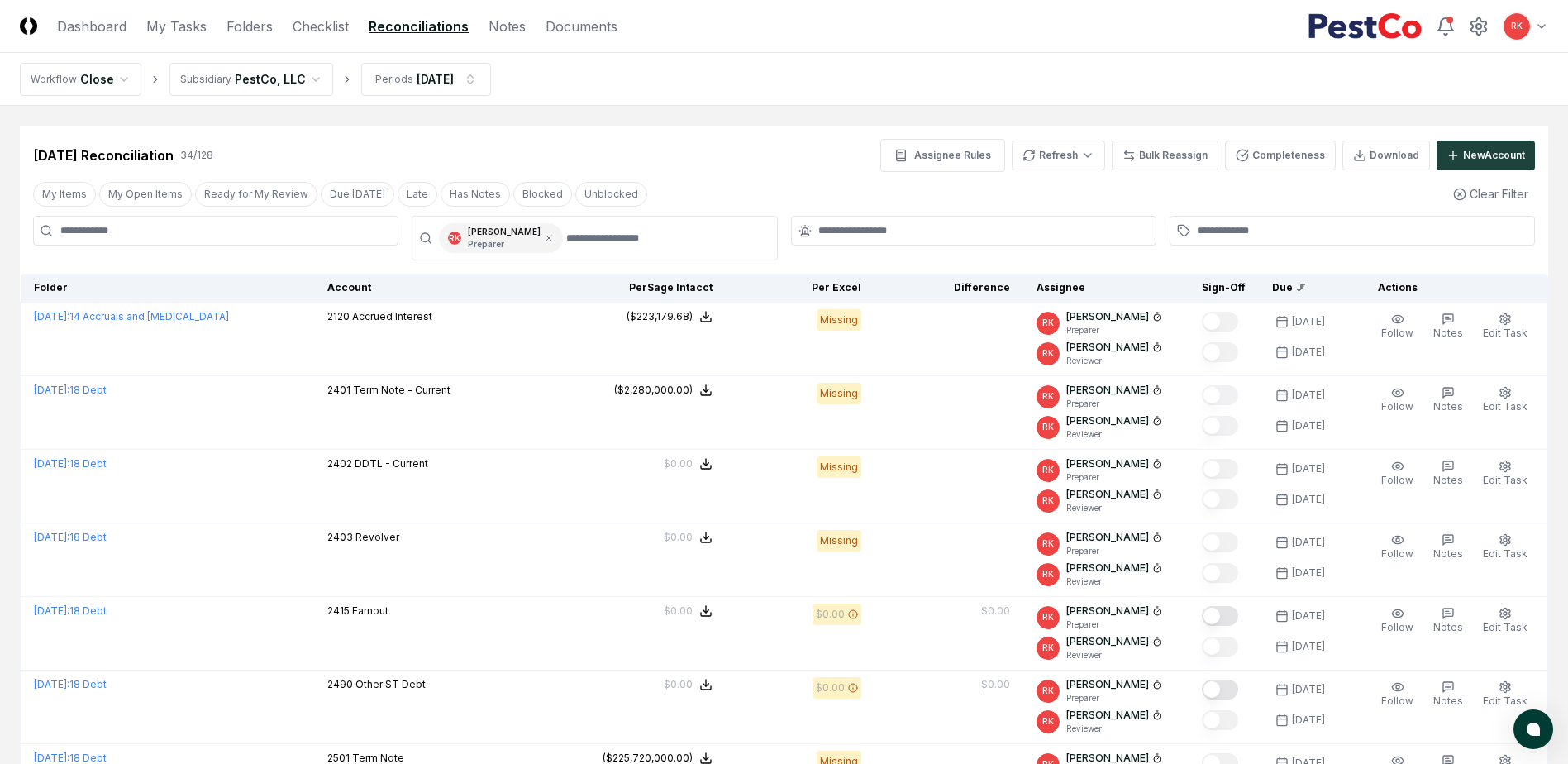
click at [348, 284] on div "Account" at bounding box center [445, 288] width 237 height 15
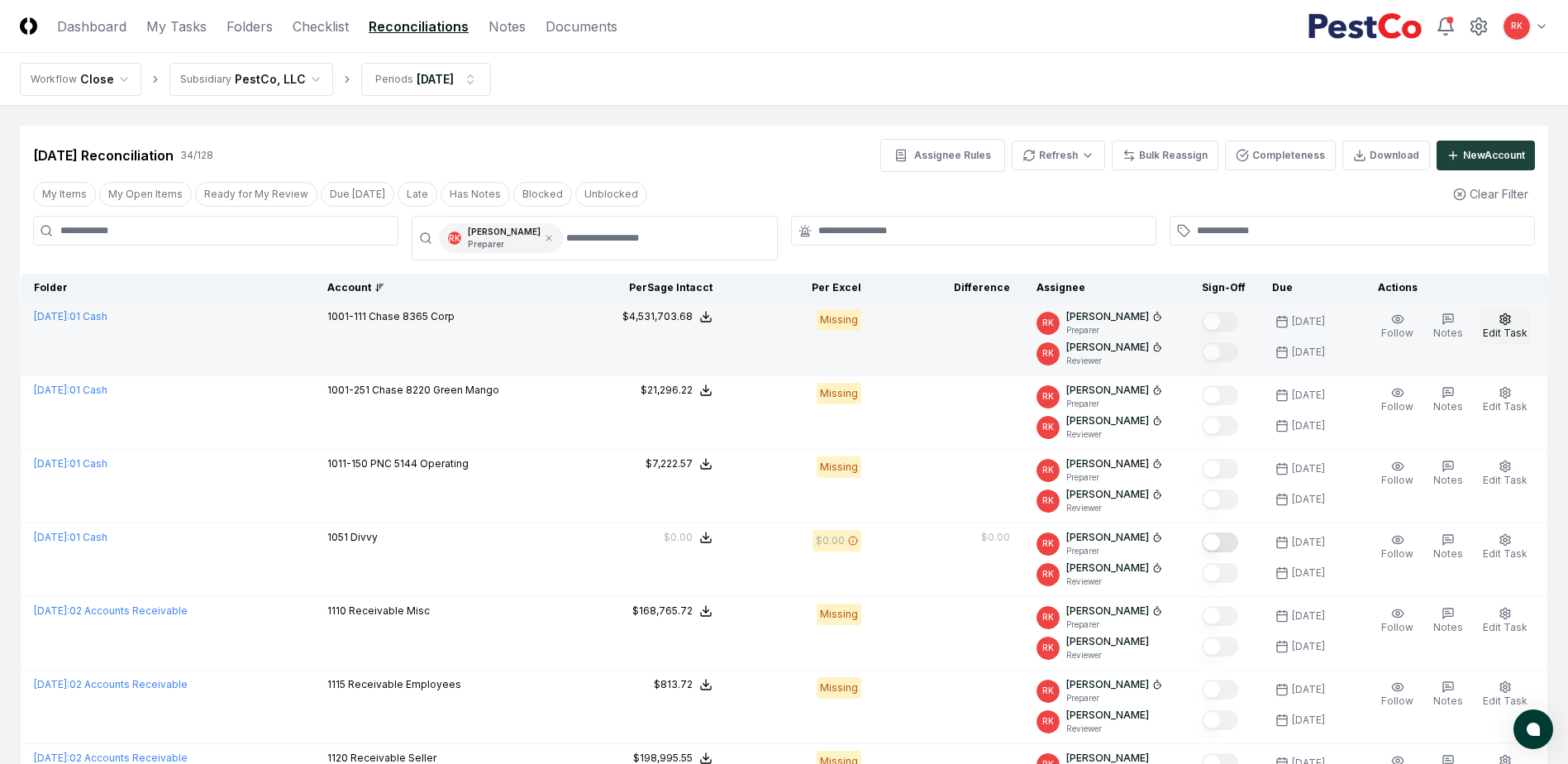
click at [1513, 324] on button "Edit Task" at bounding box center [1505, 326] width 51 height 35
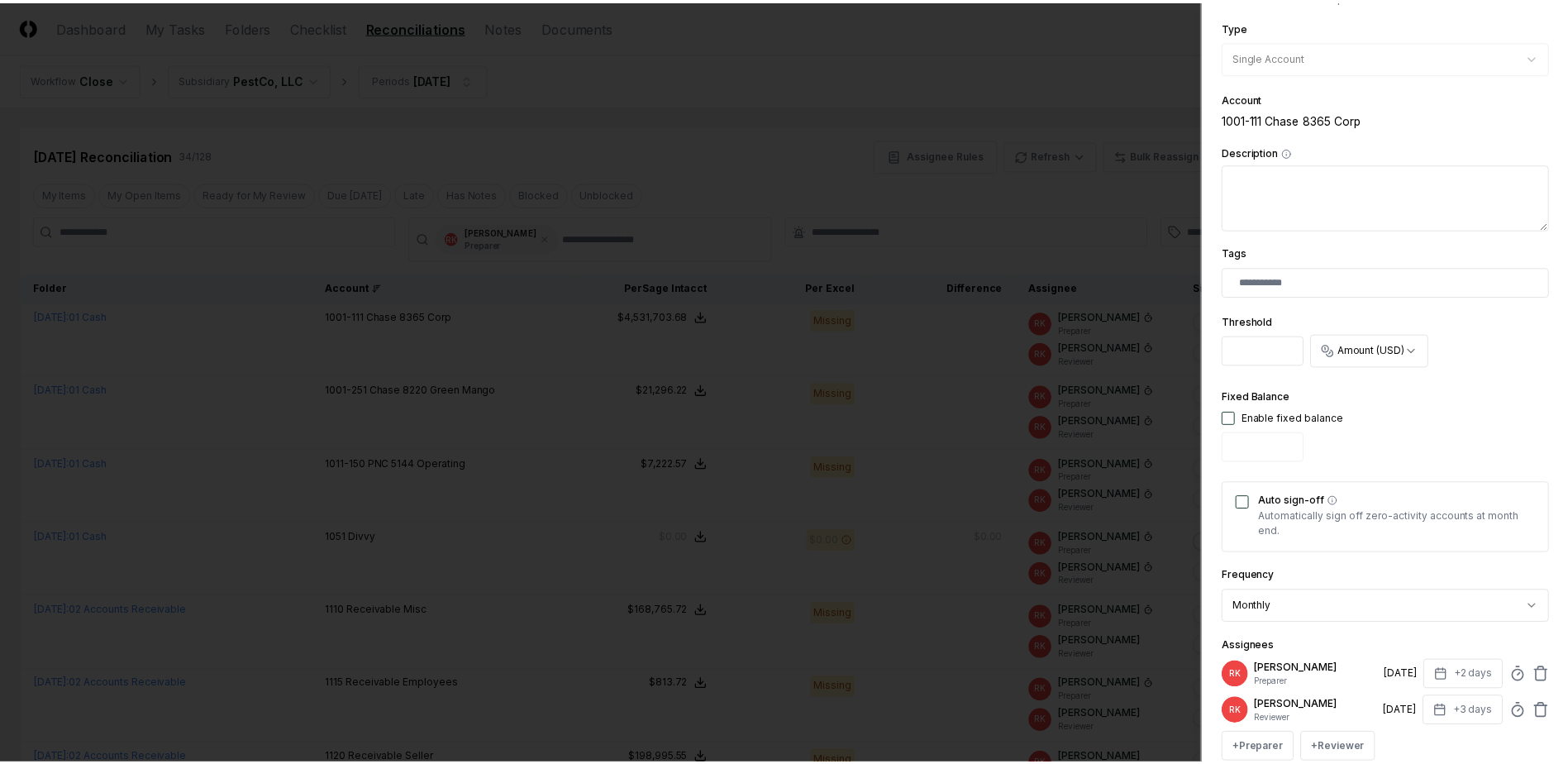
scroll to position [407, 0]
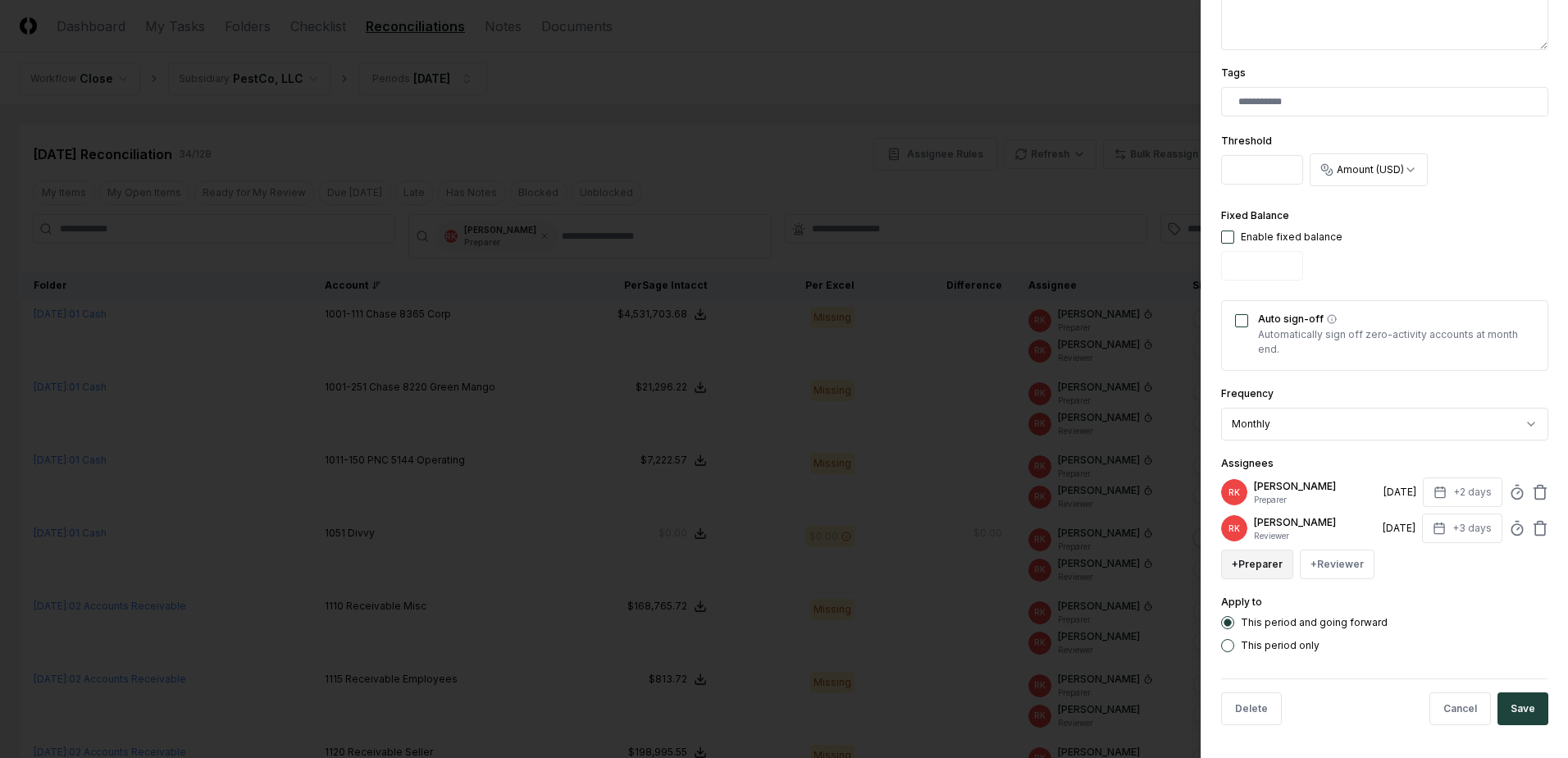
click at [1232, 558] on button "+ Preparer" at bounding box center [1256, 564] width 72 height 29
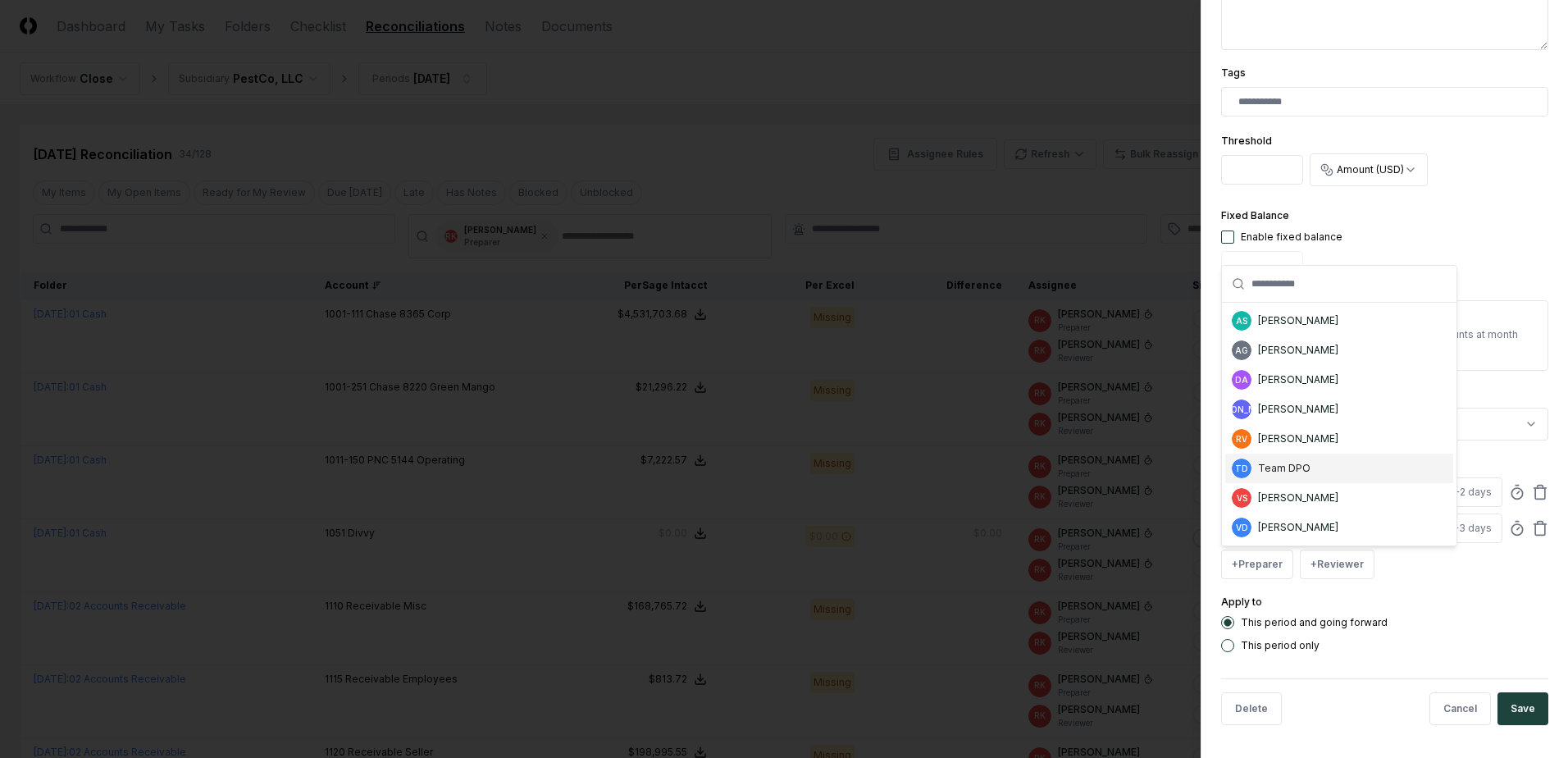
click at [1282, 467] on div "Team DPO" at bounding box center [1284, 469] width 53 height 15
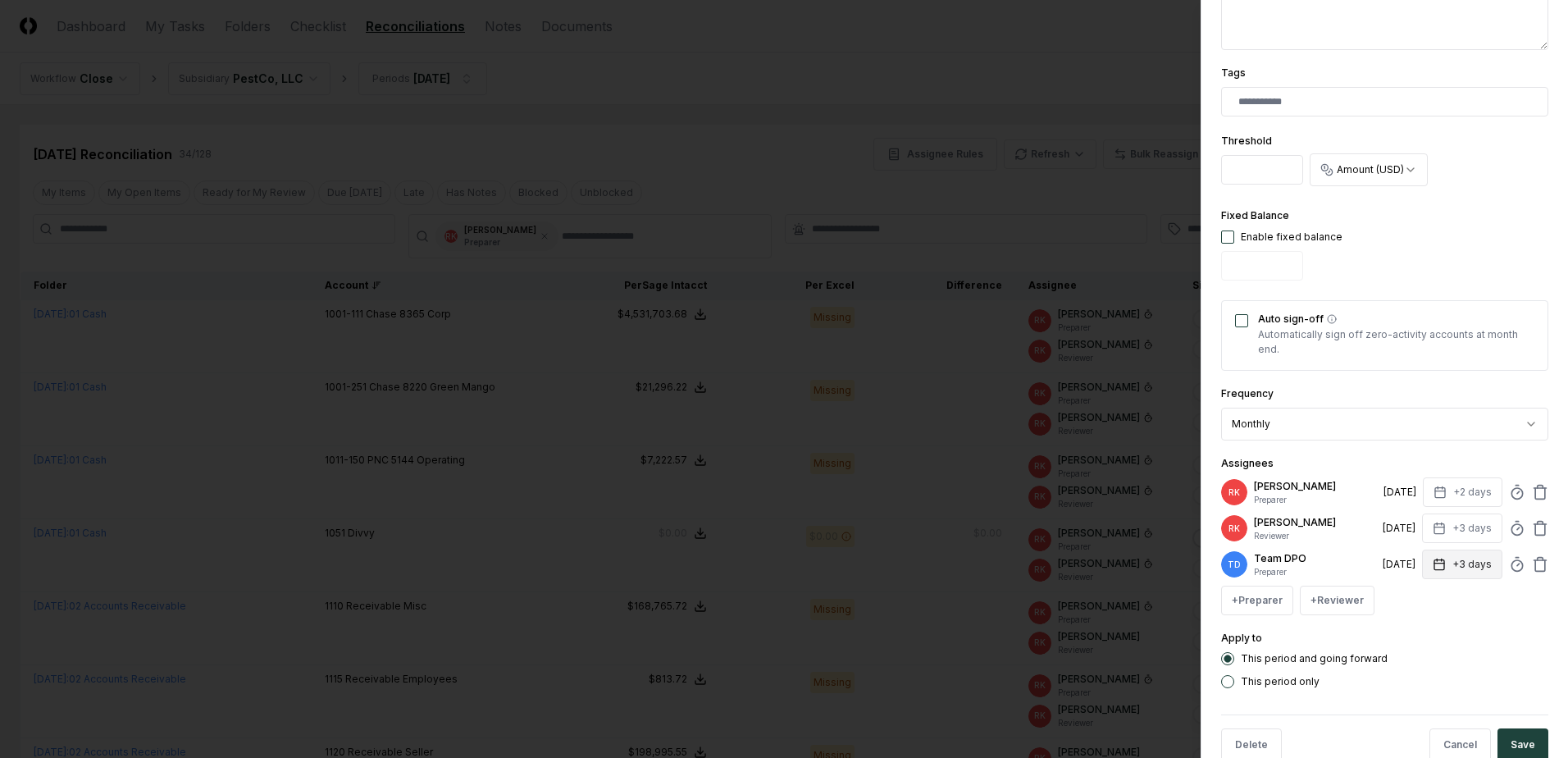
click at [1464, 565] on button "+3 days" at bounding box center [1462, 564] width 80 height 29
click at [1411, 636] on input "*" at bounding box center [1399, 628] width 58 height 29
type input "*"
click at [1409, 634] on input "*" at bounding box center [1399, 628] width 58 height 29
click at [1373, 689] on form "**********" at bounding box center [1384, 196] width 327 height 1158
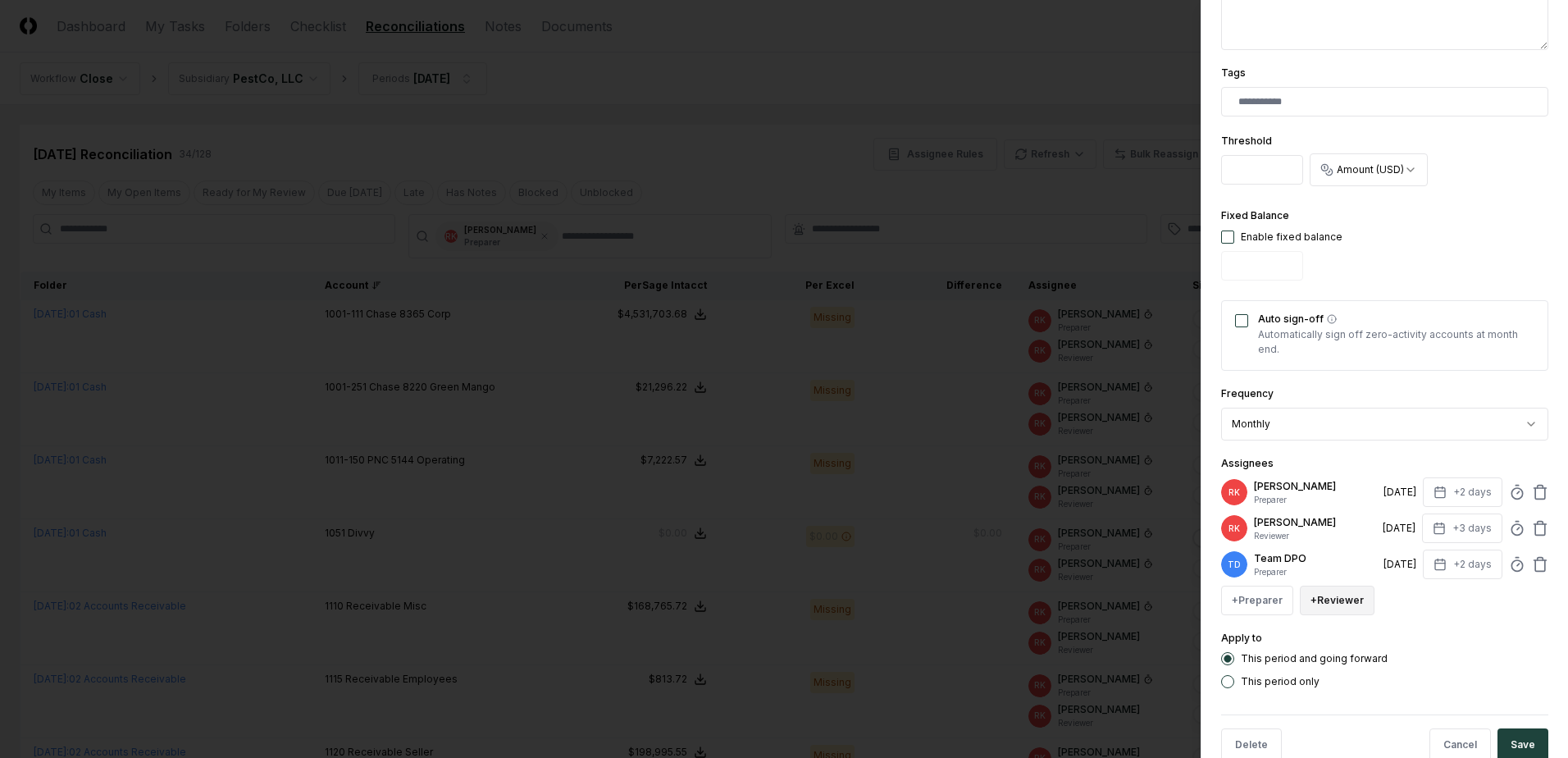
click at [1341, 600] on button "+ Reviewer" at bounding box center [1337, 600] width 74 height 29
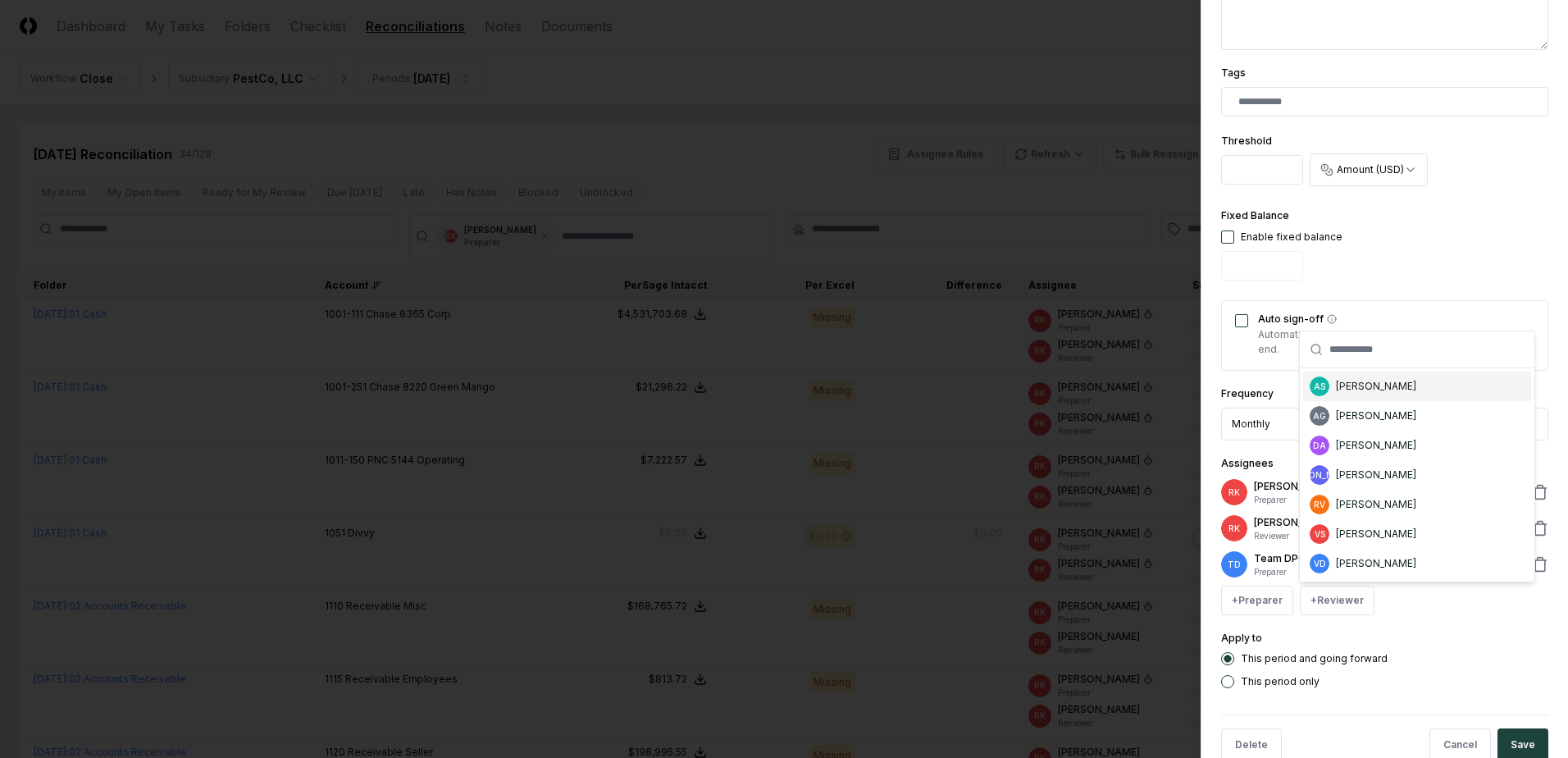
click at [1373, 379] on div "[PERSON_NAME]" at bounding box center [1376, 386] width 80 height 15
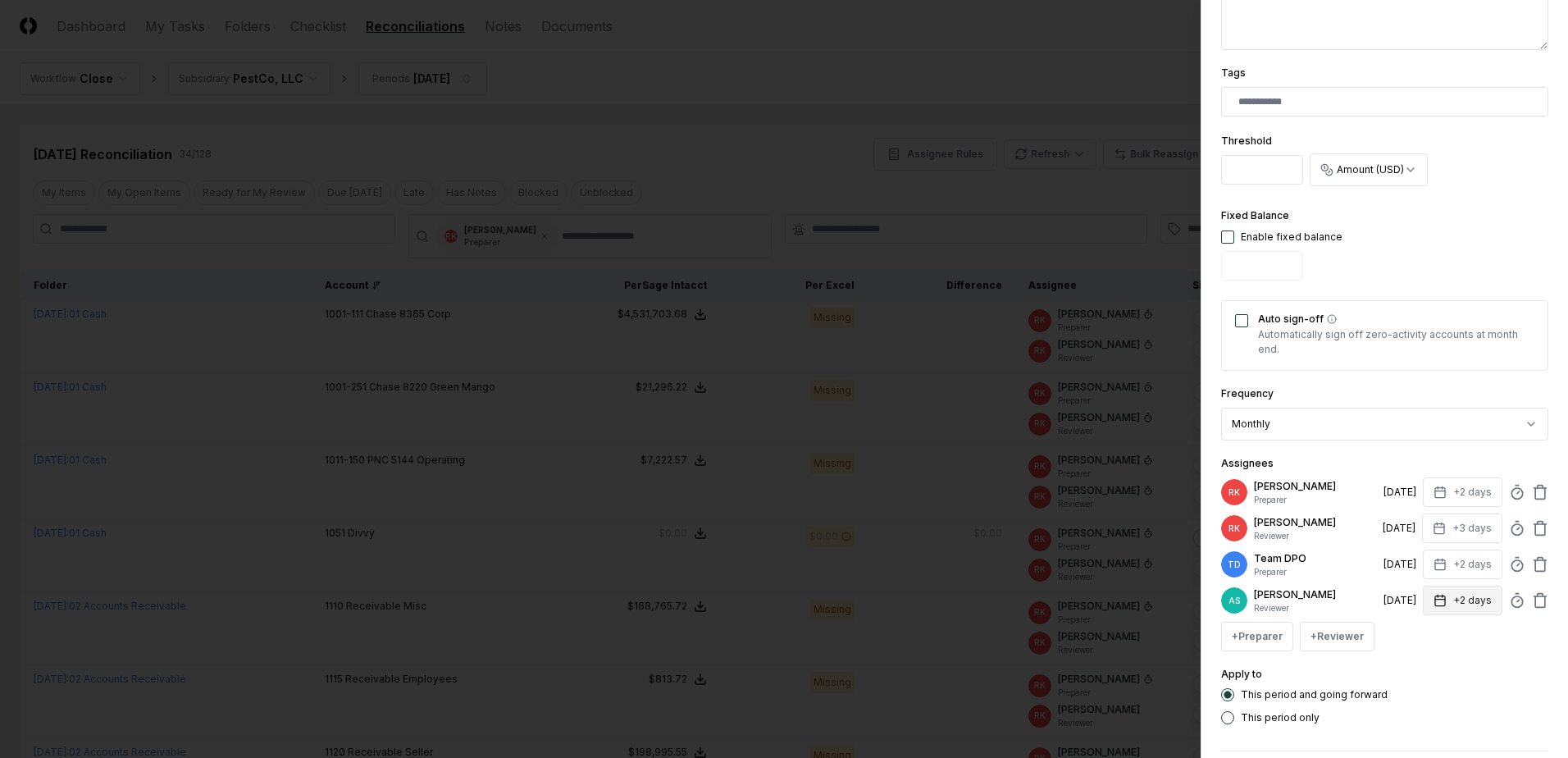
click at [1476, 598] on button "+2 days" at bounding box center [1462, 600] width 79 height 29
type input "*"
click at [1411, 663] on input "*" at bounding box center [1399, 664] width 58 height 29
click at [1531, 532] on icon at bounding box center [1540, 528] width 17 height 17
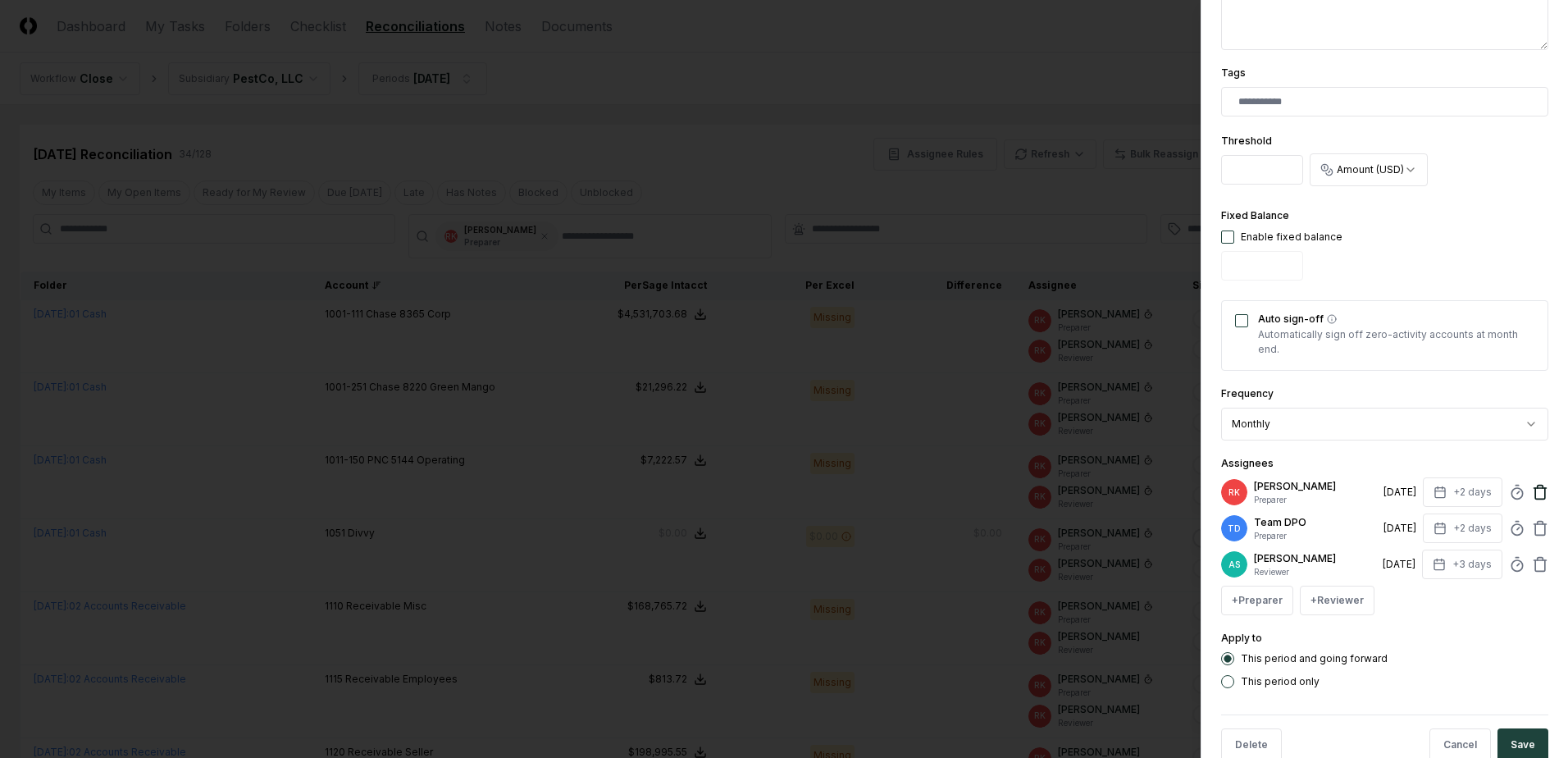
click at [1531, 486] on icon at bounding box center [1540, 492] width 17 height 17
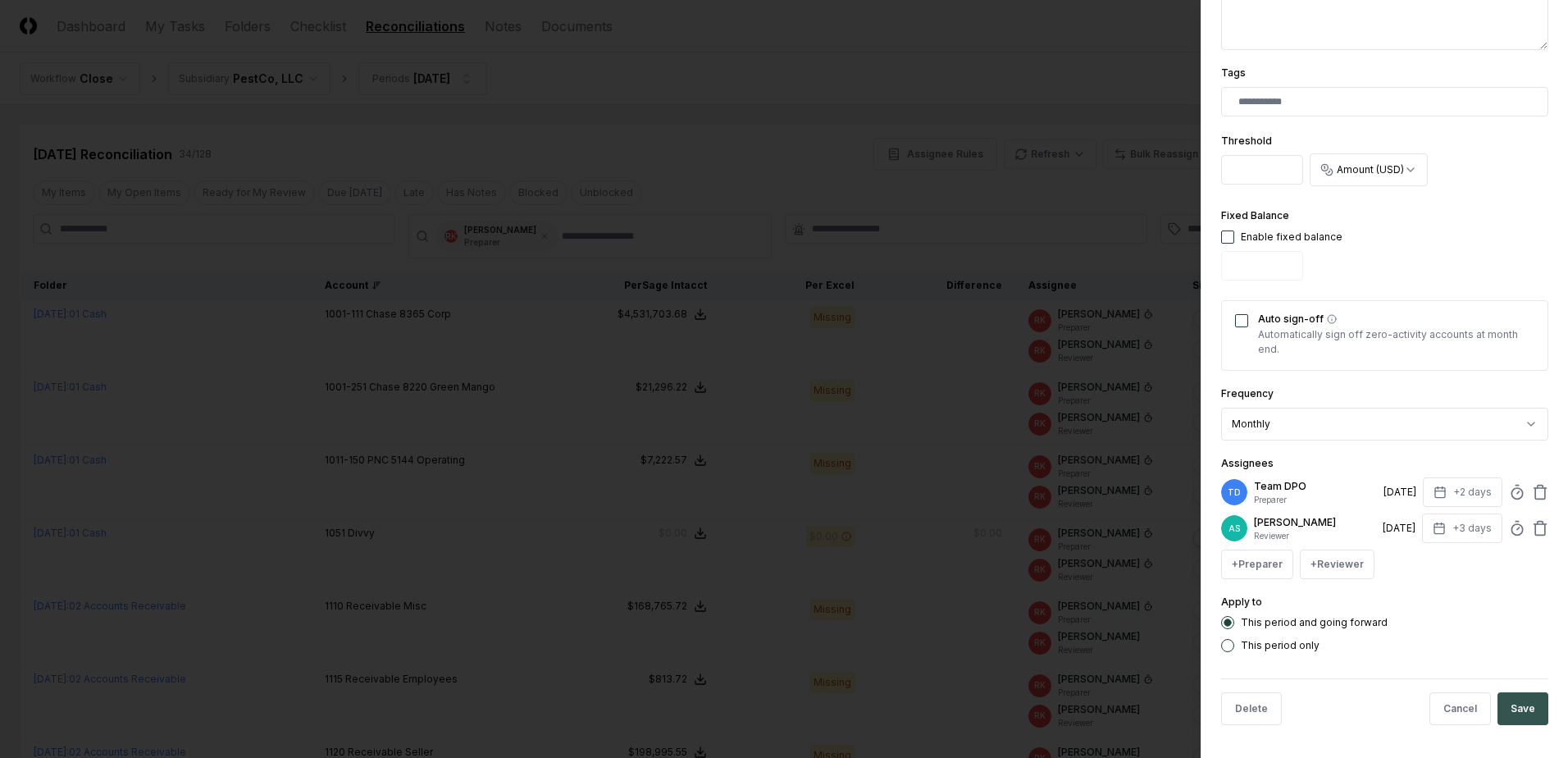
click at [1506, 708] on button "Save" at bounding box center [1522, 708] width 51 height 33
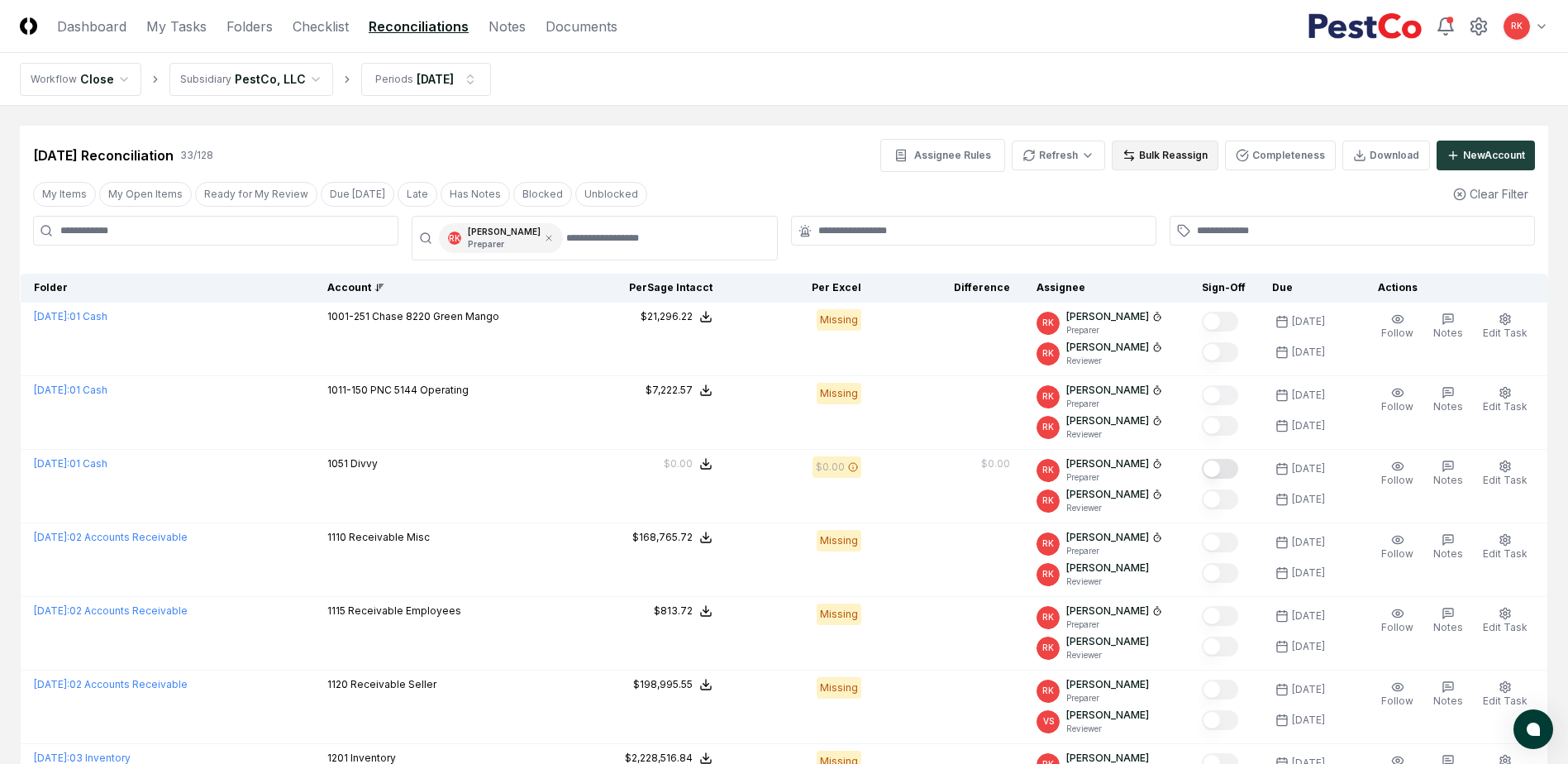
click at [1160, 154] on button "Bulk Reassign" at bounding box center [1165, 155] width 107 height 29
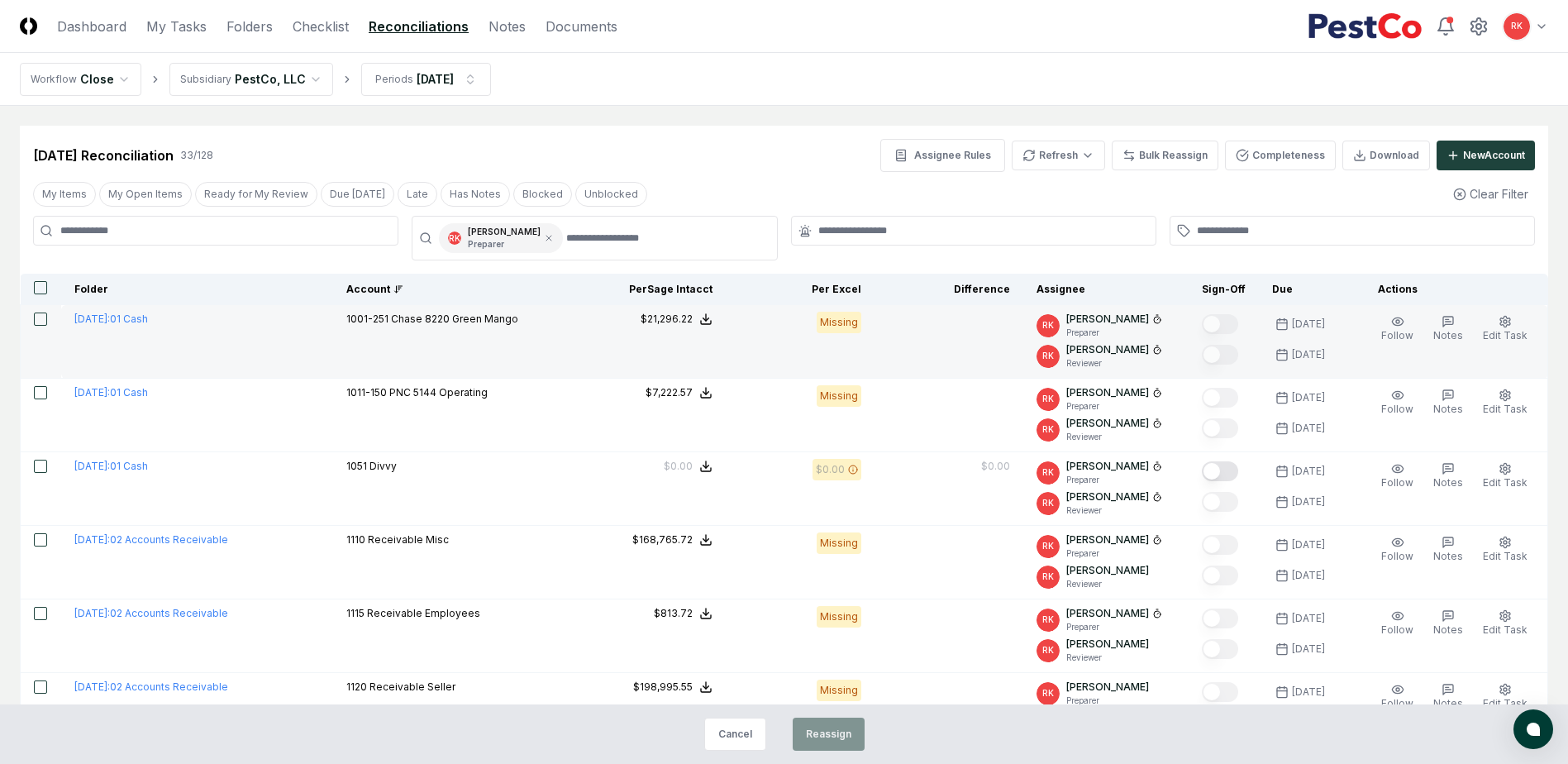
click at [35, 318] on button "button" at bounding box center [40, 319] width 13 height 13
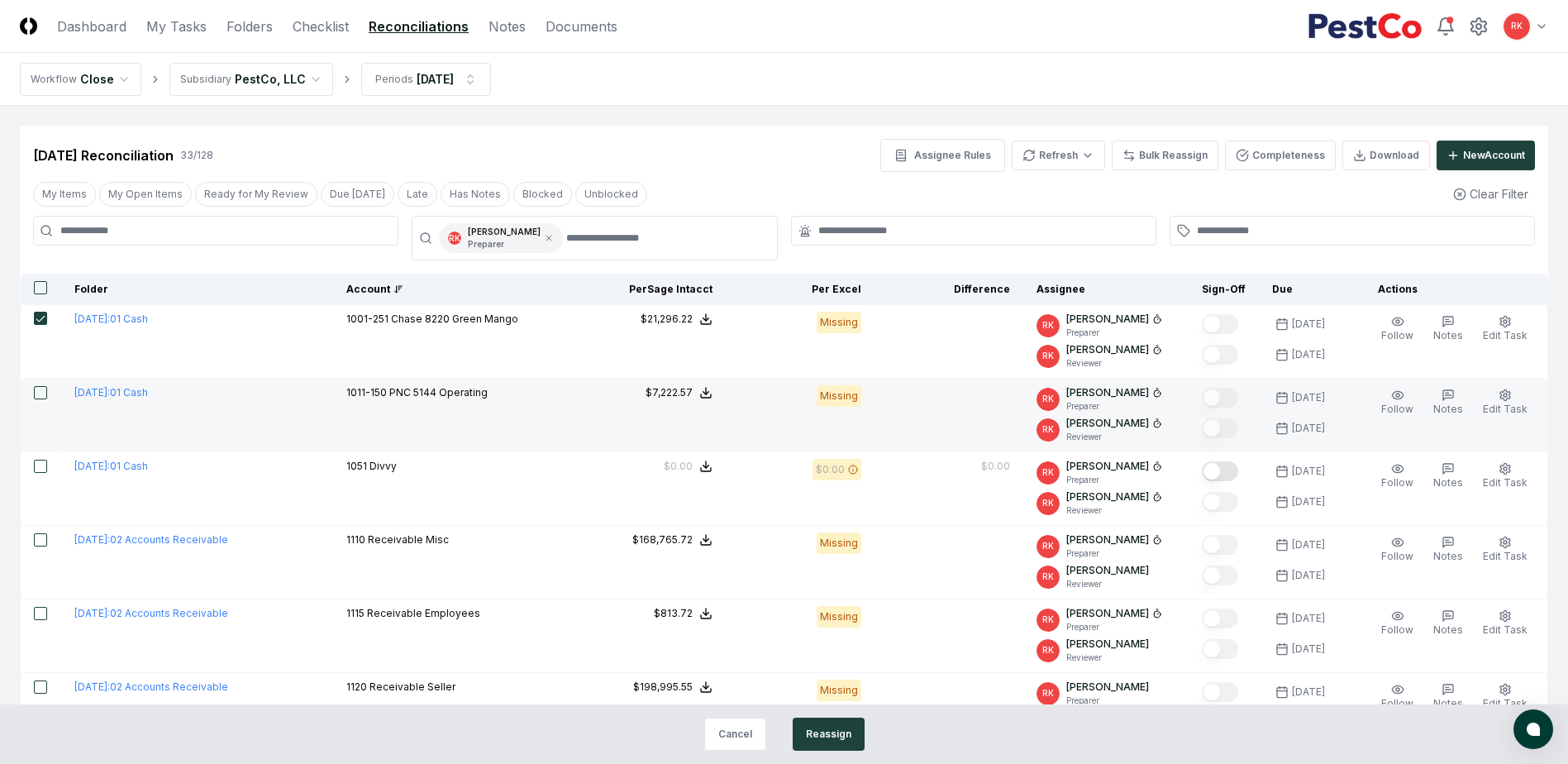
click at [37, 389] on button "button" at bounding box center [40, 393] width 13 height 13
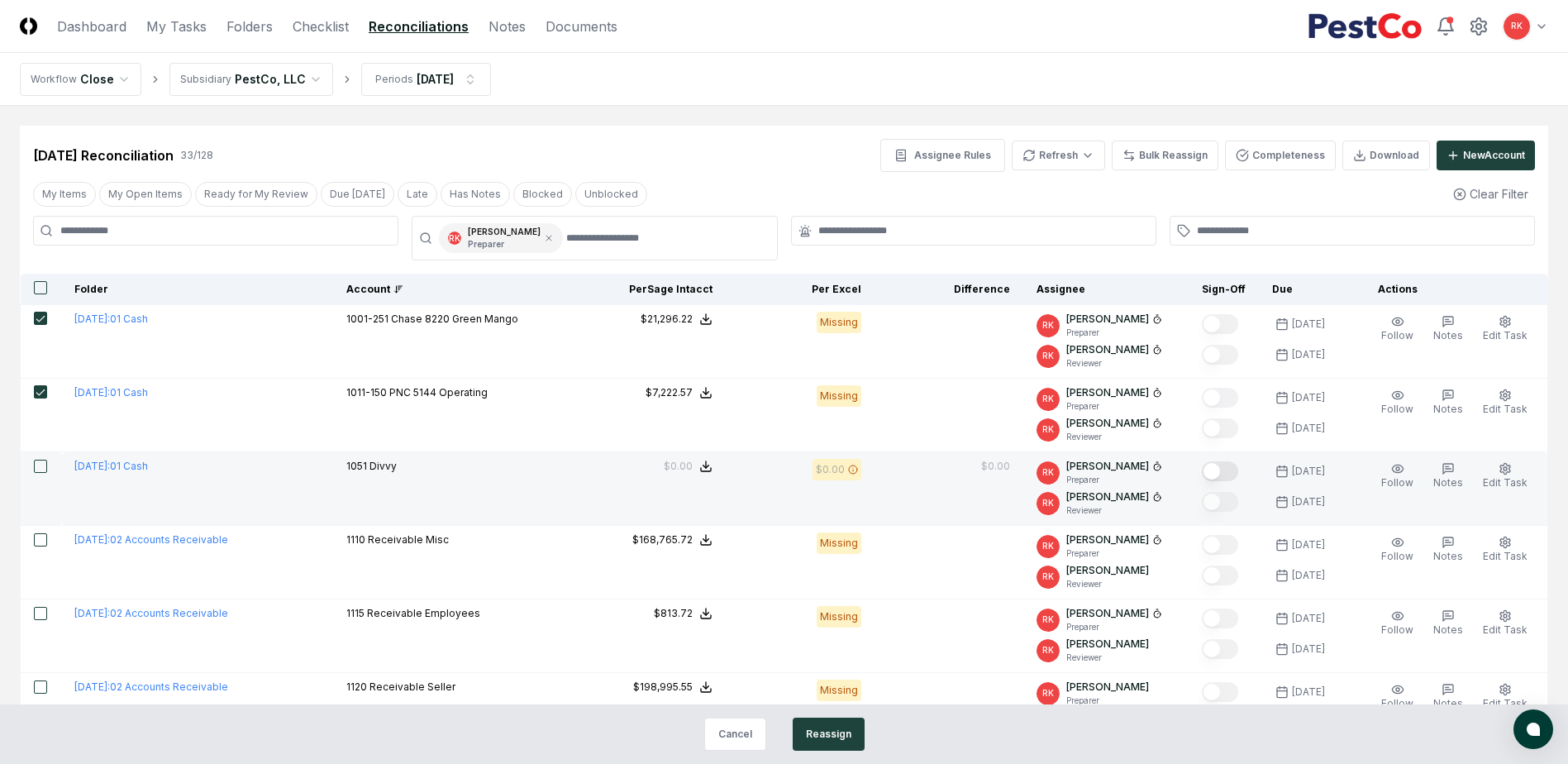
click at [40, 465] on button "button" at bounding box center [40, 467] width 13 height 13
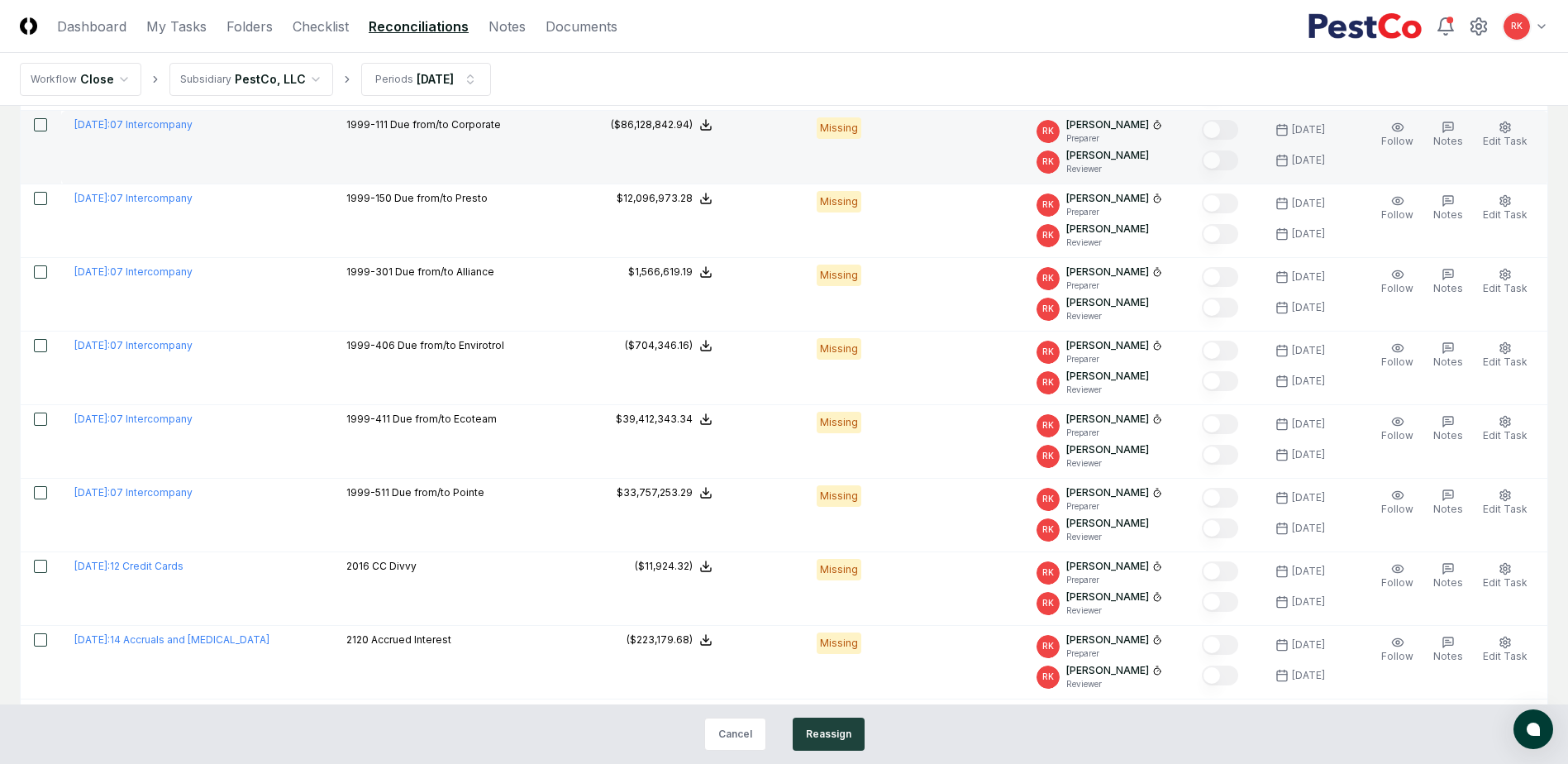
scroll to position [1157, 0]
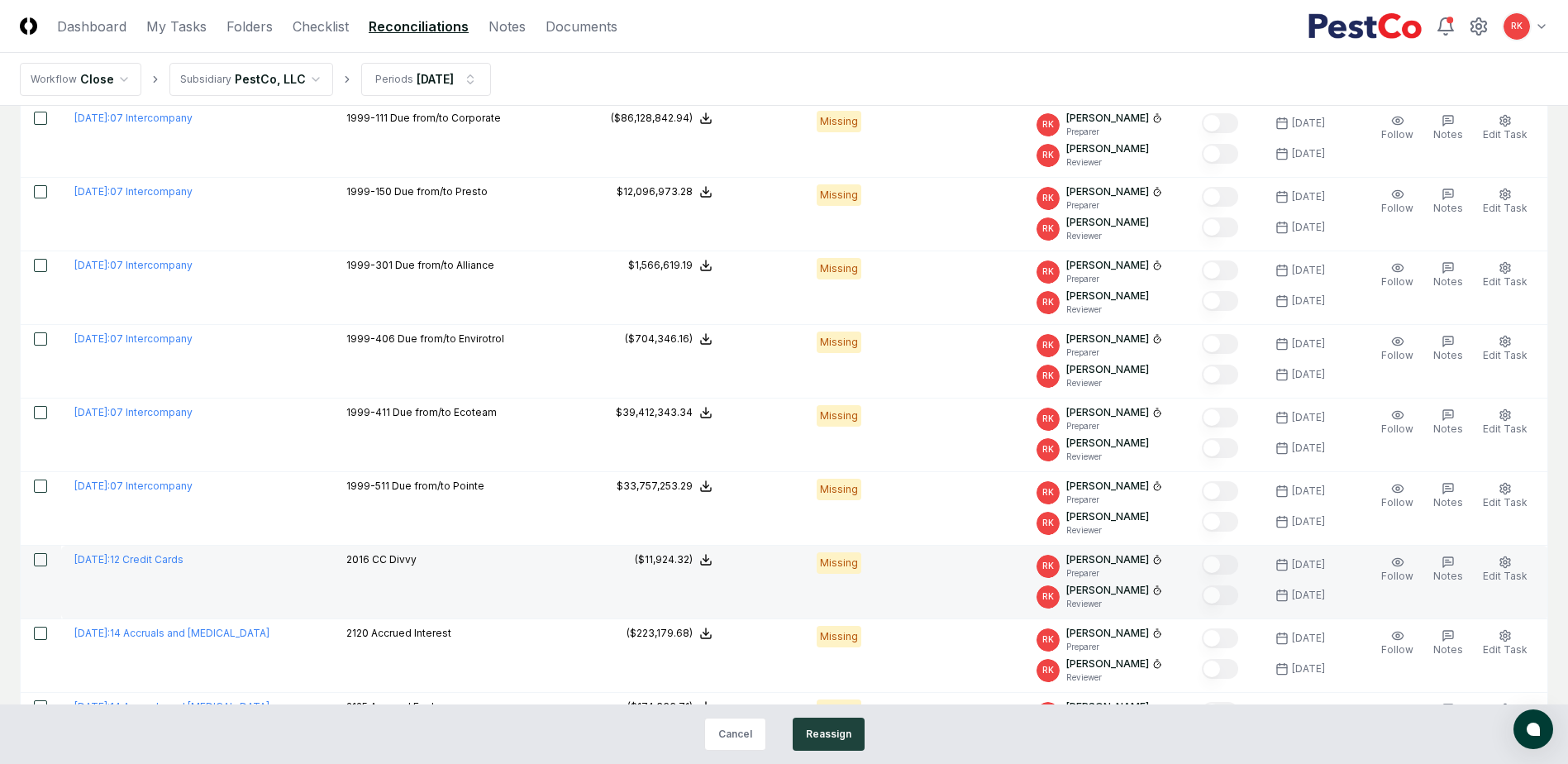
click at [45, 555] on button "button" at bounding box center [40, 560] width 13 height 13
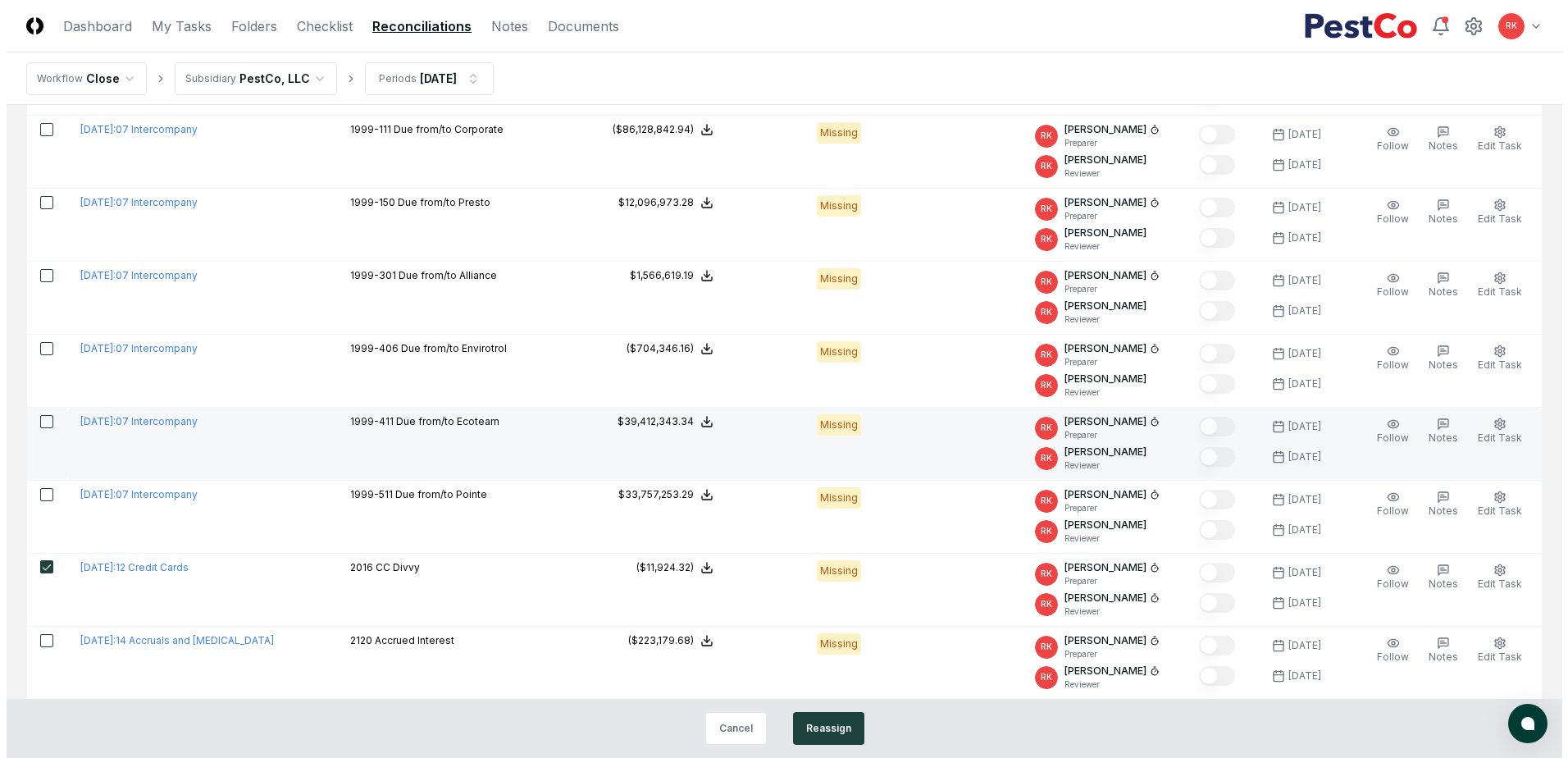
scroll to position [0, 0]
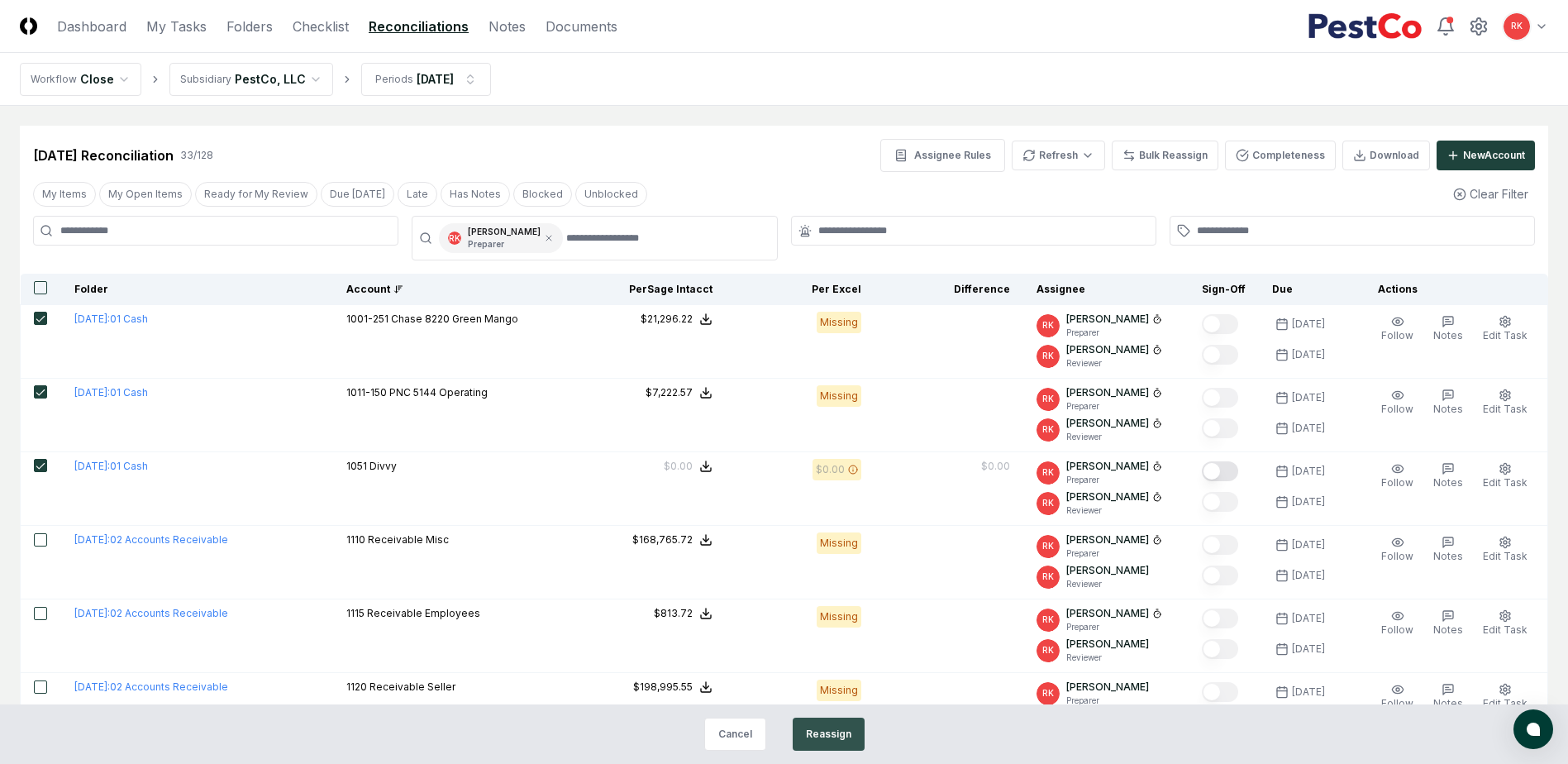
click at [819, 735] on button "Reassign" at bounding box center [828, 734] width 72 height 33
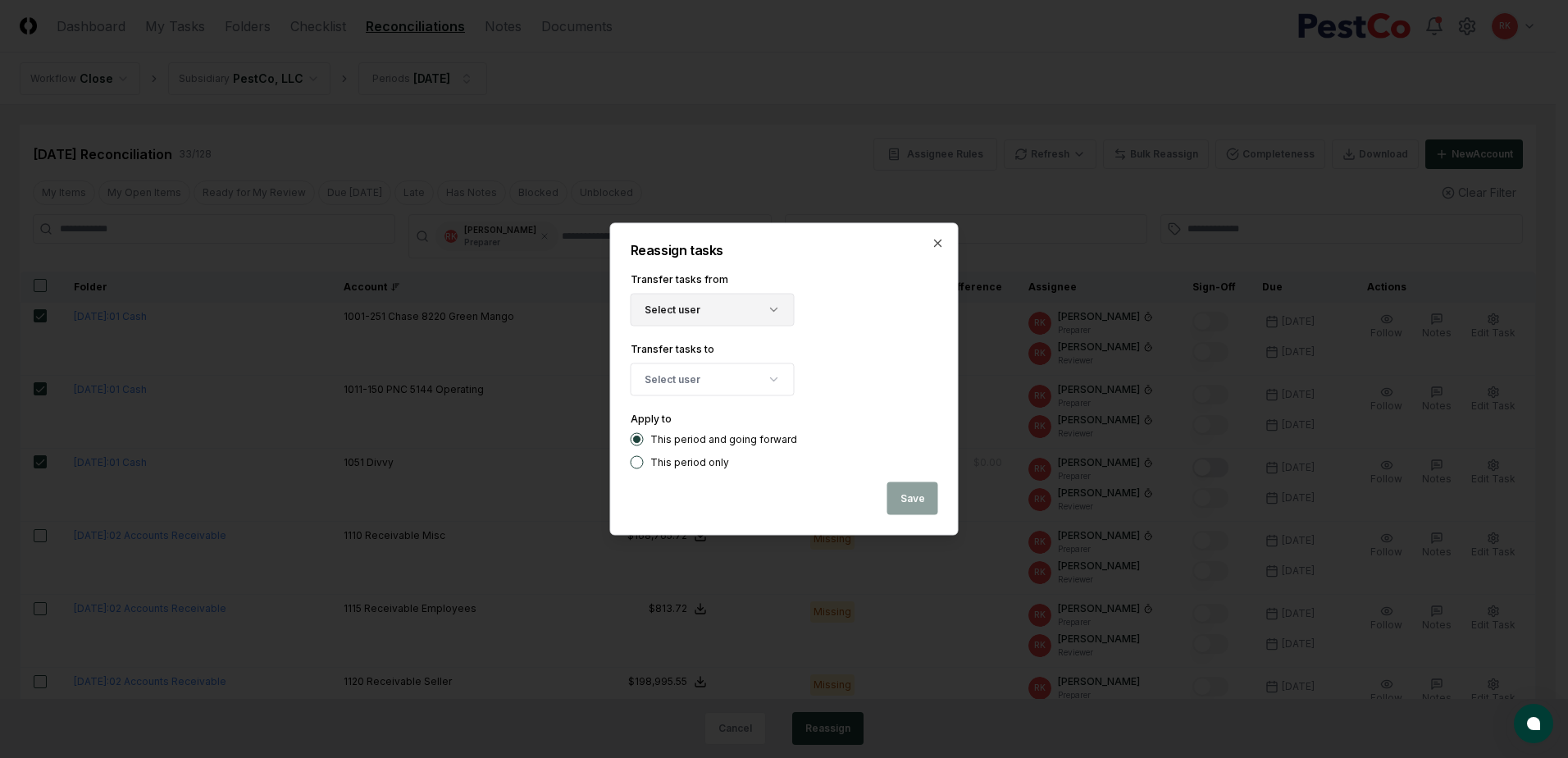
click at [776, 307] on icon "button" at bounding box center [774, 310] width 13 height 13
click at [717, 384] on div "[PERSON_NAME]" at bounding box center [721, 384] width 80 height 15
click at [936, 244] on icon "button" at bounding box center [938, 244] width 7 height 7
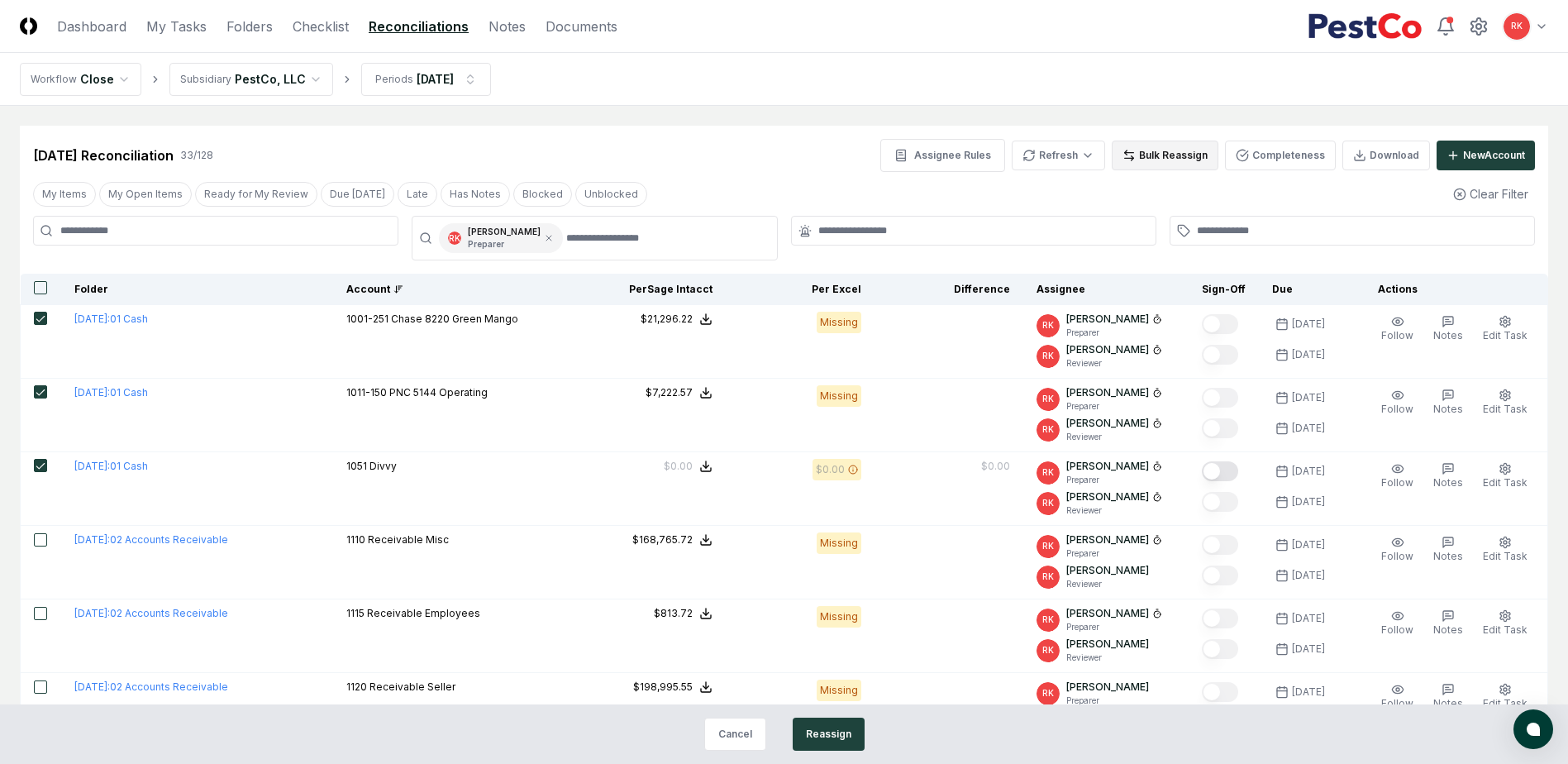
click at [1193, 156] on button "Bulk Reassign" at bounding box center [1165, 155] width 107 height 29
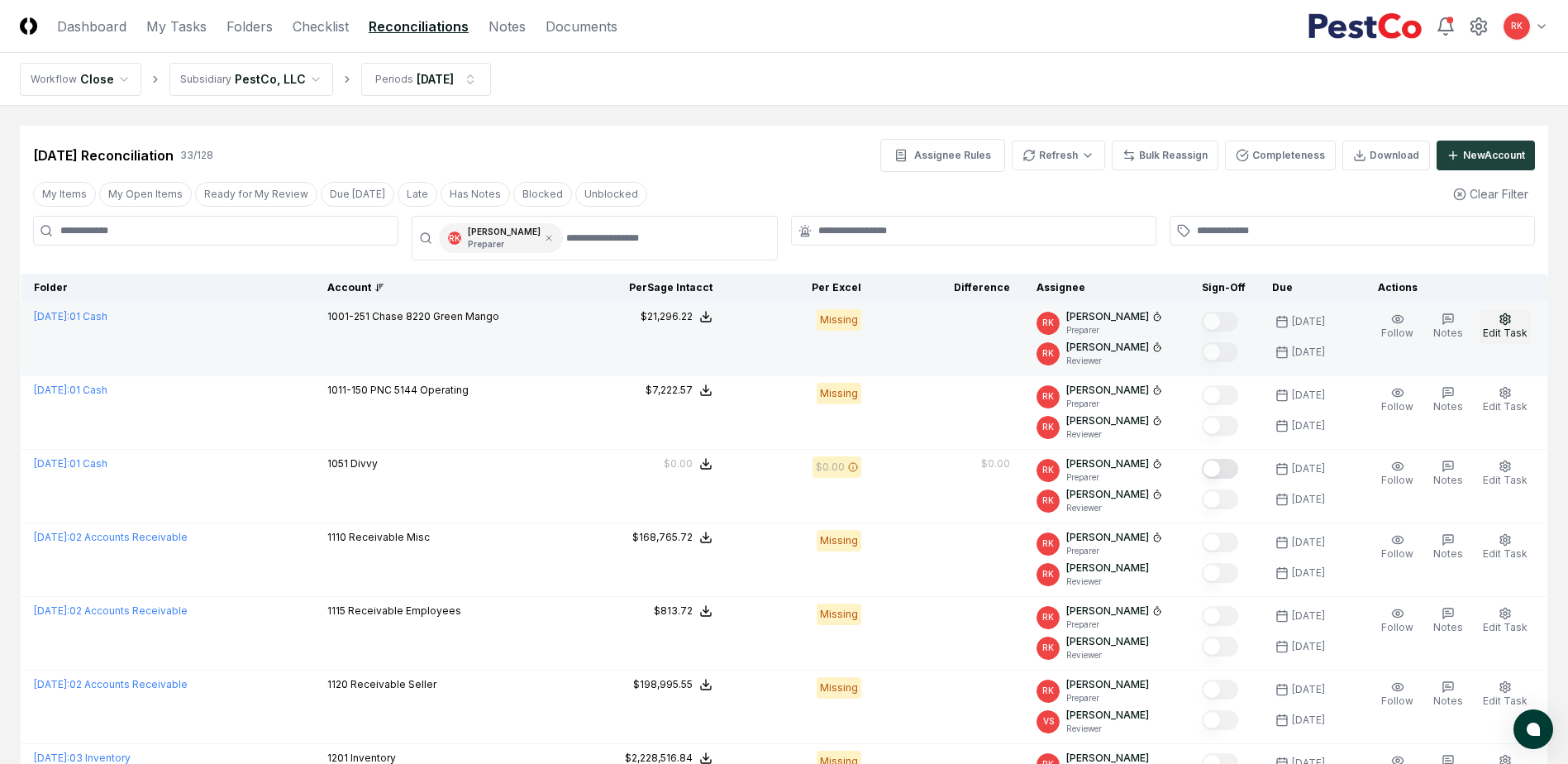
click at [1508, 324] on icon "button" at bounding box center [1505, 319] width 13 height 13
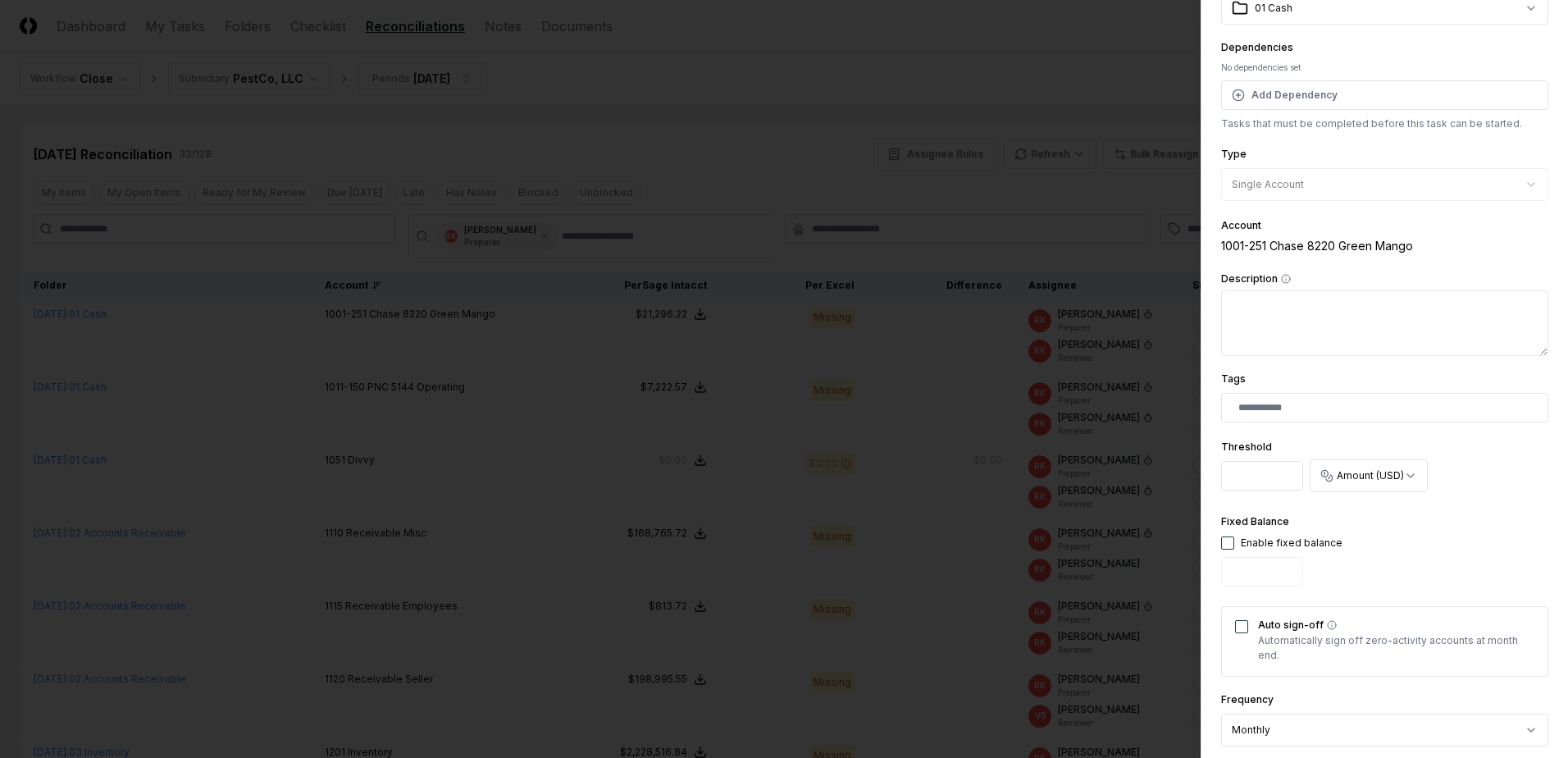
scroll to position [404, 0]
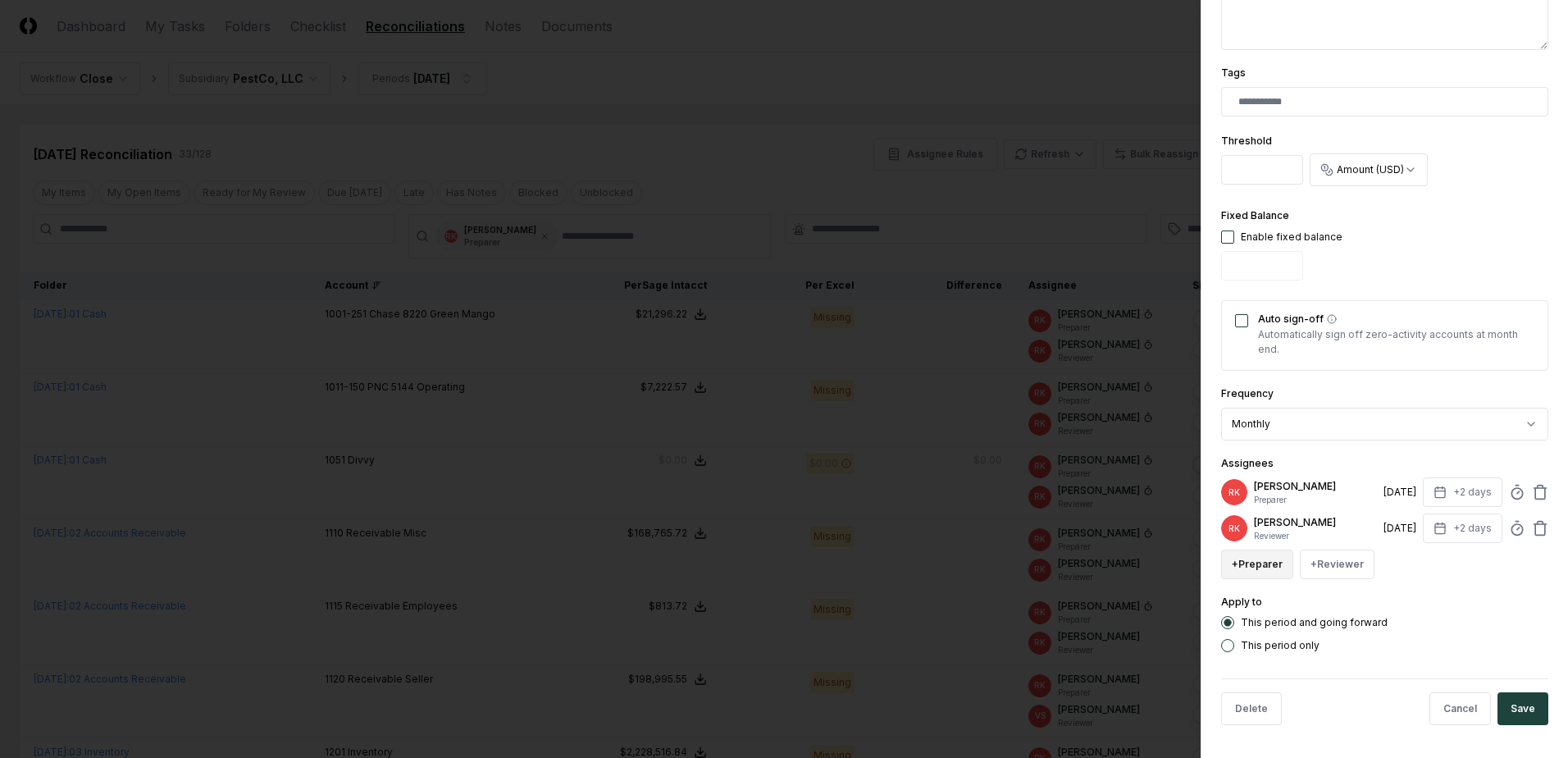
click at [1254, 567] on button "+ Preparer" at bounding box center [1256, 564] width 72 height 29
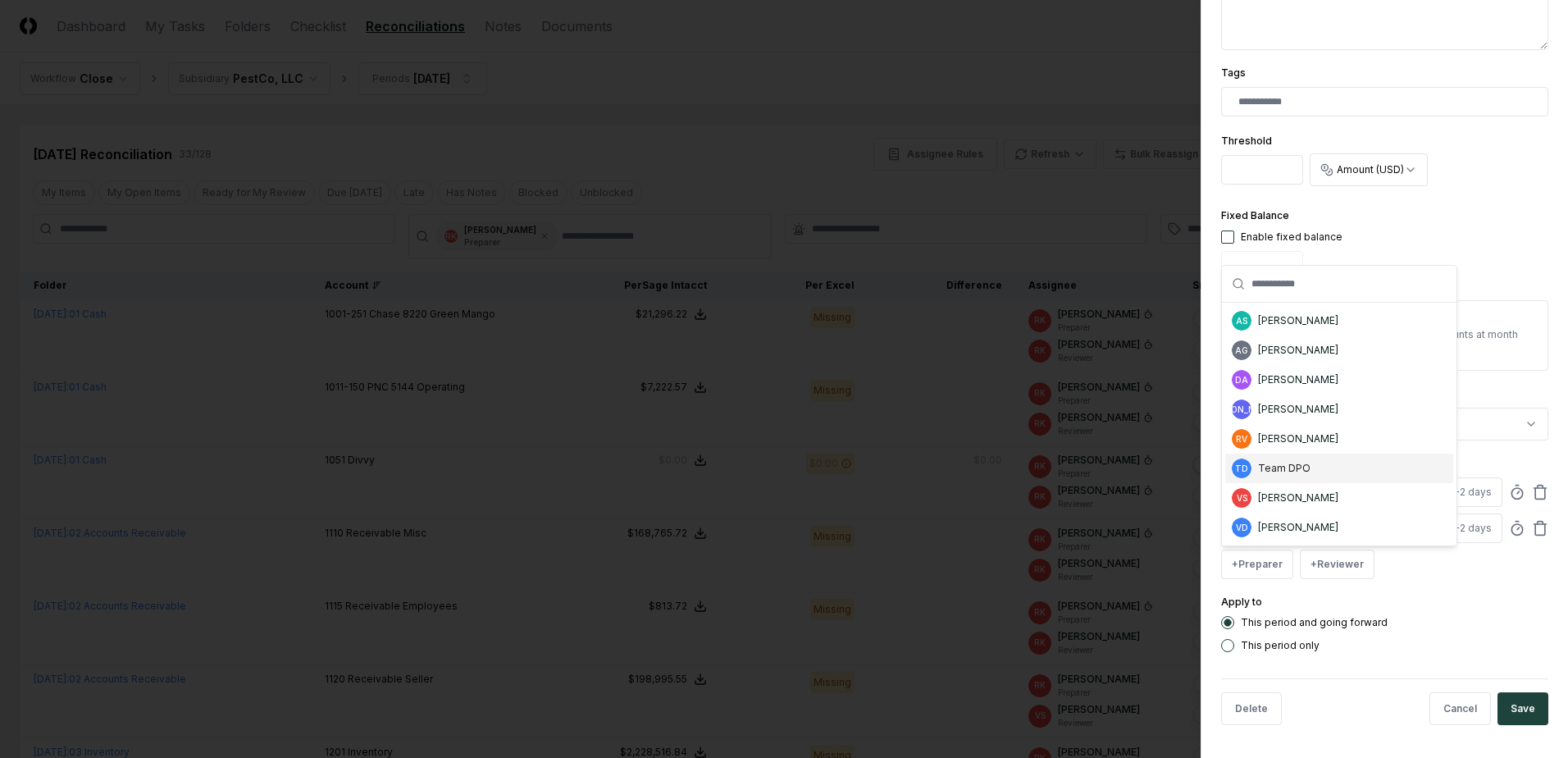
click at [1324, 459] on div "TD Team DPO" at bounding box center [1338, 468] width 228 height 29
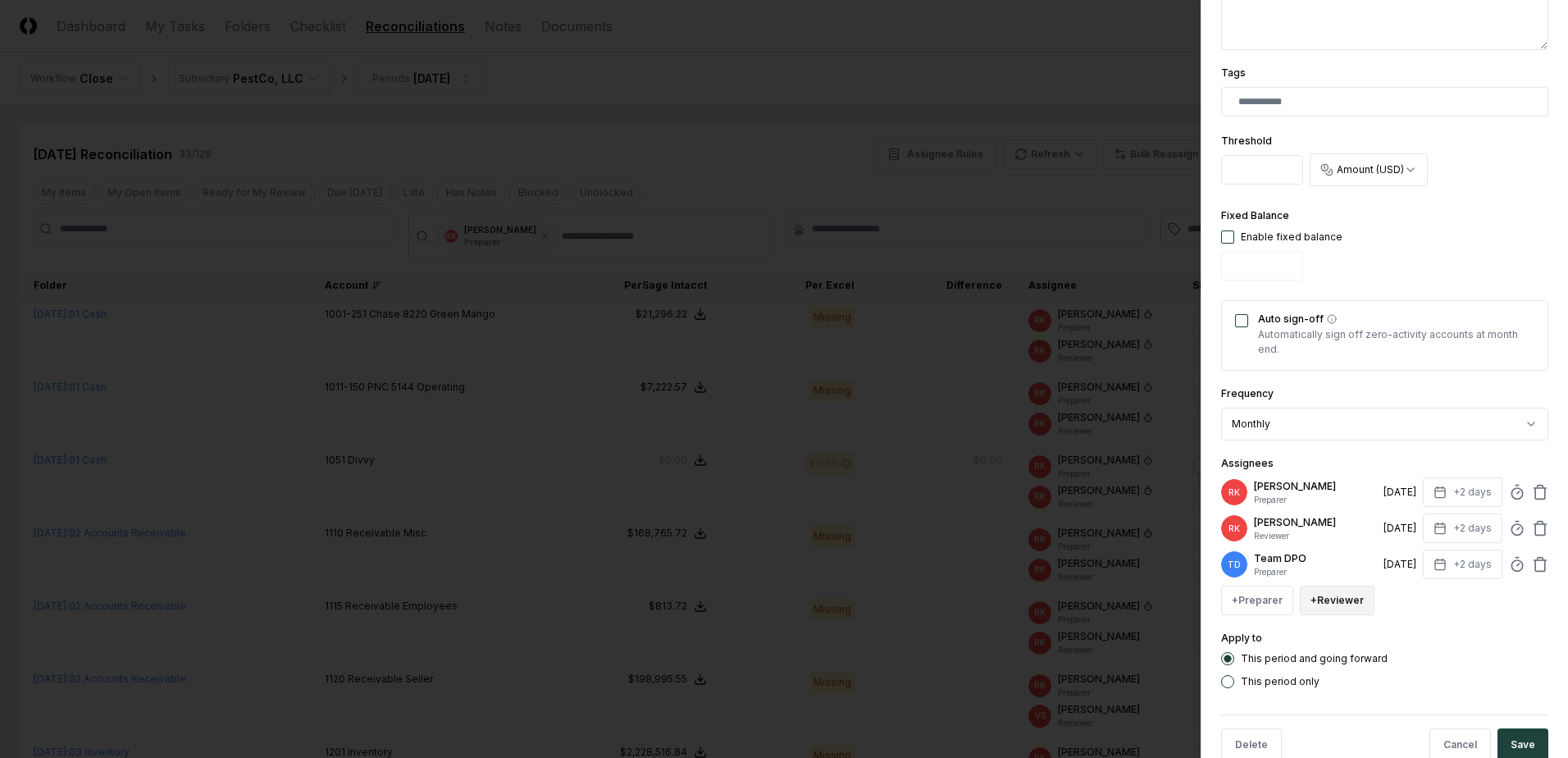
click at [1320, 598] on button "+ Reviewer" at bounding box center [1337, 600] width 74 height 29
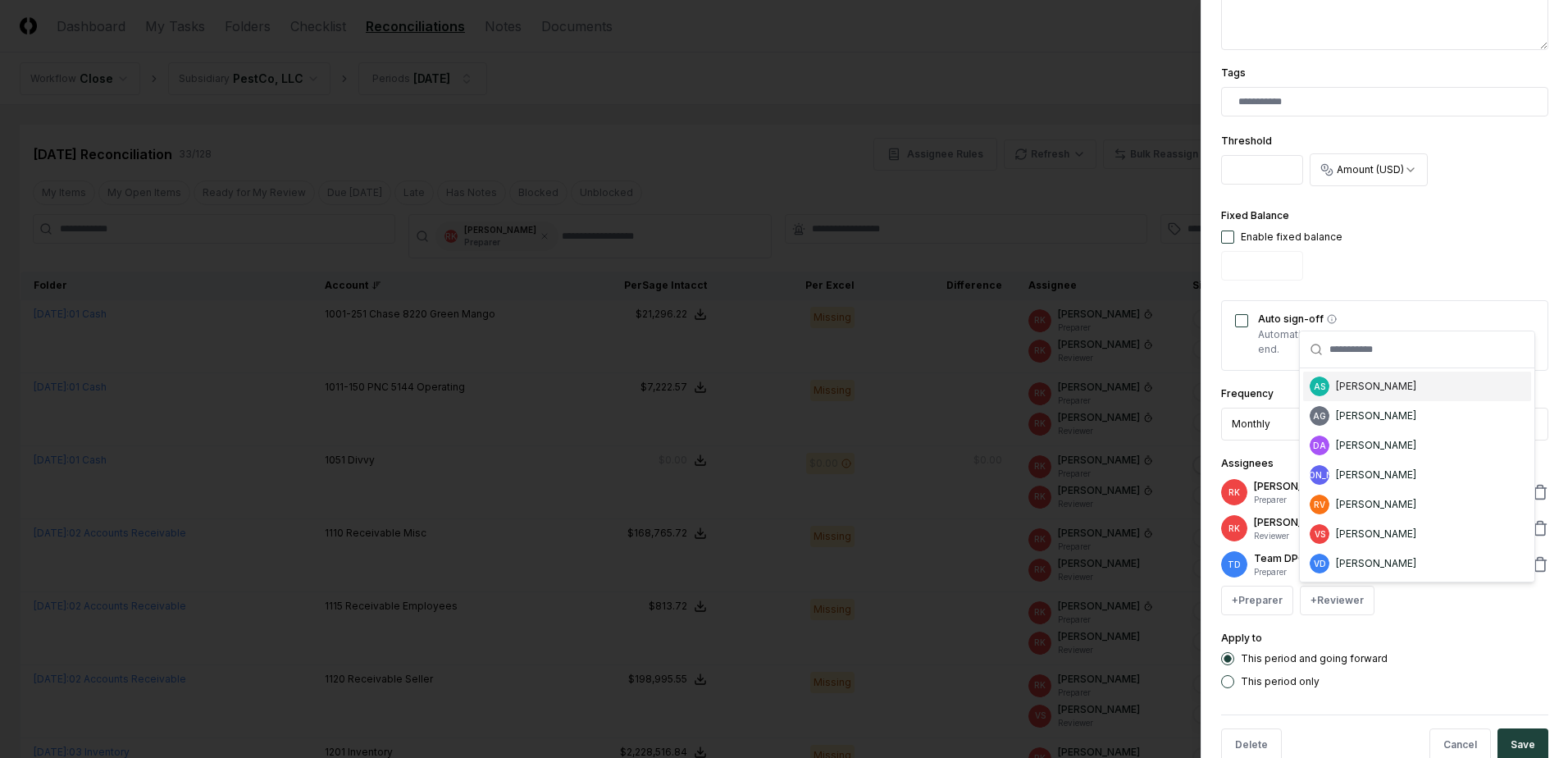
click at [1378, 387] on div "[PERSON_NAME]" at bounding box center [1376, 386] width 80 height 15
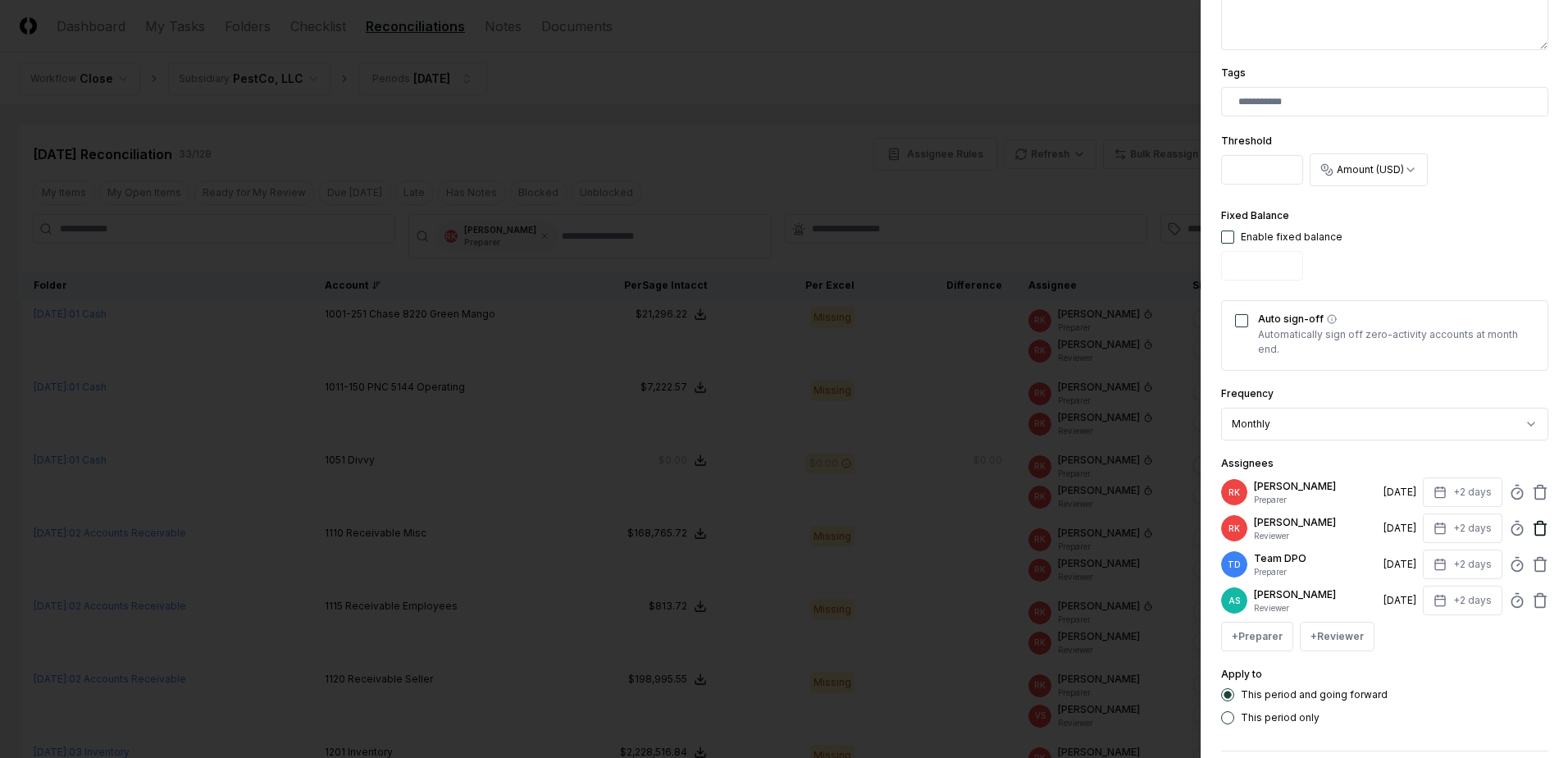
click at [1531, 531] on icon at bounding box center [1540, 528] width 17 height 17
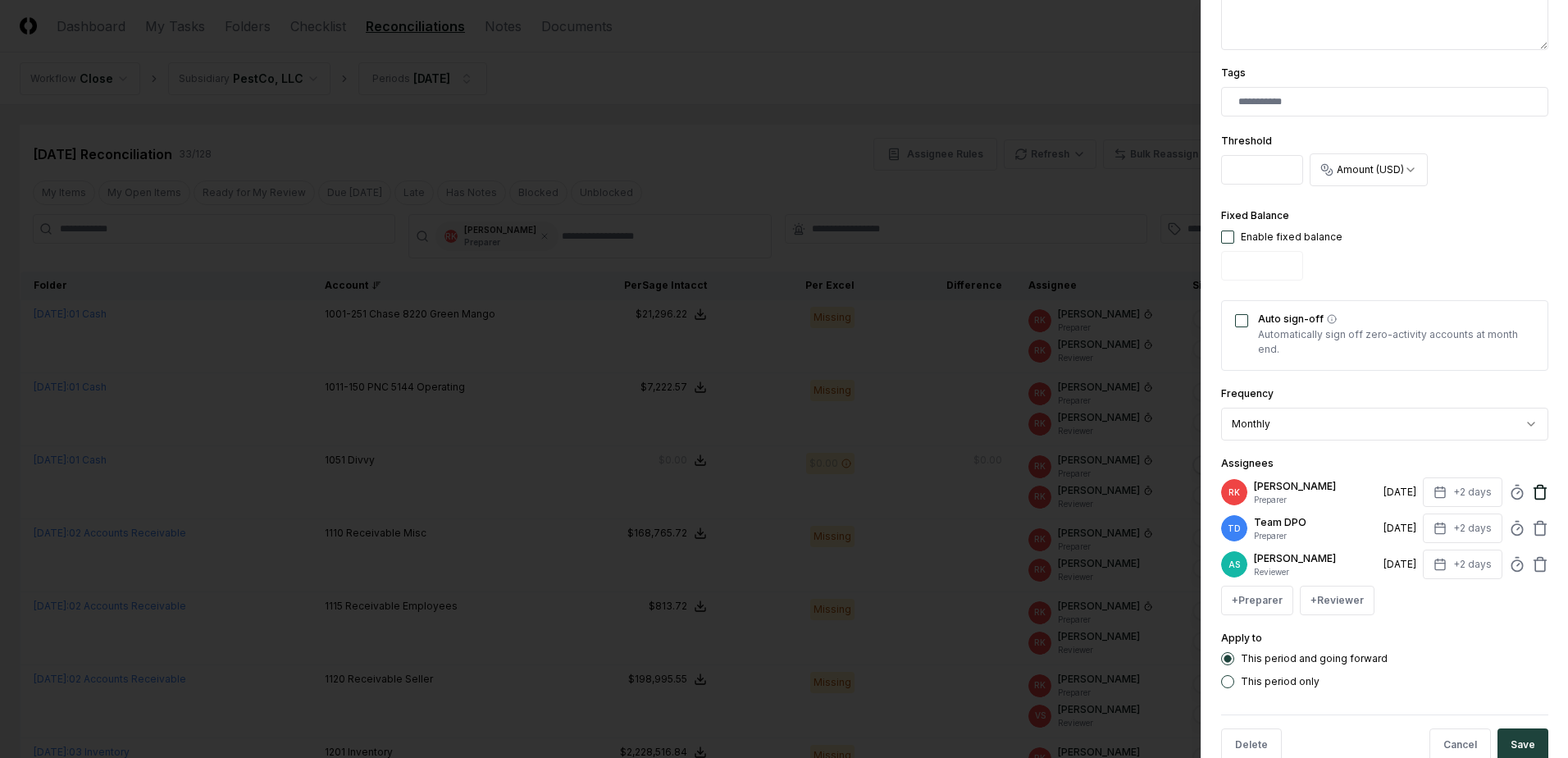
click at [1531, 494] on icon at bounding box center [1540, 492] width 17 height 17
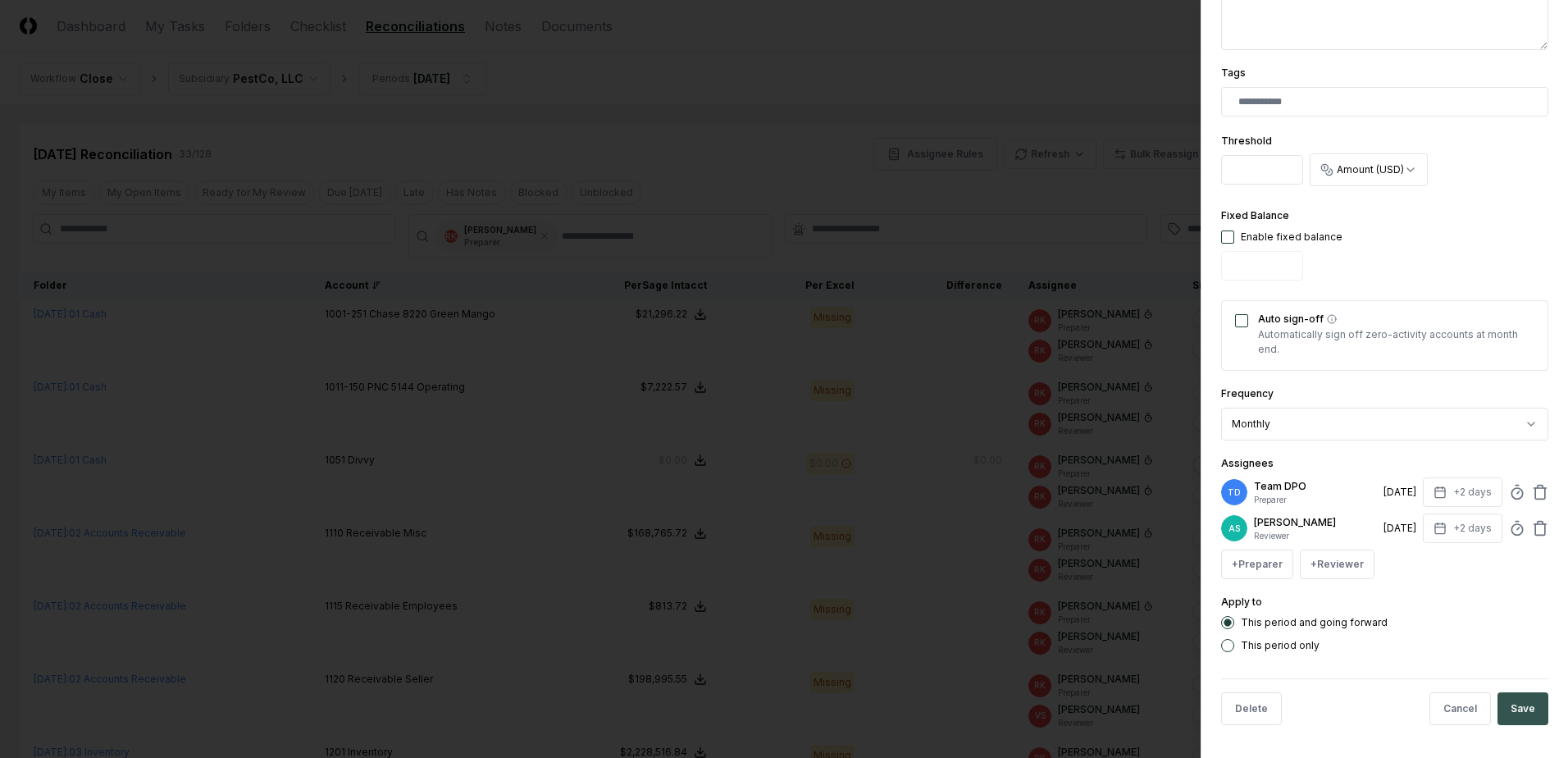
click at [1520, 712] on button "Save" at bounding box center [1522, 708] width 51 height 33
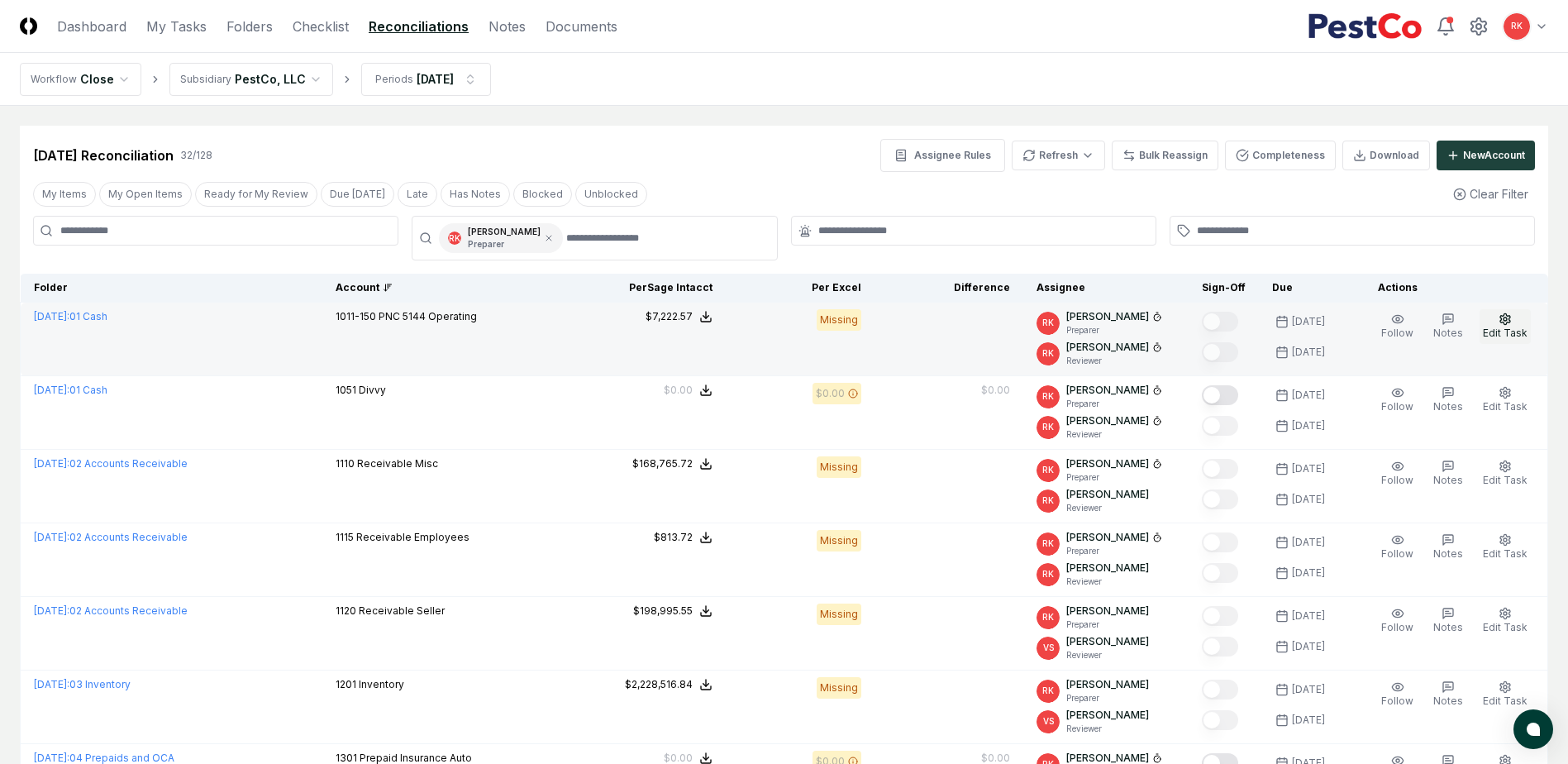
click at [1513, 325] on button "Edit Task" at bounding box center [1505, 326] width 51 height 35
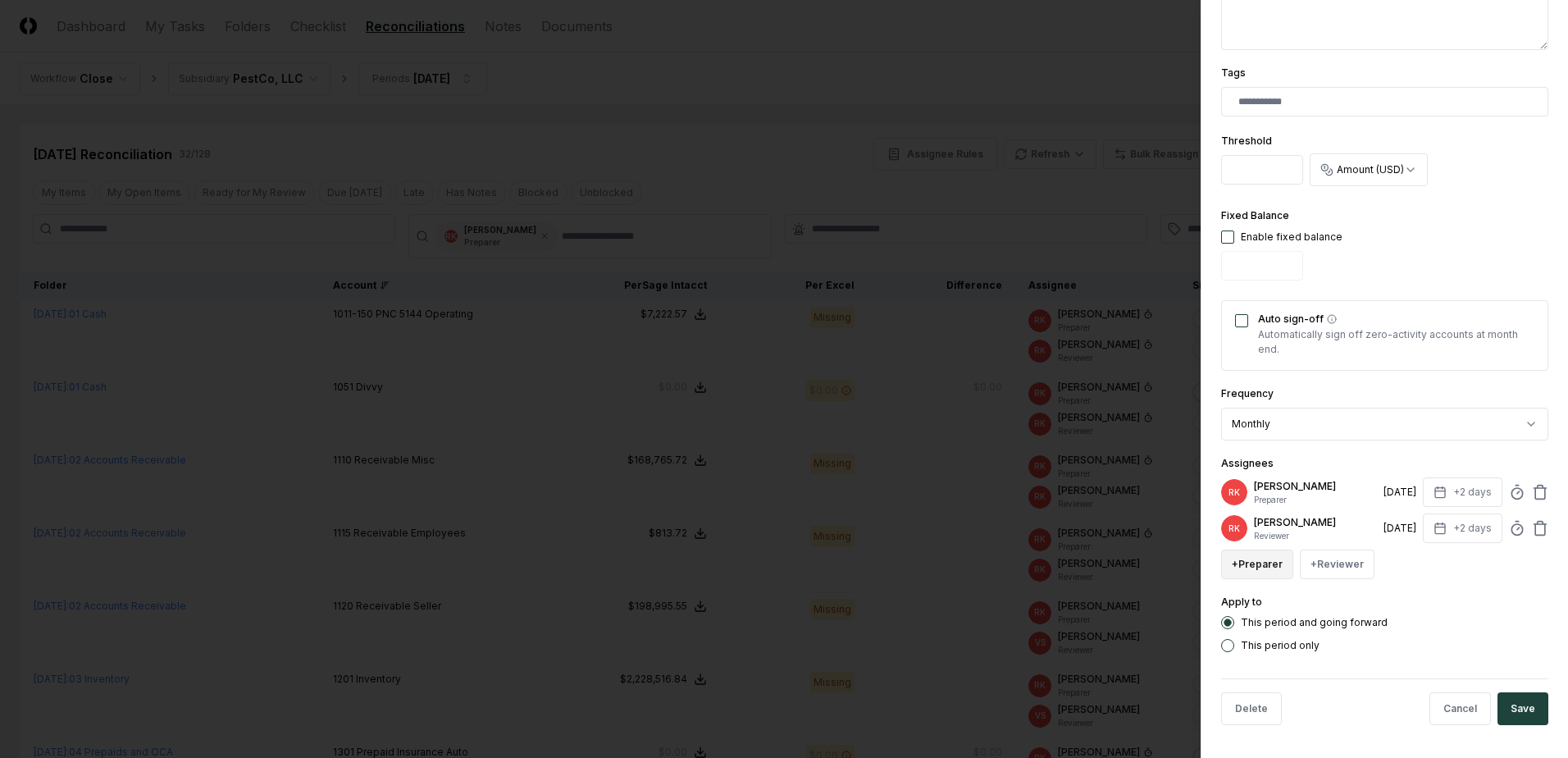
click at [1265, 557] on button "+ Preparer" at bounding box center [1256, 564] width 72 height 29
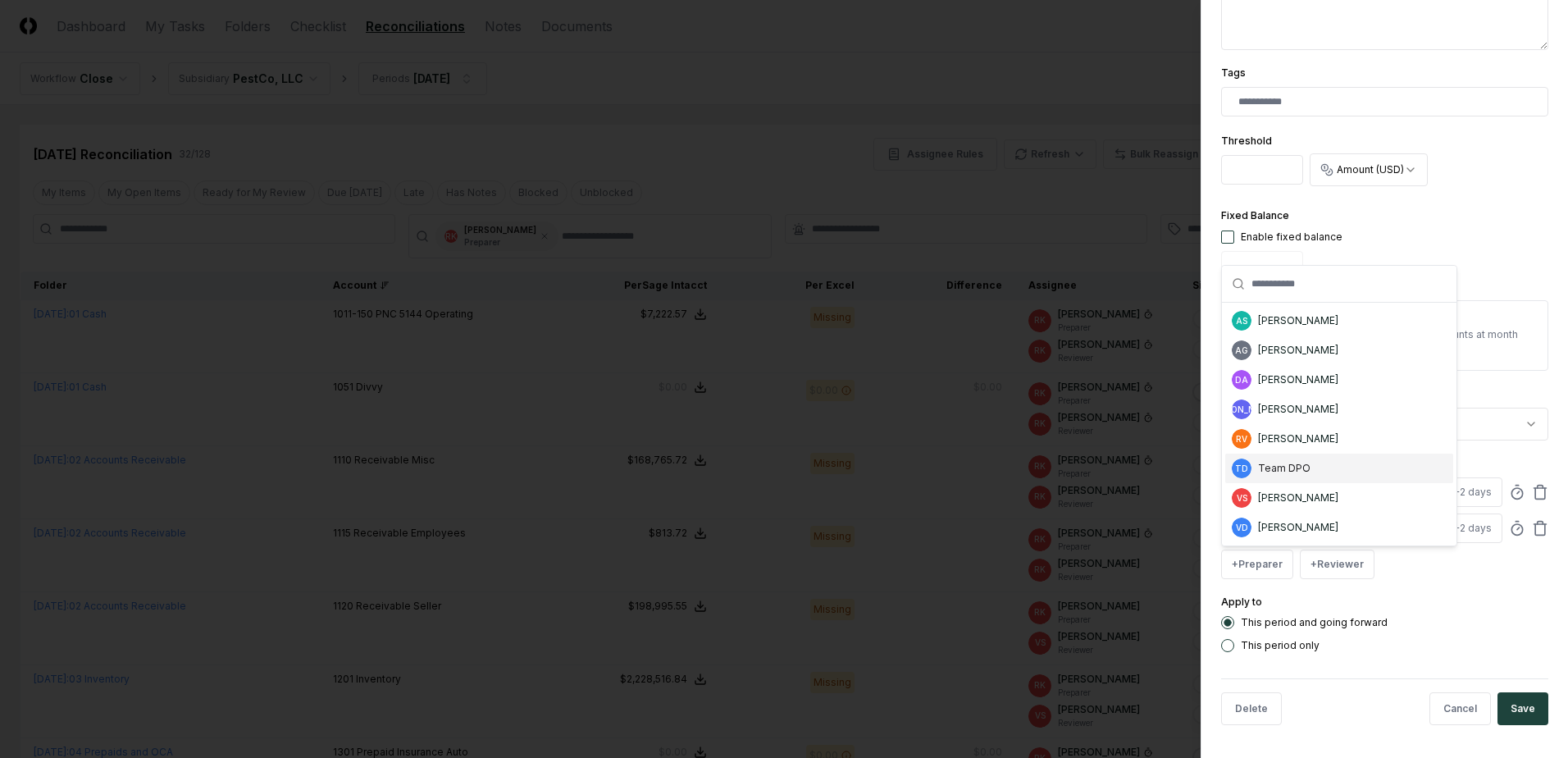
click at [1280, 457] on div "TD Team DPO" at bounding box center [1338, 468] width 228 height 29
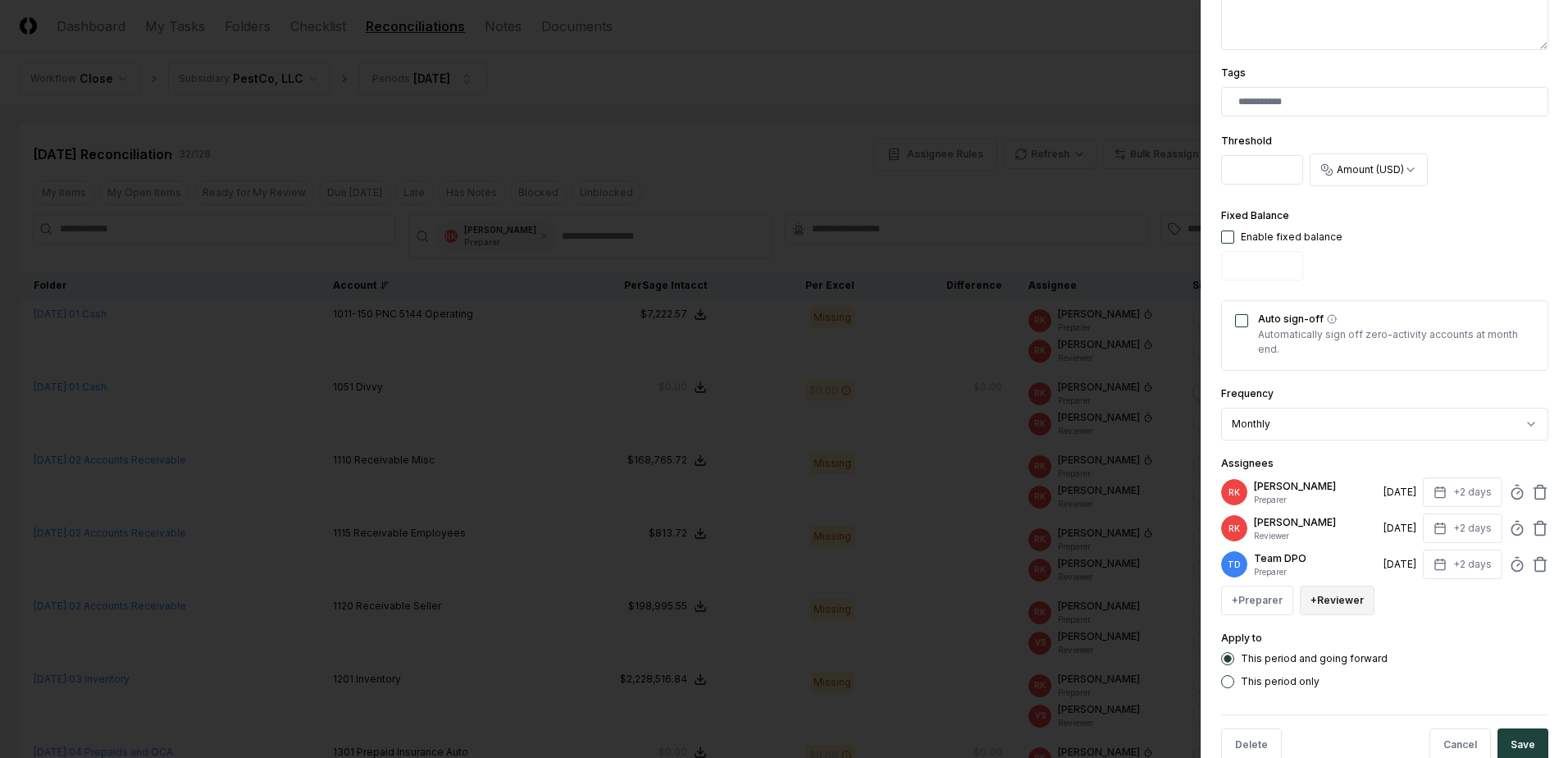
click at [1363, 590] on button "+ Reviewer" at bounding box center [1337, 600] width 74 height 29
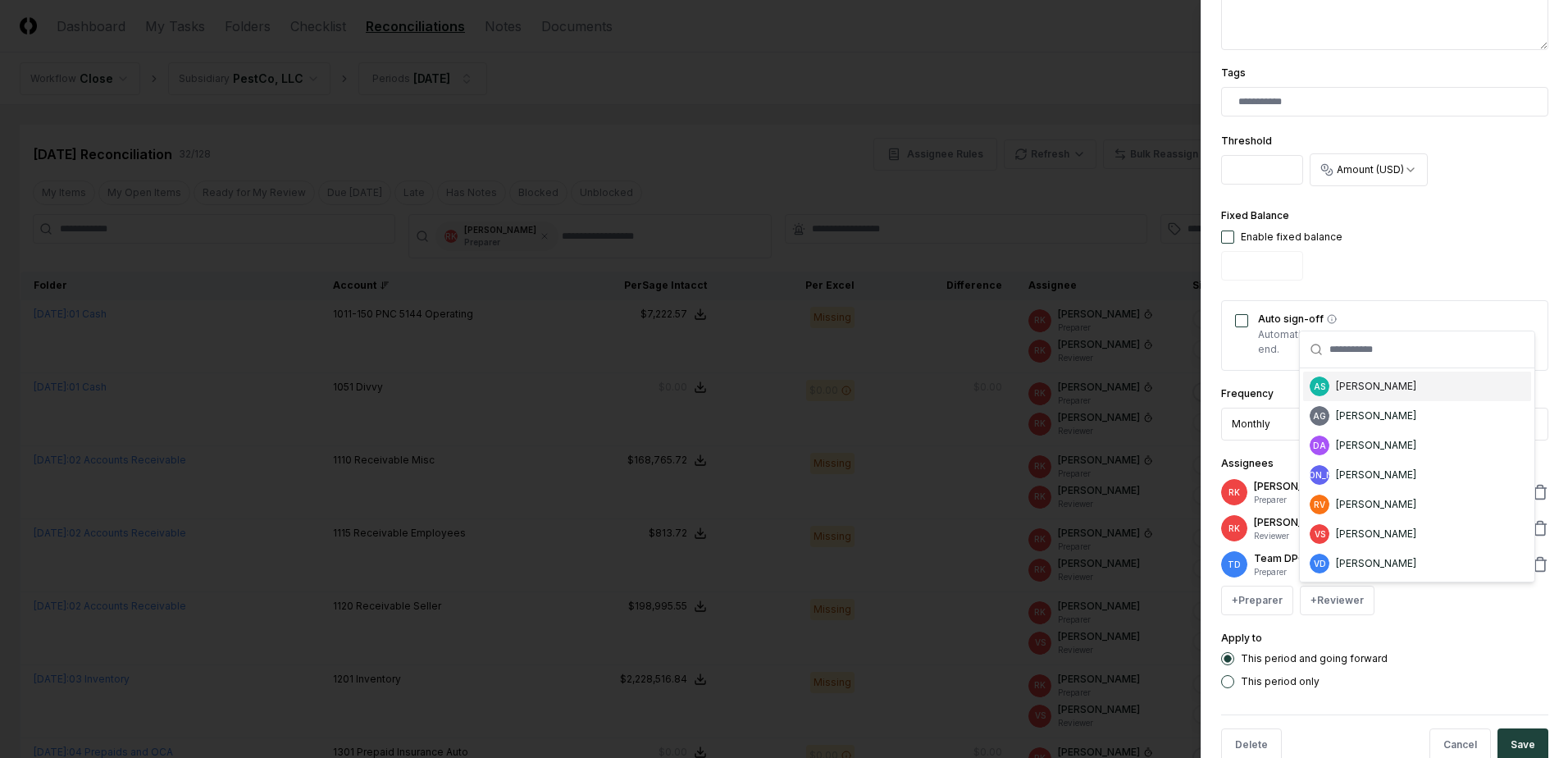
click at [1374, 381] on div "[PERSON_NAME]" at bounding box center [1376, 386] width 80 height 15
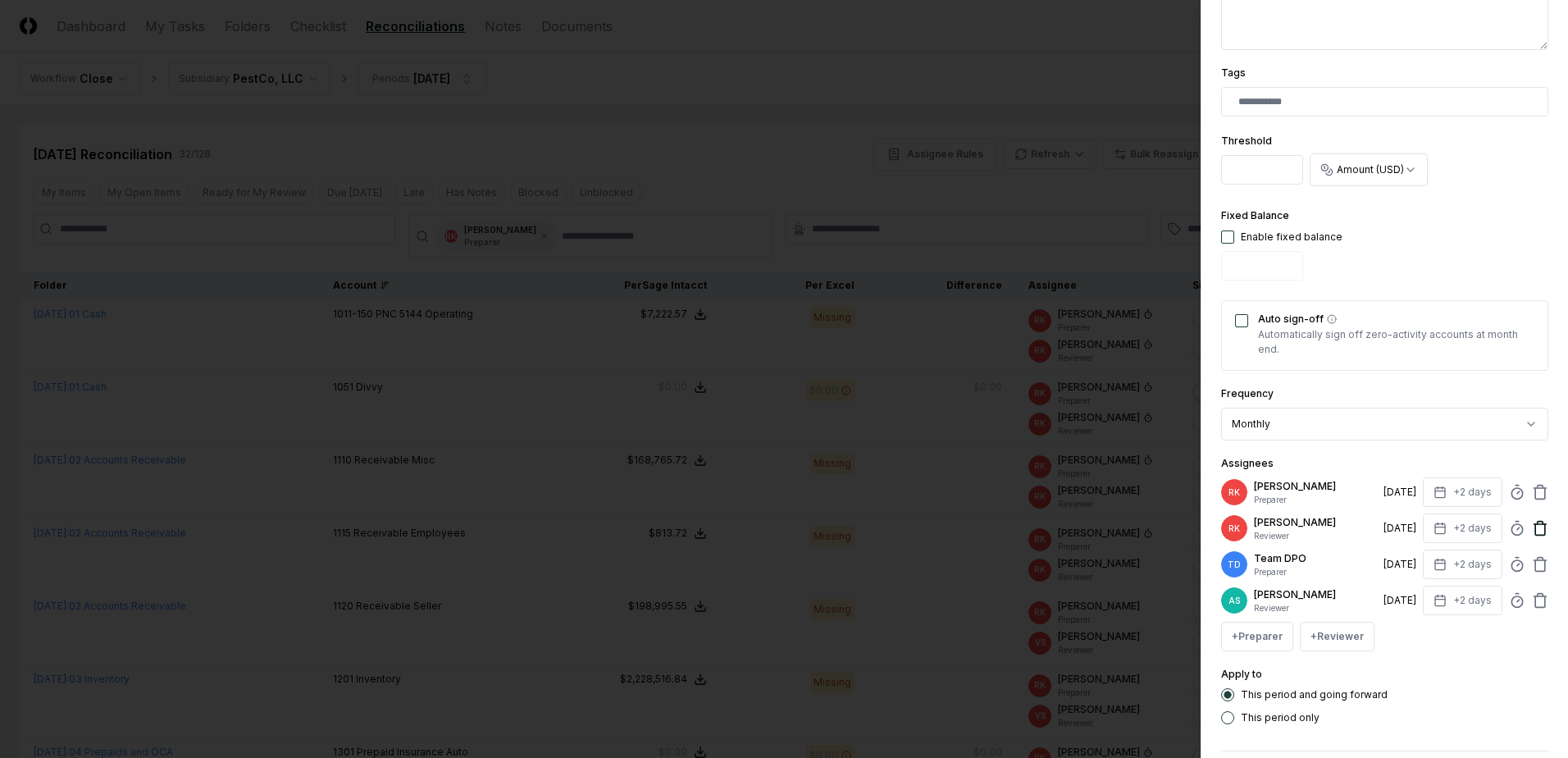
click at [1531, 525] on icon at bounding box center [1540, 528] width 17 height 17
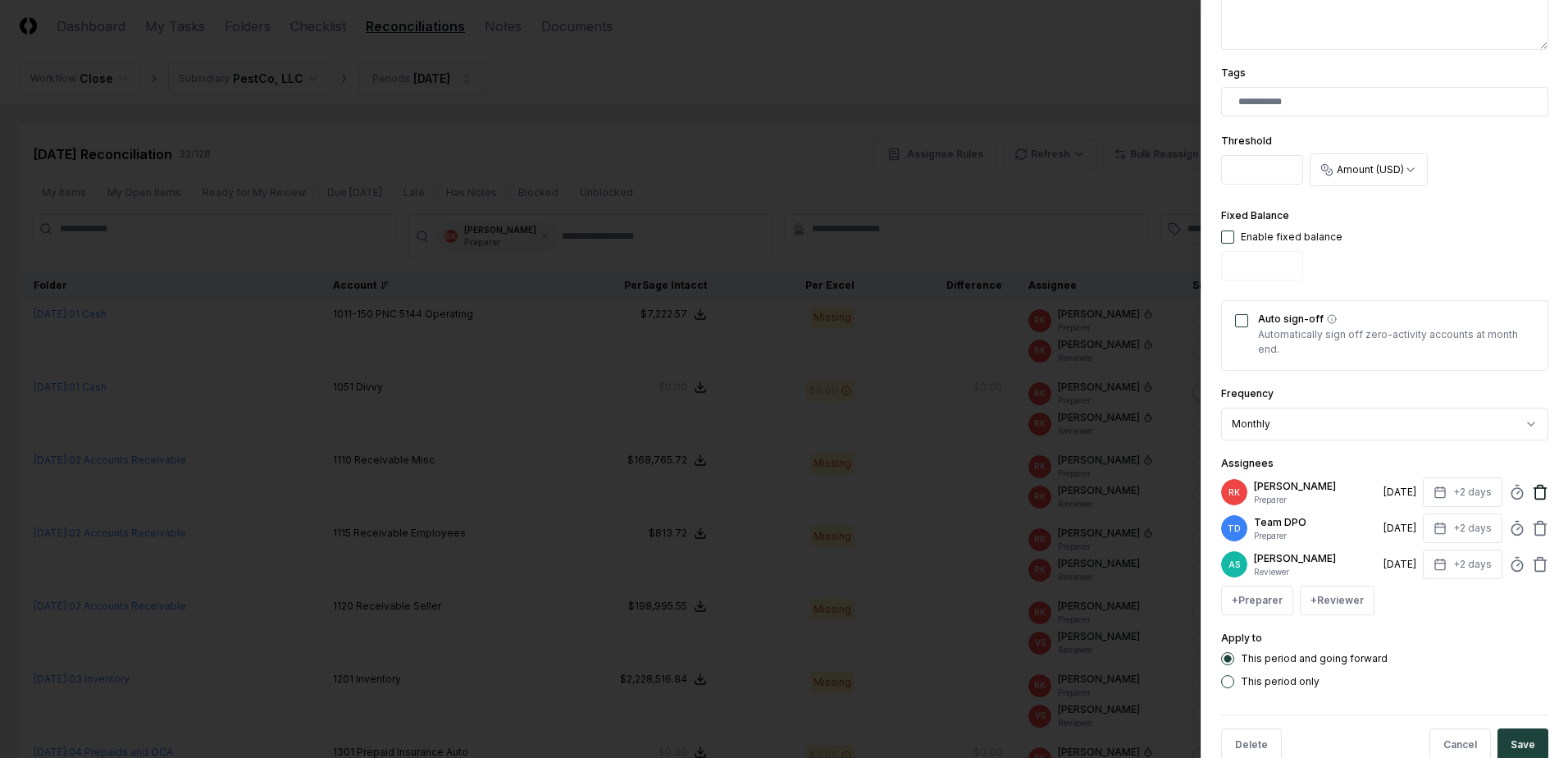
click at [1531, 491] on icon at bounding box center [1540, 492] width 17 height 17
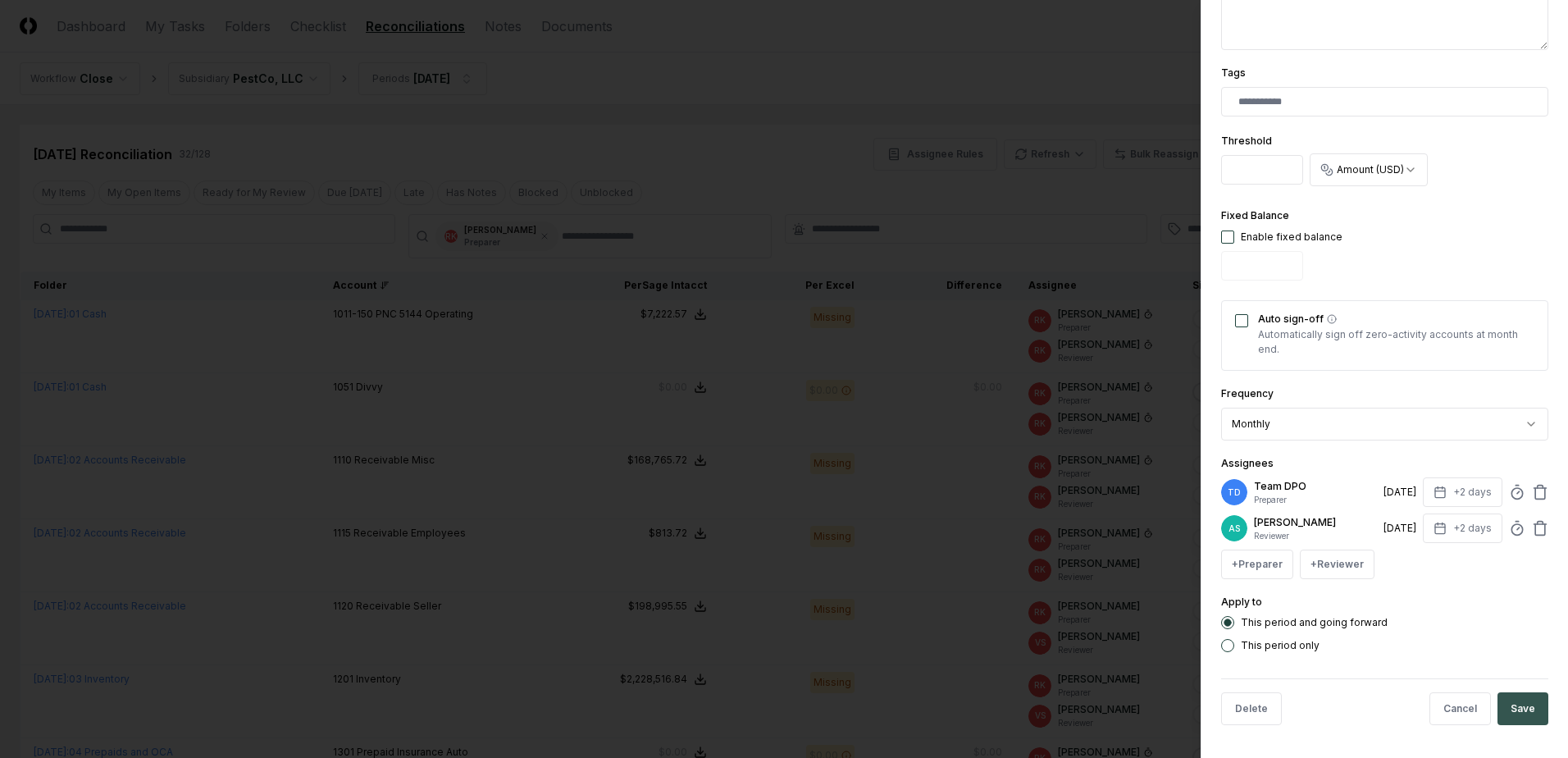
click at [1518, 705] on button "Save" at bounding box center [1522, 708] width 51 height 33
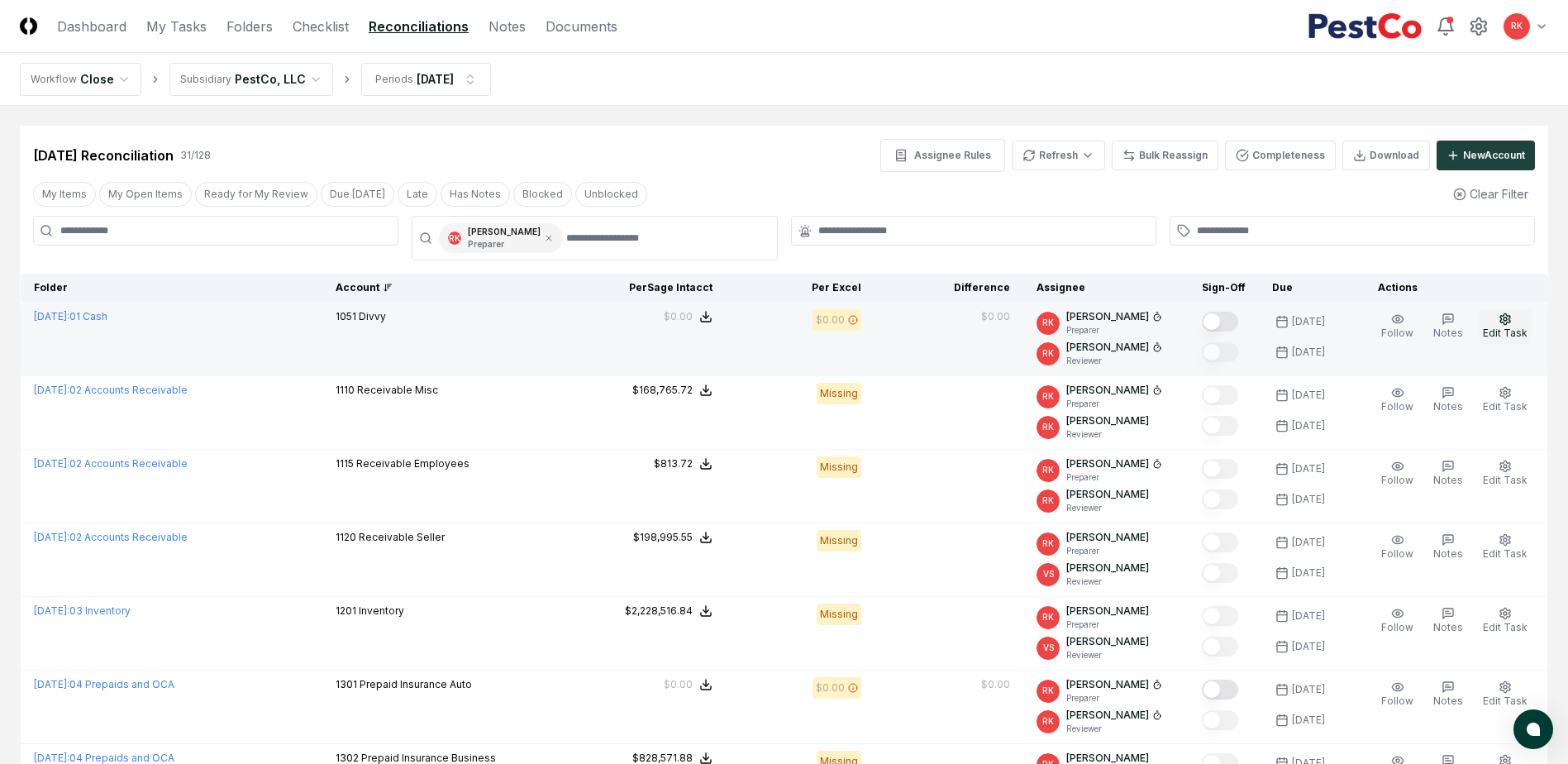
click at [1504, 339] on button "Edit Task" at bounding box center [1505, 326] width 51 height 35
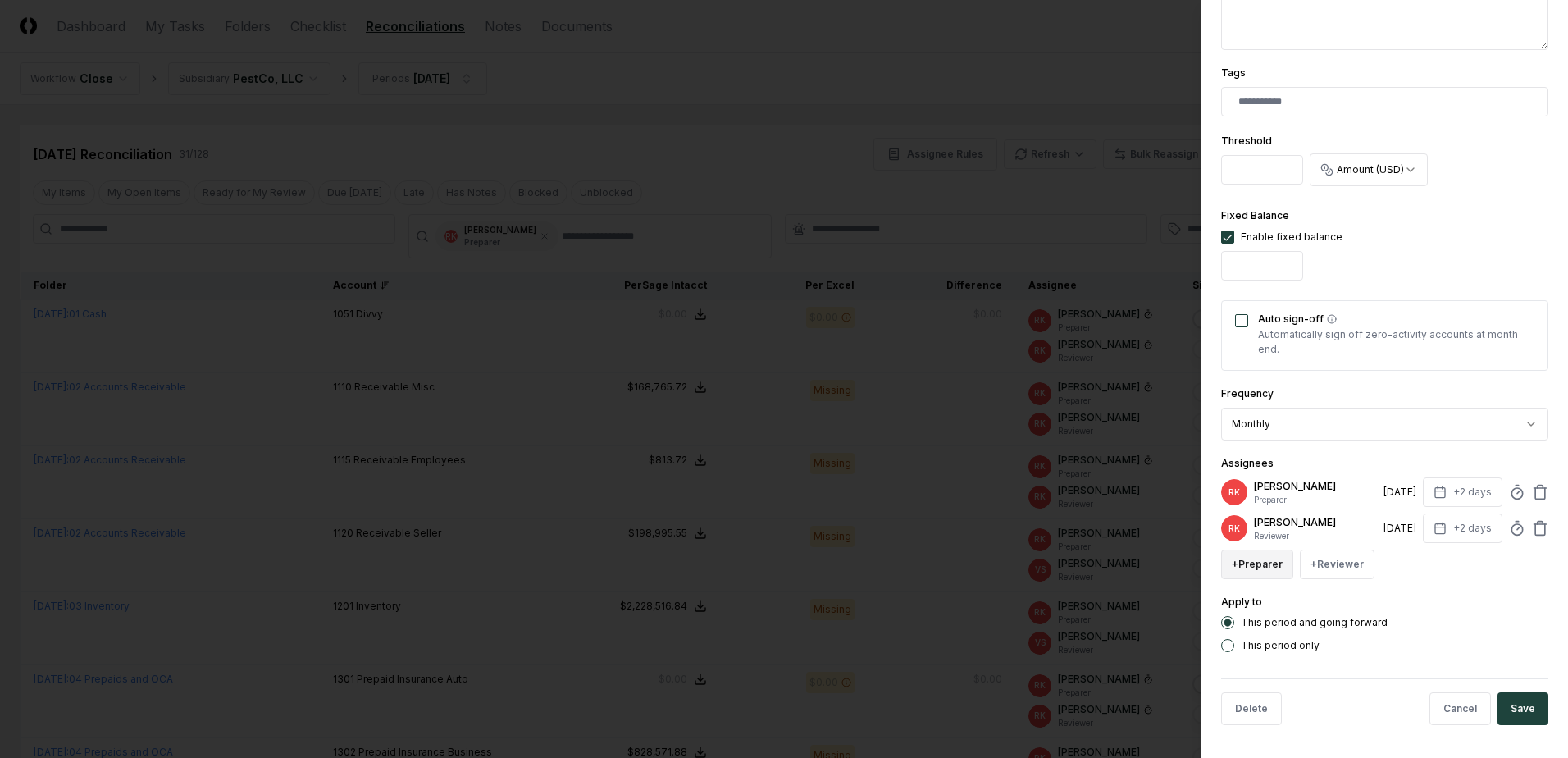
click at [1263, 573] on button "+ Preparer" at bounding box center [1256, 564] width 72 height 29
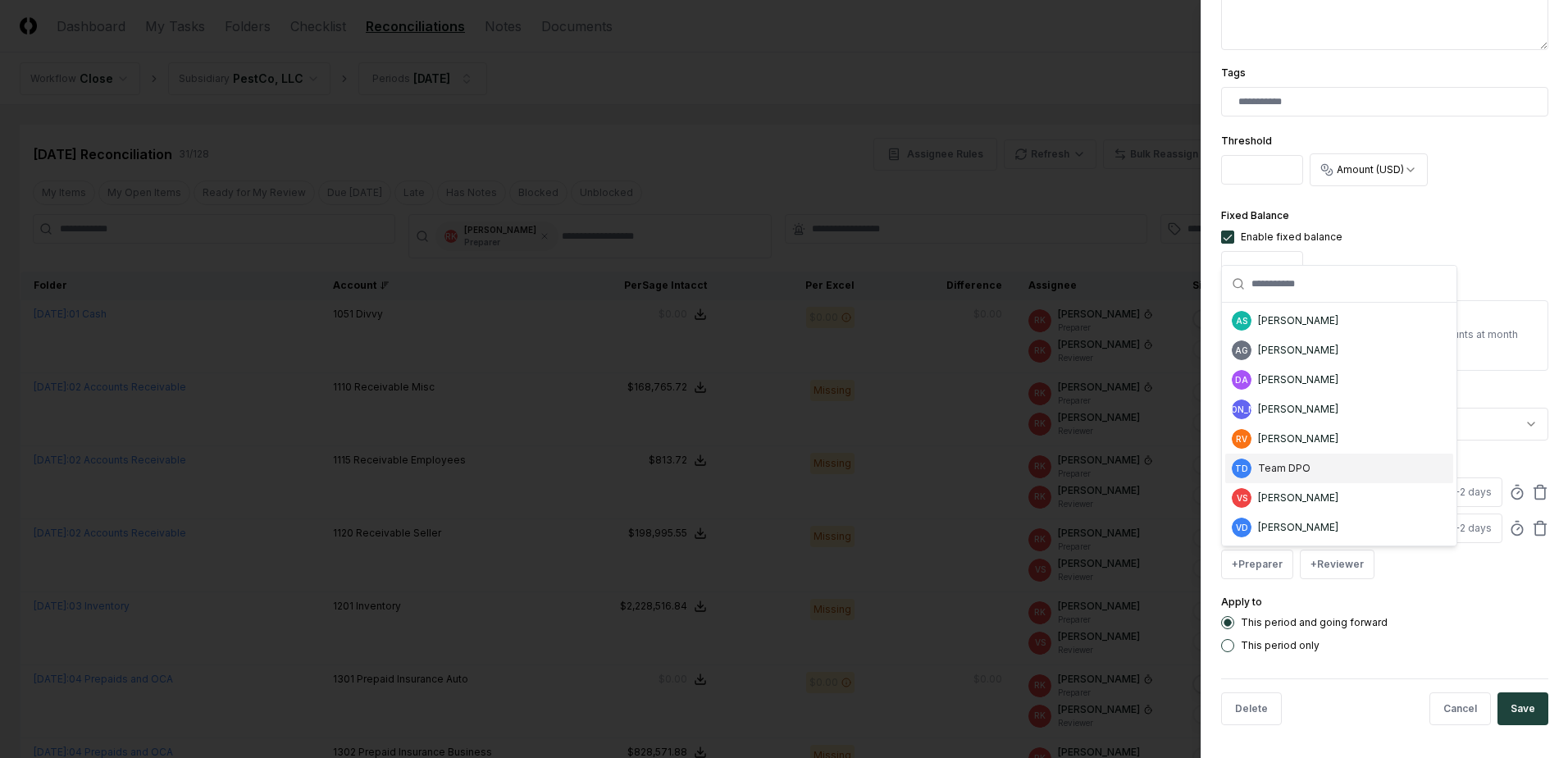
click at [1271, 468] on div "Team DPO" at bounding box center [1284, 469] width 53 height 15
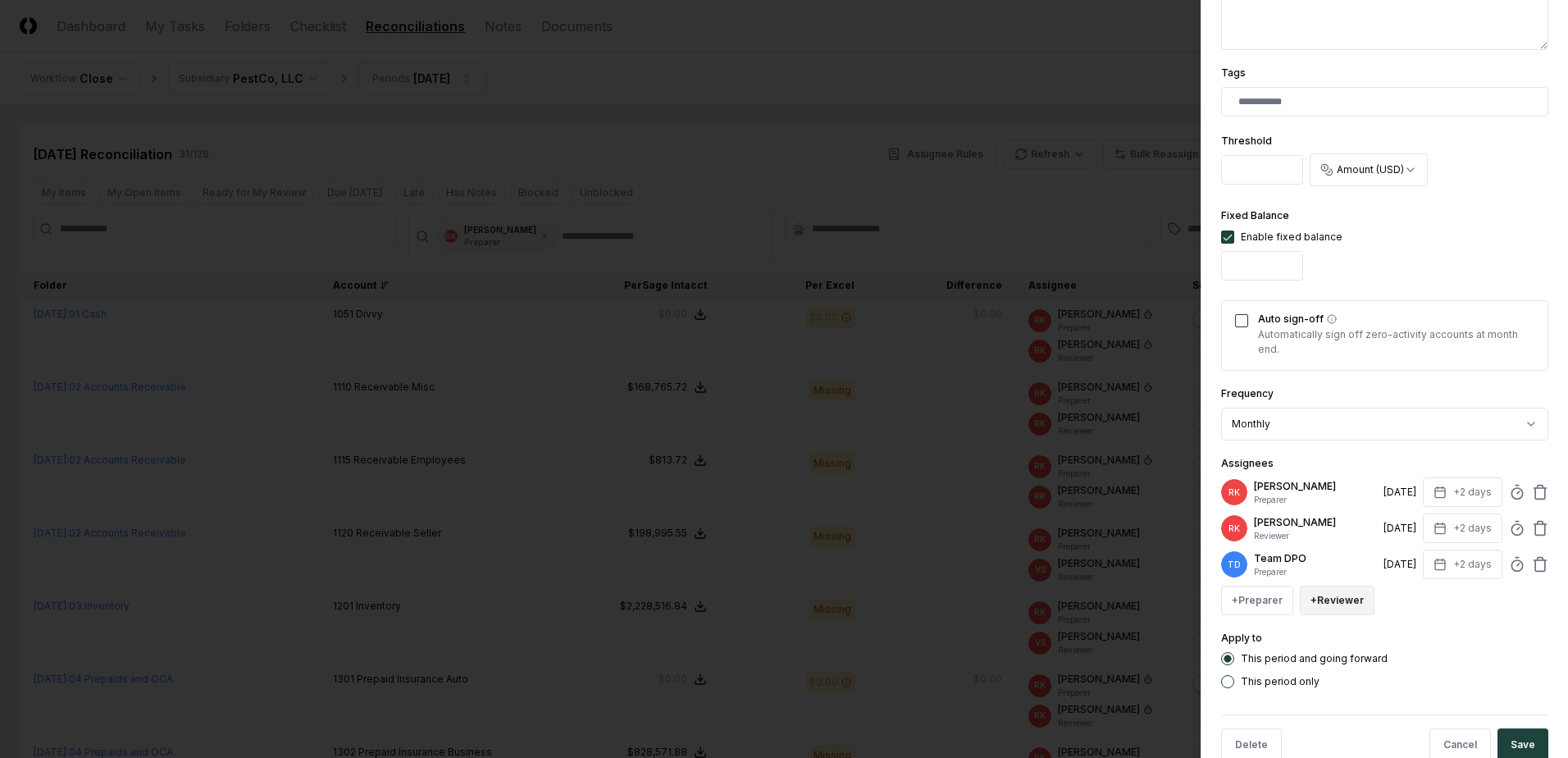
click at [1337, 600] on button "+ Reviewer" at bounding box center [1337, 600] width 74 height 29
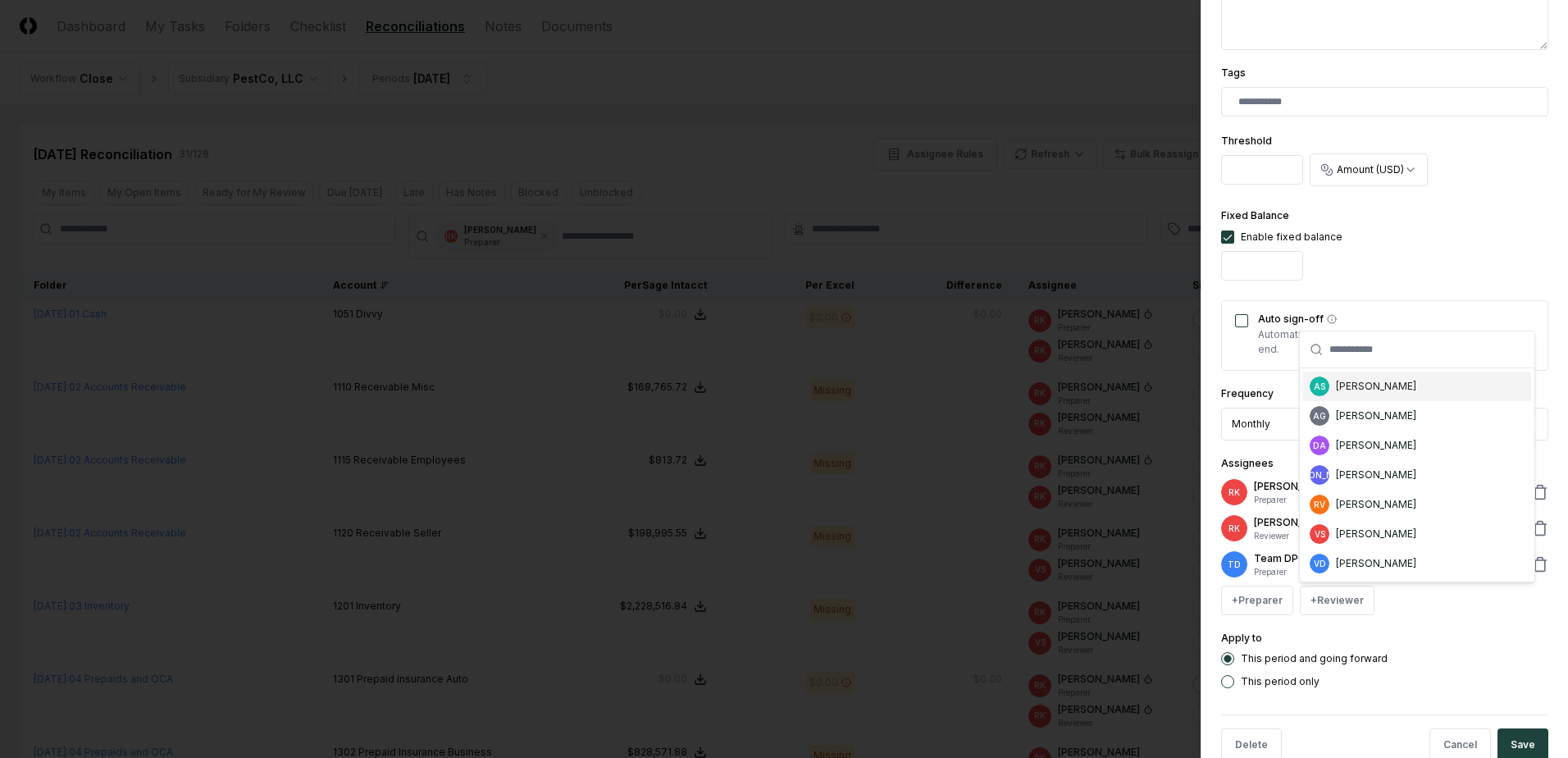
click at [1373, 390] on div "[PERSON_NAME]" at bounding box center [1376, 386] width 80 height 15
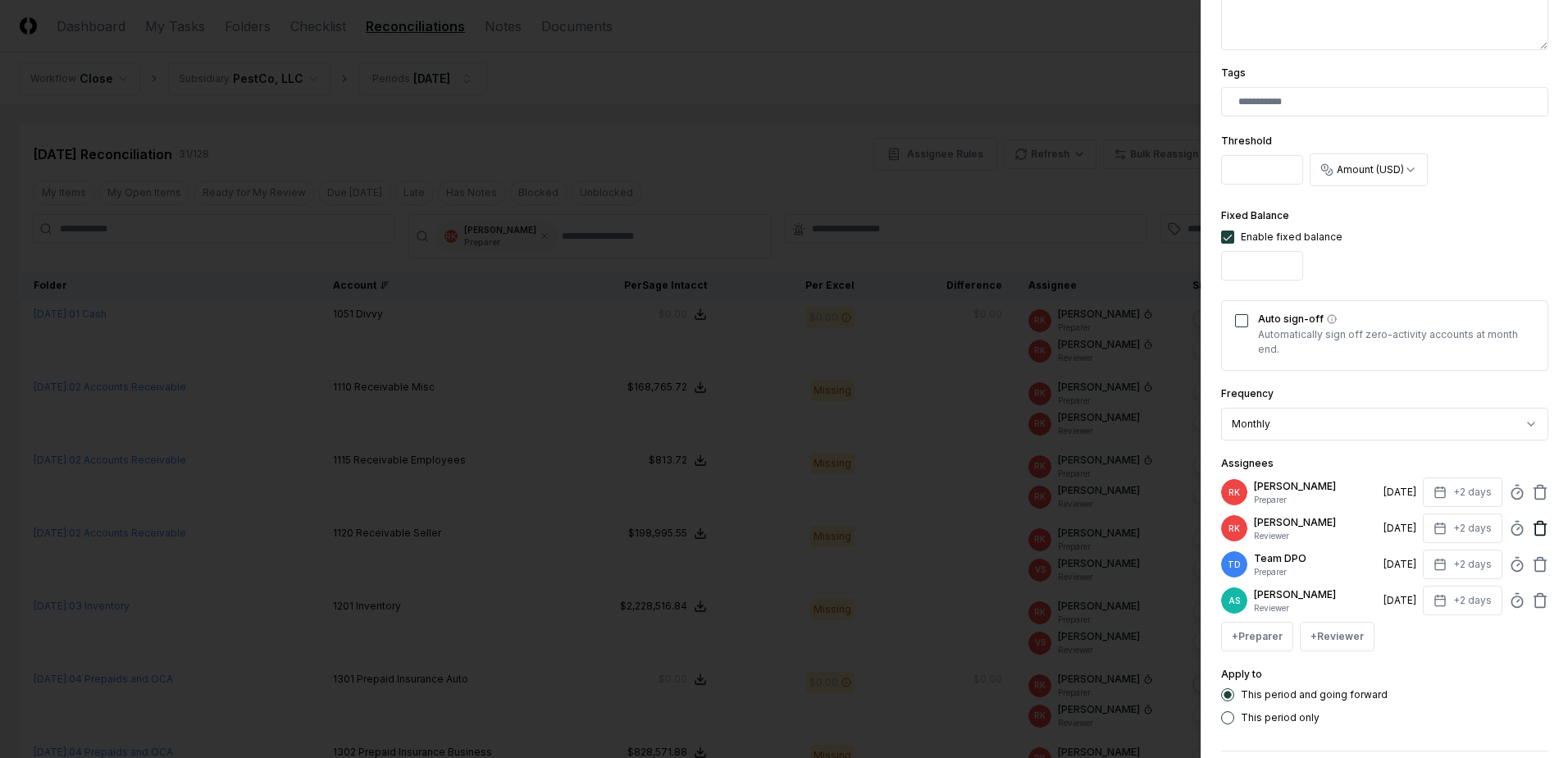
click at [1534, 532] on icon at bounding box center [1540, 528] width 17 height 17
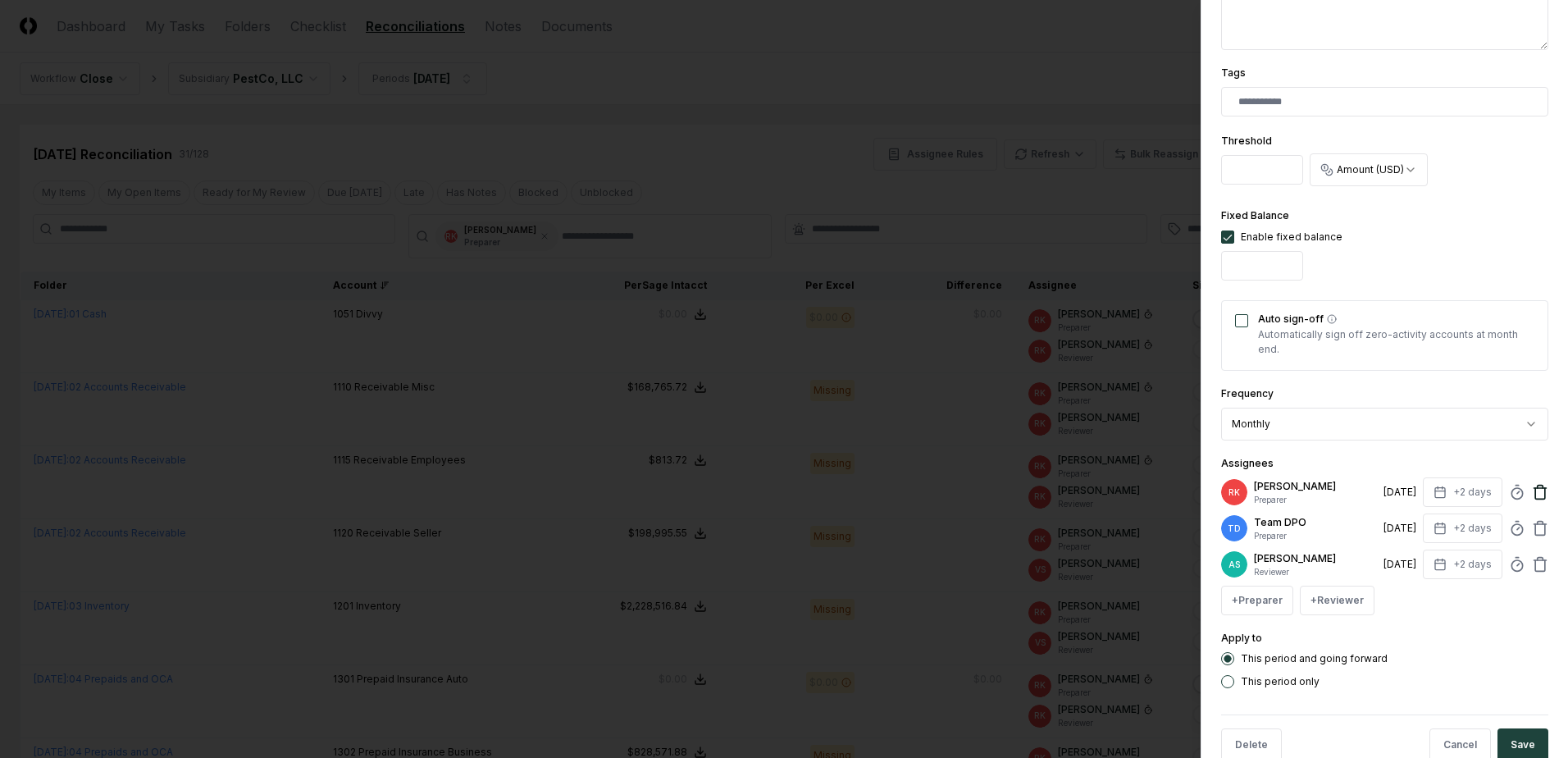
click at [1534, 488] on icon at bounding box center [1540, 488] width 13 height 0
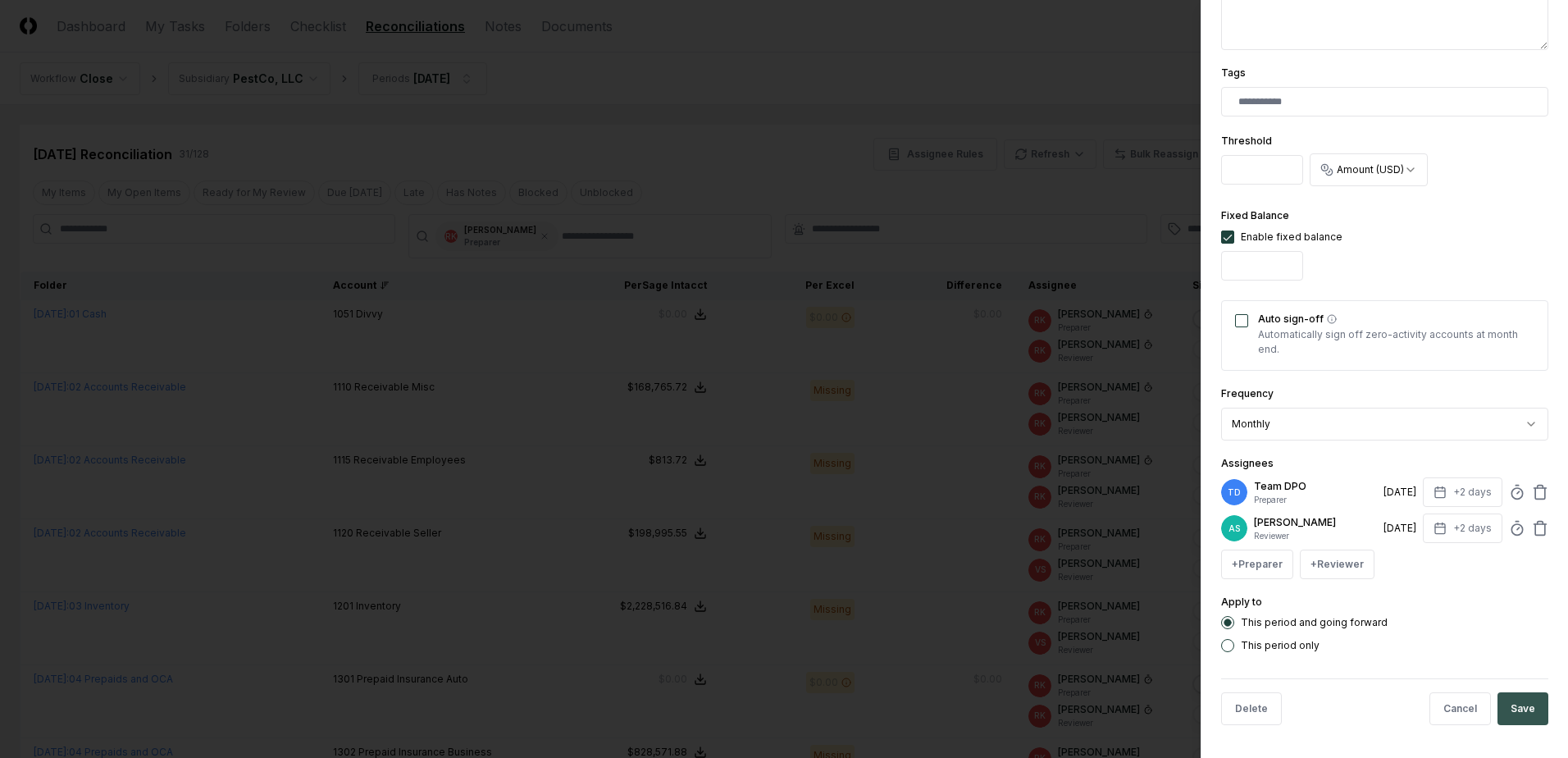
click at [1515, 704] on button "Save" at bounding box center [1522, 708] width 51 height 33
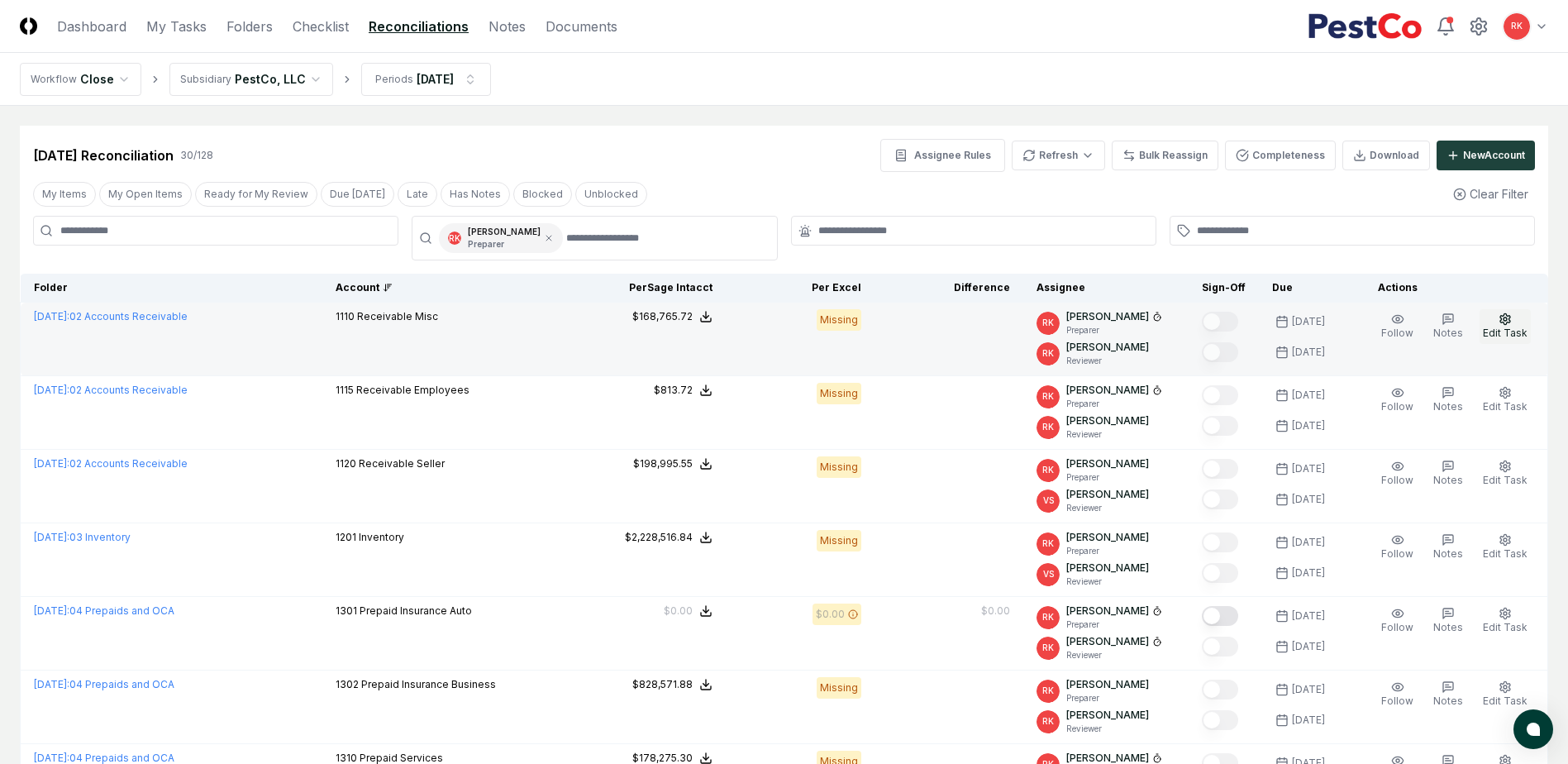
click at [1501, 318] on icon "button" at bounding box center [1505, 318] width 10 height 11
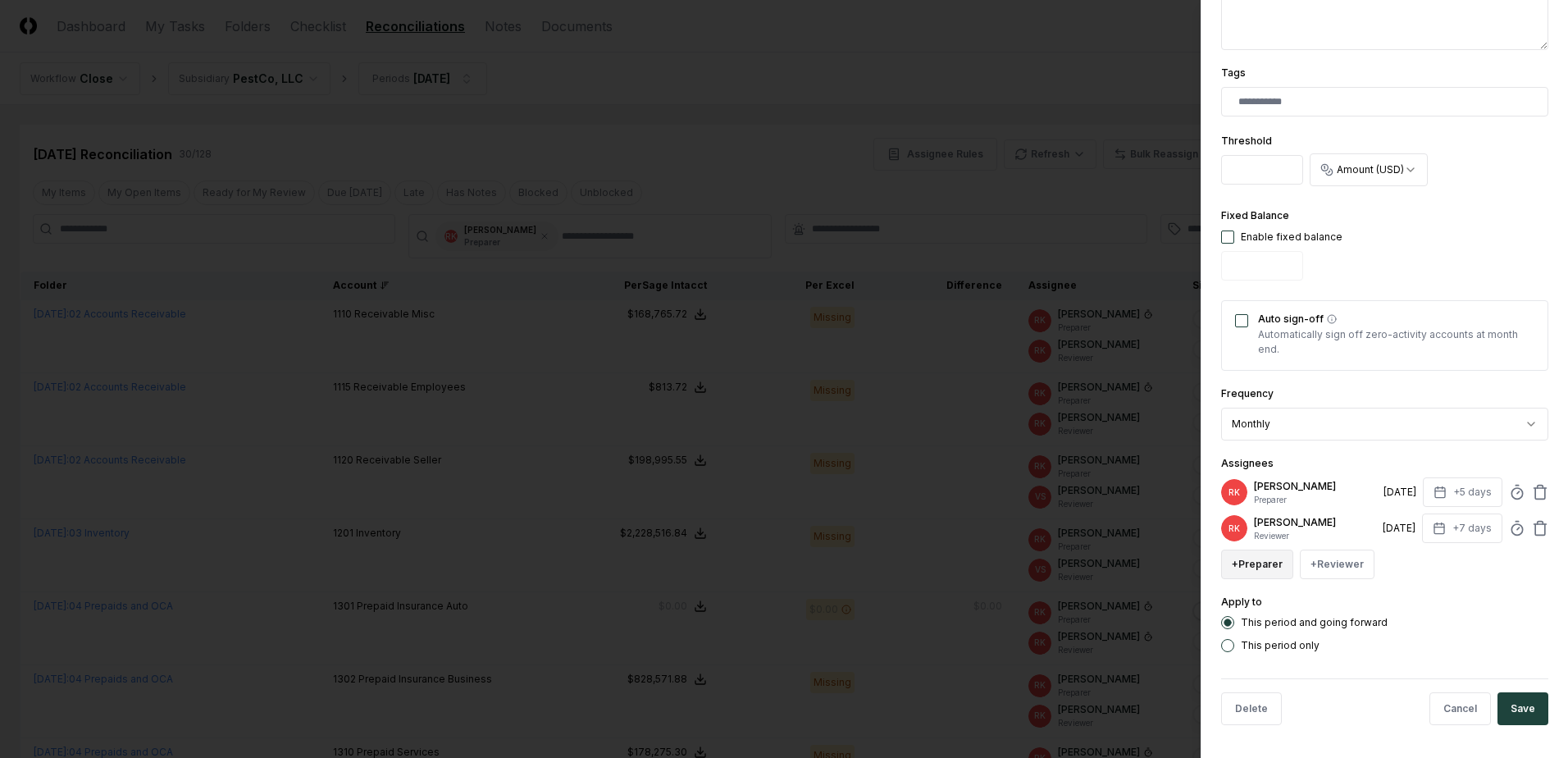
click at [1231, 562] on button "+ Preparer" at bounding box center [1256, 564] width 72 height 29
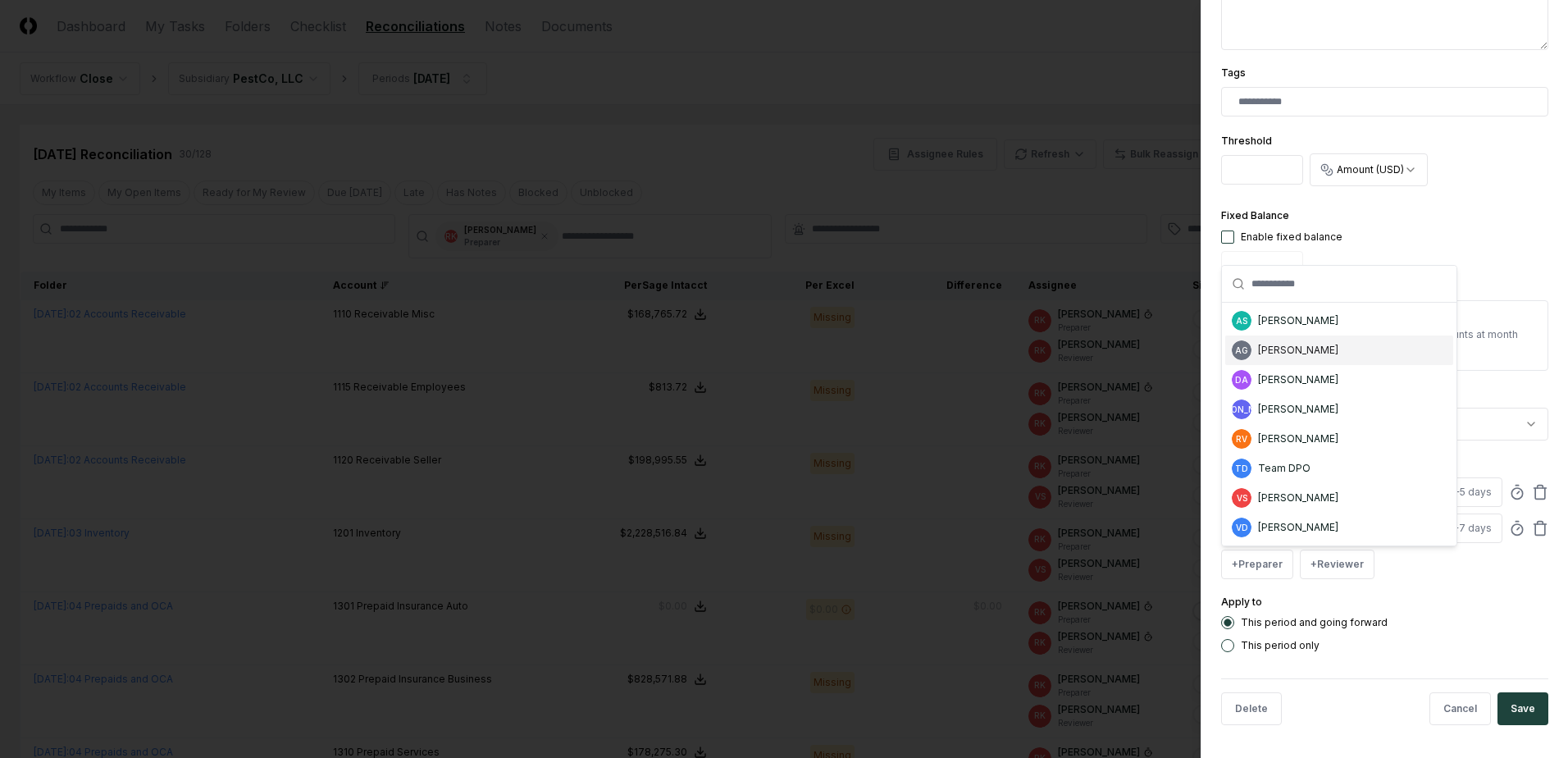
click at [1285, 340] on div "AG [PERSON_NAME]" at bounding box center [1338, 349] width 228 height 29
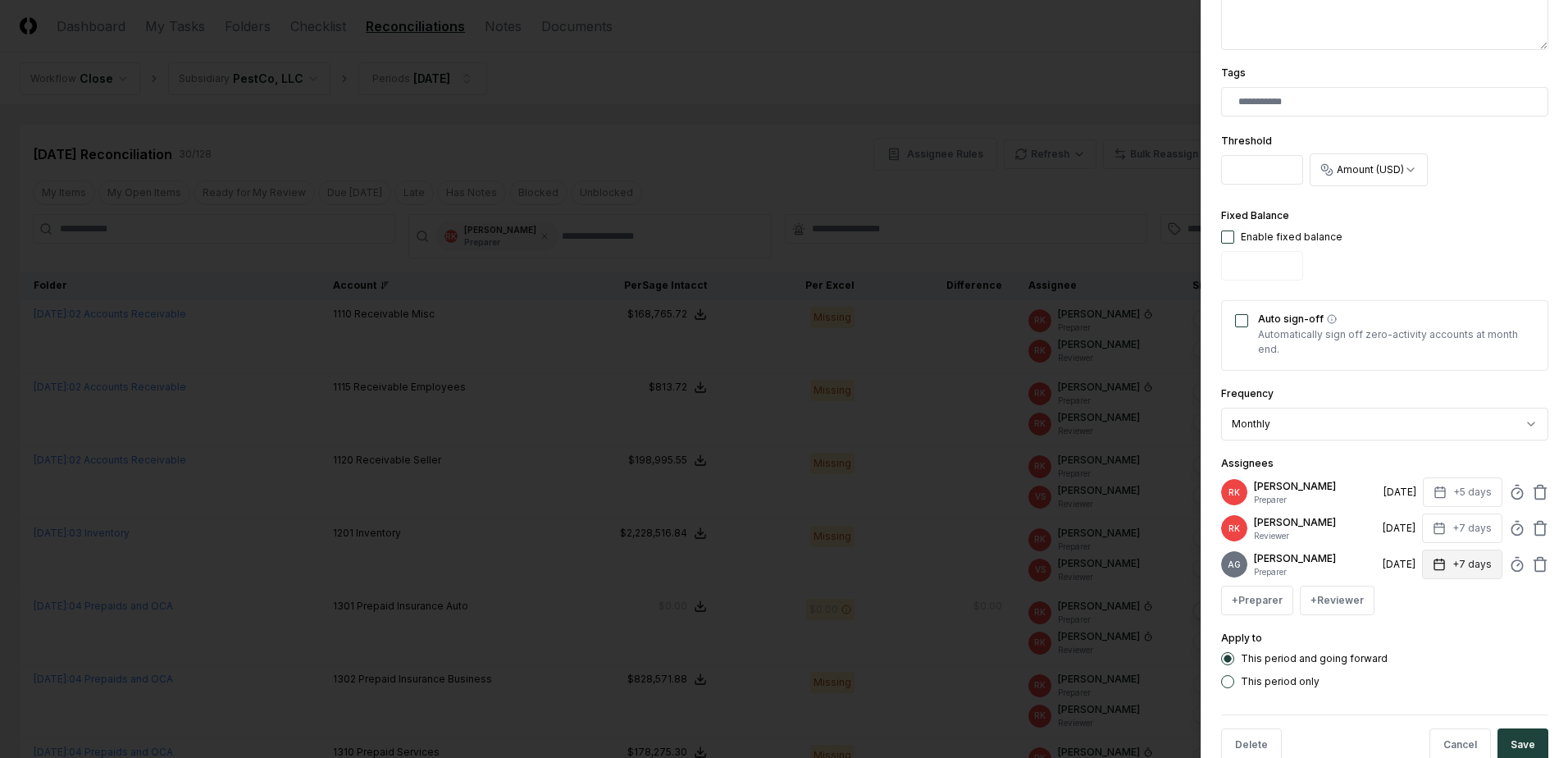
click at [1464, 569] on button "+7 days" at bounding box center [1462, 564] width 80 height 29
click at [1410, 640] on input "*" at bounding box center [1399, 635] width 58 height 29
type input "*"
click at [1410, 640] on input "*" at bounding box center [1399, 635] width 58 height 29
click at [1476, 687] on div "This period only" at bounding box center [1384, 682] width 327 height 13
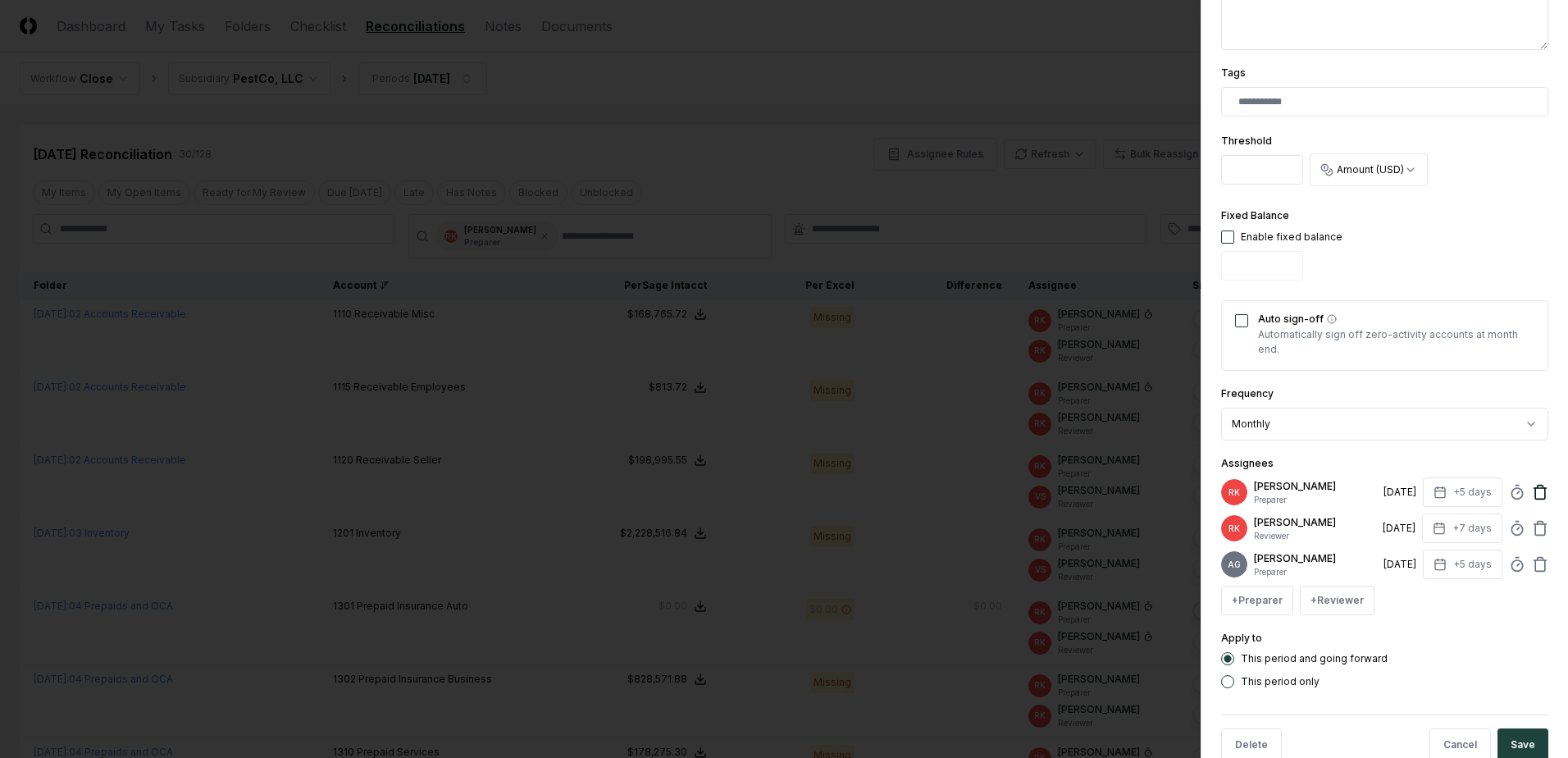
click at [1534, 488] on icon at bounding box center [1540, 488] width 13 height 0
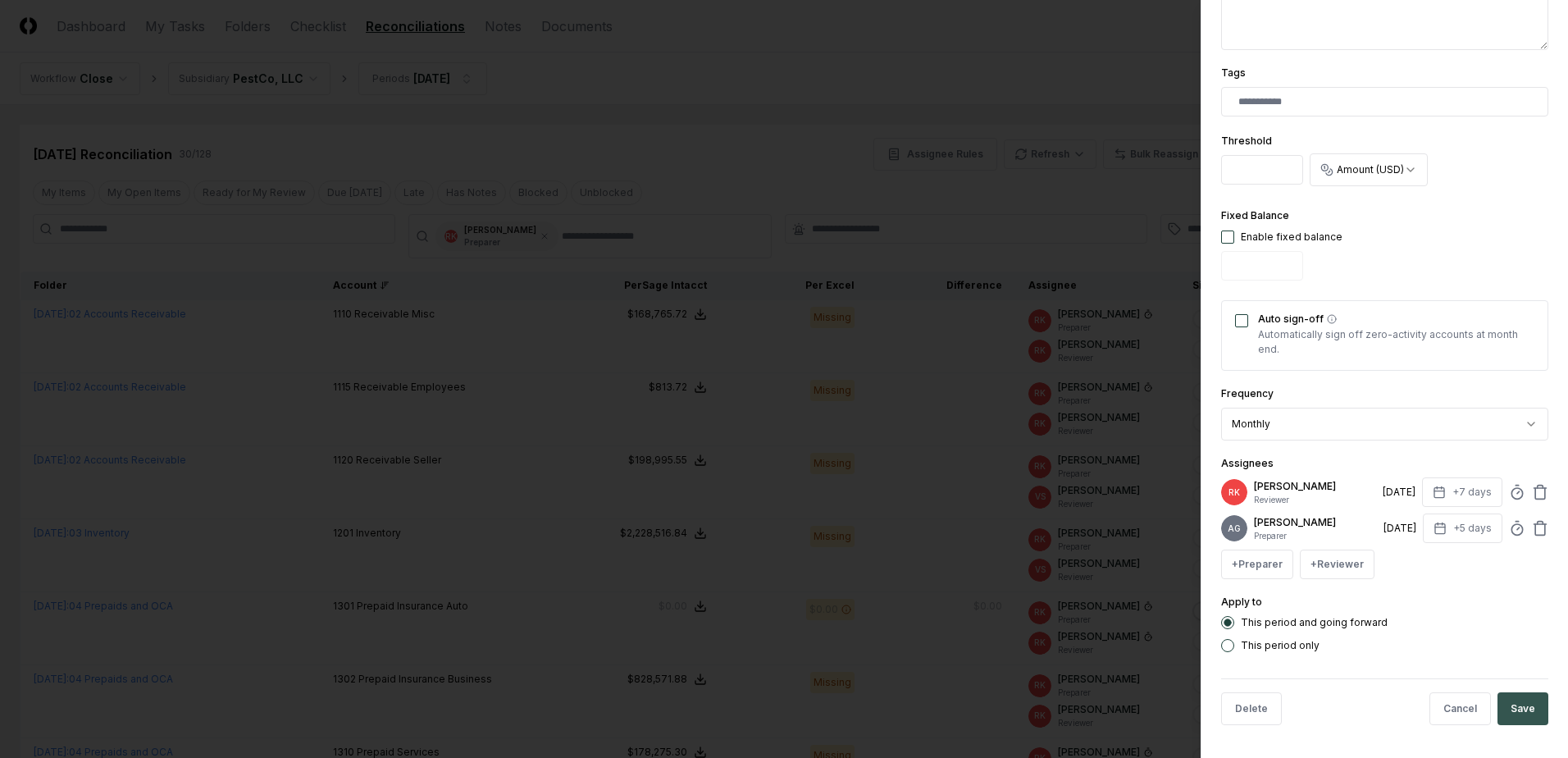
click at [1507, 715] on button "Save" at bounding box center [1522, 708] width 51 height 33
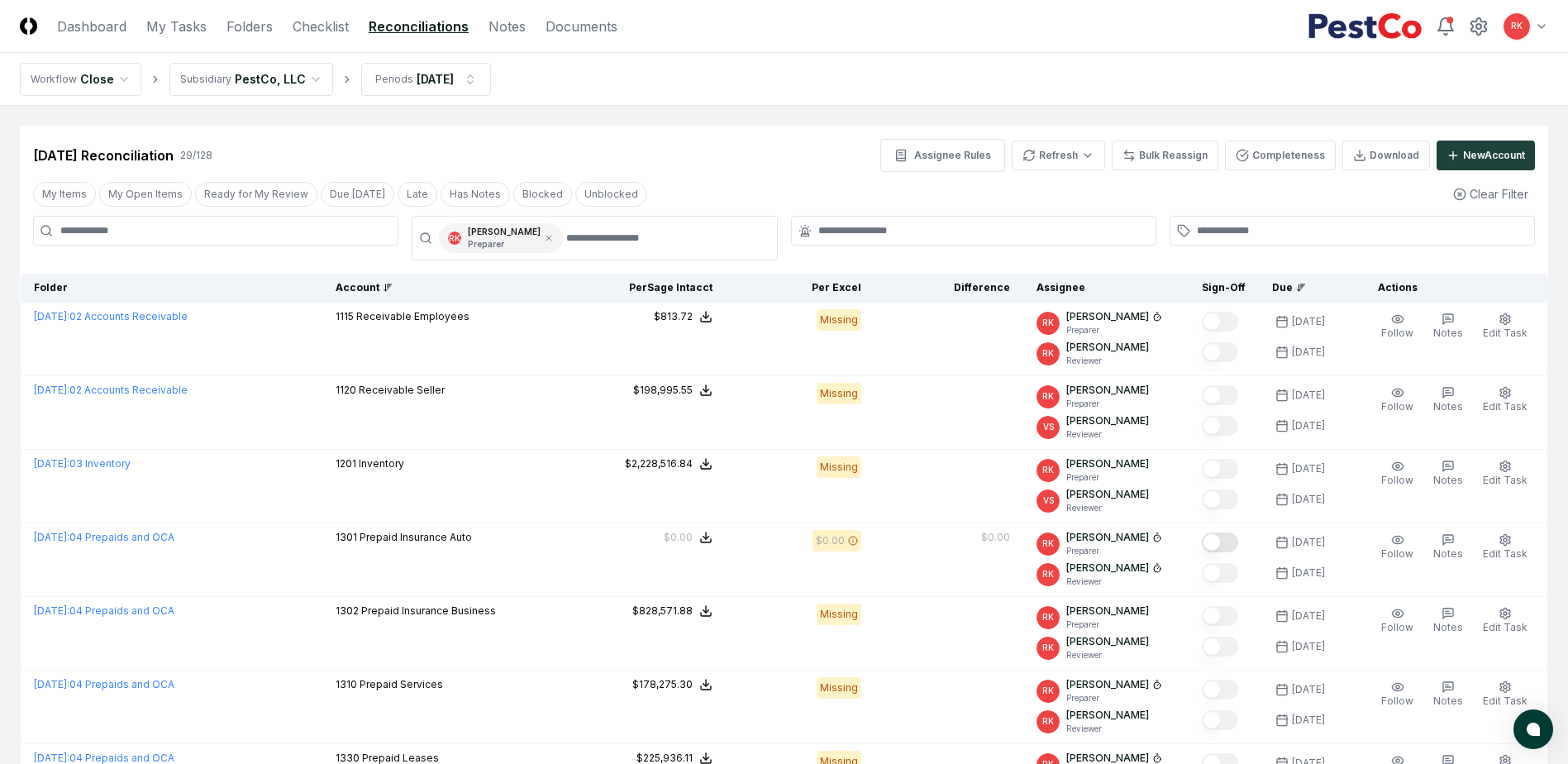
drag, startPoint x: 1170, startPoint y: 158, endPoint x: 1270, endPoint y: 302, distance: 175.3
click at [1170, 158] on button "Bulk Reassign" at bounding box center [1165, 155] width 107 height 29
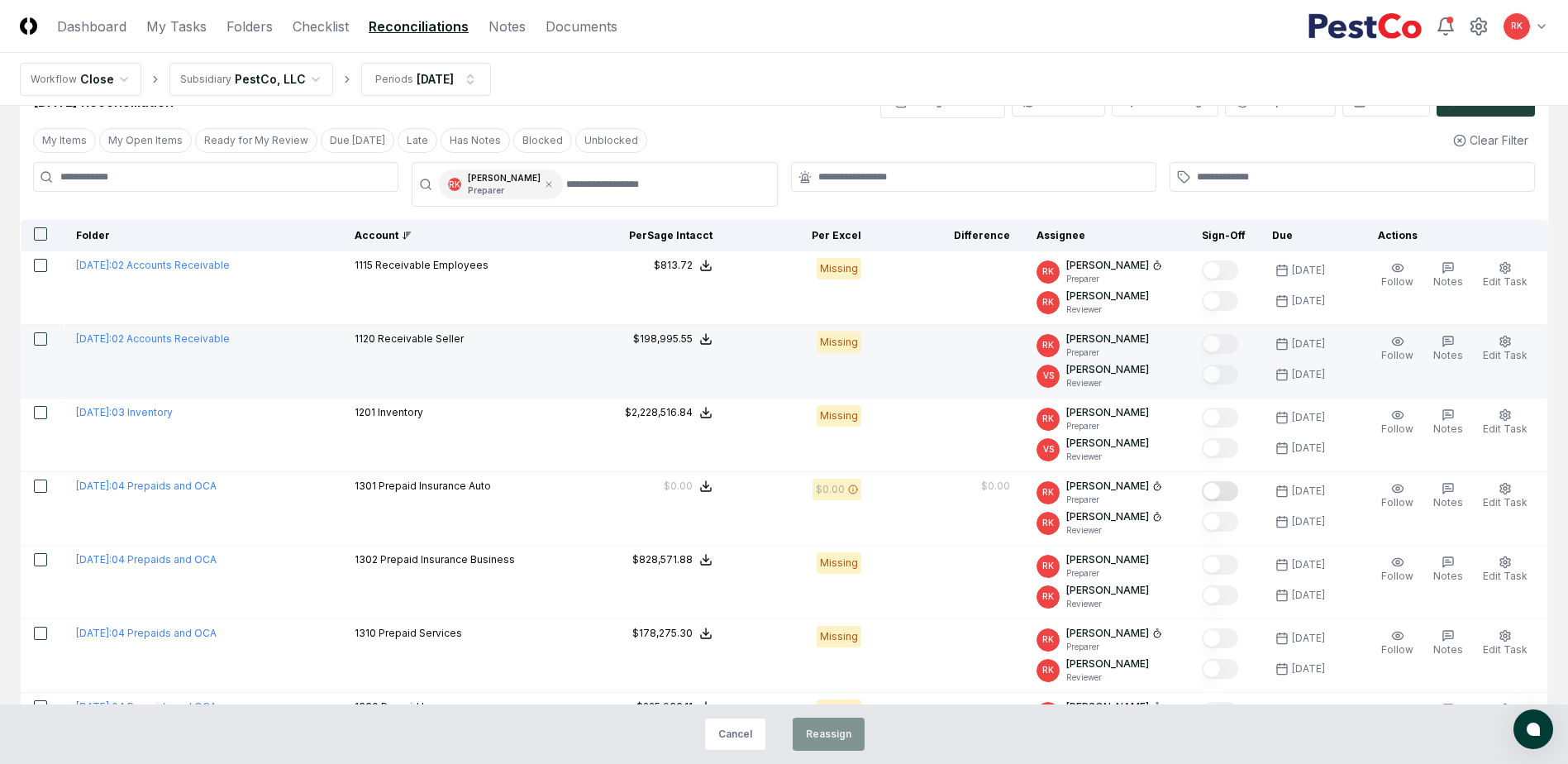
scroll to position [83, 0]
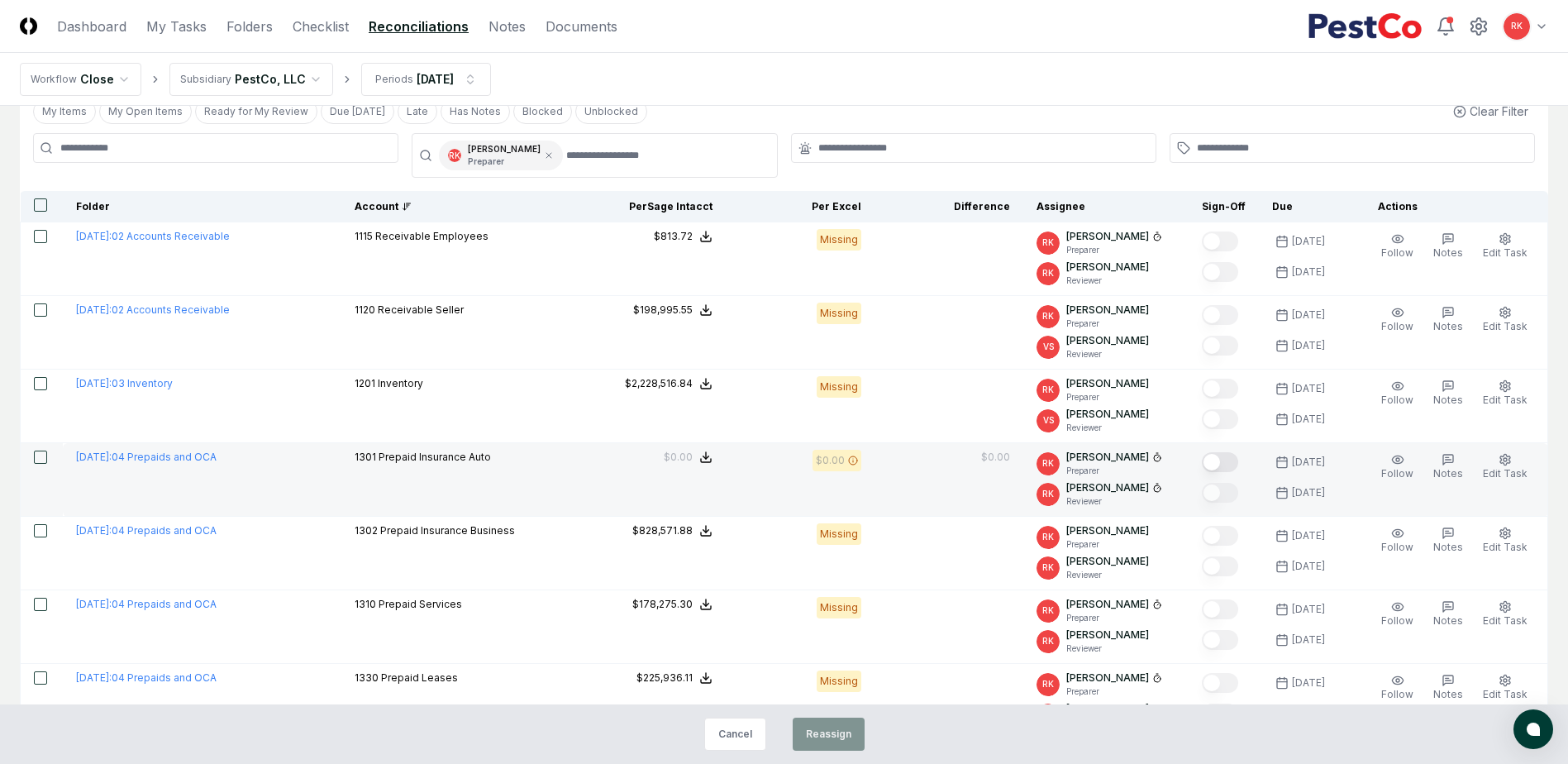
click at [44, 449] on td at bounding box center [42, 479] width 42 height 73
click at [44, 457] on button "button" at bounding box center [40, 457] width 13 height 13
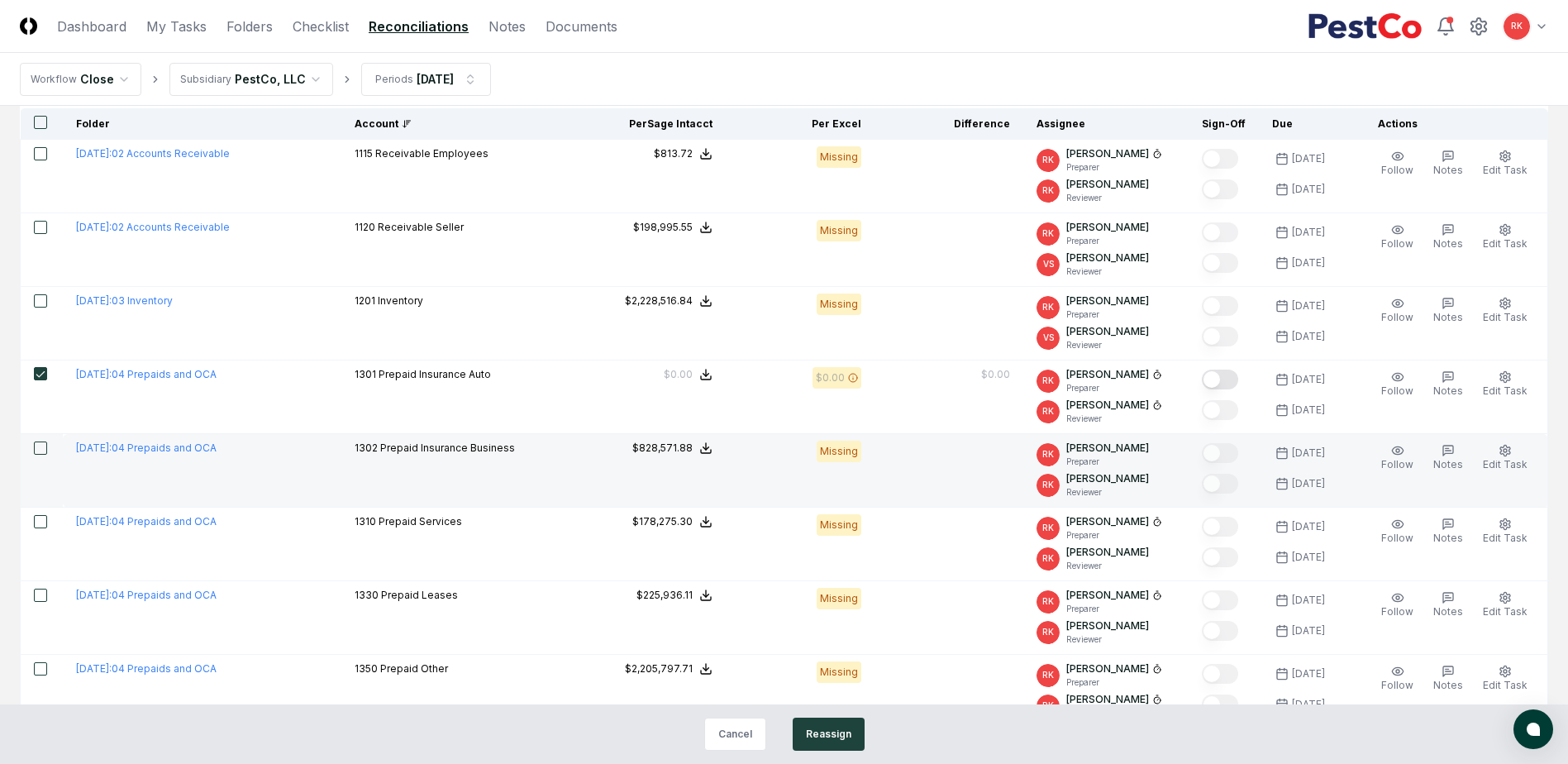
click at [40, 445] on button "button" at bounding box center [40, 448] width 13 height 13
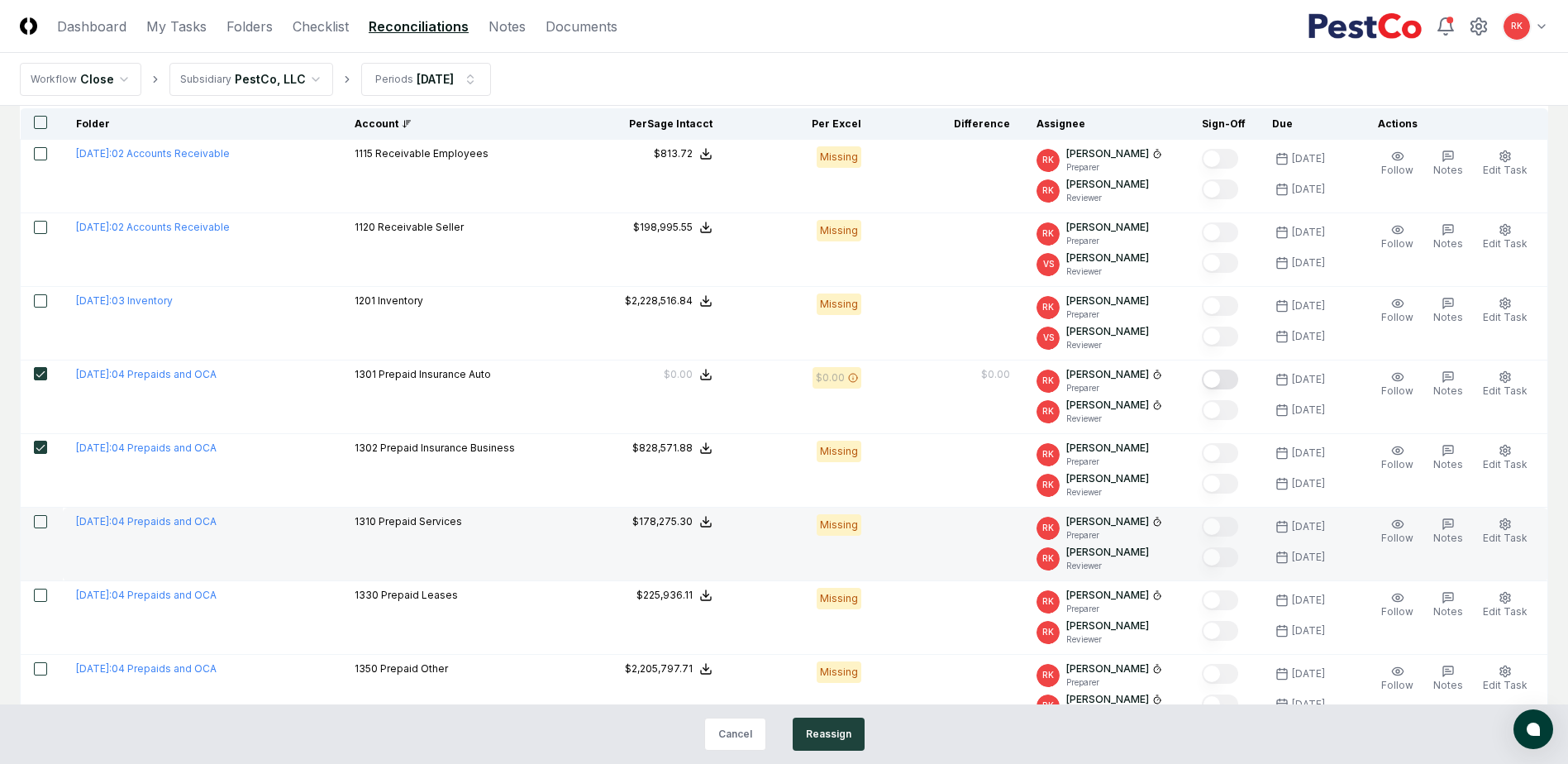
click at [45, 526] on button "button" at bounding box center [40, 521] width 13 height 13
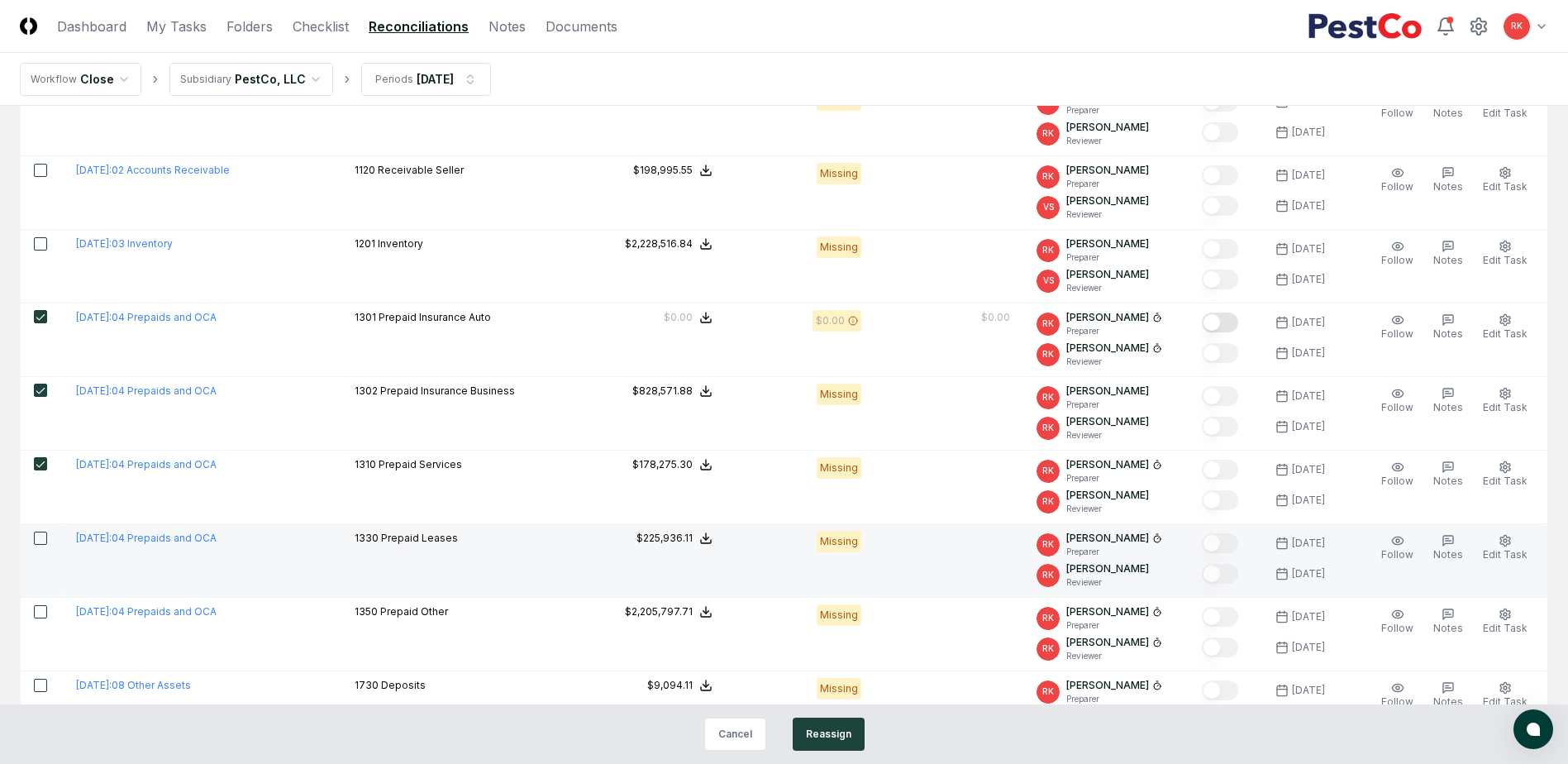
scroll to position [331, 0]
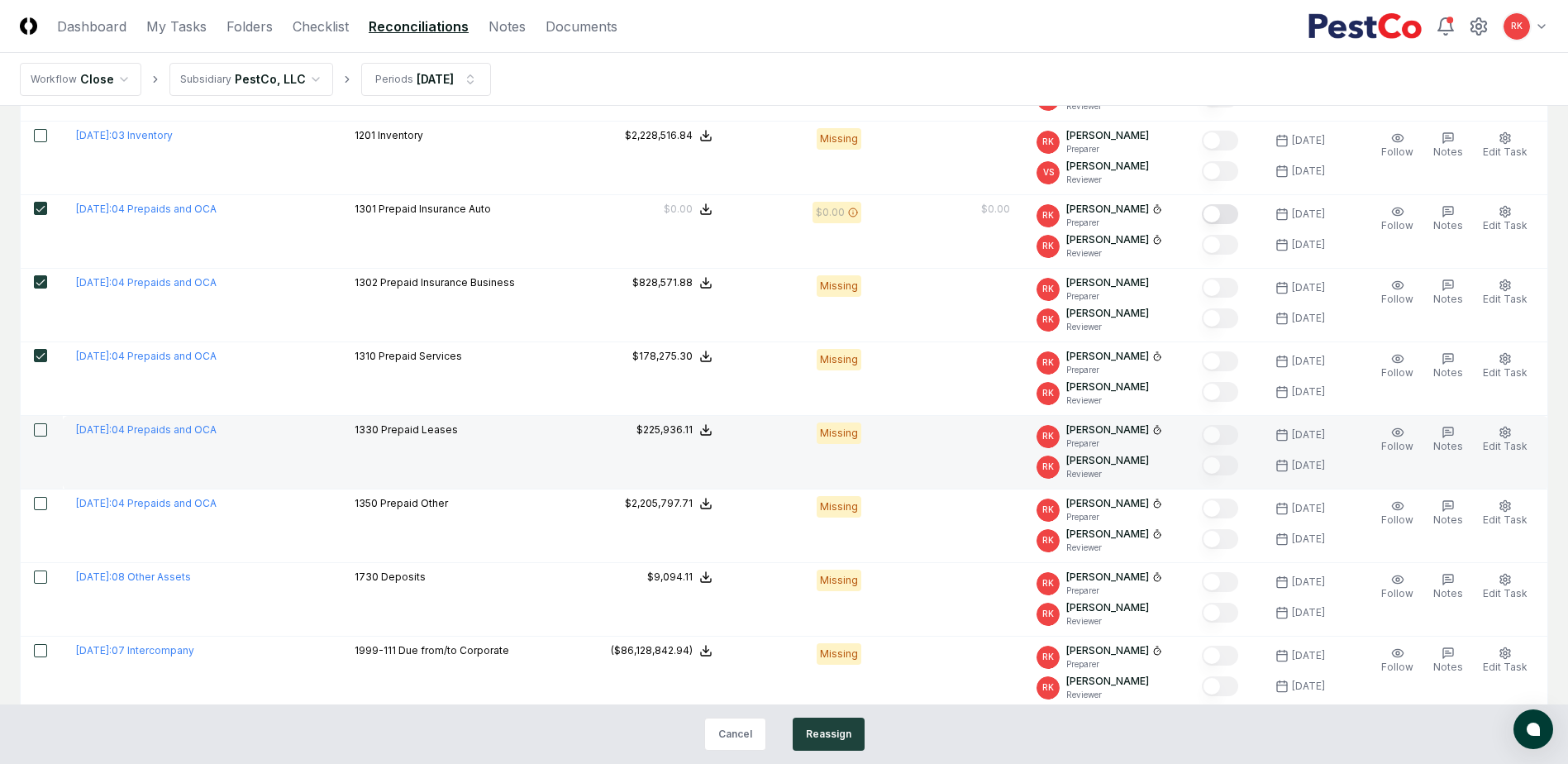
click at [43, 425] on button "button" at bounding box center [40, 430] width 13 height 13
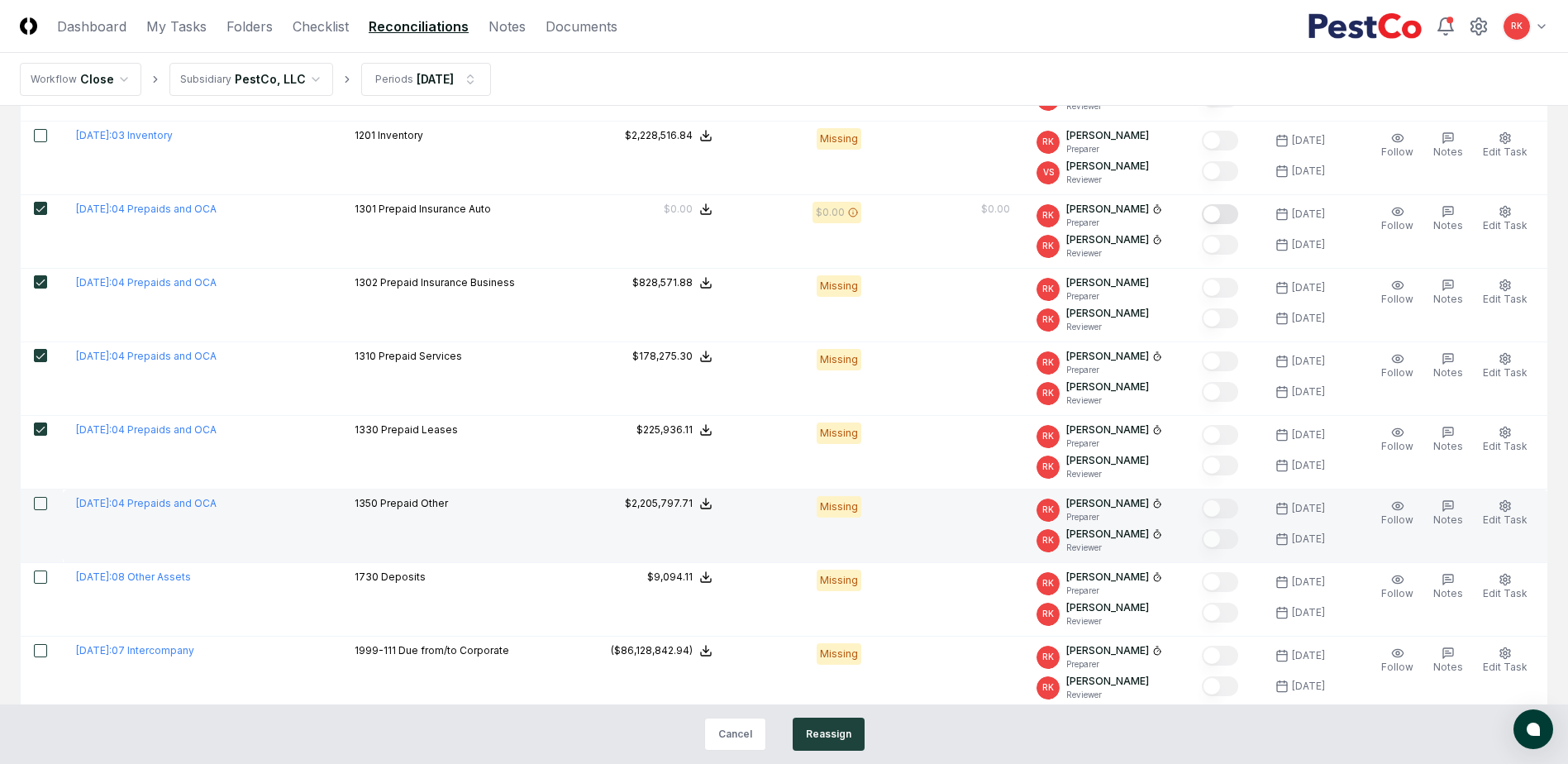
click at [37, 509] on button "button" at bounding box center [40, 504] width 13 height 13
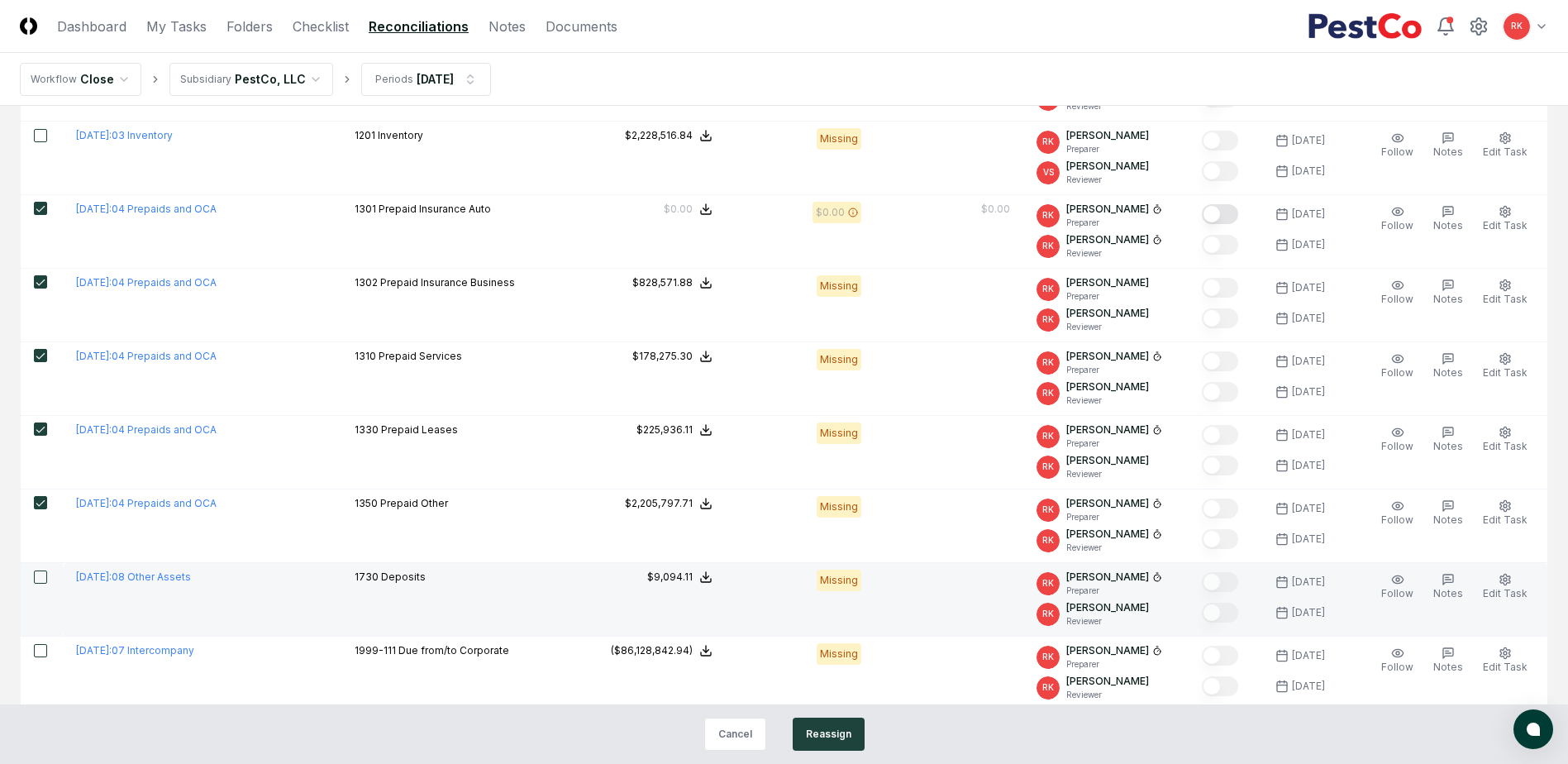
click at [48, 572] on td at bounding box center [42, 599] width 42 height 73
click at [40, 574] on button "button" at bounding box center [40, 577] width 13 height 13
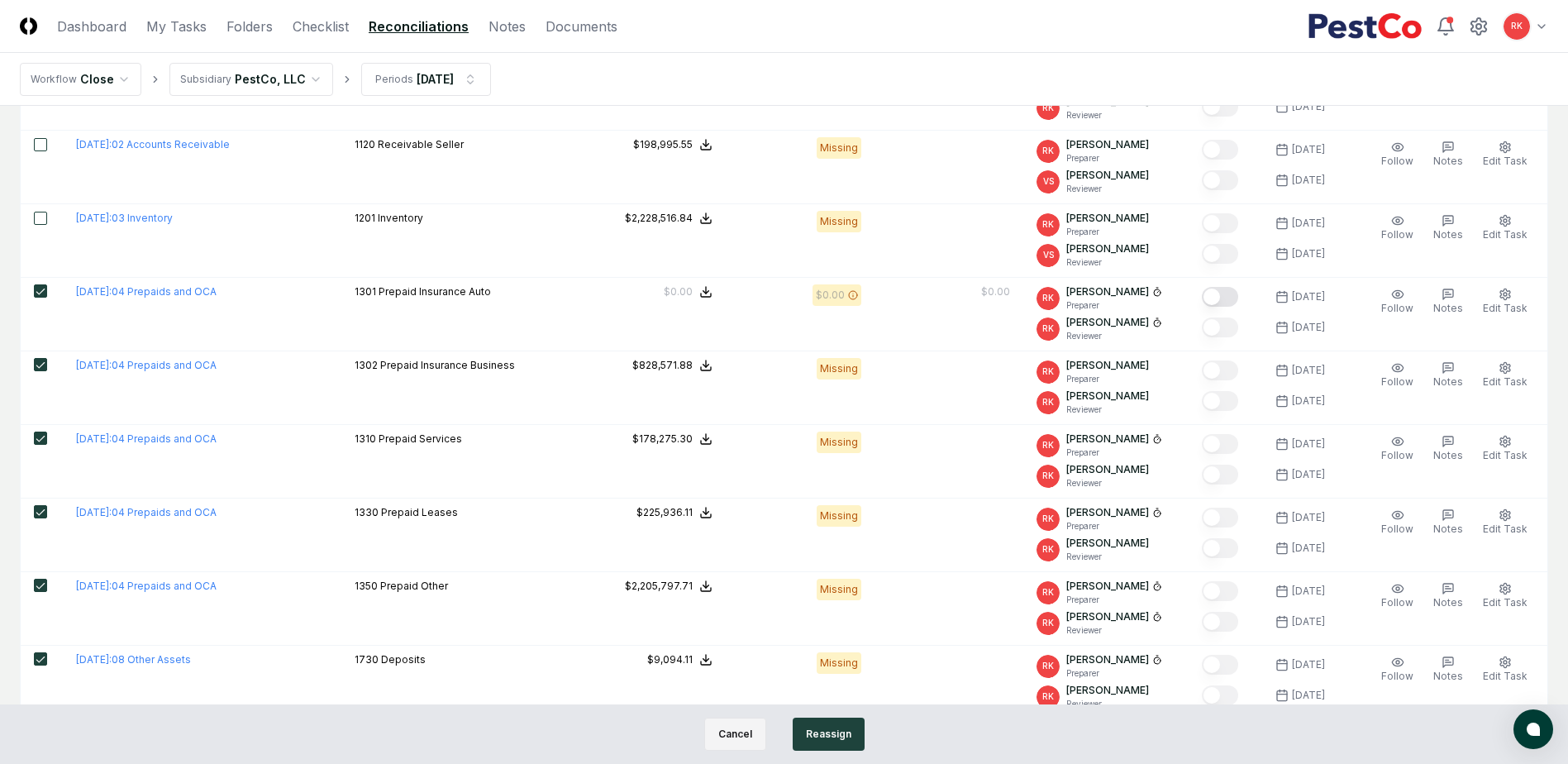
scroll to position [0, 0]
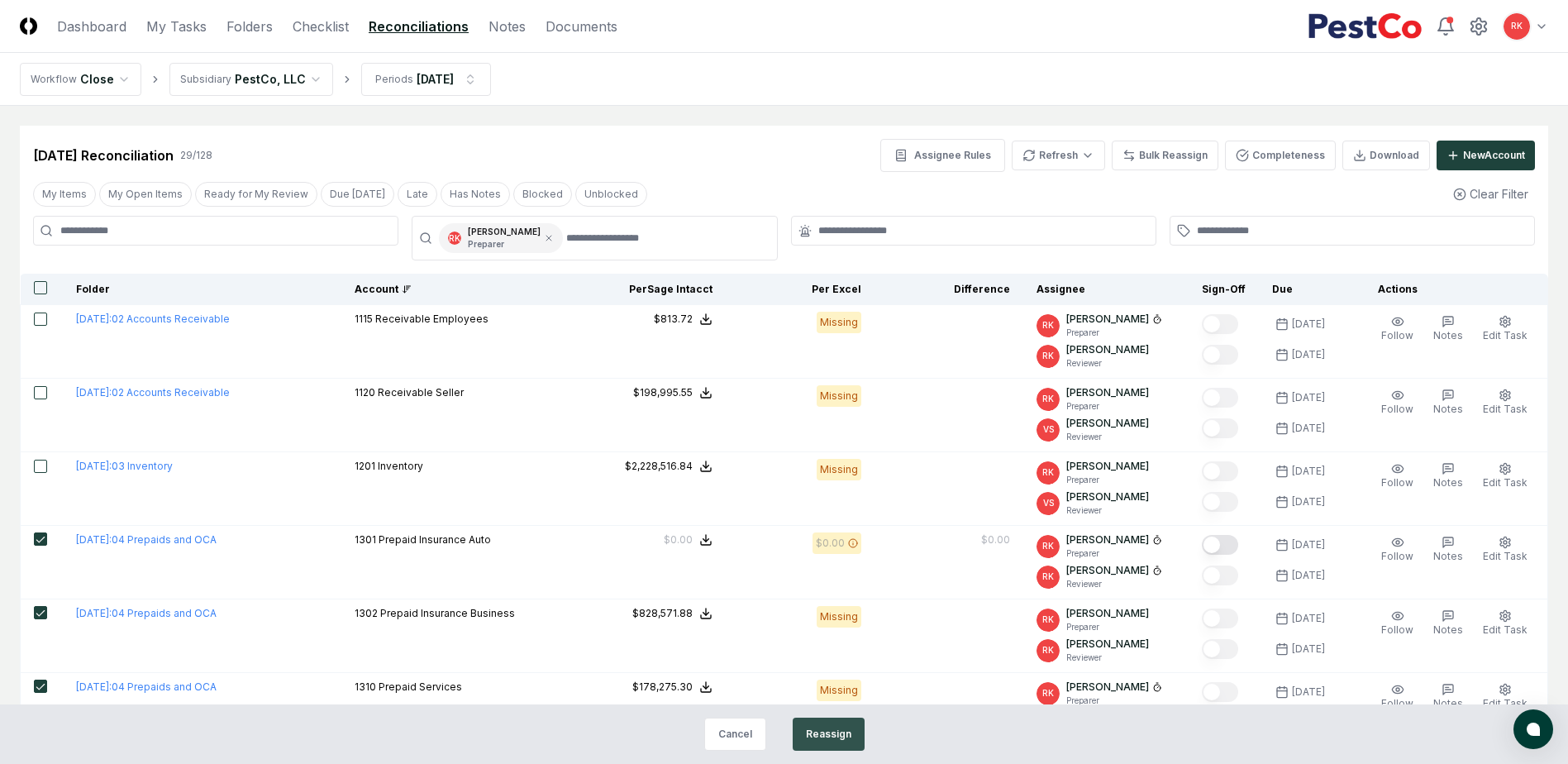
click at [829, 745] on button "Reassign" at bounding box center [828, 734] width 72 height 33
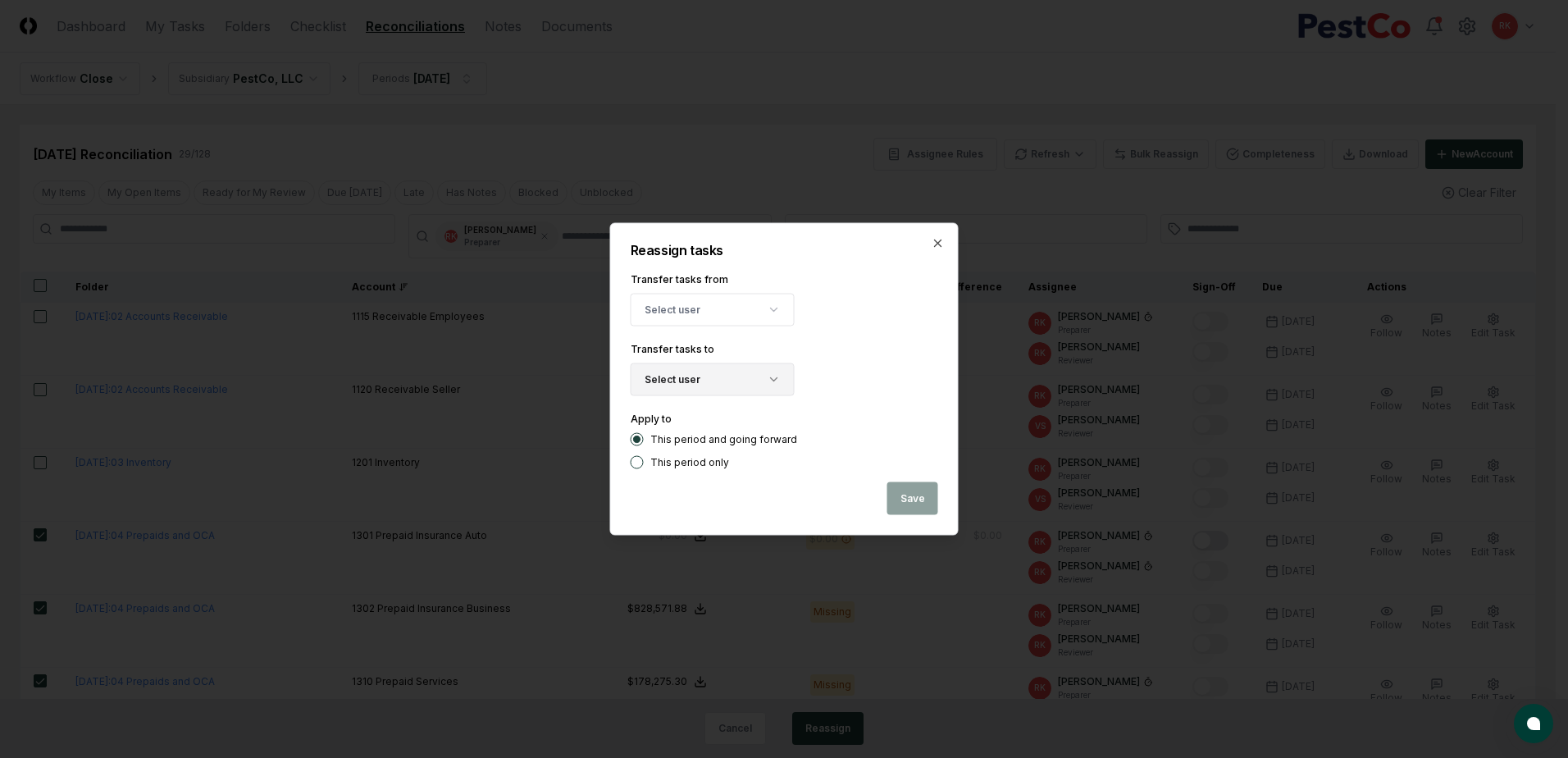
click at [768, 379] on icon "button" at bounding box center [774, 380] width 13 height 13
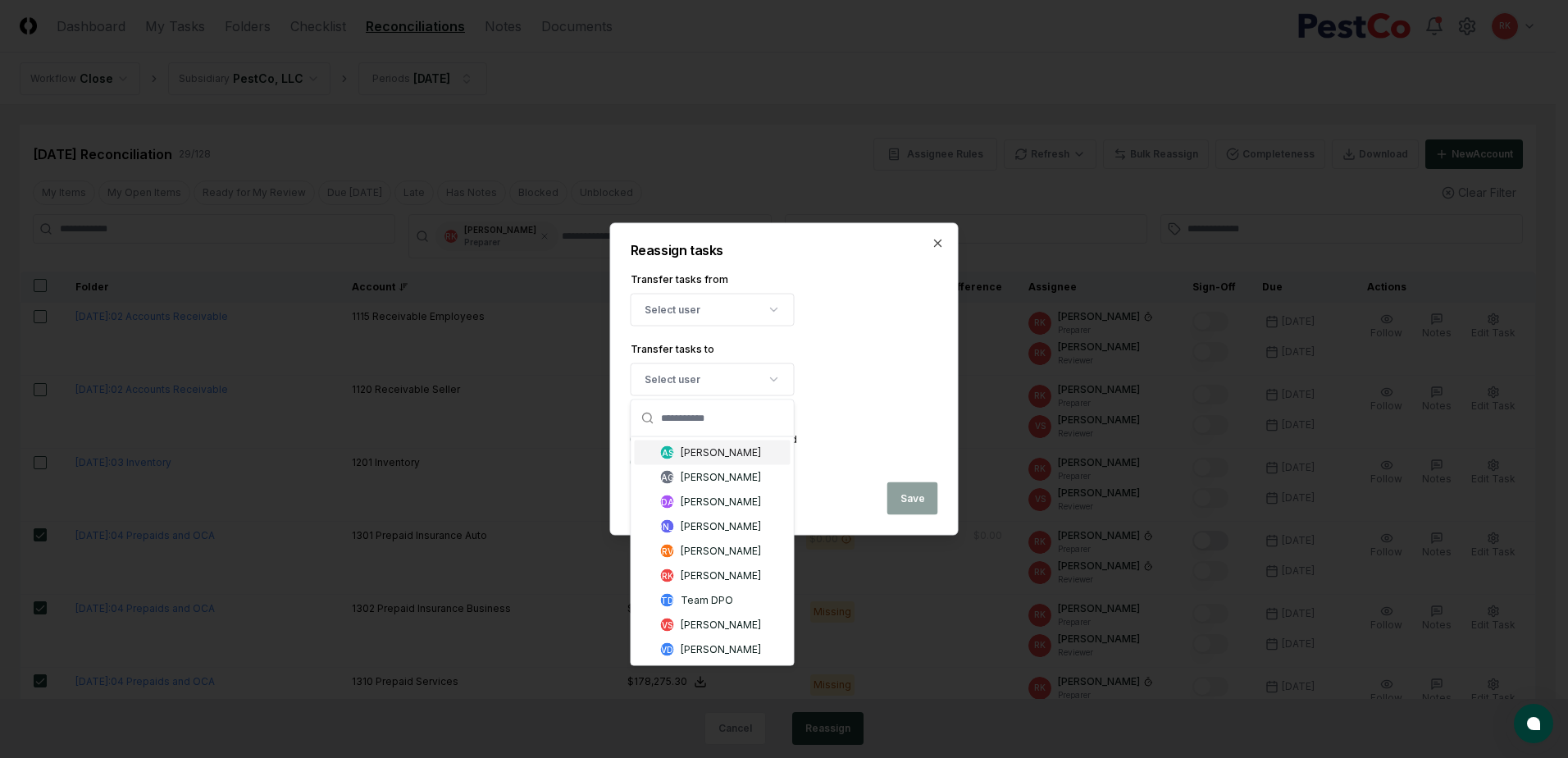
click at [860, 380] on div "Select user AS [PERSON_NAME] AG [PERSON_NAME] DA [PERSON_NAME] JA [PERSON_NAME]…" at bounding box center [784, 379] width 307 height 33
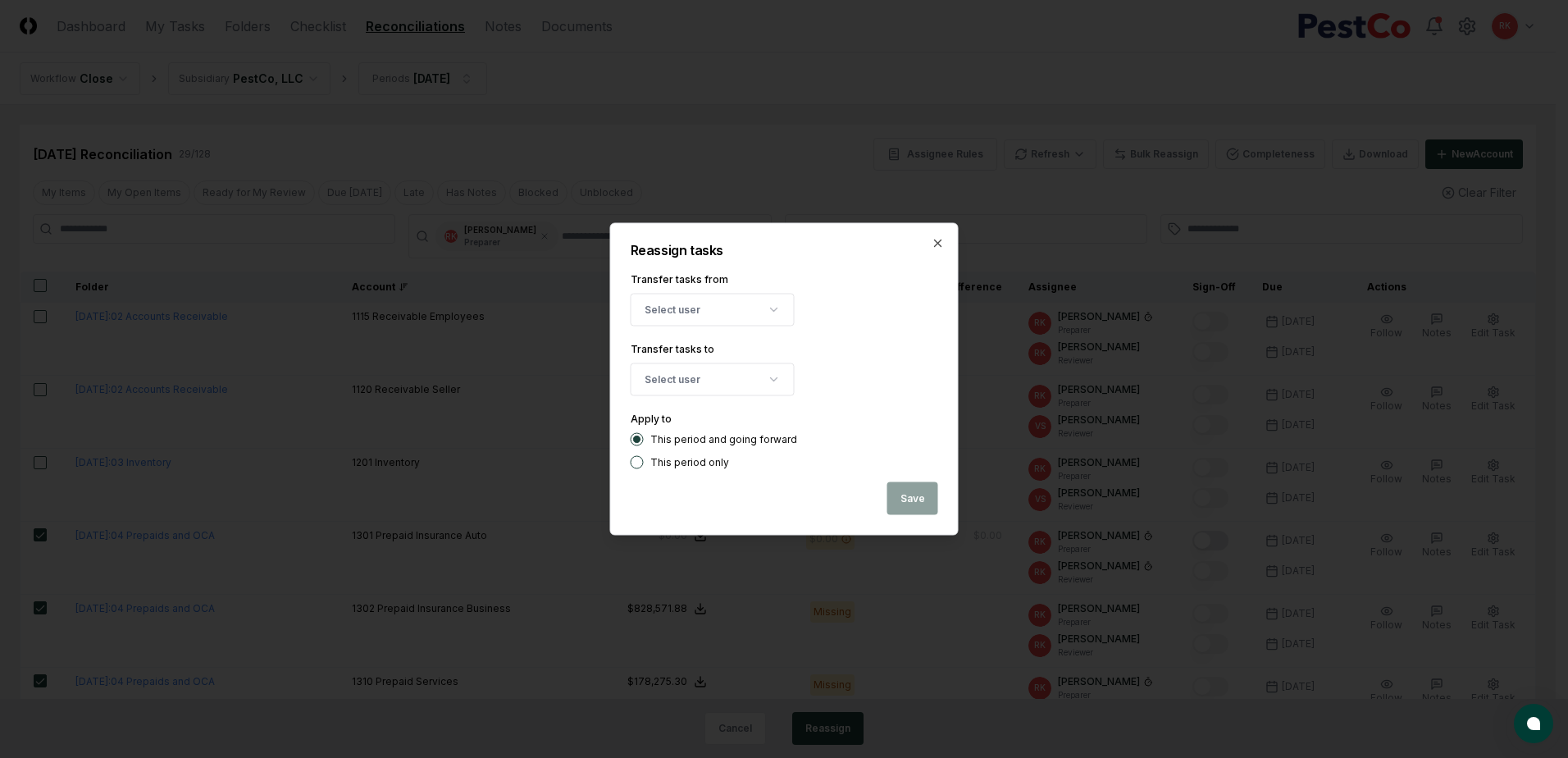
drag, startPoint x: 689, startPoint y: 272, endPoint x: 697, endPoint y: 279, distance: 10.6
click at [689, 273] on label "Transfer tasks from" at bounding box center [679, 279] width 98 height 13
click at [765, 322] on button "Select user" at bounding box center [713, 309] width 164 height 33
click at [871, 333] on form "Transfer tasks from Select user [PERSON_NAME] Transfer tasks to Select user App…" at bounding box center [784, 369] width 307 height 200
click at [931, 242] on icon "button" at bounding box center [938, 244] width 13 height 13
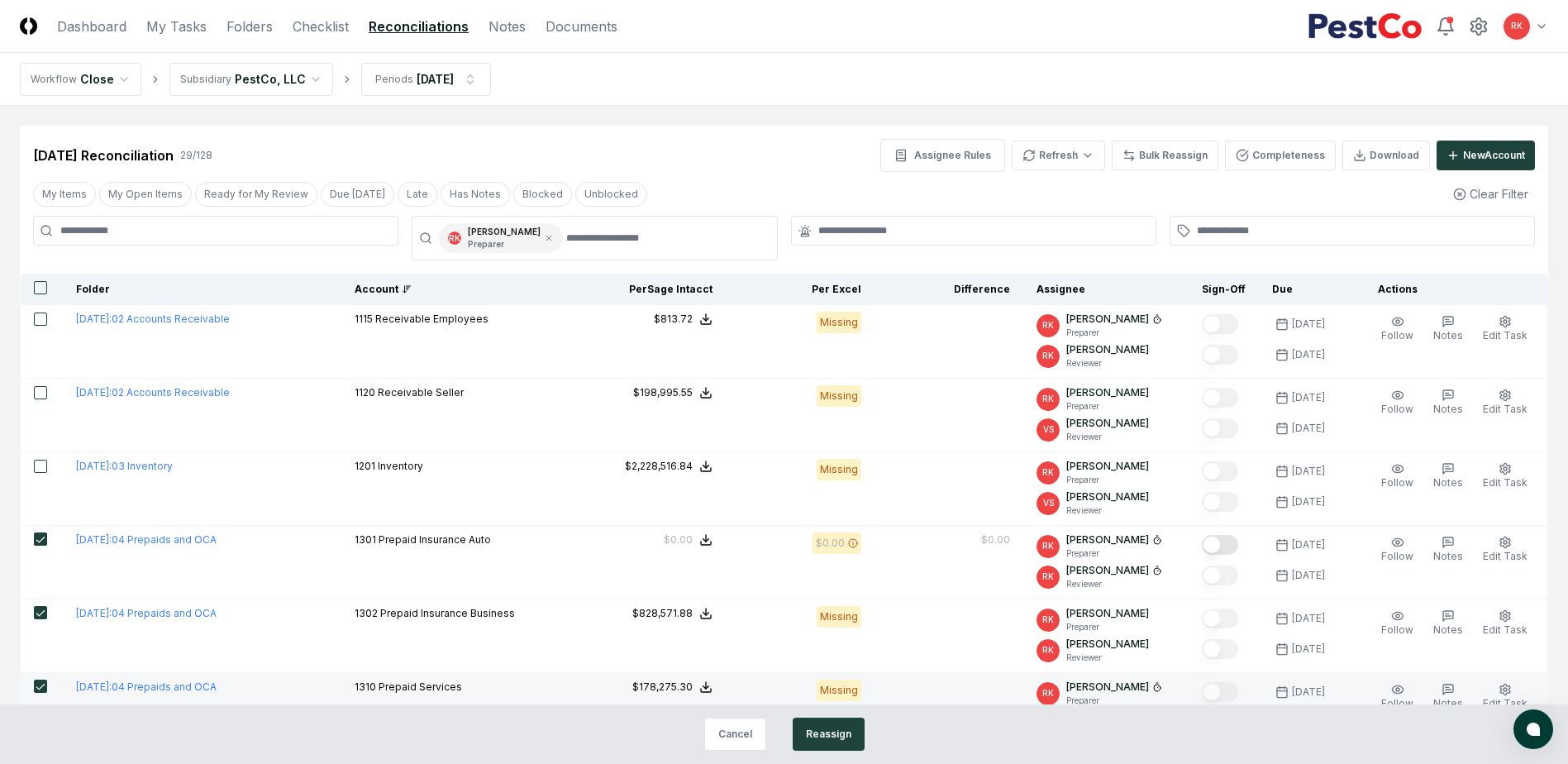
click at [745, 735] on button "Cancel" at bounding box center [735, 734] width 62 height 33
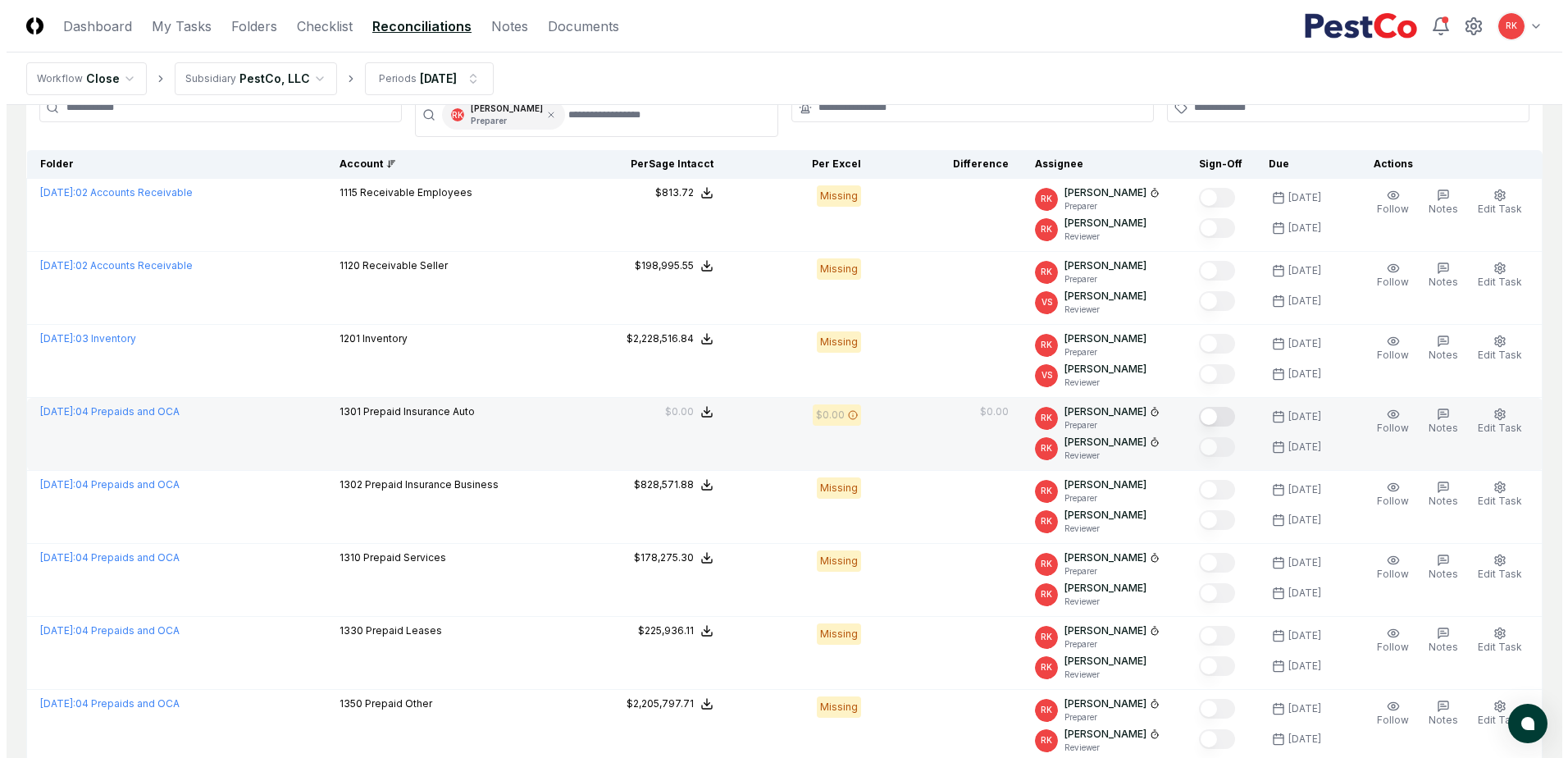
scroll to position [164, 0]
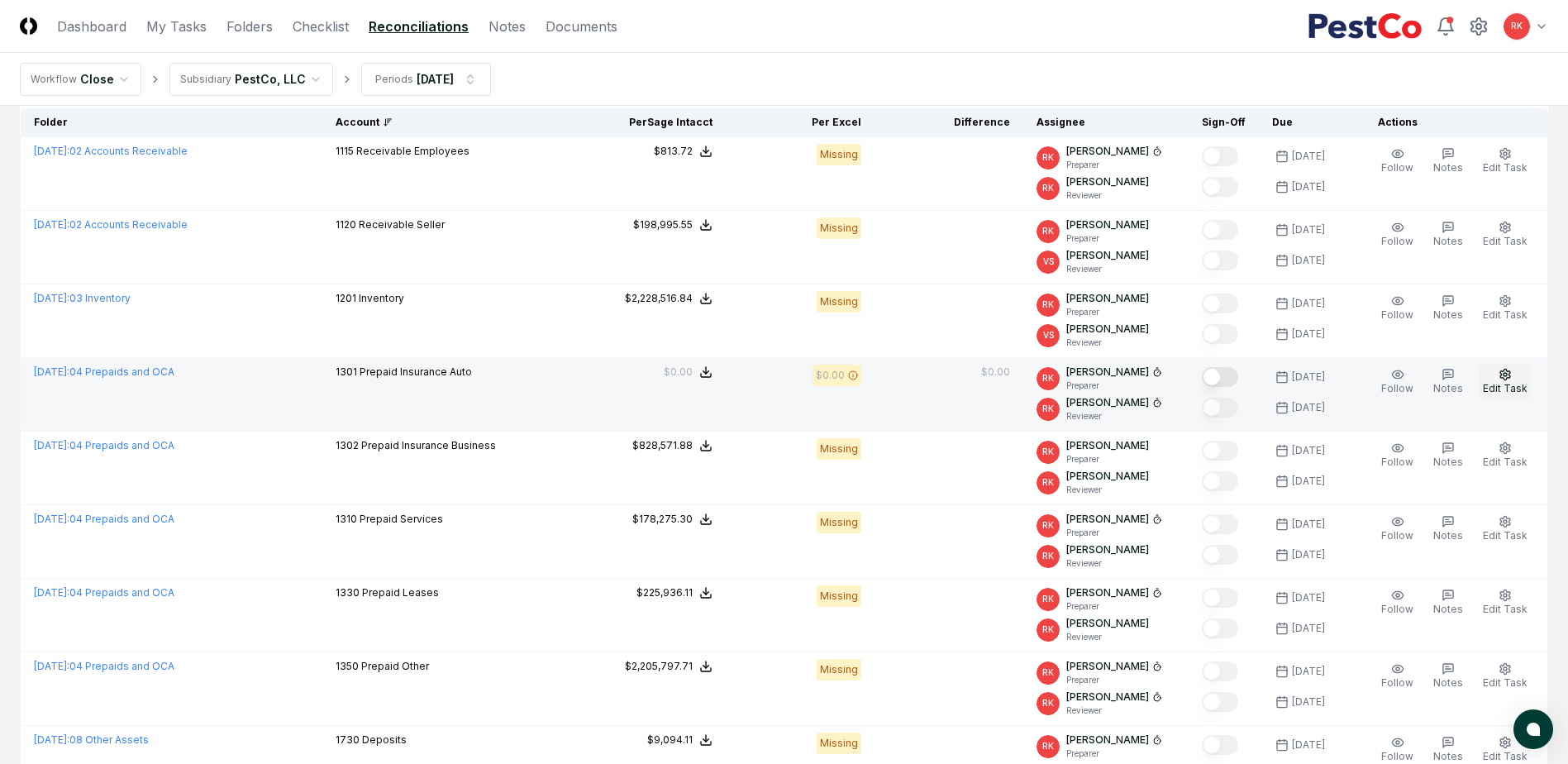
click at [1501, 378] on icon "button" at bounding box center [1505, 374] width 10 height 11
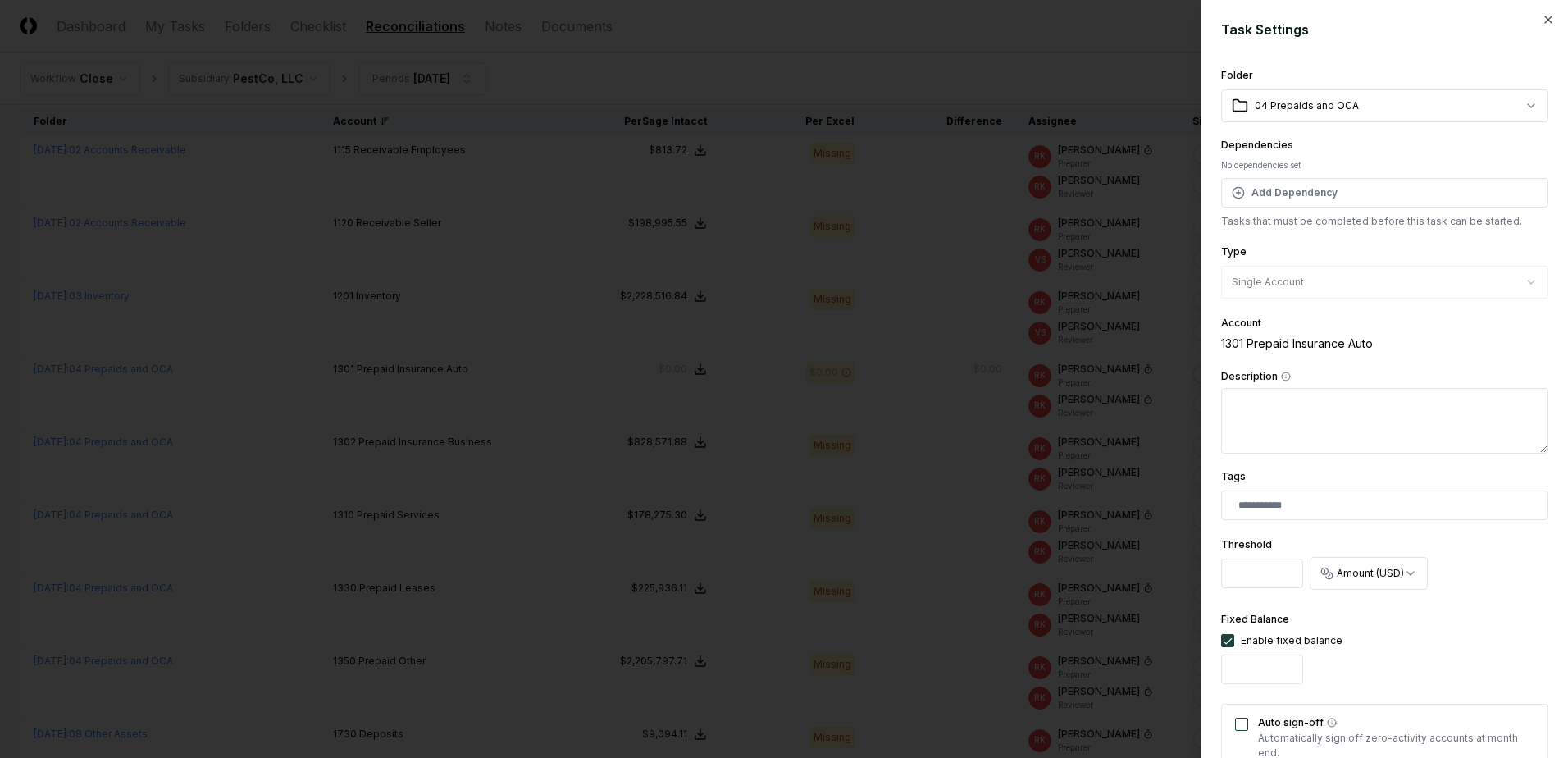
scroll to position [404, 0]
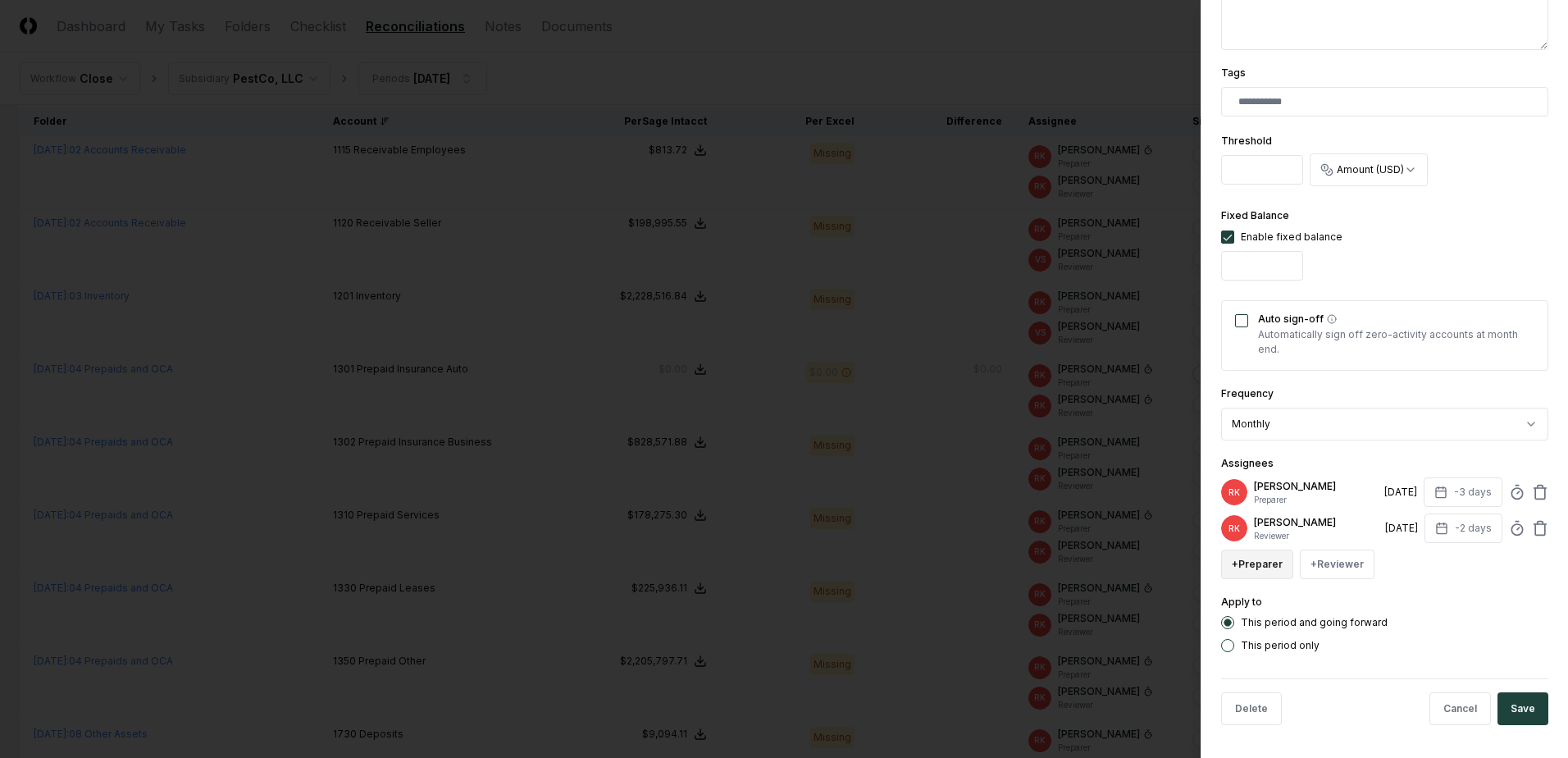
click at [1258, 572] on button "+ Preparer" at bounding box center [1256, 564] width 72 height 29
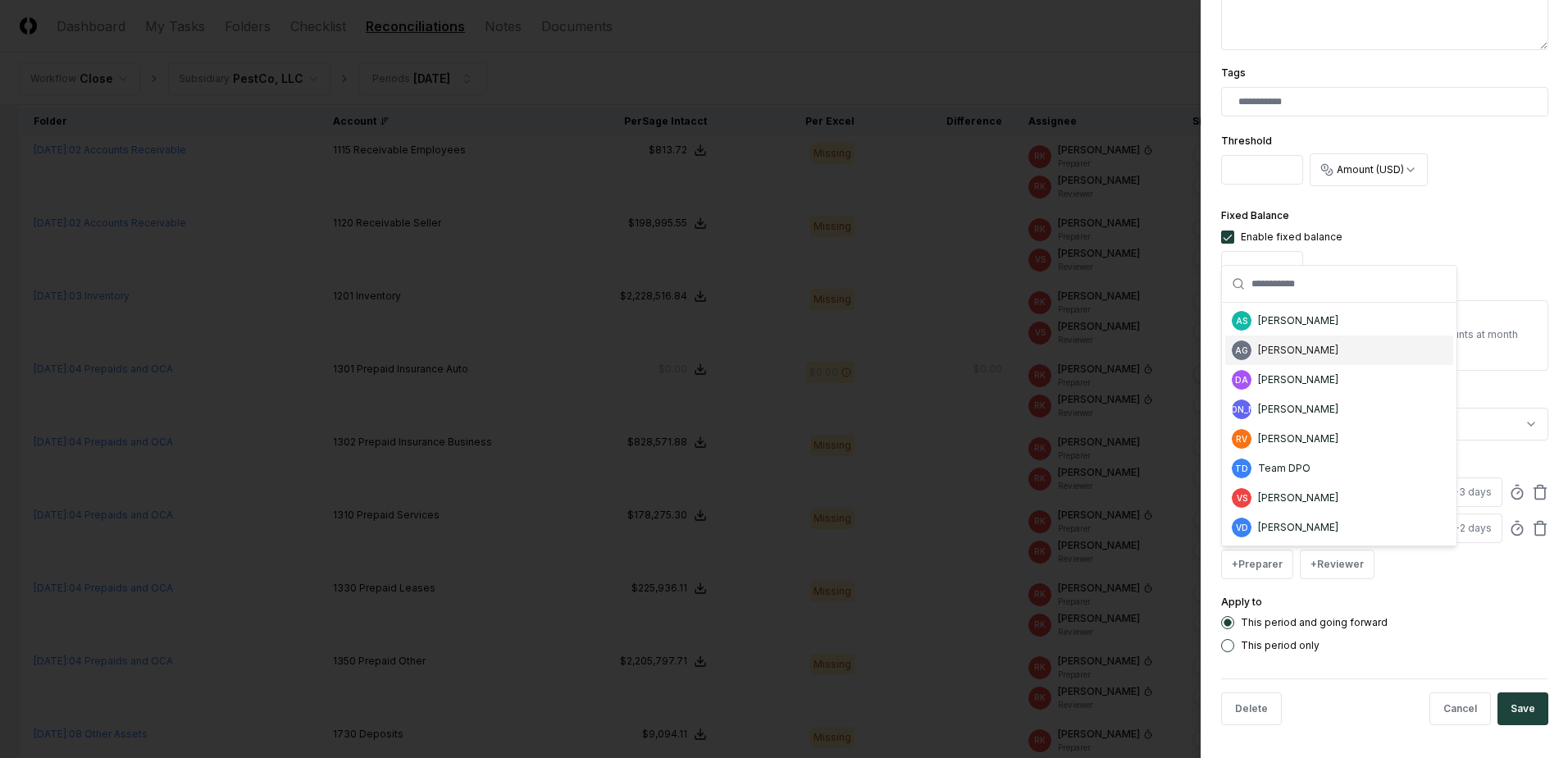
click at [1297, 355] on div "[PERSON_NAME]" at bounding box center [1298, 350] width 80 height 15
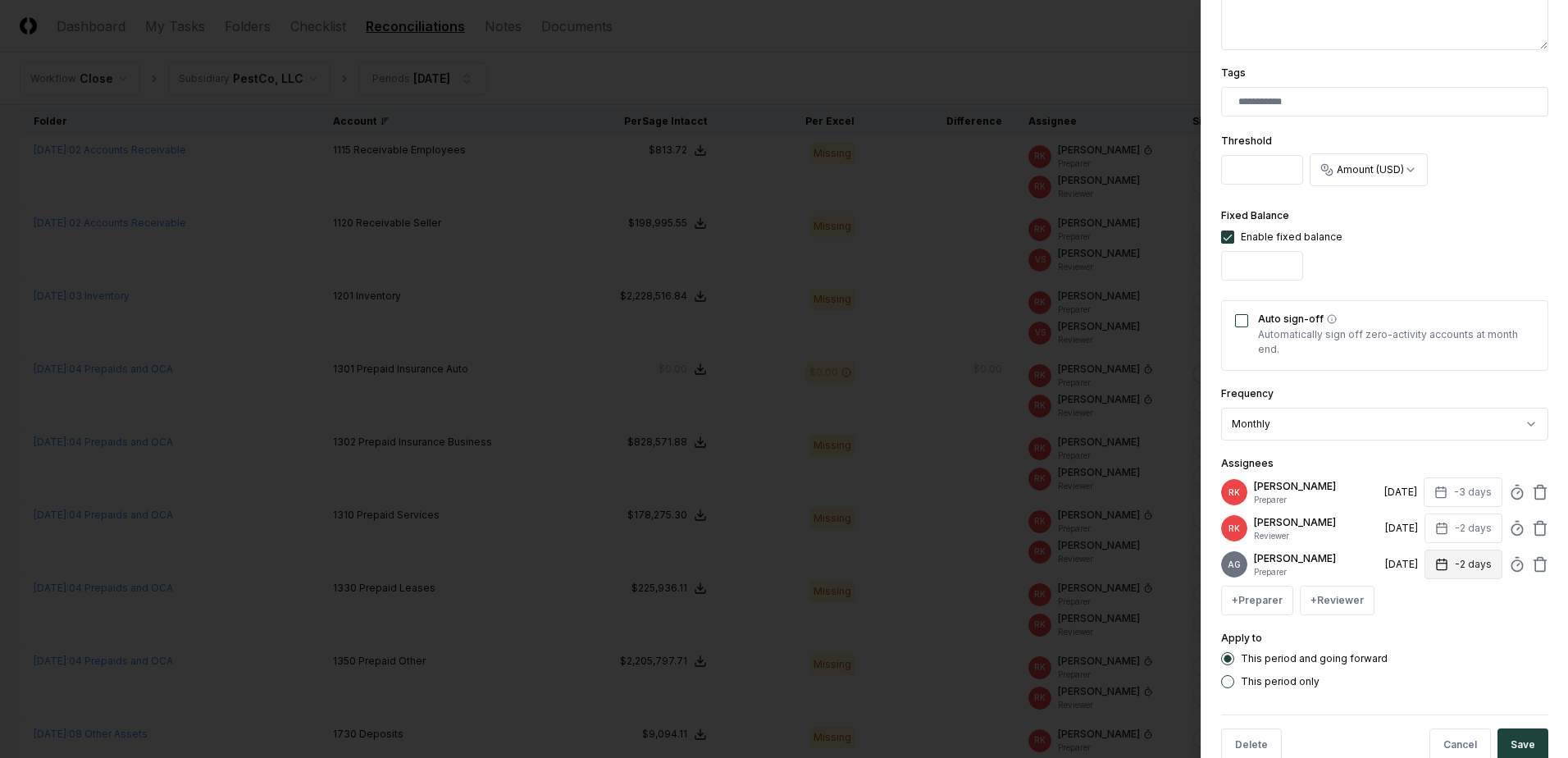
click at [1466, 577] on button "-2 days" at bounding box center [1463, 564] width 78 height 29
click at [1416, 633] on input "**" at bounding box center [1404, 635] width 58 height 29
click at [1413, 639] on input "**" at bounding box center [1404, 635] width 58 height 29
type input "**"
click at [1418, 639] on input "**" at bounding box center [1401, 635] width 58 height 29
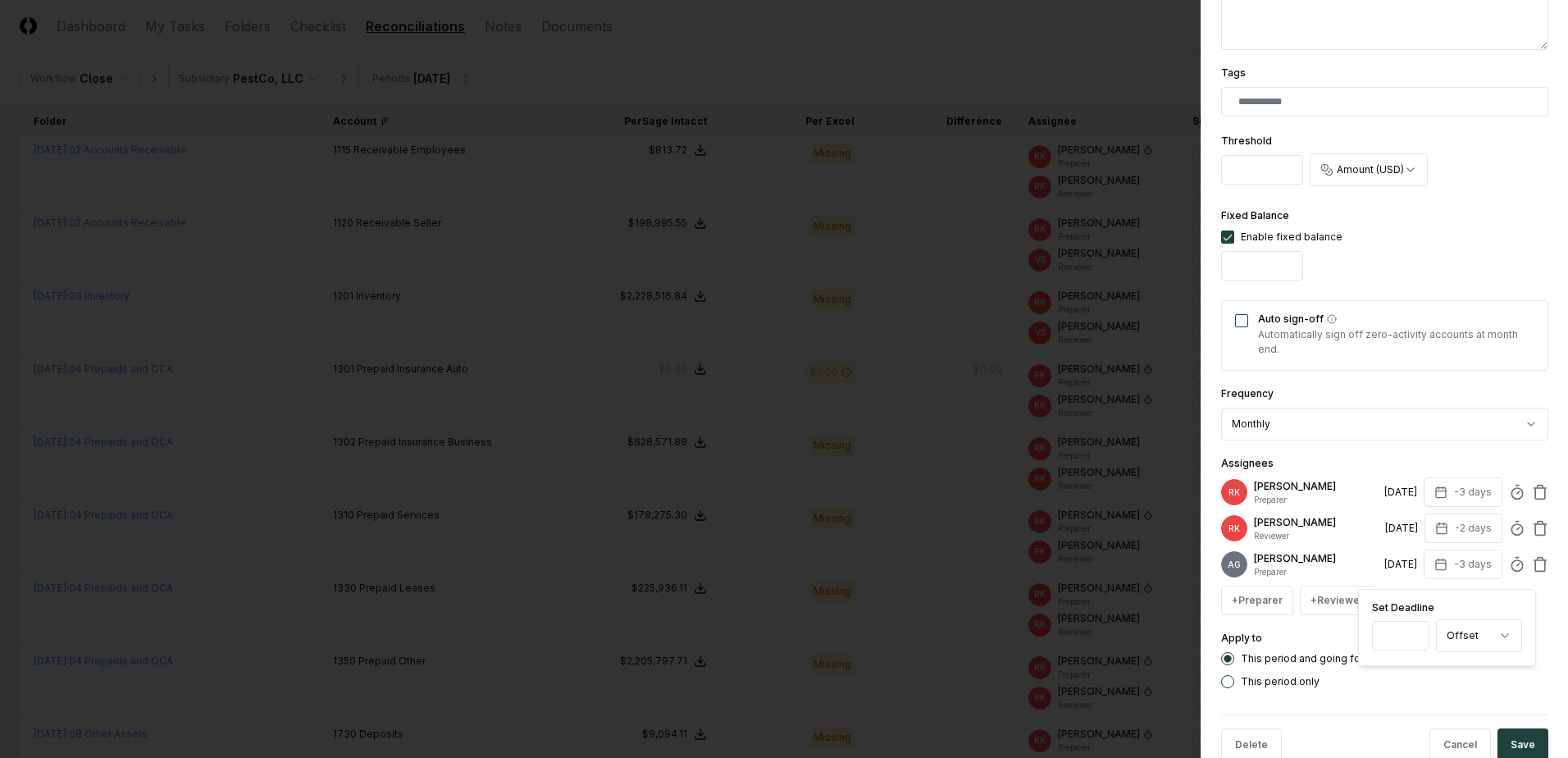
click at [1535, 486] on div "**********" at bounding box center [1384, 379] width 368 height 758
click at [1531, 496] on icon at bounding box center [1540, 492] width 17 height 17
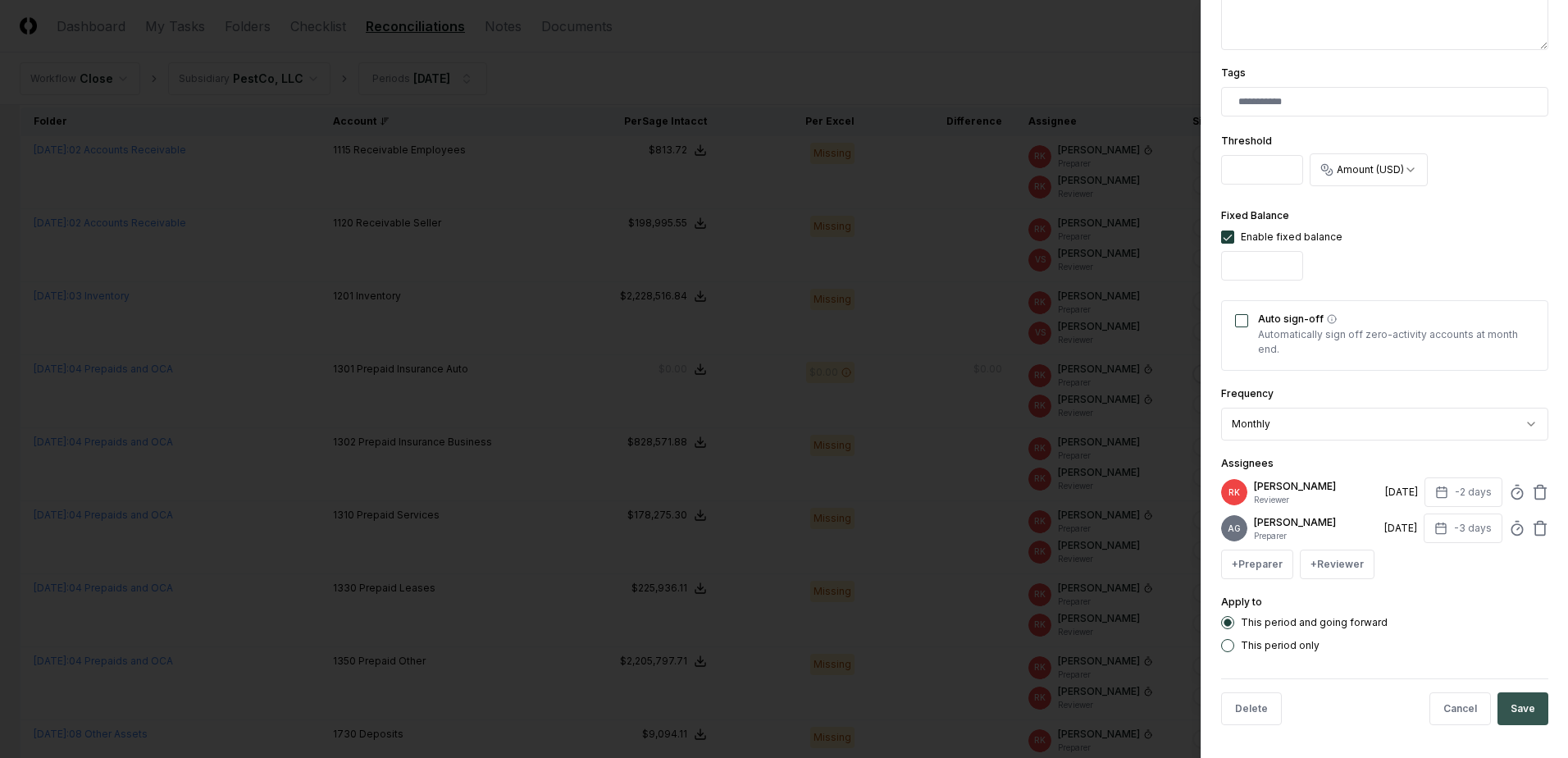
click at [1526, 725] on button "Save" at bounding box center [1522, 708] width 51 height 33
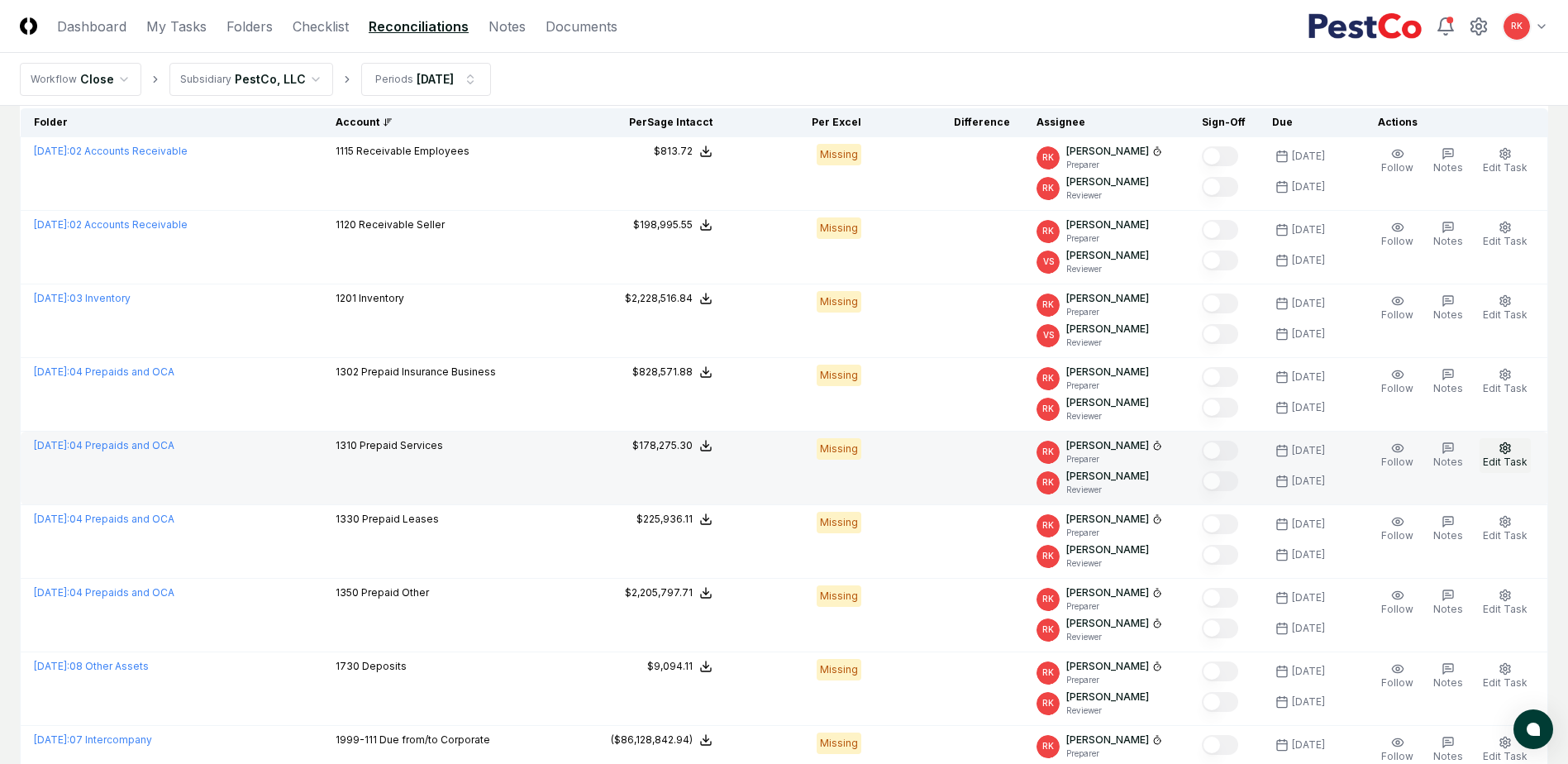
click at [1504, 457] on span "Edit Task" at bounding box center [1505, 462] width 45 height 13
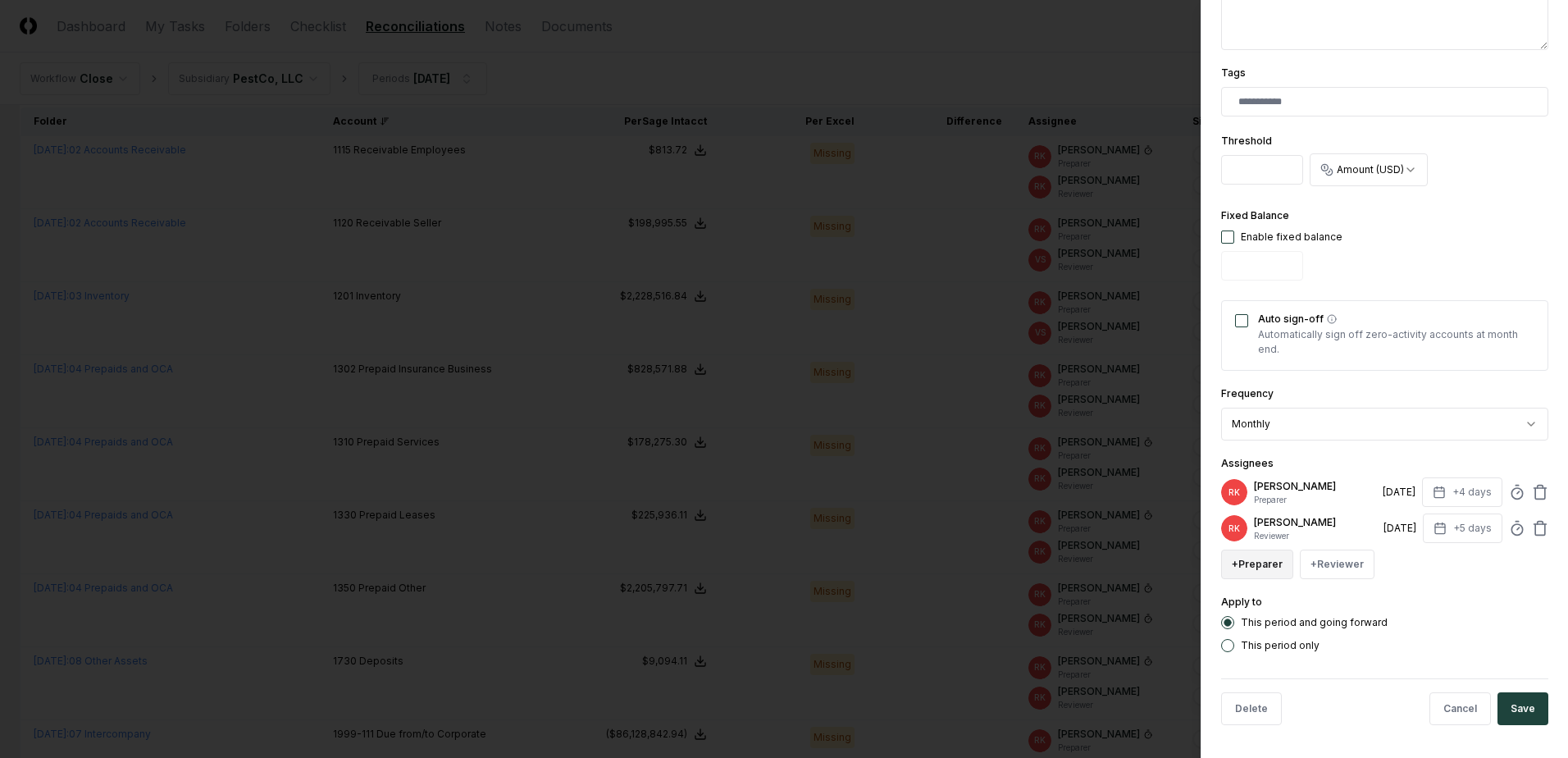
click at [1275, 571] on button "+ Preparer" at bounding box center [1256, 564] width 72 height 29
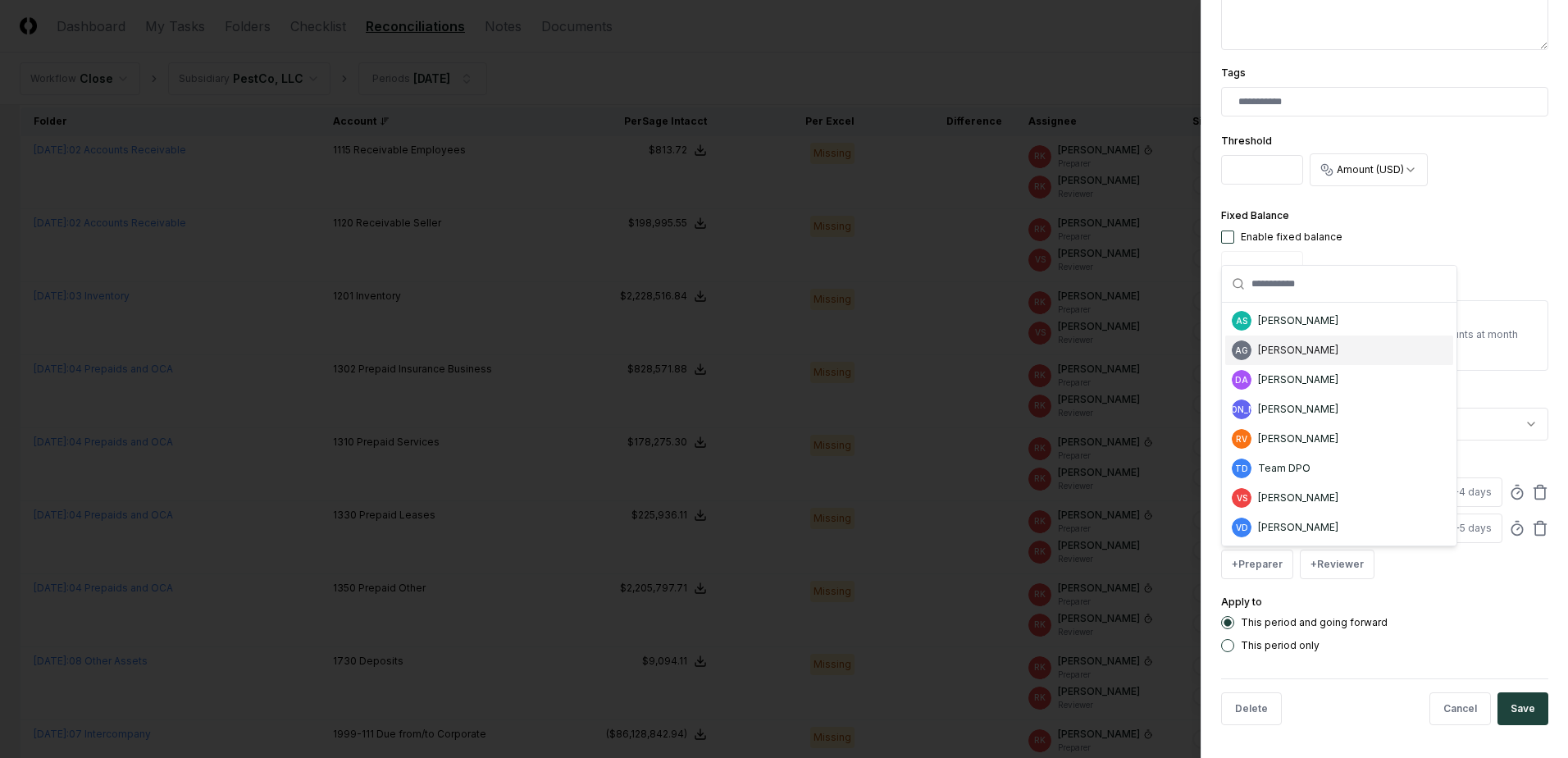
click at [1286, 355] on div "[PERSON_NAME]" at bounding box center [1298, 350] width 80 height 15
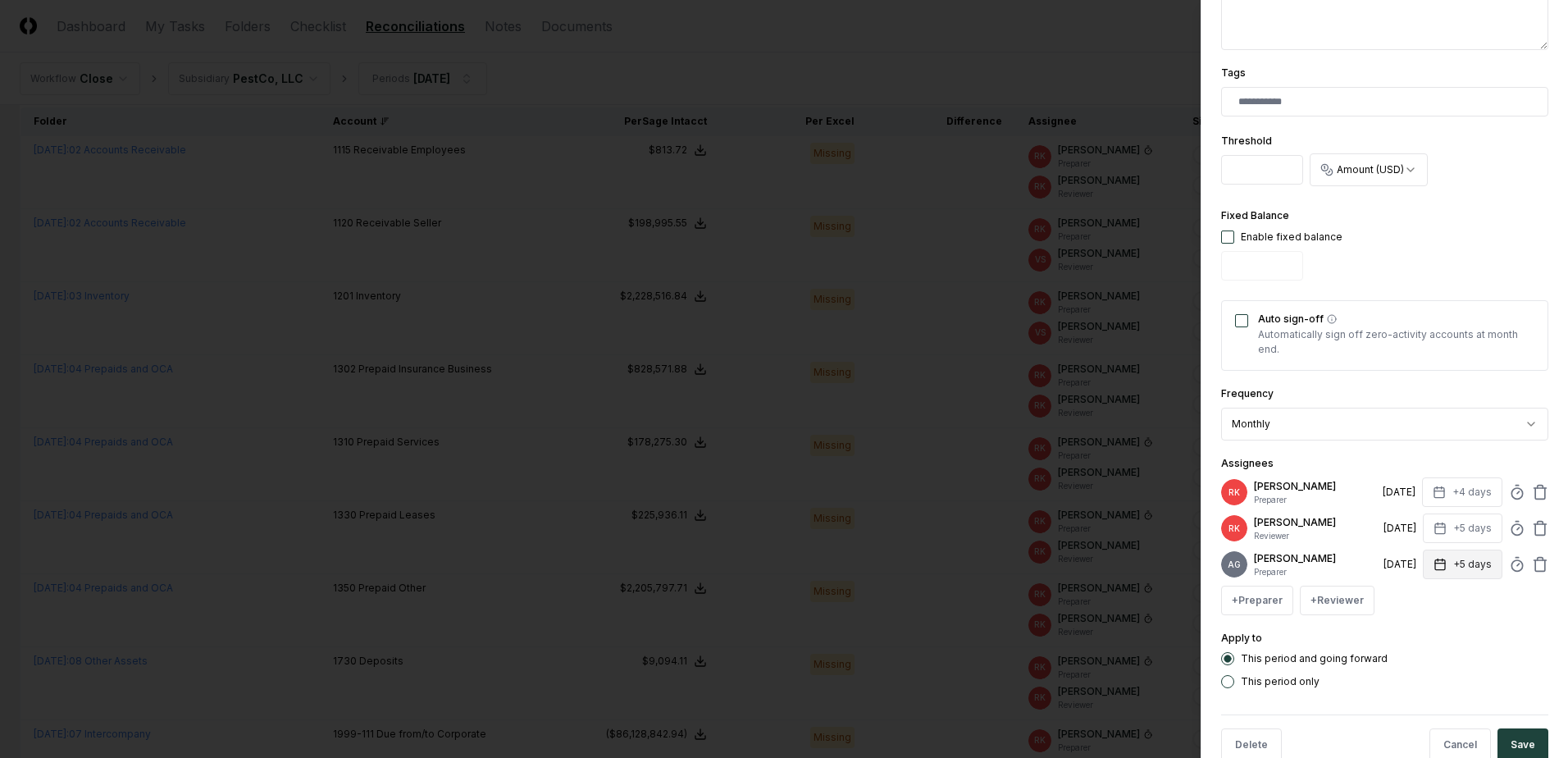
click at [1461, 567] on button "+5 days" at bounding box center [1462, 564] width 79 height 29
type input "*"
click at [1409, 638] on input "*" at bounding box center [1399, 635] width 58 height 29
click at [1531, 491] on icon at bounding box center [1540, 492] width 17 height 17
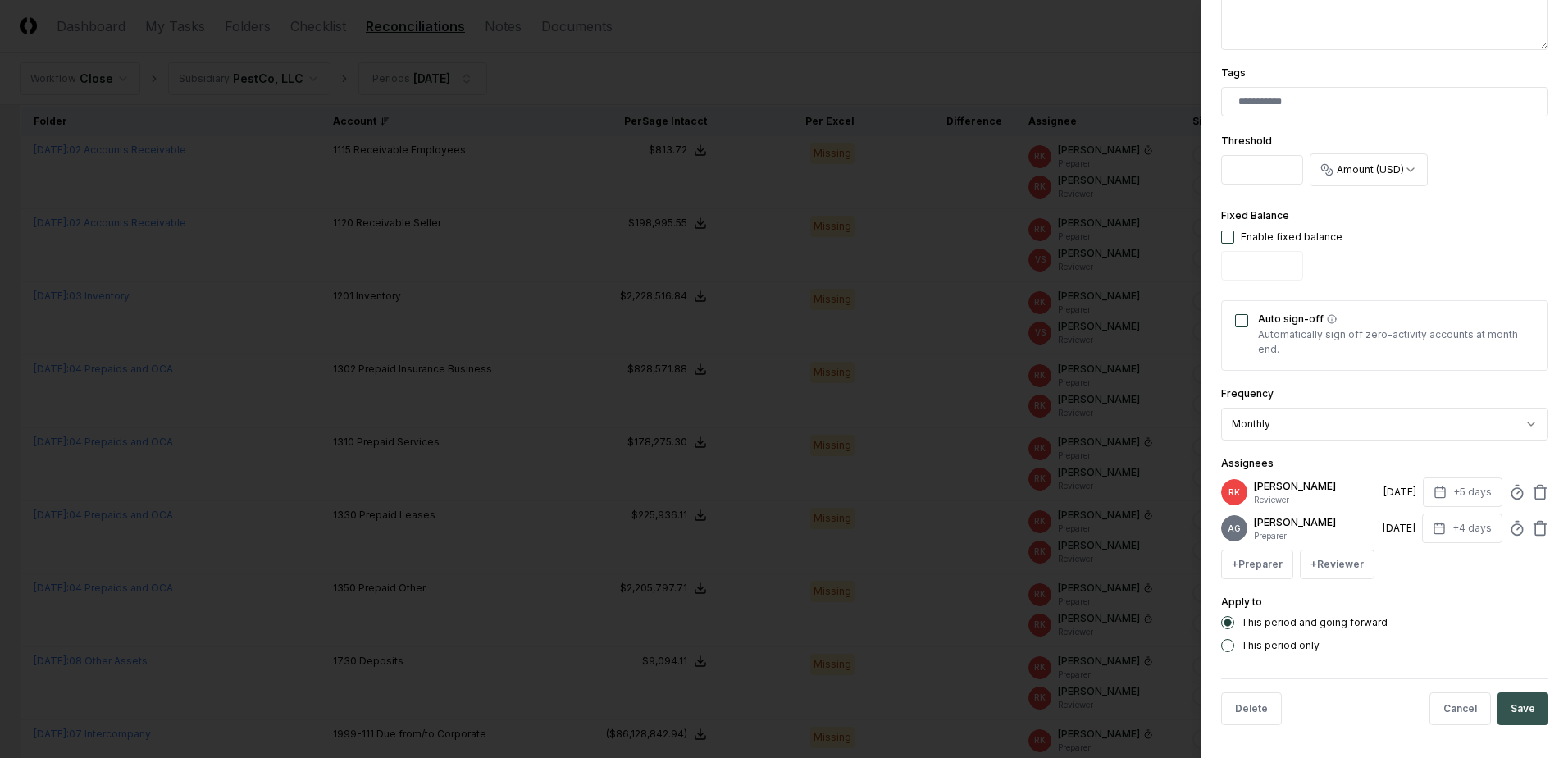
click at [1516, 710] on button "Save" at bounding box center [1522, 708] width 51 height 33
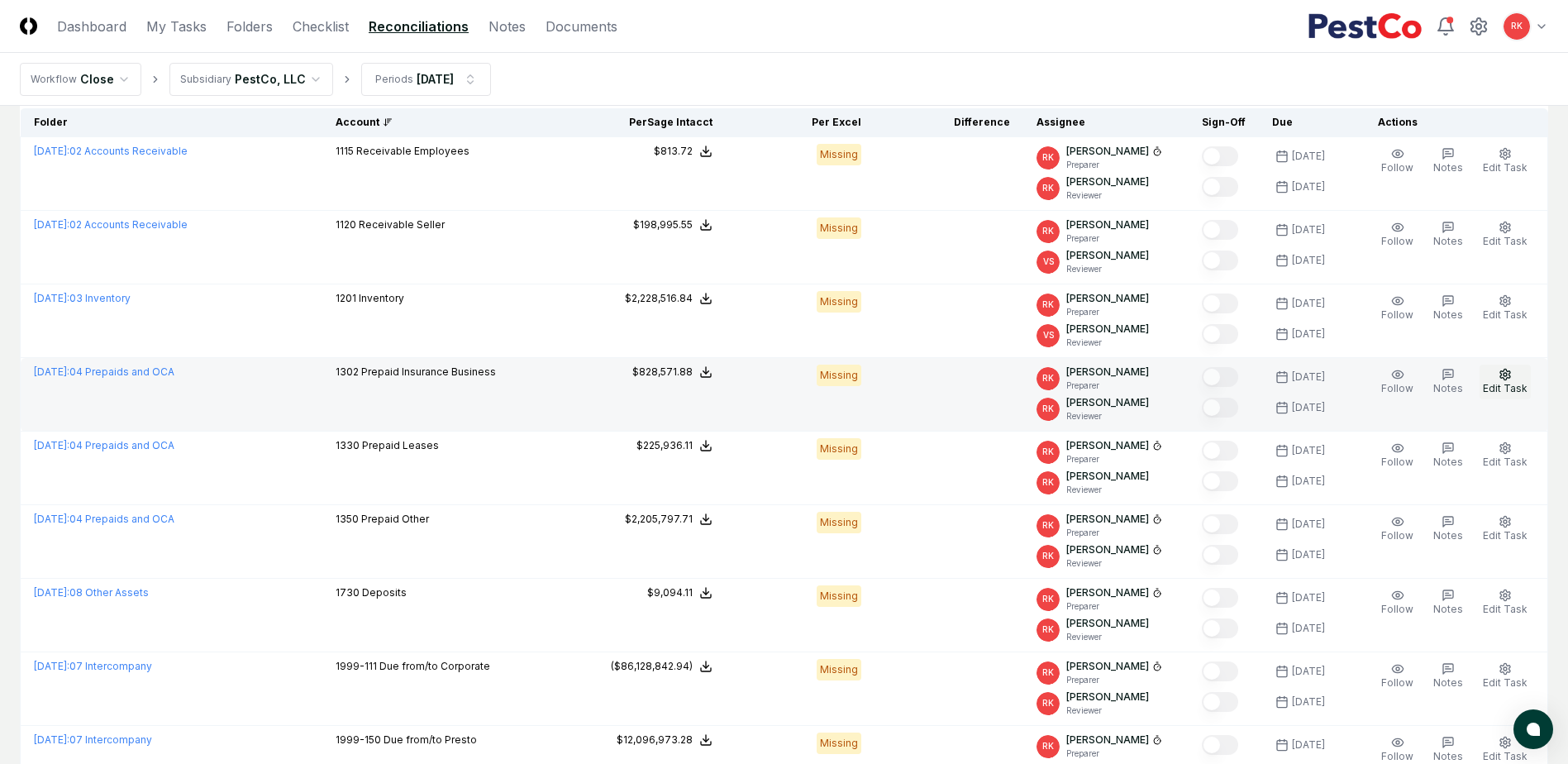
click at [1495, 367] on button "Edit Task" at bounding box center [1505, 382] width 51 height 35
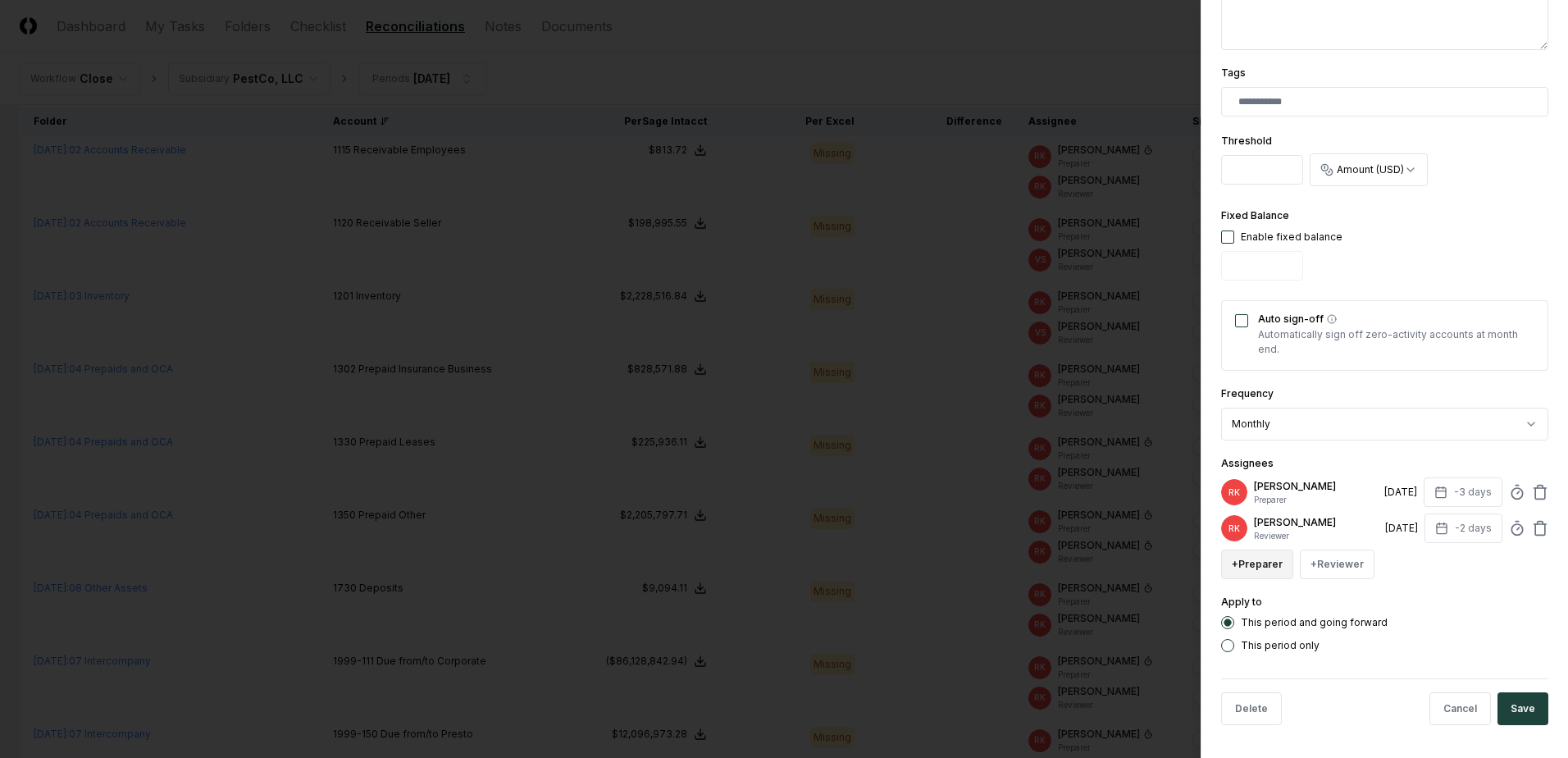
click at [1282, 572] on button "+ Preparer" at bounding box center [1256, 564] width 72 height 29
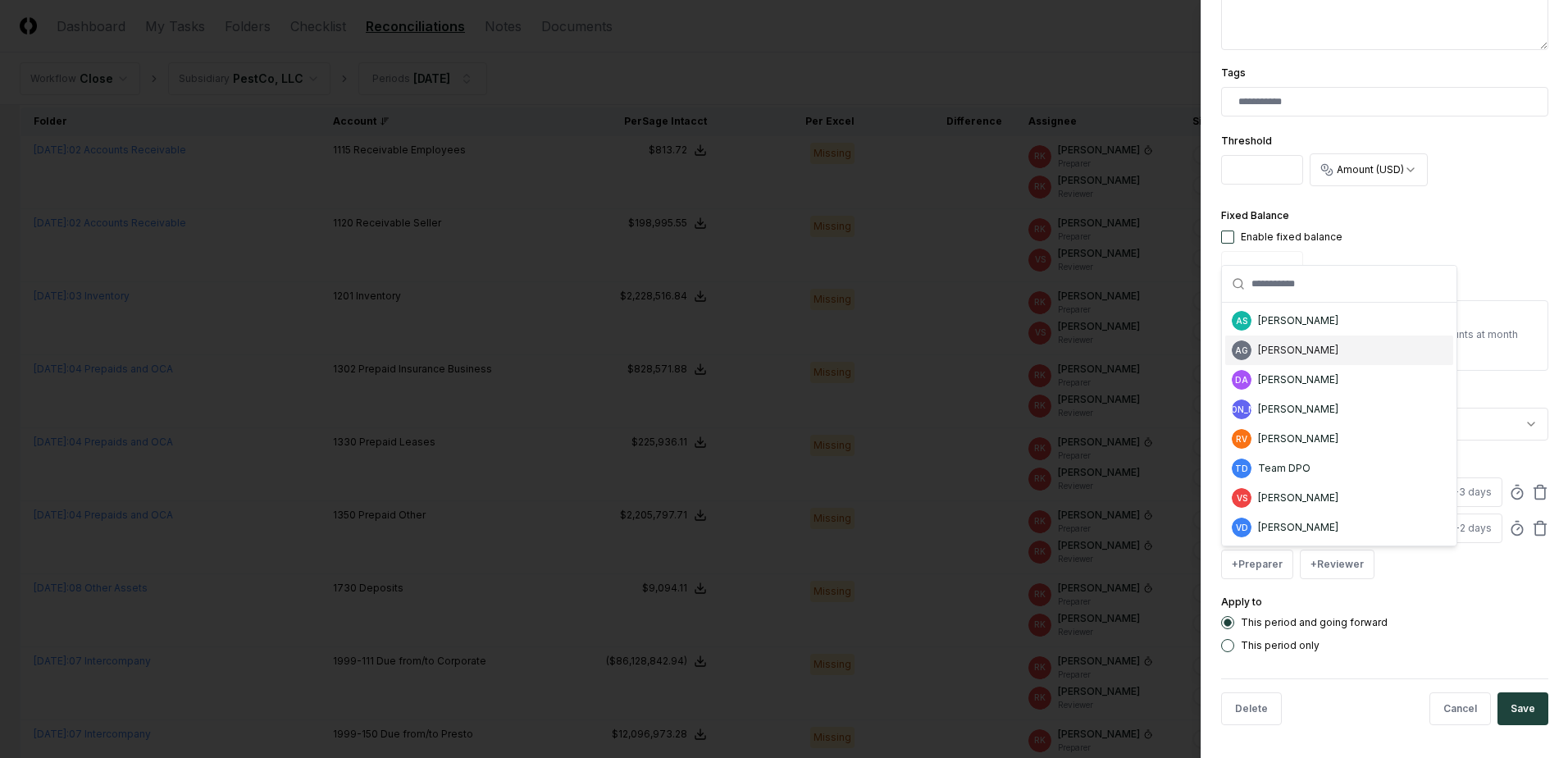
click at [1291, 354] on div "[PERSON_NAME]" at bounding box center [1298, 350] width 80 height 15
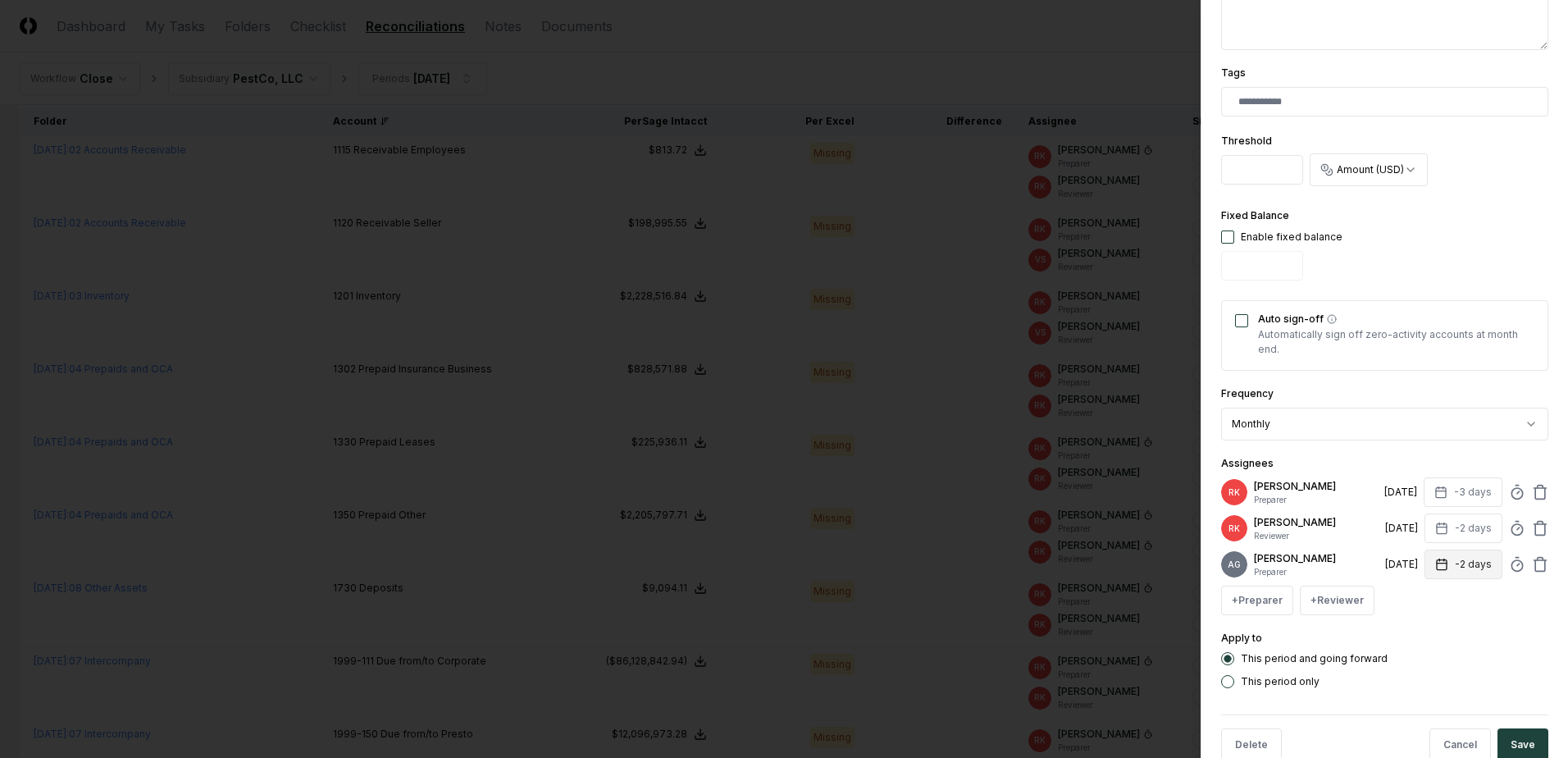
click at [1454, 573] on button "-2 days" at bounding box center [1463, 564] width 78 height 29
type input "**"
click at [1411, 642] on input "**" at bounding box center [1400, 635] width 58 height 29
click at [1533, 491] on icon at bounding box center [1540, 492] width 17 height 17
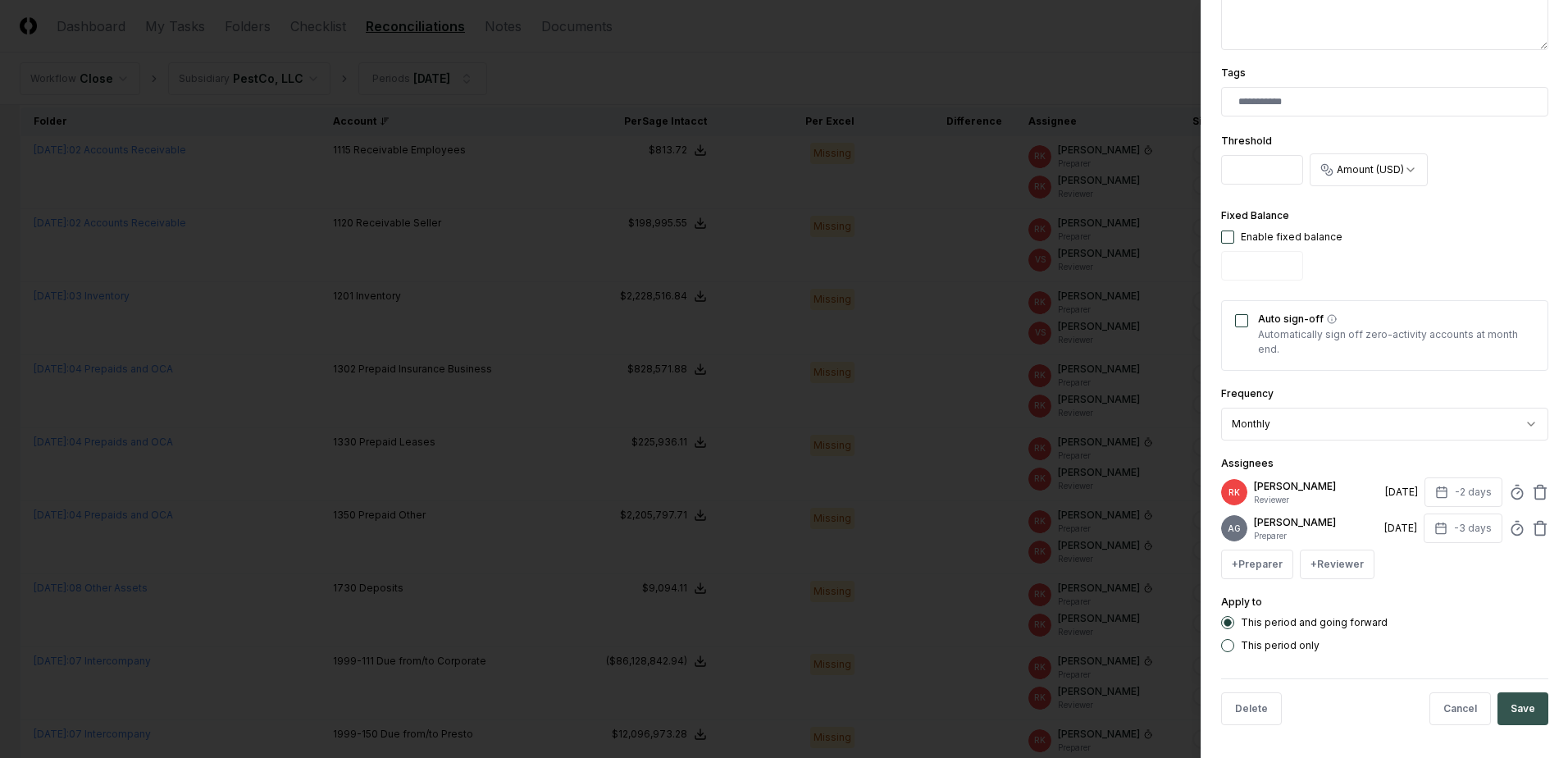
click at [1519, 717] on button "Save" at bounding box center [1522, 708] width 51 height 33
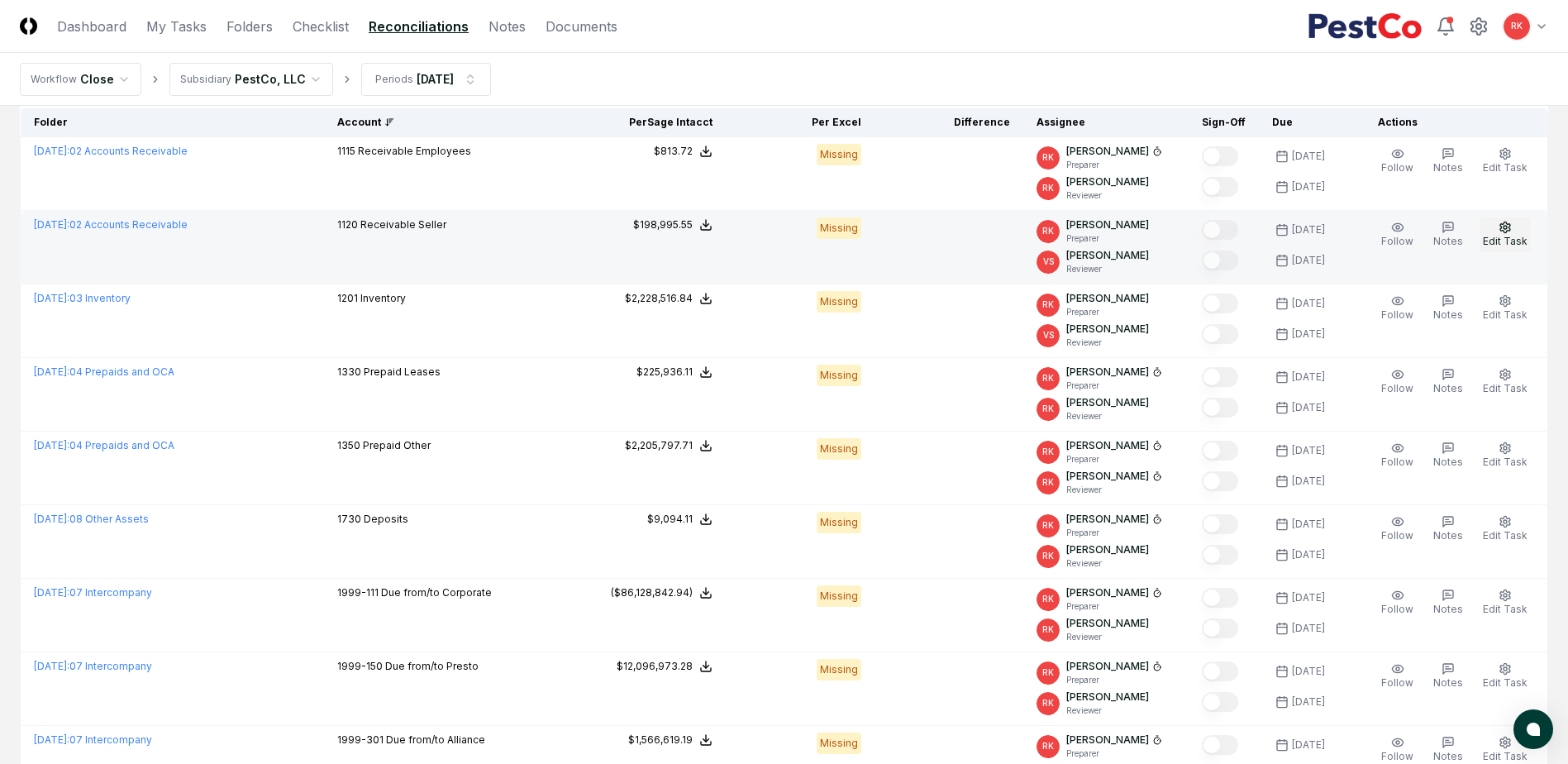
click at [1506, 238] on span "Edit Task" at bounding box center [1505, 241] width 45 height 13
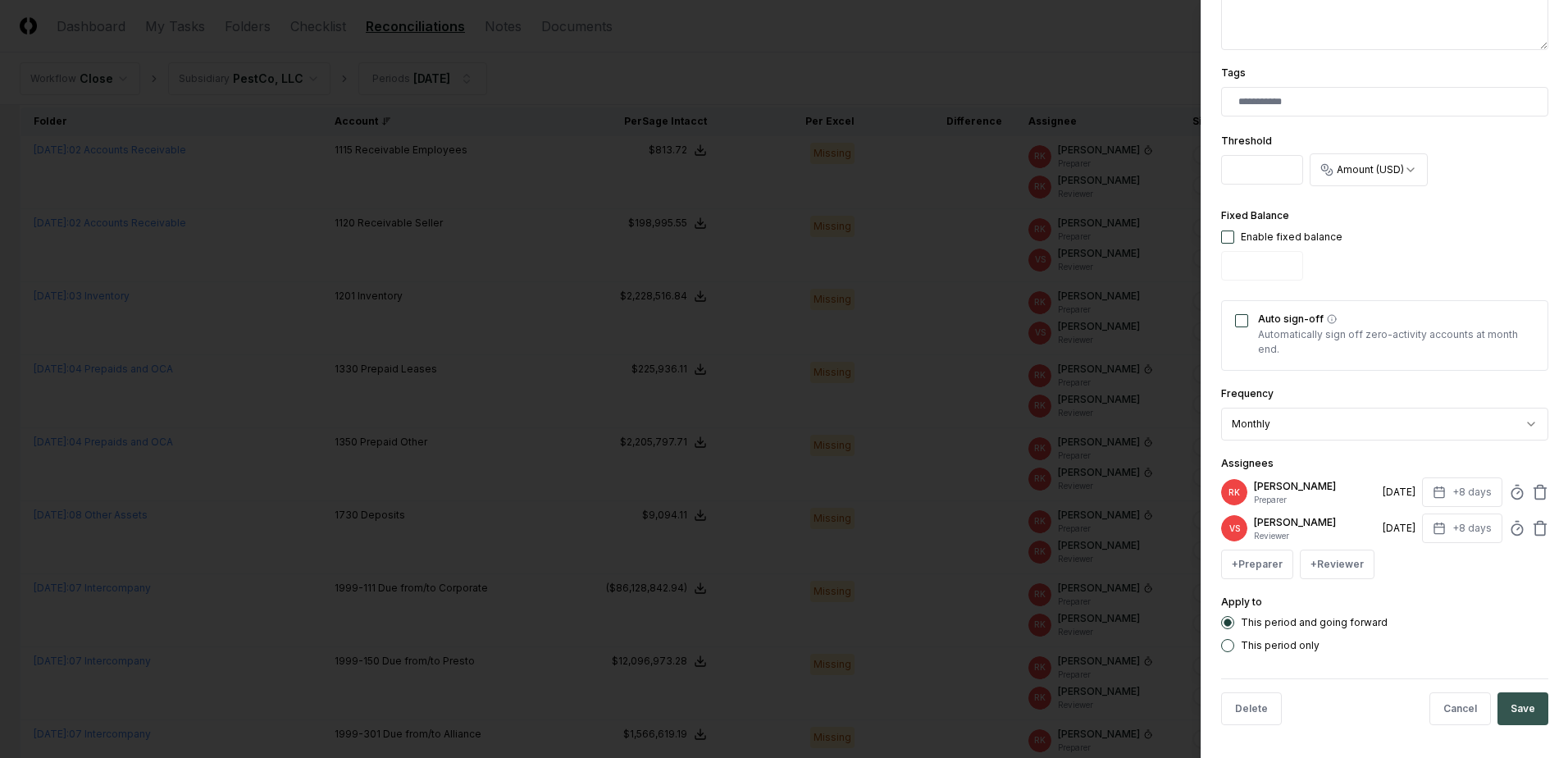
click at [1528, 700] on button "Save" at bounding box center [1522, 708] width 51 height 33
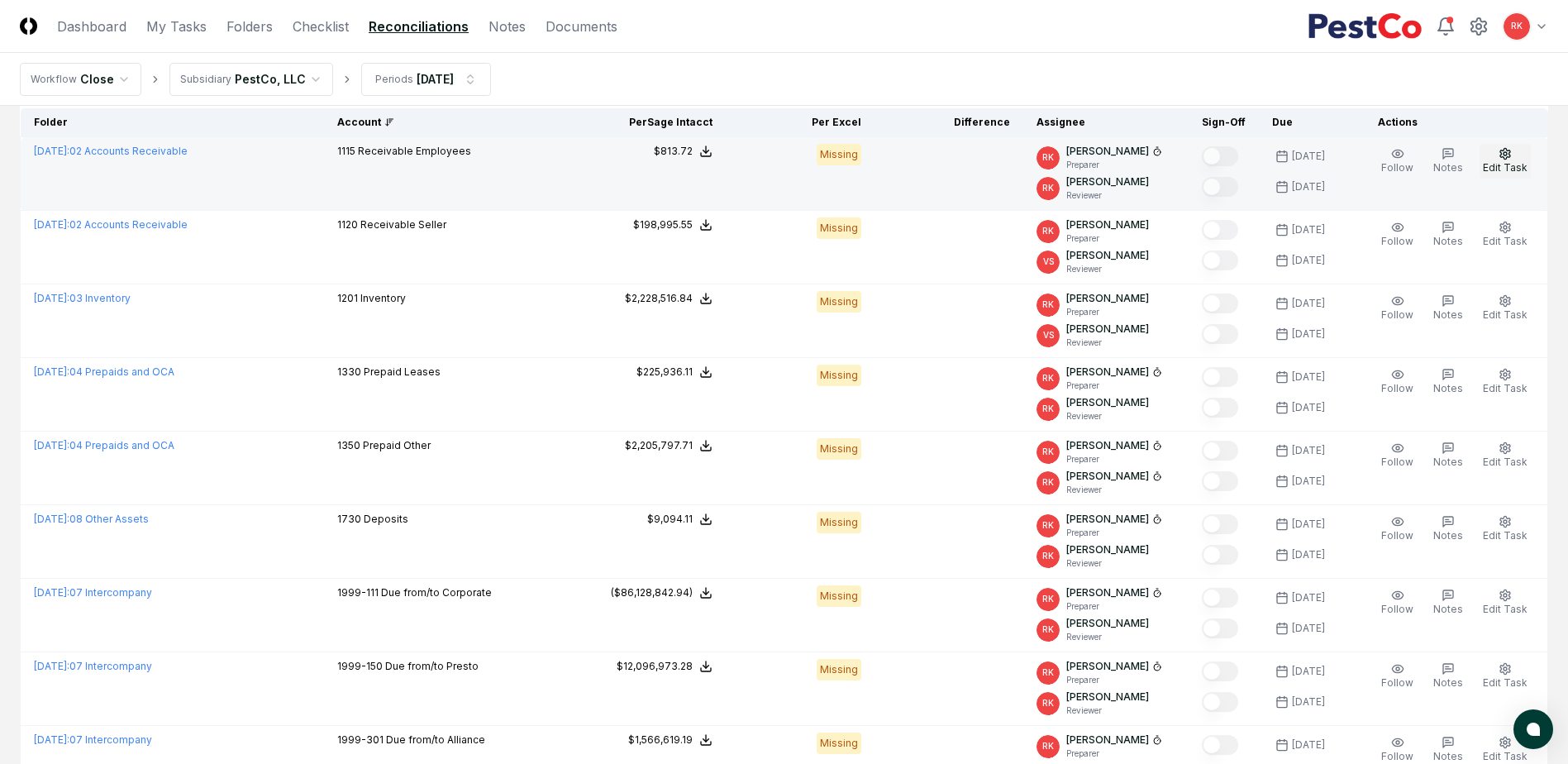
click at [1504, 163] on span "Edit Task" at bounding box center [1505, 167] width 45 height 13
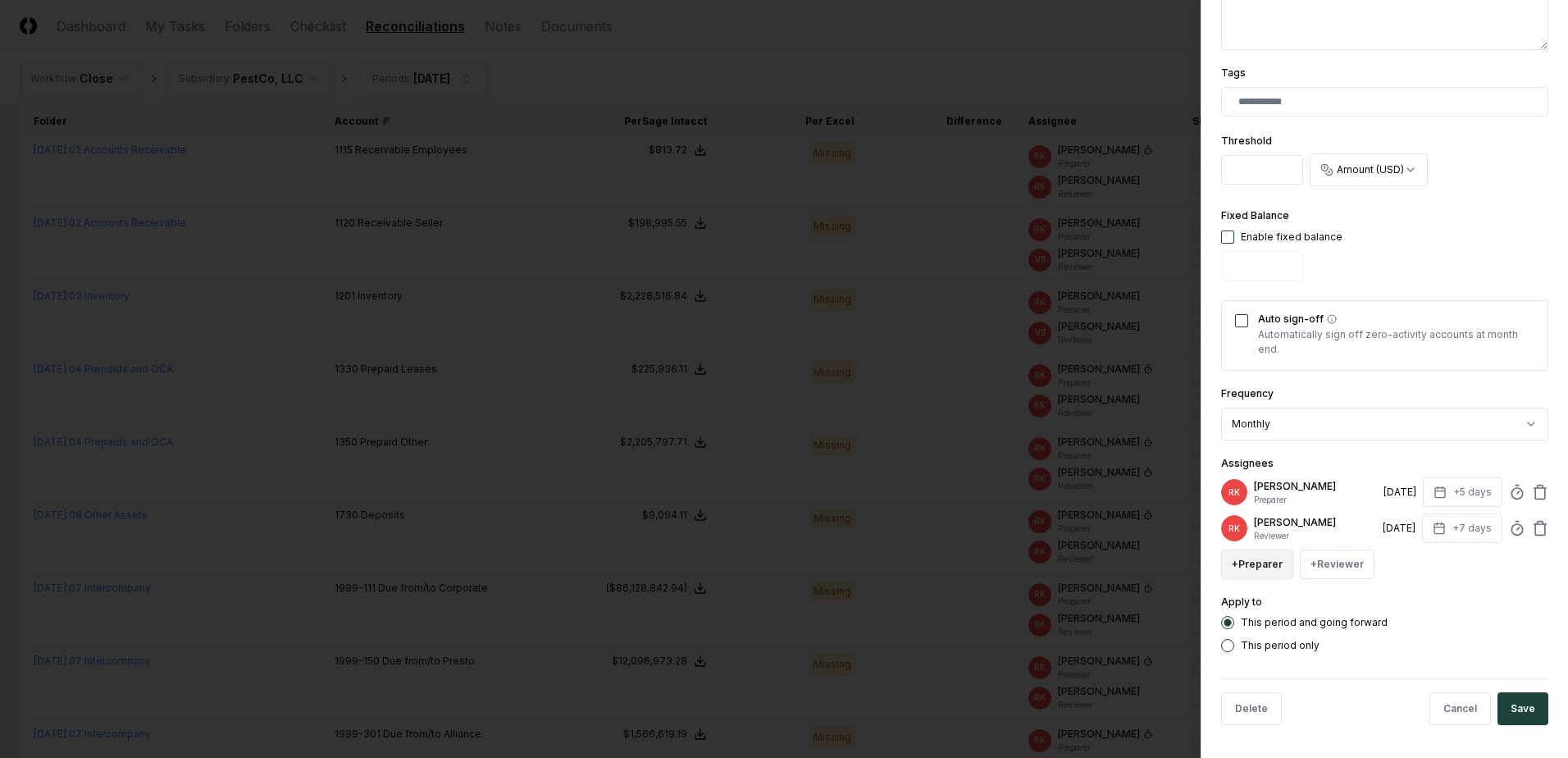
click at [1262, 564] on button "+ Preparer" at bounding box center [1256, 564] width 72 height 29
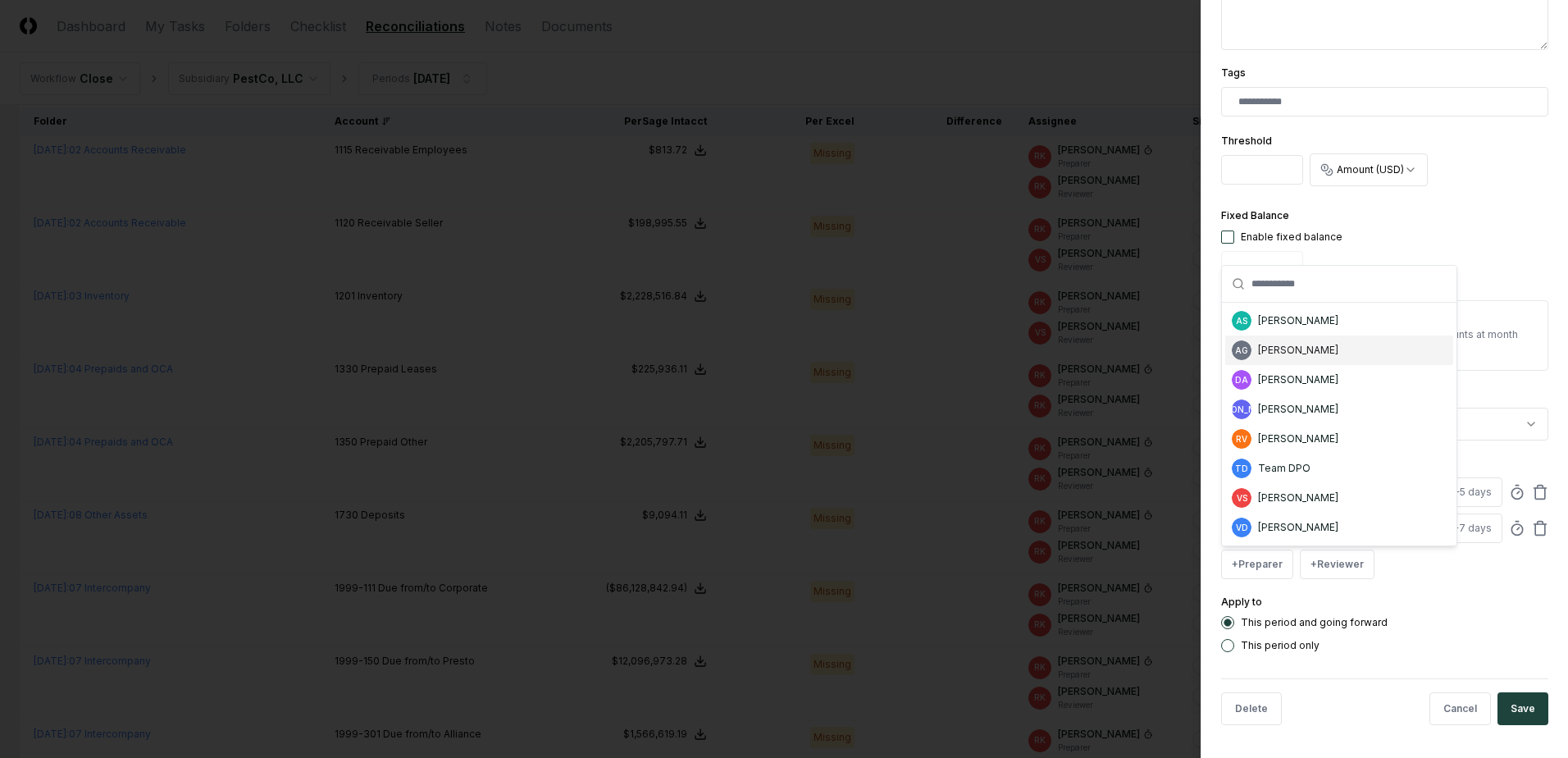
click at [1286, 361] on div "AG [PERSON_NAME]" at bounding box center [1338, 349] width 228 height 29
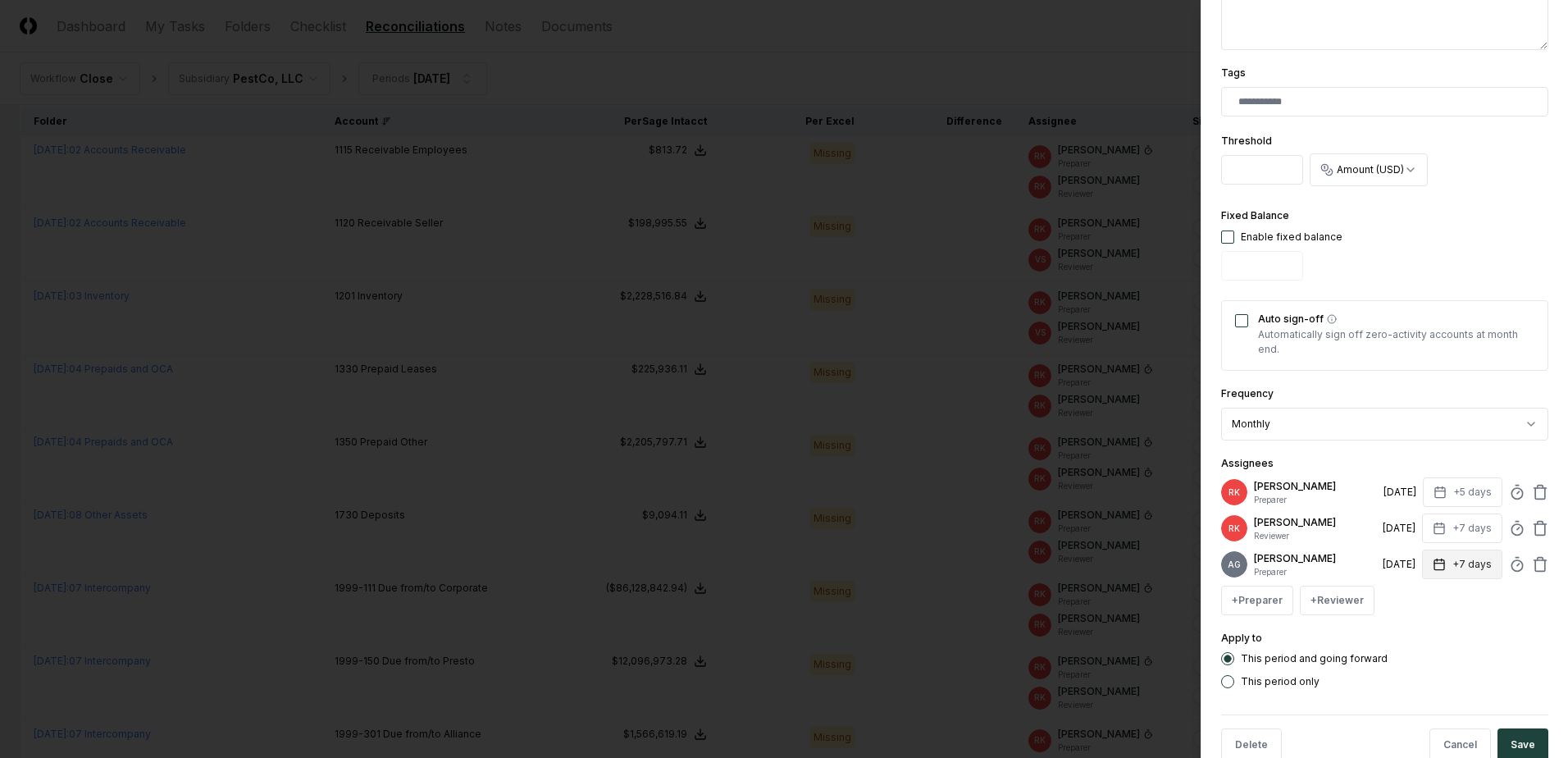
click at [1468, 569] on button "+7 days" at bounding box center [1462, 564] width 80 height 29
click at [1415, 638] on input "*" at bounding box center [1400, 635] width 58 height 29
type input "*"
click at [1415, 638] on input "*" at bounding box center [1399, 635] width 58 height 29
click at [1531, 497] on icon at bounding box center [1540, 492] width 17 height 17
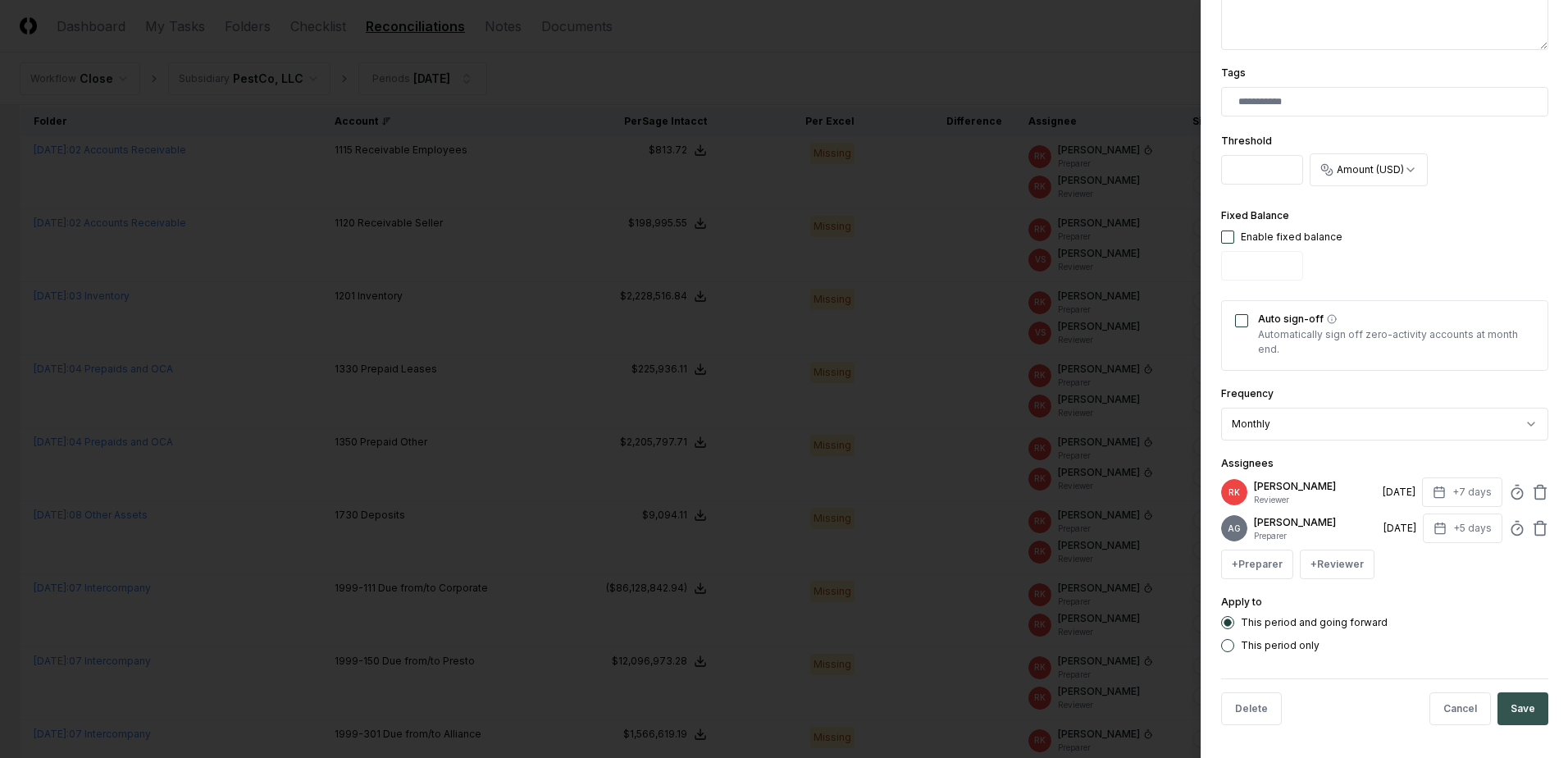
click at [1509, 715] on button "Save" at bounding box center [1522, 708] width 51 height 33
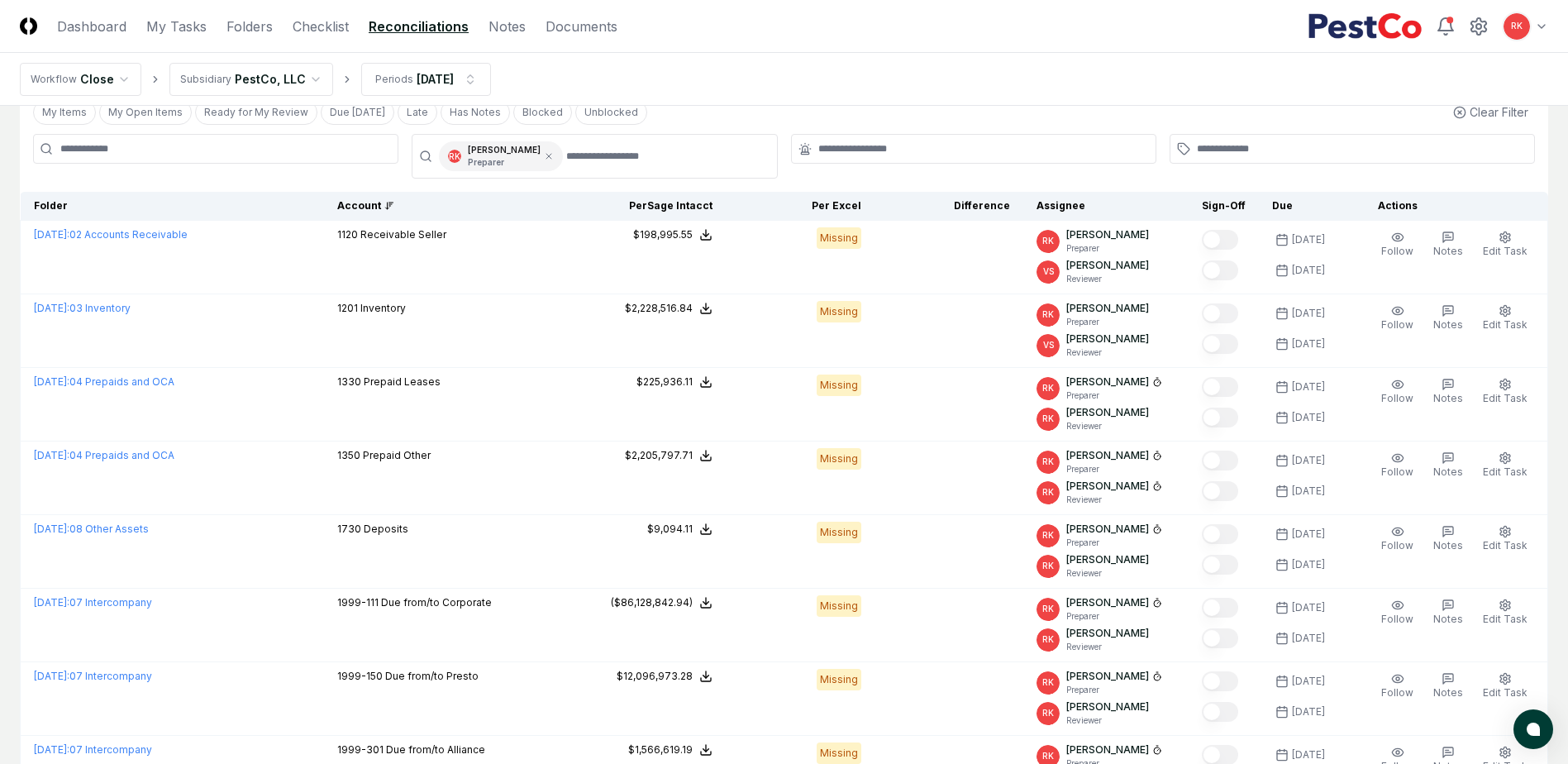
scroll to position [0, 0]
